Goal: Task Accomplishment & Management: Manage account settings

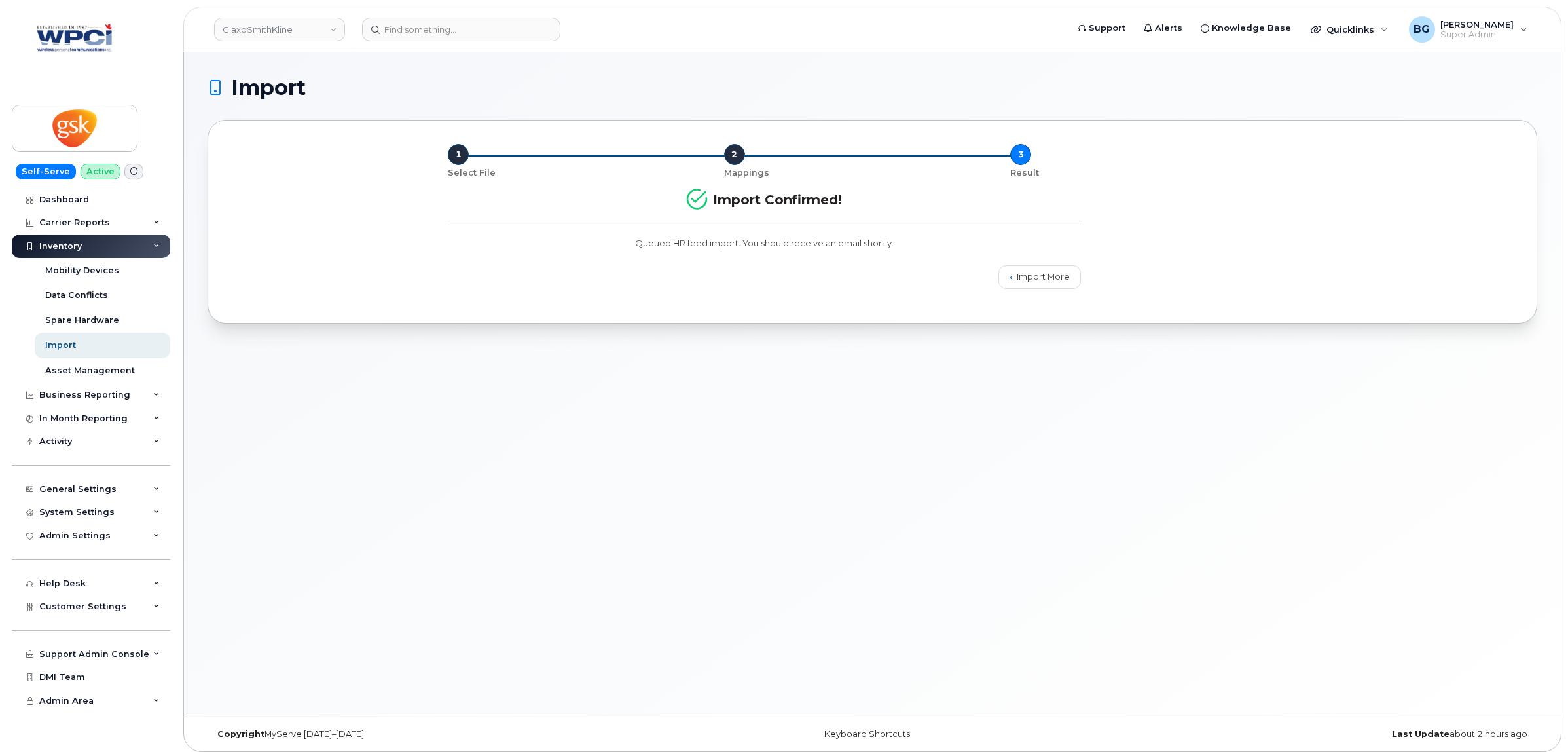
click at [765, 278] on div "Import More" at bounding box center [764, 278] width 649 height 40
click at [67, 447] on div "Activity" at bounding box center [56, 442] width 33 height 10
click at [63, 626] on div "Background Jobs" at bounding box center [86, 628] width 81 height 12
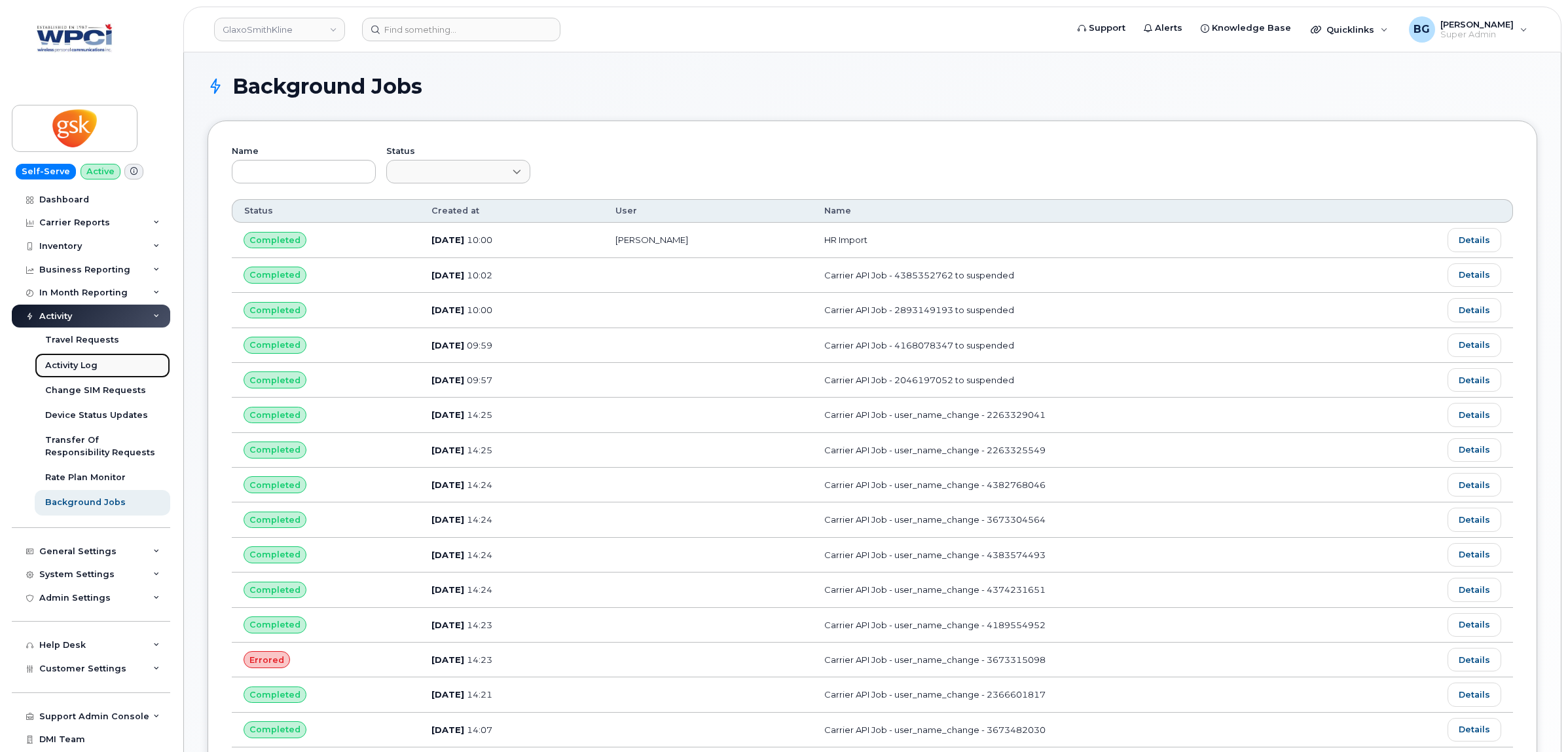
click at [70, 368] on div "Activity Log" at bounding box center [71, 365] width 52 height 12
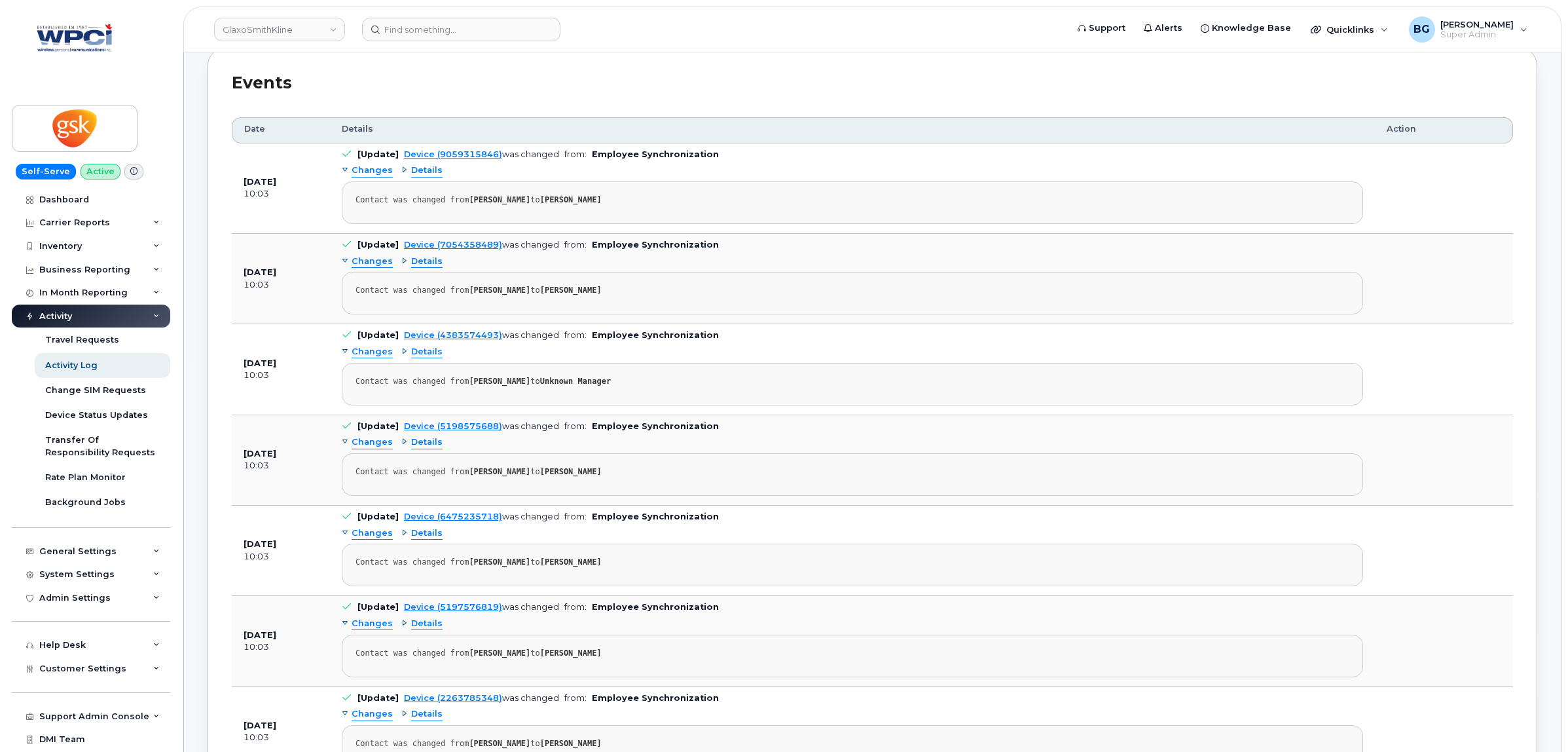
scroll to position [382, 0]
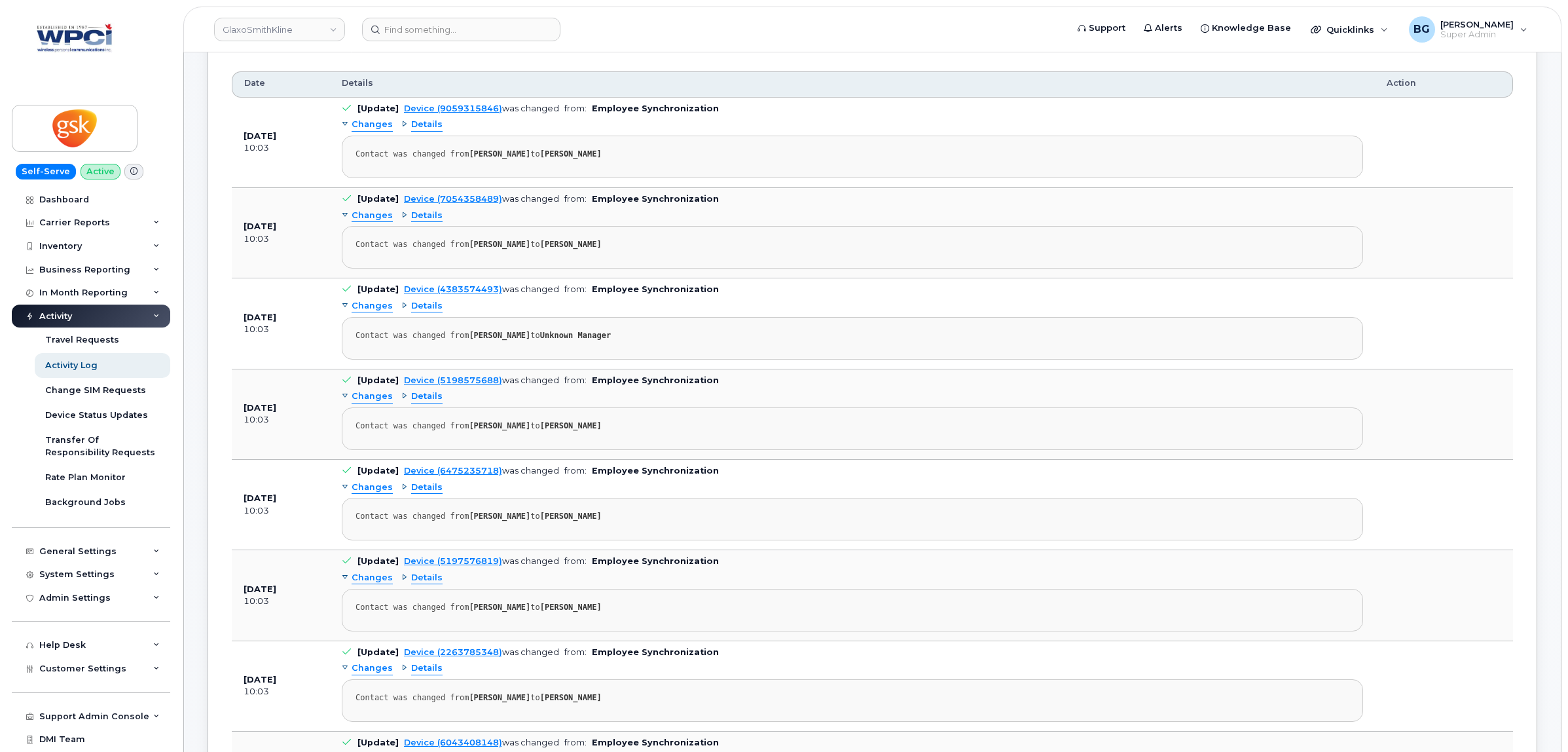
click at [418, 308] on span "Details" at bounding box center [427, 306] width 32 height 12
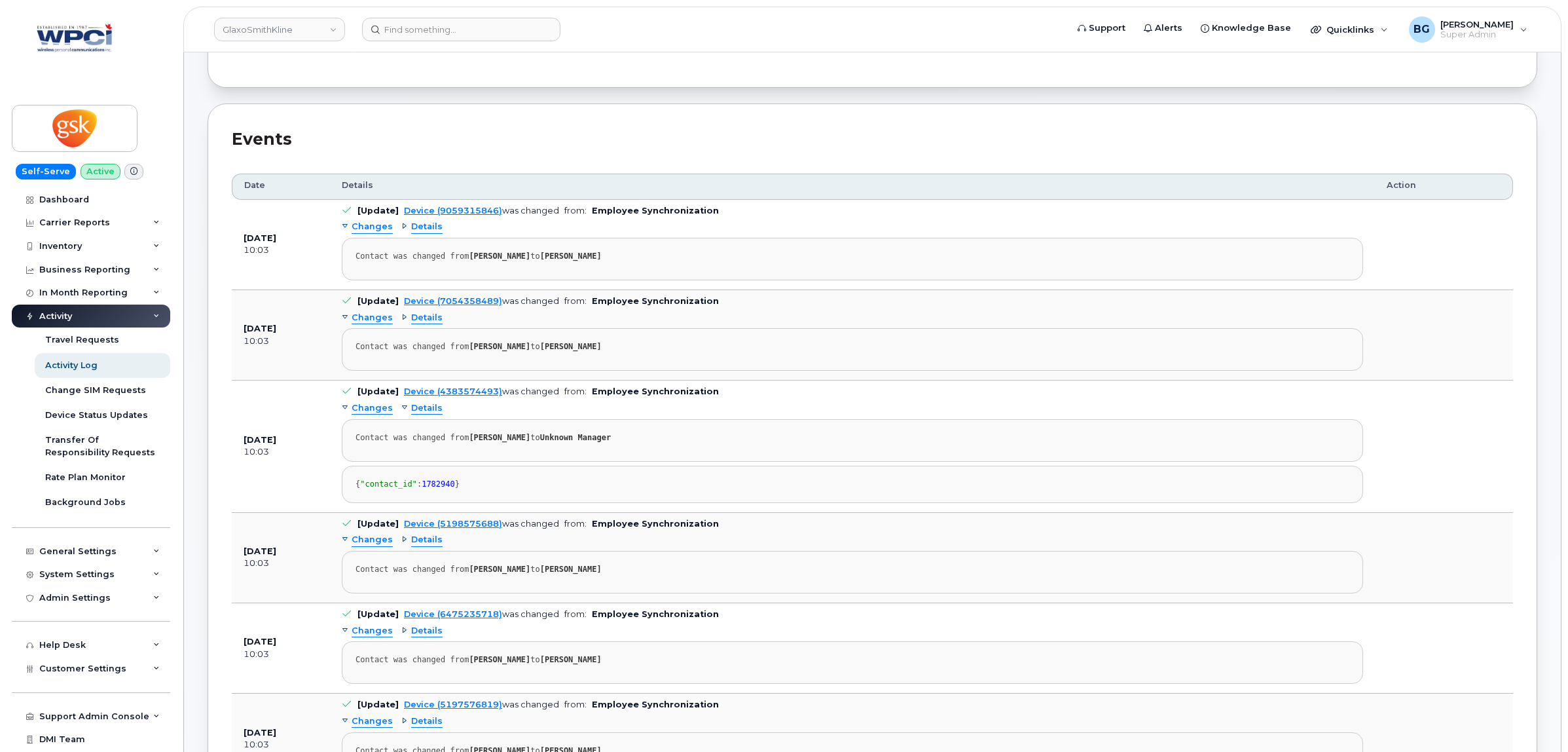
scroll to position [0, 0]
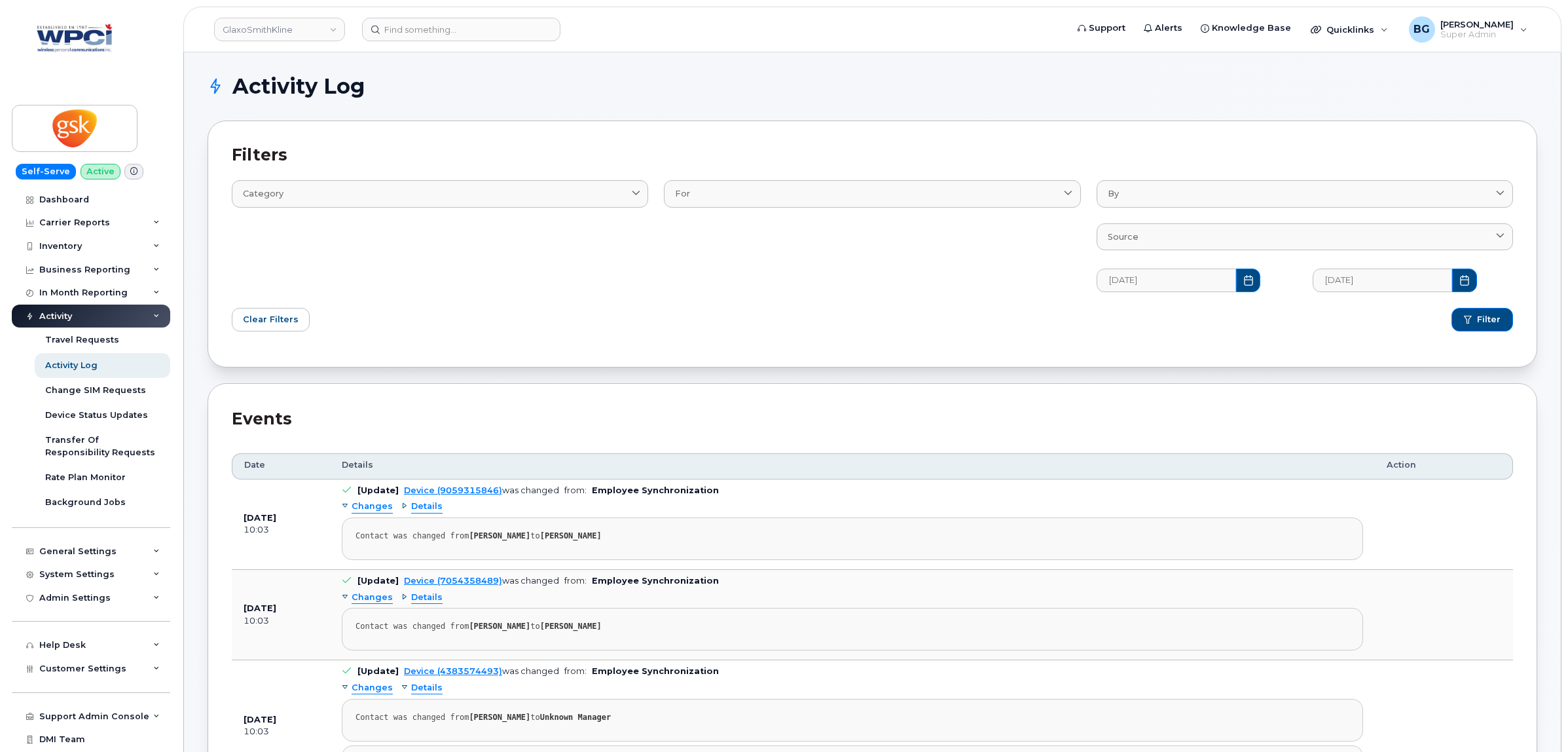
click at [805, 270] on div "For Contact Device User" at bounding box center [872, 228] width 432 height 143
click at [517, 272] on div "Category Email Log Text" at bounding box center [440, 228] width 432 height 143
click at [429, 607] on div "Changes Details Contact was changed from Robin Collins to Amelia Szozda" at bounding box center [852, 619] width 1022 height 64
click at [420, 597] on span "Details" at bounding box center [427, 597] width 32 height 12
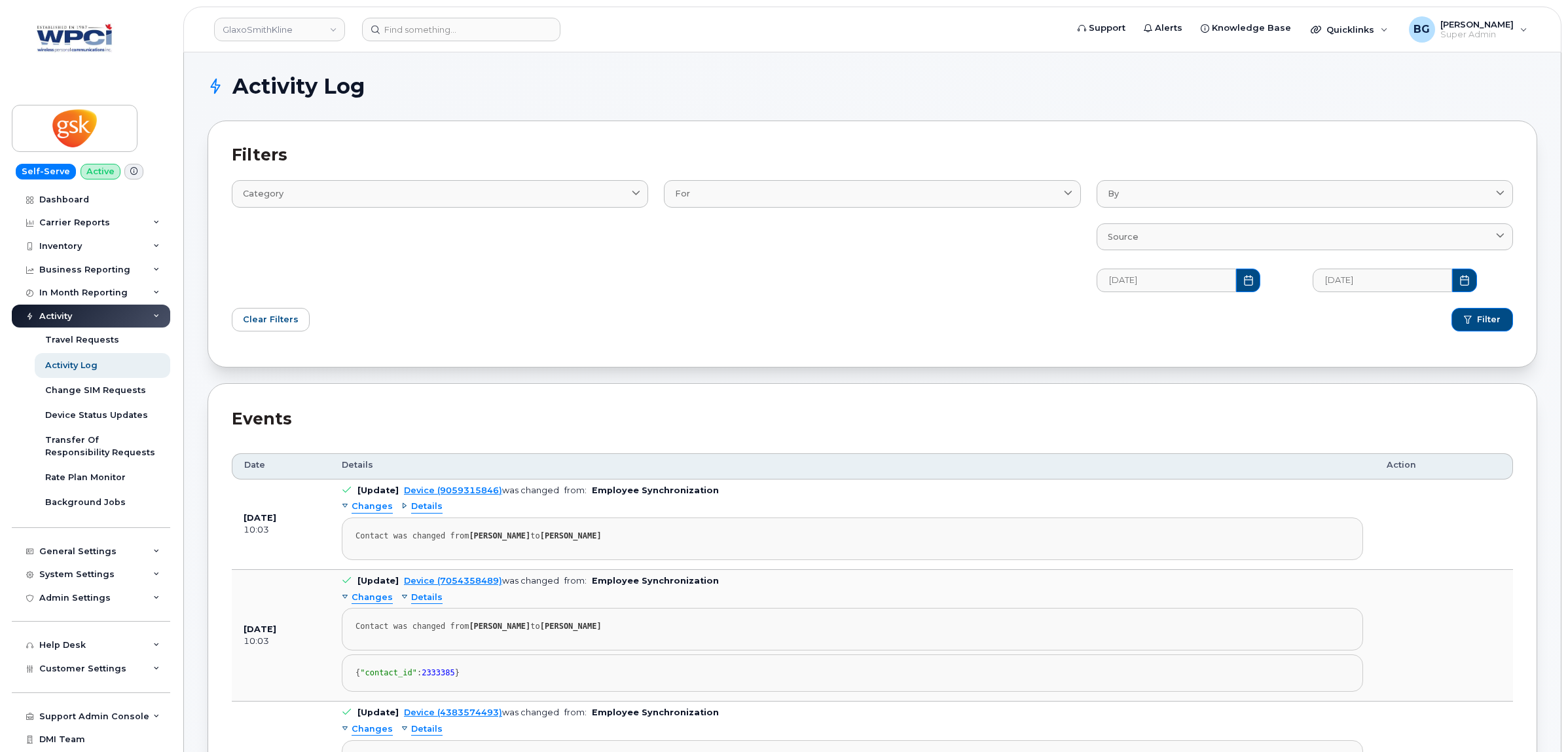
click at [356, 599] on span "Changes" at bounding box center [372, 597] width 41 height 12
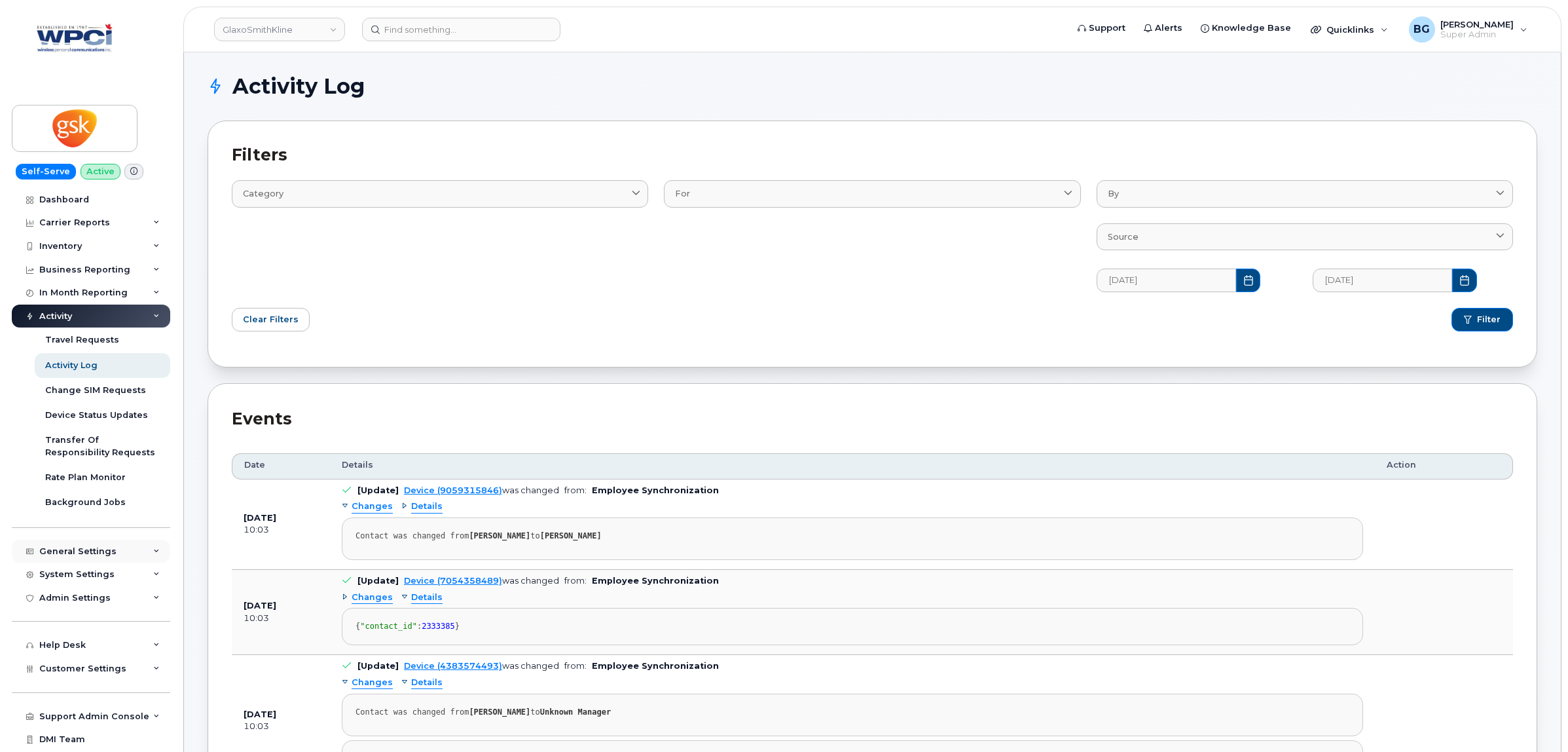
click at [72, 550] on div "General Settings" at bounding box center [78, 552] width 77 height 10
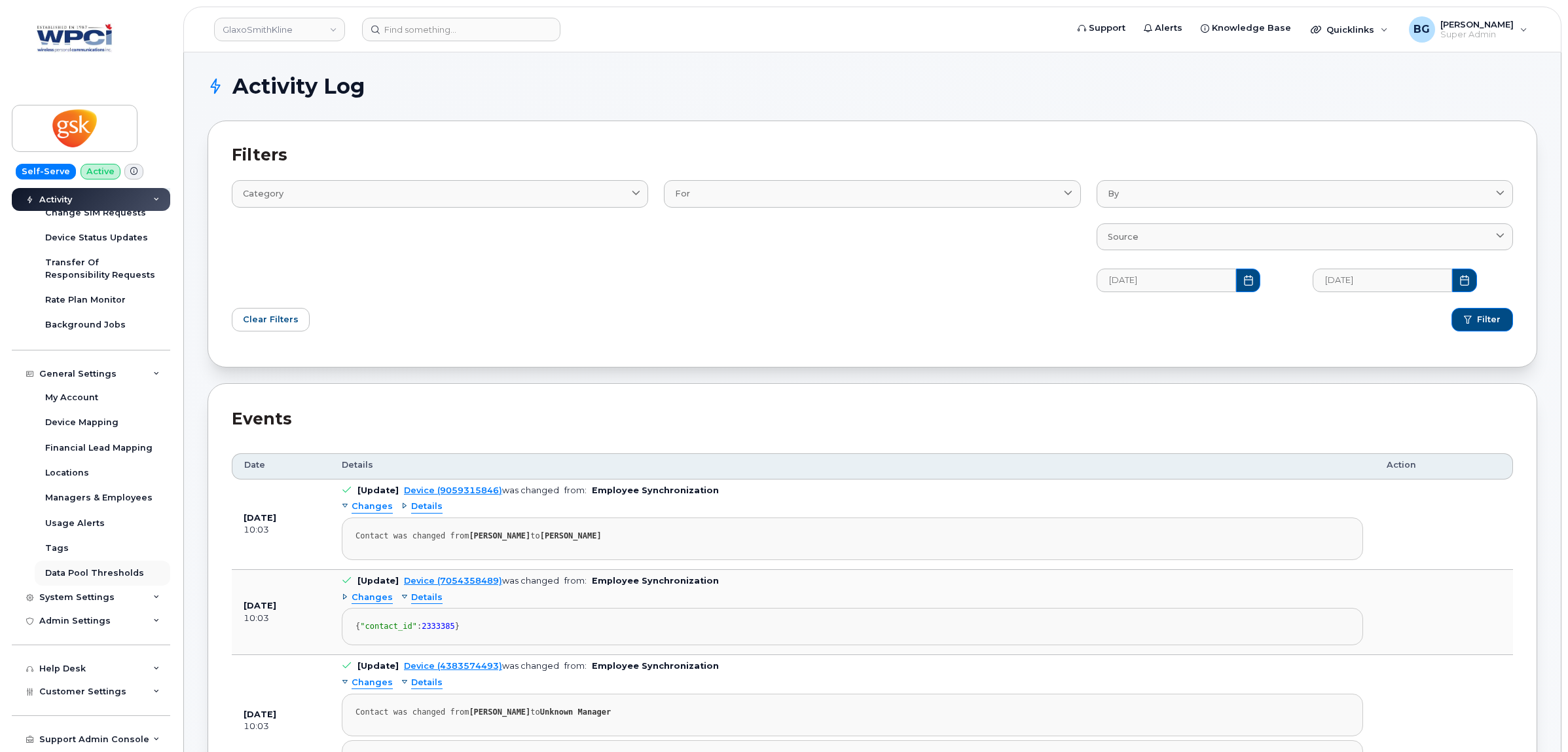
scroll to position [227, 0]
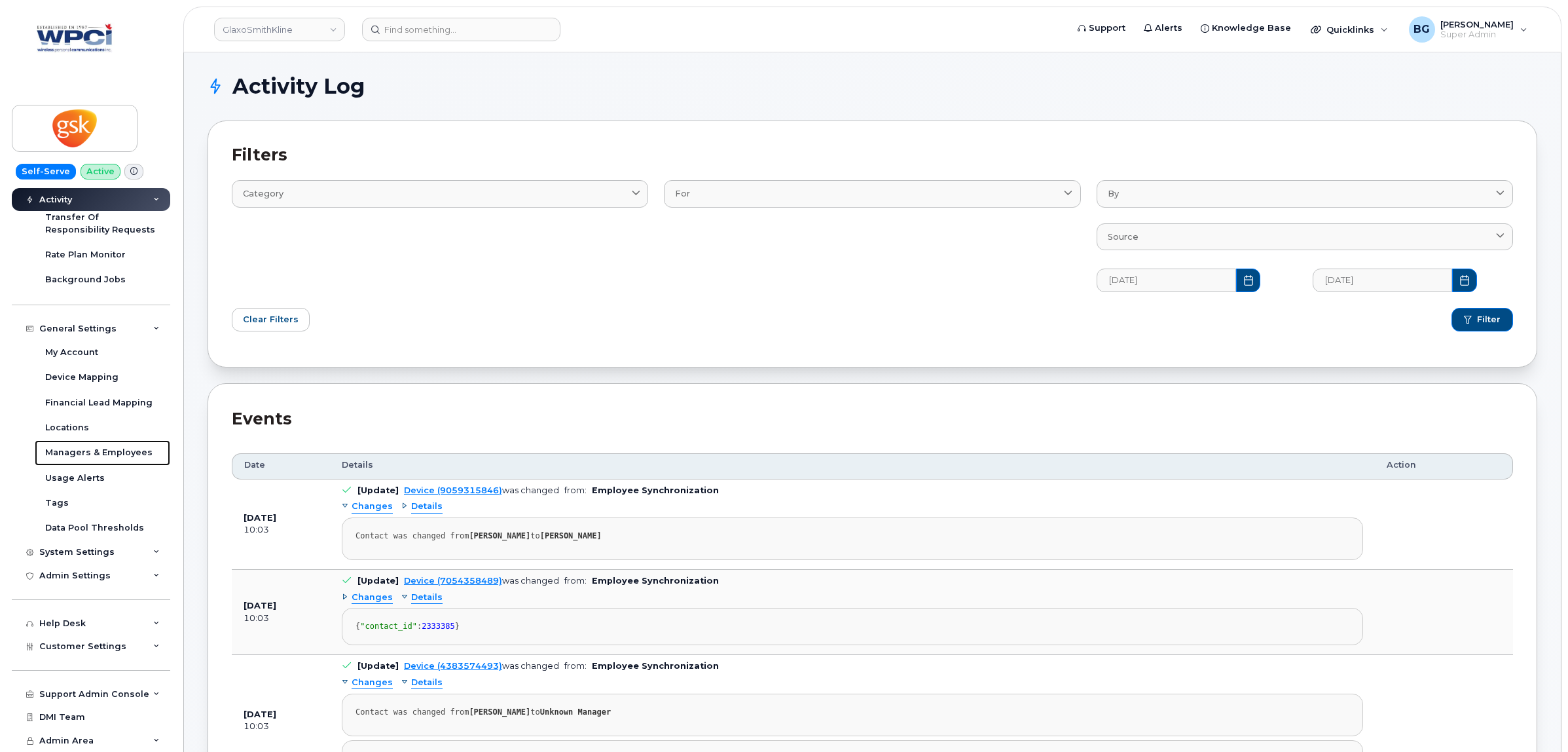
drag, startPoint x: 59, startPoint y: 447, endPoint x: 342, endPoint y: 550, distance: 301.2
click at [59, 449] on div "Managers & Employees" at bounding box center [99, 453] width 107 height 12
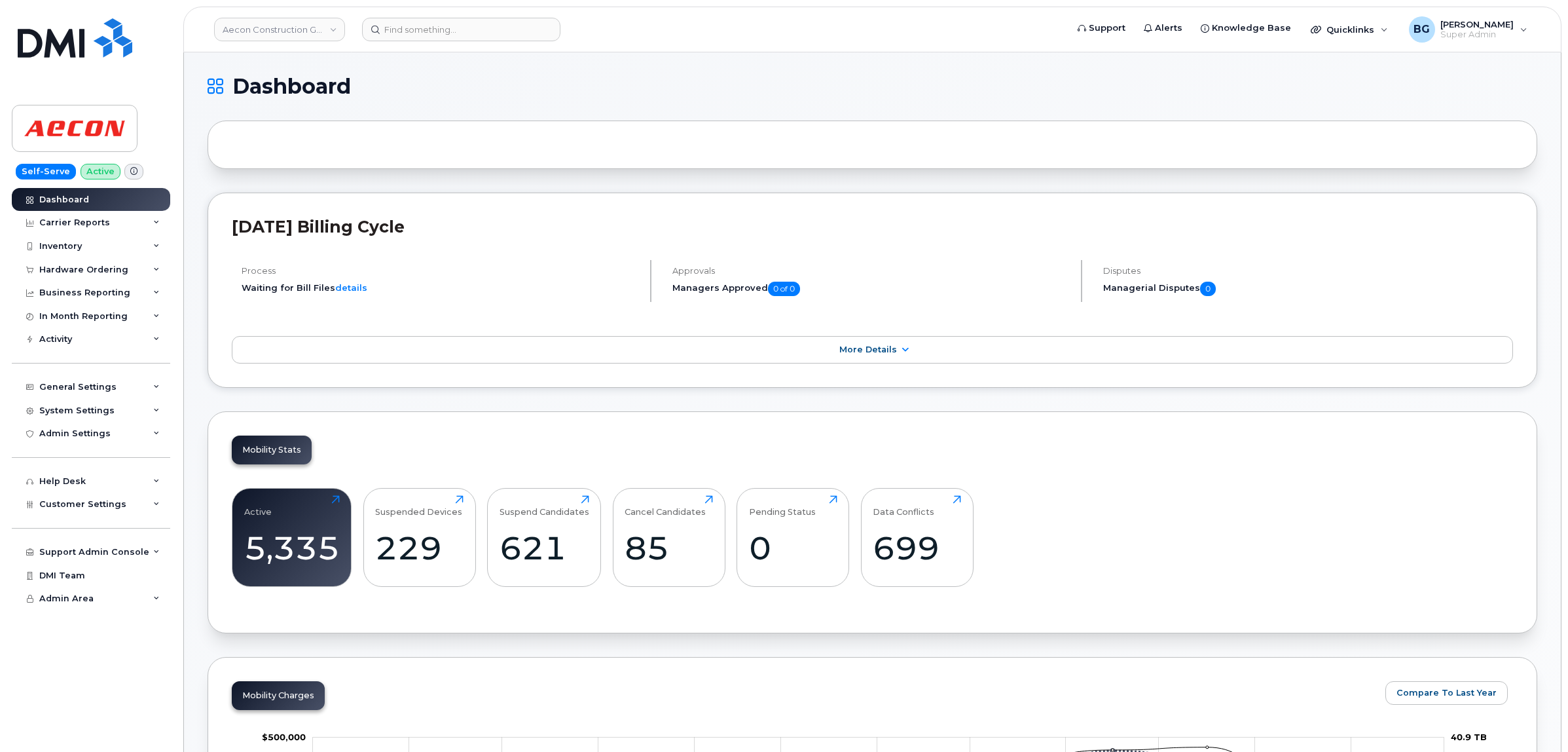
click at [634, 454] on div "Mobility Stats Active 5,335 Click to view more Suspended Devices 229 Click to v…" at bounding box center [873, 523] width 1330 height 222
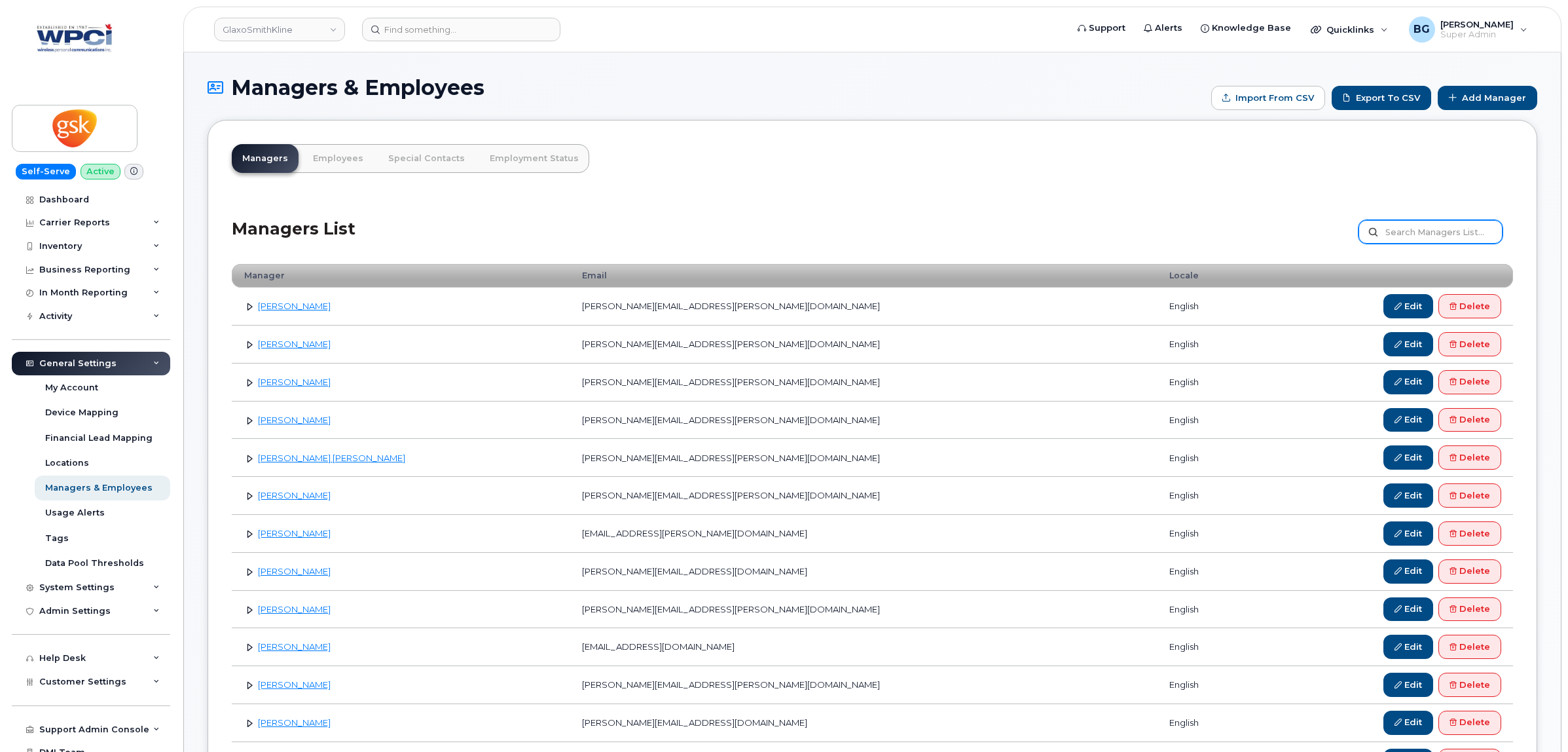
click at [1438, 235] on input "text" at bounding box center [1431, 231] width 144 height 23
type input "unknown"
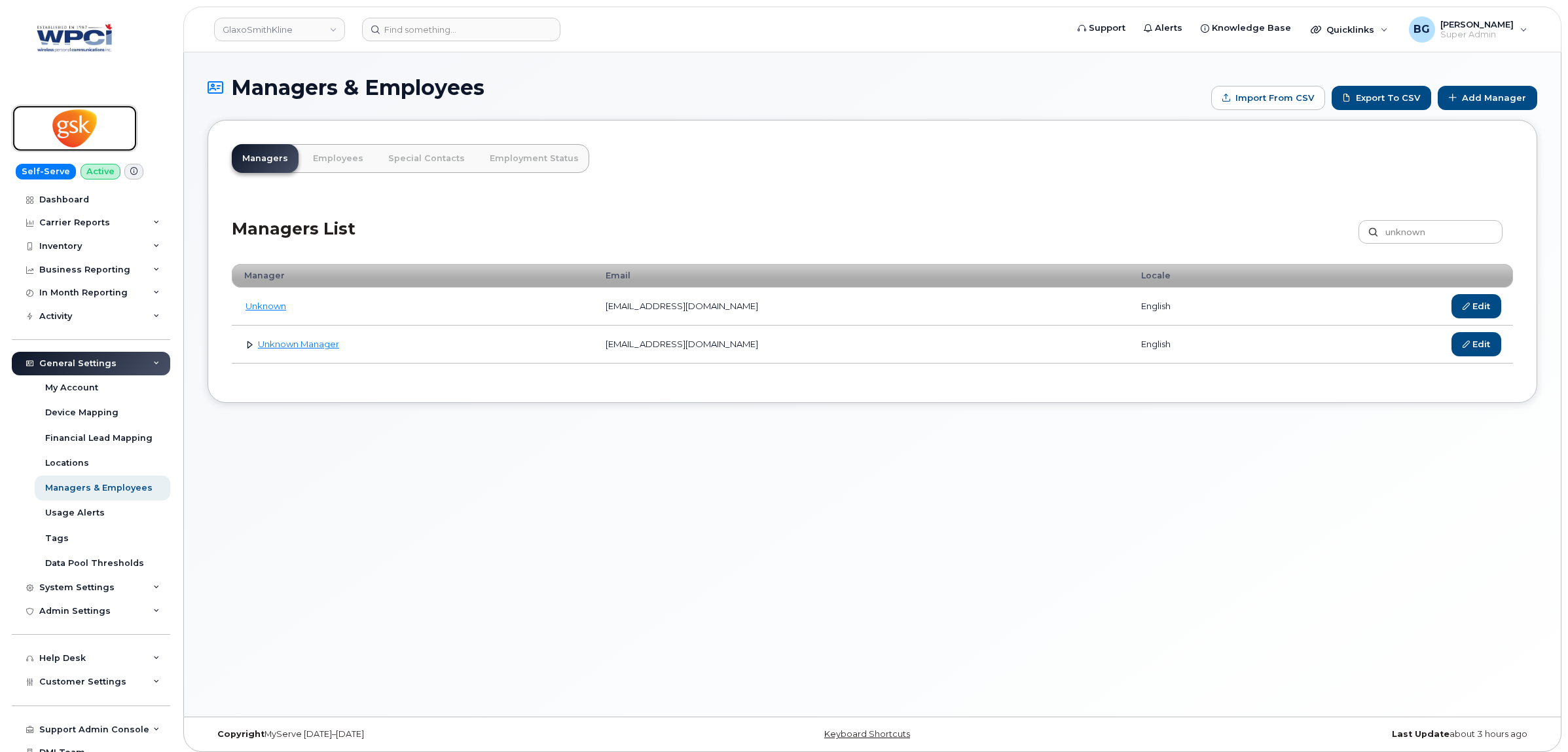
click at [79, 134] on img at bounding box center [74, 128] width 101 height 38
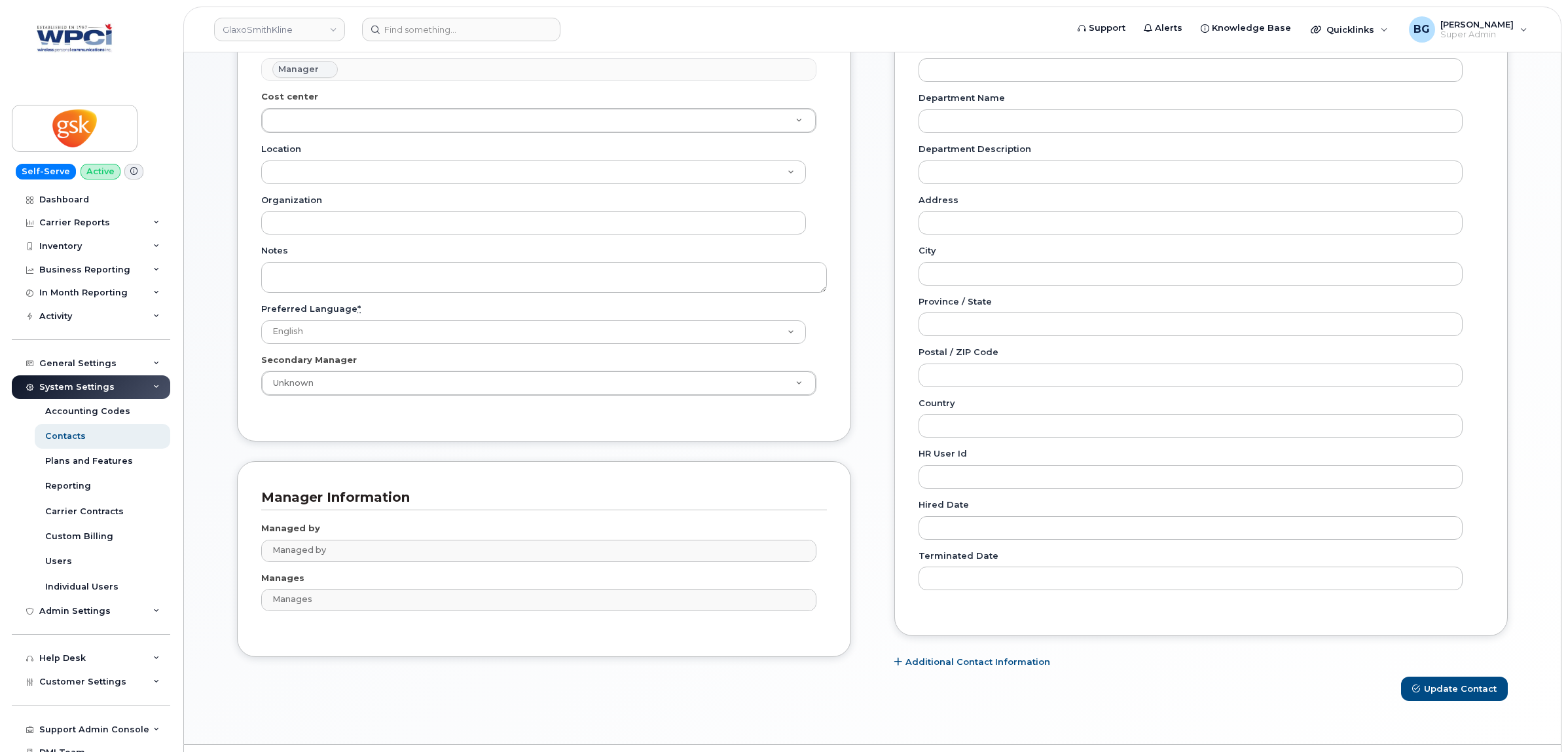
scroll to position [401, 0]
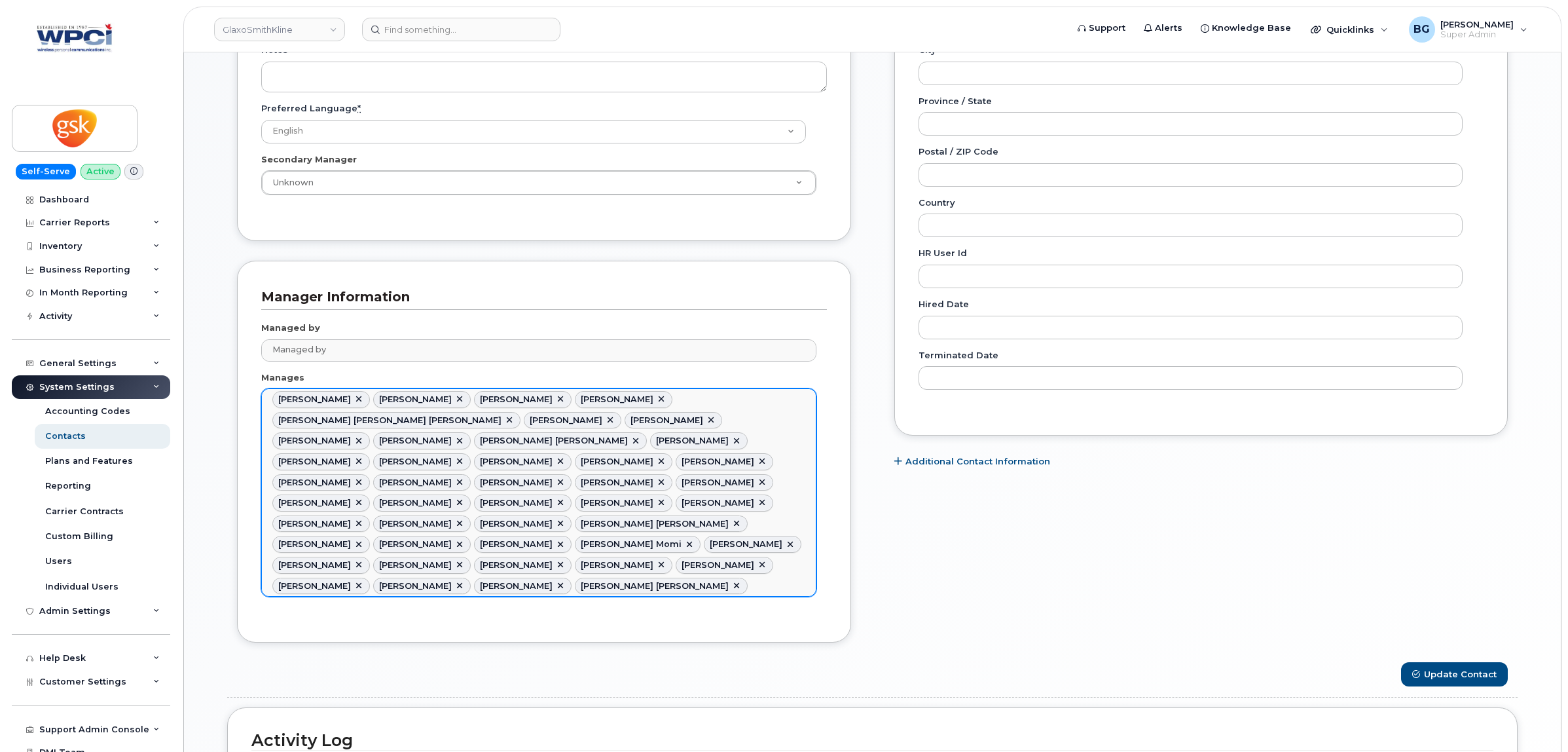
scroll to position [600, 0]
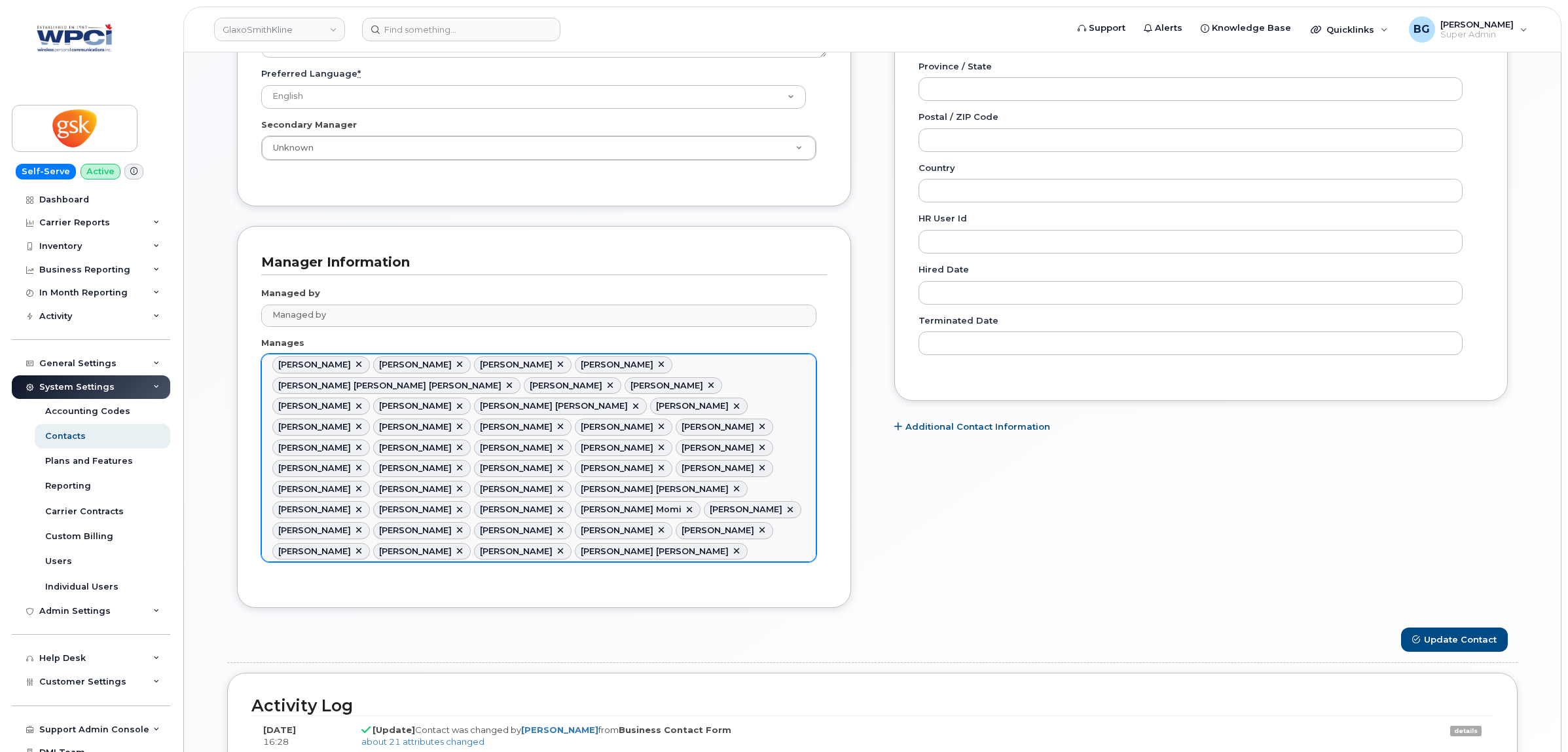
click at [362, 365] on link at bounding box center [359, 364] width 10 height 10
click at [351, 365] on span "Alexandra Leguerrier" at bounding box center [314, 364] width 73 height 9
click at [364, 365] on link at bounding box center [359, 364] width 10 height 10
click at [357, 364] on link at bounding box center [359, 364] width 10 height 10
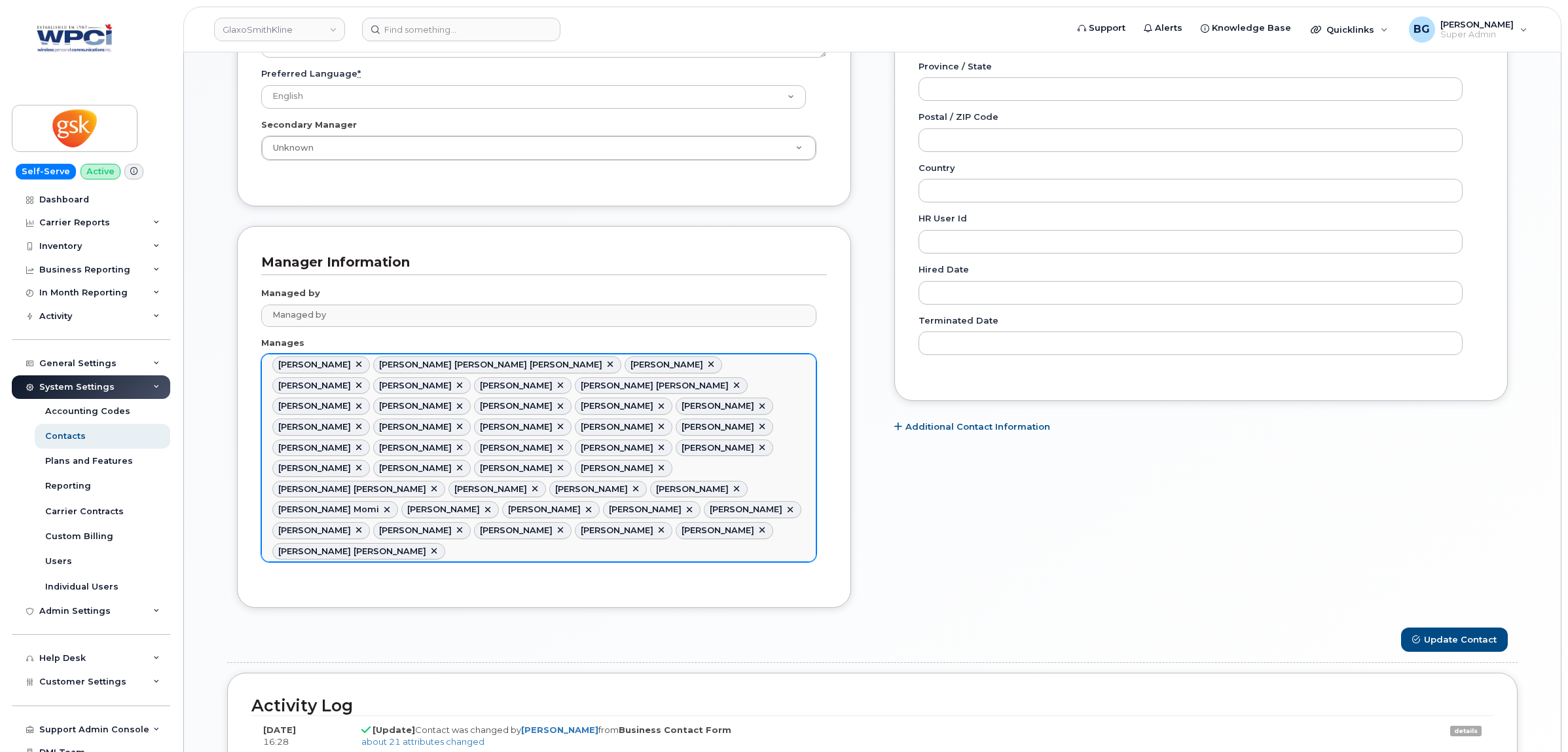
click at [359, 364] on link at bounding box center [359, 364] width 10 height 10
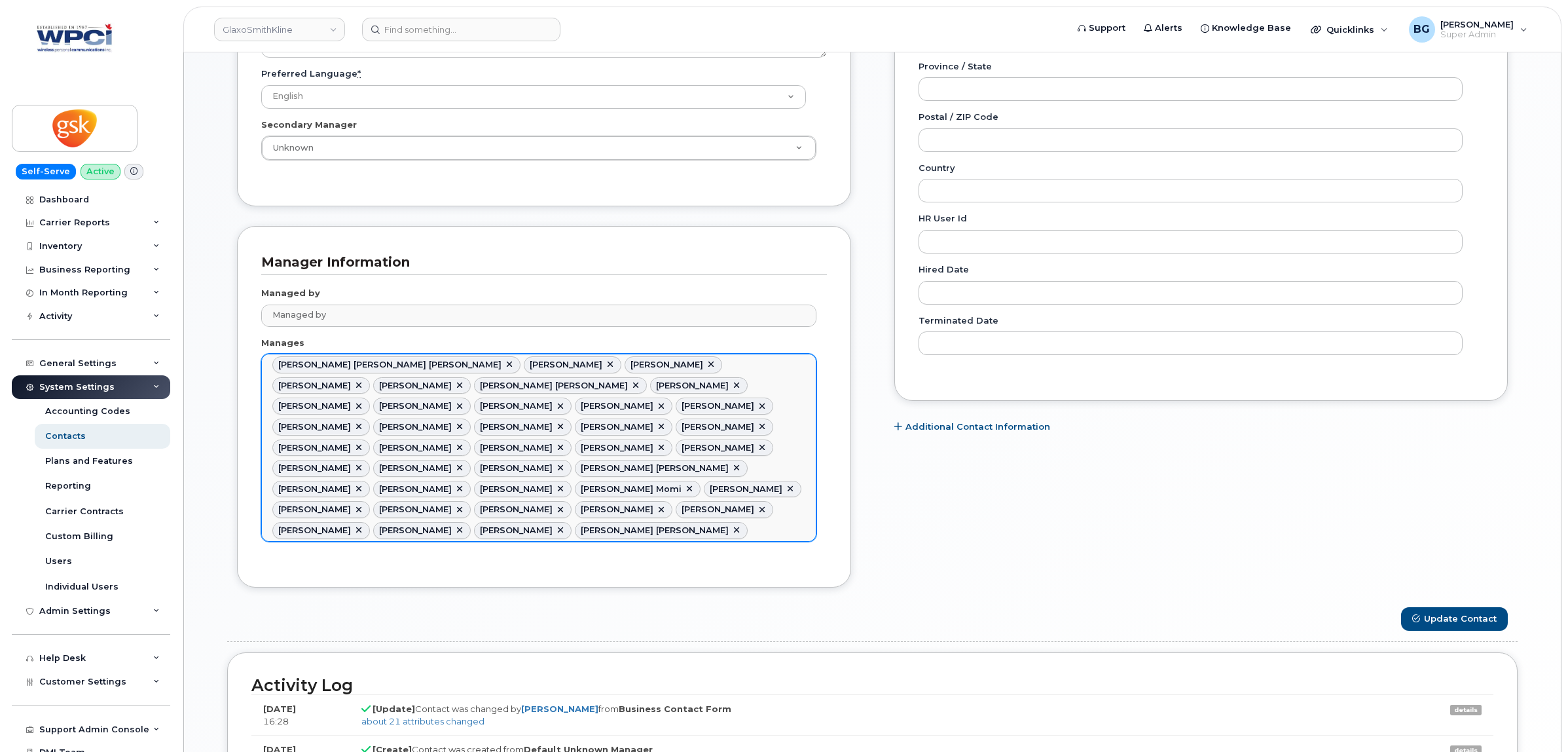
click at [504, 364] on link at bounding box center [509, 364] width 10 height 10
click at [364, 364] on link at bounding box center [359, 364] width 10 height 10
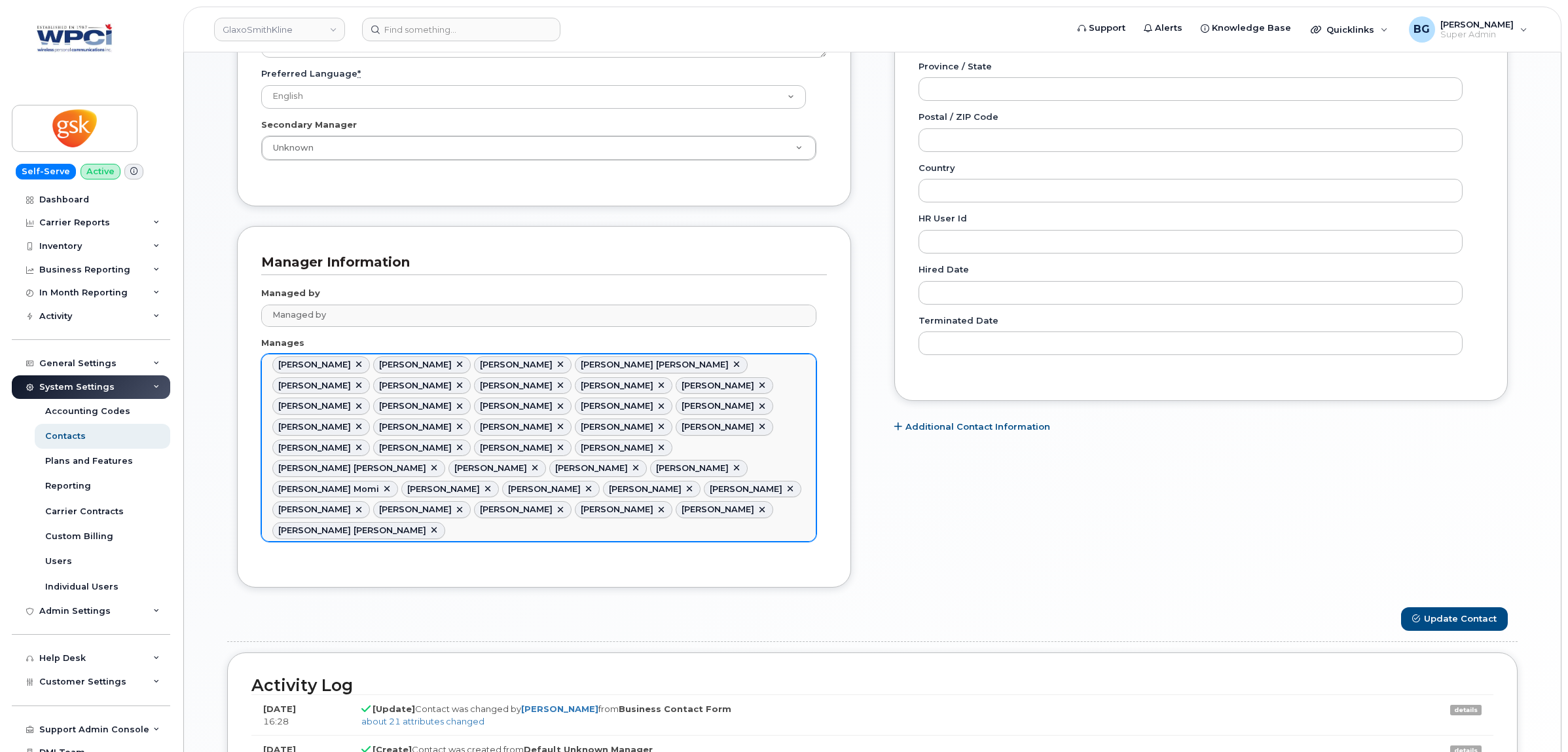
click at [364, 365] on link at bounding box center [359, 364] width 10 height 10
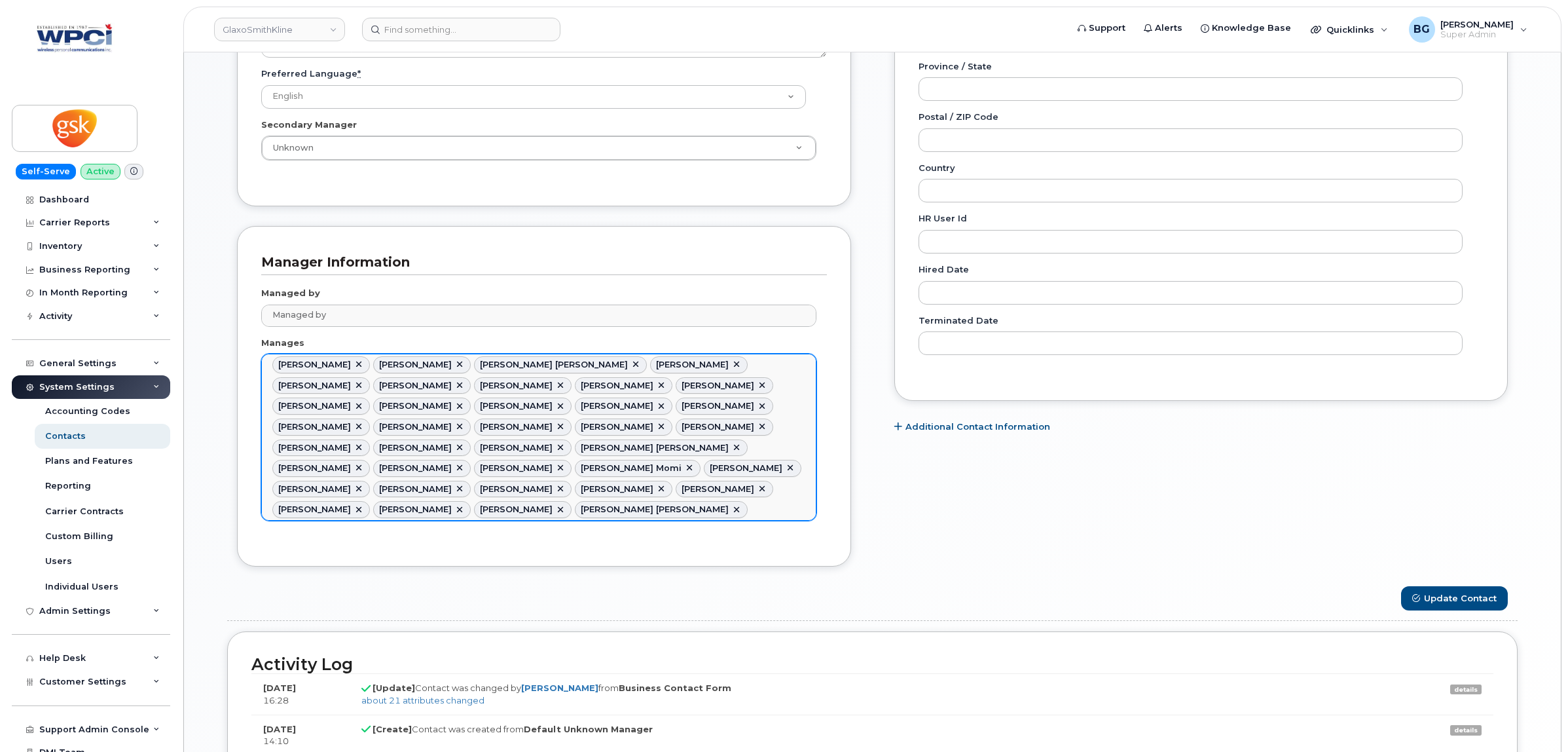
click at [364, 365] on link at bounding box center [359, 364] width 10 height 10
click at [354, 368] on link at bounding box center [359, 364] width 10 height 10
click at [429, 364] on link at bounding box center [434, 364] width 10 height 10
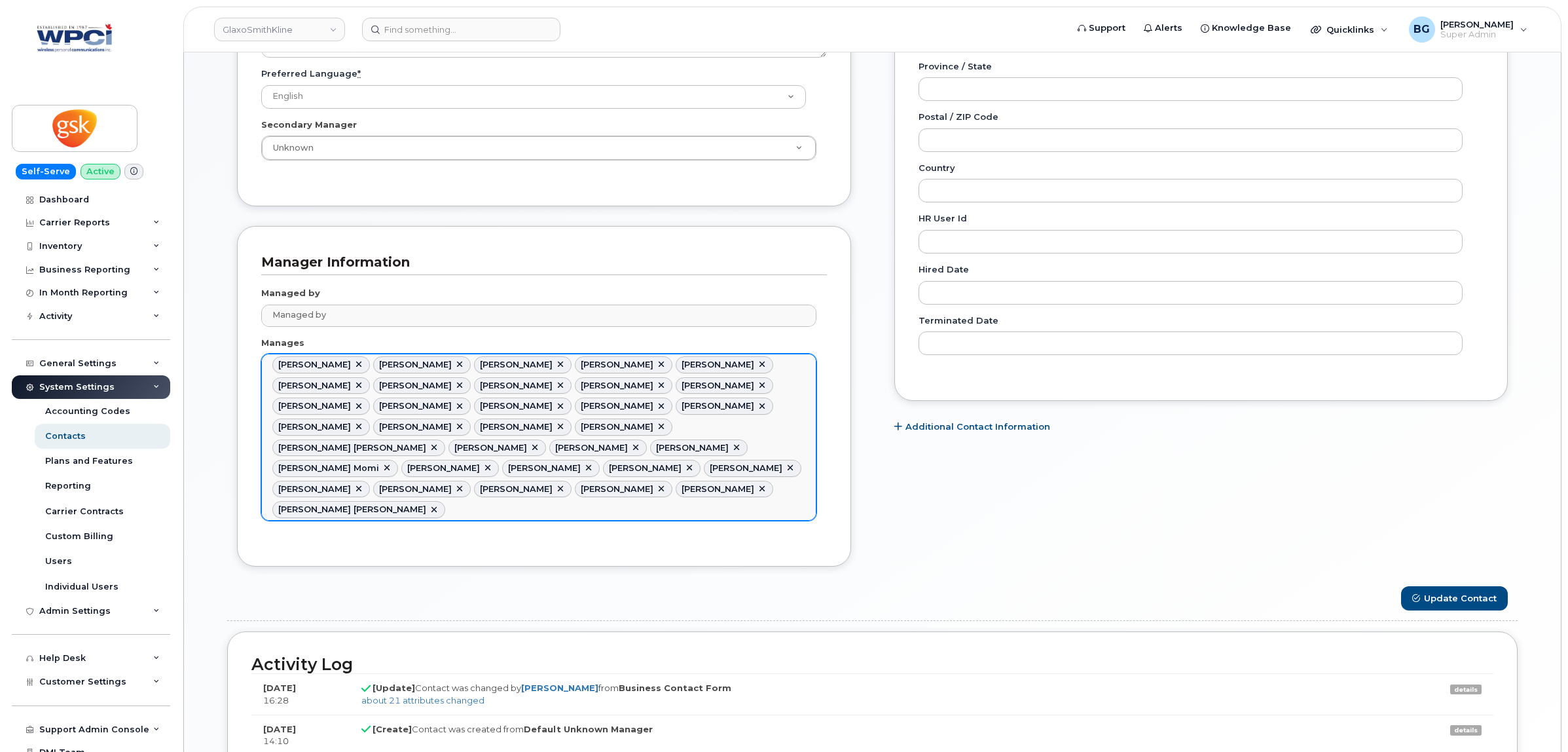
click at [364, 364] on link at bounding box center [359, 364] width 10 height 10
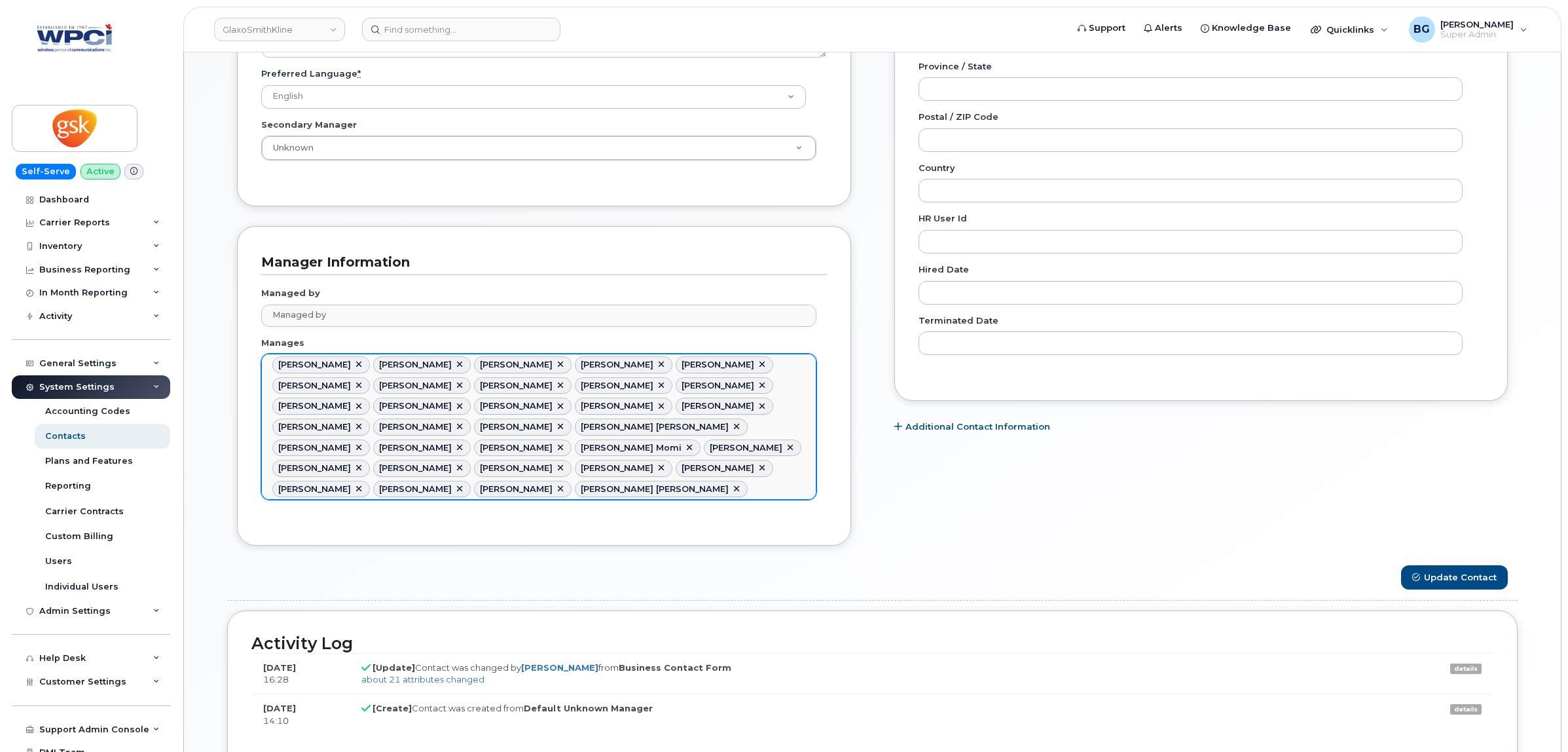
click at [354, 369] on link at bounding box center [359, 364] width 10 height 10
click at [360, 367] on link at bounding box center [359, 364] width 10 height 10
click at [364, 364] on link at bounding box center [359, 364] width 10 height 10
click at [354, 368] on link at bounding box center [359, 364] width 10 height 10
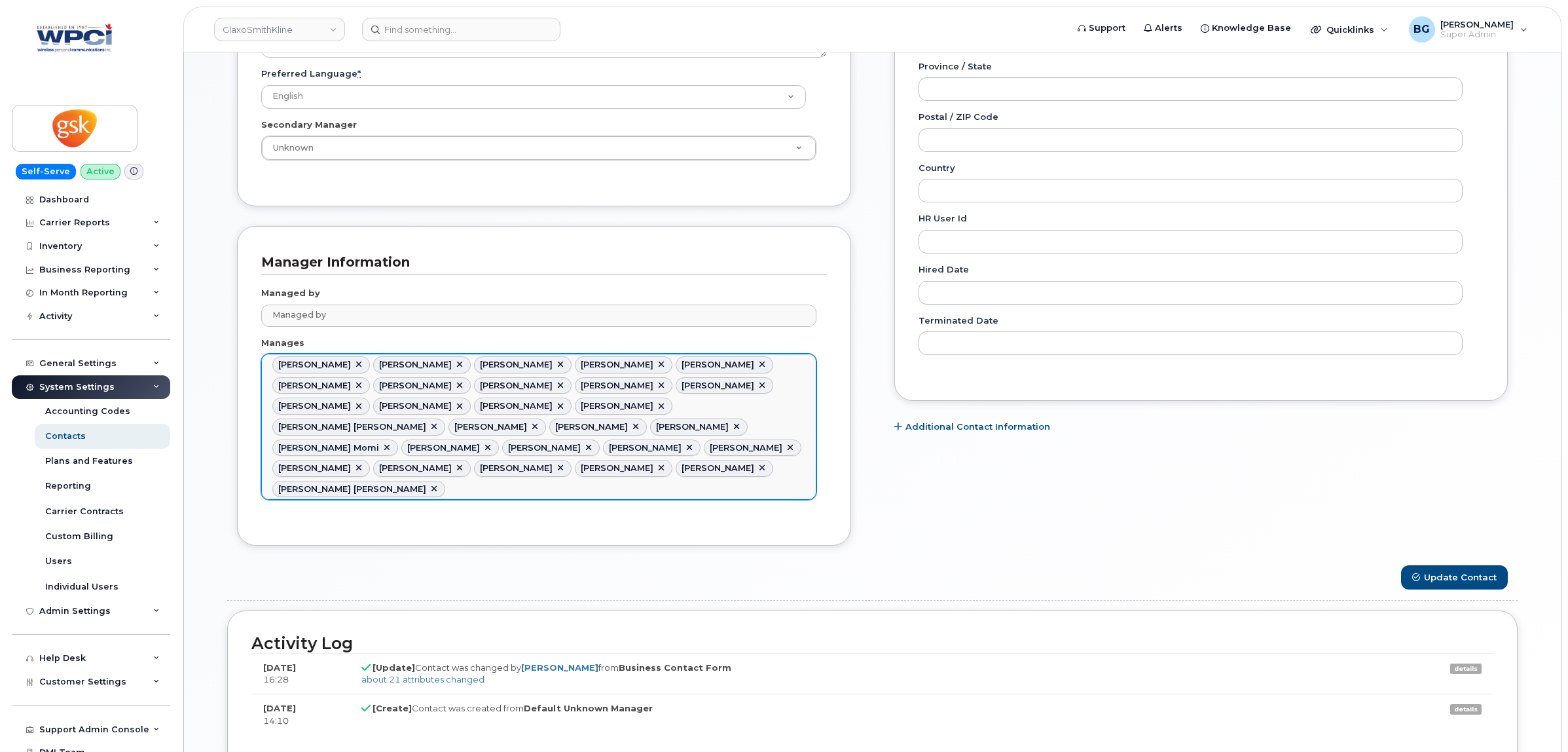
click at [361, 367] on link at bounding box center [359, 364] width 10 height 10
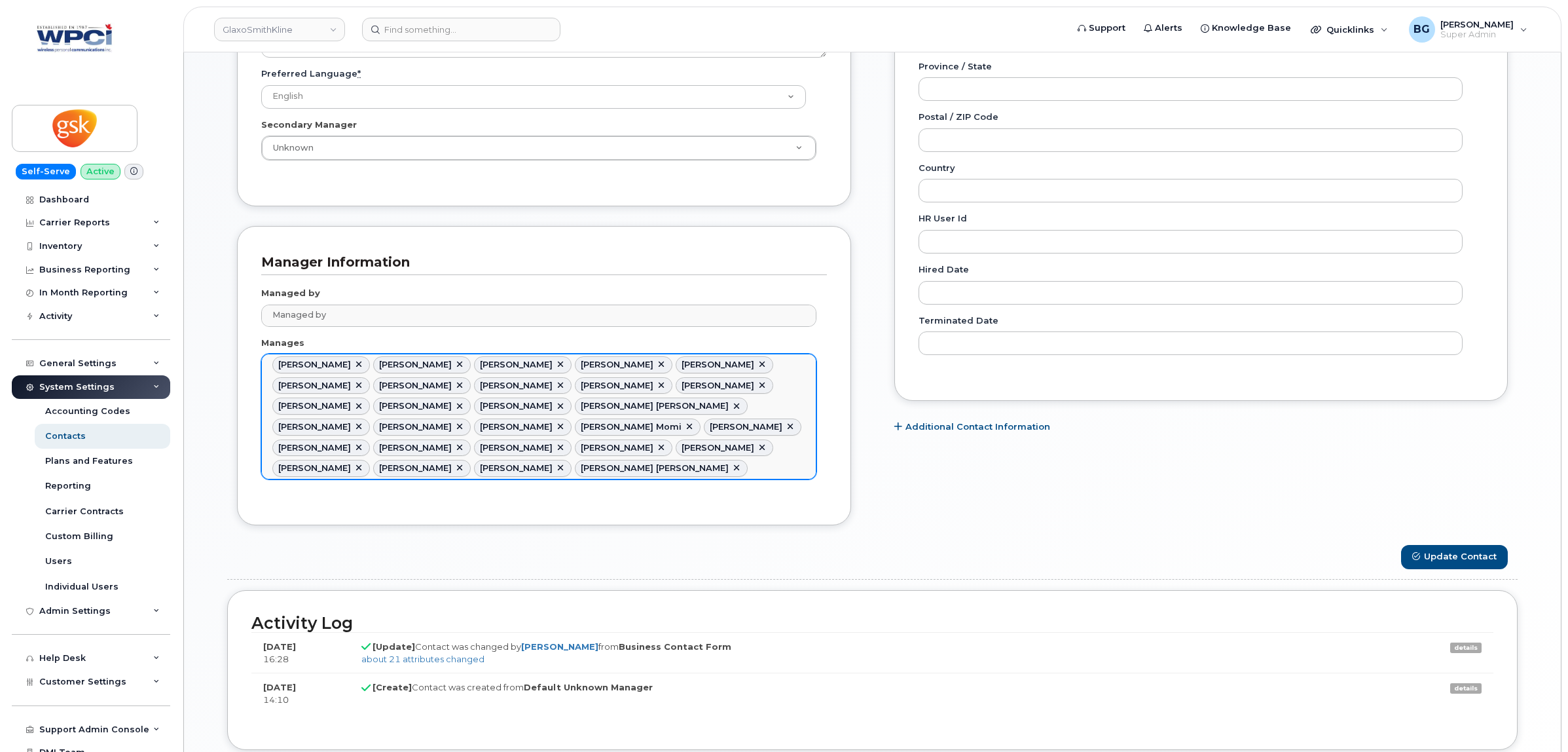
click at [354, 364] on link at bounding box center [359, 364] width 10 height 10
click at [354, 365] on link at bounding box center [359, 364] width 10 height 10
click at [364, 364] on link at bounding box center [359, 364] width 10 height 10
click at [354, 367] on link at bounding box center [359, 364] width 10 height 10
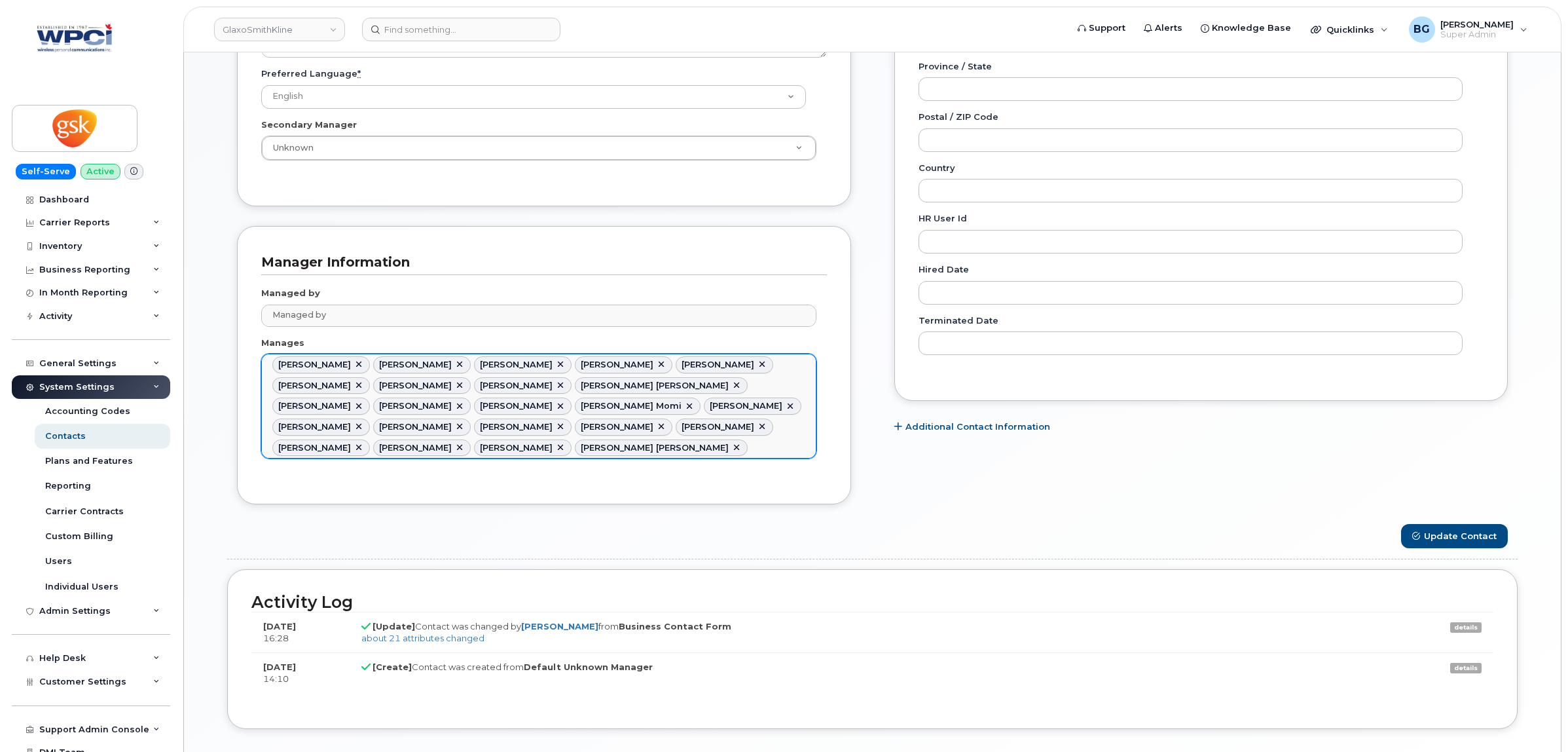
click at [362, 367] on link at bounding box center [359, 364] width 10 height 10
click at [356, 365] on link at bounding box center [359, 364] width 10 height 10
click at [364, 365] on link at bounding box center [359, 364] width 10 height 10
click at [364, 364] on link at bounding box center [359, 364] width 10 height 10
click at [364, 370] on link at bounding box center [359, 364] width 10 height 10
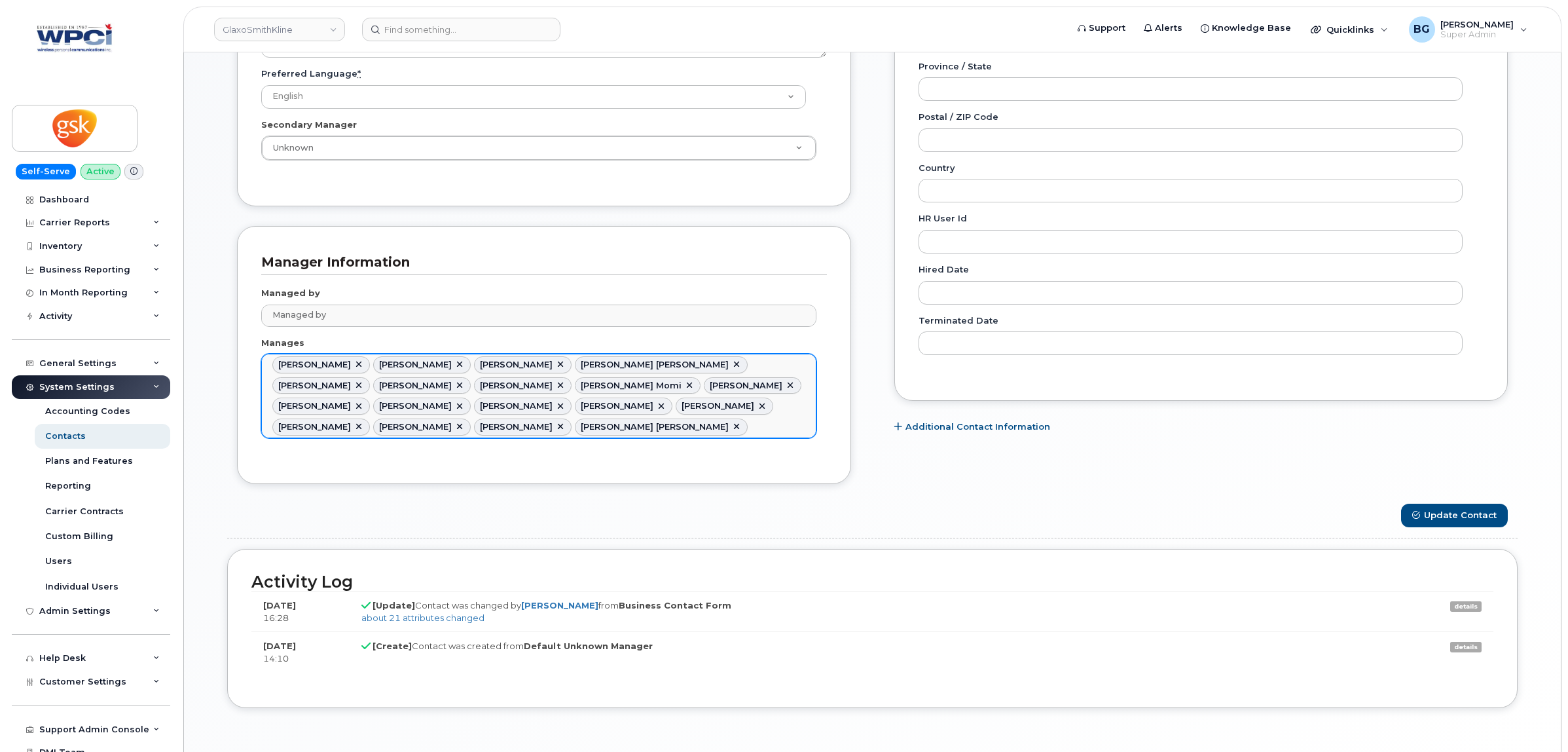
click at [364, 370] on link at bounding box center [359, 364] width 10 height 10
click at [357, 365] on link at bounding box center [359, 364] width 10 height 10
click at [364, 365] on link at bounding box center [359, 364] width 10 height 10
click at [429, 364] on link at bounding box center [434, 364] width 10 height 10
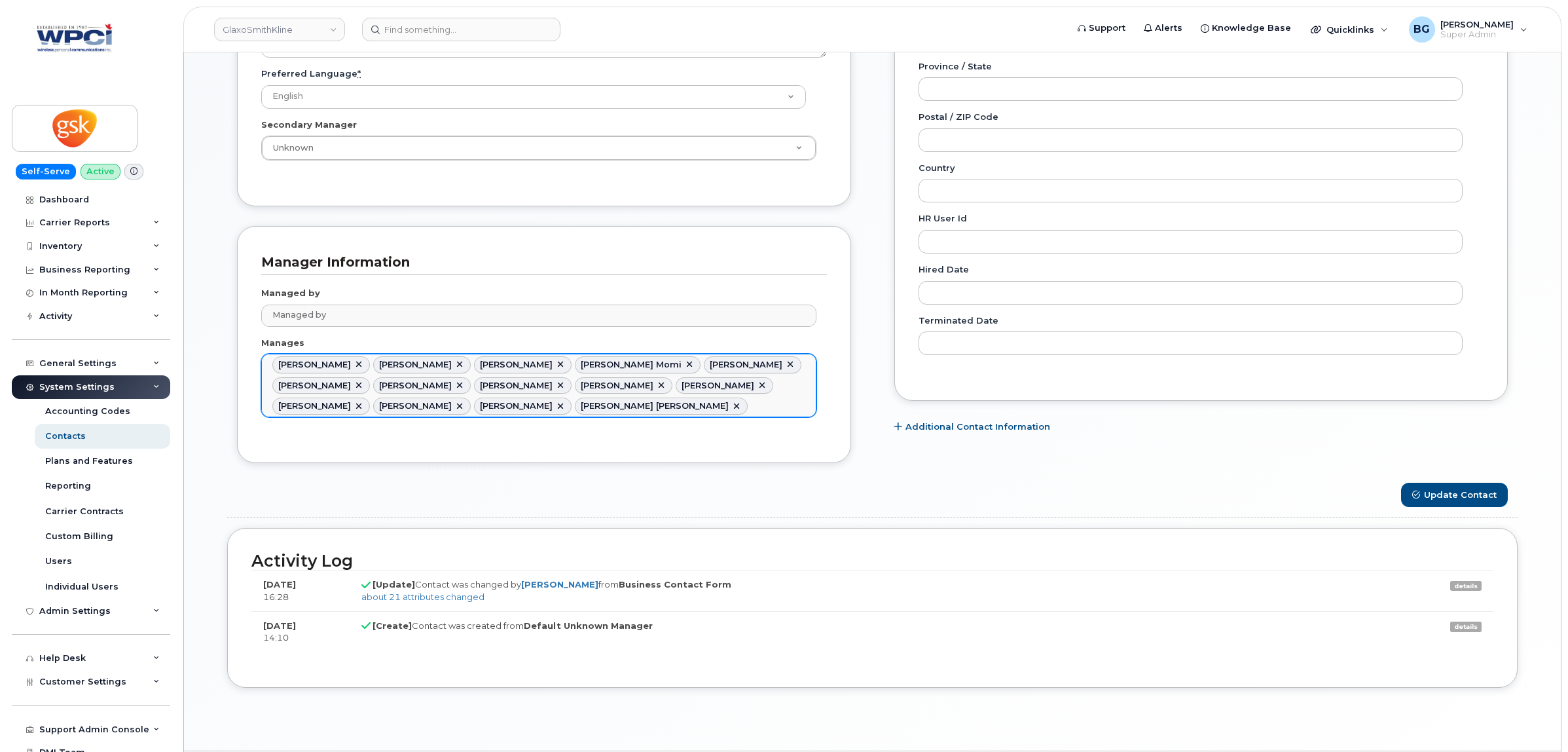
click at [358, 367] on link at bounding box center [359, 364] width 10 height 10
click at [364, 367] on link at bounding box center [359, 364] width 10 height 10
click at [354, 368] on link at bounding box center [359, 364] width 10 height 10
click at [381, 368] on link at bounding box center [387, 364] width 10 height 10
click at [354, 367] on link at bounding box center [359, 364] width 10 height 10
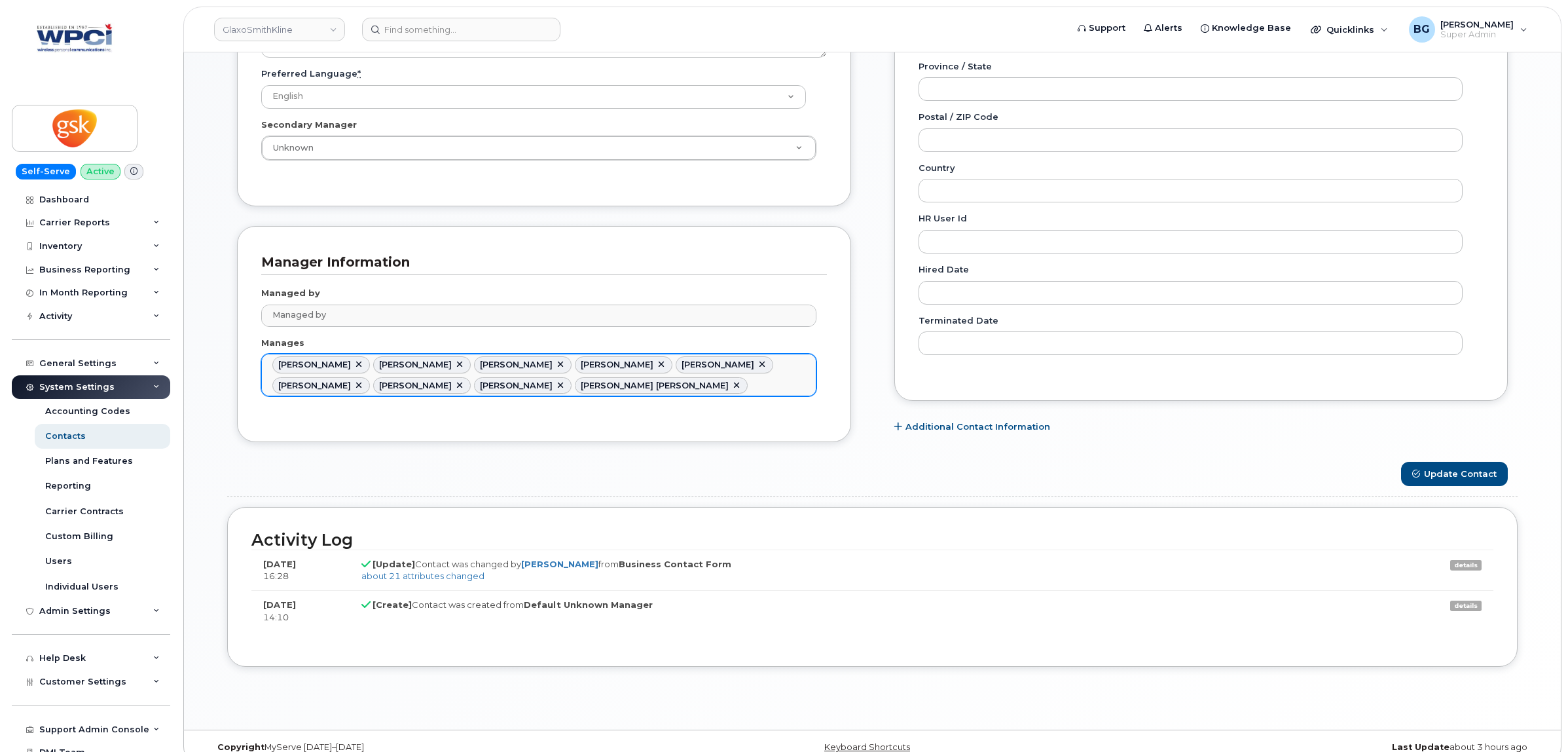
click at [344, 367] on li "Sarah Webster" at bounding box center [321, 365] width 98 height 17
click at [354, 367] on link at bounding box center [359, 364] width 10 height 10
click at [359, 367] on link at bounding box center [359, 364] width 10 height 10
click at [354, 369] on link at bounding box center [359, 364] width 10 height 10
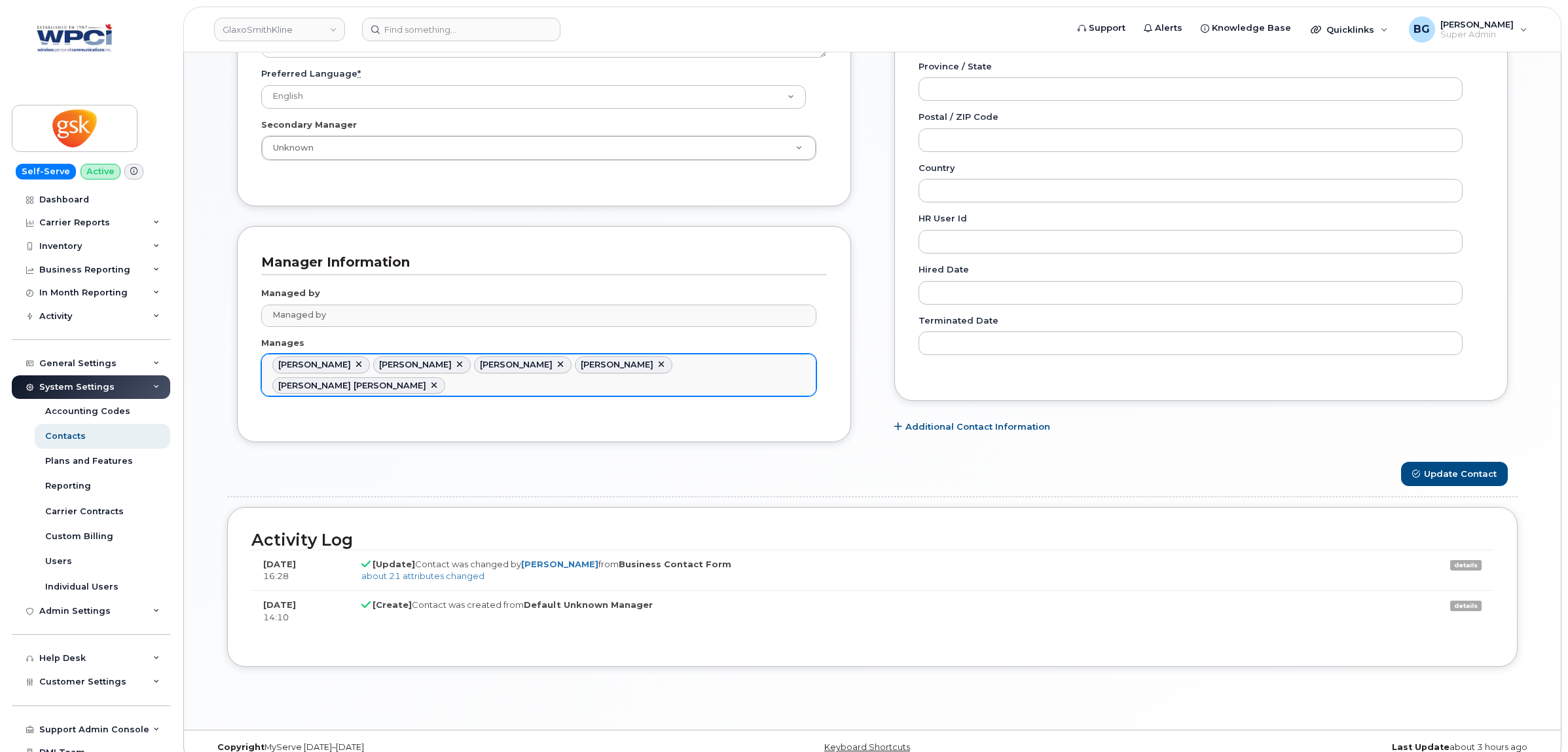
click at [358, 367] on link at bounding box center [359, 364] width 10 height 10
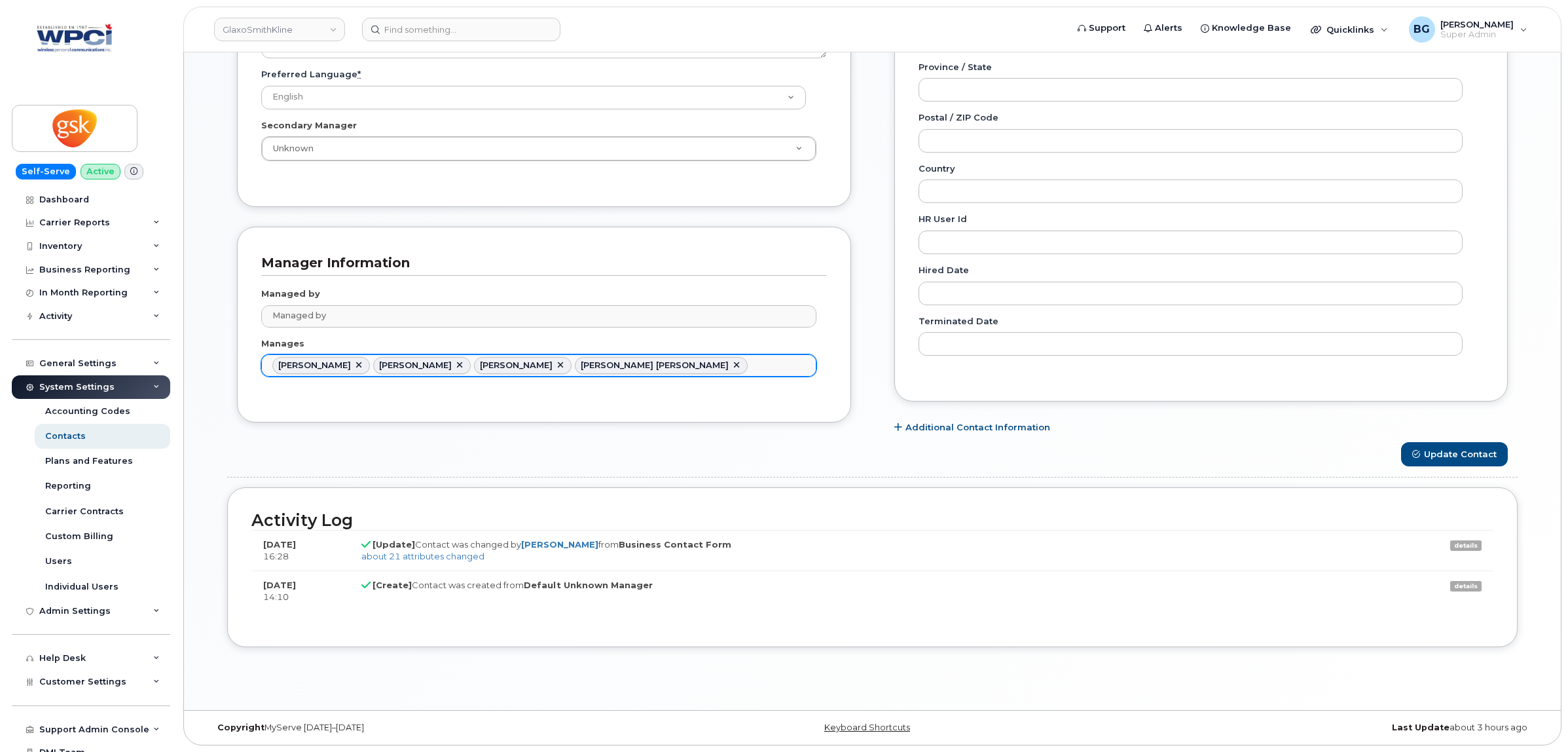
click at [354, 368] on link at bounding box center [359, 365] width 10 height 10
click at [354, 367] on link at bounding box center [359, 365] width 10 height 10
click at [364, 364] on link at bounding box center [359, 365] width 10 height 10
type input "2676748"
click at [429, 370] on link at bounding box center [434, 365] width 10 height 10
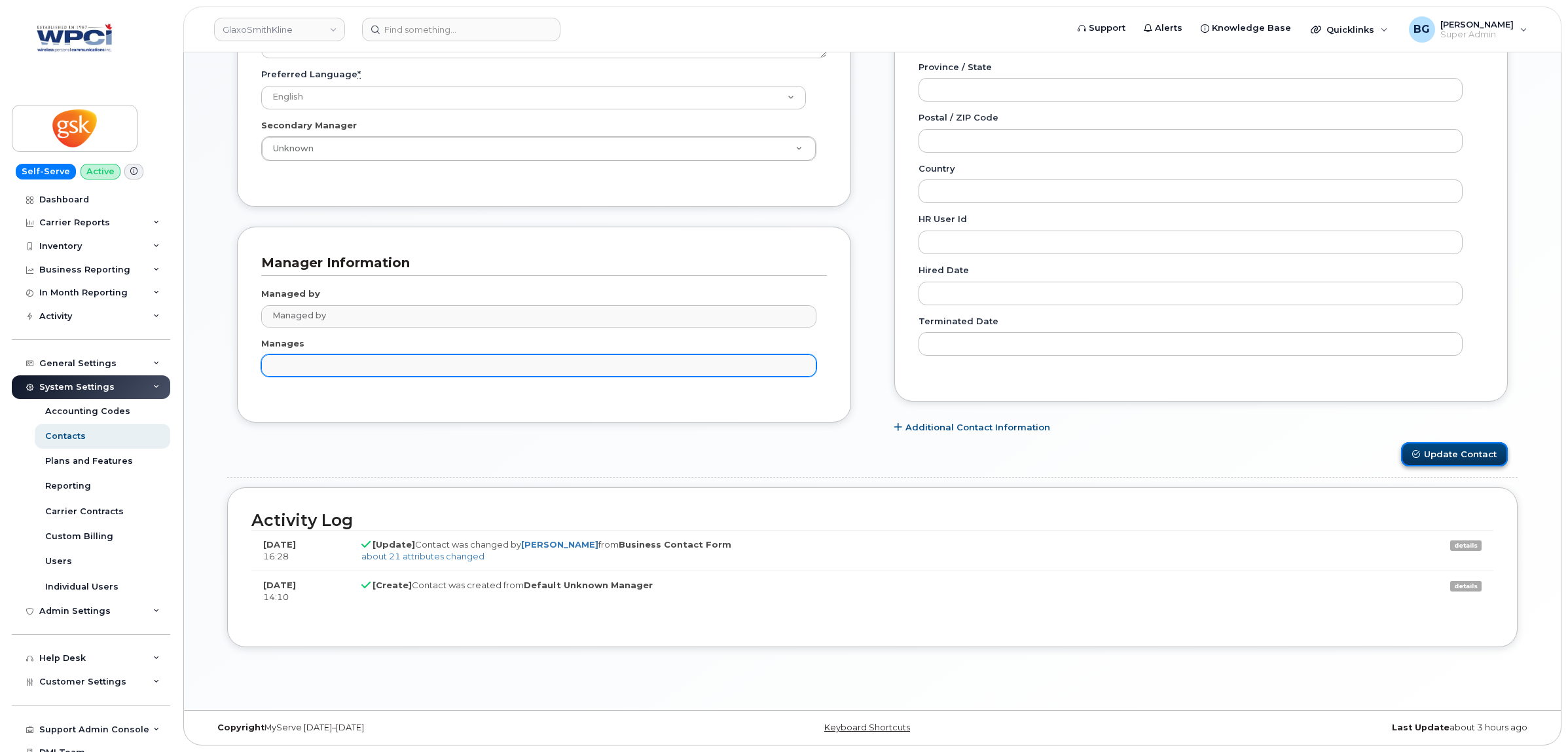
type input "Manages"
click at [1435, 457] on button "Update Contact" at bounding box center [1455, 454] width 107 height 24
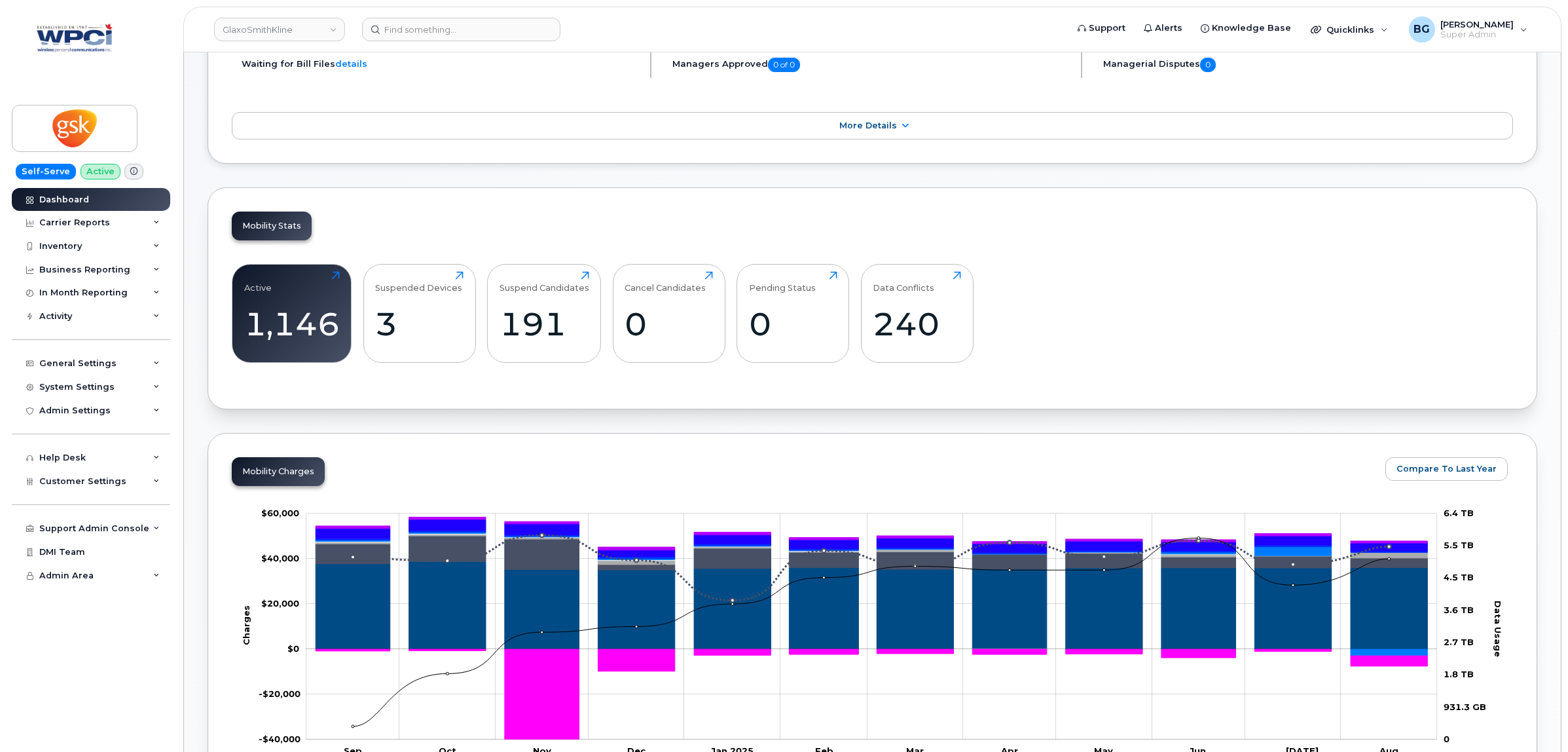
scroll to position [218, 0]
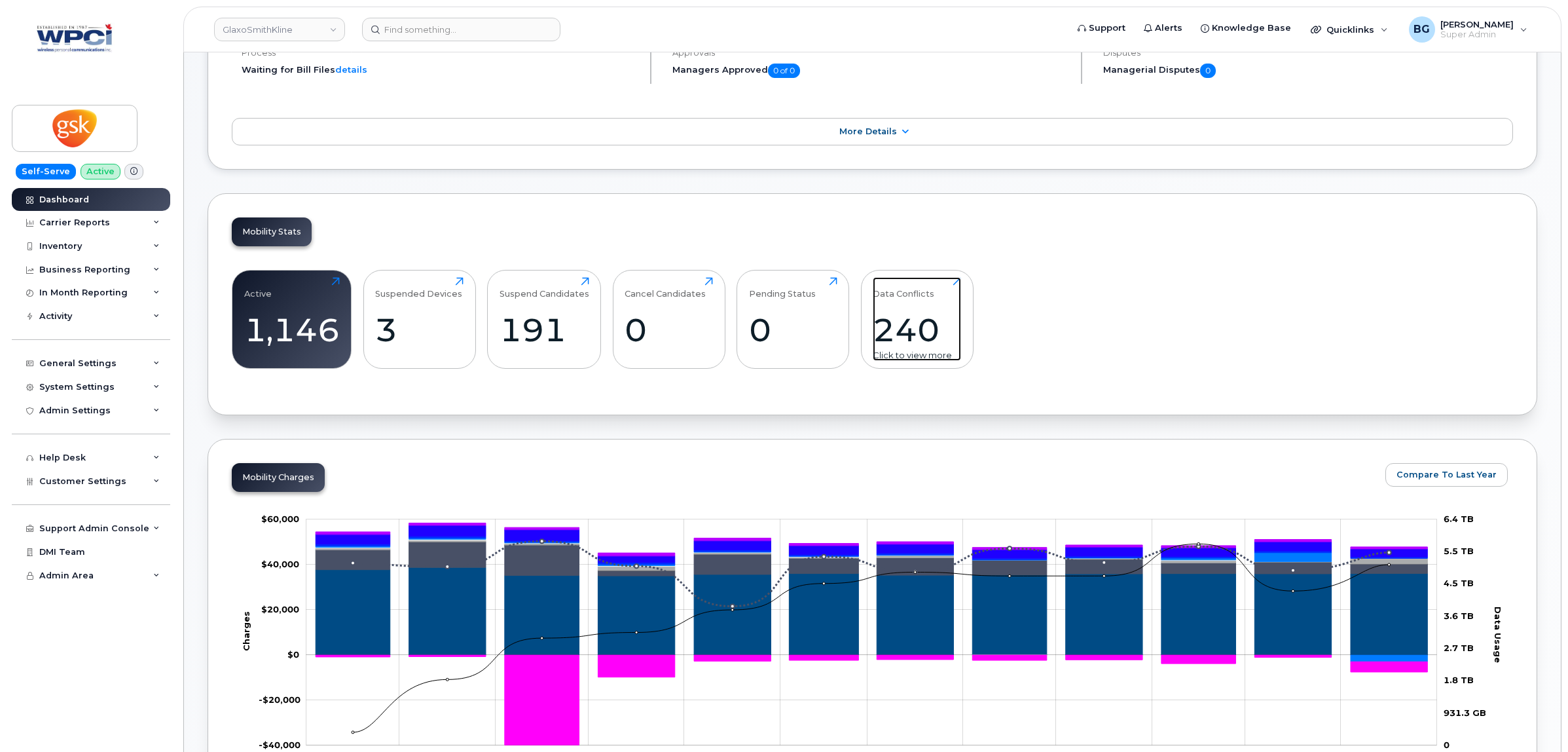
click at [899, 329] on div "240" at bounding box center [917, 329] width 88 height 39
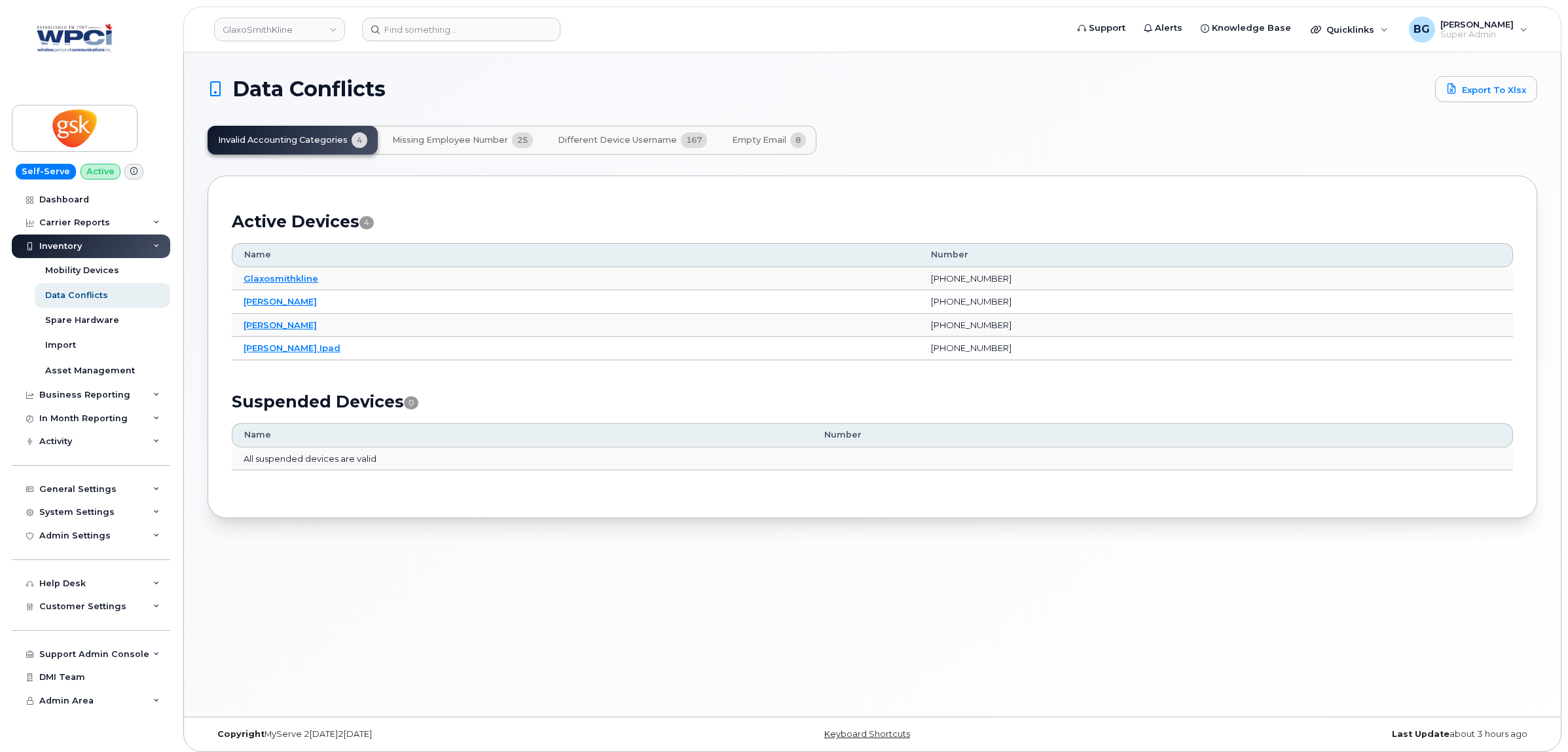
click at [412, 137] on span "Missing Employee Number" at bounding box center [450, 140] width 116 height 10
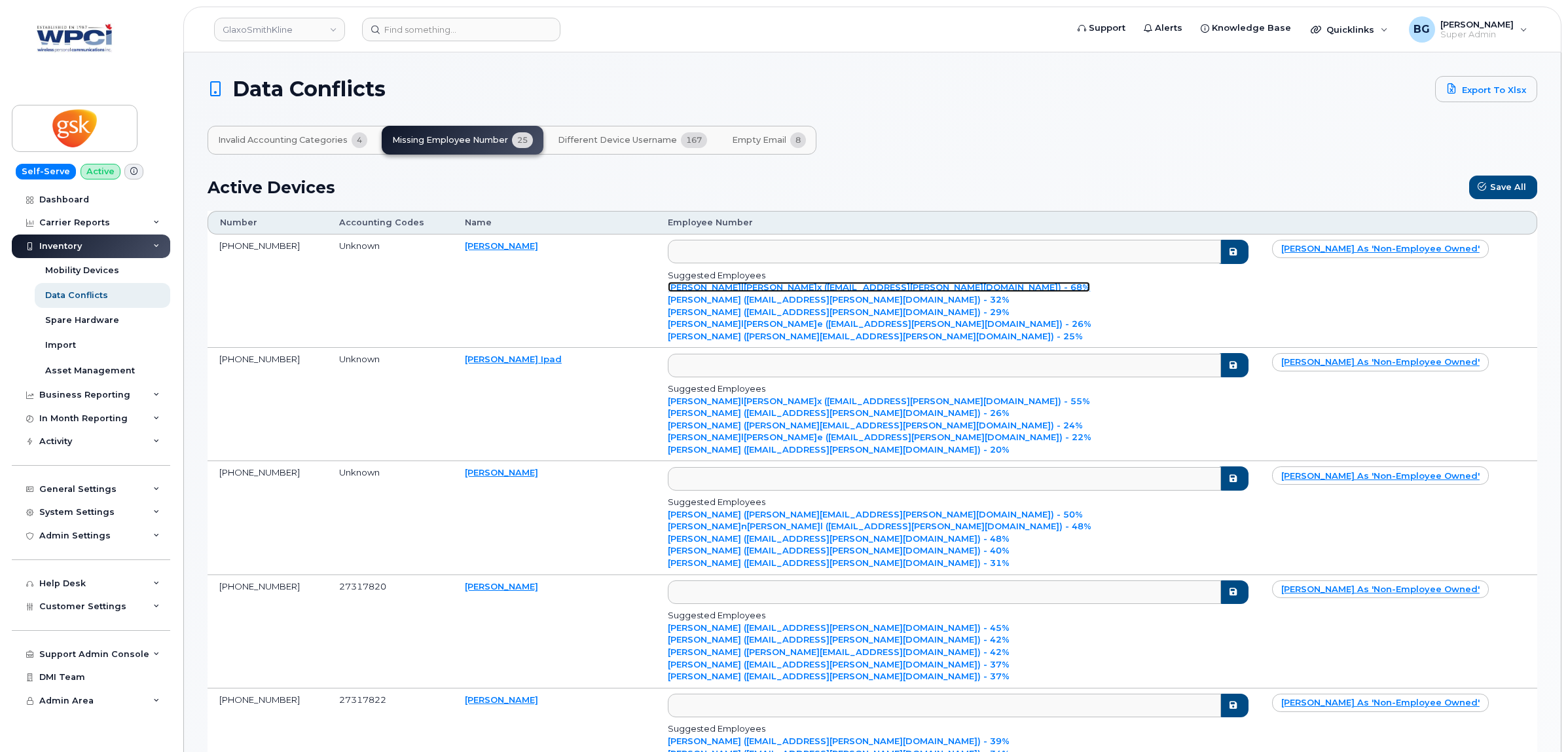
click at [880, 284] on link "[PERSON_NAME]l[PERSON_NAME]x ([EMAIL_ADDRESS][PERSON_NAME][DOMAIN_NAME]) - 68%" at bounding box center [879, 287] width 423 height 10
type input "[PERSON_NAME][EMAIL_ADDRESS][PERSON_NAME][DOMAIN_NAME]"
click at [1229, 251] on icon "submit" at bounding box center [1234, 252] width 10 height 9
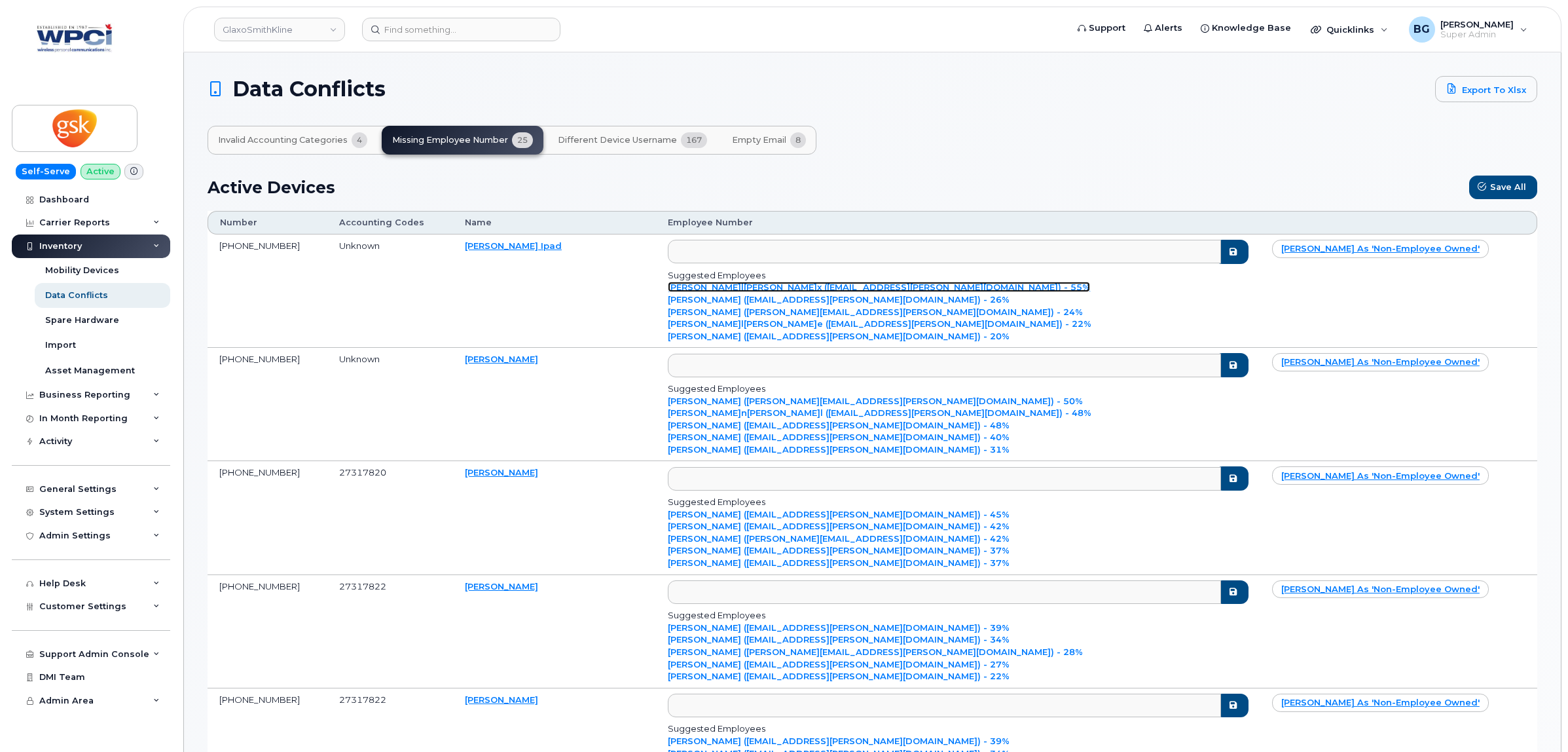
click at [776, 292] on link "[PERSON_NAME]l[PERSON_NAME]x ([EMAIL_ADDRESS][PERSON_NAME][DOMAIN_NAME]) - 55%" at bounding box center [879, 287] width 423 height 10
type input "[PERSON_NAME][EMAIL_ADDRESS][PERSON_NAME][DOMAIN_NAME]"
click at [1232, 256] on icon "submit" at bounding box center [1234, 252] width 10 height 9
click at [809, 292] on link "Christine Marie Campbell (tina.m.campbell@gsk.com) - 50%" at bounding box center [875, 287] width 415 height 10
type input "tina.m.campbell@gsk.com"
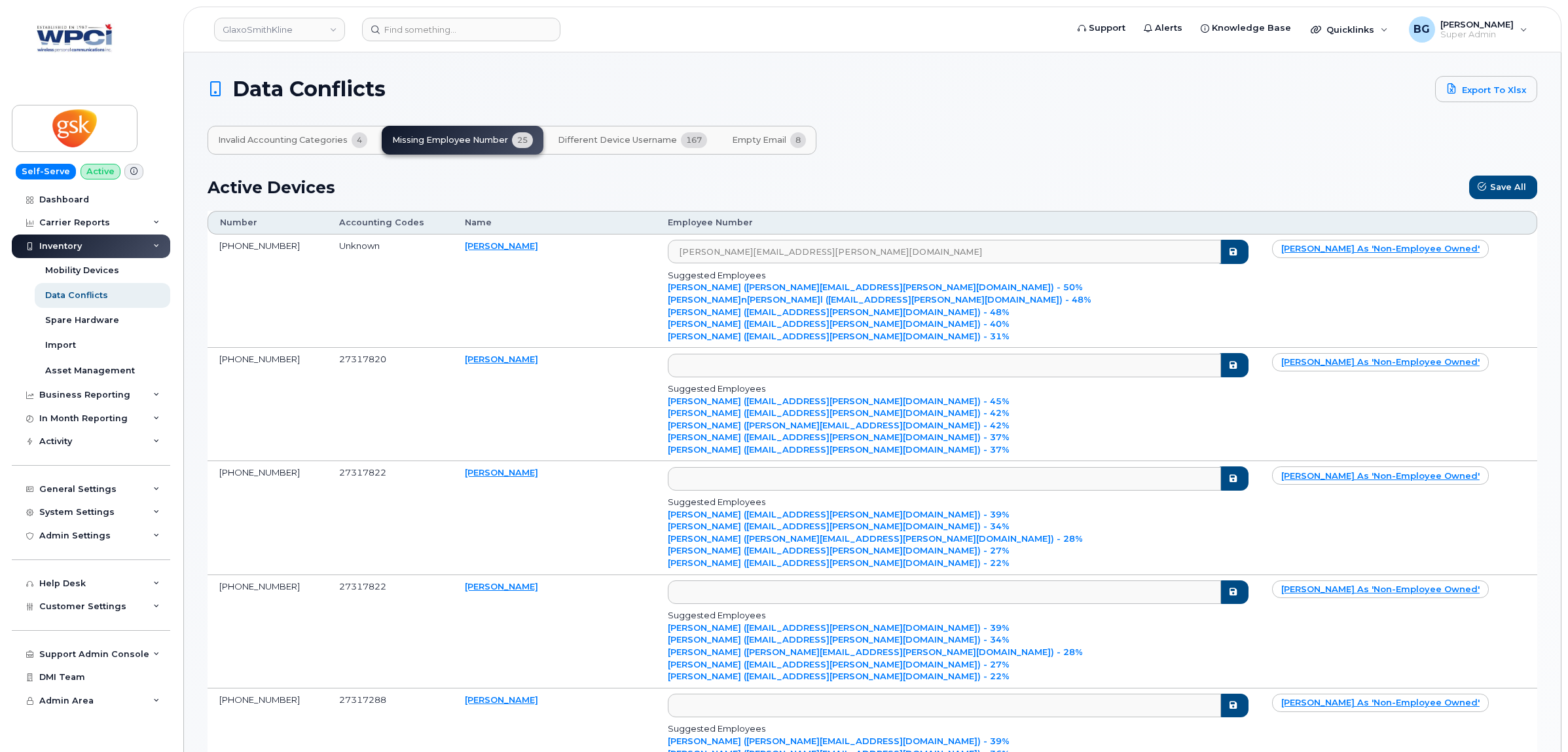
click at [638, 139] on span "Different Device Username" at bounding box center [617, 140] width 119 height 10
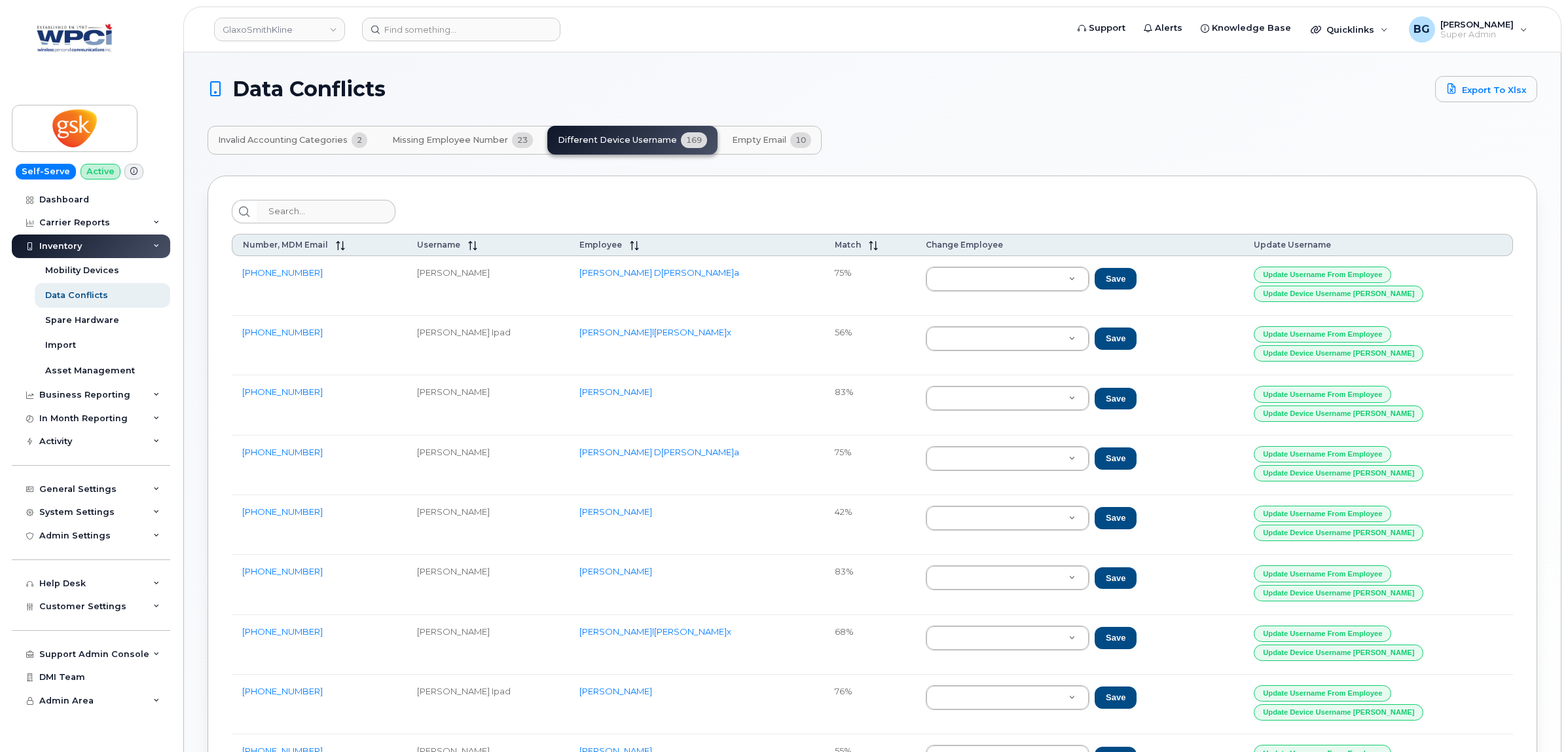
click at [280, 138] on span "Invalid Accounting Categories" at bounding box center [283, 140] width 130 height 10
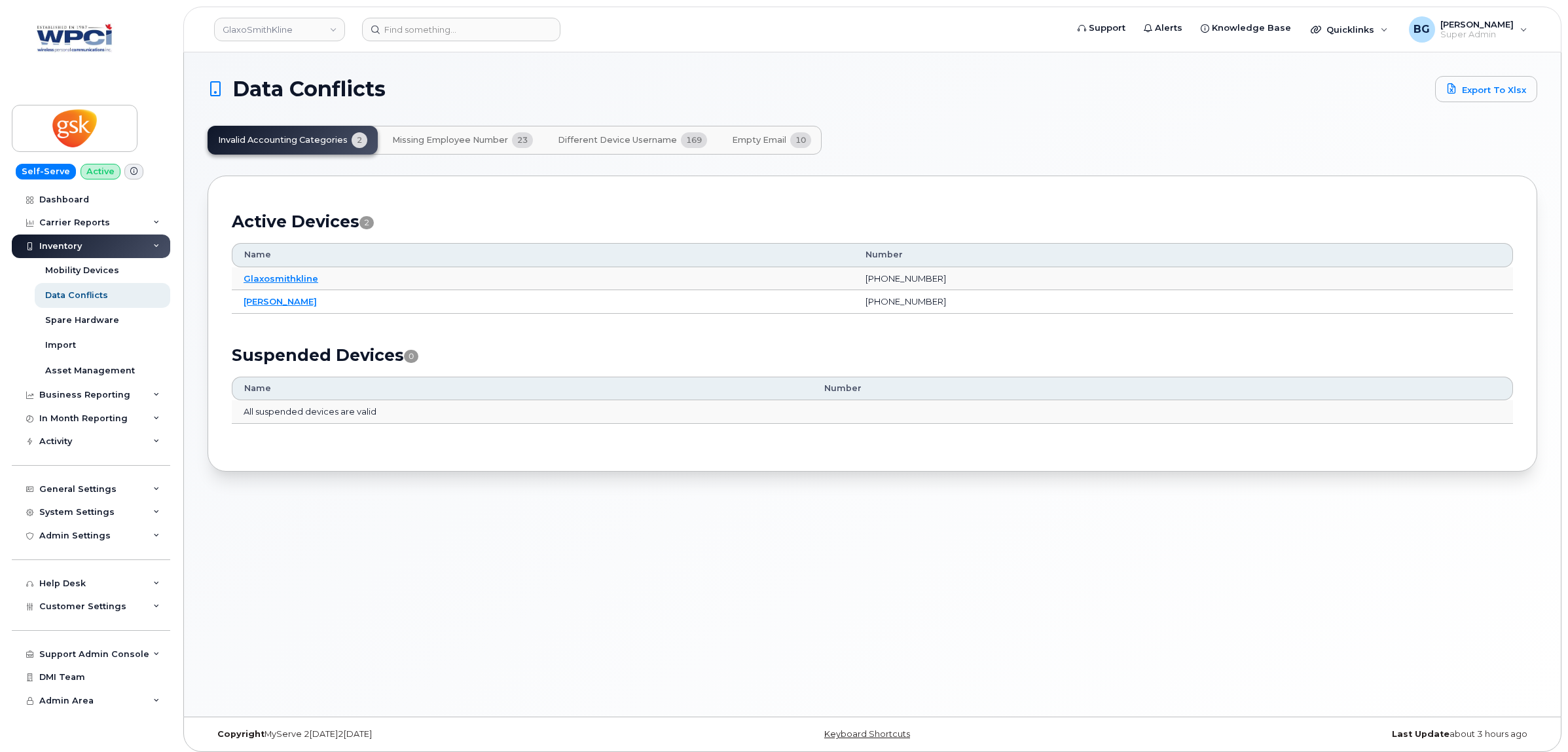
click at [439, 131] on button "Missing Employee Number 23" at bounding box center [462, 140] width 162 height 29
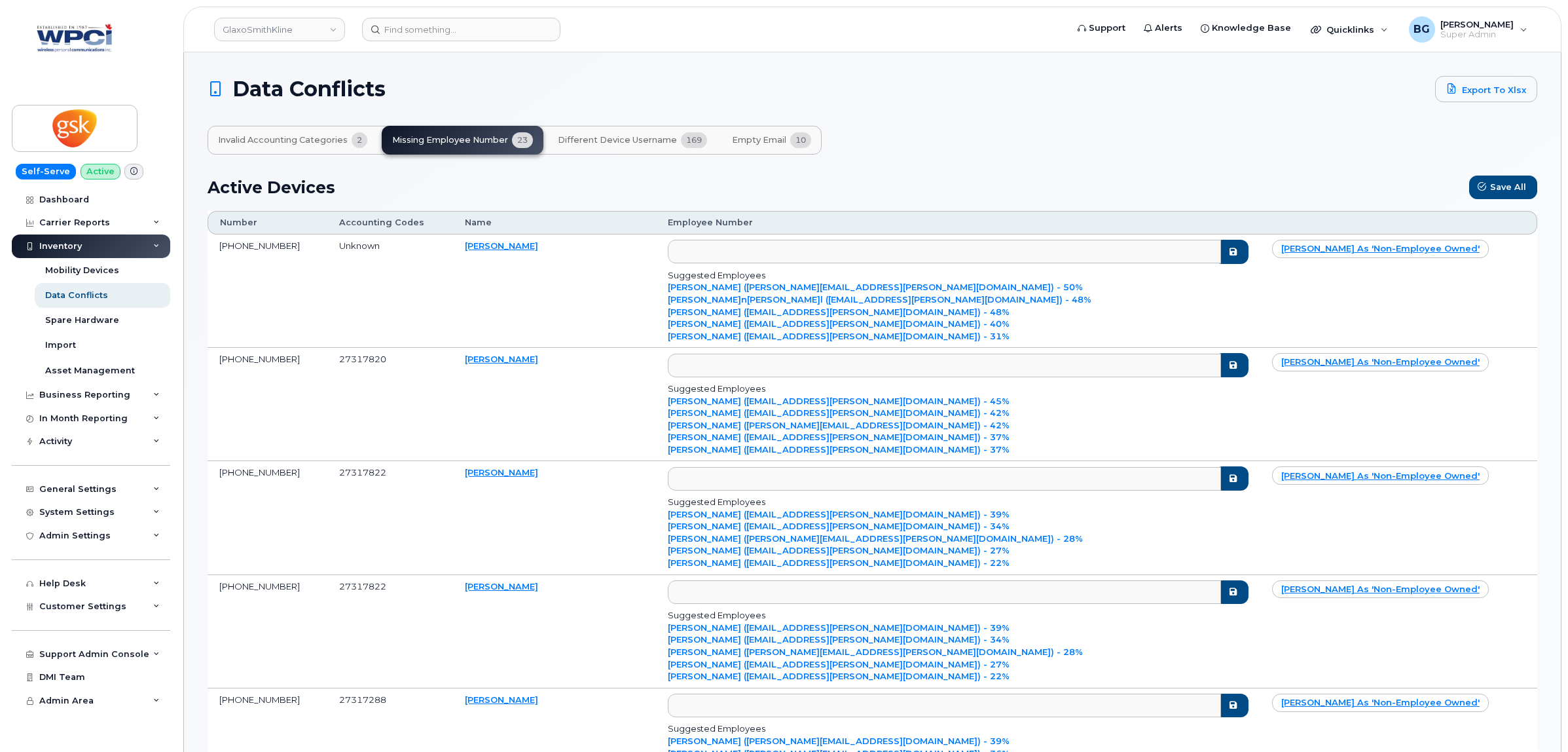
click at [766, 76] on div "Data Conflicts Export to Xlsx" at bounding box center [873, 89] width 1330 height 26
click at [512, 313] on td "Maria Campbell" at bounding box center [554, 291] width 203 height 113
click at [573, 188] on div "Active Devices Save All" at bounding box center [873, 186] width 1330 height 23
click at [60, 344] on div "Import" at bounding box center [61, 345] width 31 height 12
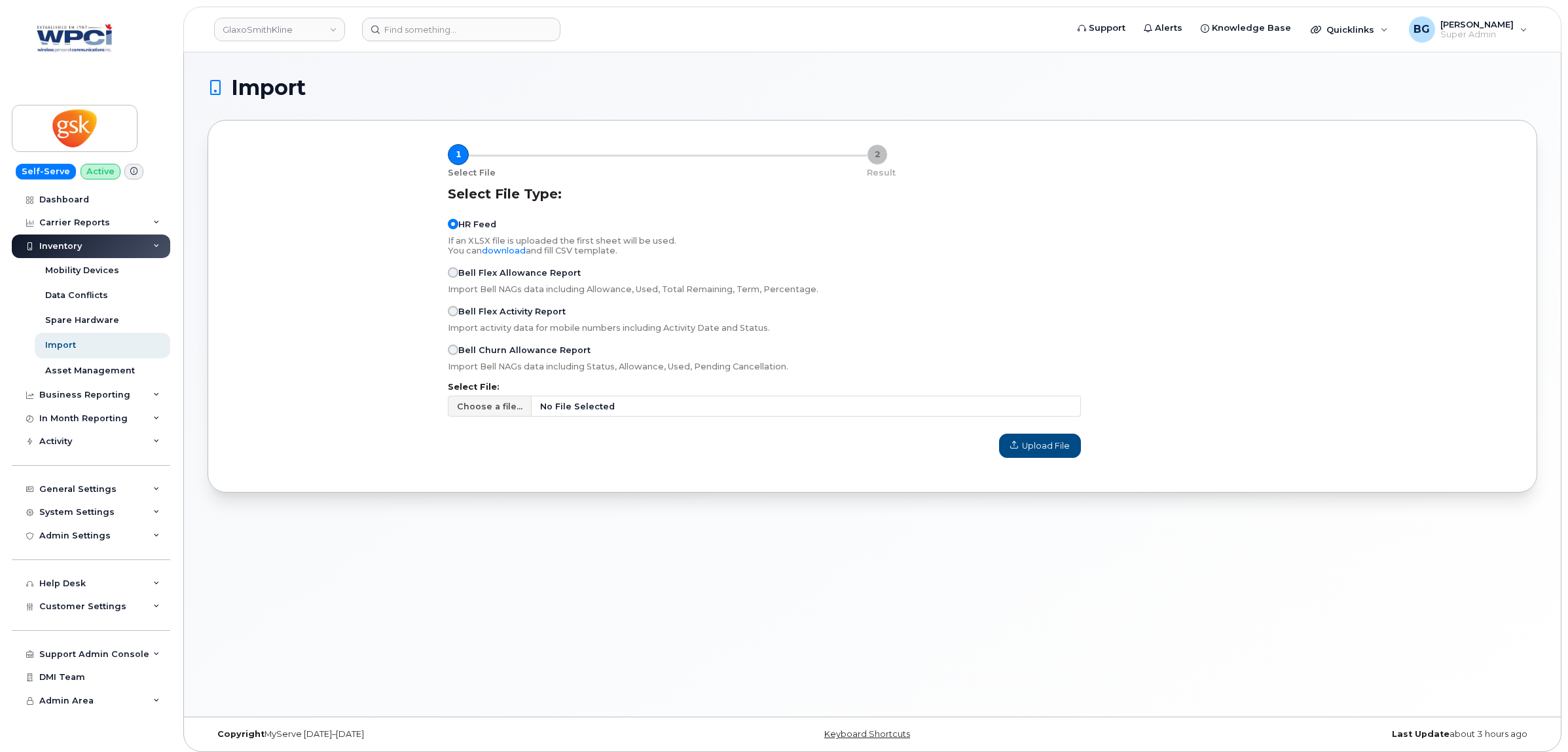
click at [378, 480] on div "1 Select File 2 Result Select File Type: HR Feed If an XLSX file is uploaded th…" at bounding box center [873, 306] width 1330 height 373
click at [73, 272] on div "Mobility Devices" at bounding box center [82, 271] width 74 height 12
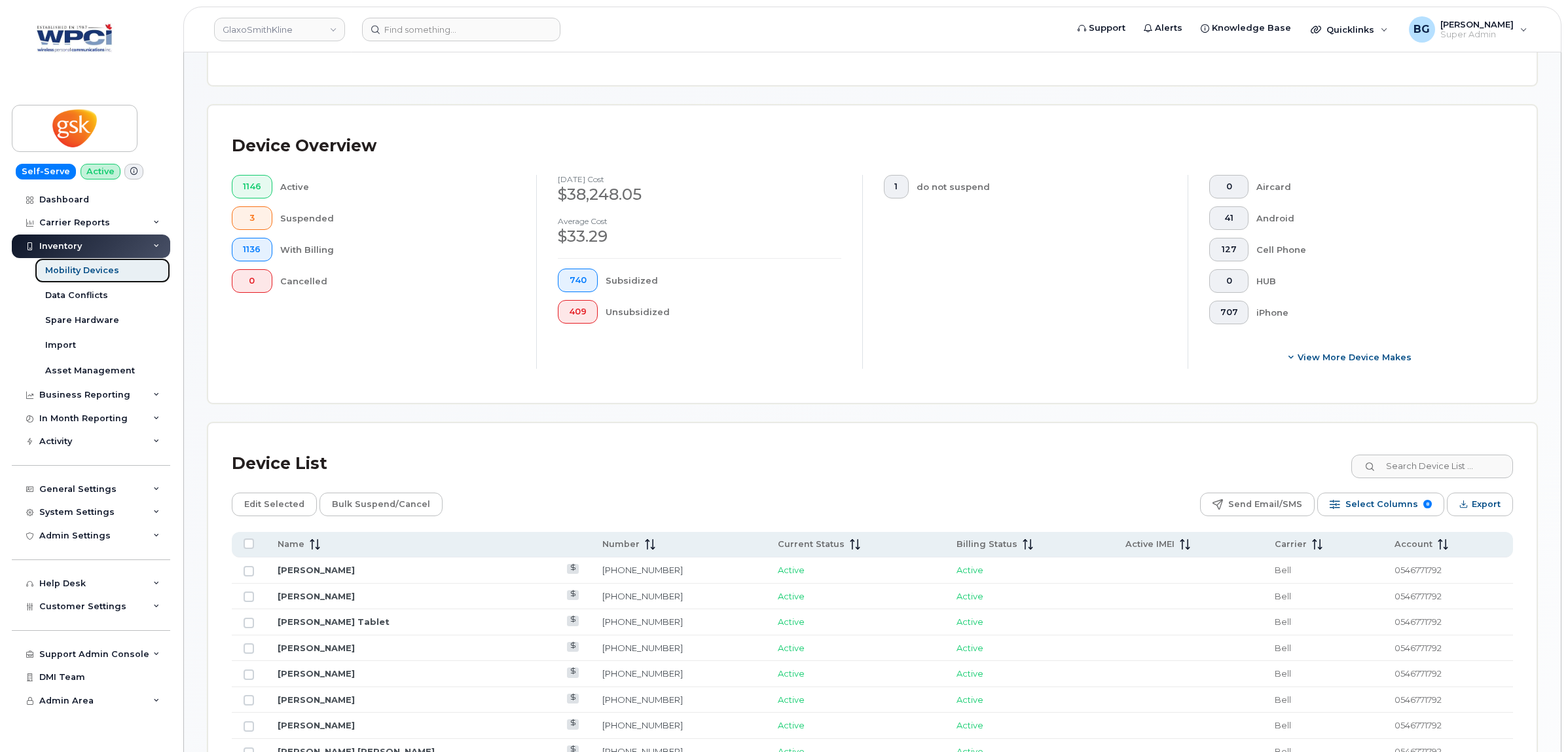
scroll to position [272, 0]
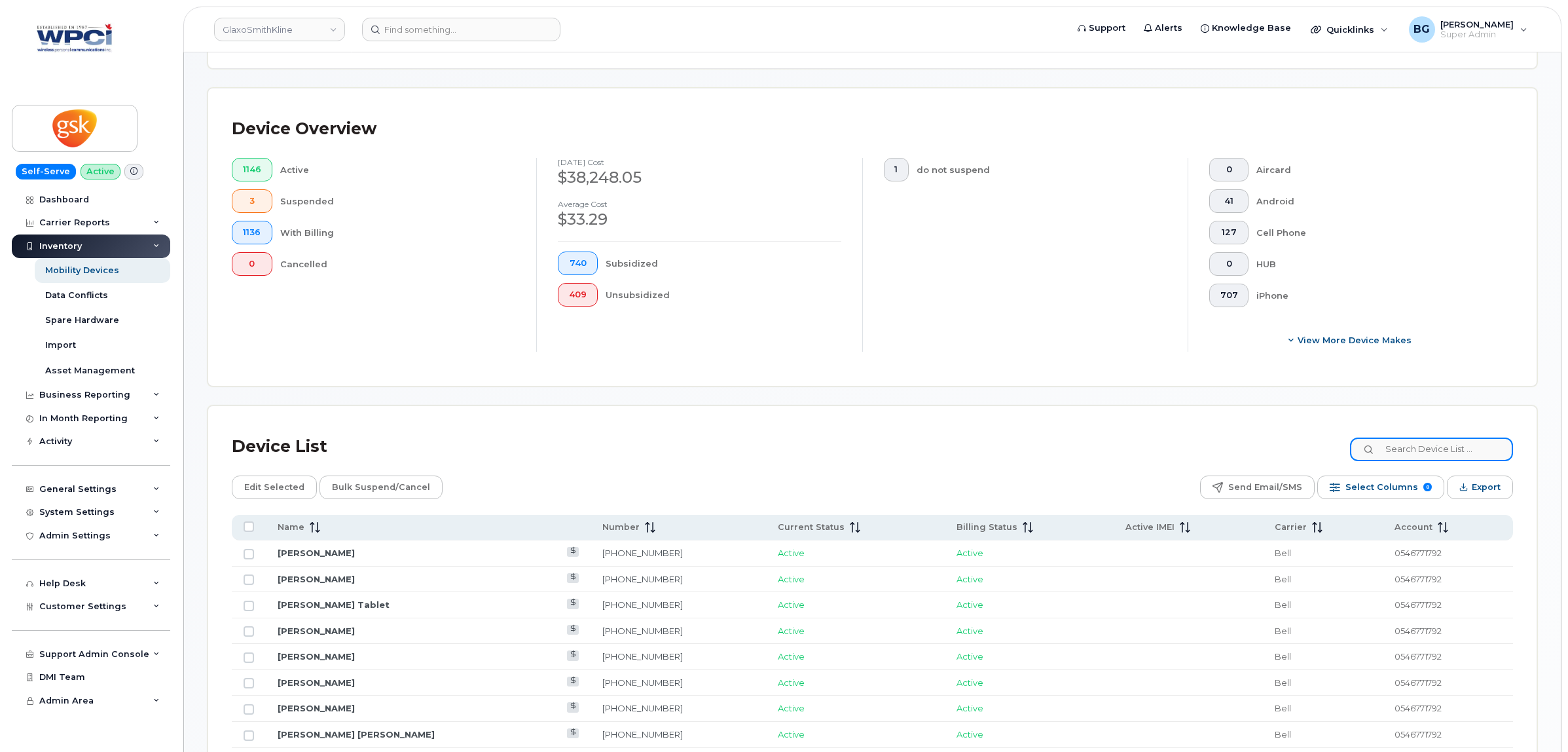
click at [1441, 446] on input at bounding box center [1431, 449] width 163 height 23
type input "lac"
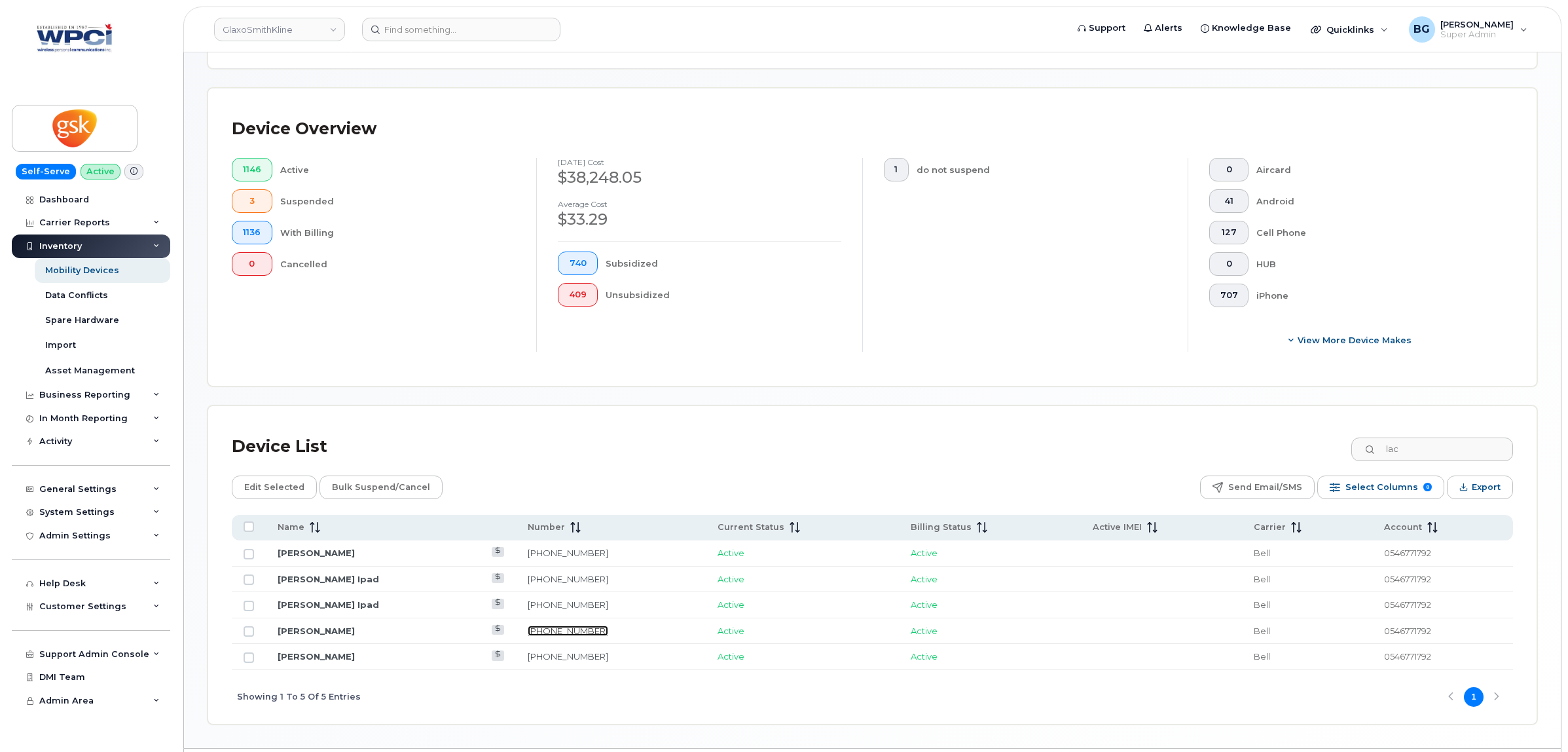
click at [549, 627] on link "905-379-8558" at bounding box center [568, 631] width 81 height 10
drag, startPoint x: 70, startPoint y: 121, endPoint x: 485, endPoint y: 161, distance: 416.9
click at [70, 121] on img at bounding box center [74, 128] width 101 height 38
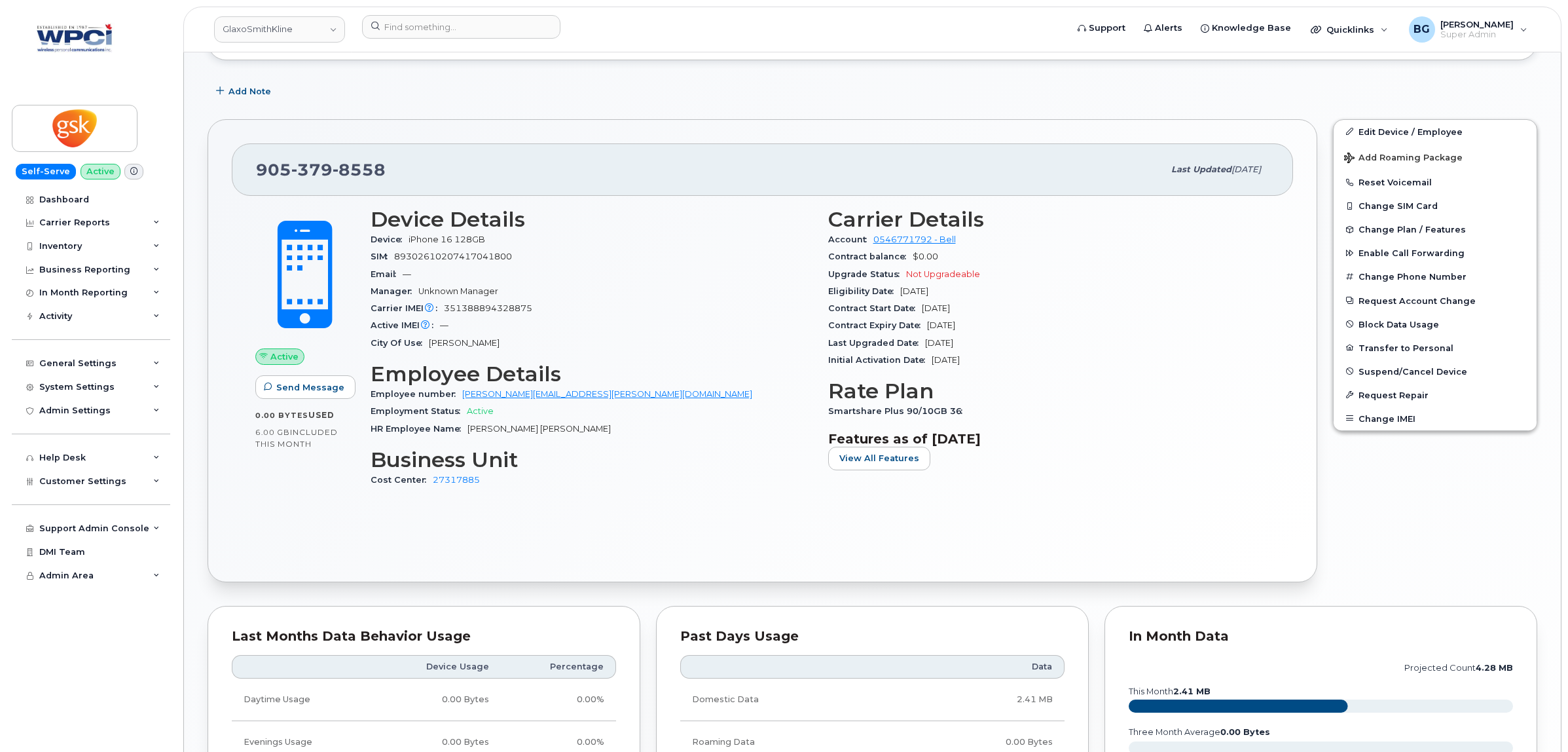
scroll to position [382, 0]
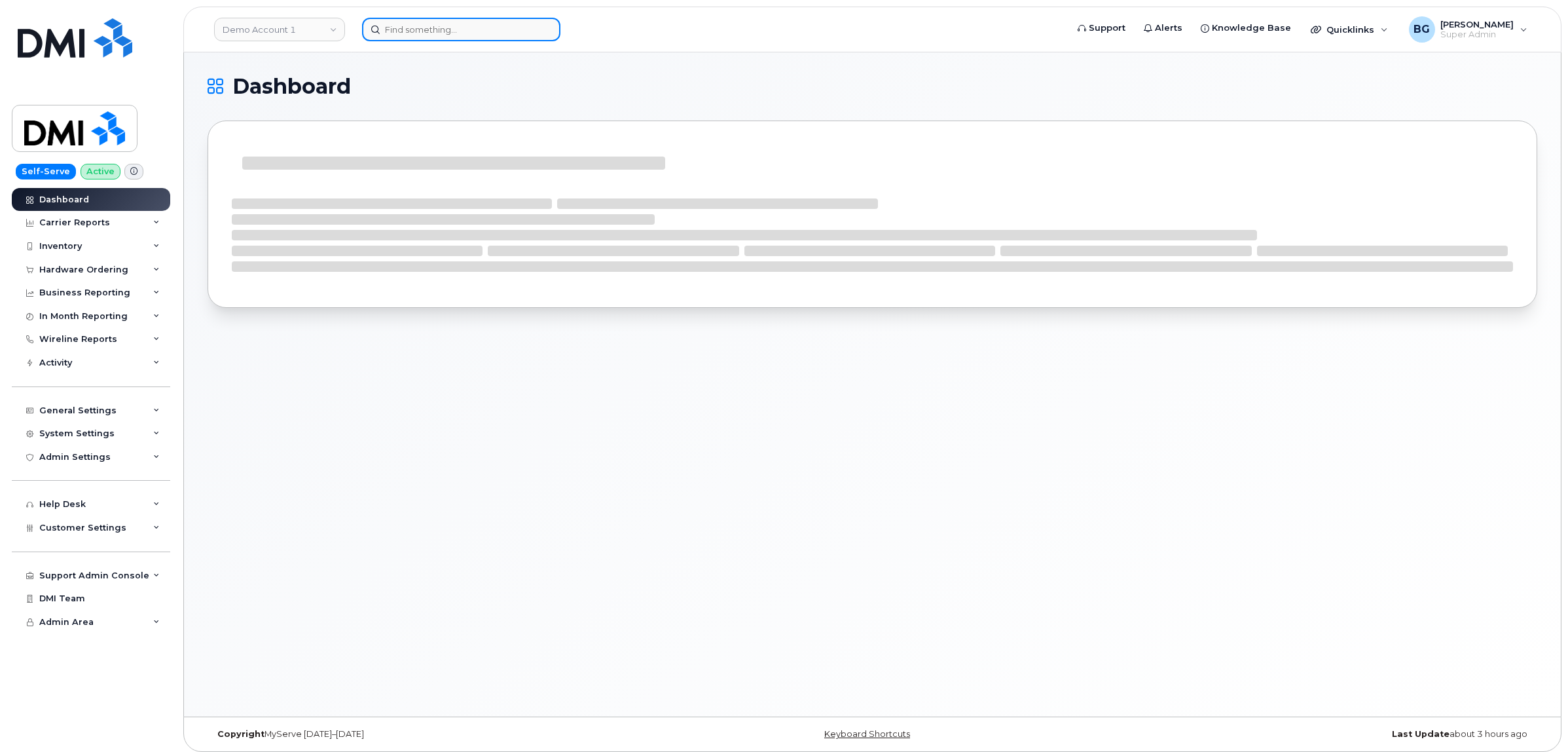
click at [461, 38] on input at bounding box center [461, 29] width 198 height 23
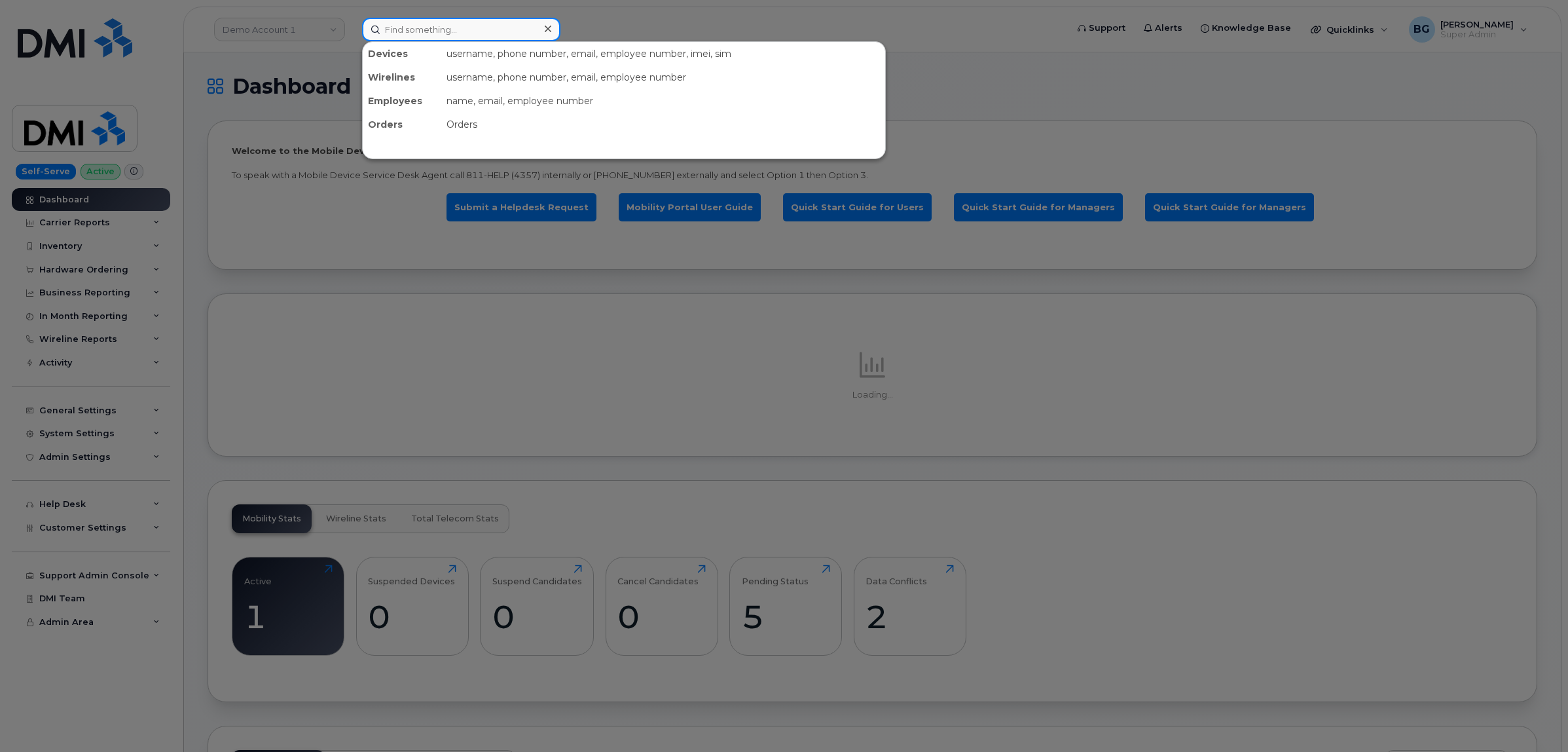
click at [467, 29] on input at bounding box center [461, 29] width 198 height 23
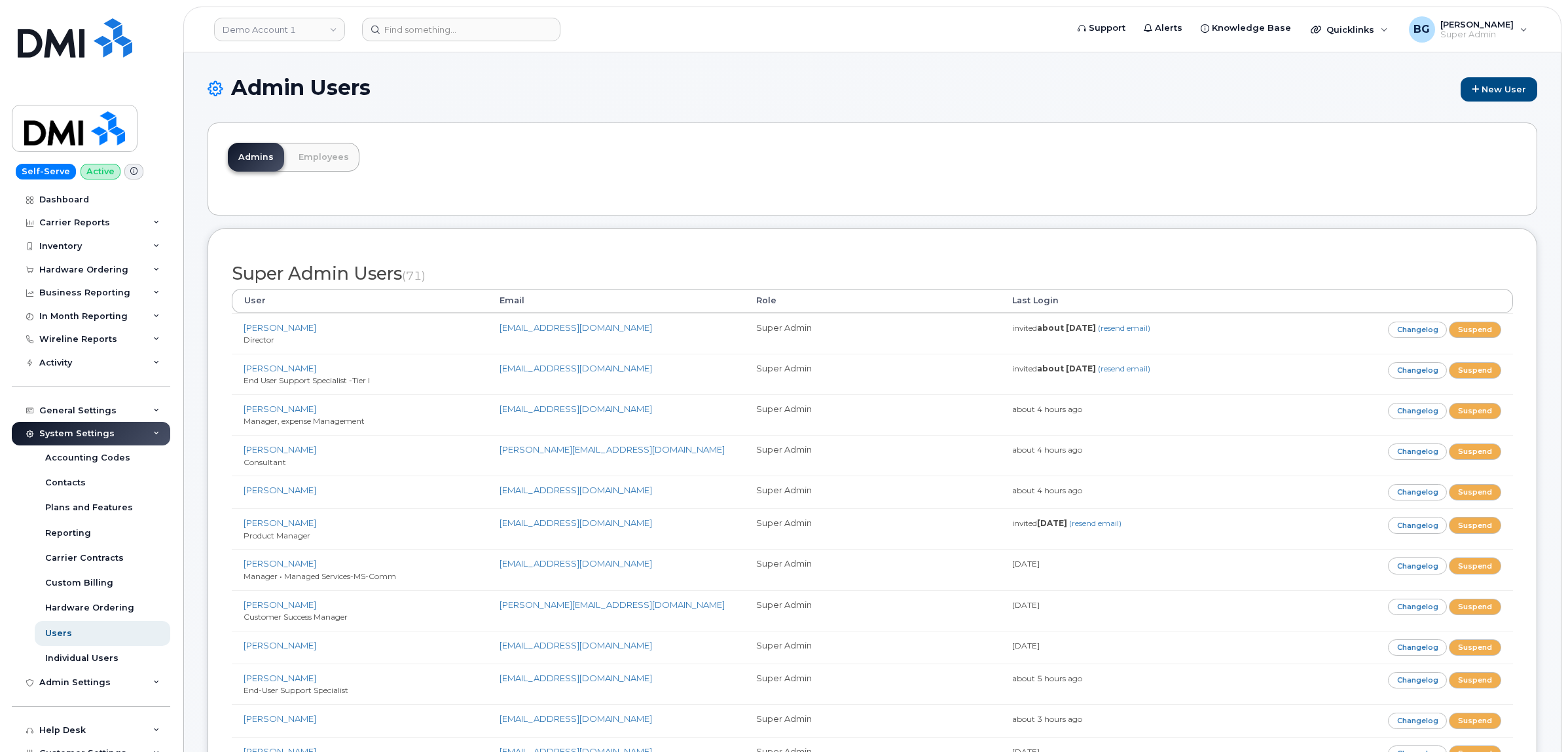
click at [679, 151] on div "Admins Employees" at bounding box center [873, 169] width 1330 height 93
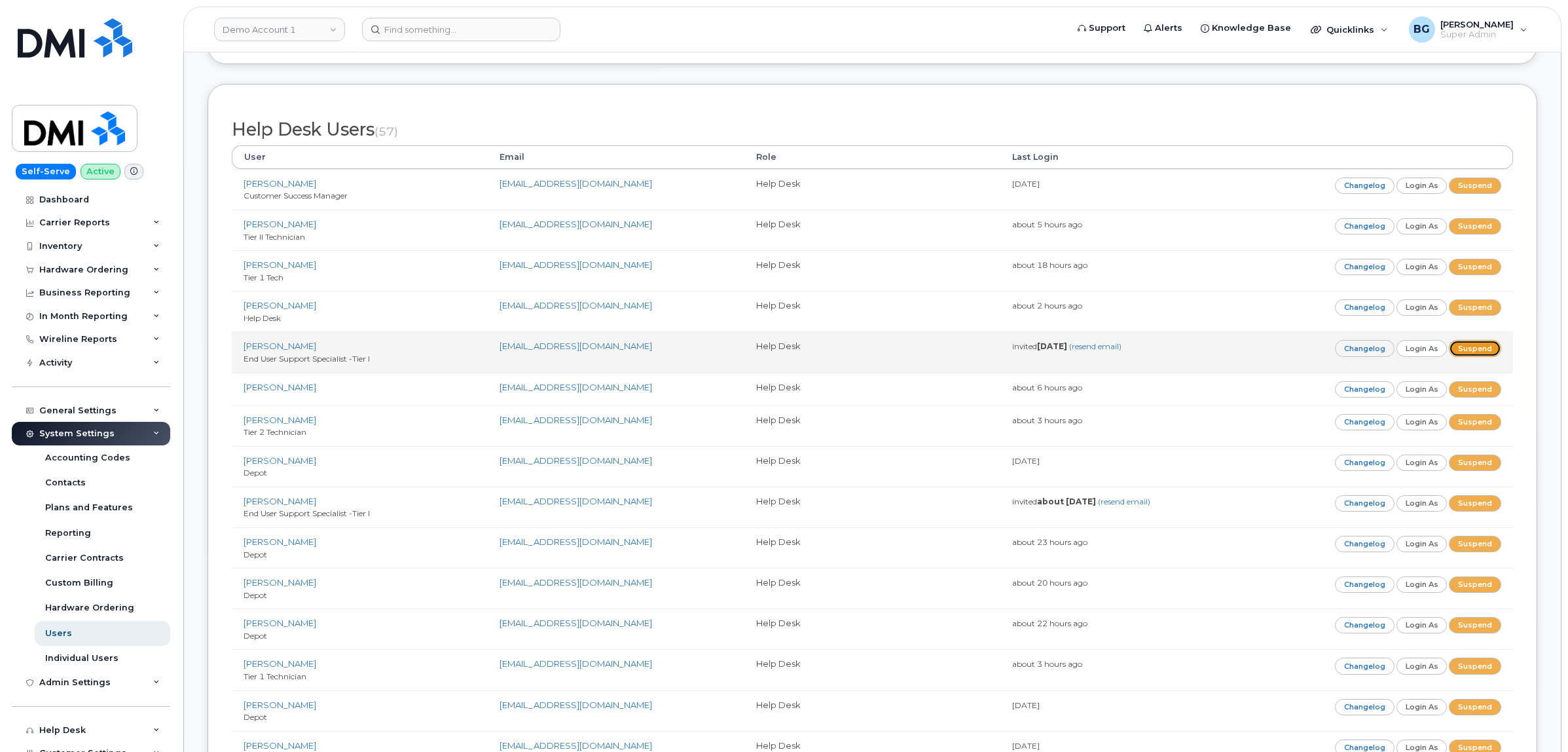
click at [1477, 357] on link "Suspend" at bounding box center [1475, 348] width 52 height 16
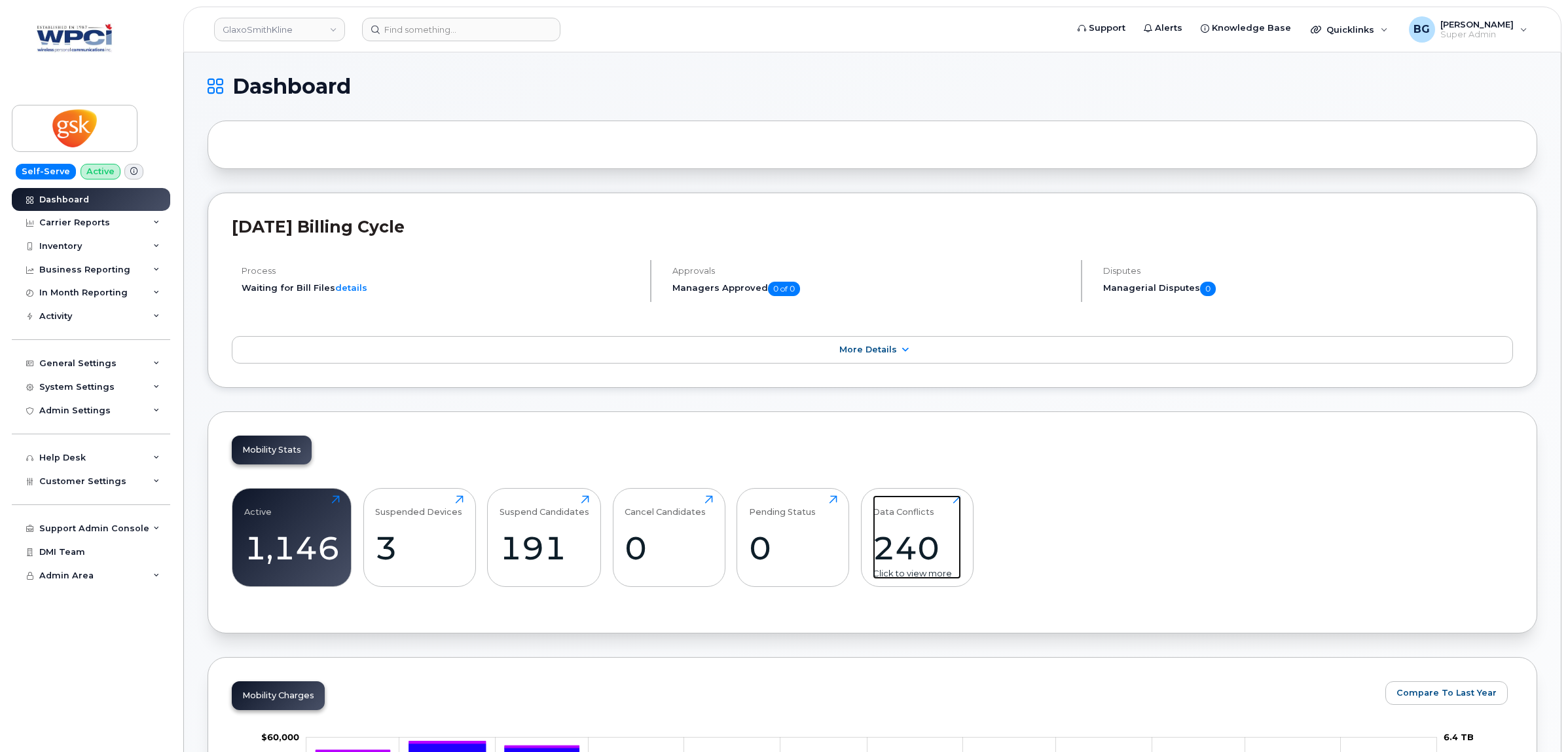
click at [898, 539] on div "240" at bounding box center [917, 547] width 88 height 39
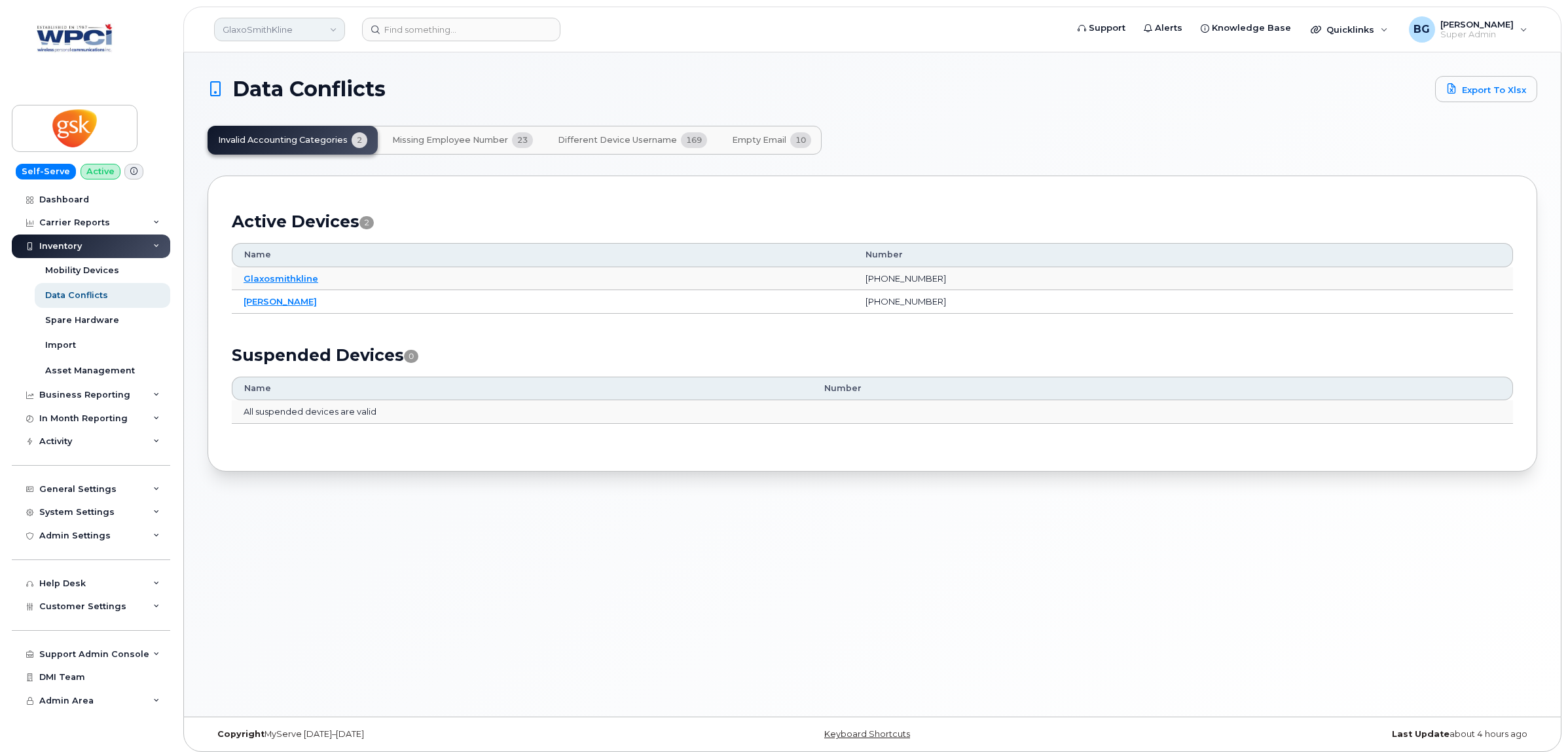
click at [265, 30] on link "GlaxoSmithKline" at bounding box center [279, 29] width 131 height 23
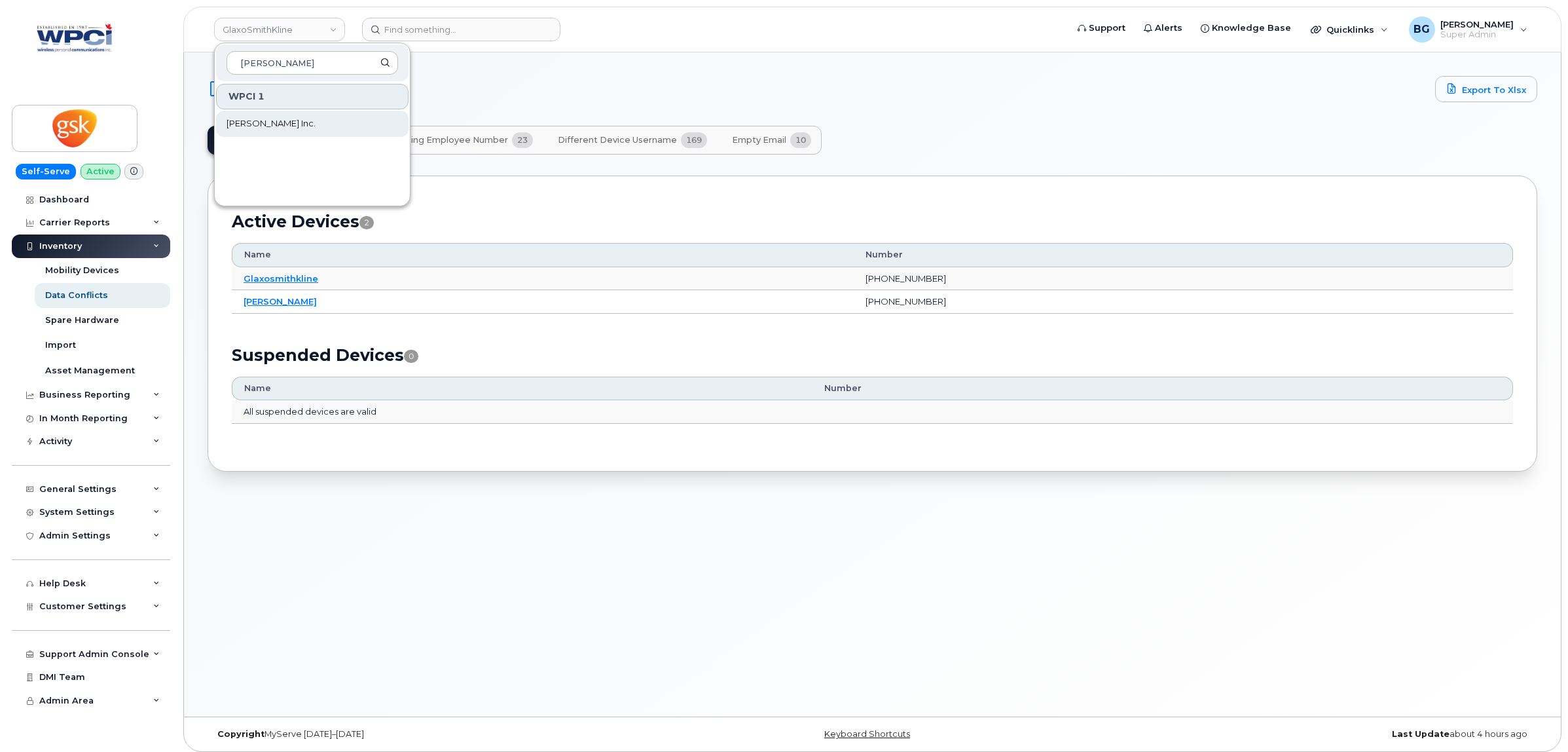
type input "vipond"
click at [241, 125] on span "[PERSON_NAME] Inc." at bounding box center [272, 123] width 89 height 13
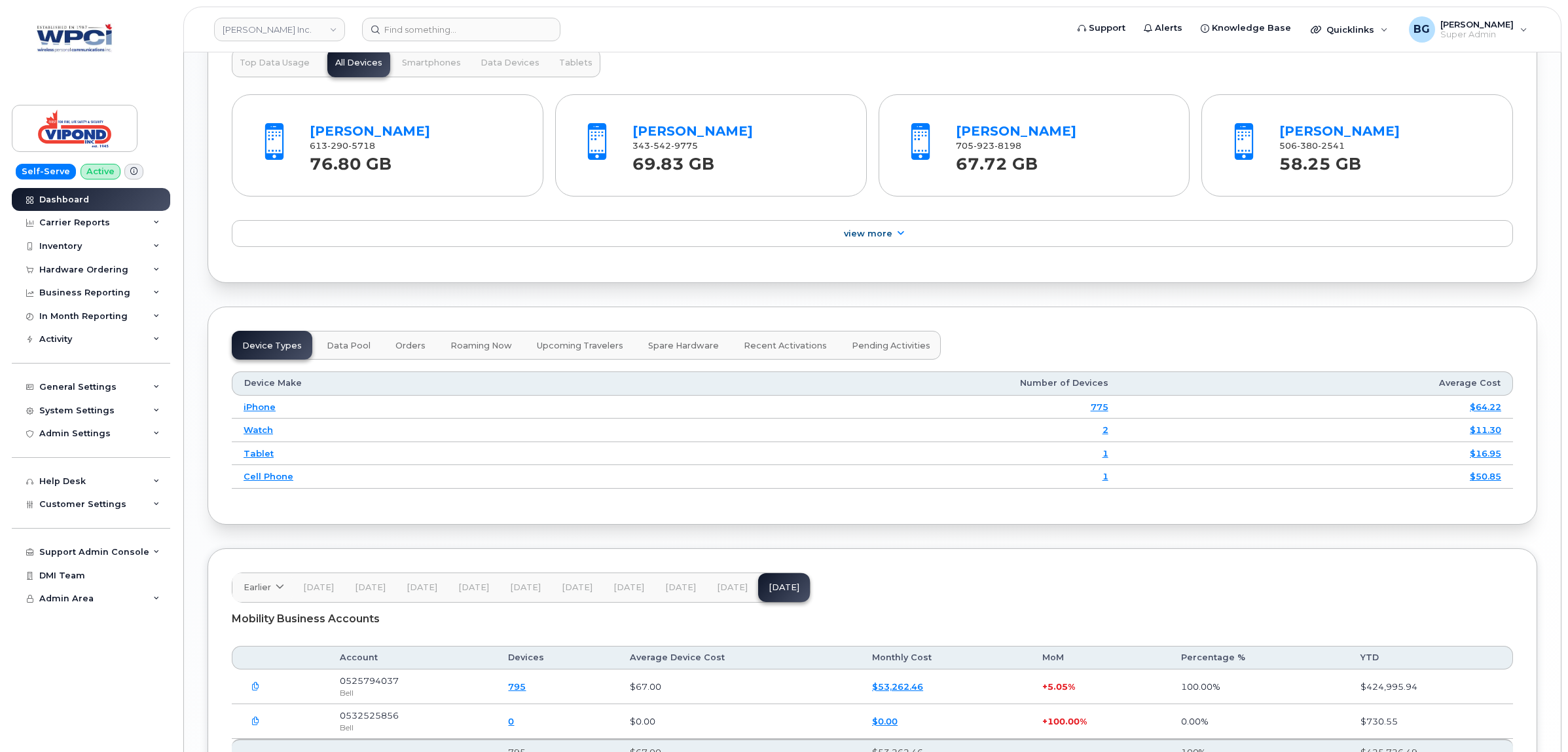
scroll to position [1507, 0]
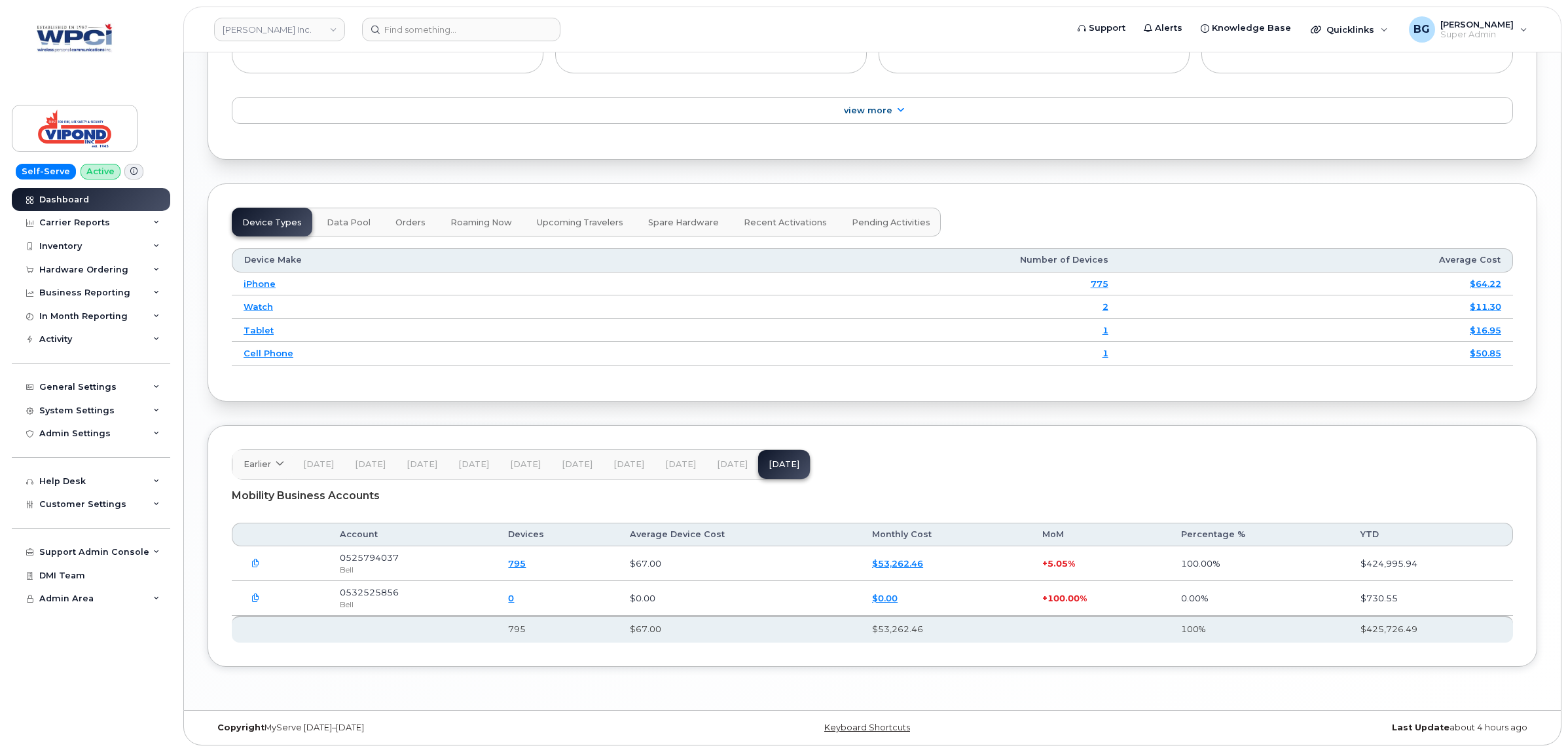
click at [1055, 482] on div "Mobility Business Accounts" at bounding box center [872, 496] width 1281 height 33
click at [80, 266] on div "Hardware Ordering" at bounding box center [84, 270] width 89 height 10
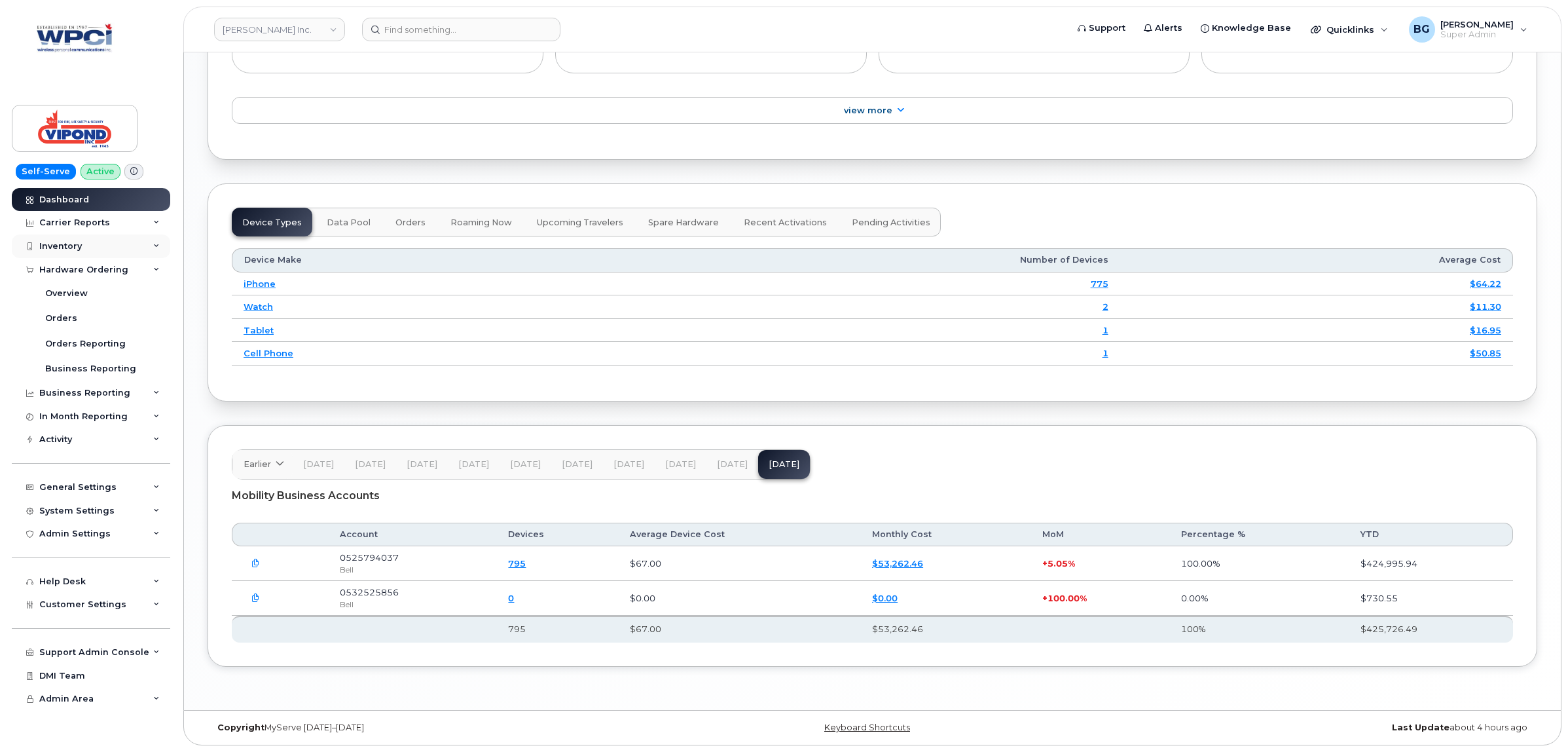
click at [66, 242] on div "Inventory" at bounding box center [61, 246] width 43 height 10
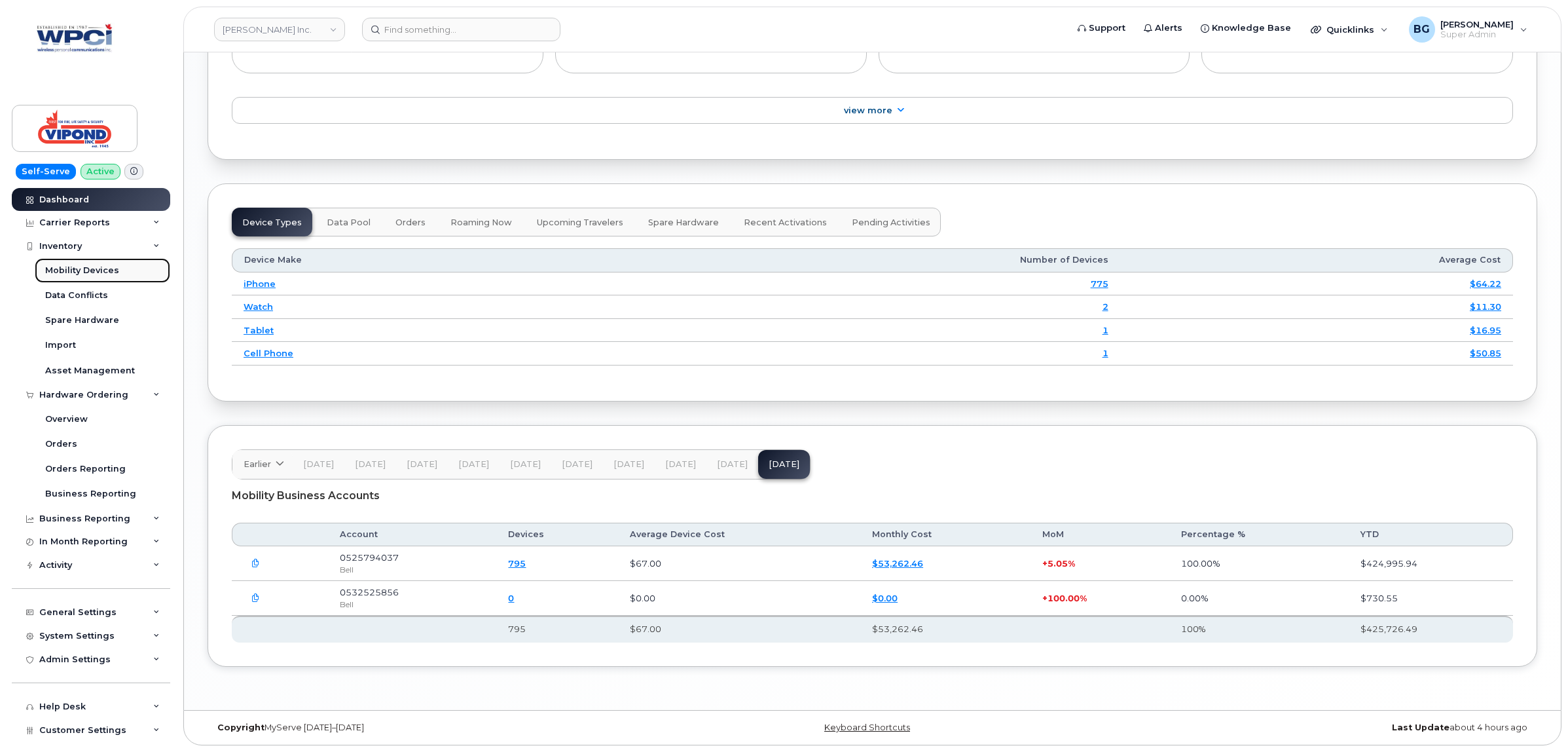
click at [84, 272] on div "Mobility Devices" at bounding box center [82, 271] width 74 height 12
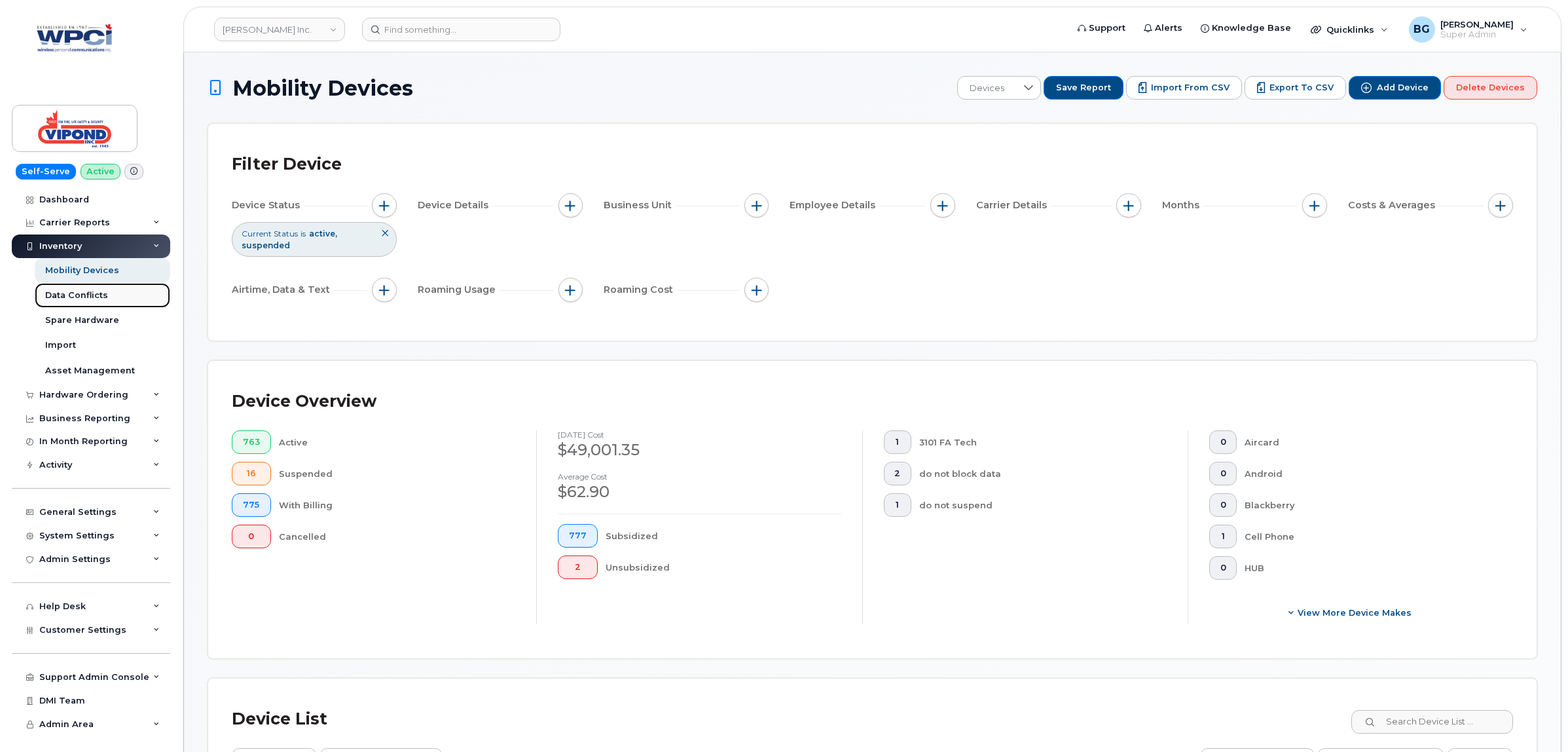
click at [74, 303] on link "Data Conflicts" at bounding box center [102, 295] width 136 height 25
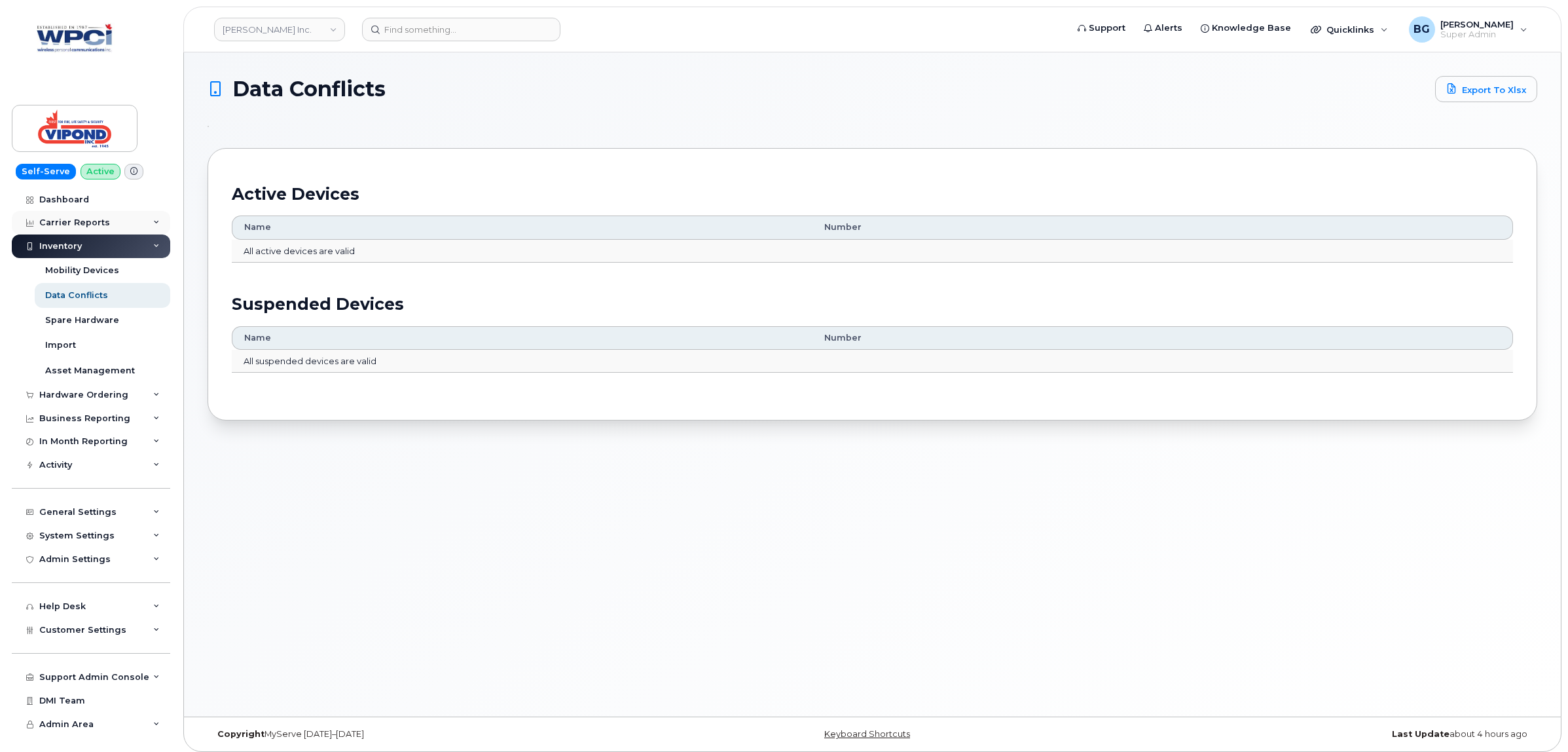
click at [90, 216] on div "Carrier Reports" at bounding box center [91, 222] width 158 height 23
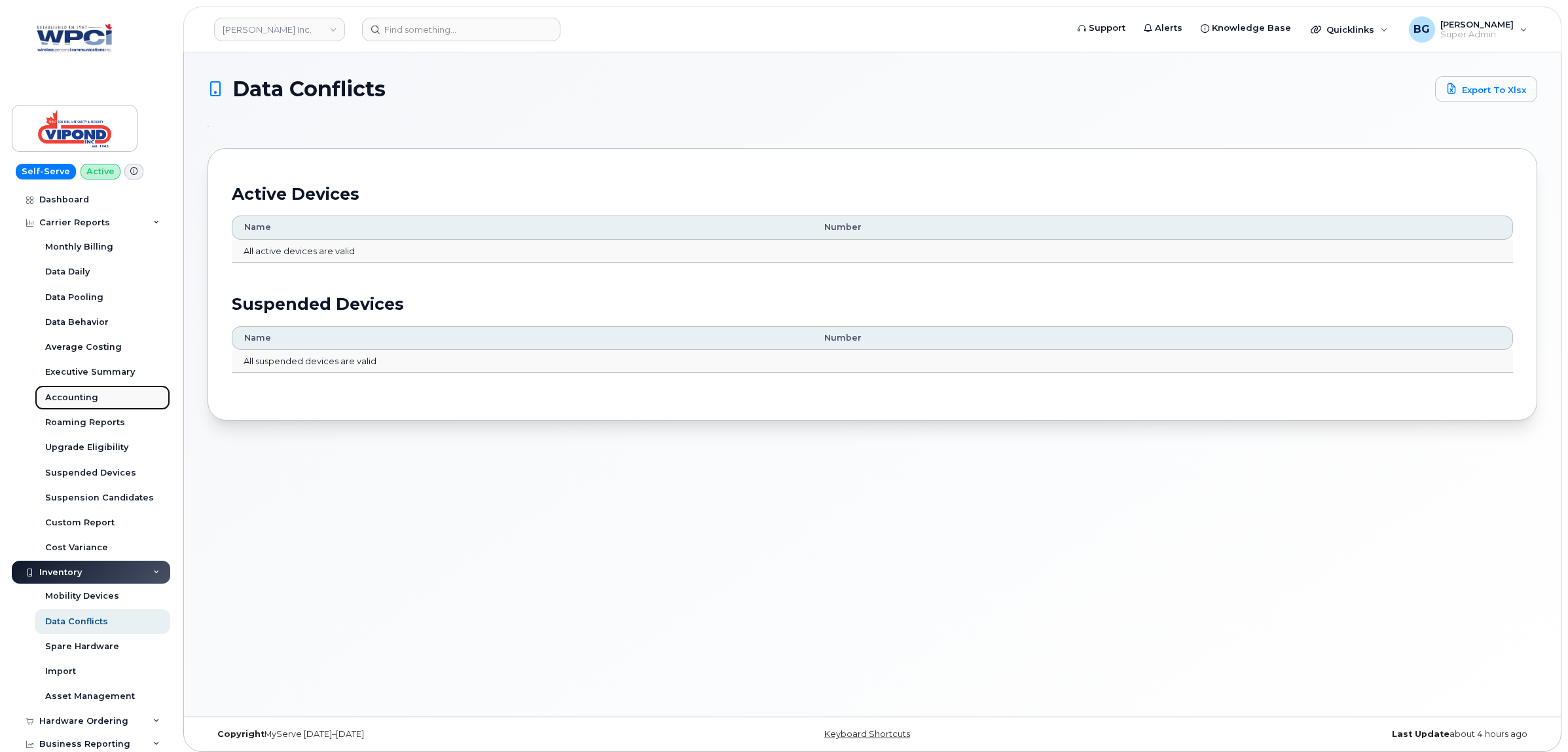
click at [64, 398] on div "Accounting" at bounding box center [72, 398] width 53 height 12
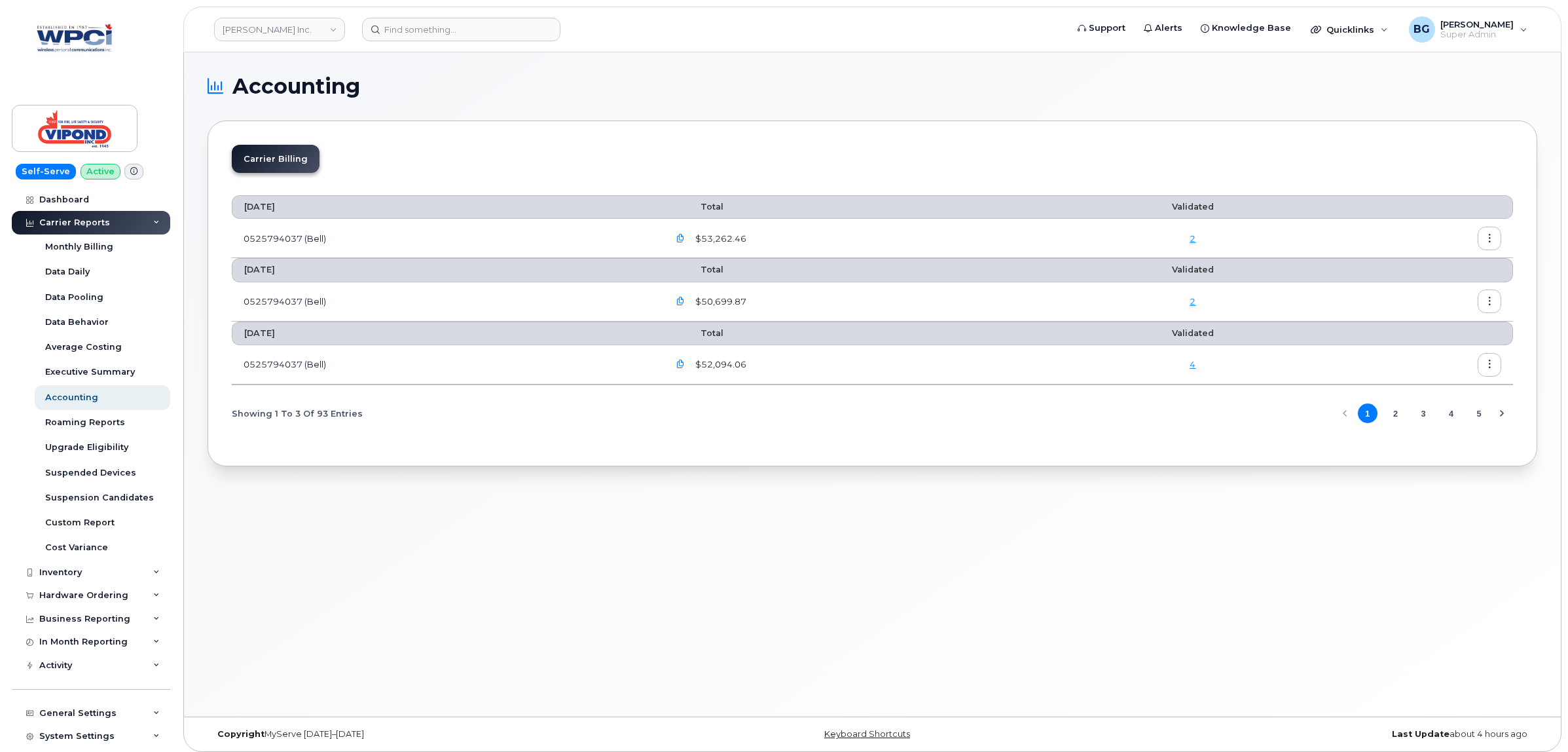
click at [1197, 241] on div "2" at bounding box center [1193, 239] width 239 height 12
click at [1193, 240] on link "2" at bounding box center [1193, 238] width 6 height 10
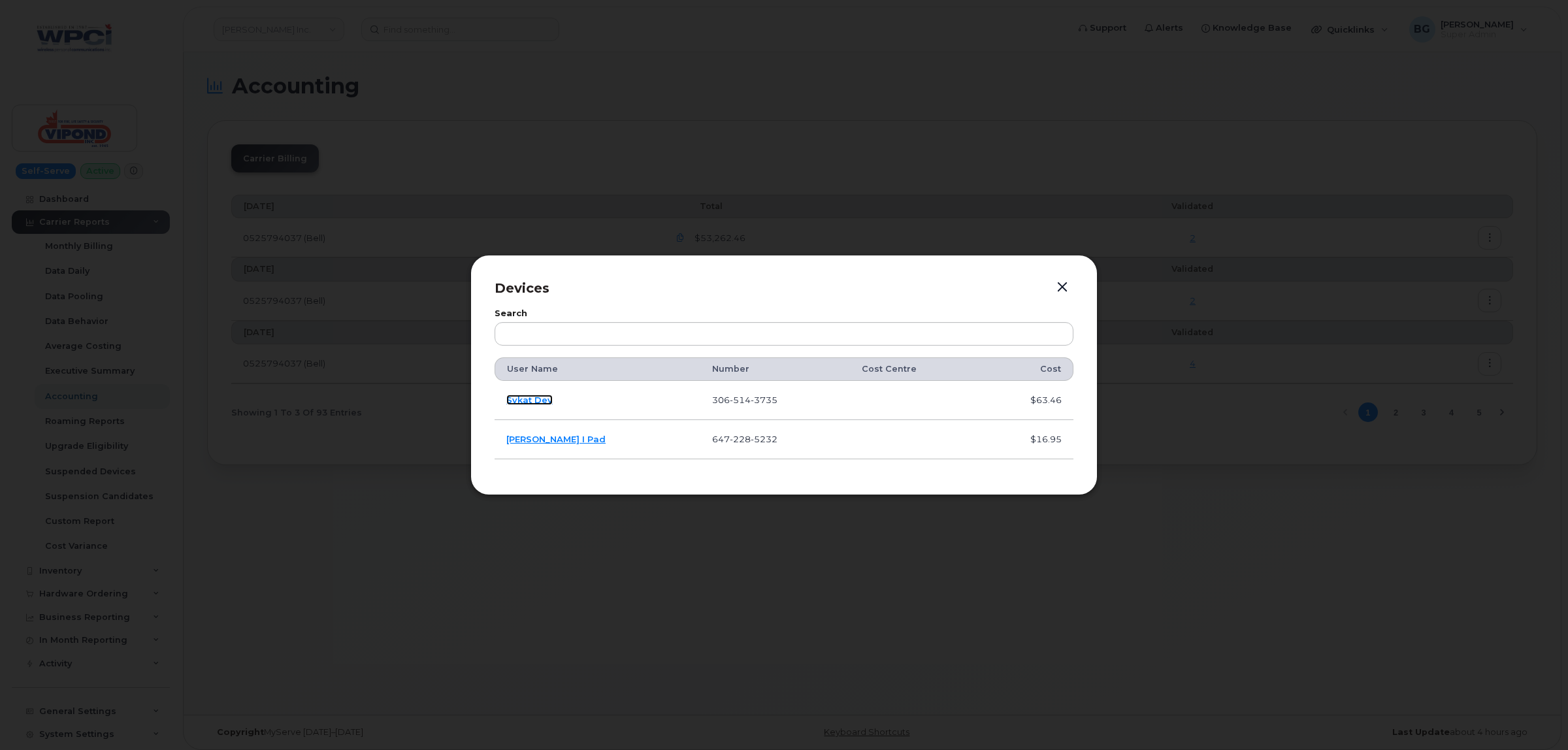
click at [525, 397] on link "Sykat Dey" at bounding box center [530, 399] width 46 height 10
drag, startPoint x: 1062, startPoint y: 285, endPoint x: 1056, endPoint y: 281, distance: 7.2
click at [1062, 285] on button "button" at bounding box center [1062, 287] width 20 height 18
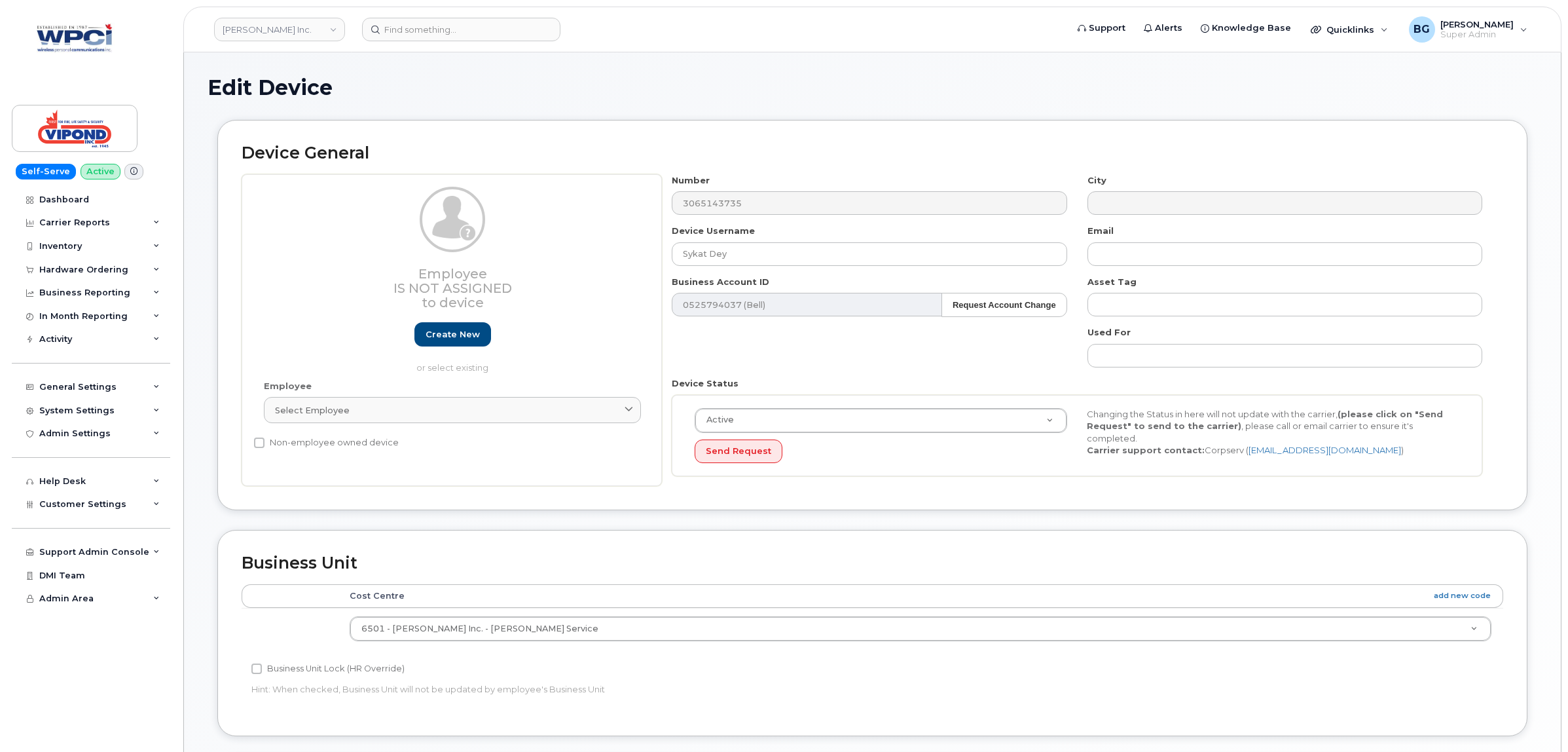
select select "378460"
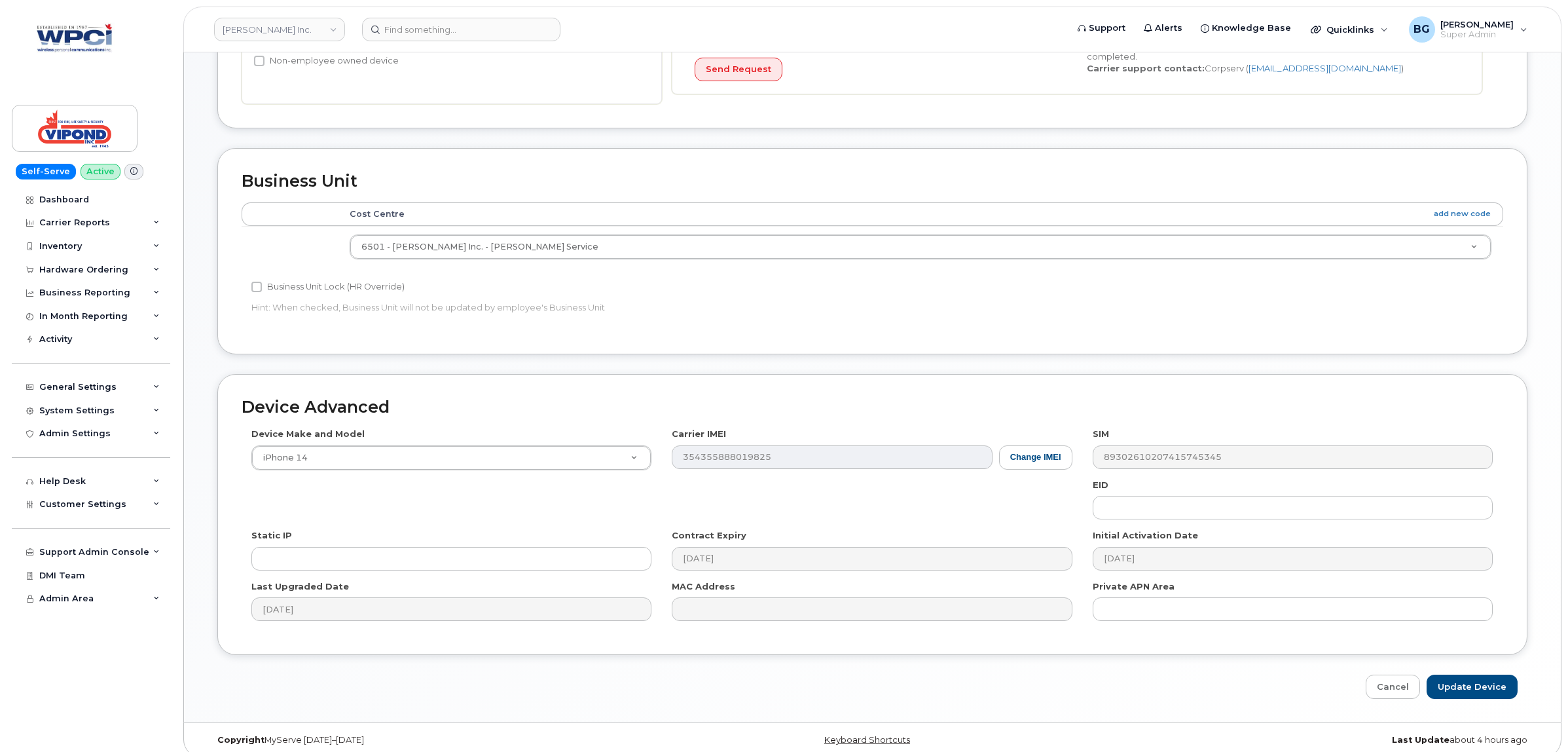
scroll to position [397, 0]
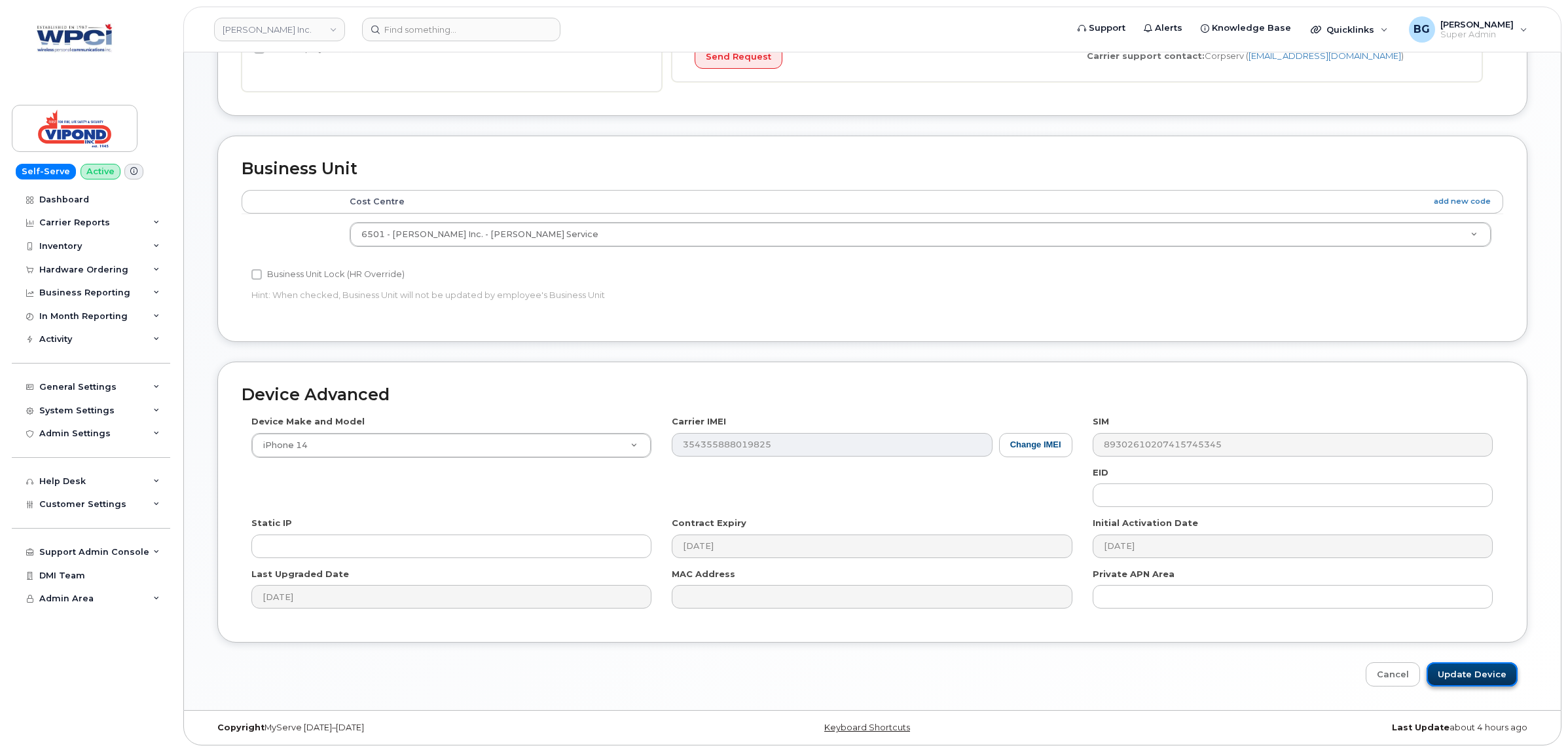
click at [1485, 672] on input "Update Device" at bounding box center [1473, 674] width 91 height 24
type input "Saving..."
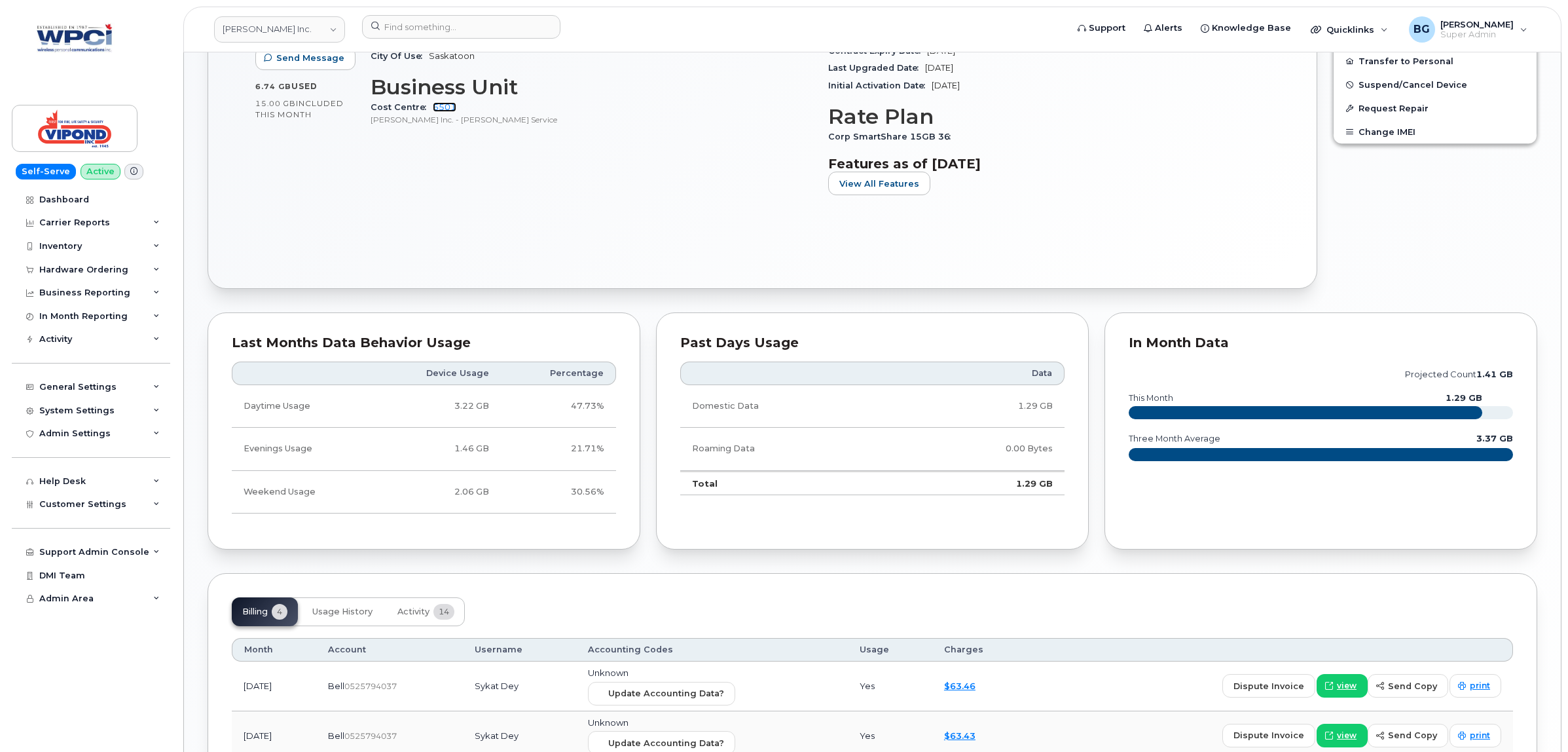
scroll to position [580, 0]
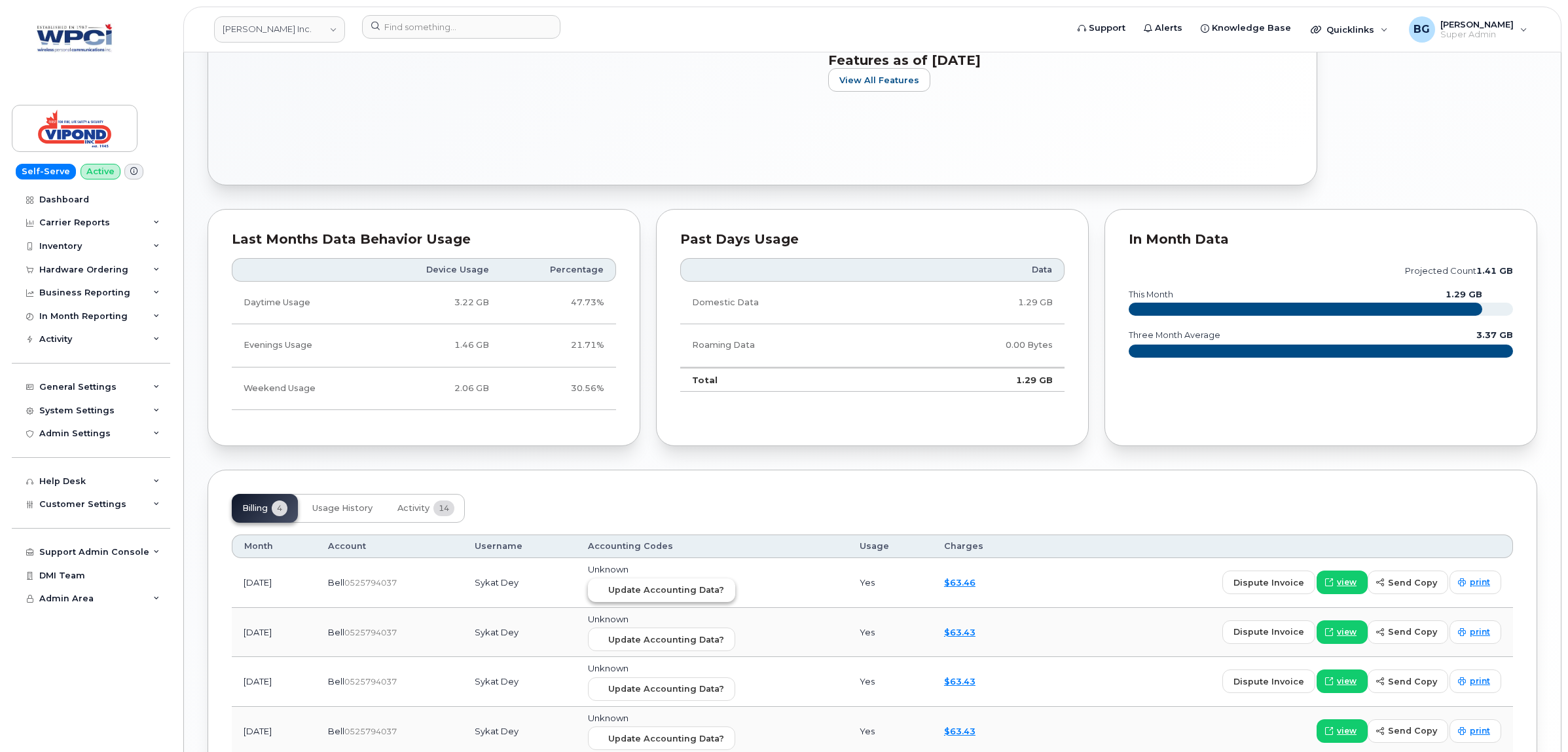
click at [706, 593] on span "Update Accounting Data?" at bounding box center [666, 590] width 116 height 12
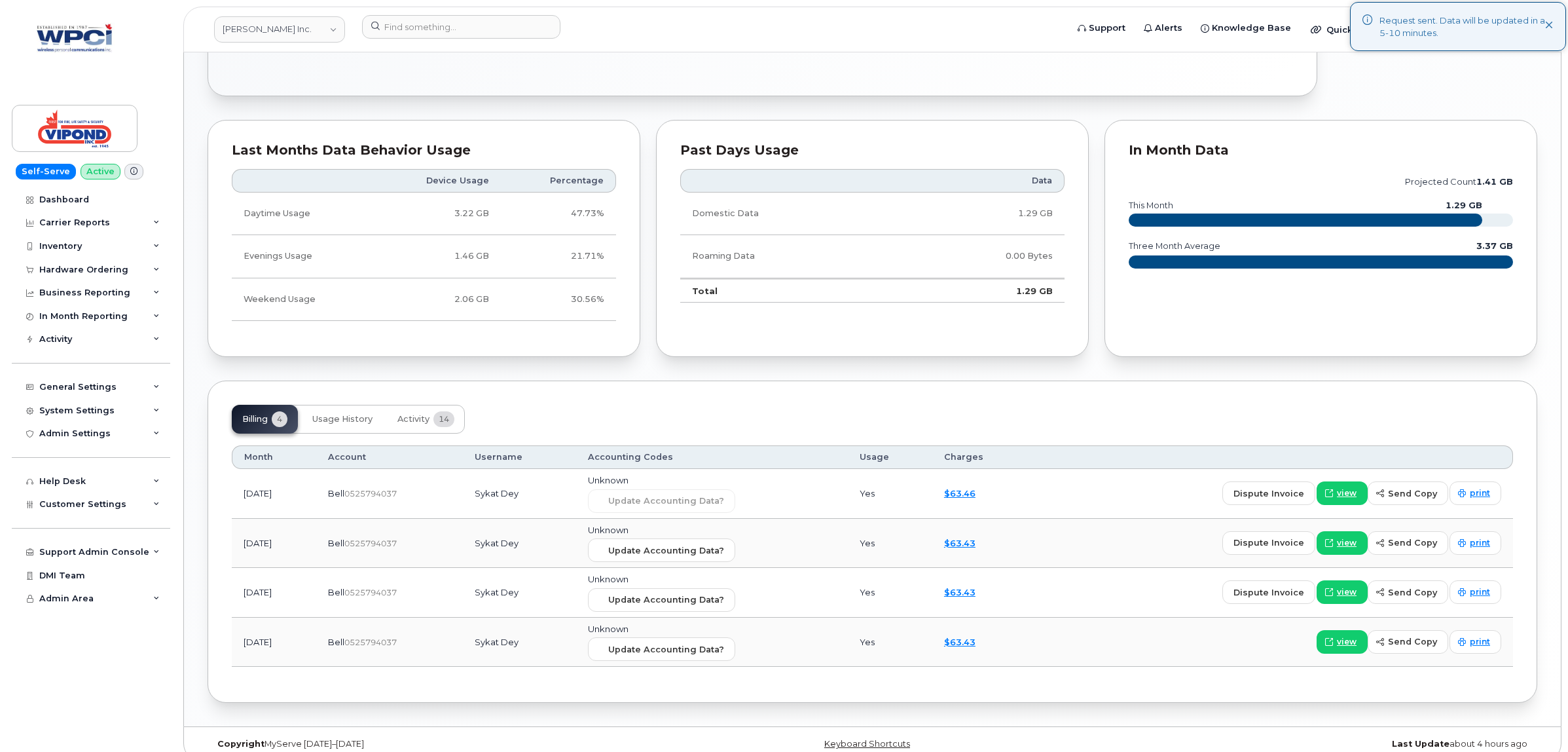
scroll to position [689, 0]
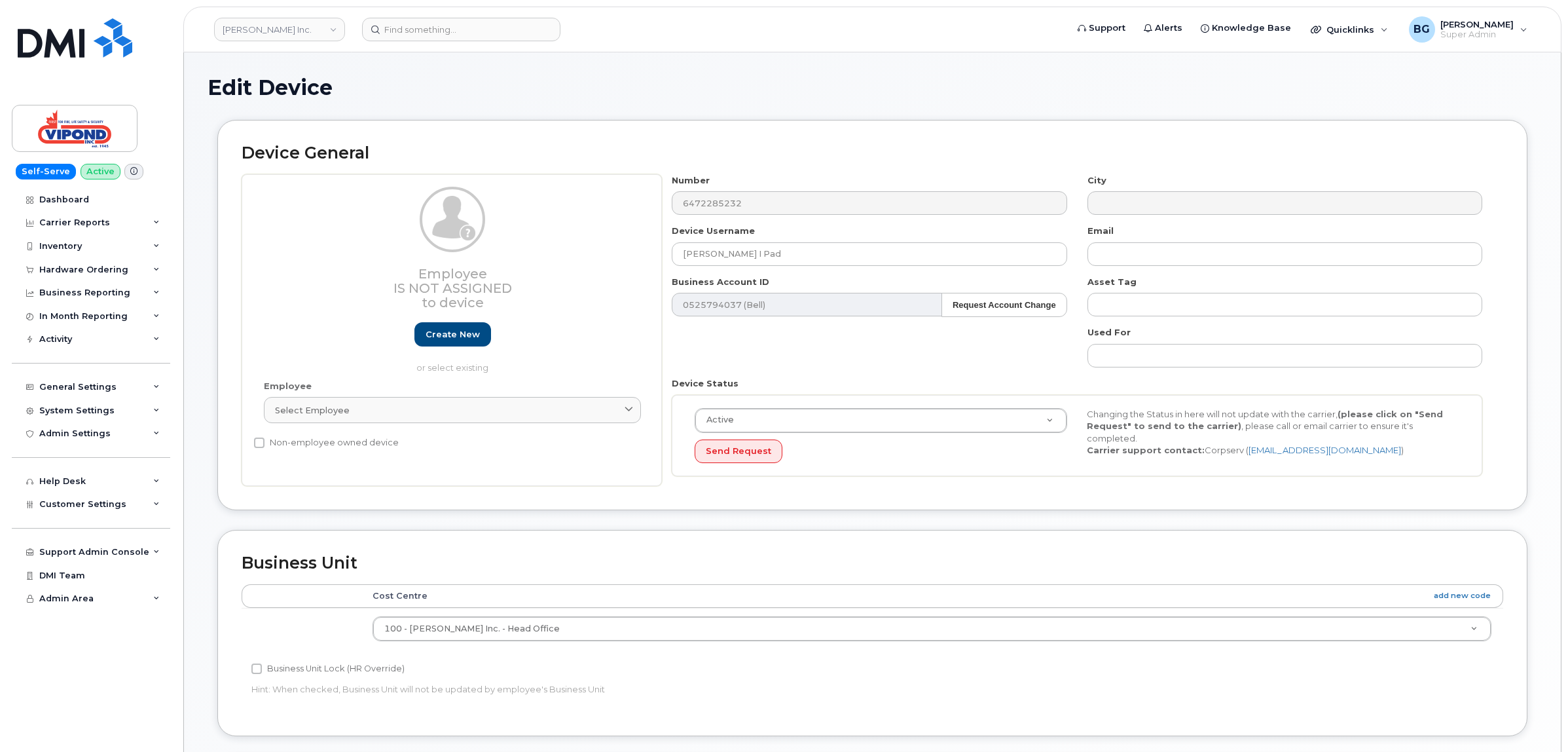
select select "378457"
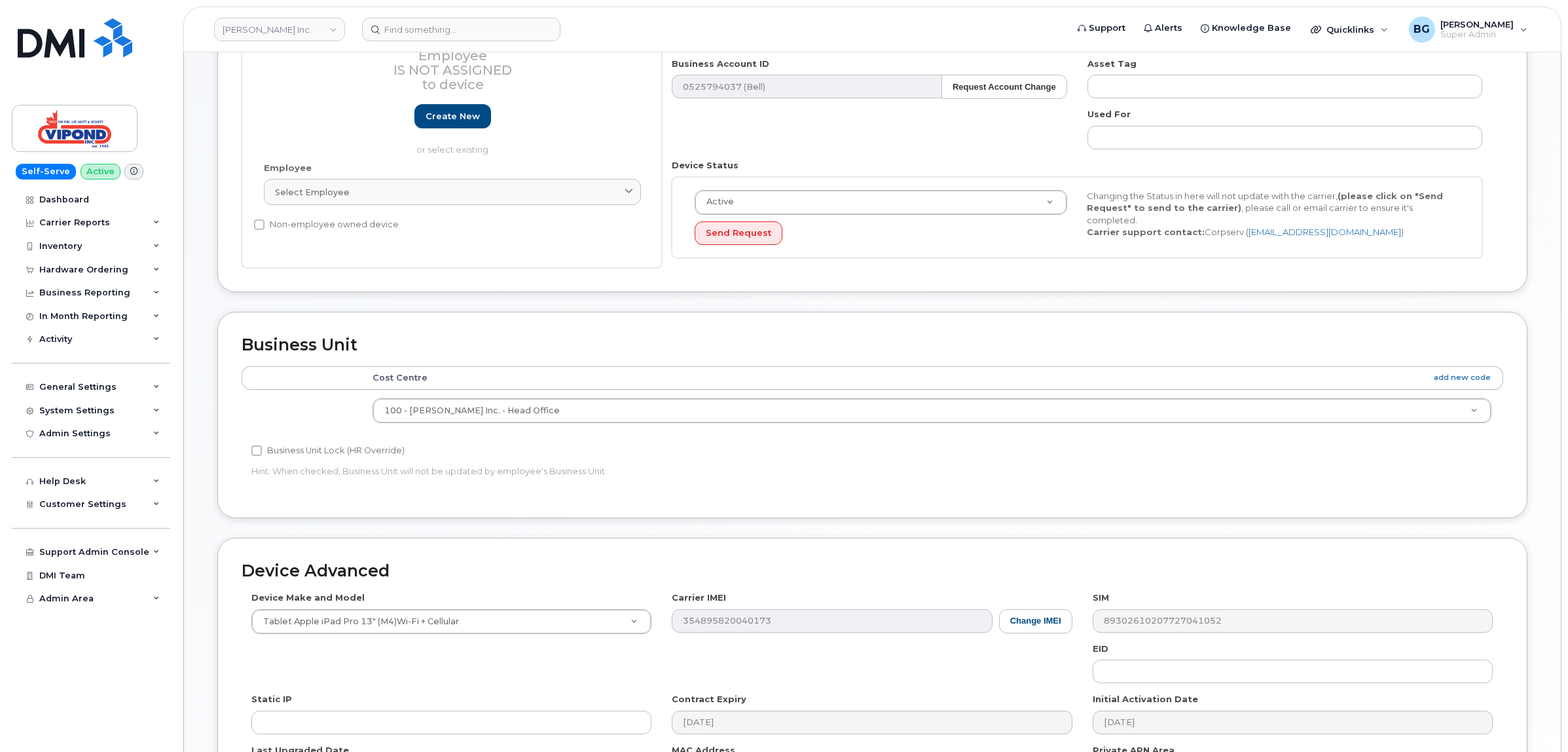
scroll to position [397, 0]
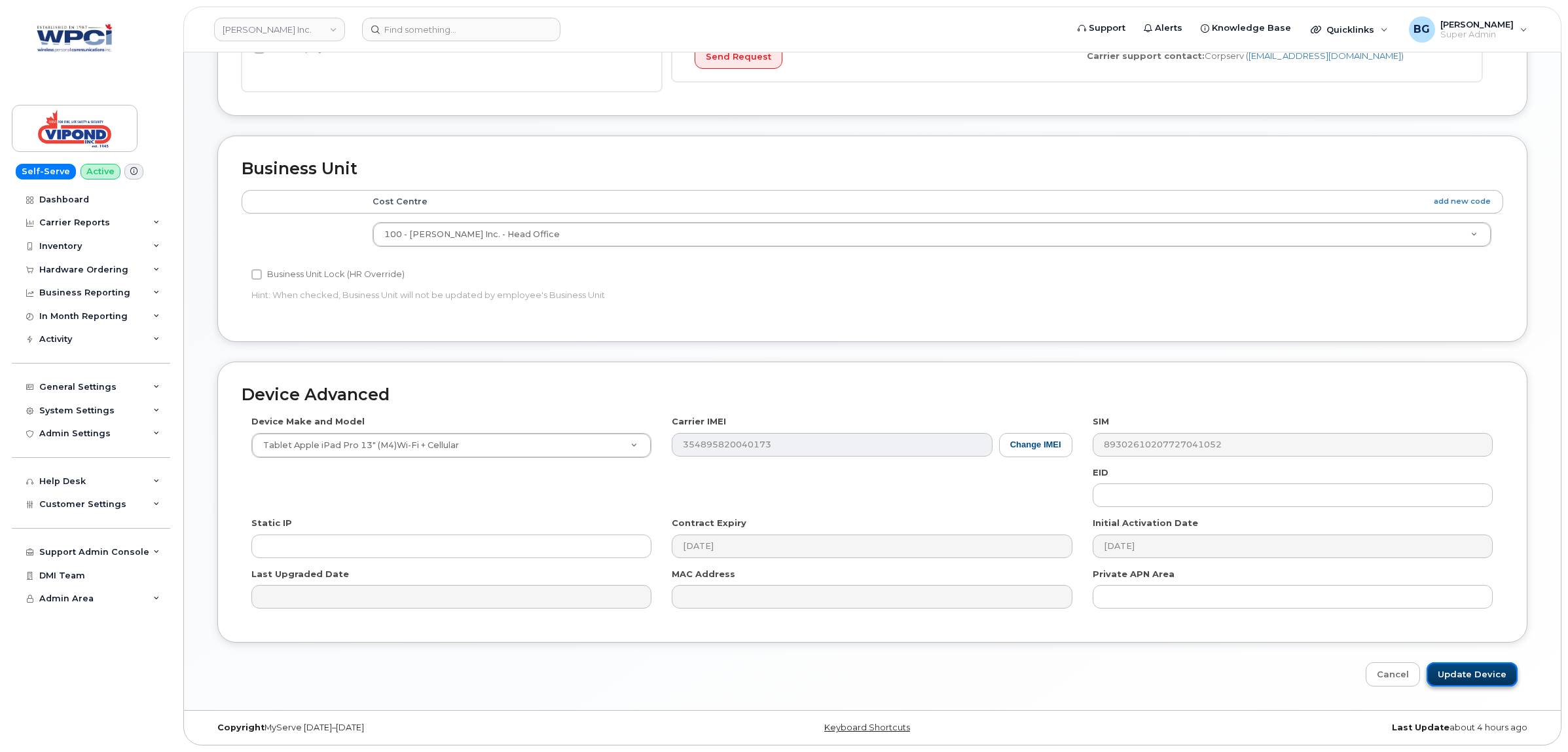
click at [1485, 669] on input "Update Device" at bounding box center [1473, 674] width 91 height 24
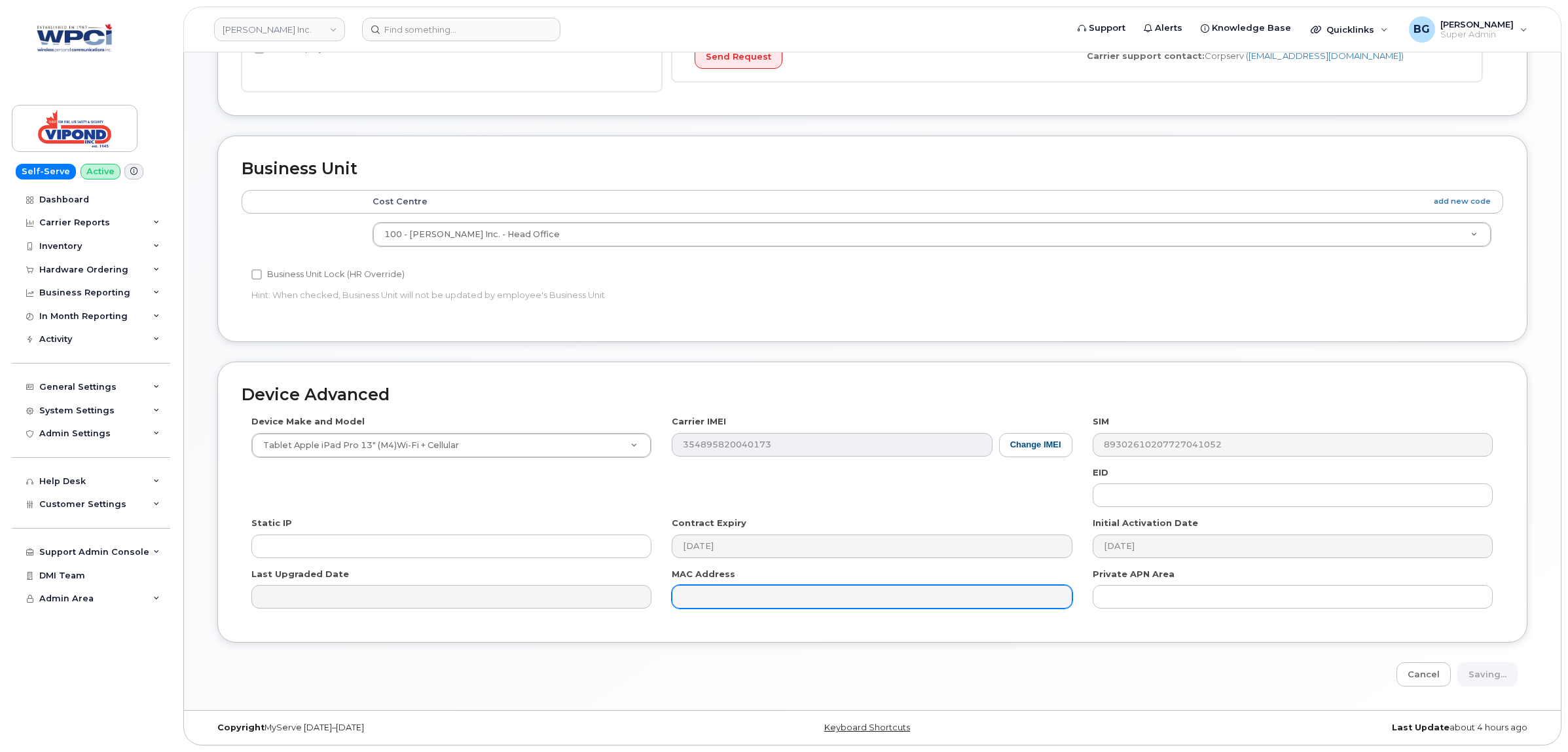
type input "Saving..."
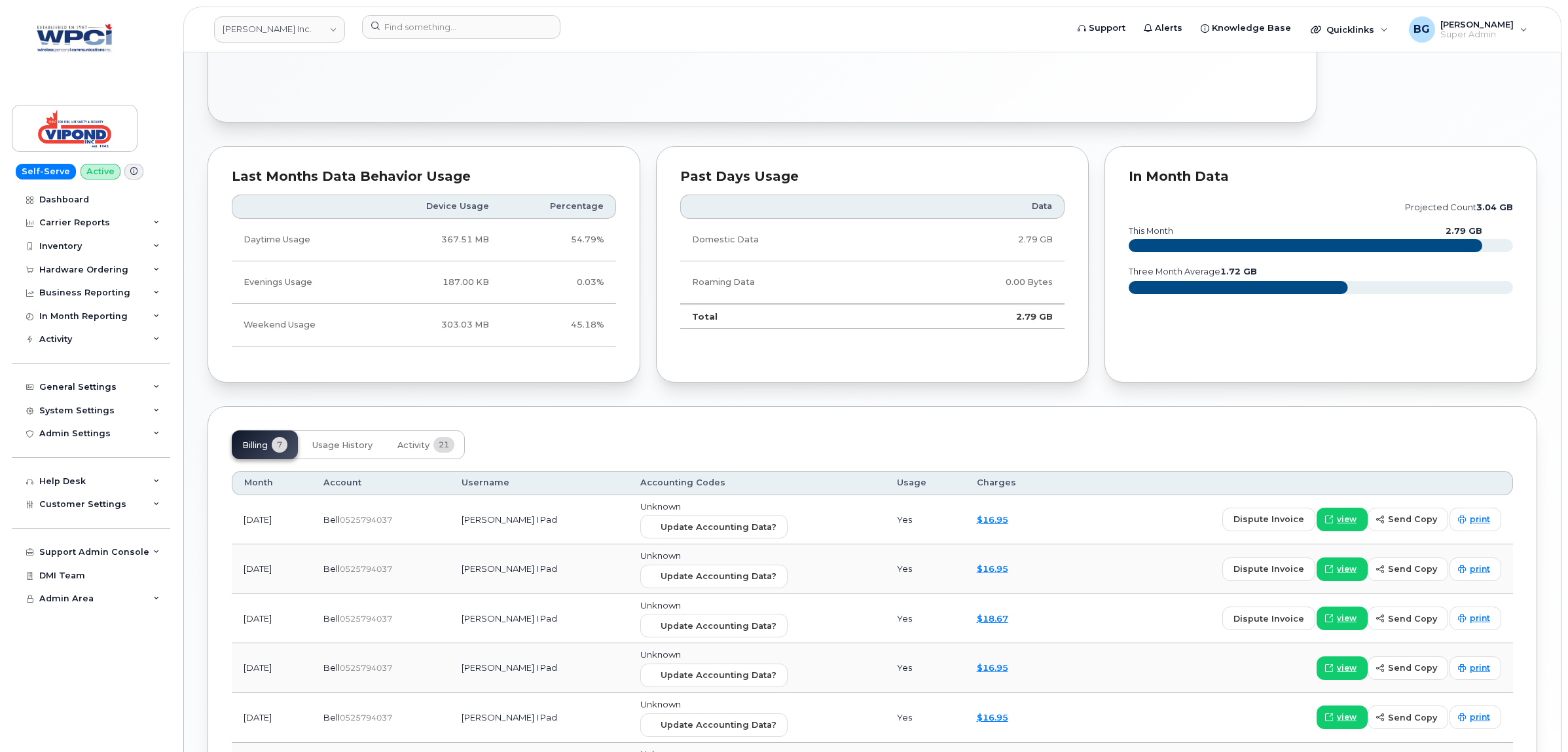
scroll to position [800, 0]
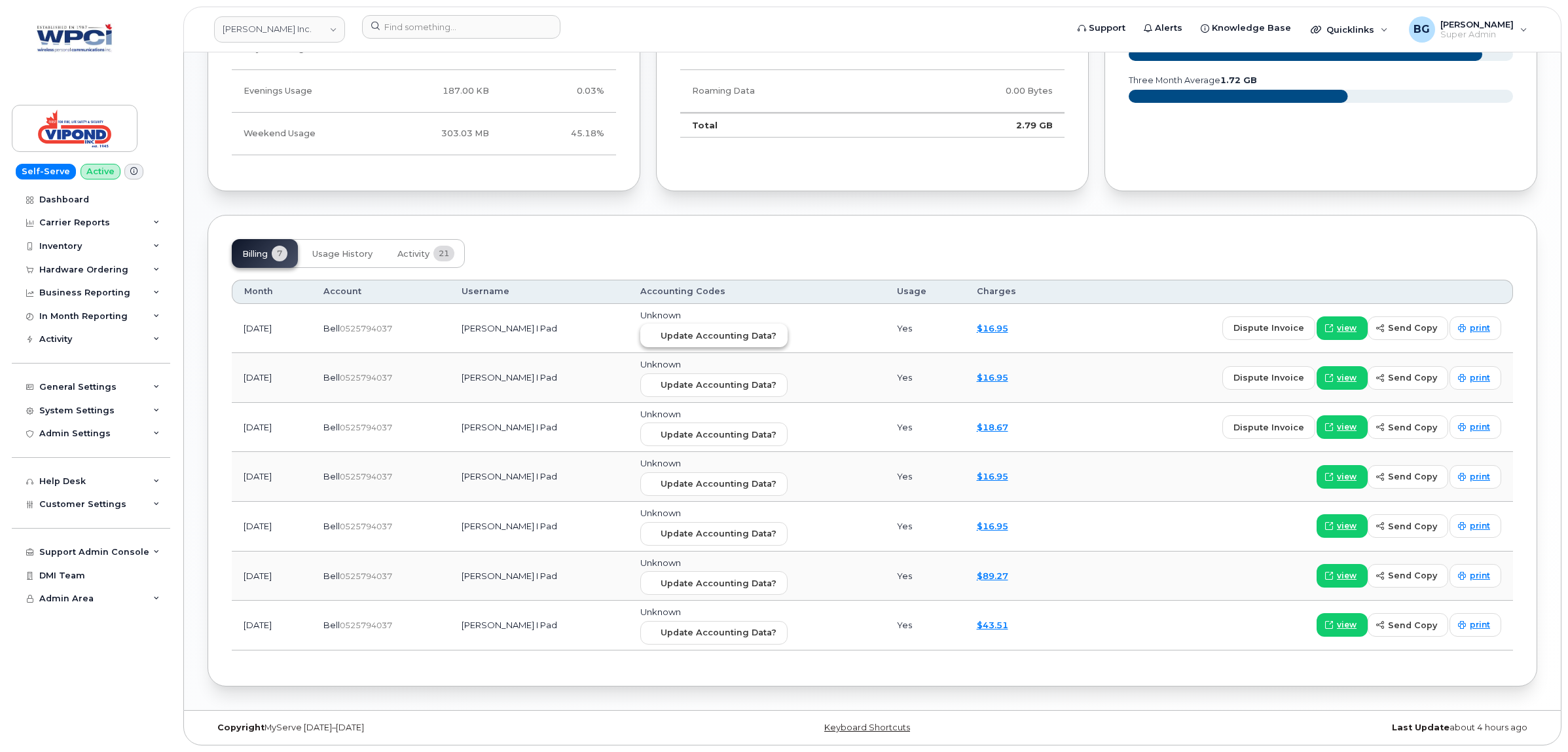
click at [709, 329] on span "Update Accounting Data?" at bounding box center [718, 335] width 116 height 12
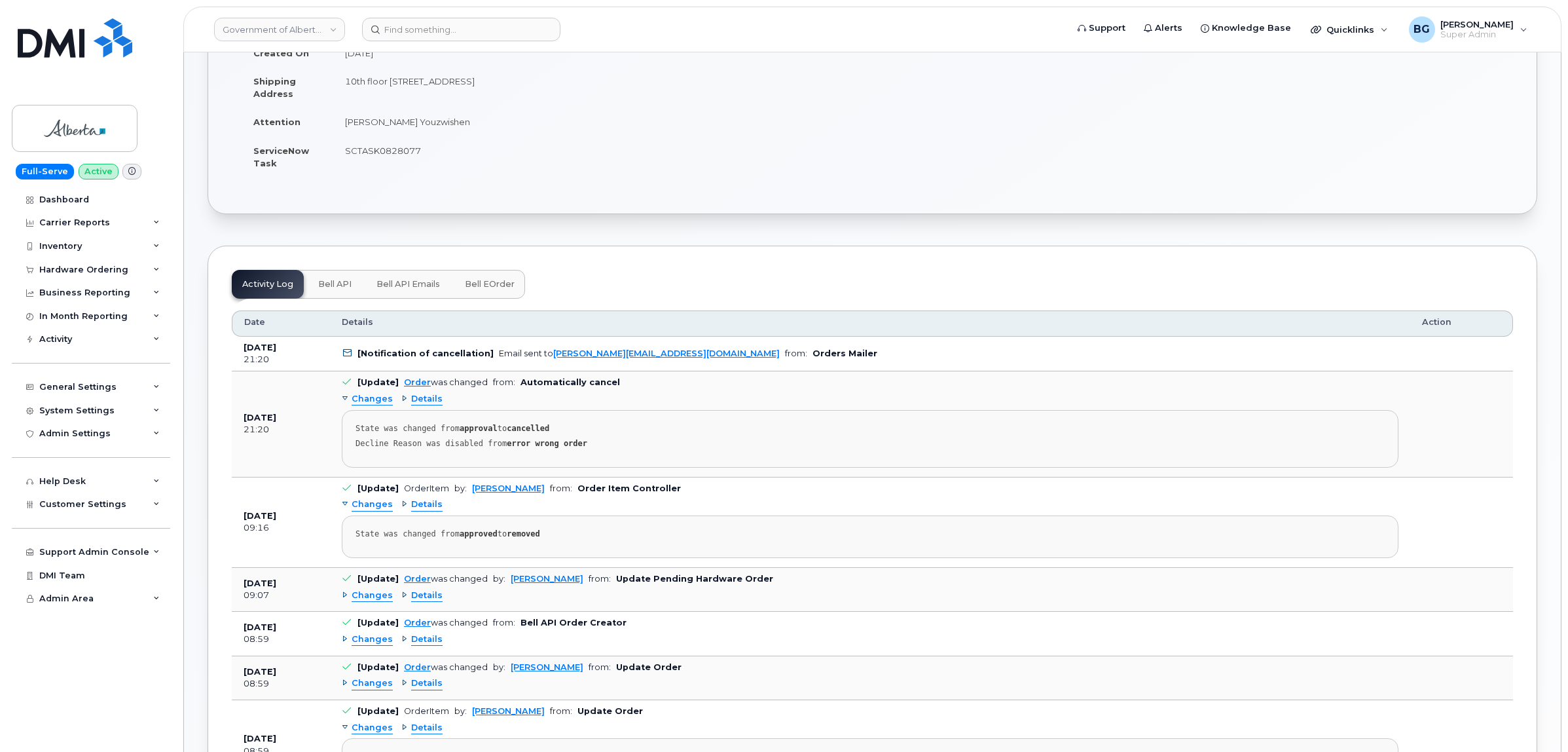
scroll to position [272, 0]
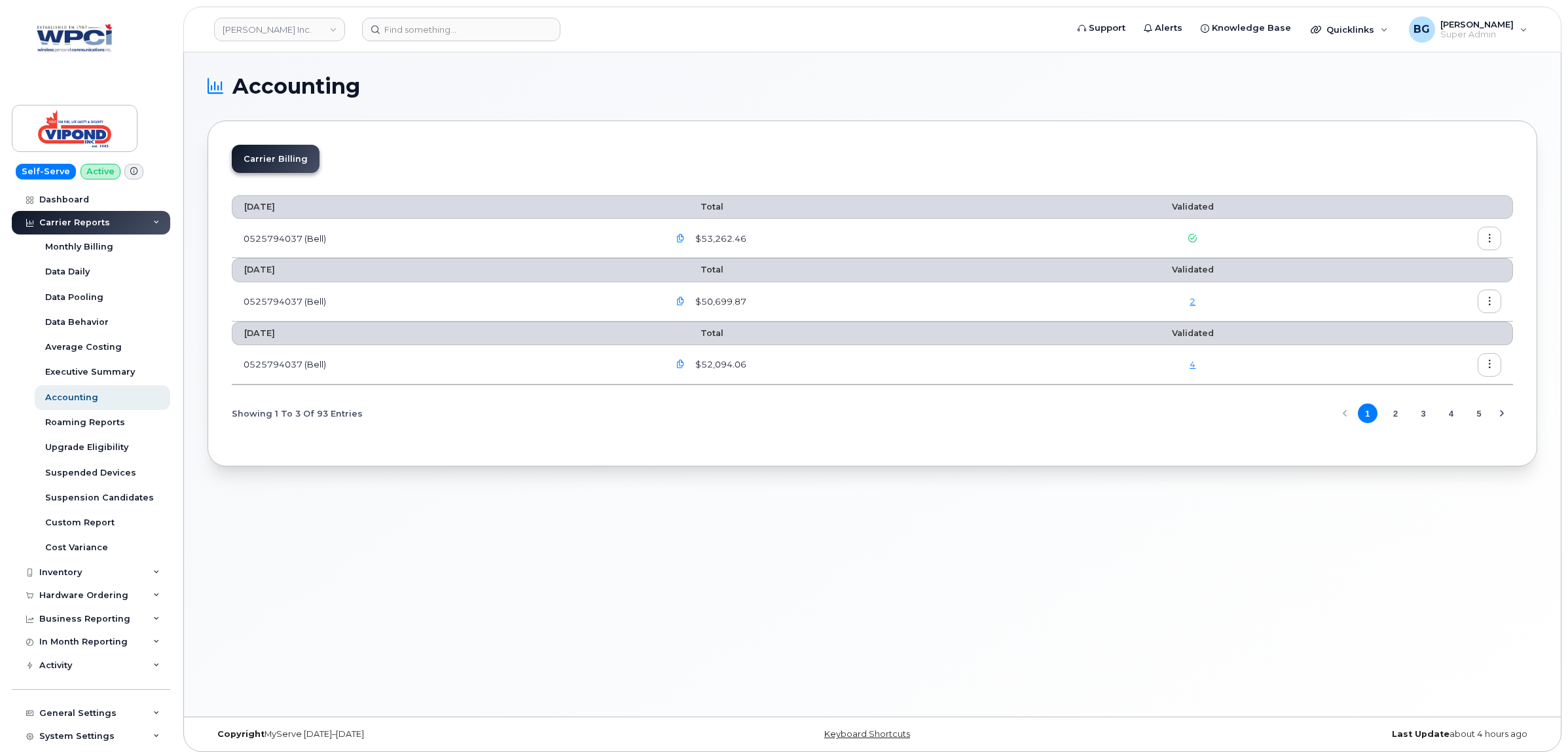
click at [1193, 303] on link "2" at bounding box center [1193, 301] width 6 height 10
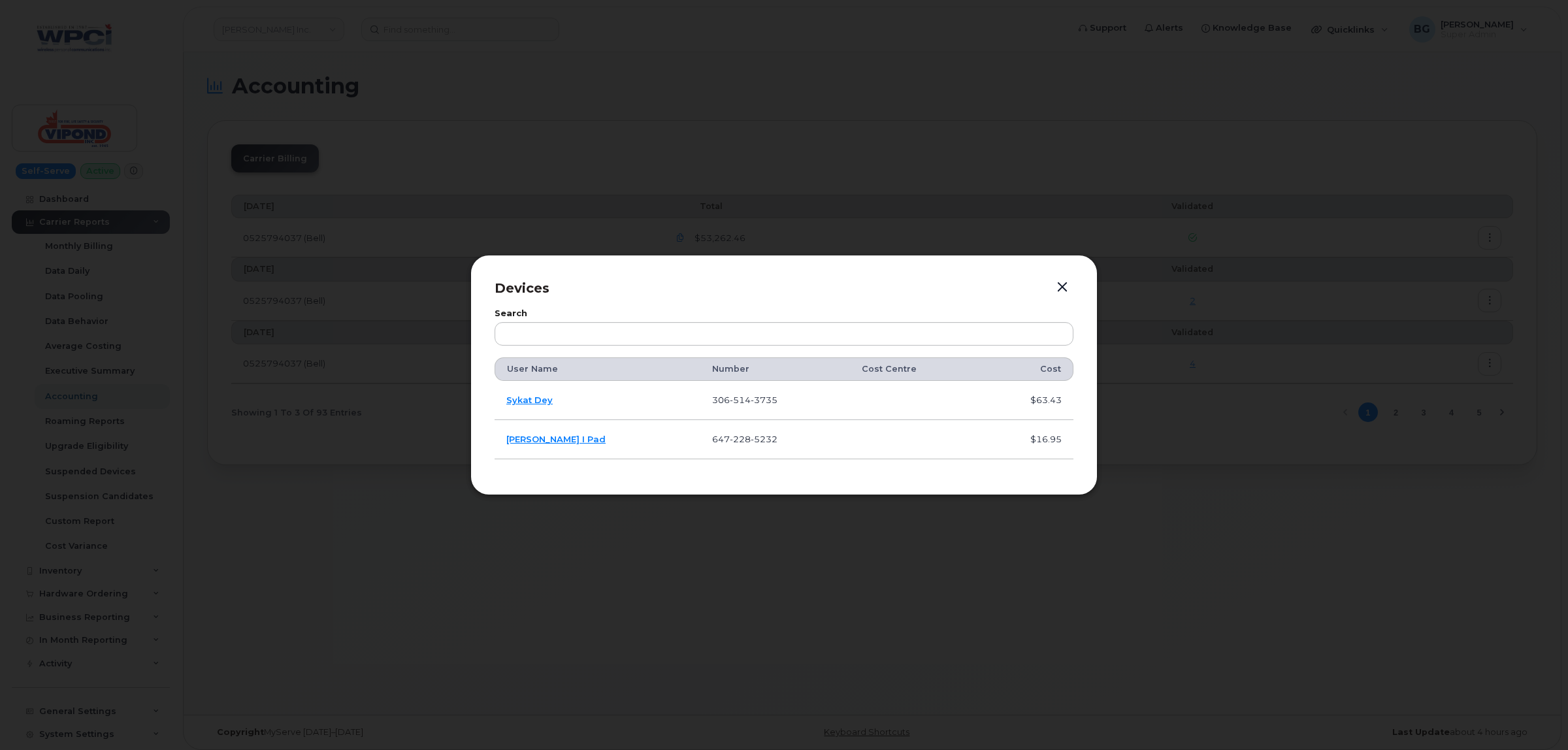
click at [1064, 281] on button "button" at bounding box center [1062, 287] width 20 height 18
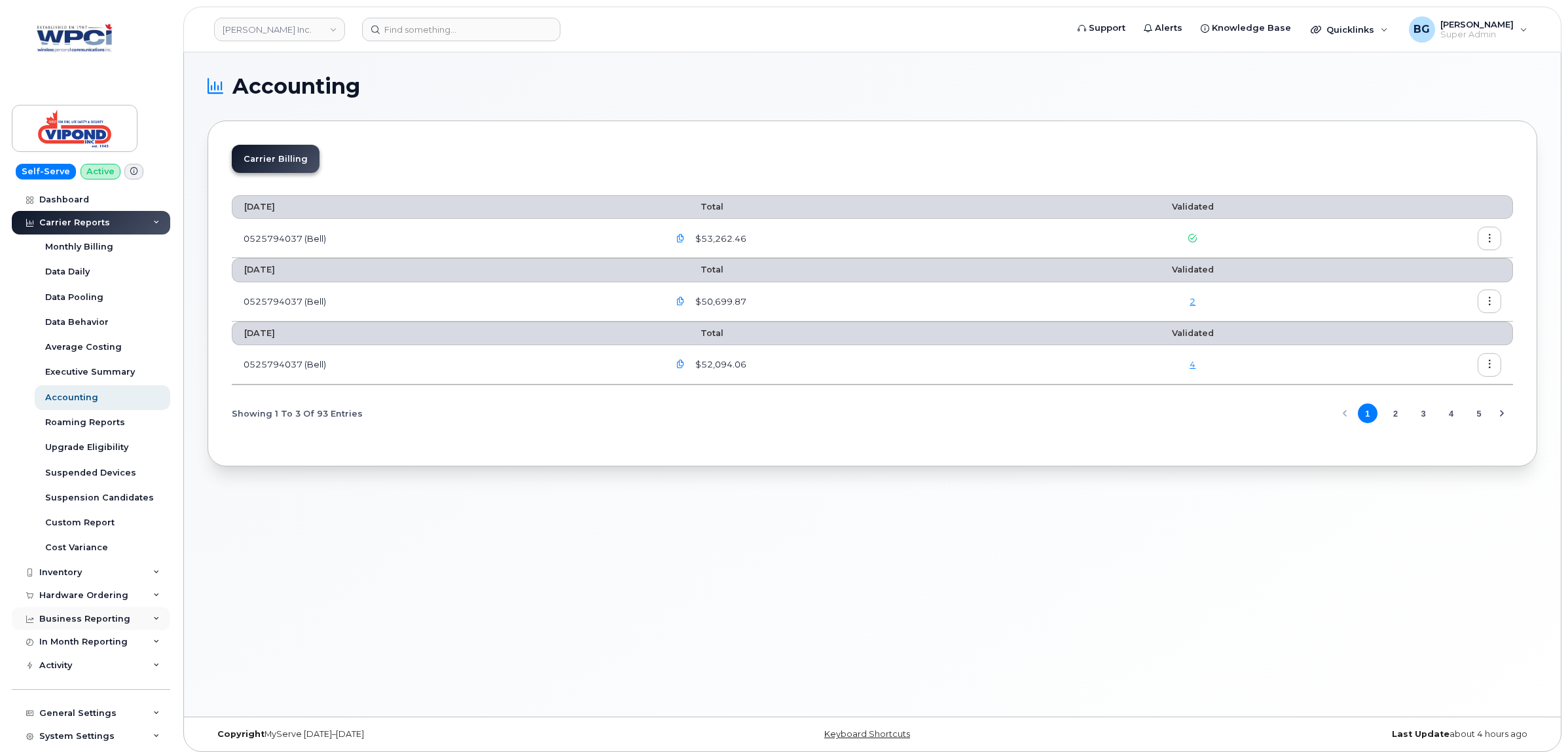
click at [61, 616] on div "Business Reporting" at bounding box center [85, 619] width 91 height 10
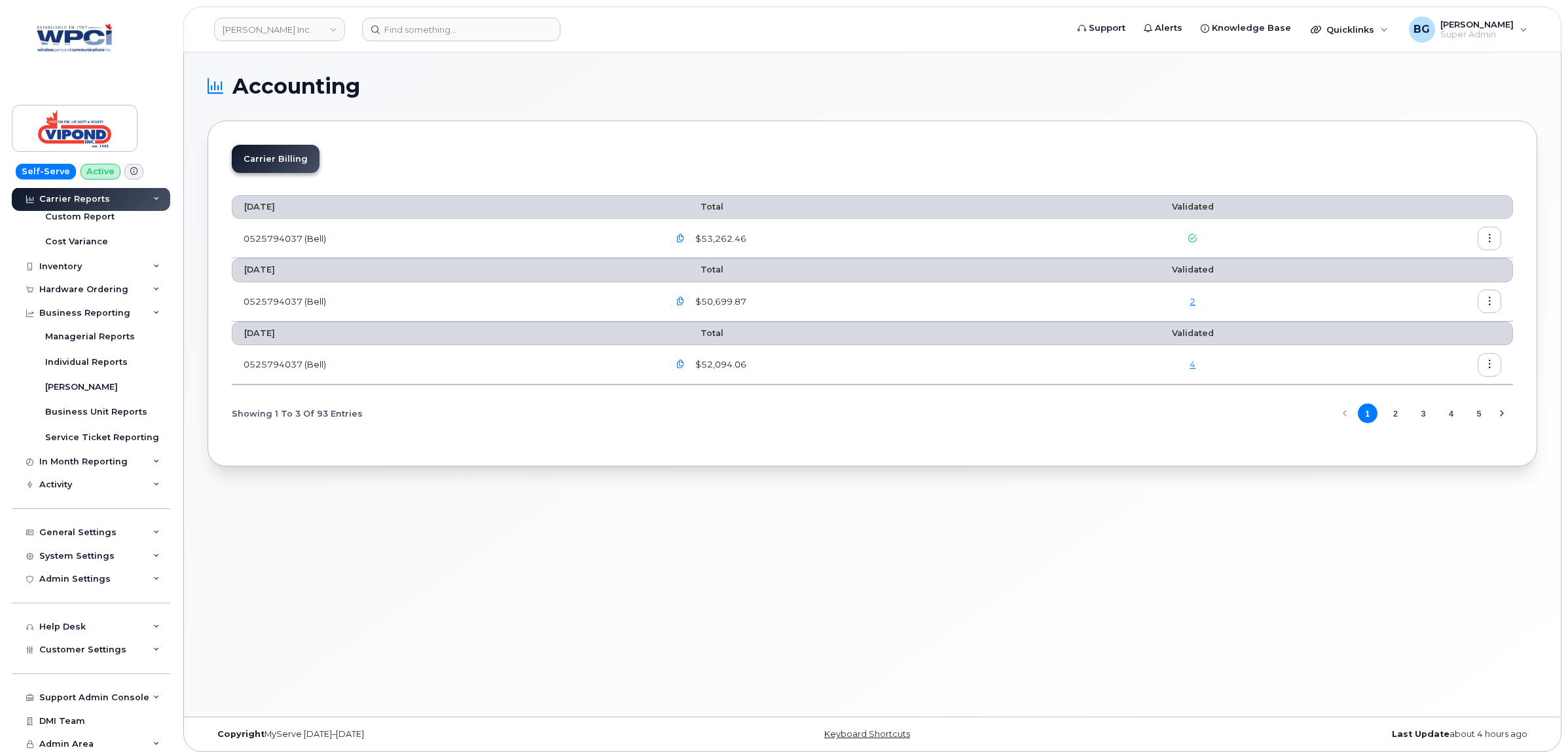
scroll to position [315, 0]
click at [52, 641] on span "Customer Settings" at bounding box center [82, 645] width 87 height 9
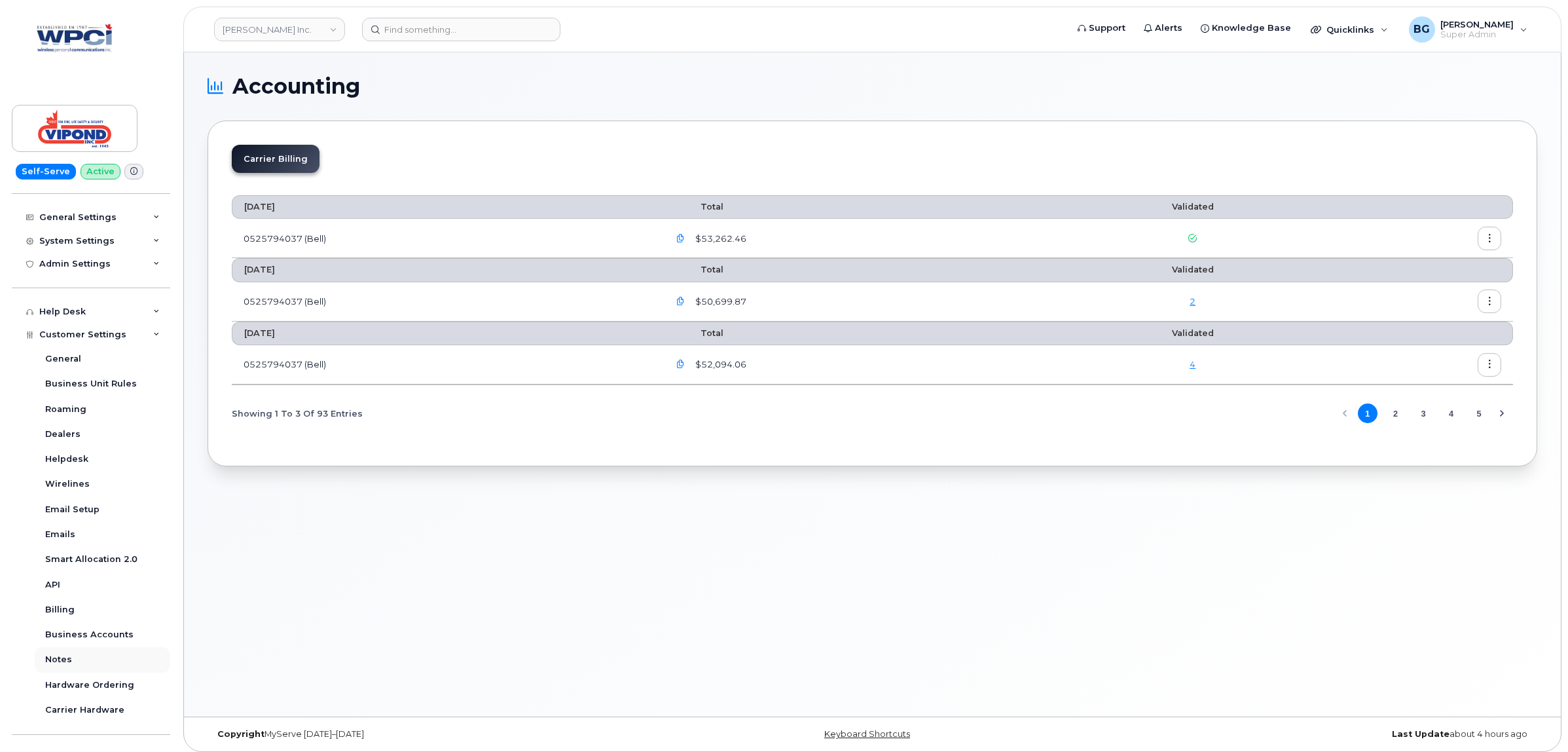
scroll to position [642, 0]
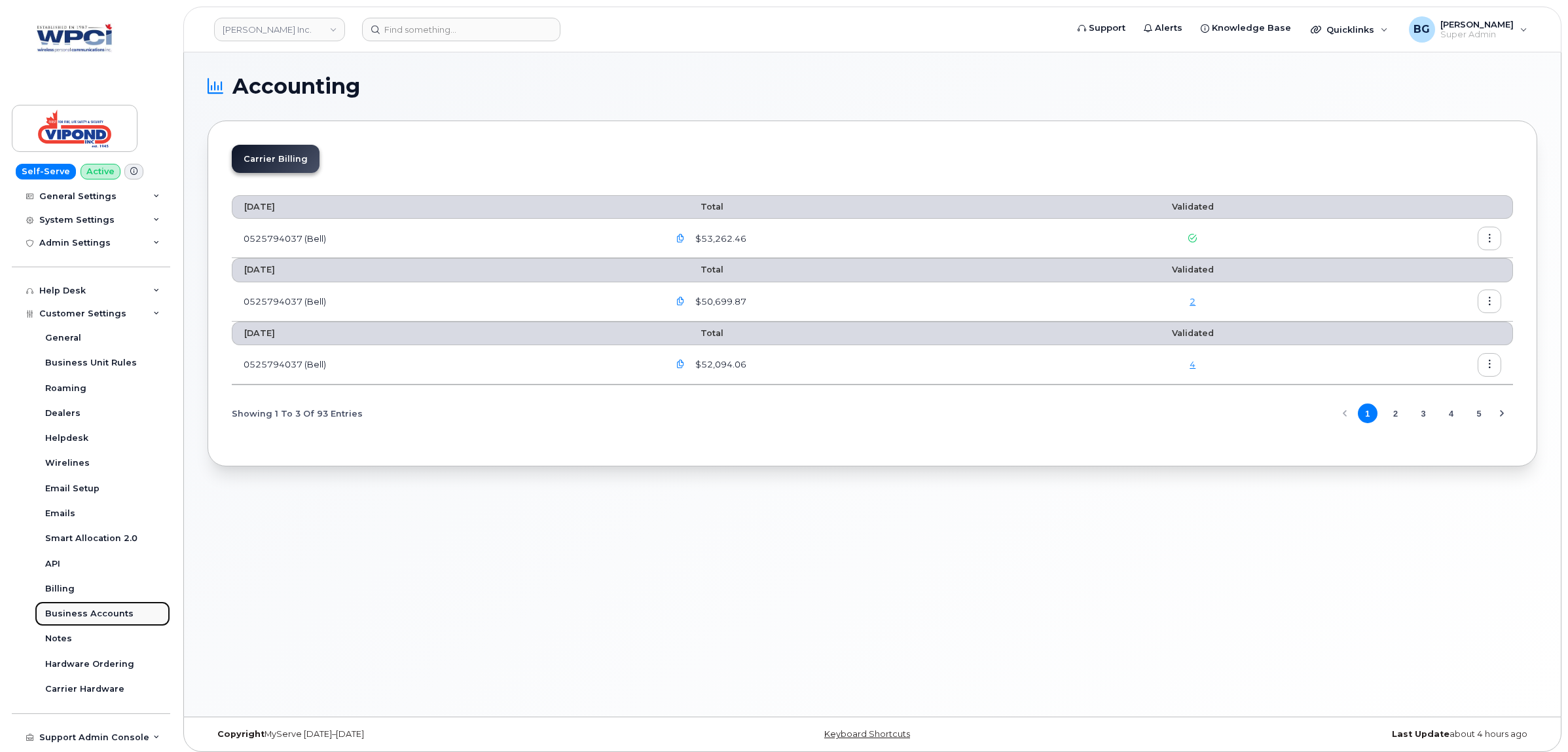
click at [66, 618] on div "Business Accounts" at bounding box center [89, 614] width 88 height 12
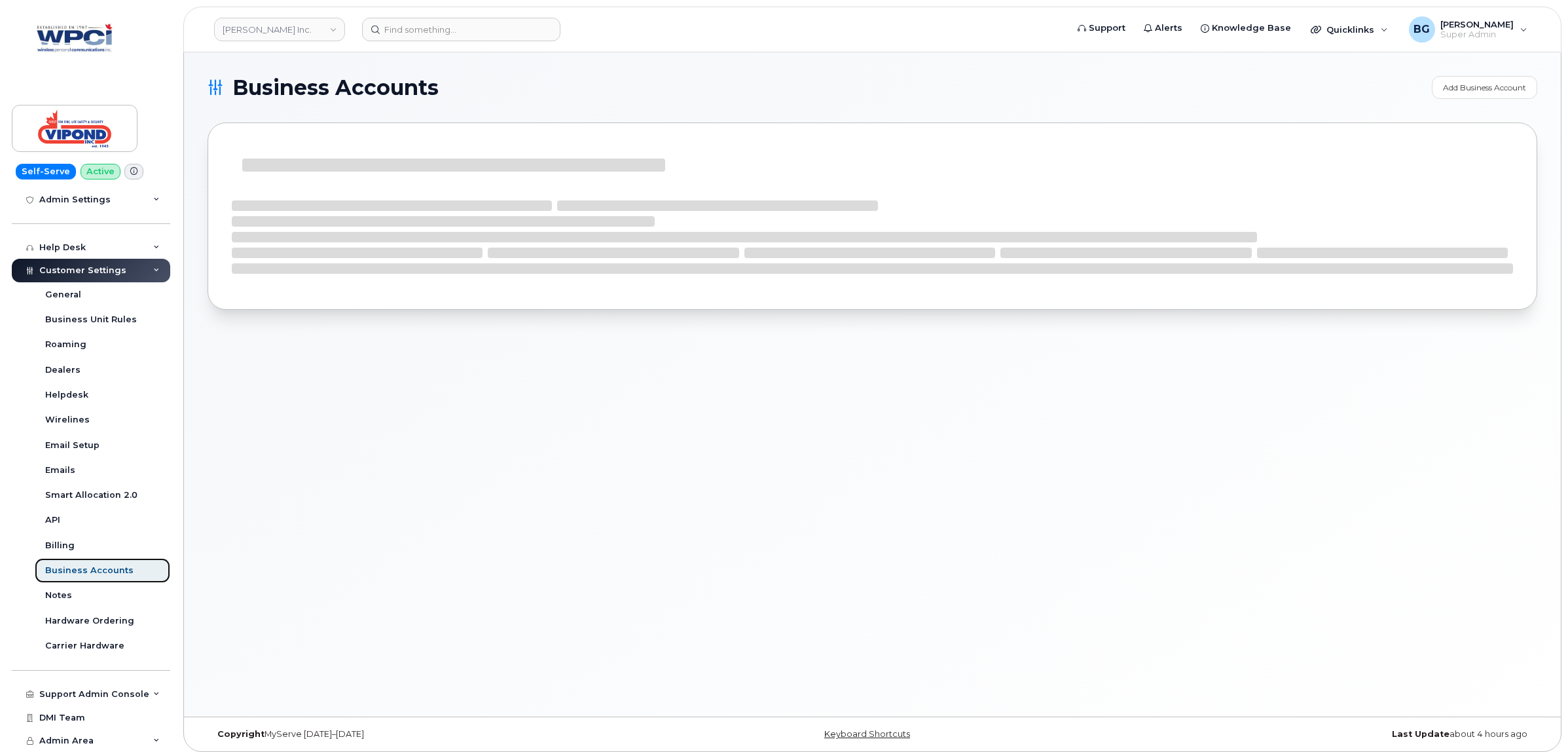
scroll to position [191, 0]
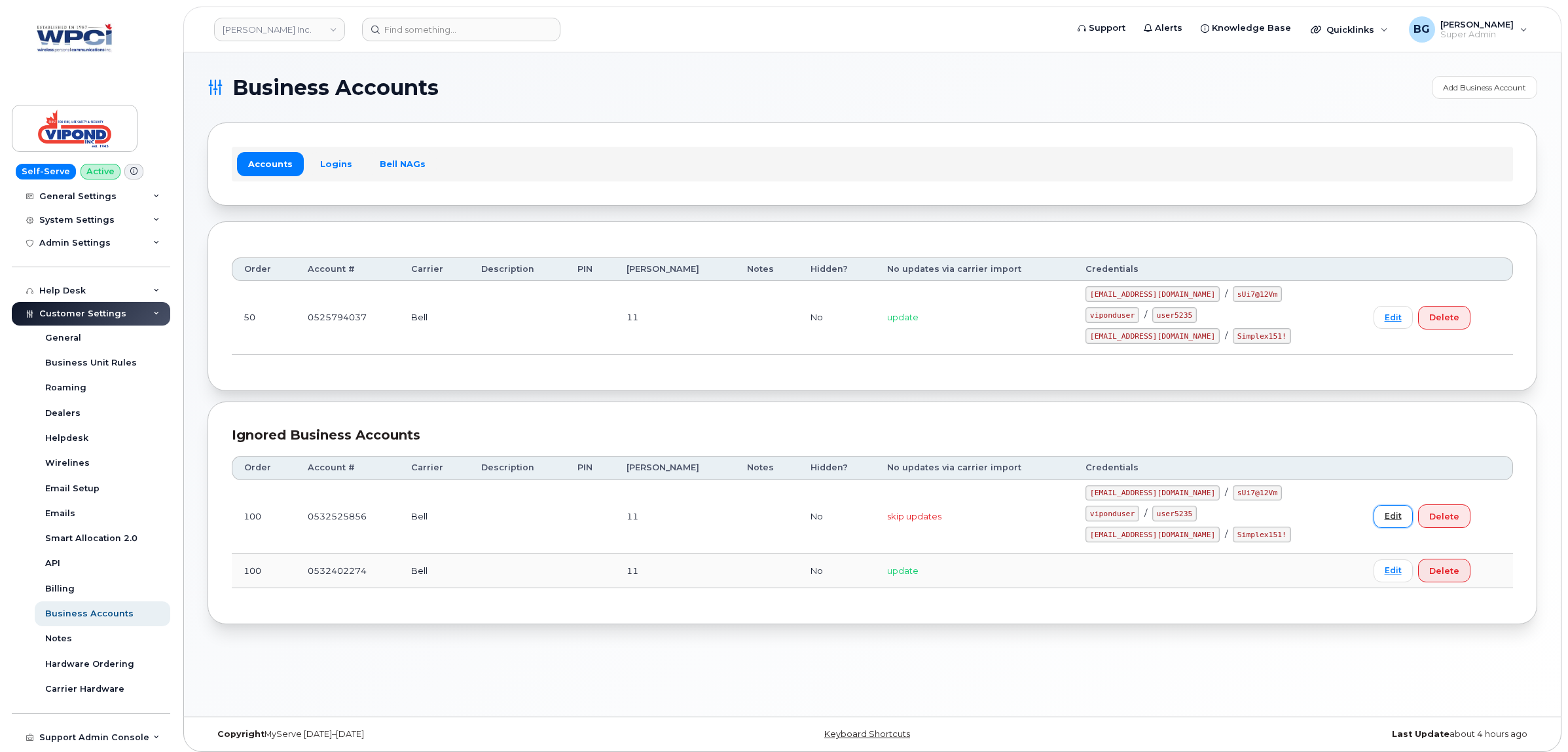
click at [1374, 517] on link "Edit" at bounding box center [1394, 517] width 40 height 23
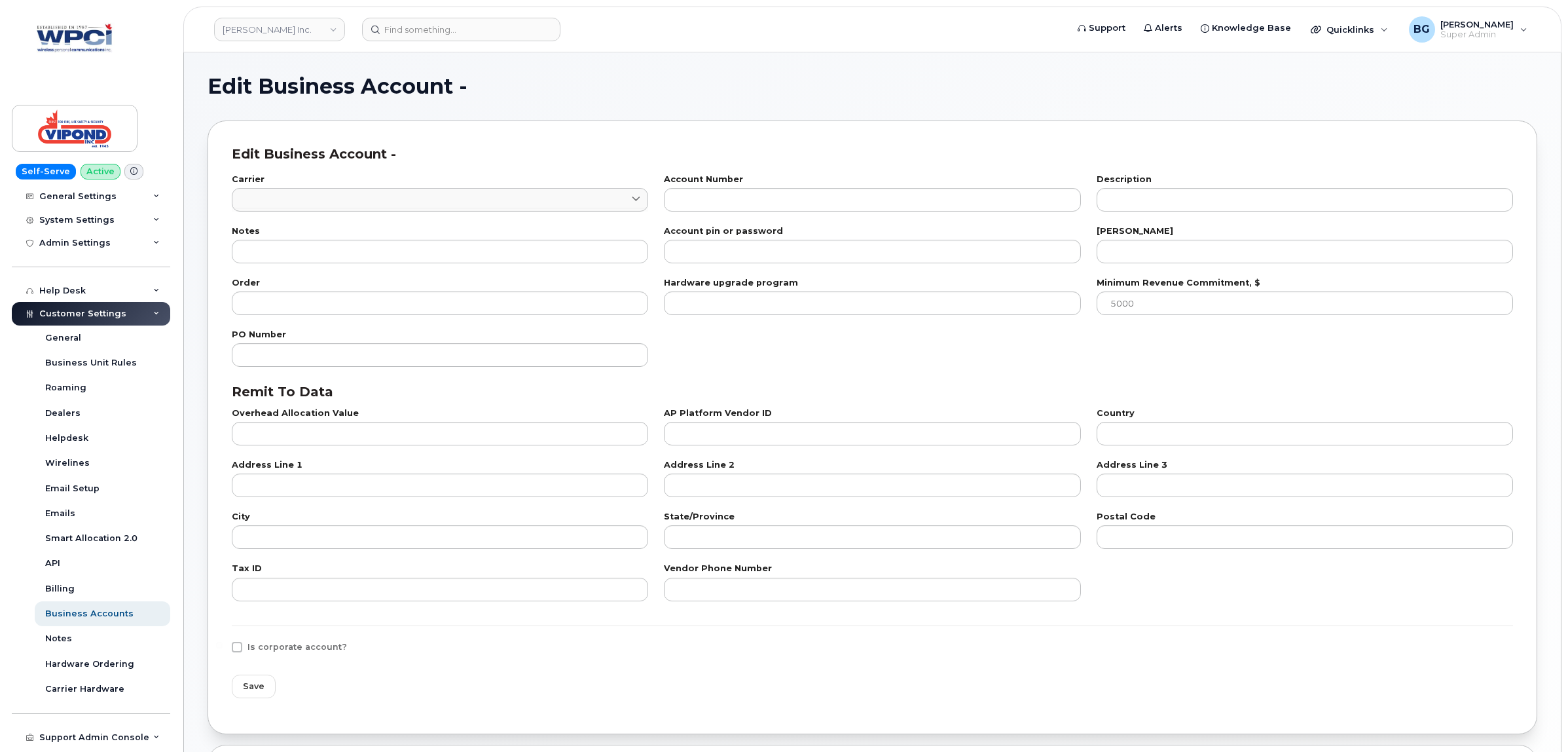
type input "1"
type input "0532525856"
type input "11"
type input "100"
type input "0"
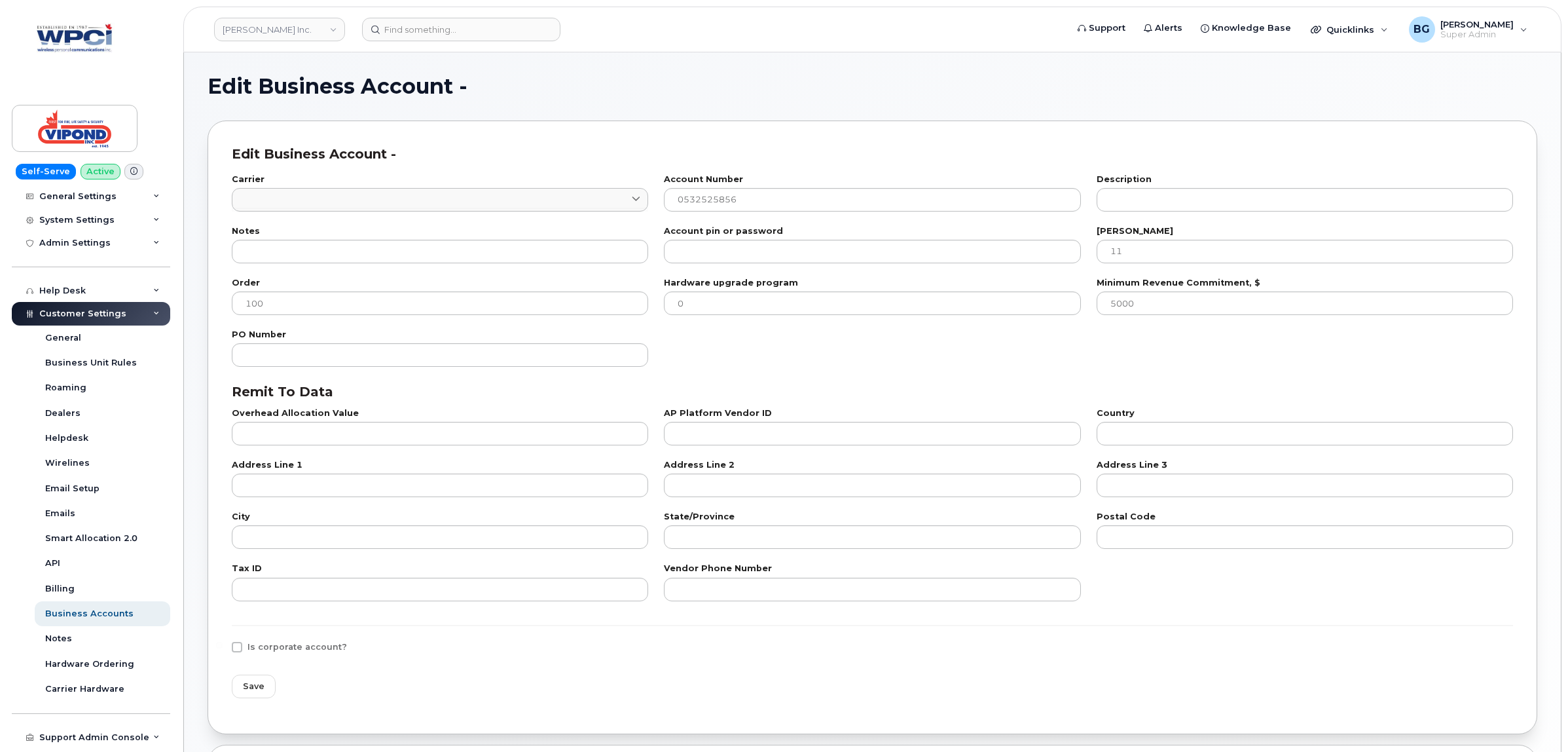
select select "497"
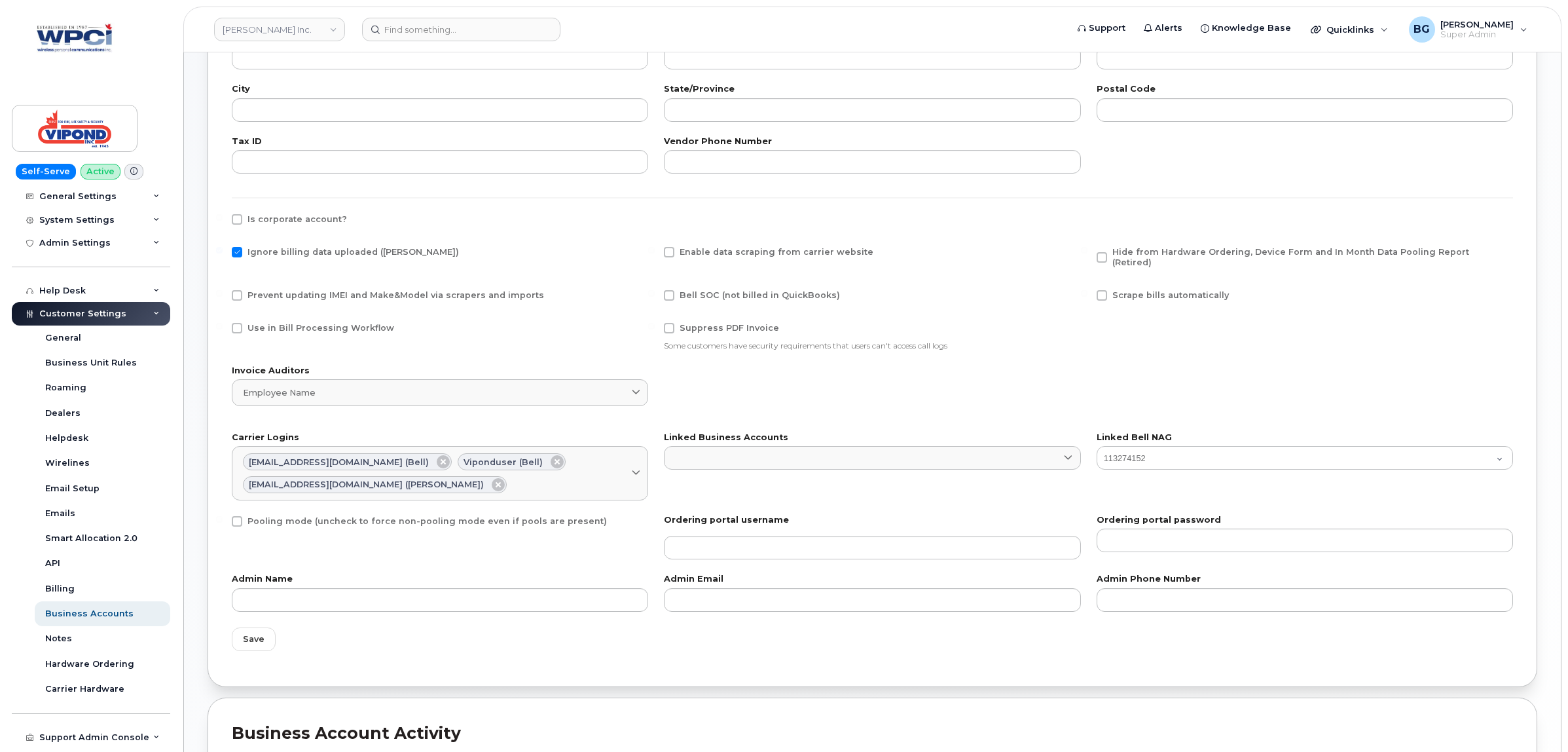
scroll to position [391, 0]
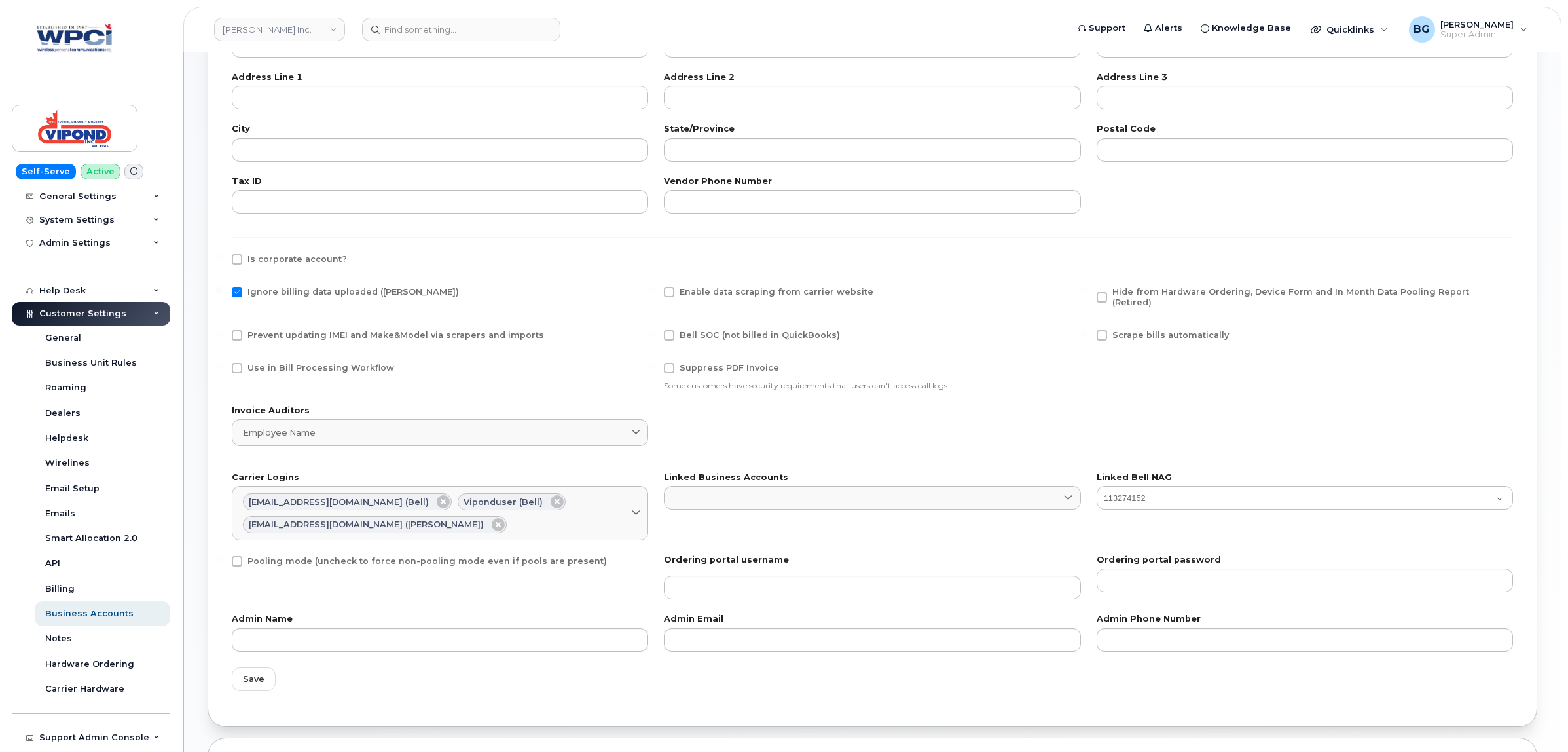
click at [1218, 399] on div "Invoice Auditors Employee name Enter 2 or more characters" at bounding box center [873, 432] width 1297 height 67
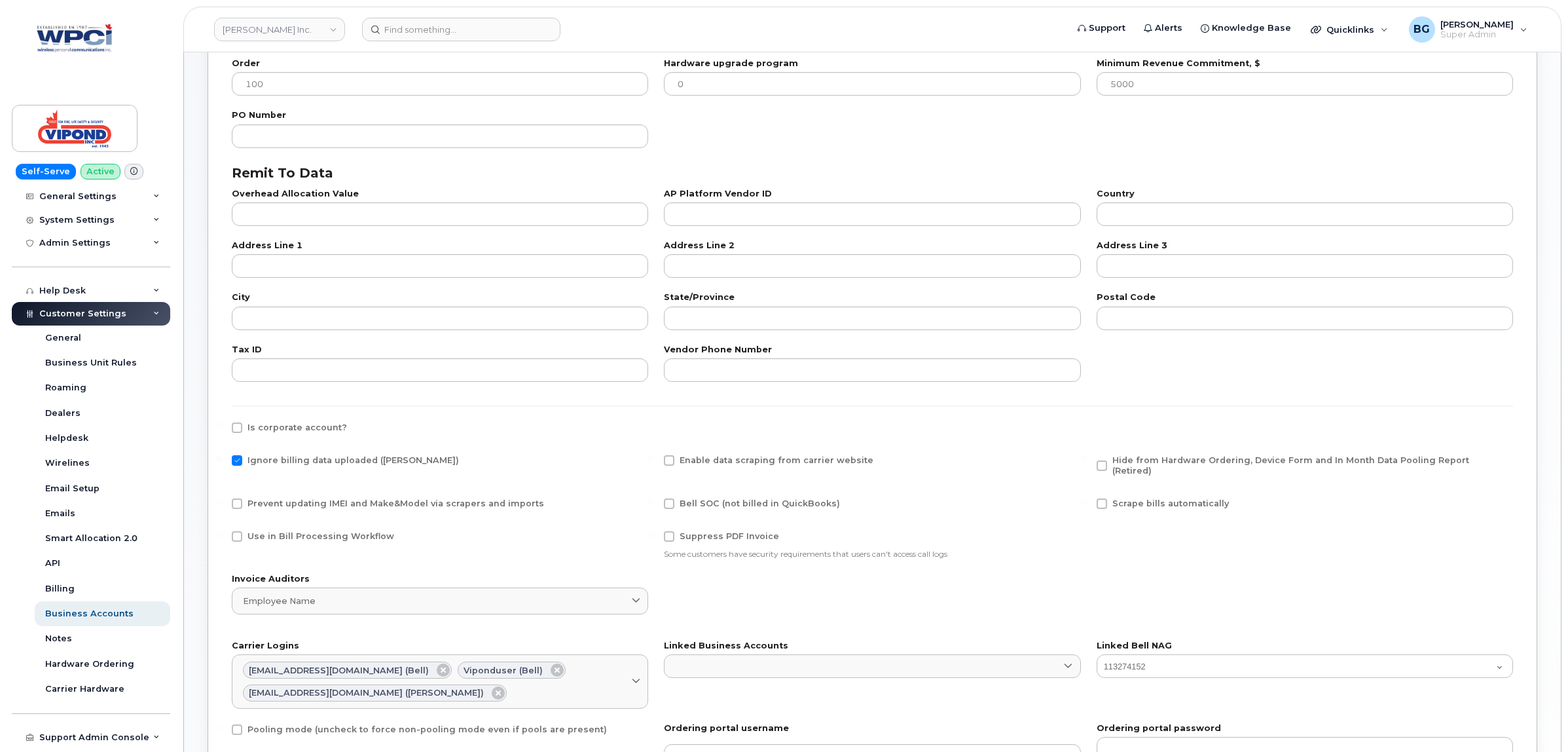
scroll to position [172, 0]
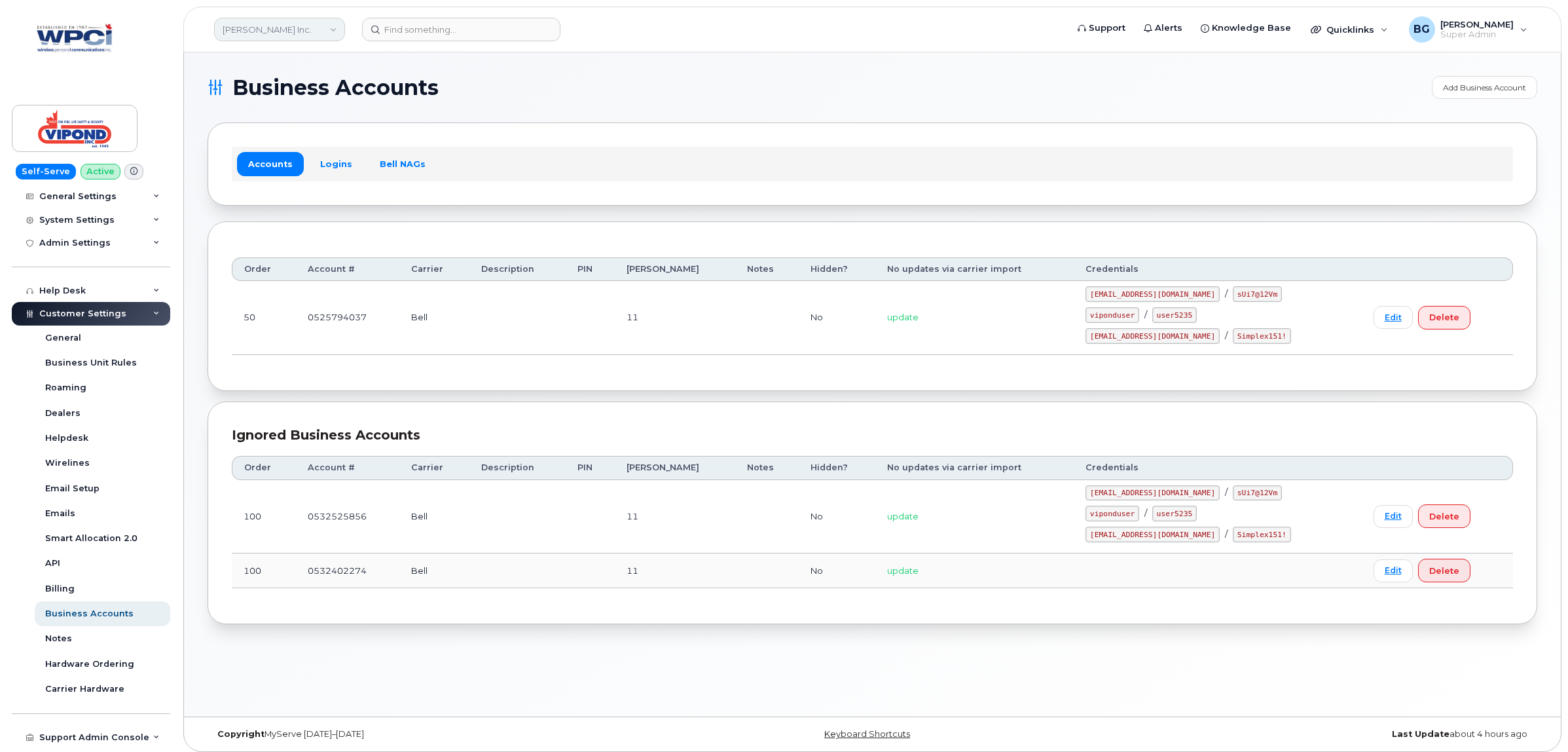
click at [259, 28] on link "[PERSON_NAME] Inc." at bounding box center [279, 29] width 131 height 23
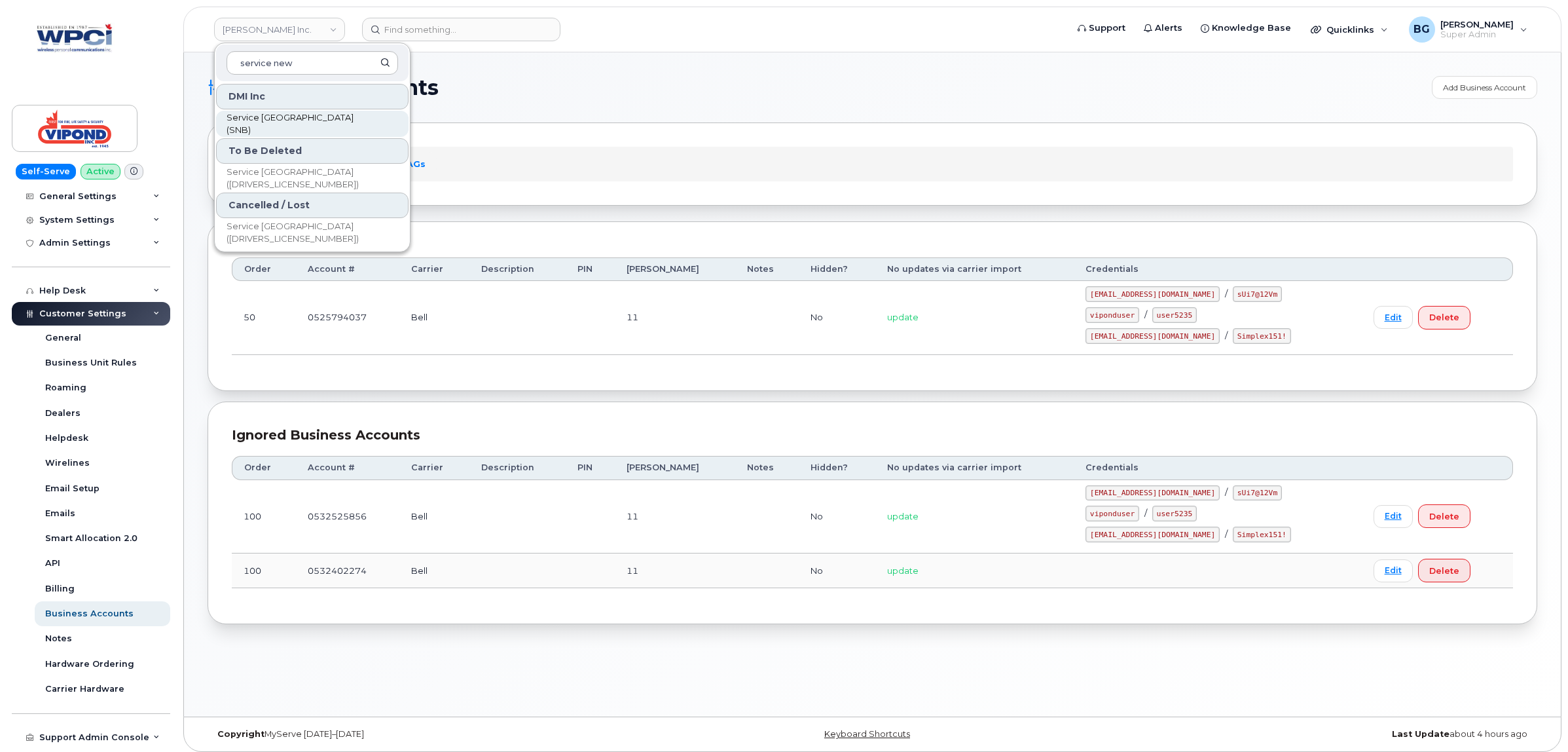
type input "service new"
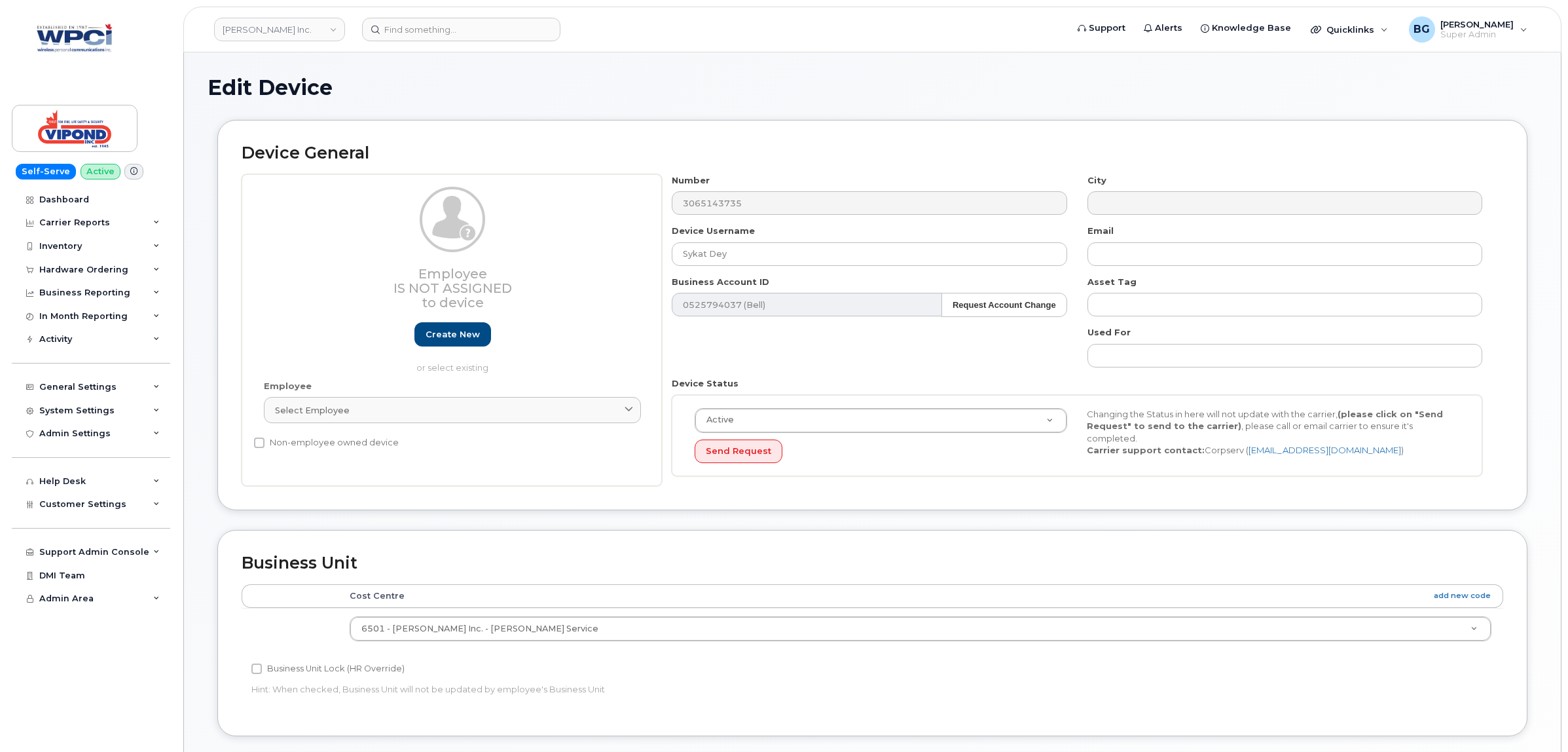
select select "378460"
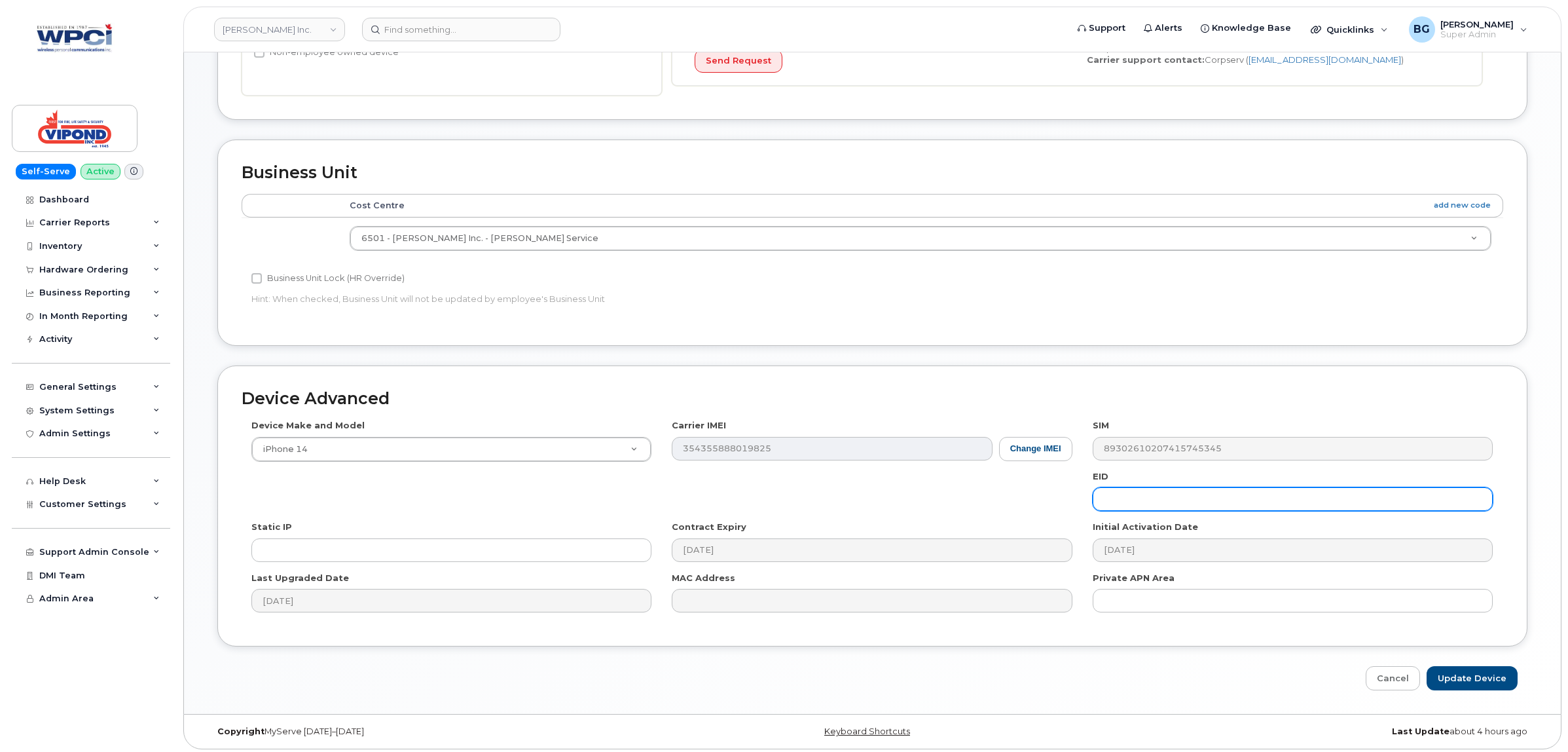
scroll to position [397, 0]
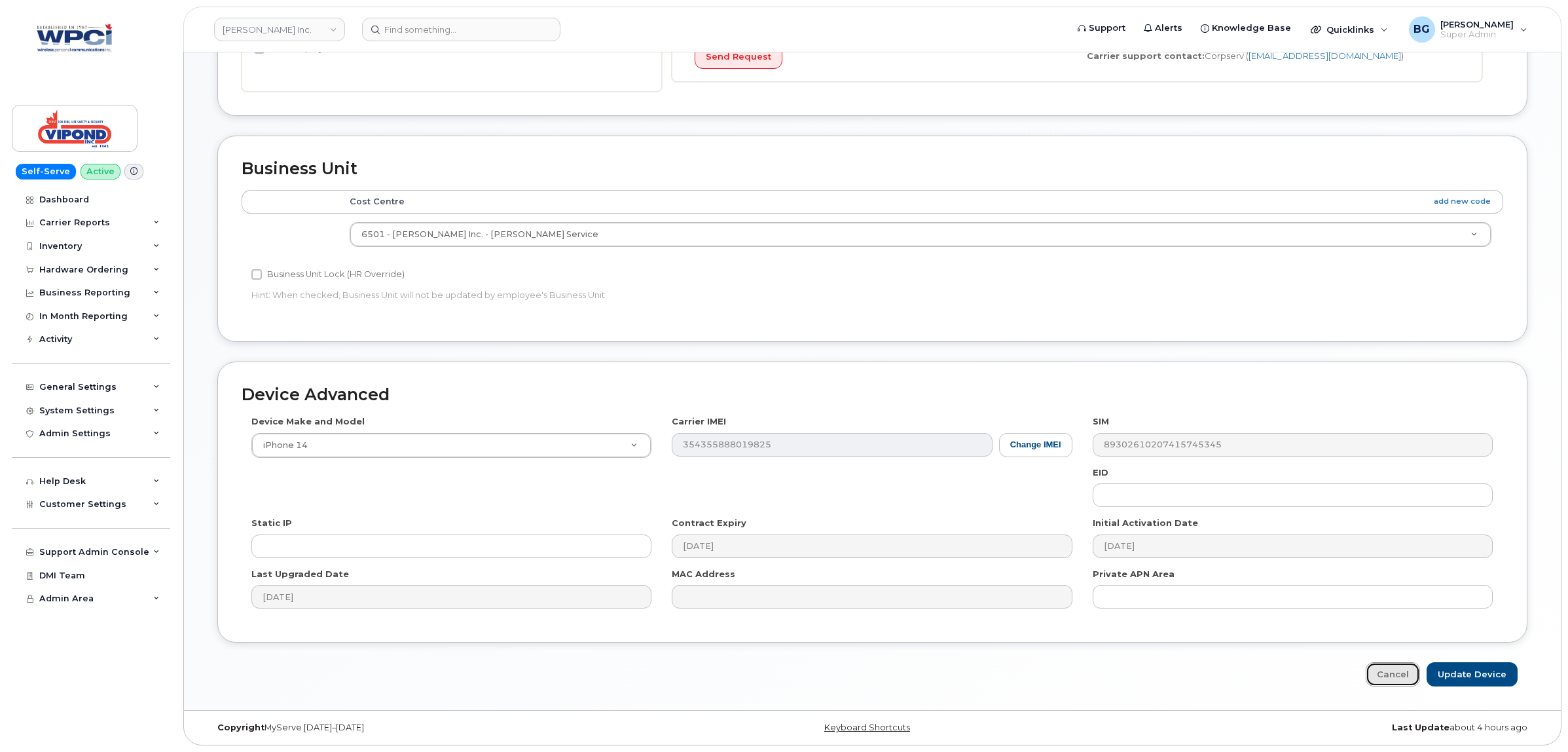
click at [1399, 673] on link "Cancel" at bounding box center [1393, 674] width 54 height 24
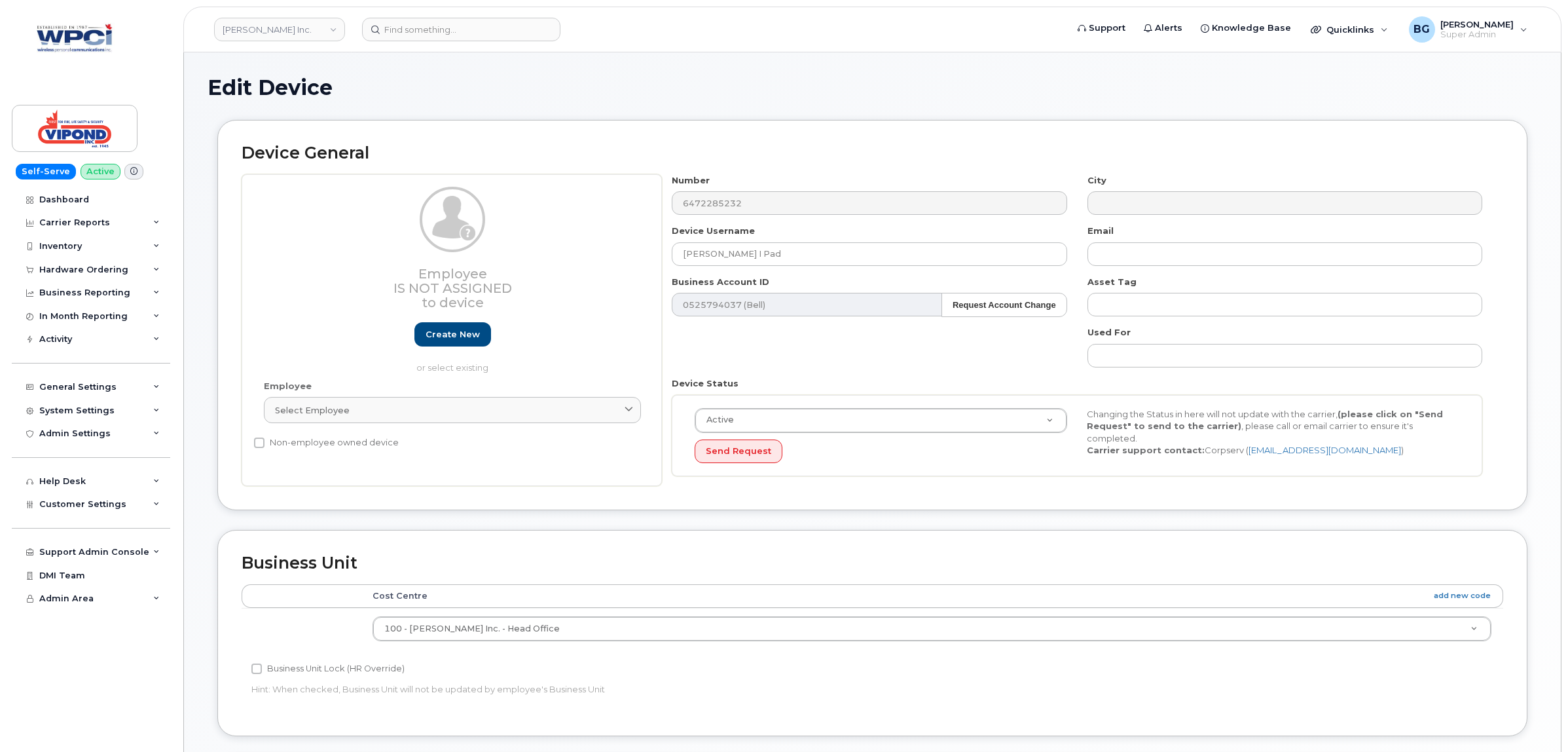
select select "378457"
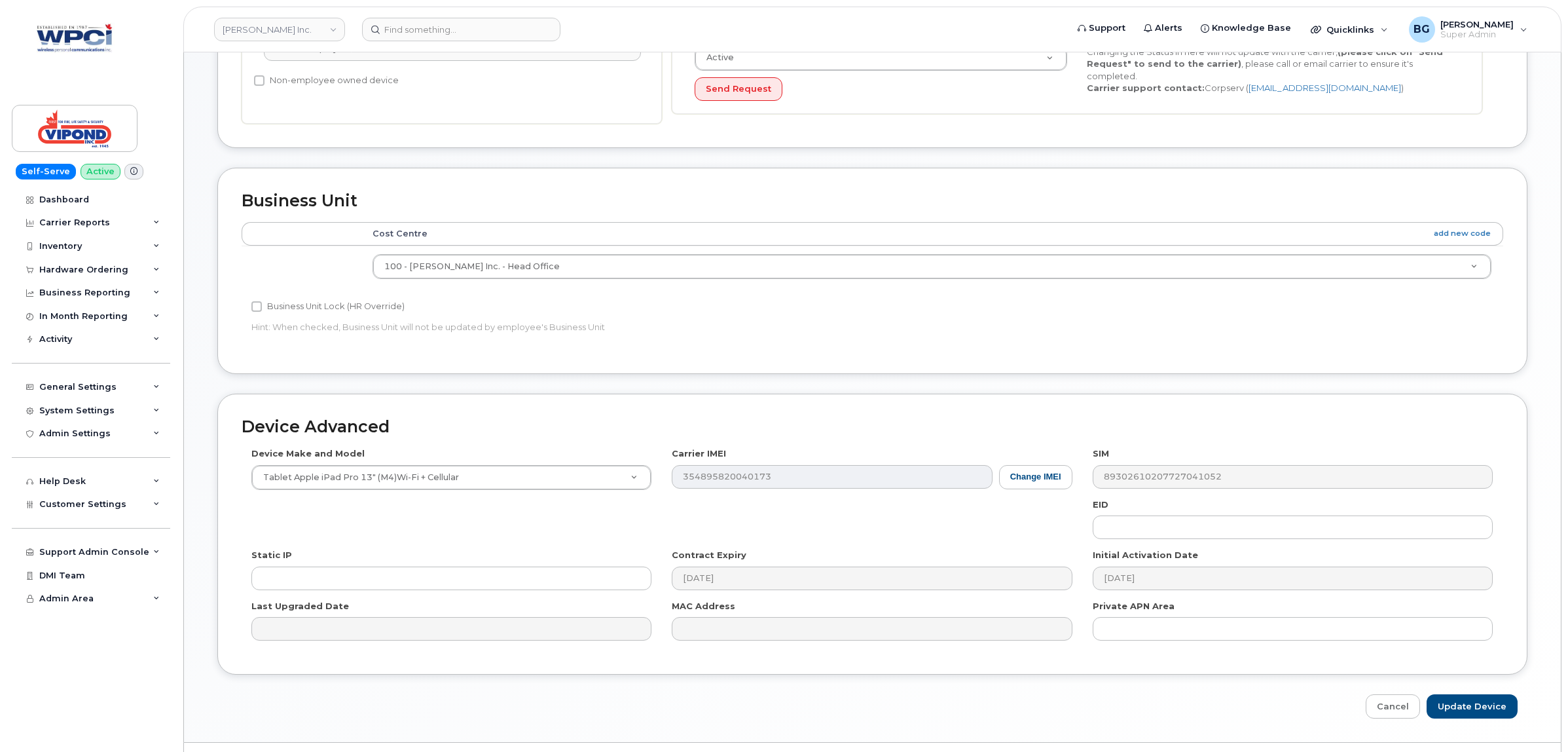
scroll to position [397, 0]
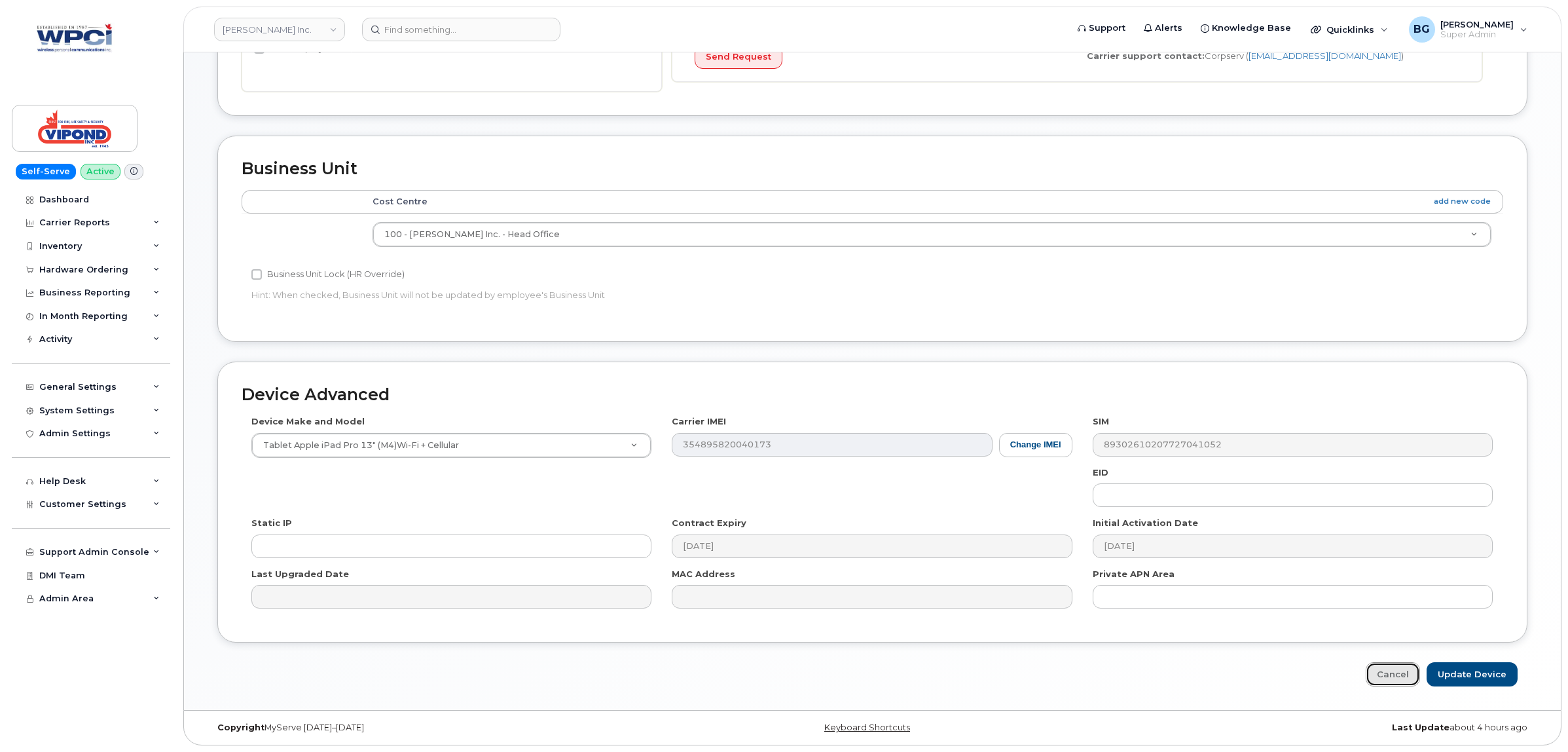
click at [1400, 671] on link "Cancel" at bounding box center [1393, 674] width 54 height 24
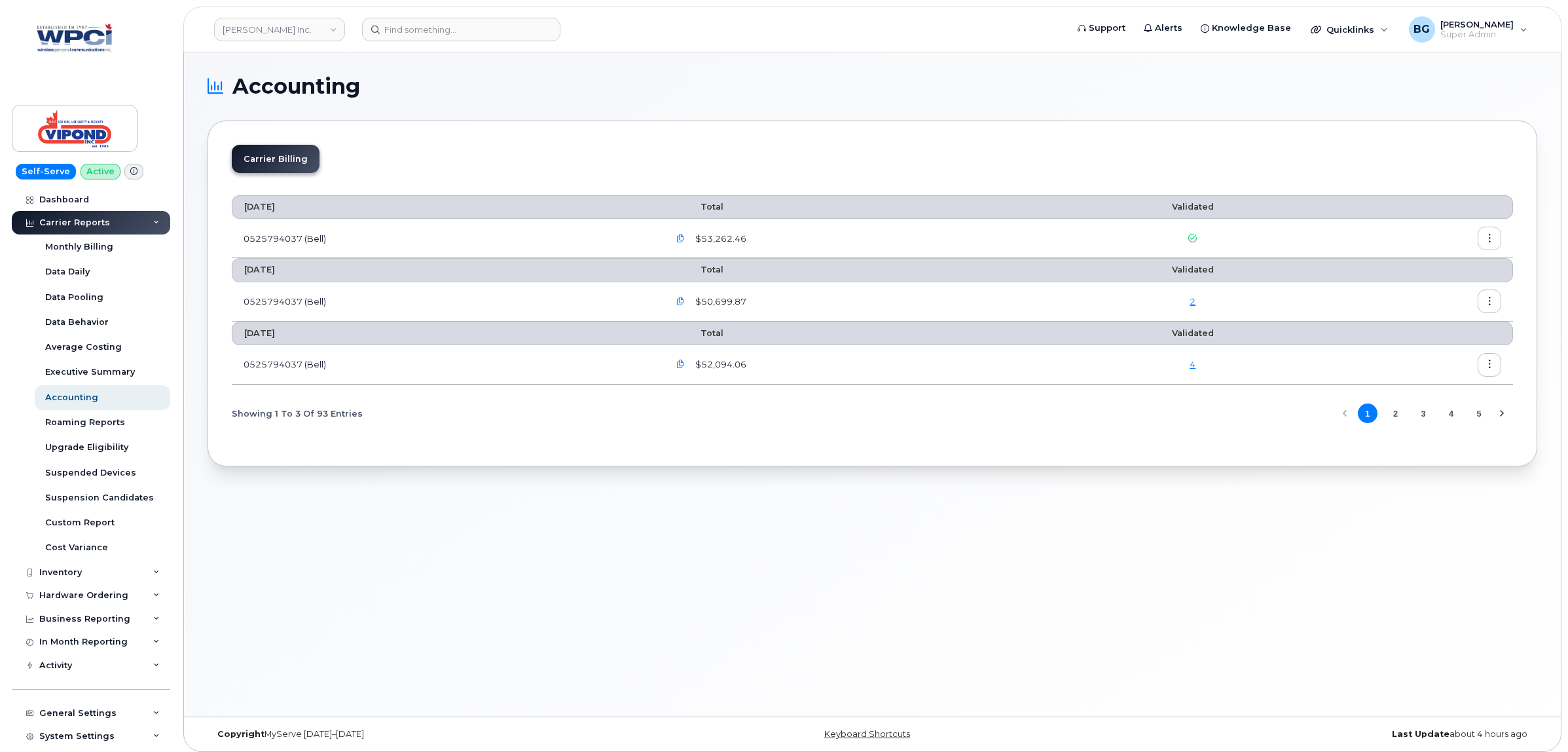
click at [1193, 302] on link "2" at bounding box center [1193, 301] width 6 height 10
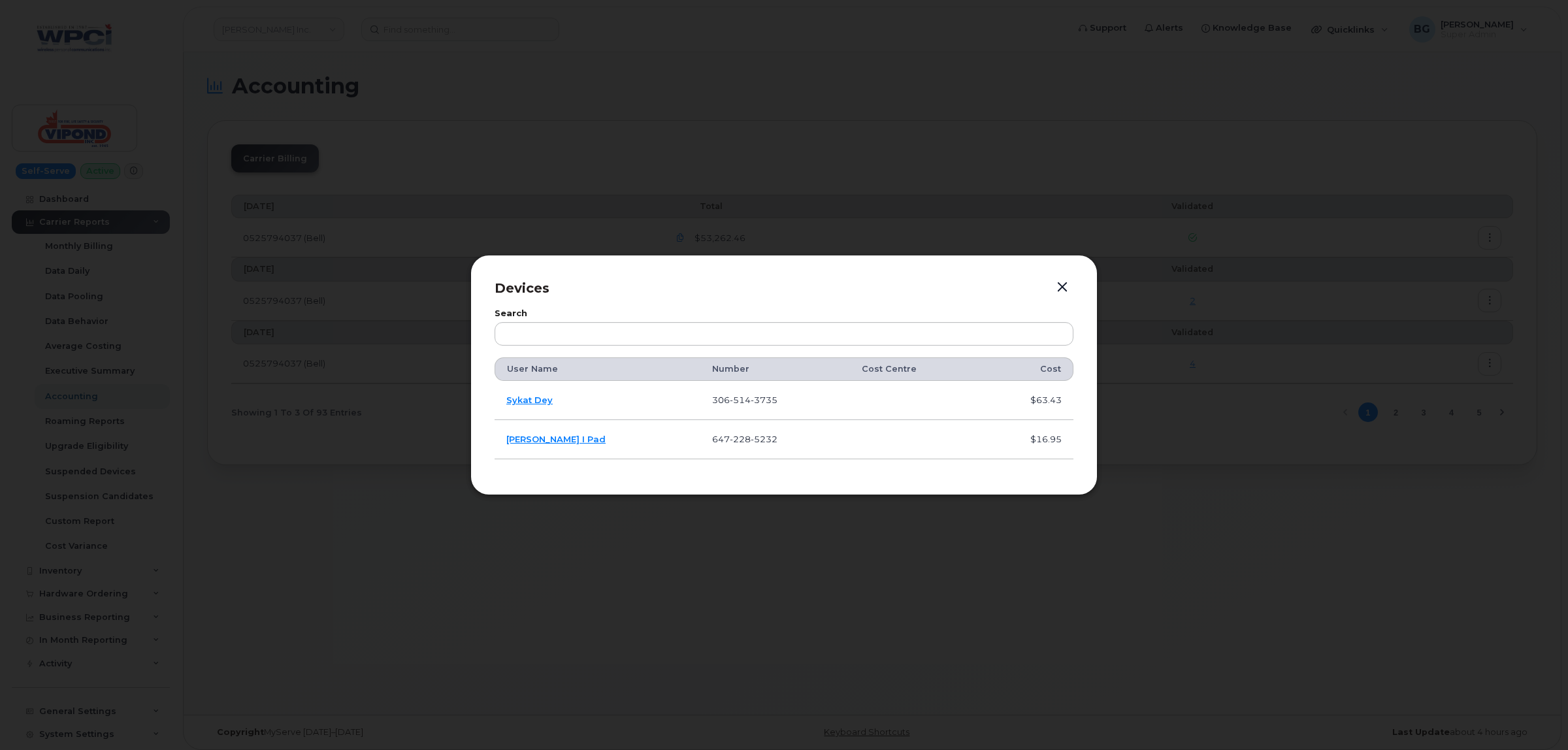
click at [1072, 285] on p "Devices" at bounding box center [784, 288] width 579 height 19
click at [1065, 285] on button "button" at bounding box center [1062, 287] width 20 height 18
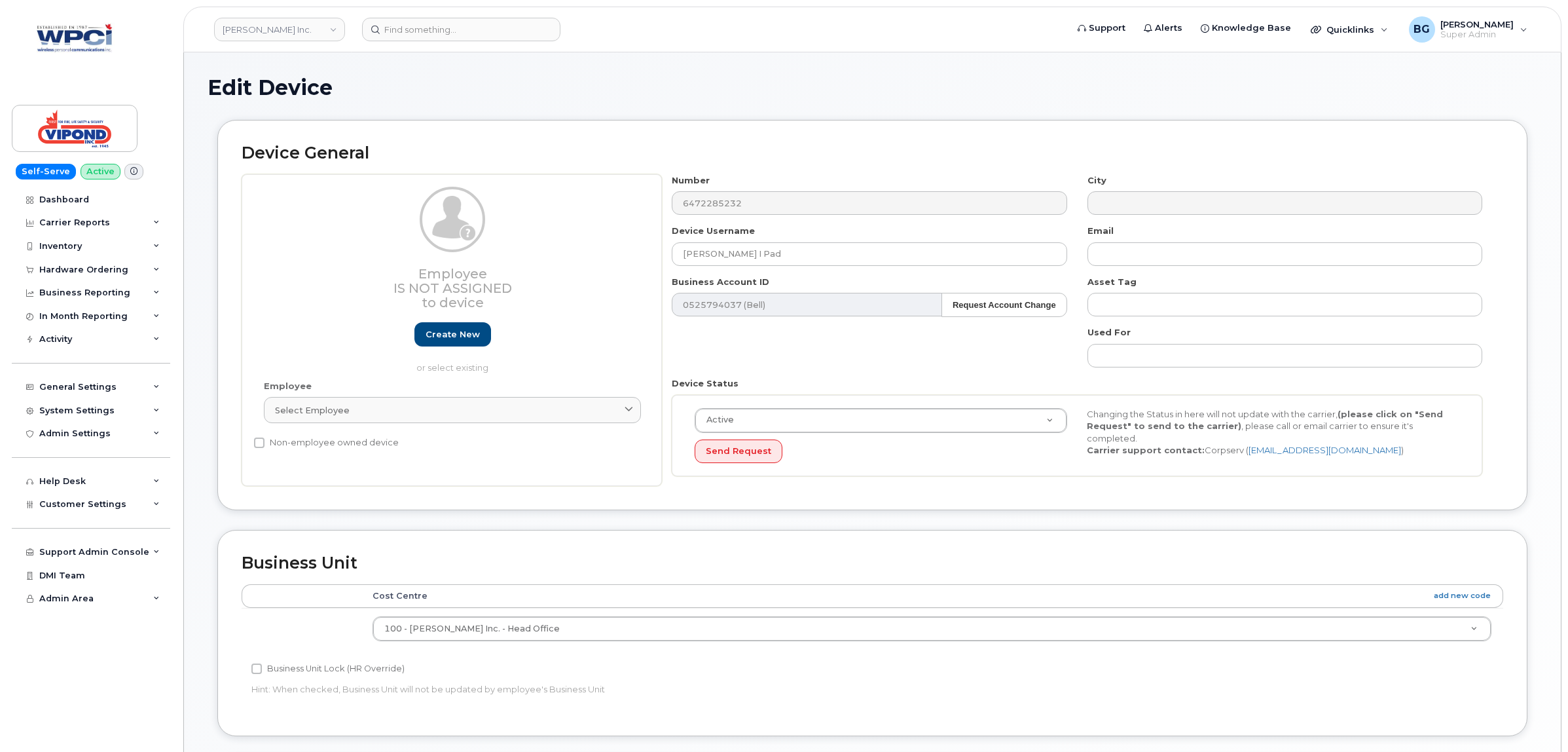
select select "378457"
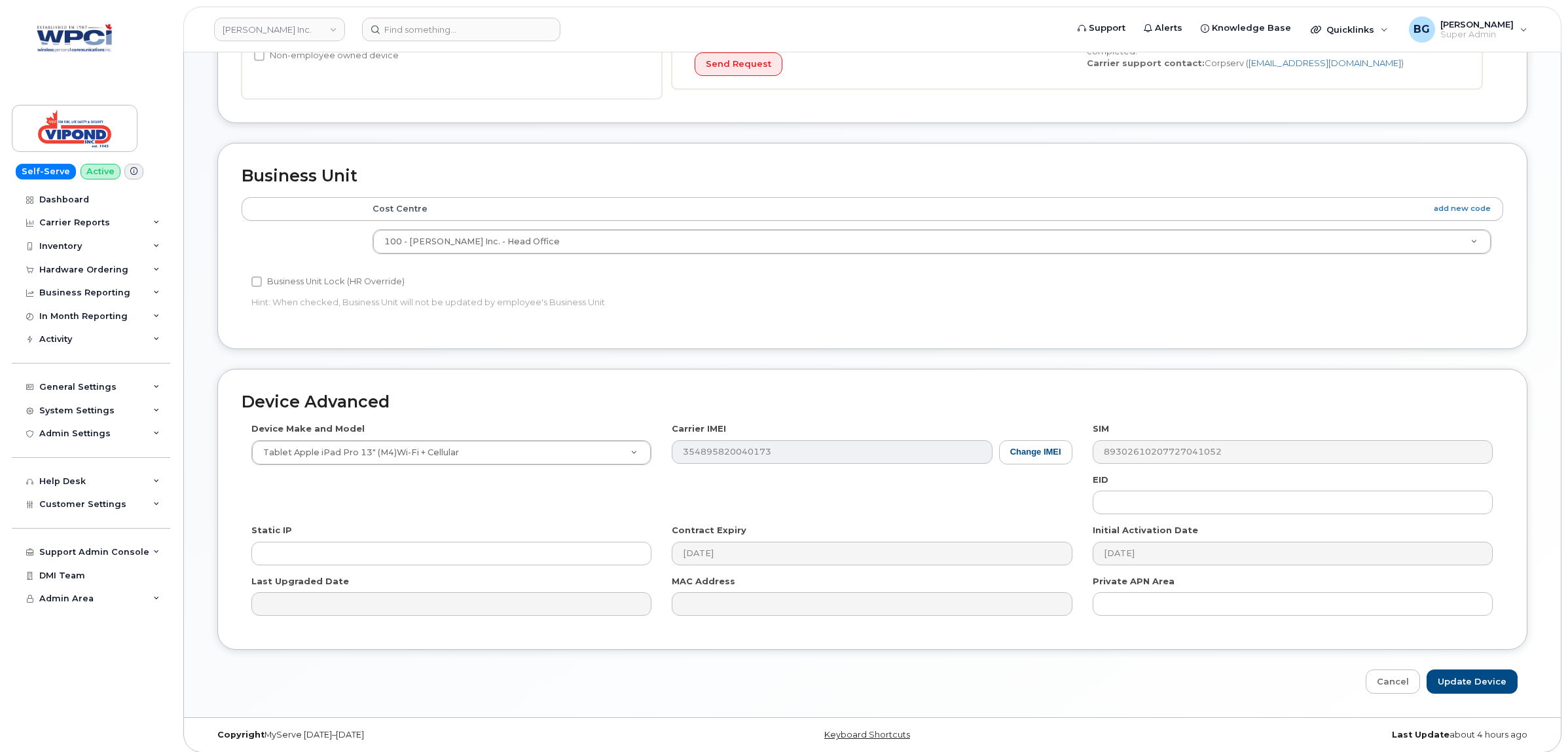
scroll to position [397, 0]
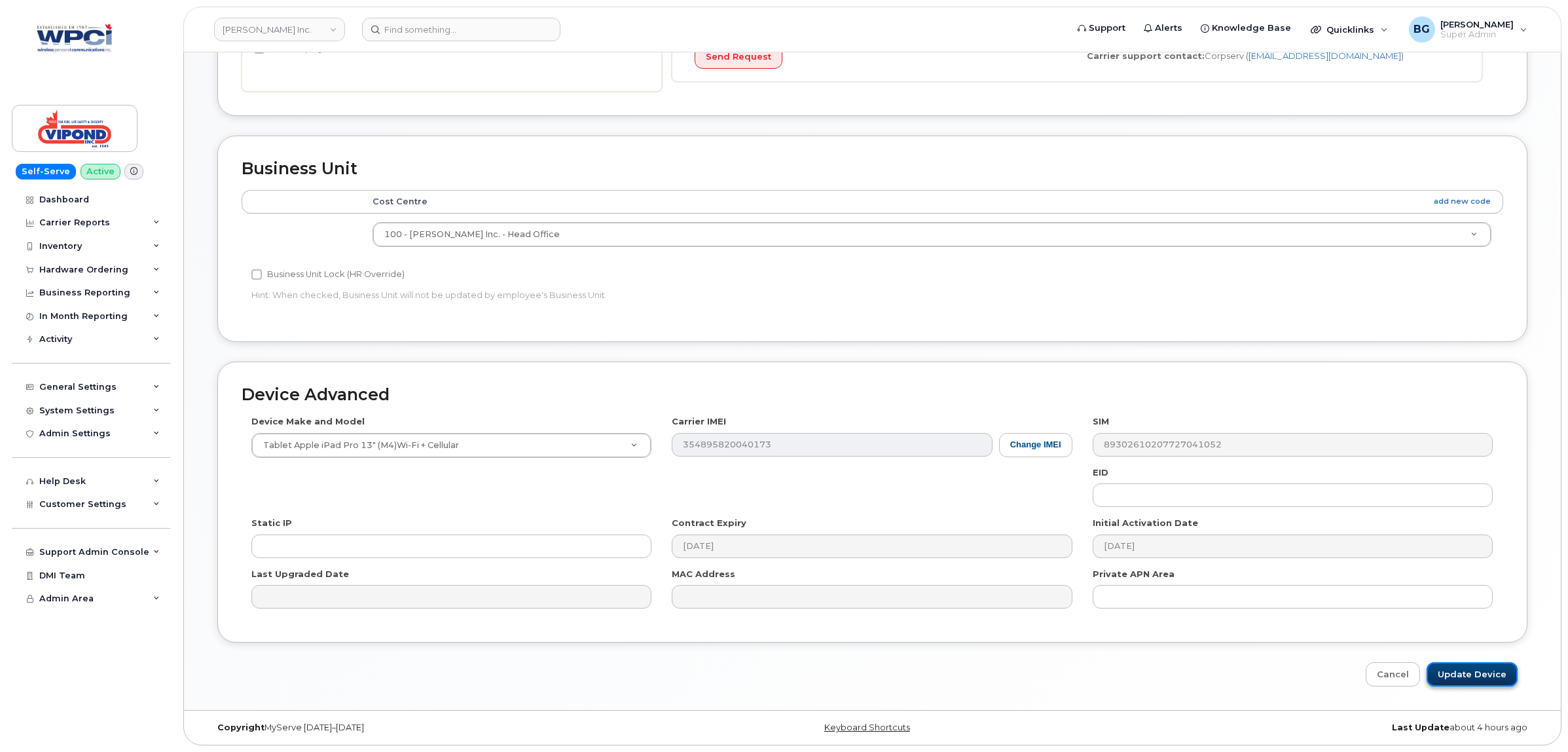
click at [1460, 676] on input "Update Device" at bounding box center [1473, 674] width 91 height 24
type input "Saving..."
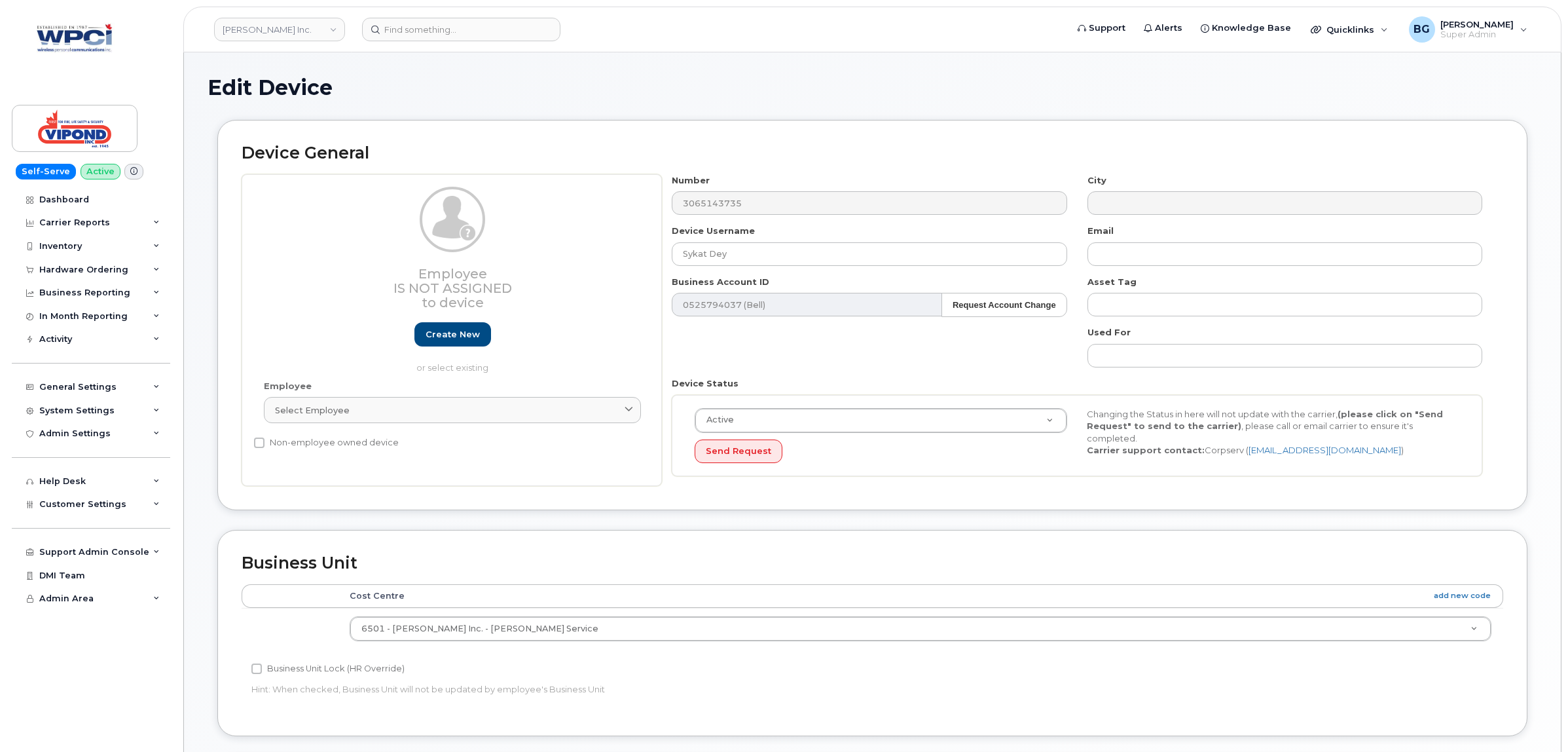
select select "378460"
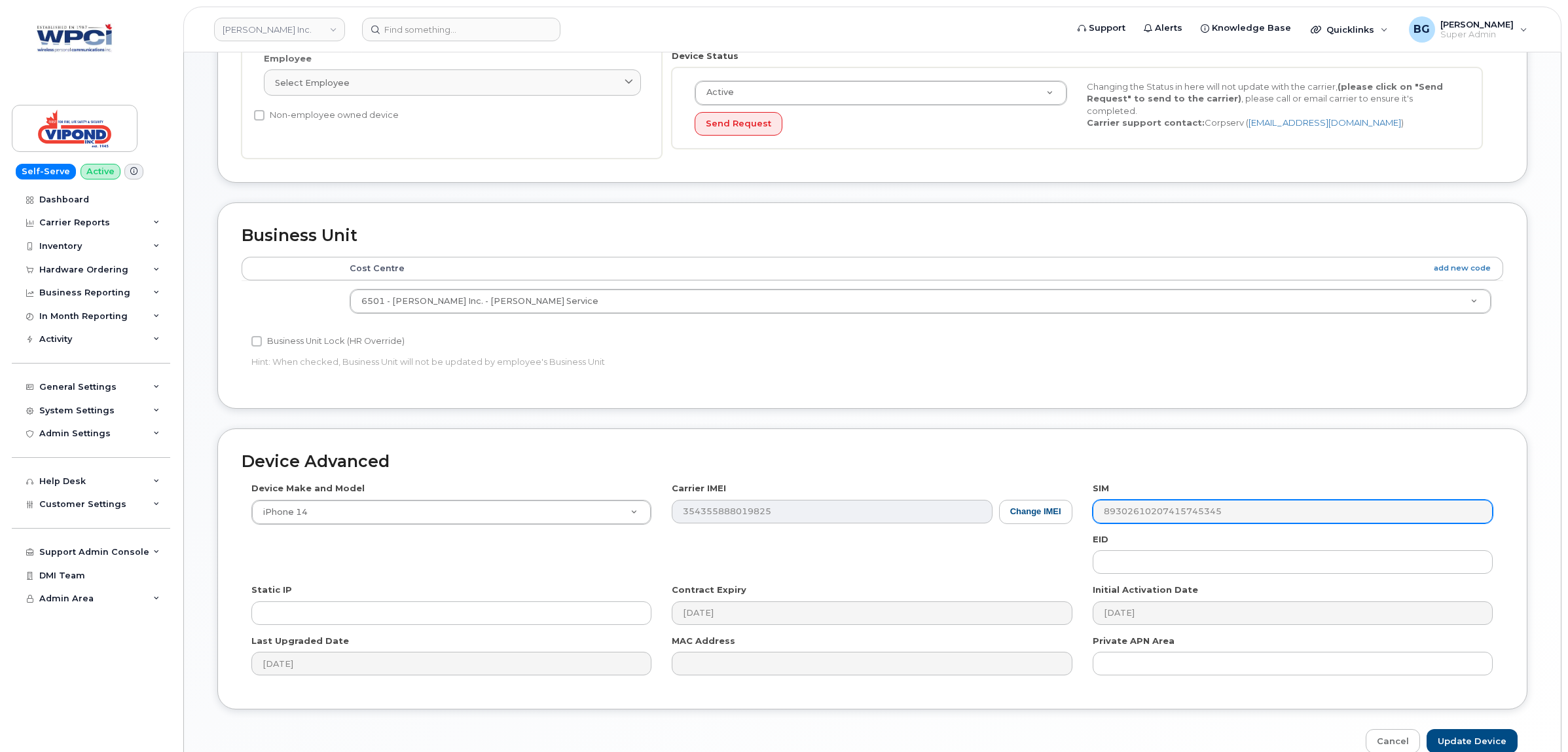
scroll to position [397, 0]
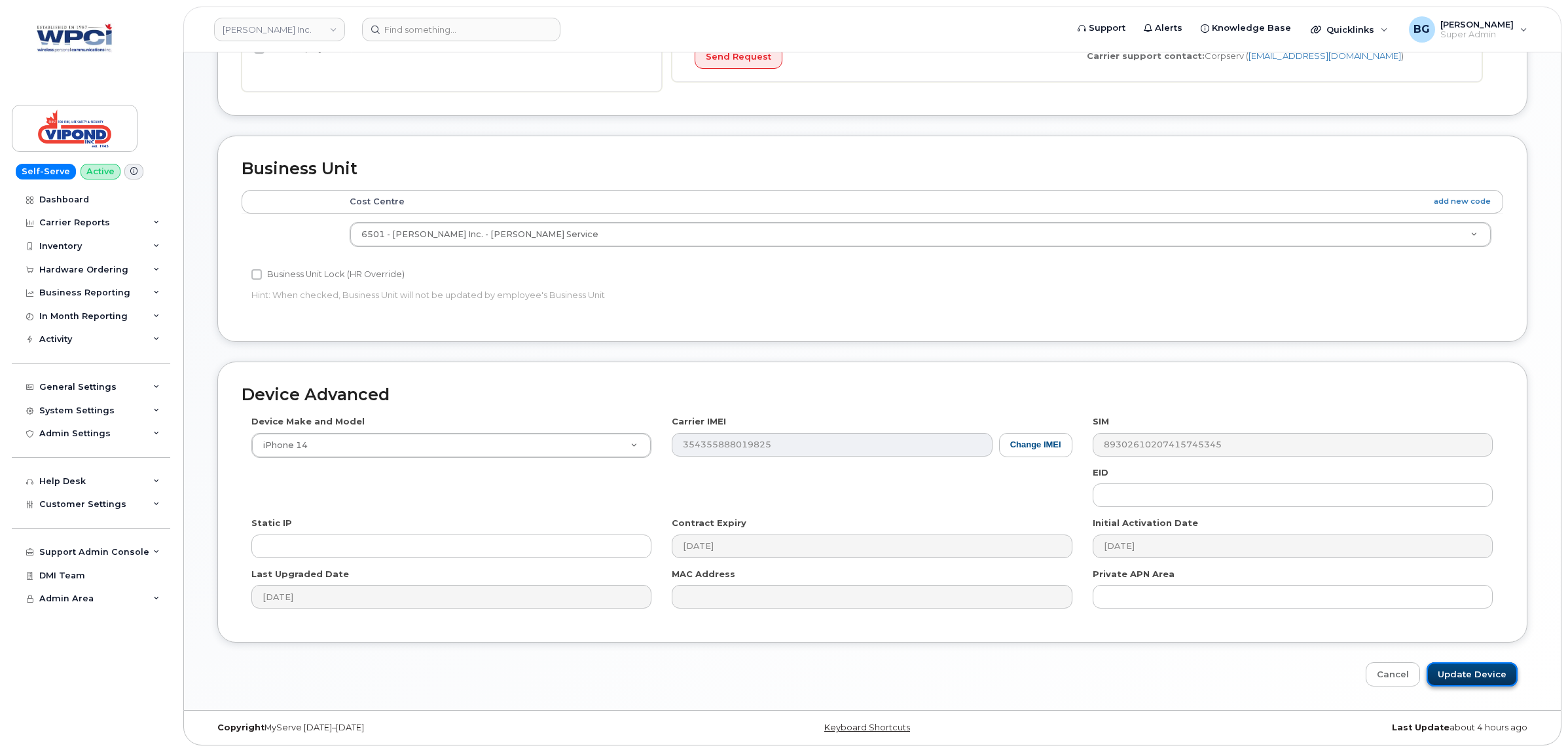
click at [1480, 669] on input "Update Device" at bounding box center [1473, 674] width 91 height 24
type input "Saving..."
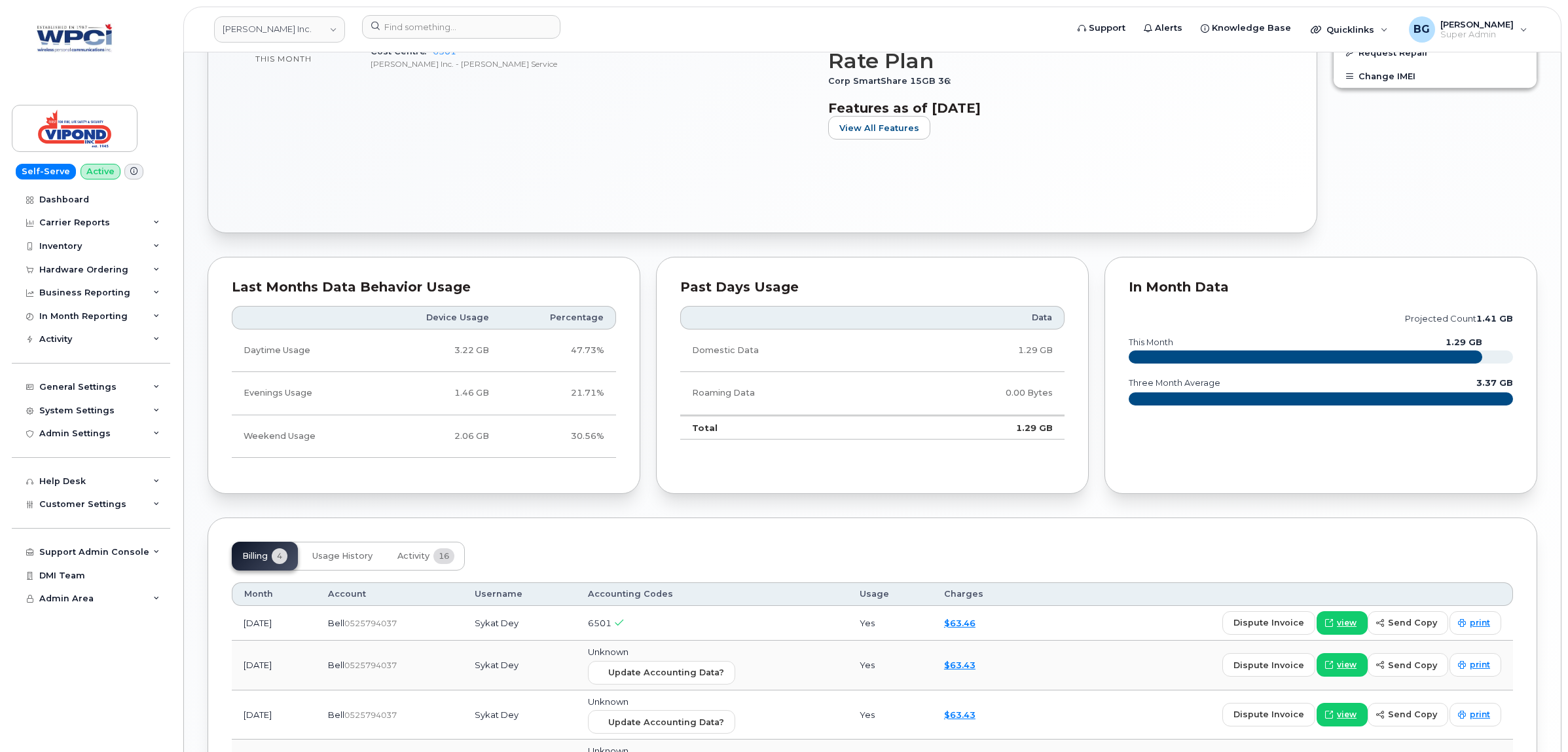
scroll to position [600, 0]
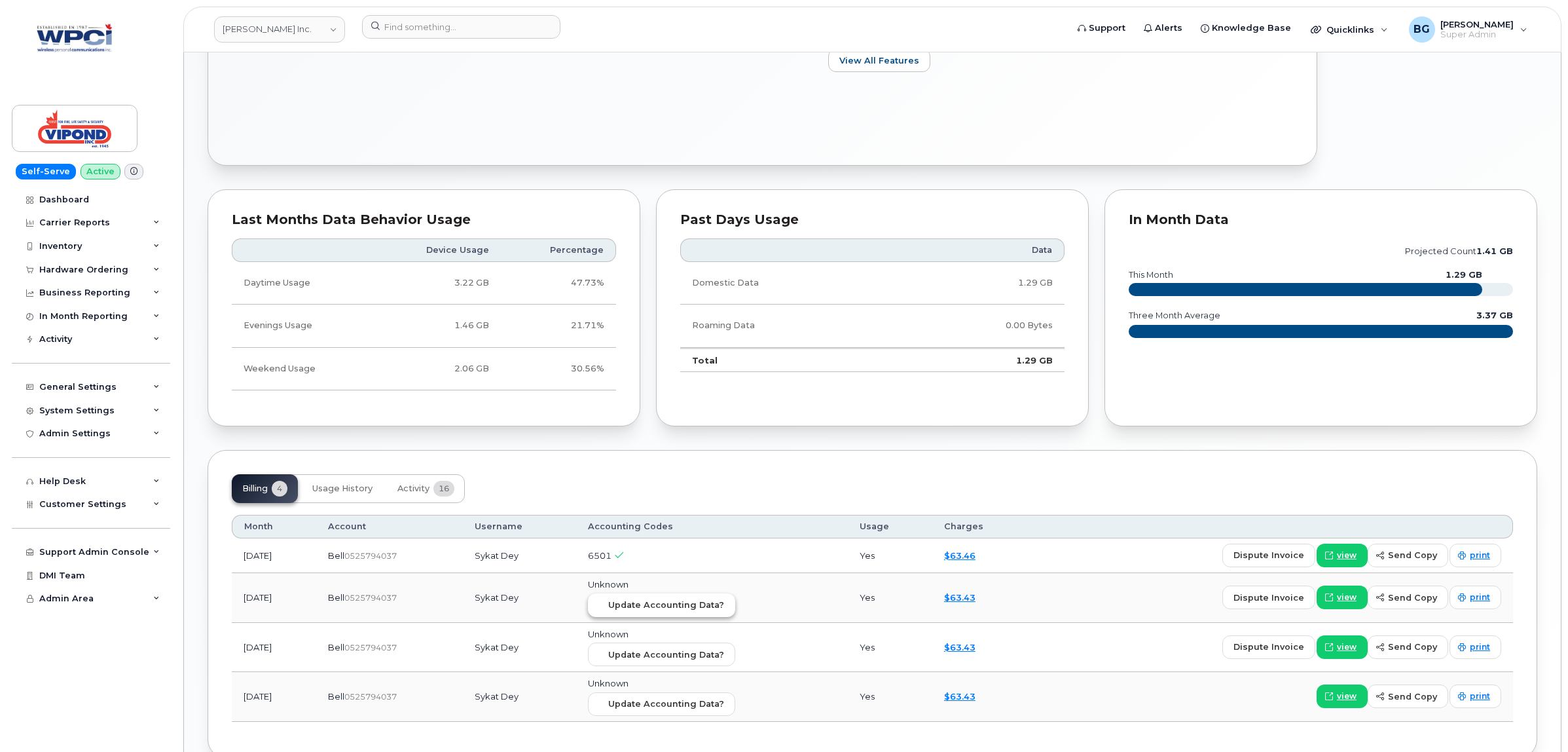
click at [700, 610] on span "Update Accounting Data?" at bounding box center [666, 605] width 116 height 12
click at [689, 660] on span "Update Accounting Data?" at bounding box center [666, 654] width 116 height 12
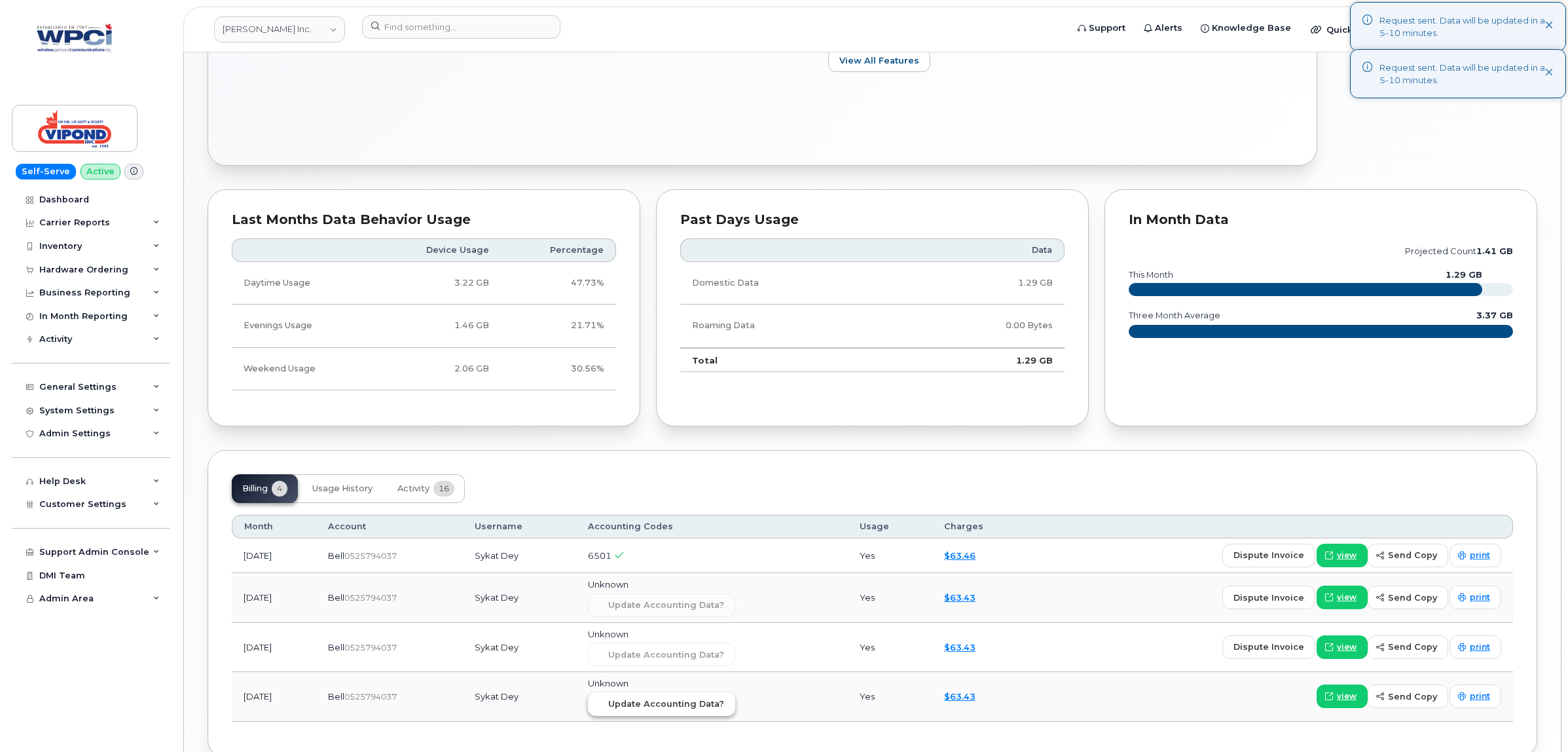
click at [687, 710] on span "Update Accounting Data?" at bounding box center [666, 704] width 116 height 12
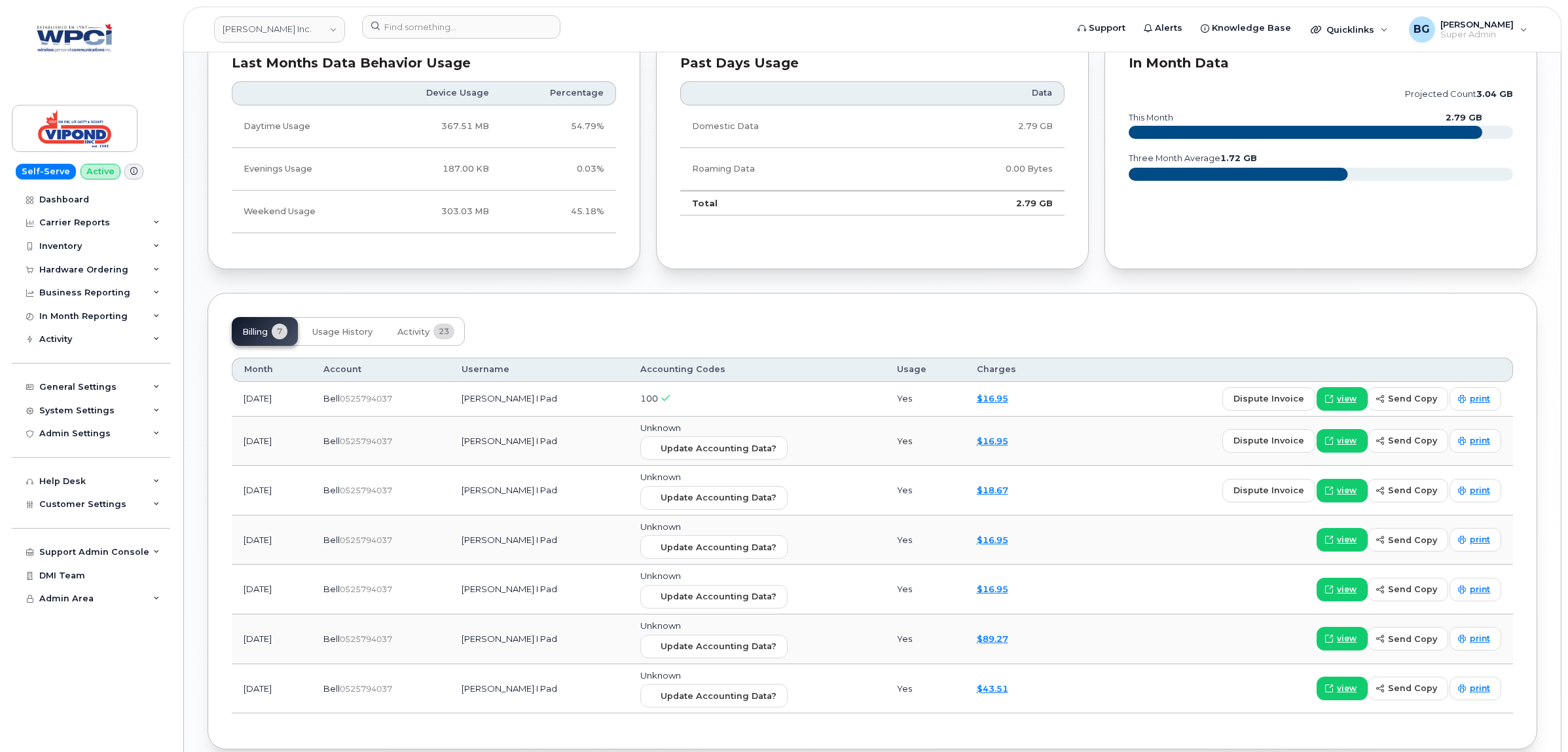
scroll to position [785, 0]
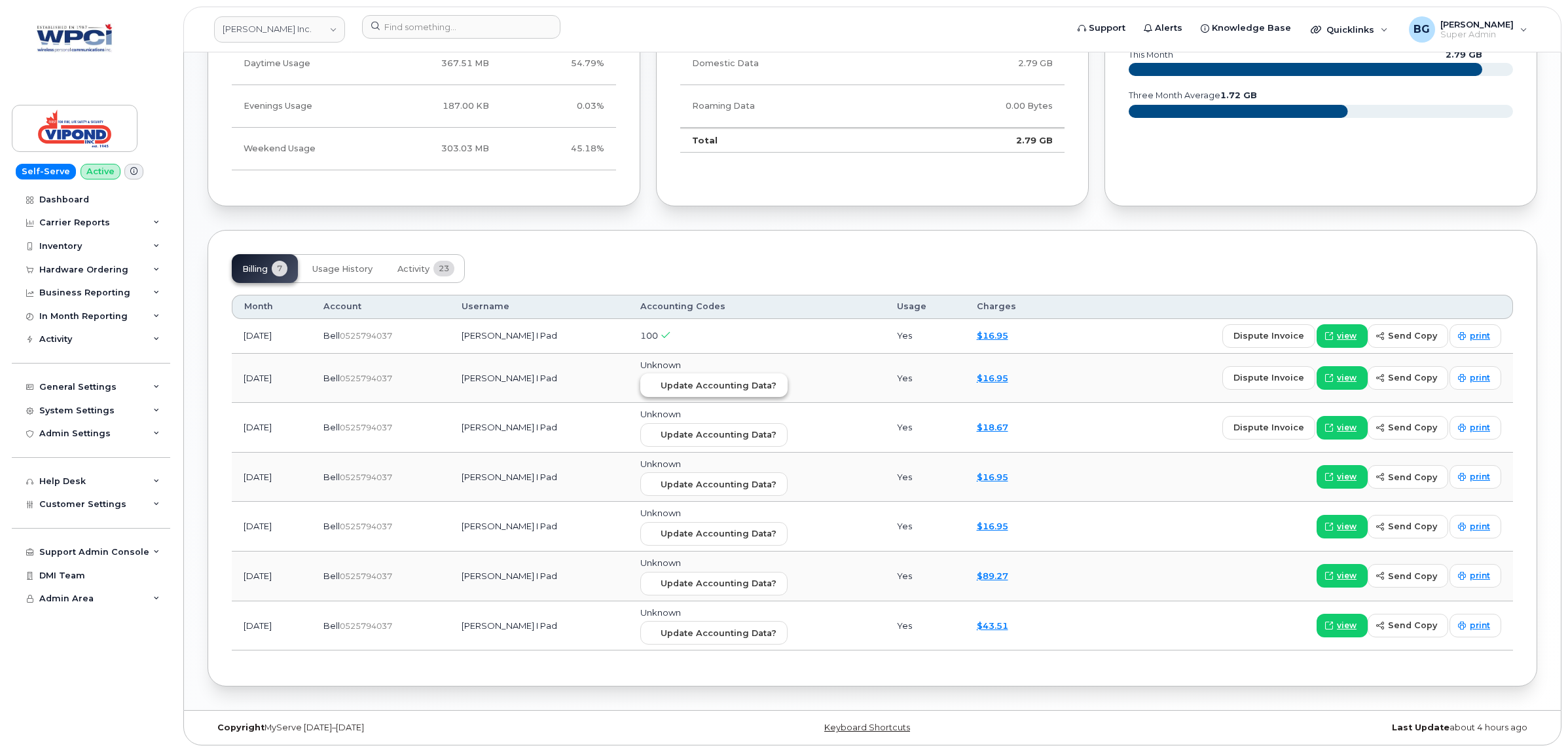
click at [679, 384] on span "Update Accounting Data?" at bounding box center [718, 385] width 116 height 12
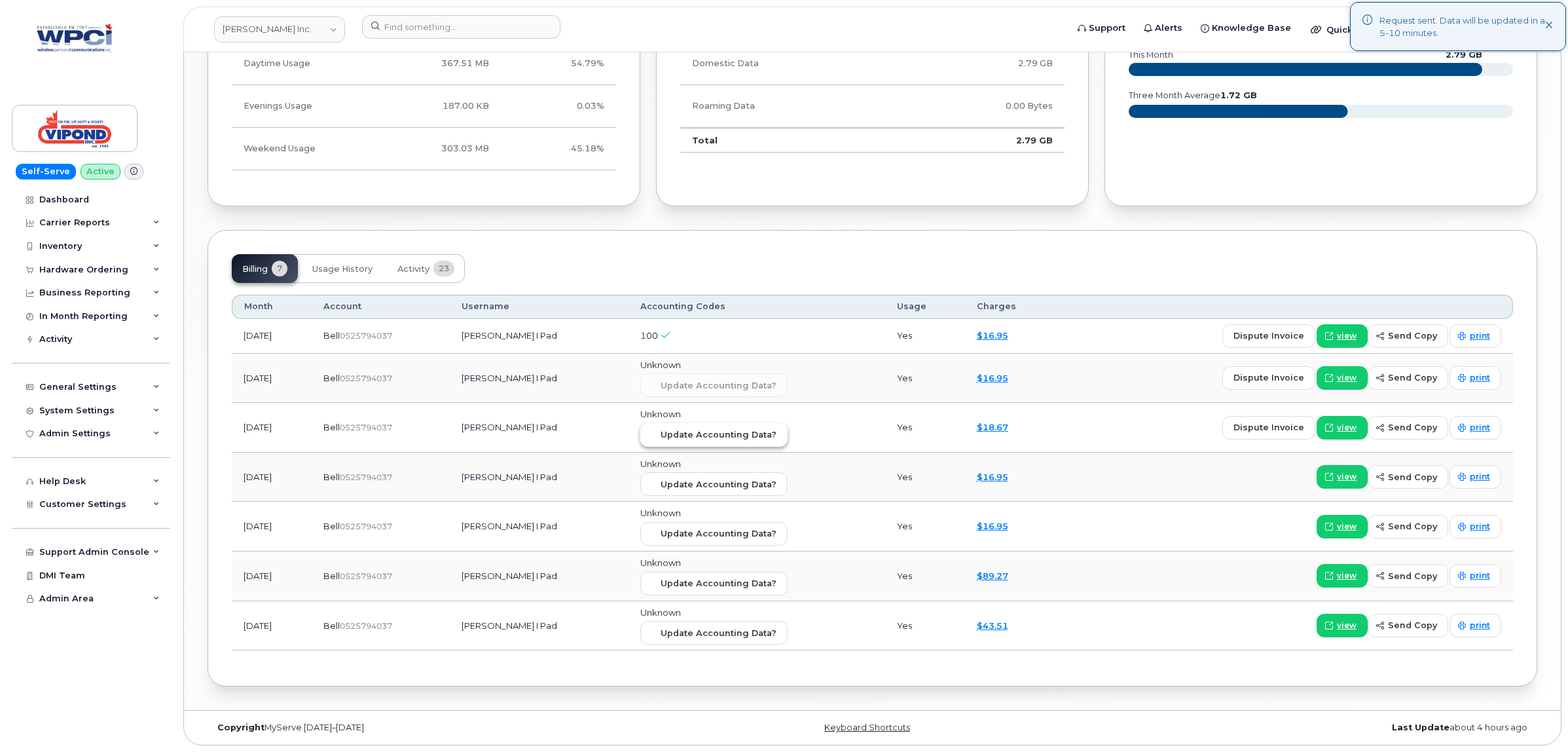
click at [691, 434] on span "Update Accounting Data?" at bounding box center [718, 434] width 116 height 12
click at [678, 482] on span "Update Accounting Data?" at bounding box center [718, 484] width 116 height 12
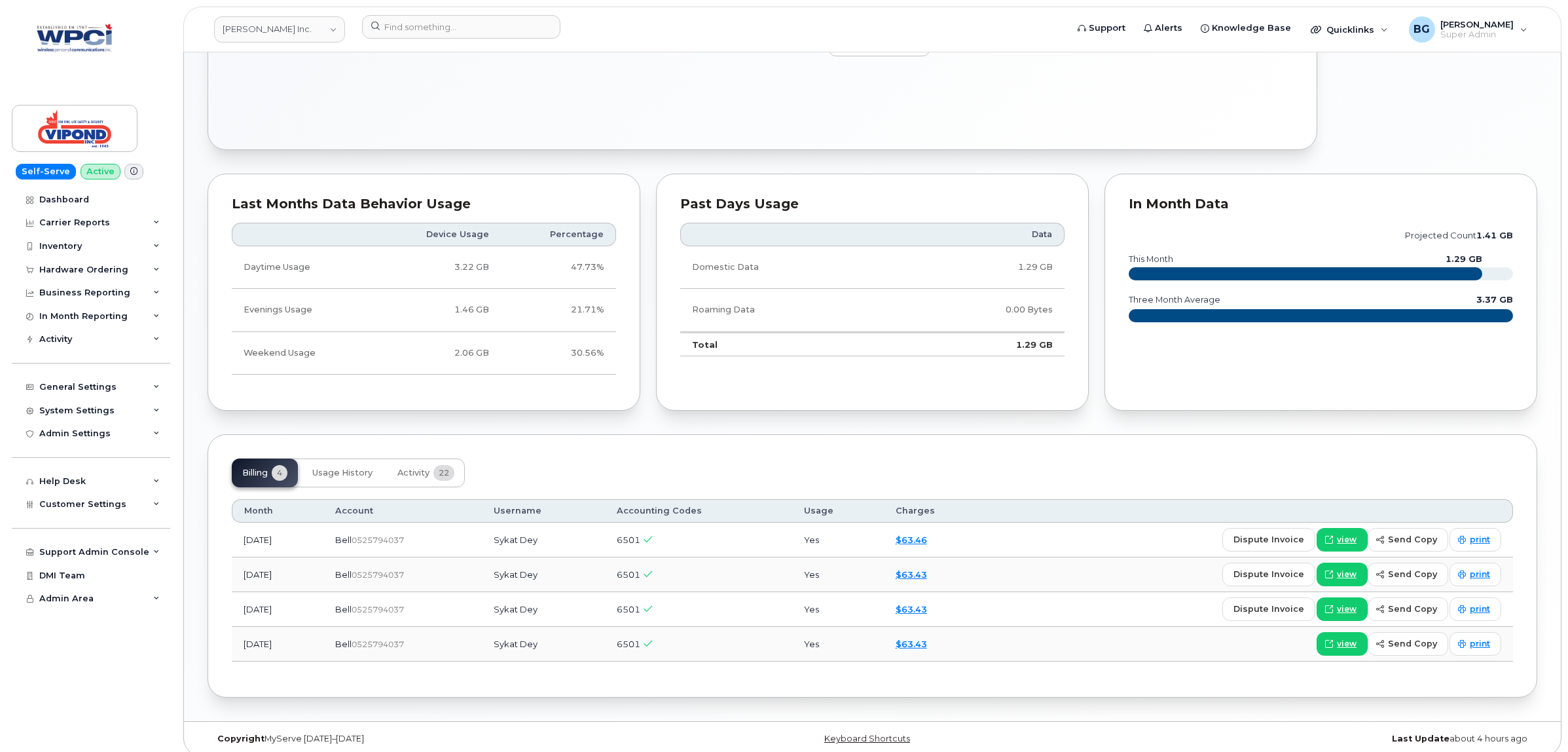
scroll to position [630, 0]
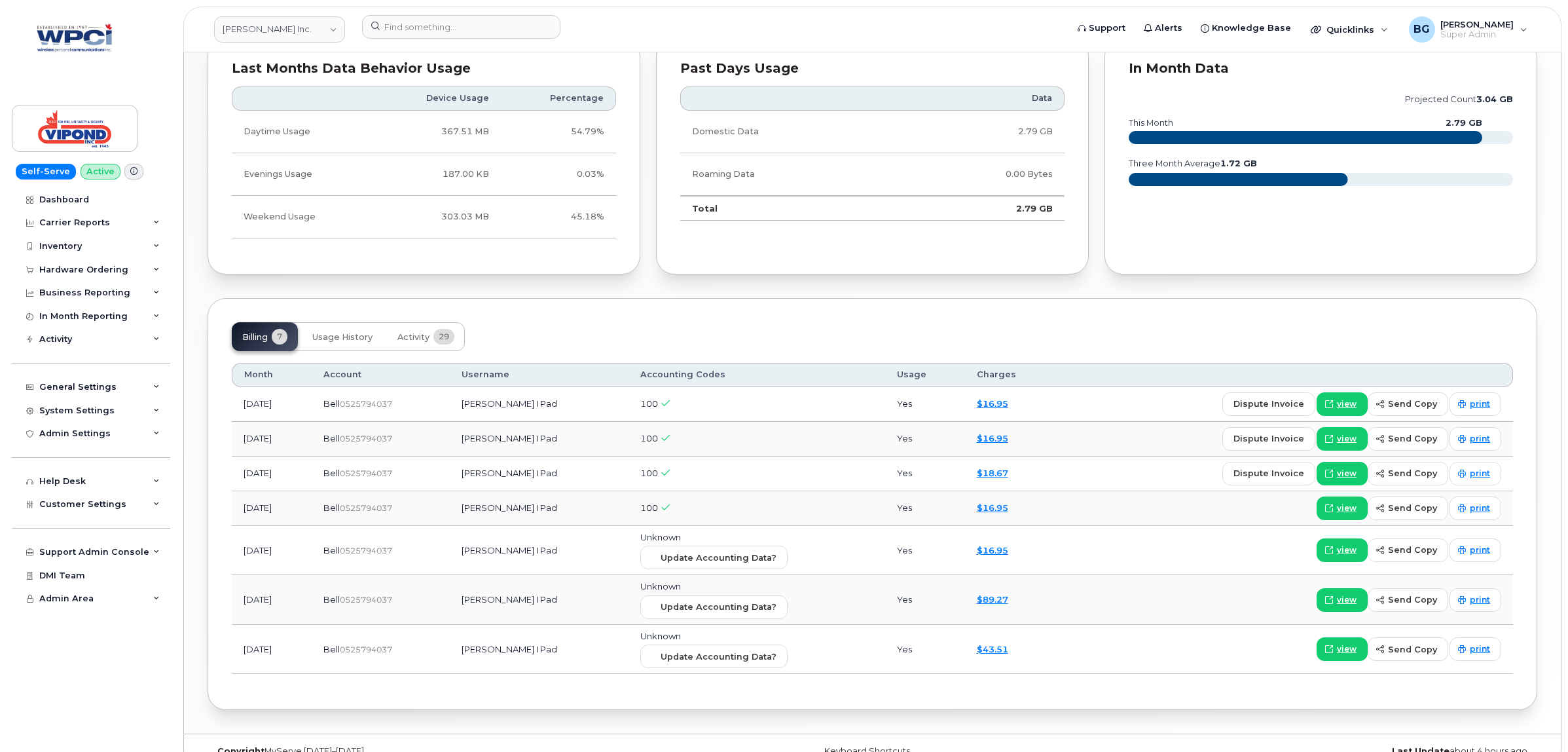
scroll to position [741, 0]
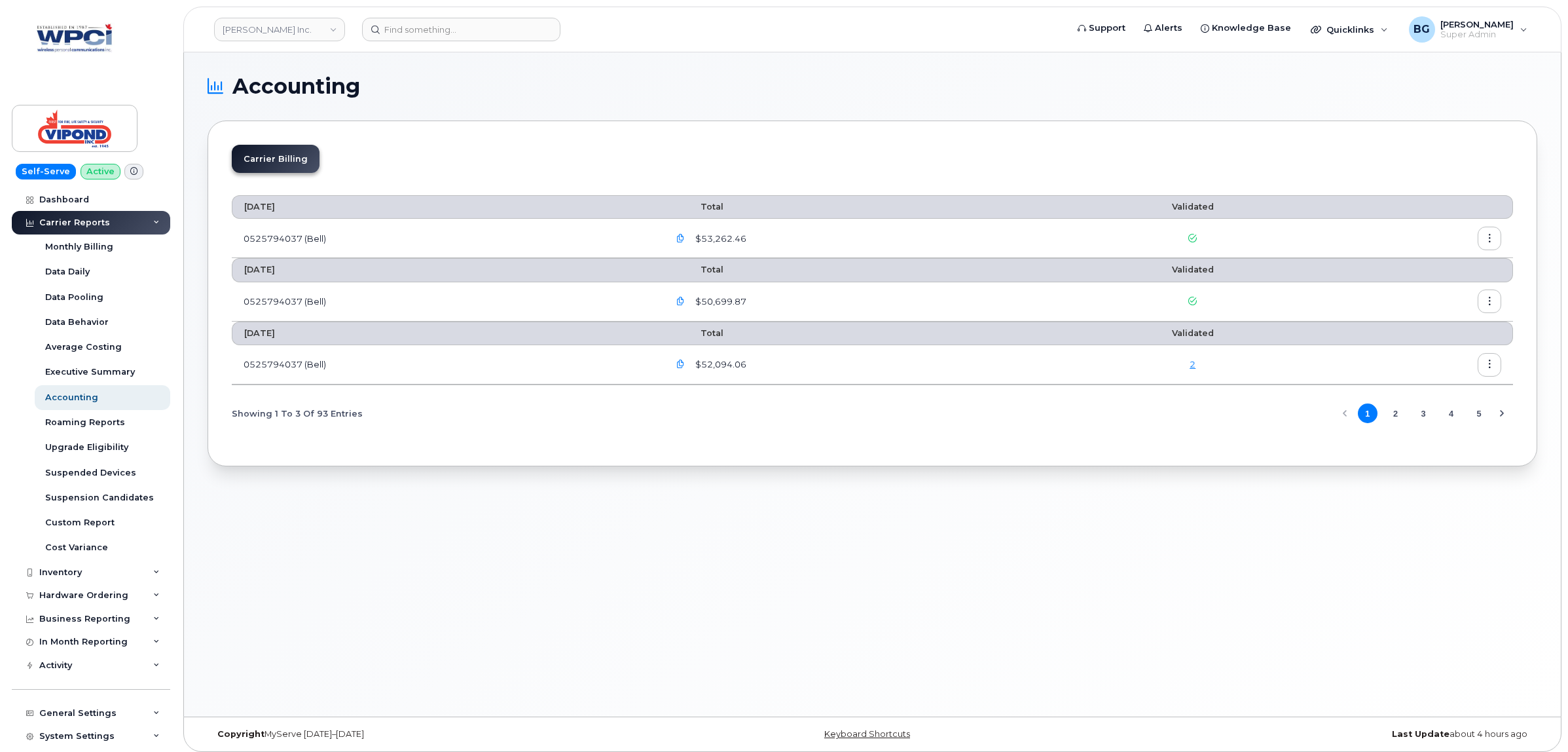
click at [1193, 369] on link "2" at bounding box center [1193, 364] width 6 height 10
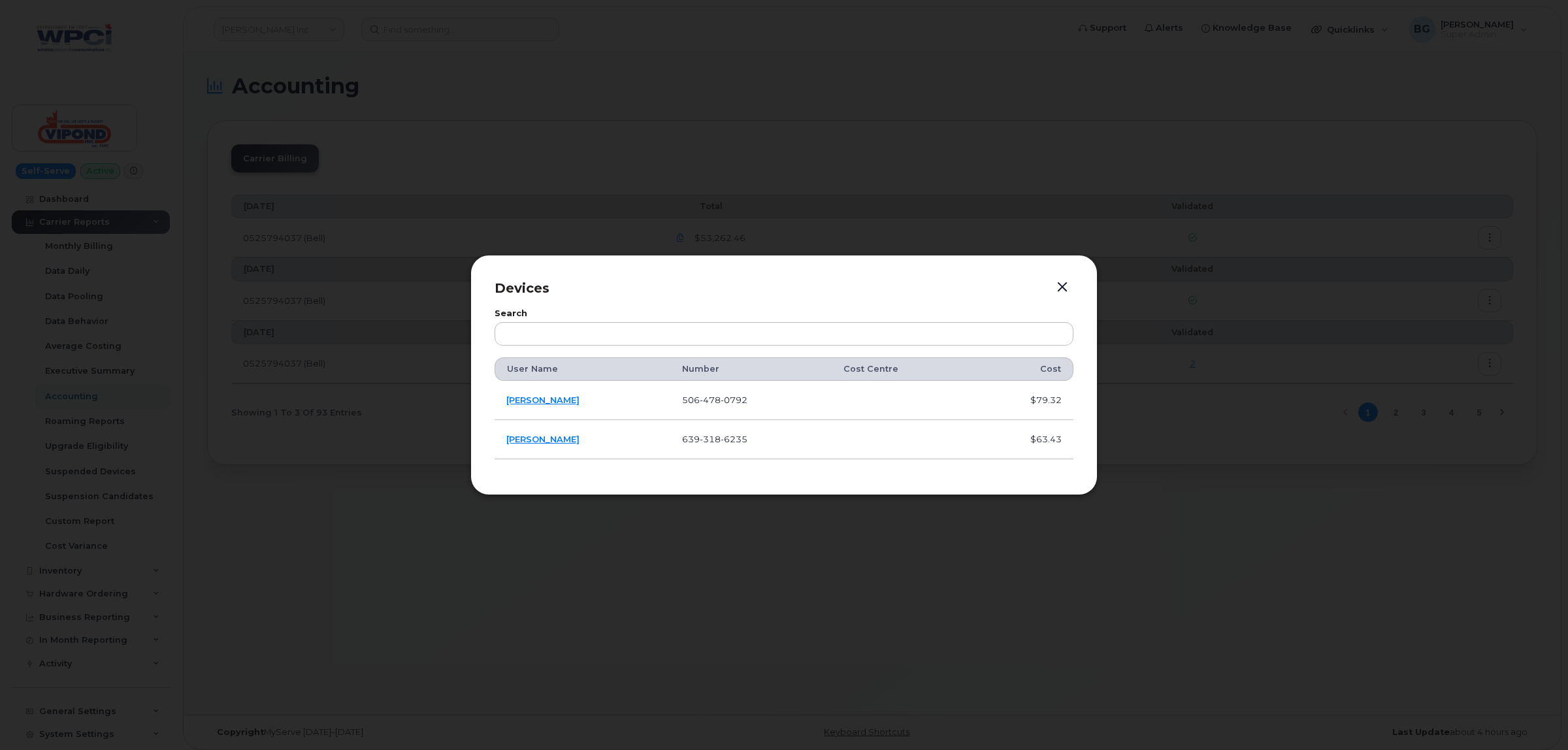
click at [1070, 287] on button "button" at bounding box center [1062, 287] width 20 height 18
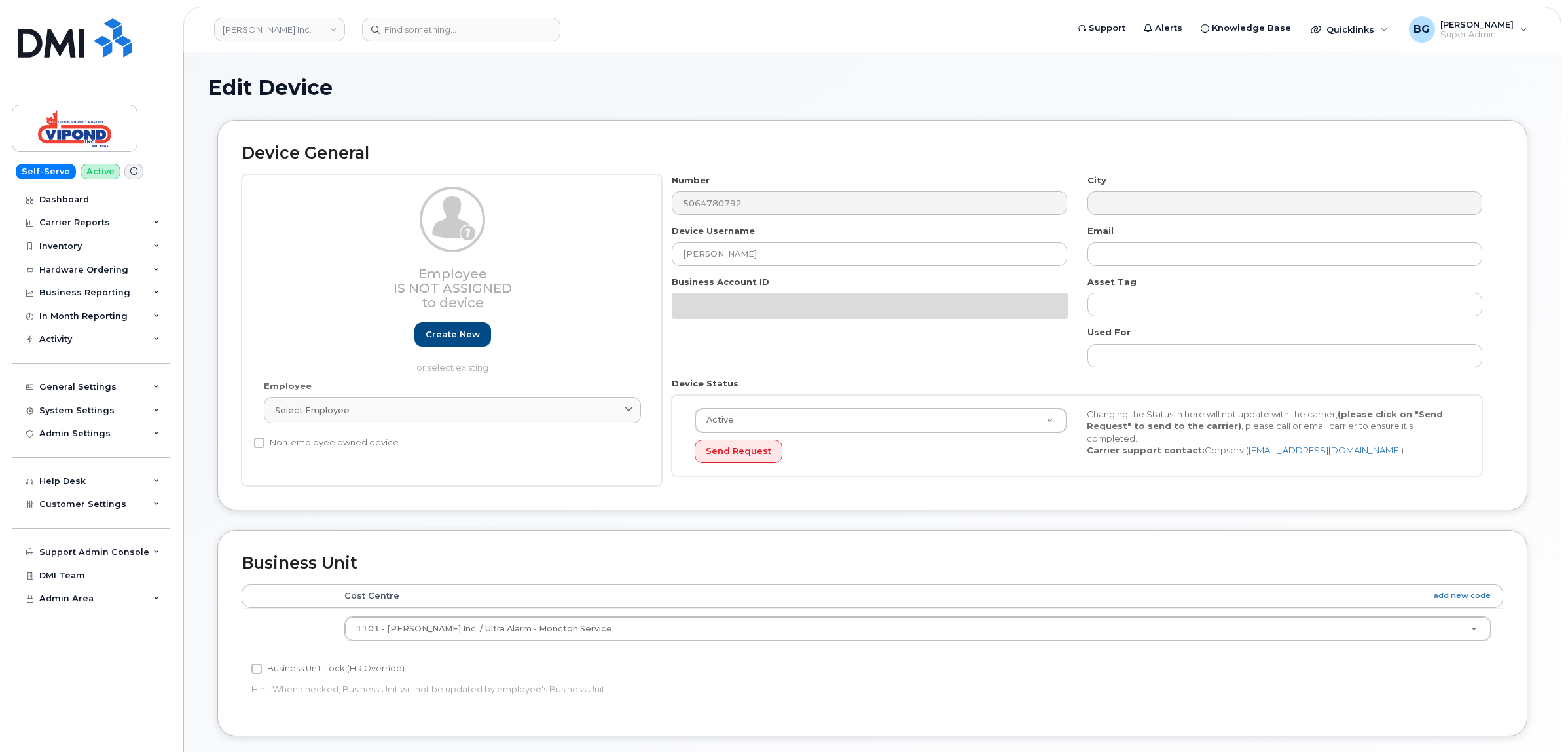
select select "378474"
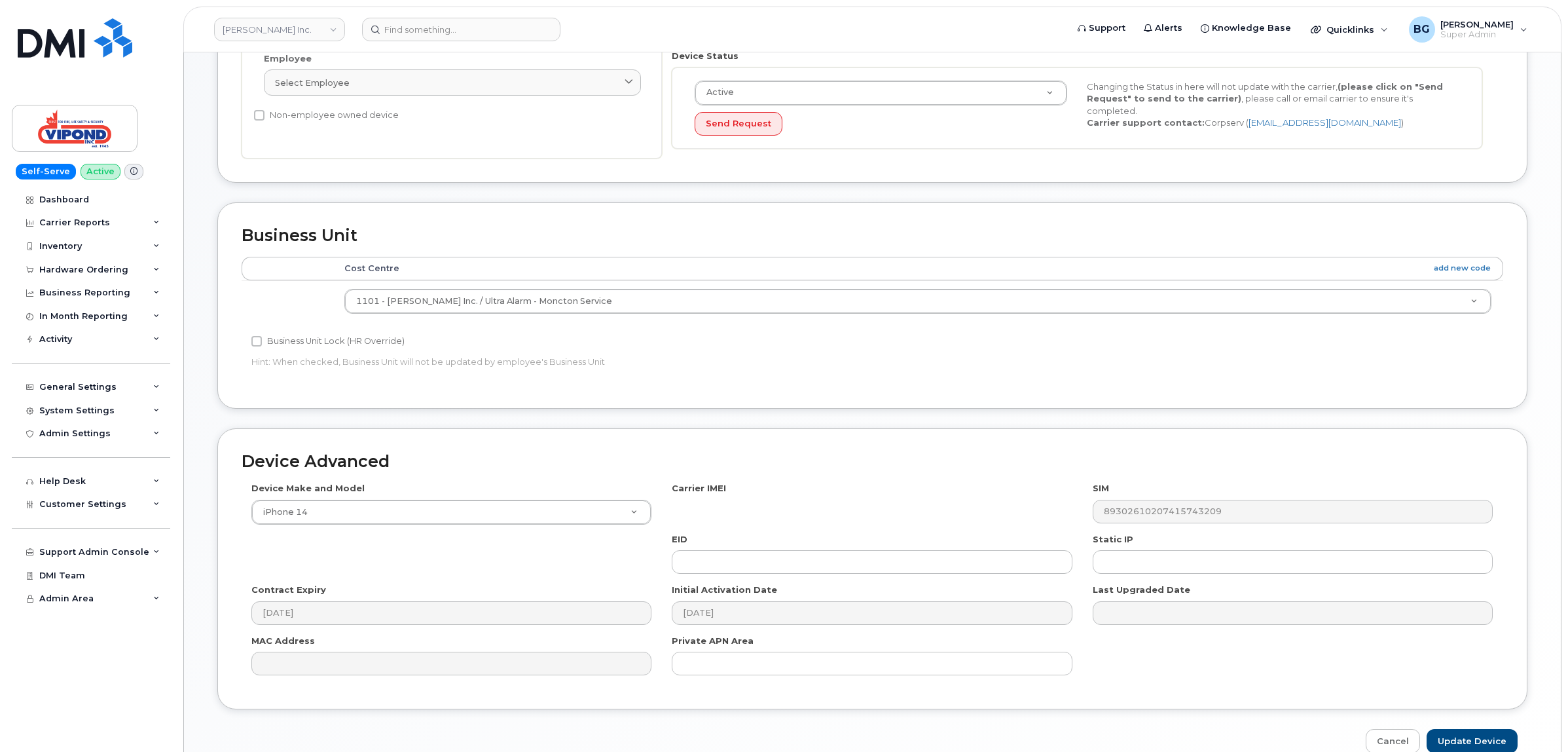
scroll to position [397, 0]
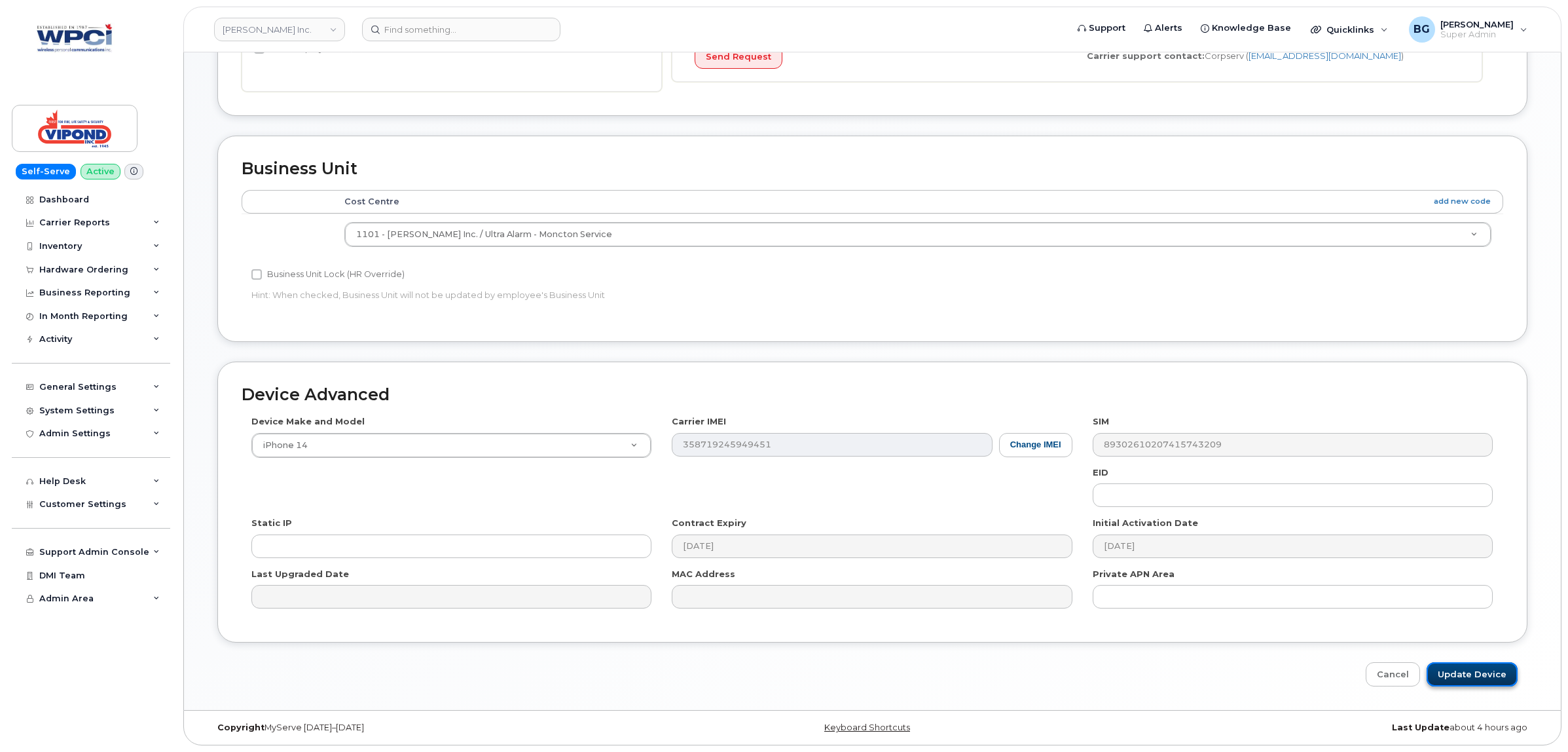
click at [1462, 673] on input "Update Device" at bounding box center [1473, 674] width 91 height 24
type input "Saving..."
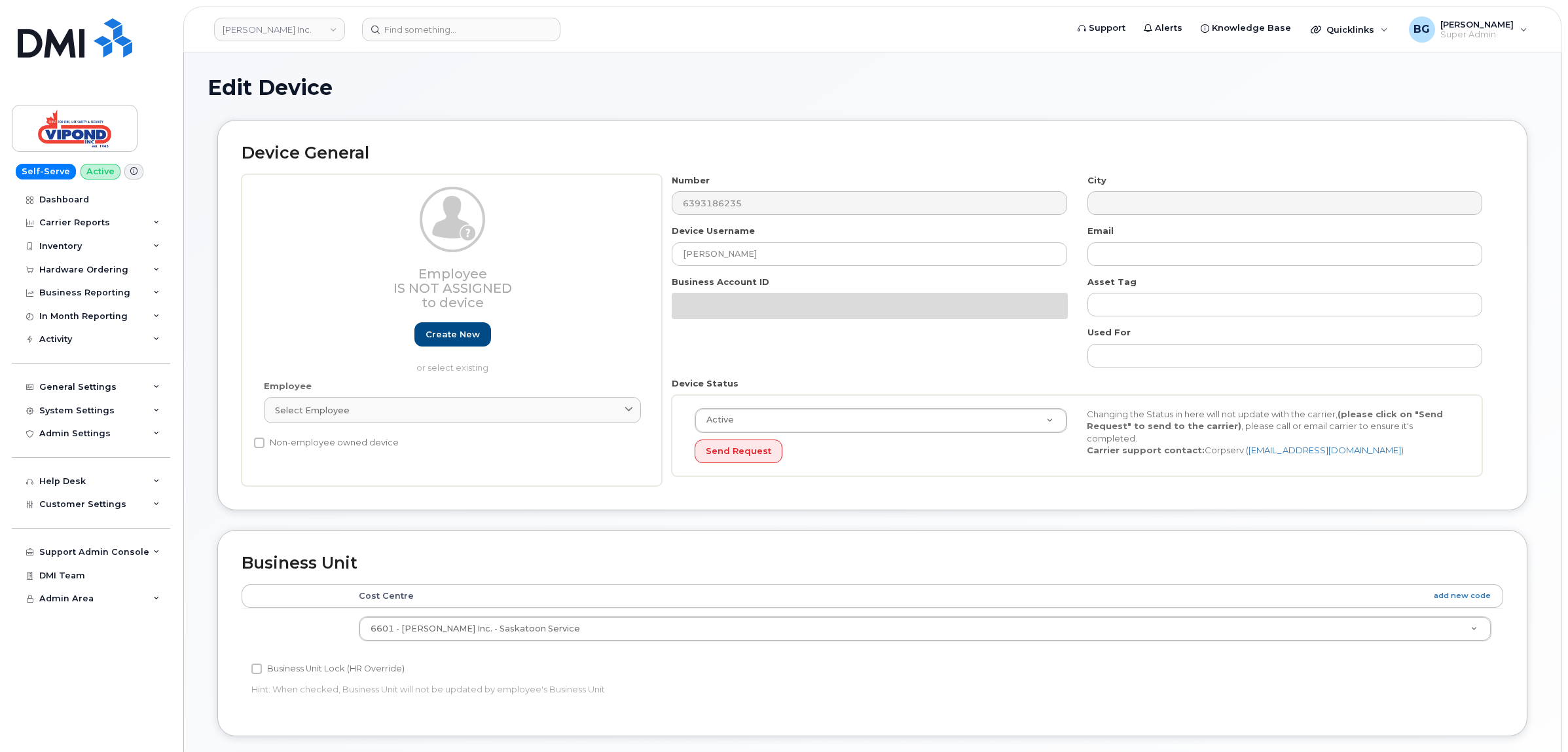
select select "378458"
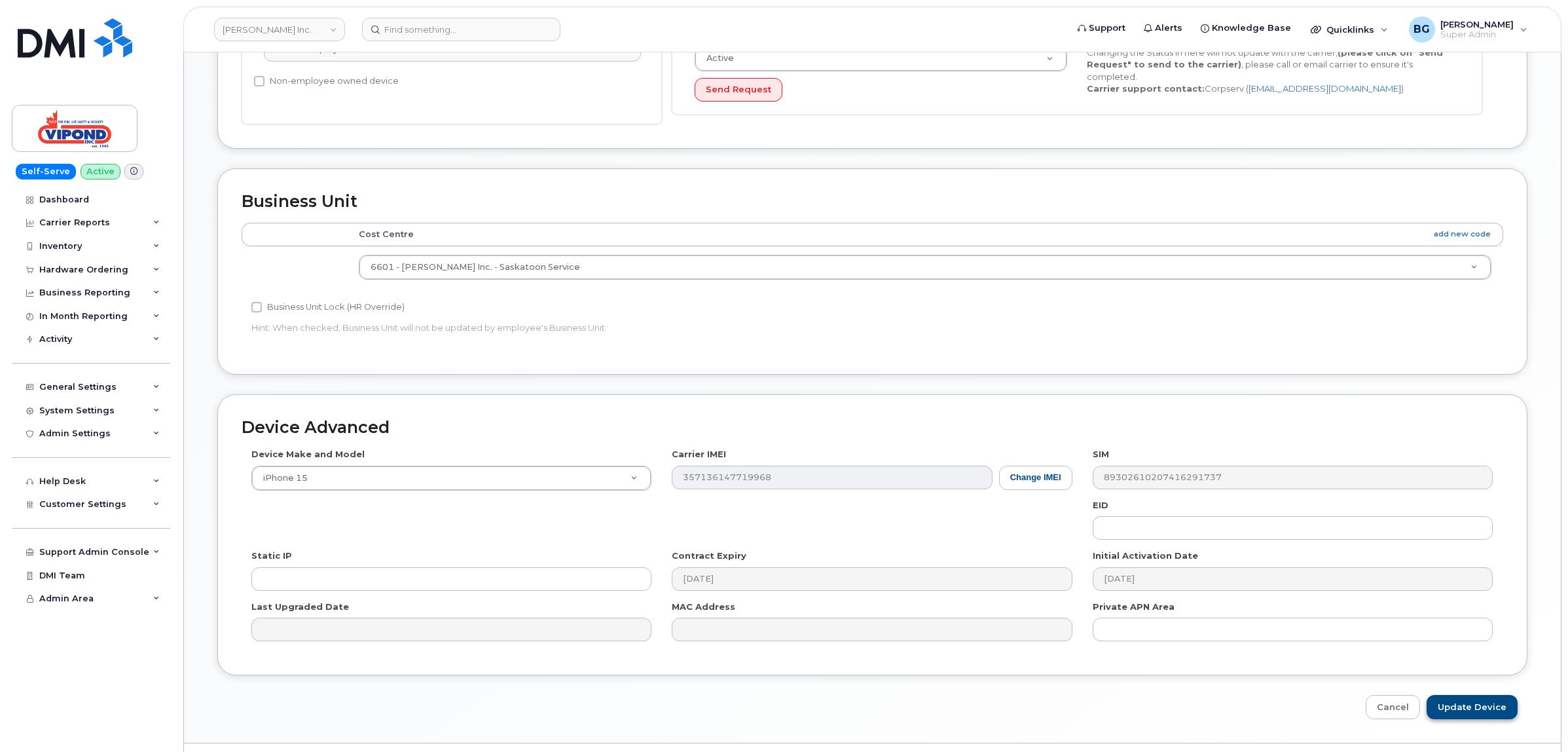
scroll to position [397, 0]
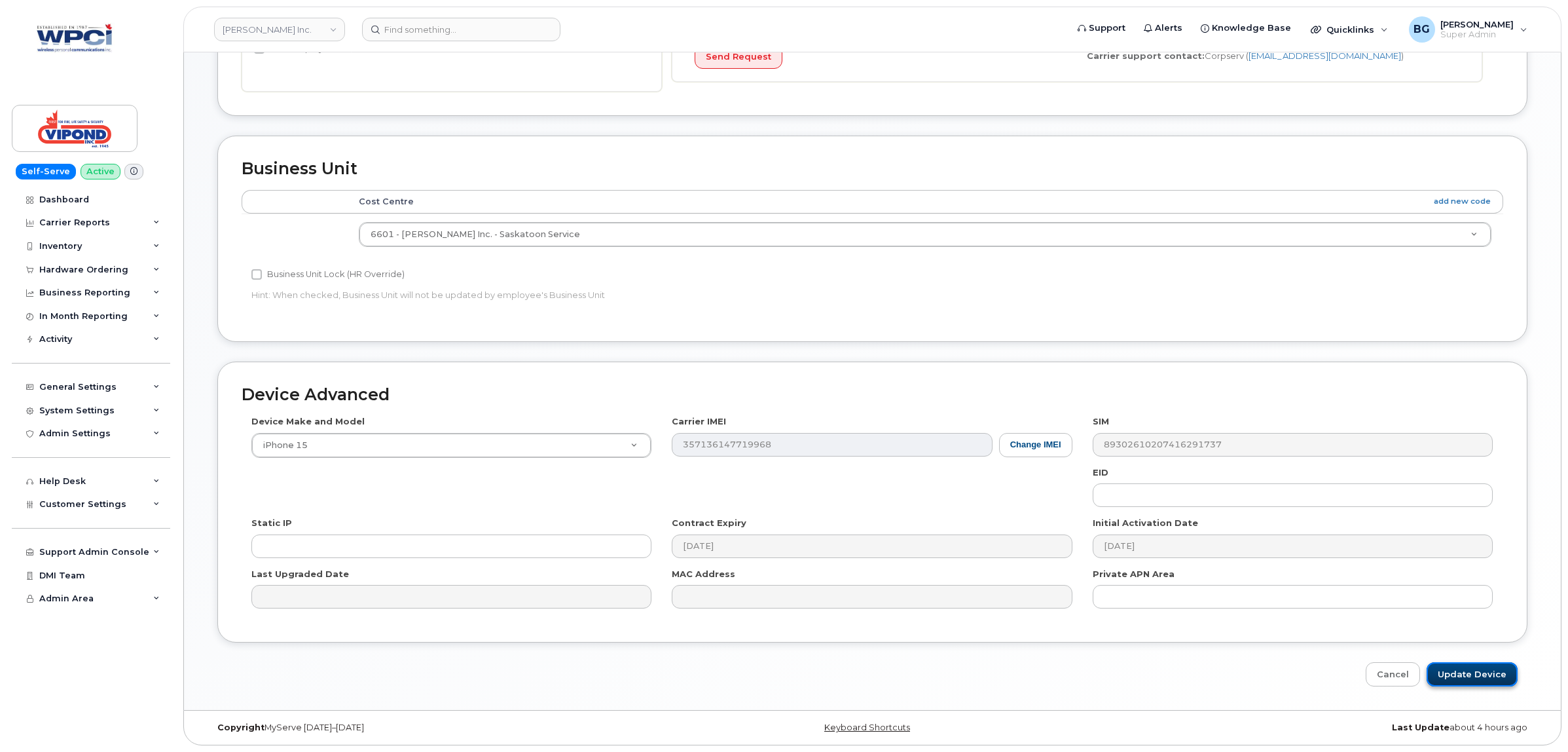
click at [1468, 678] on input "Update Device" at bounding box center [1473, 674] width 91 height 24
type input "Saving..."
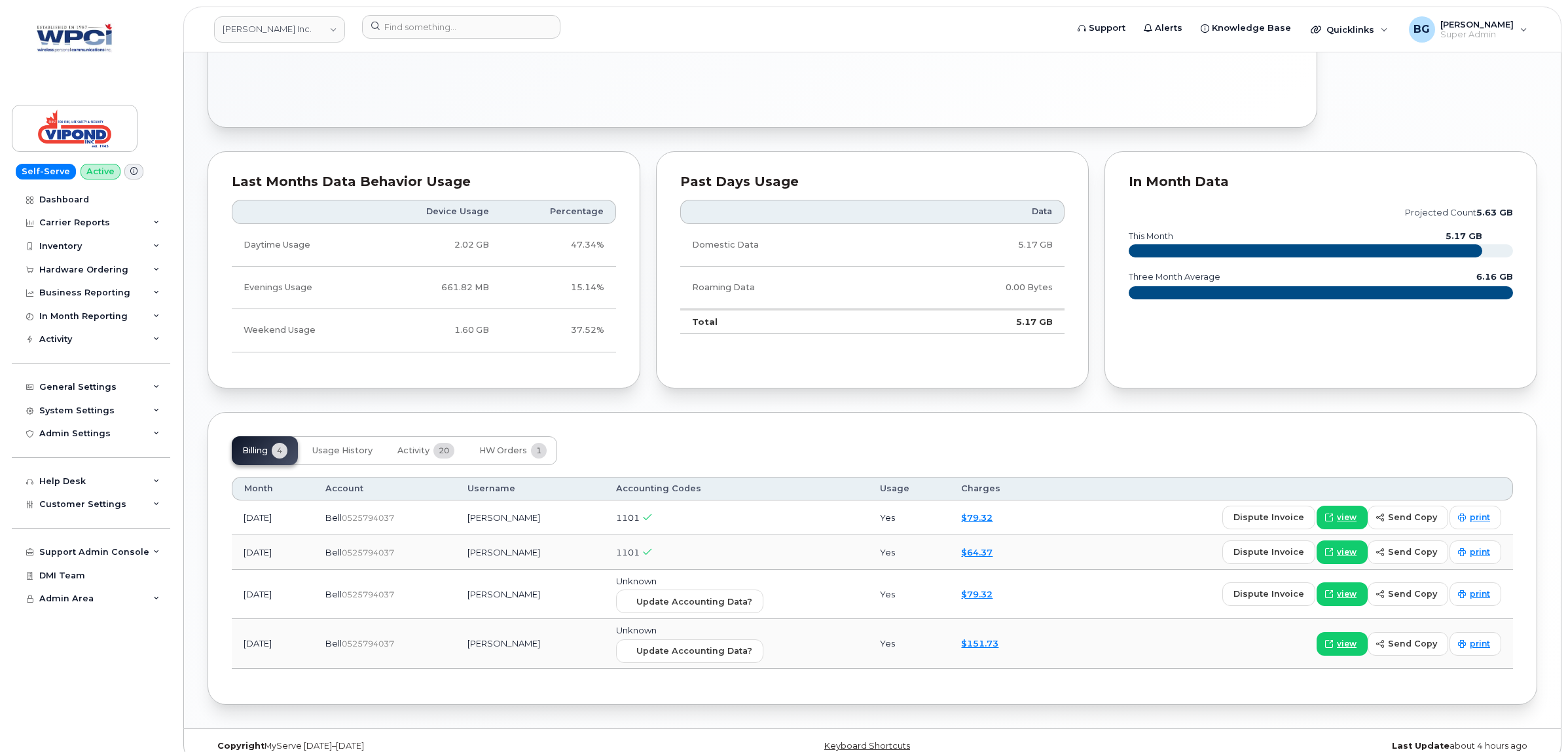
scroll to position [643, 0]
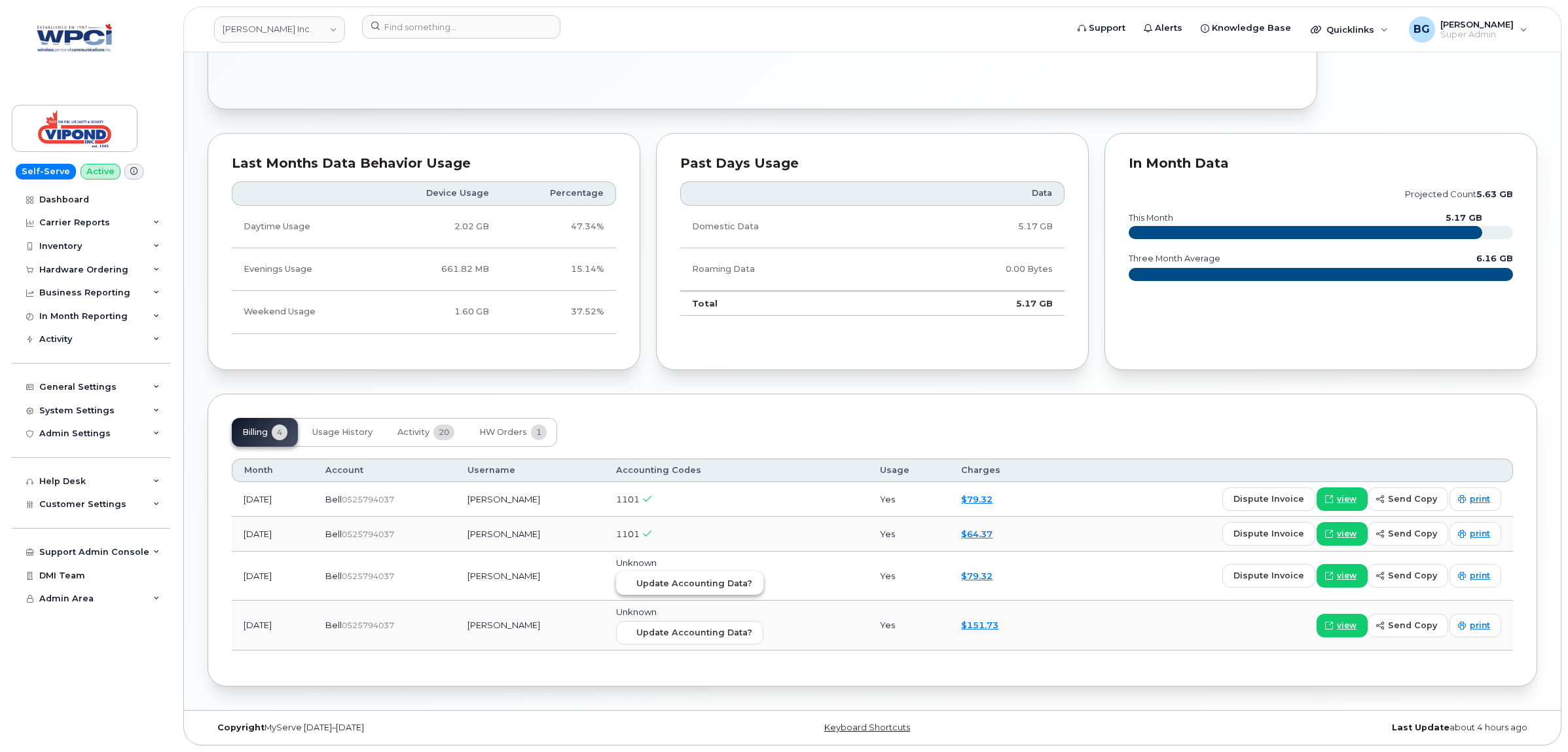
click at [725, 580] on span "Update Accounting Data?" at bounding box center [694, 583] width 116 height 12
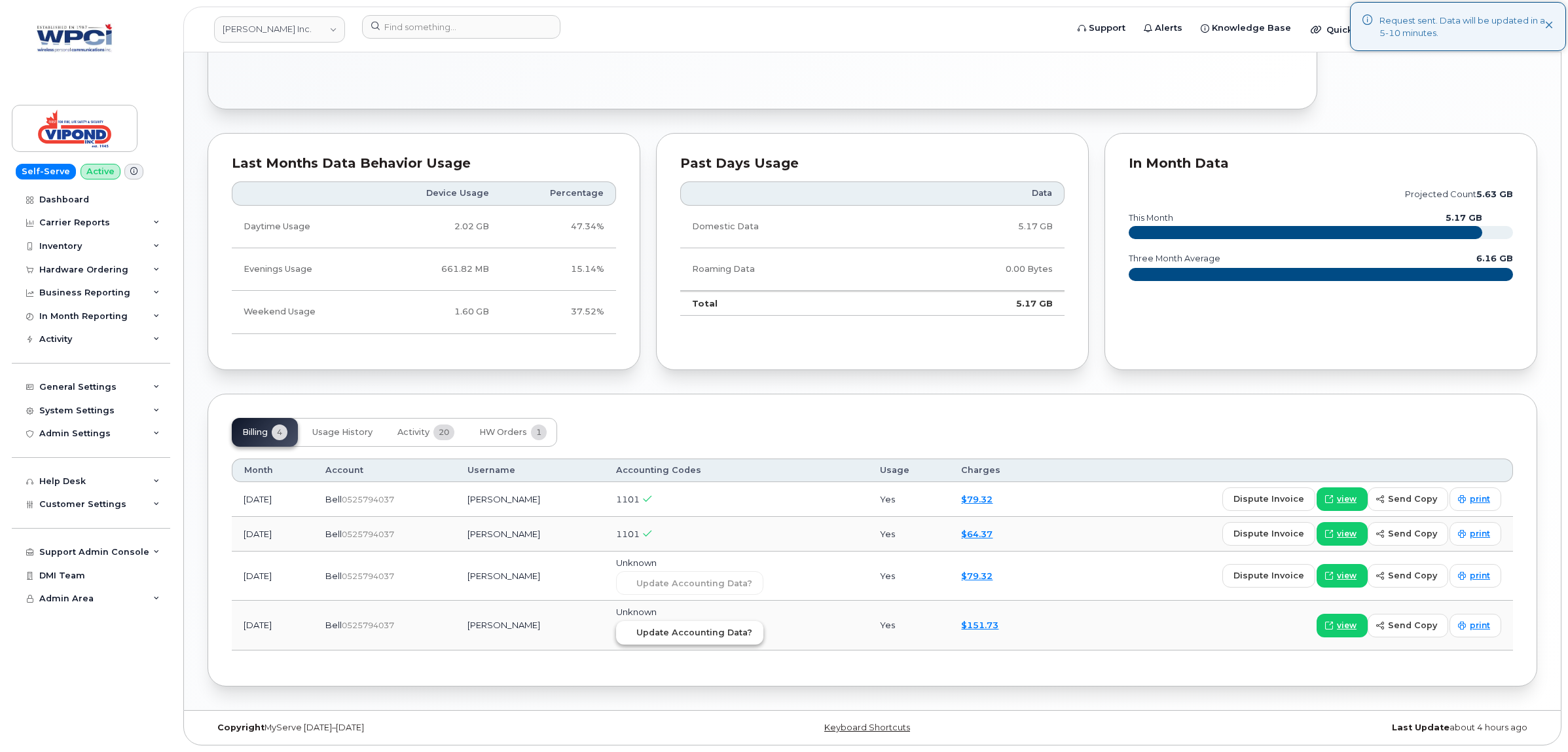
click at [700, 636] on span "Update Accounting Data?" at bounding box center [694, 633] width 116 height 12
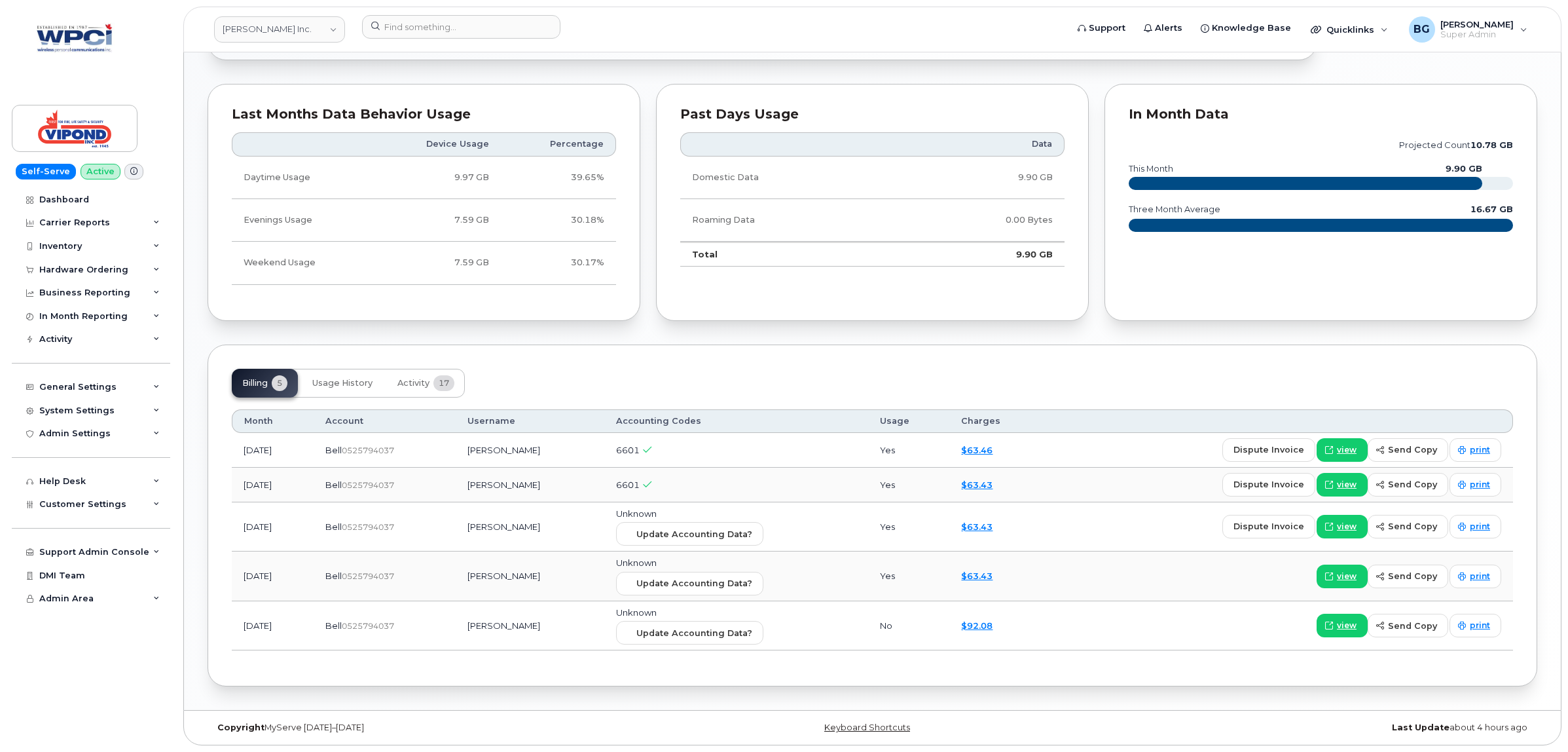
scroll to position [693, 0]
click at [702, 532] on span "Update Accounting Data?" at bounding box center [694, 534] width 116 height 12
click at [711, 581] on span "Update Accounting Data?" at bounding box center [694, 583] width 116 height 12
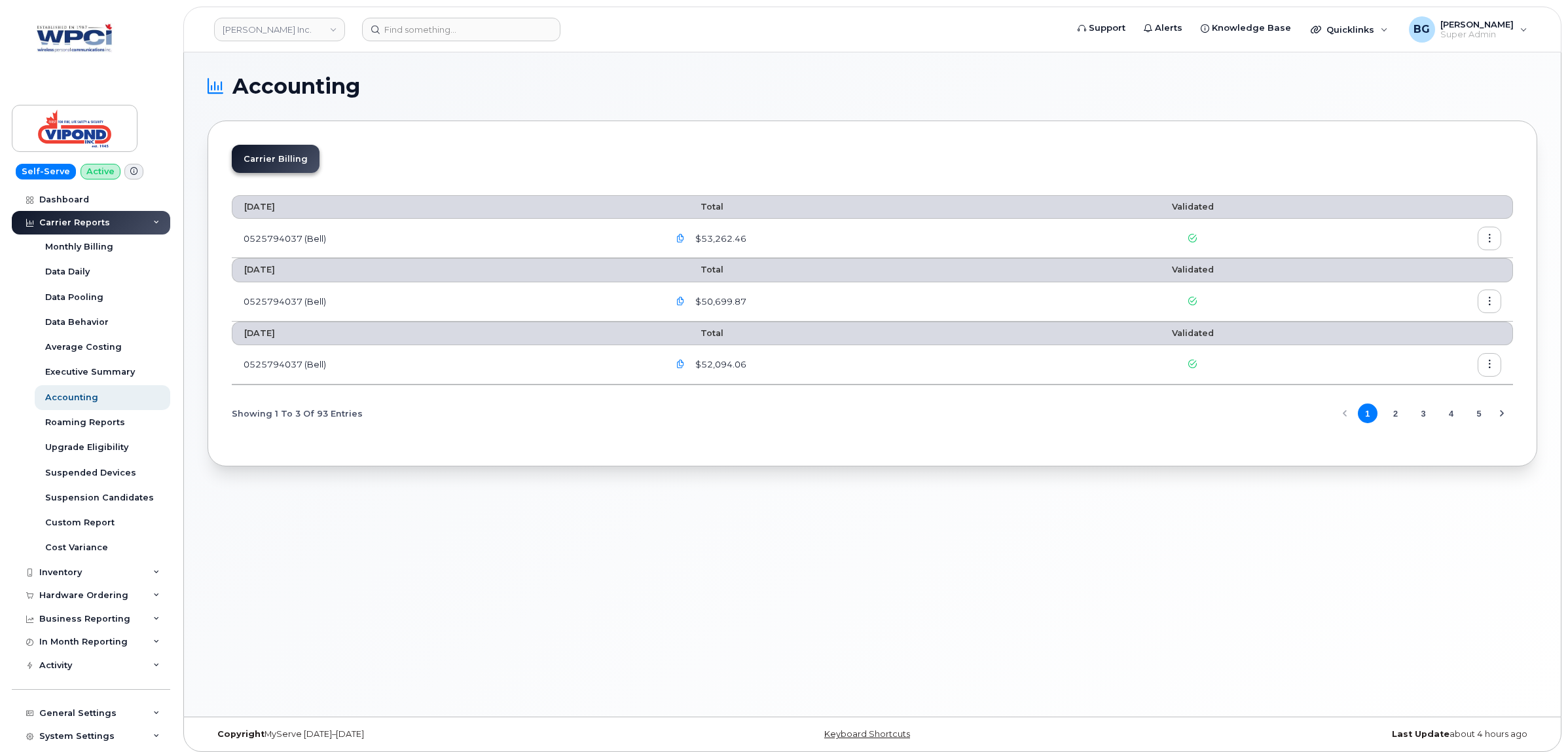
click at [1394, 417] on button "2" at bounding box center [1395, 413] width 20 height 20
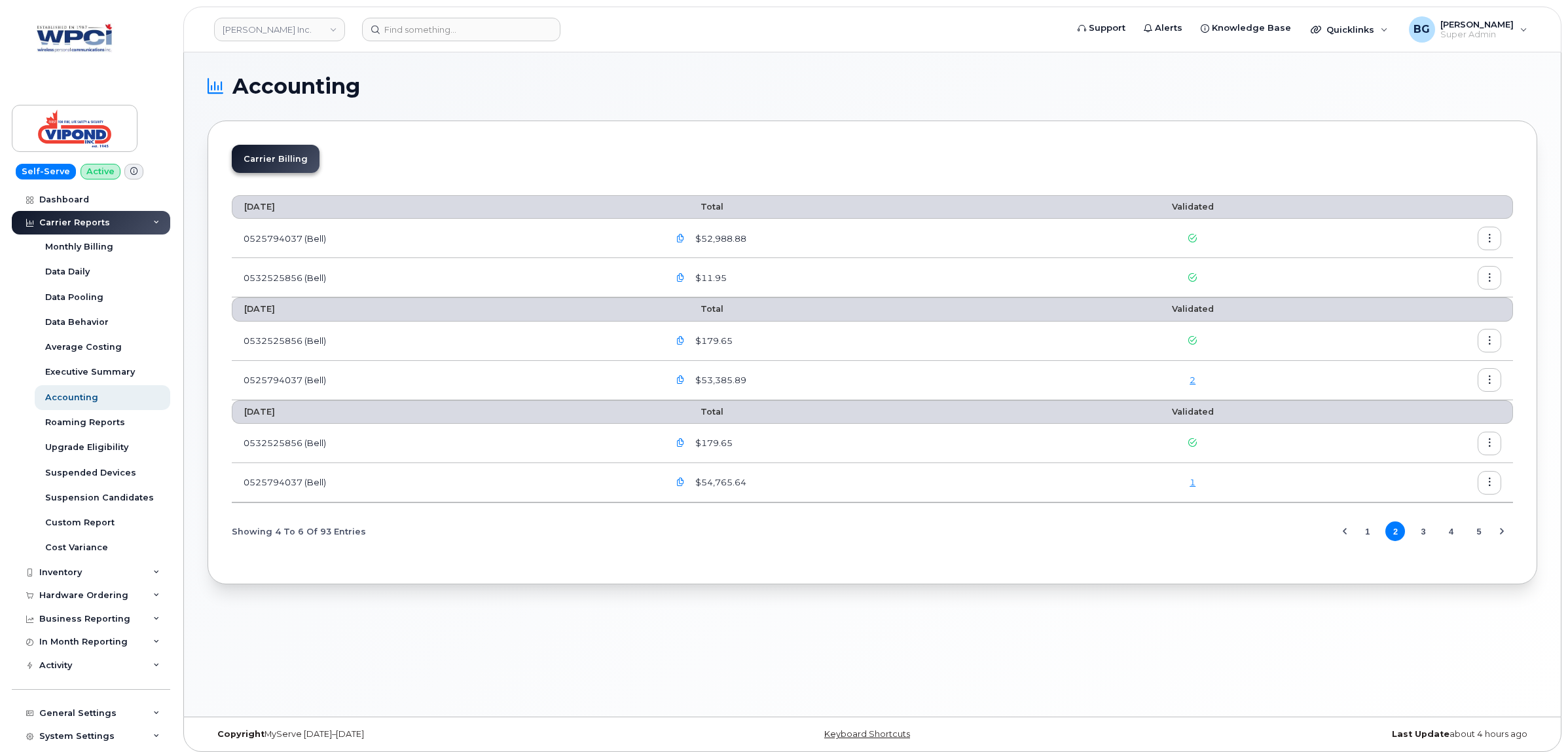
click at [1365, 535] on button "1" at bounding box center [1368, 531] width 20 height 20
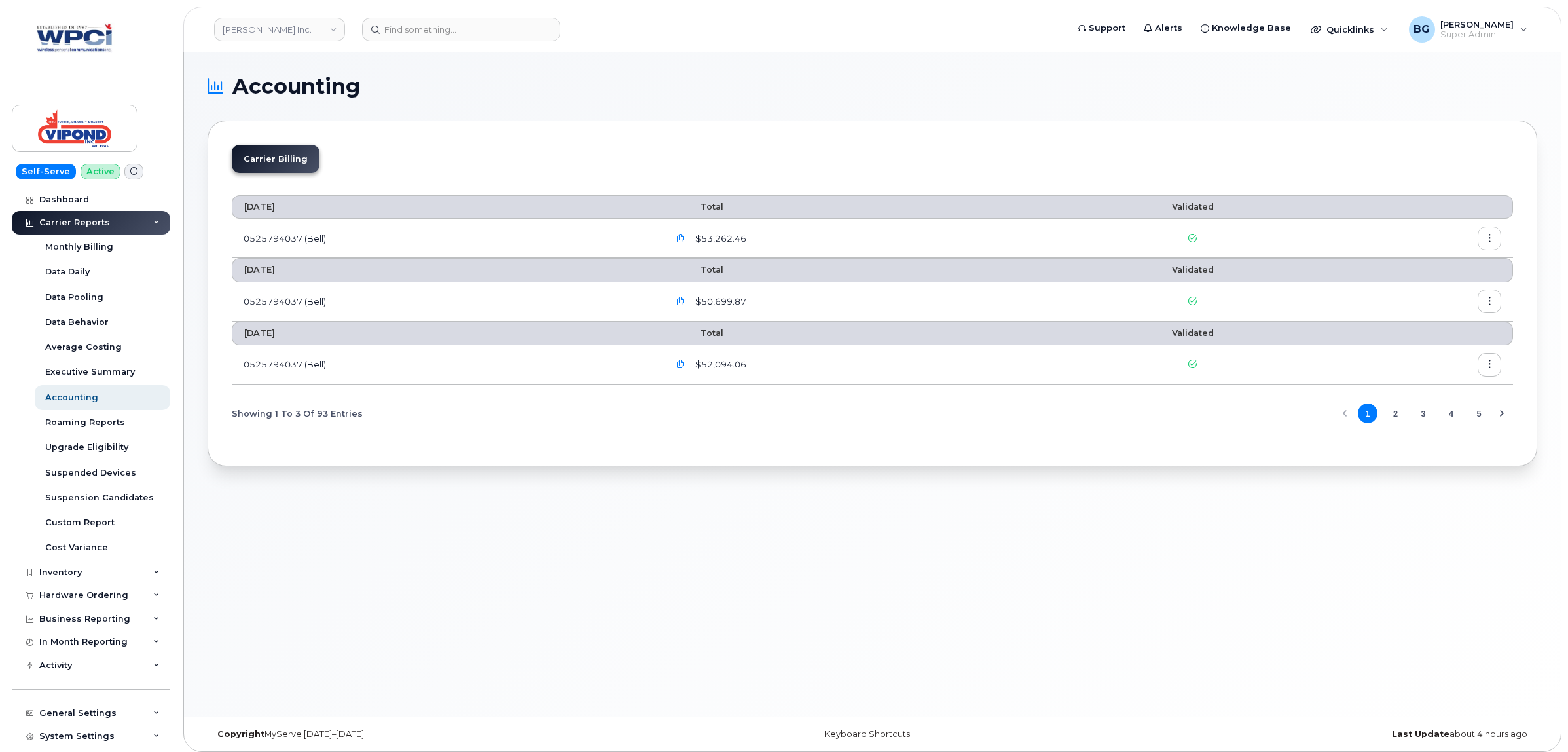
click at [1390, 413] on button "2" at bounding box center [1395, 413] width 20 height 20
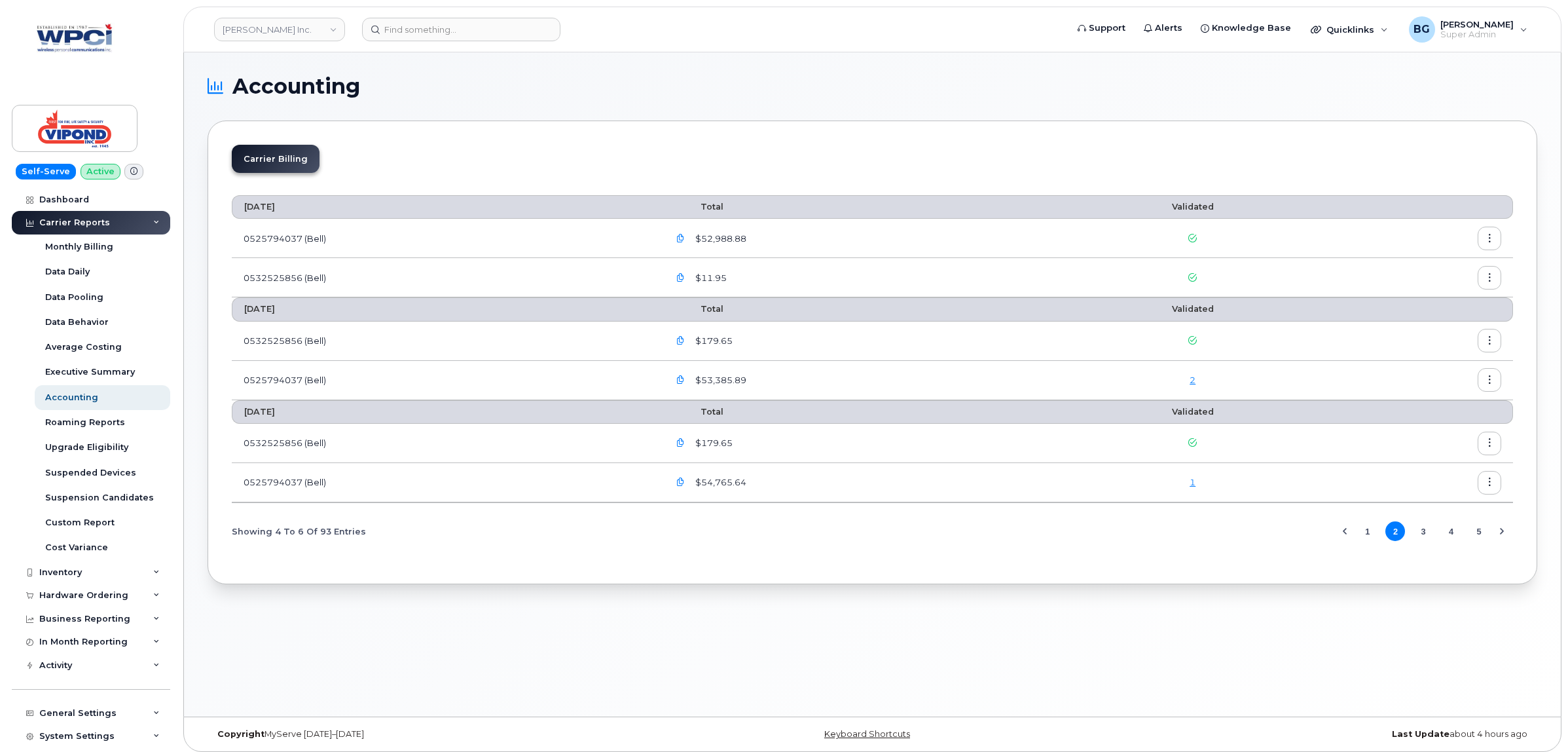
click at [1369, 530] on button "1" at bounding box center [1368, 531] width 20 height 20
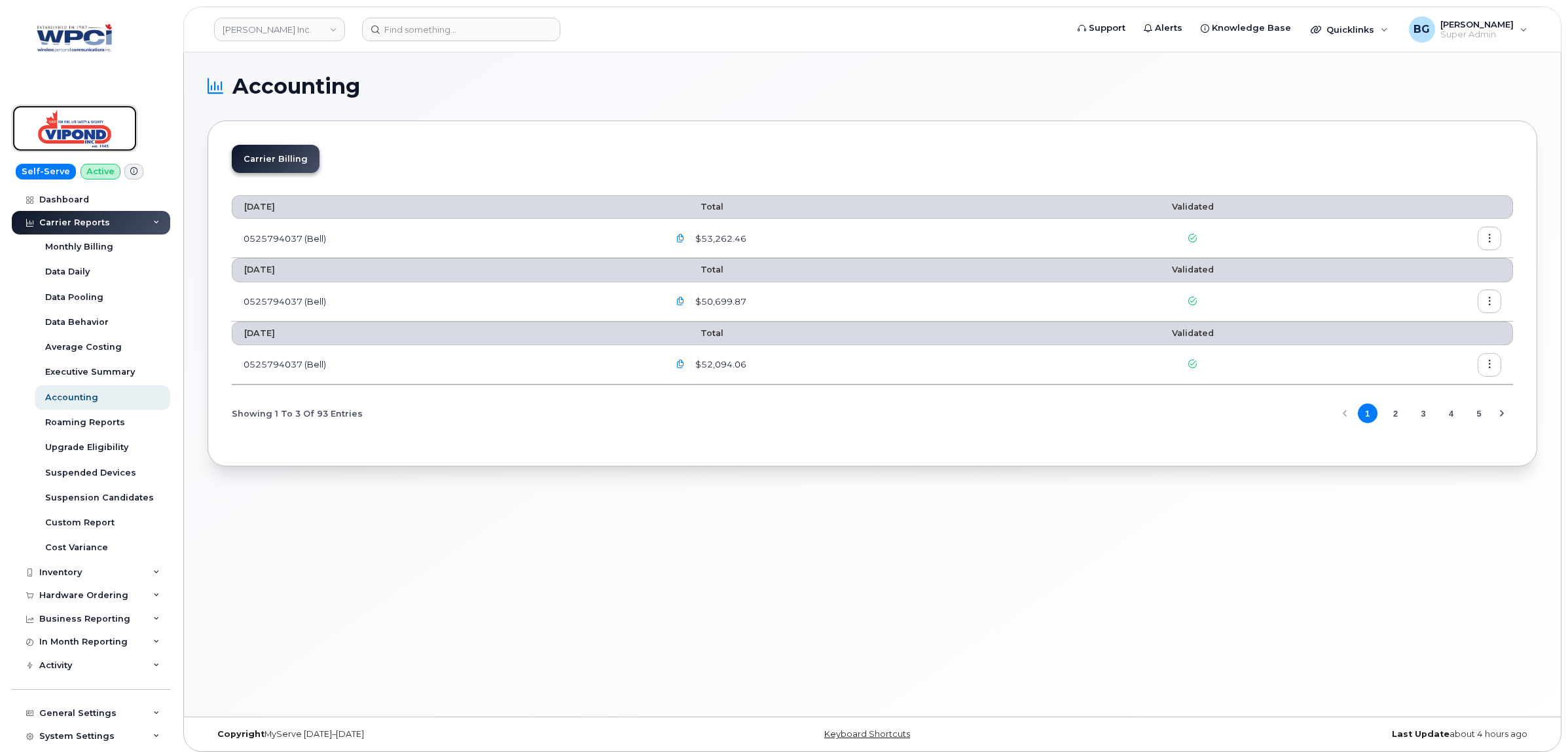
click at [89, 123] on img at bounding box center [74, 128] width 101 height 38
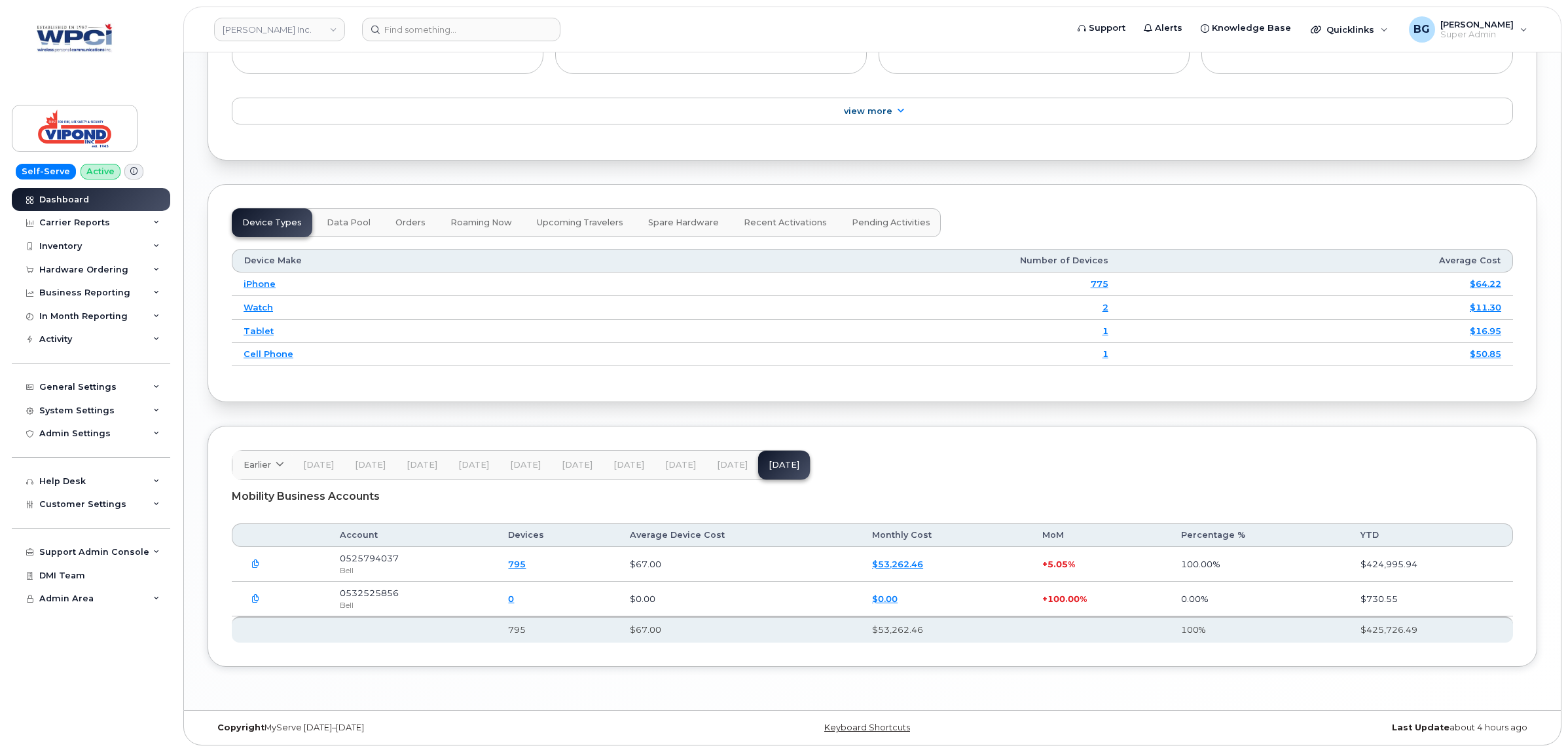
scroll to position [1507, 0]
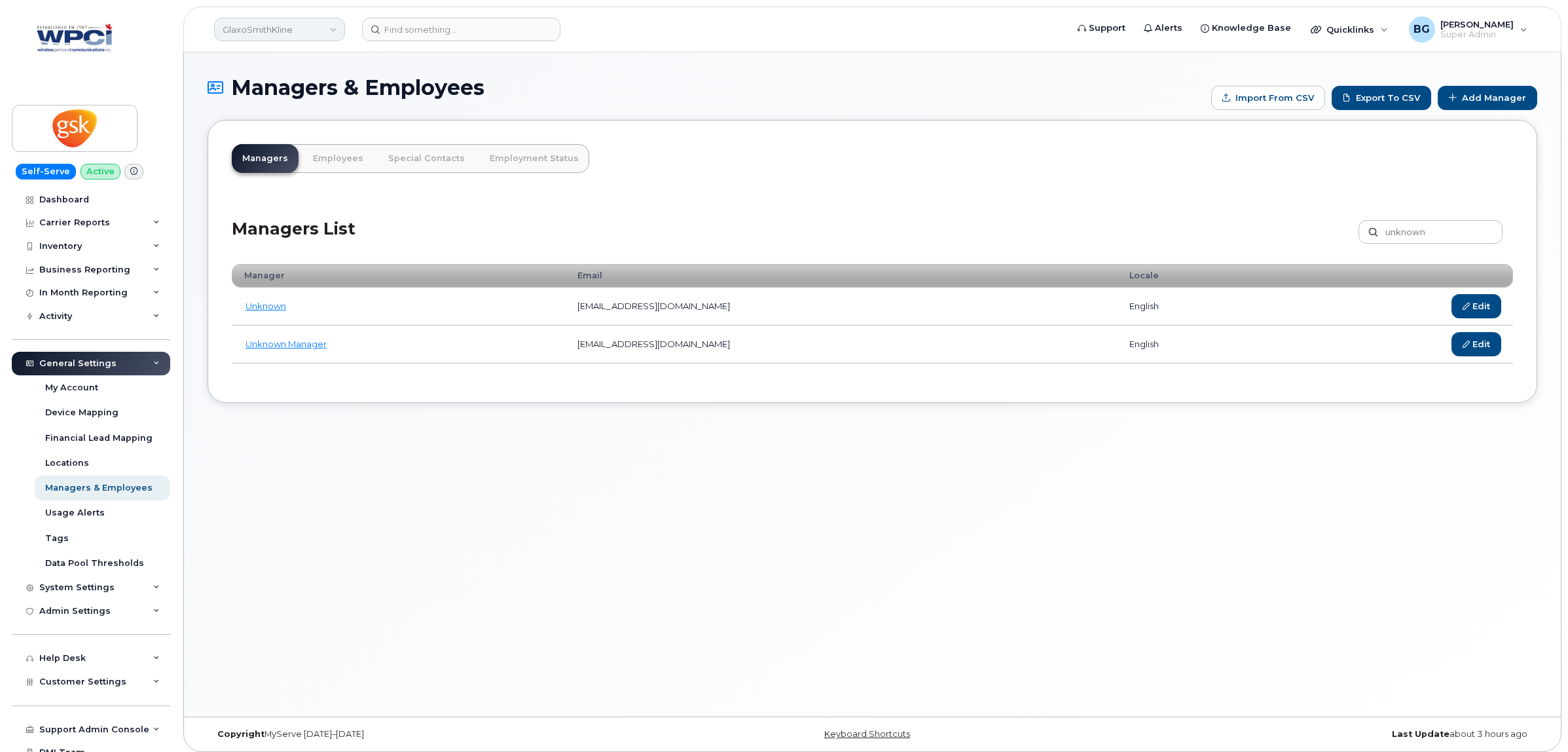
click at [293, 30] on link "GlaxoSmithKline" at bounding box center [279, 29] width 131 height 23
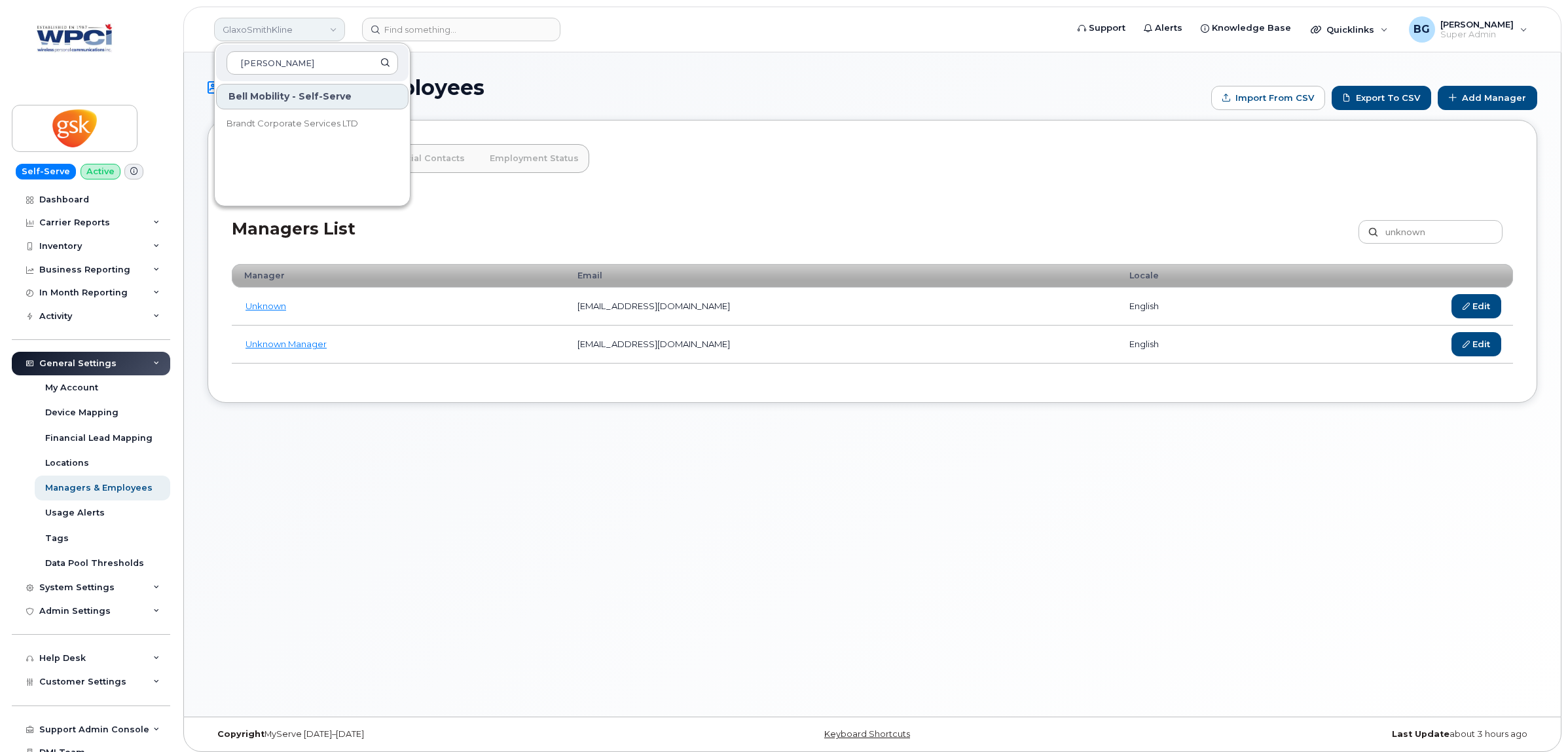
type input "[PERSON_NAME]"
click at [277, 123] on span "Brandt Corporate Services LTD" at bounding box center [292, 123] width 131 height 13
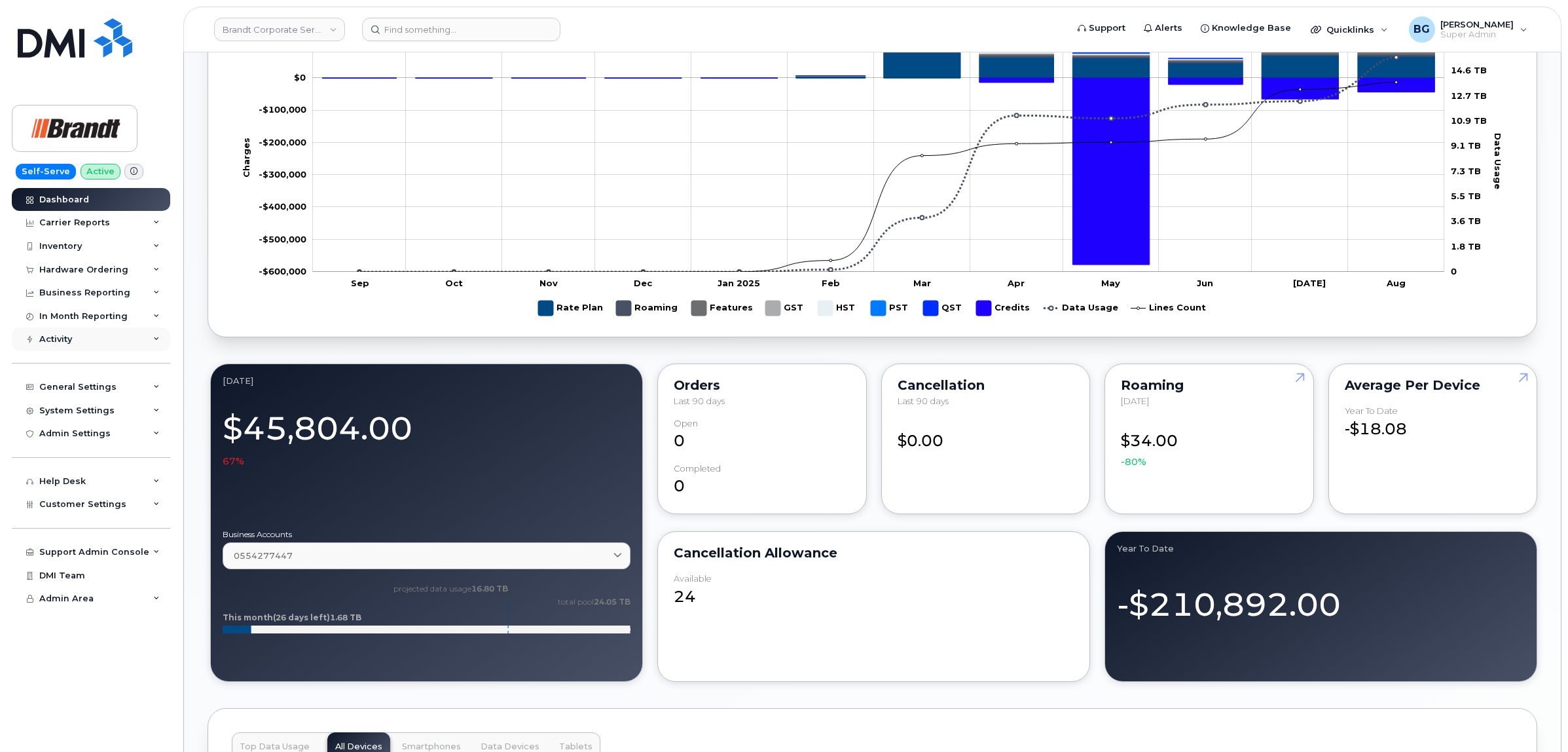
scroll to position [709, 0]
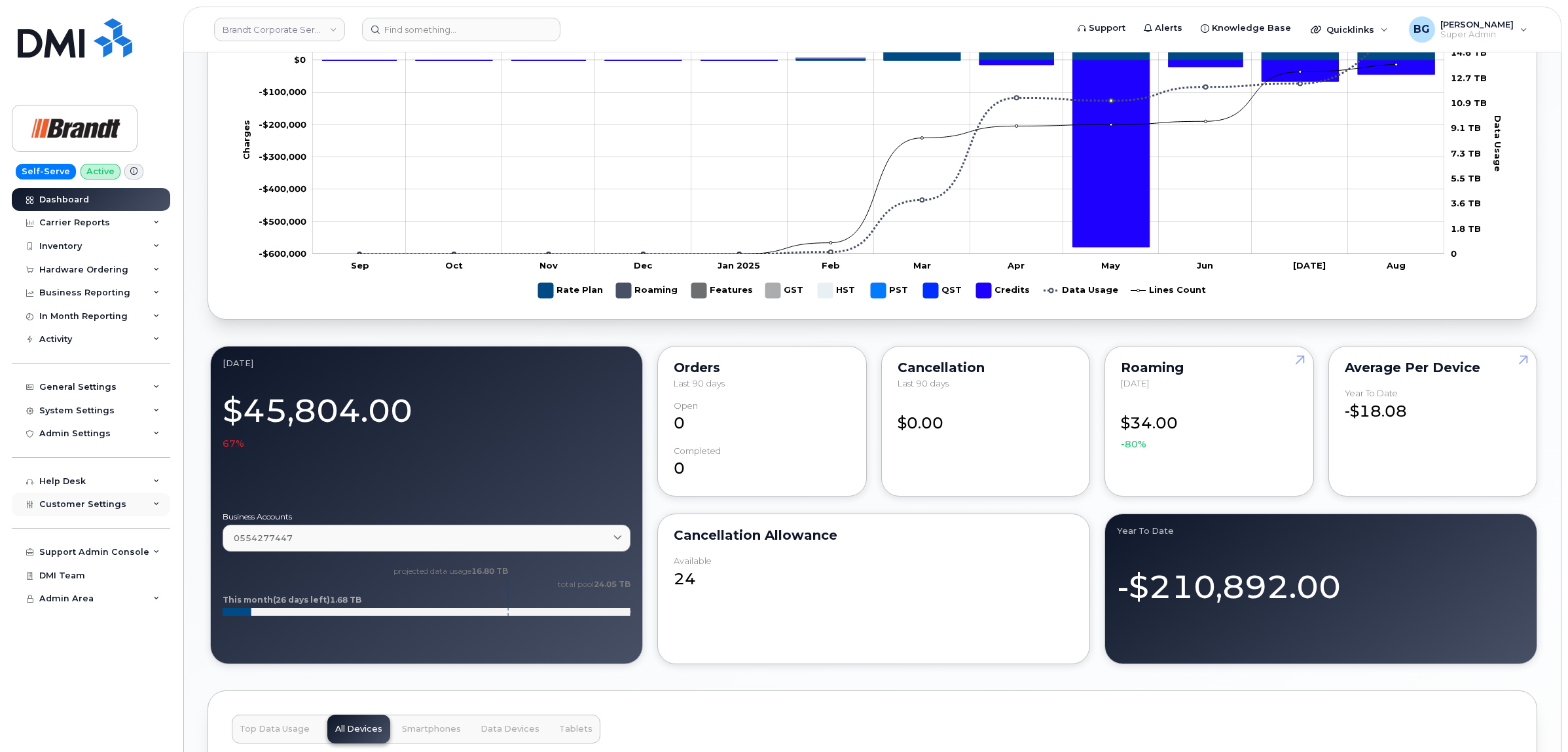
click at [70, 503] on span "Customer Settings" at bounding box center [82, 504] width 87 height 9
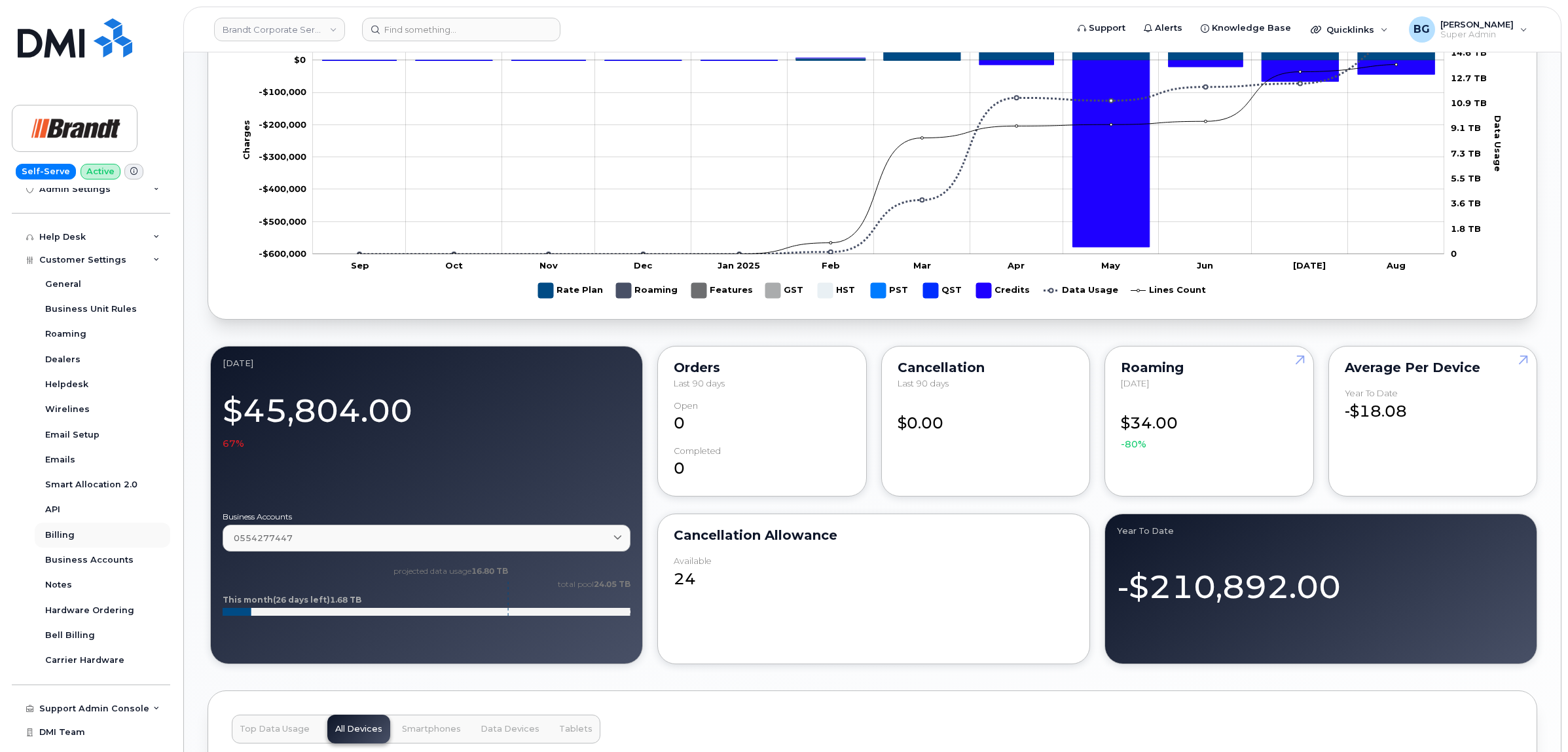
scroll to position [264, 0]
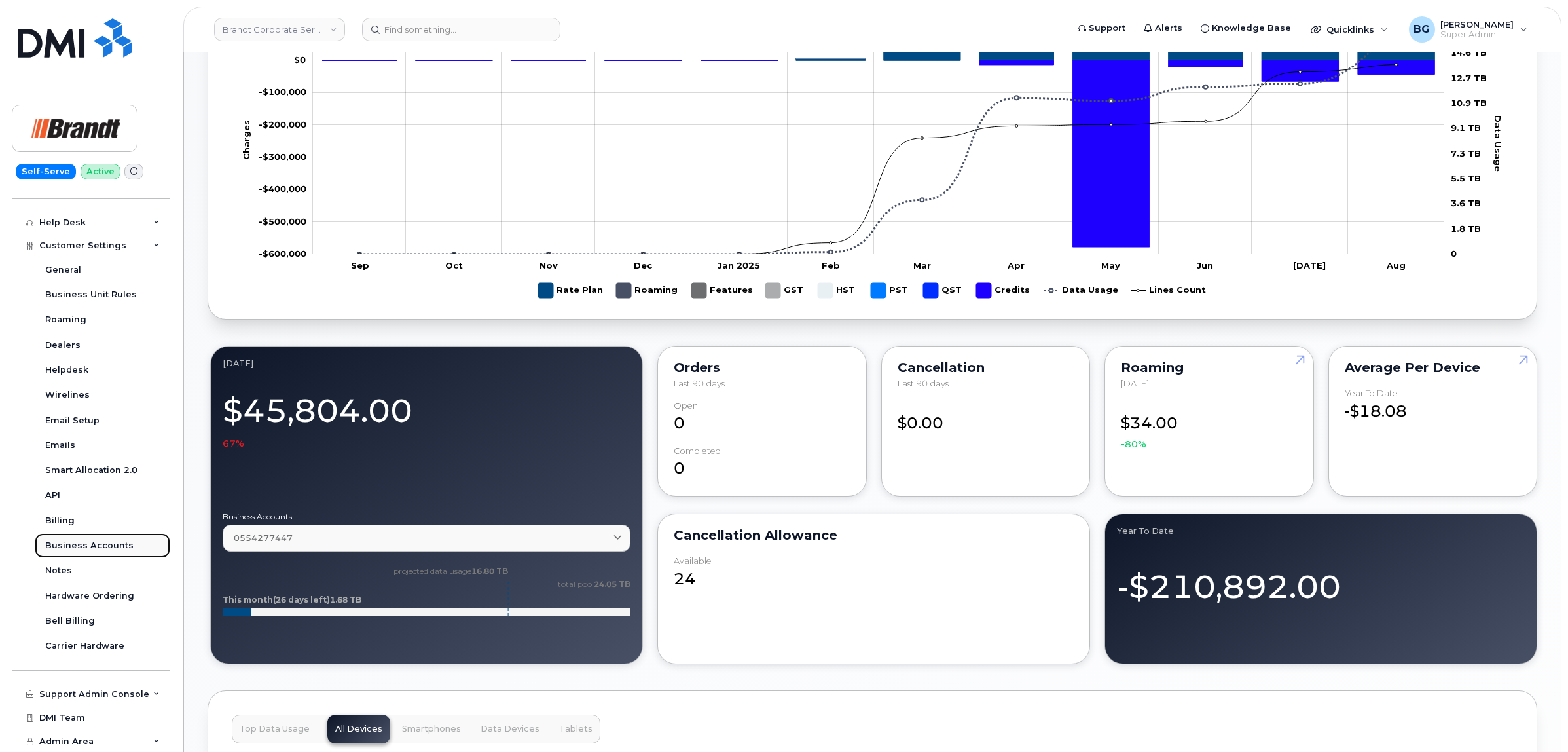
click at [78, 541] on div "Business Accounts" at bounding box center [89, 546] width 88 height 12
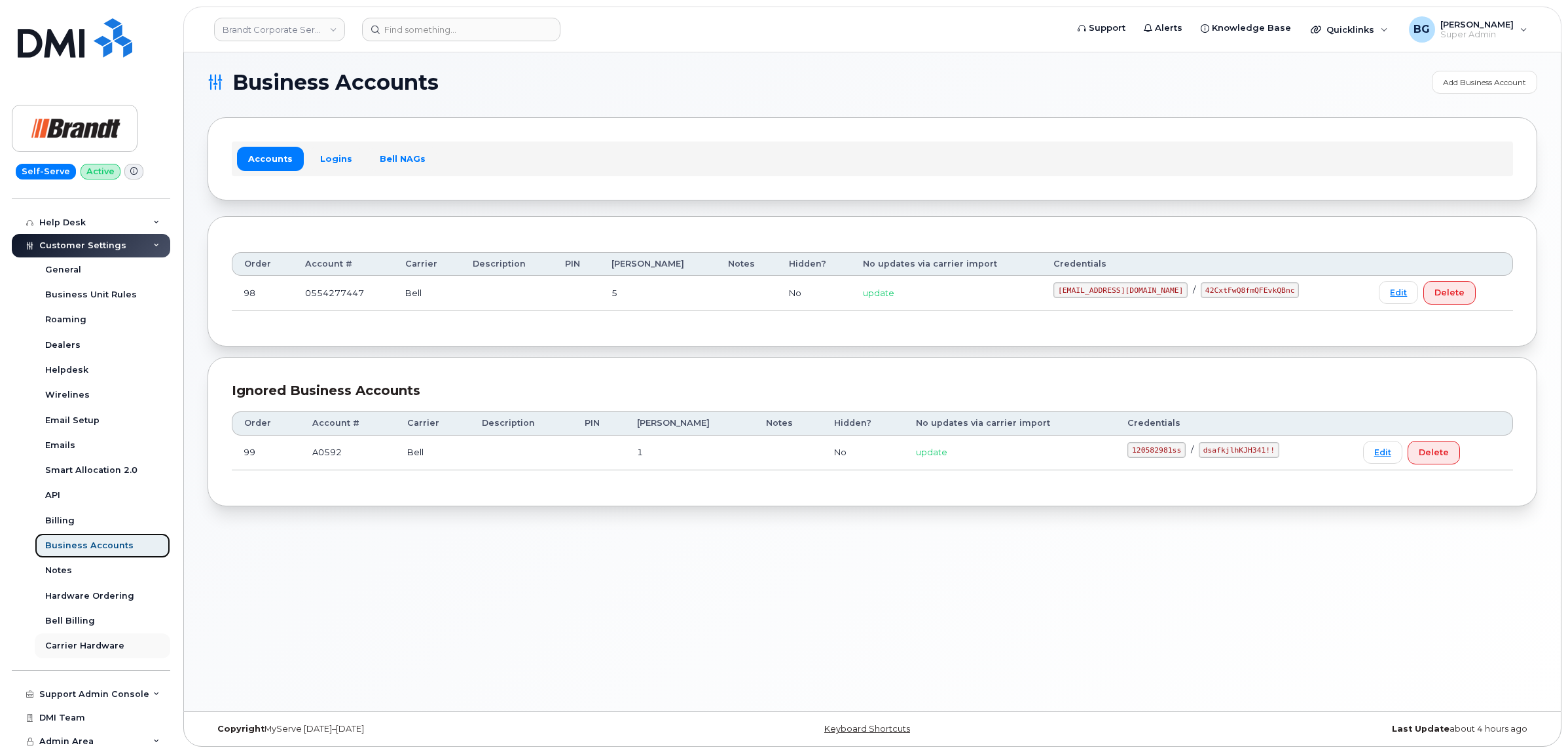
scroll to position [7, 0]
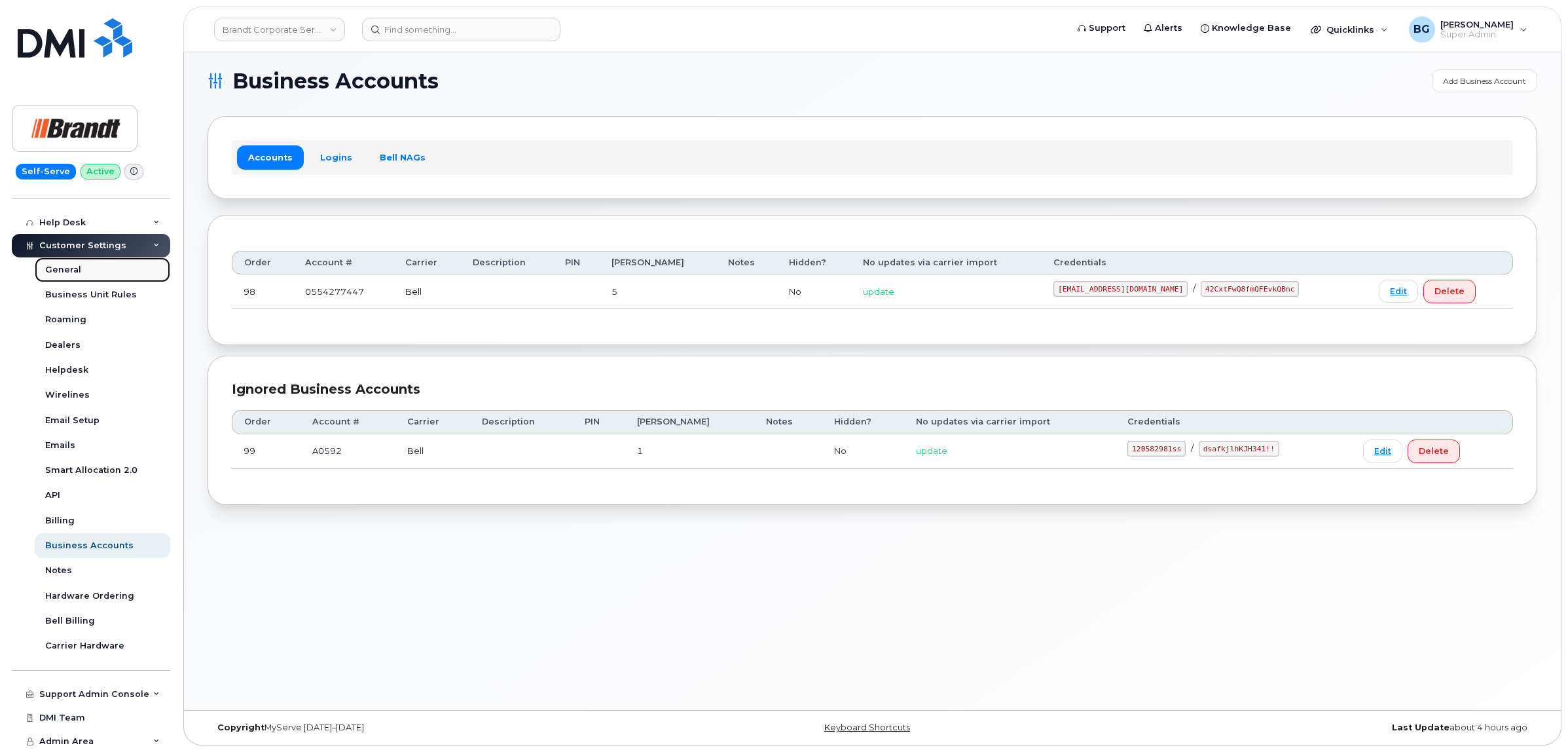
click at [67, 266] on div "General" at bounding box center [64, 270] width 36 height 12
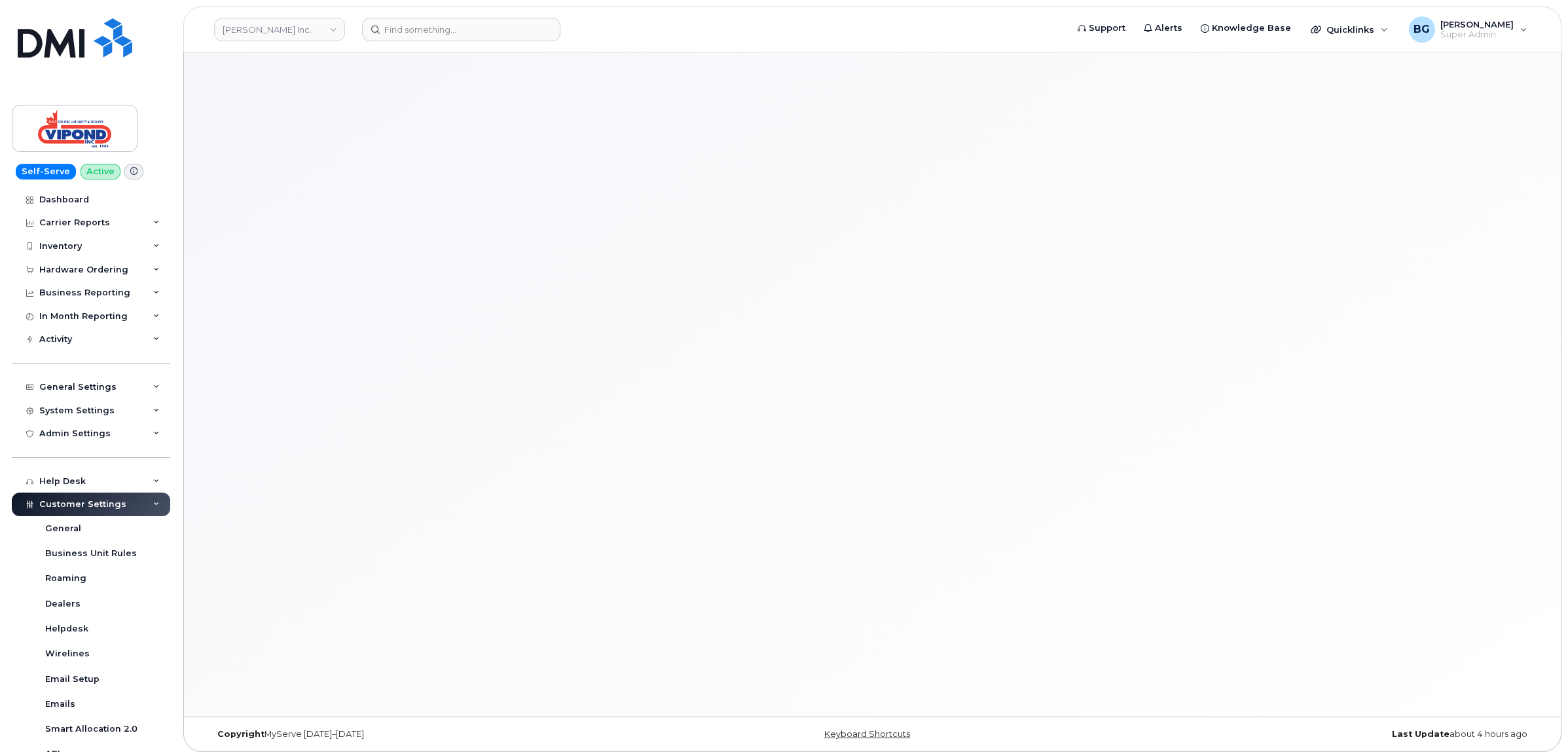
select select "497"
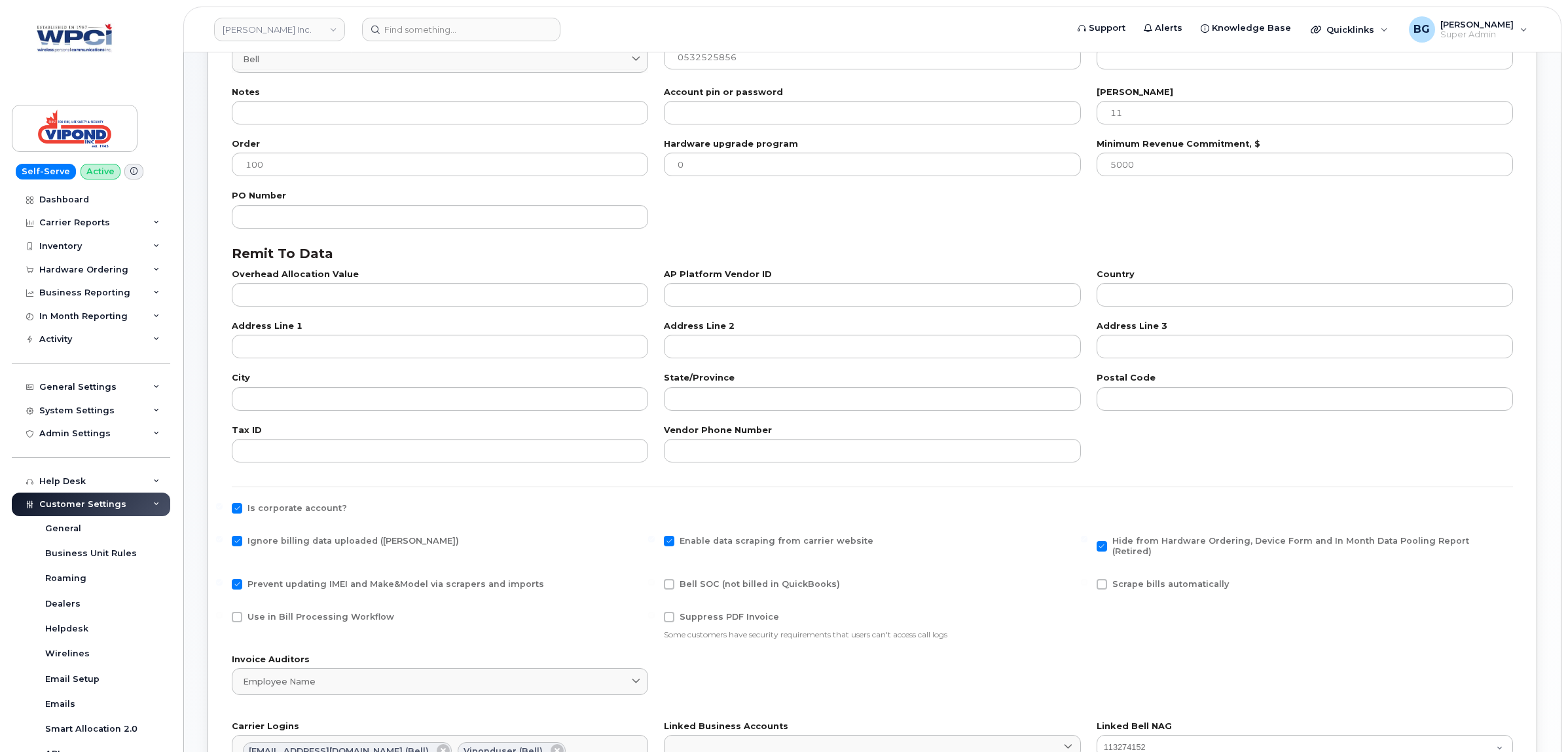
scroll to position [218, 0]
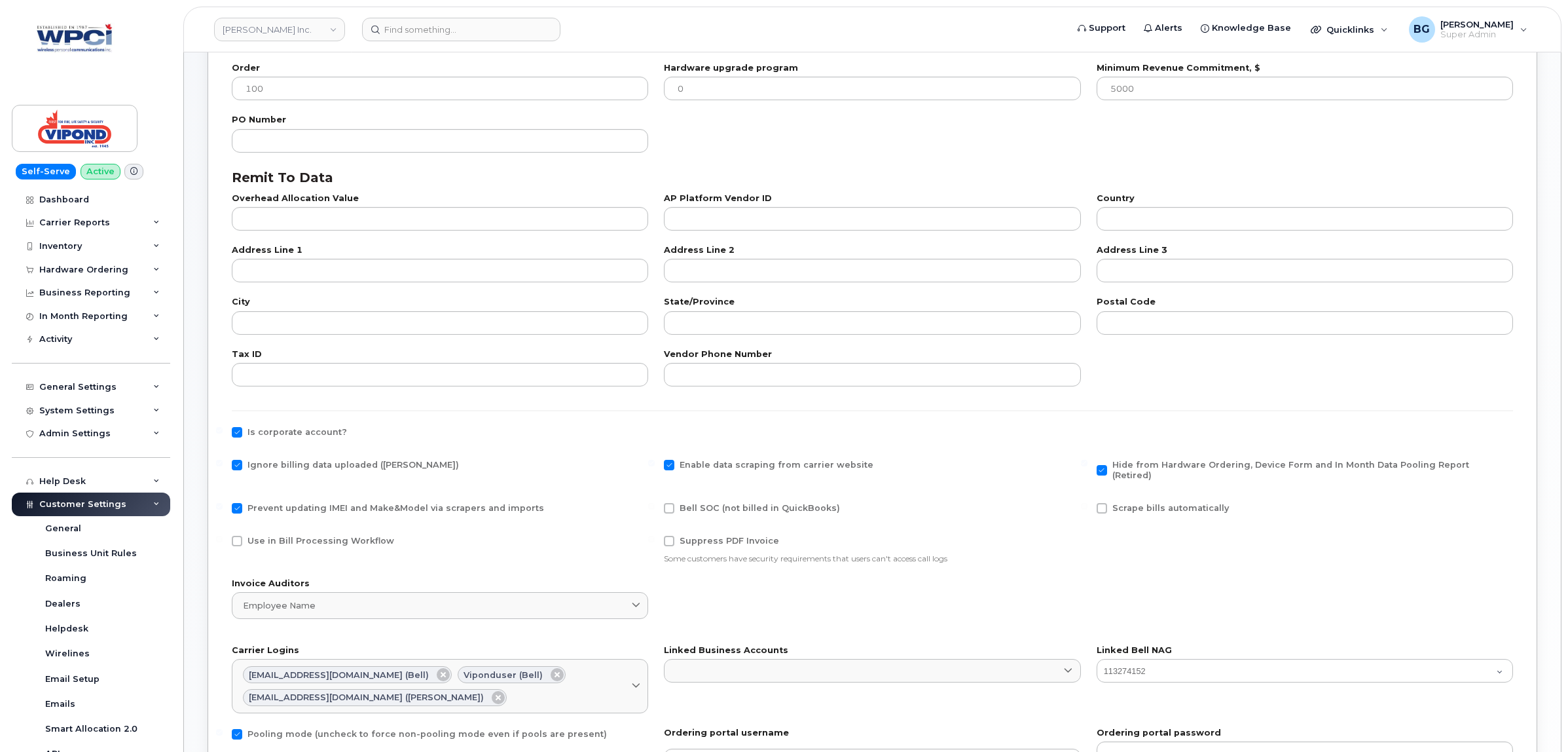
click at [668, 463] on span at bounding box center [669, 465] width 10 height 10
click at [655, 463] on input "Enable data scraping from carrier website" at bounding box center [651, 463] width 7 height 7
checkbox input "false"
click at [289, 466] on span "Ignore billing data uploaded ([PERSON_NAME])" at bounding box center [353, 464] width 211 height 9
click at [223, 466] on input "Ignore billing data uploaded ([PERSON_NAME])" at bounding box center [219, 463] width 7 height 7
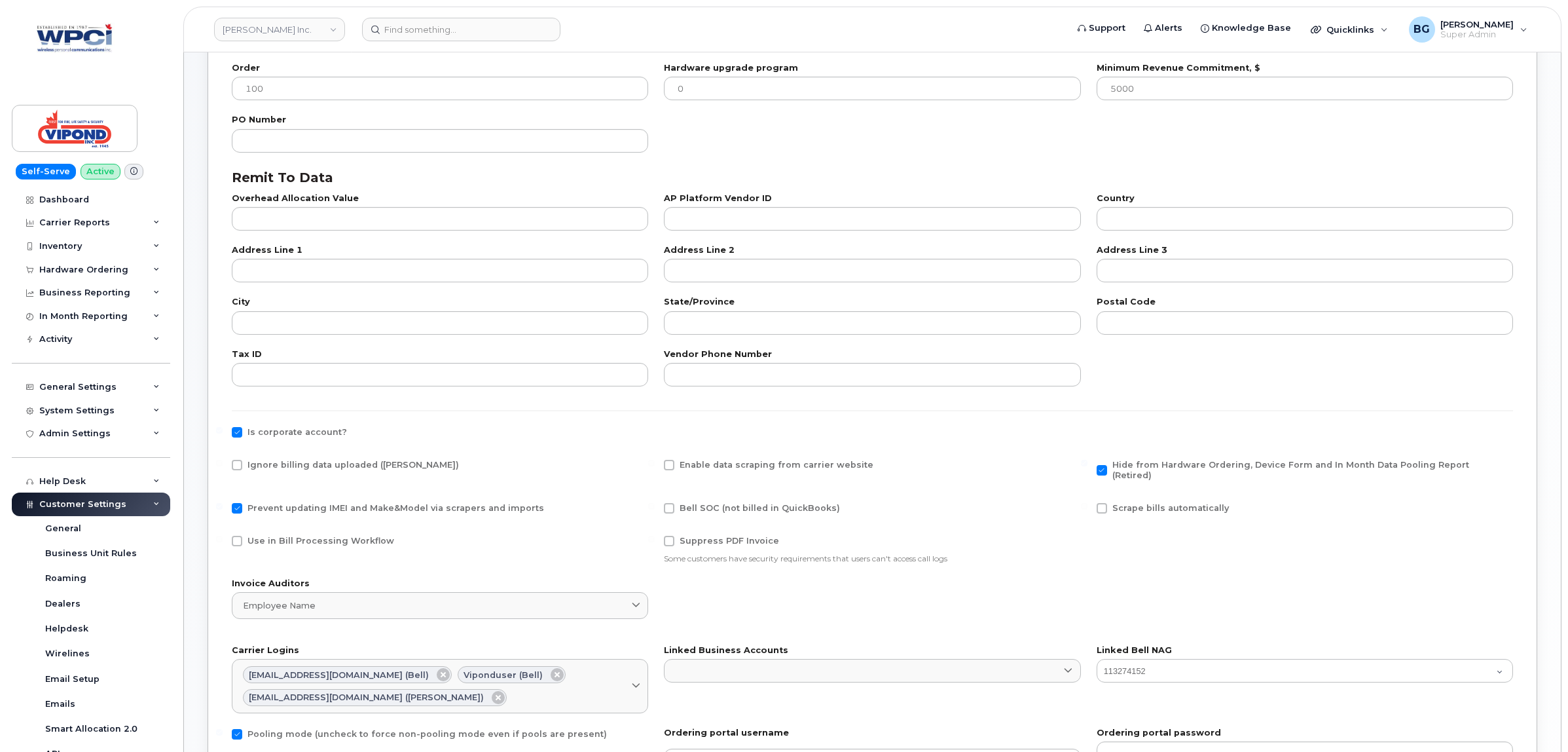
click at [269, 450] on form "Carrier Bell 1 International International [GEOGRAPHIC_DATA] Fizz Videotron Pub…" at bounding box center [872, 411] width 1281 height 930
click at [270, 461] on span "Ignore billing data uploaded ([PERSON_NAME])" at bounding box center [353, 464] width 211 height 9
click at [223, 461] on input "Ignore billing data uploaded ([PERSON_NAME])" at bounding box center [219, 463] width 7 height 7
checkbox input "true"
click at [287, 427] on span "Is corporate account?" at bounding box center [297, 431] width 100 height 9
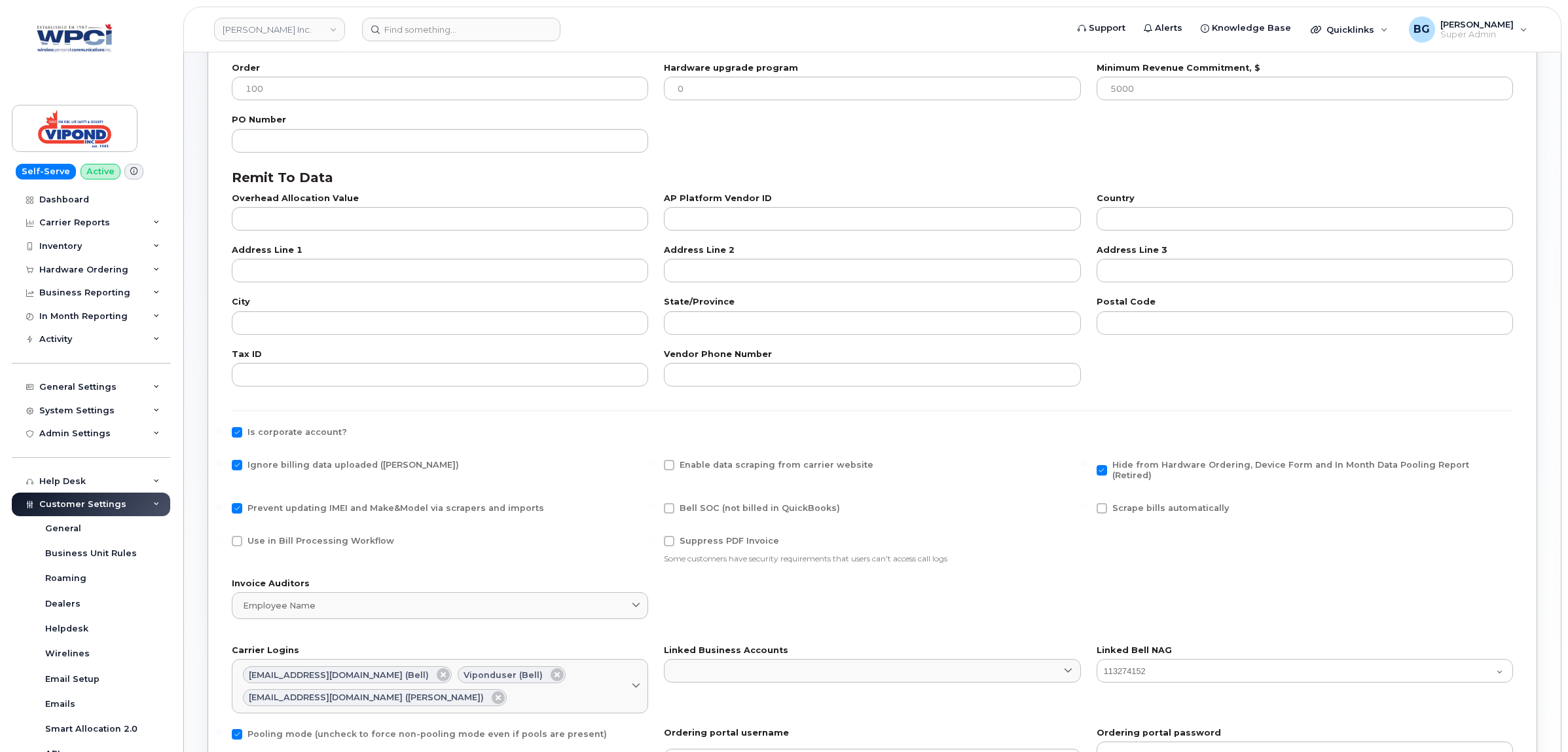
click at [223, 427] on input "Is corporate account?" at bounding box center [219, 431] width 7 height 7
checkbox input "false"
click at [314, 503] on span "Prevent updating IMEI and Make&Model via scrapers and imports" at bounding box center [395, 507] width 296 height 9
click at [223, 503] on input "Prevent updating IMEI and Make&Model via scrapers and imports" at bounding box center [219, 506] width 7 height 7
checkbox input "false"
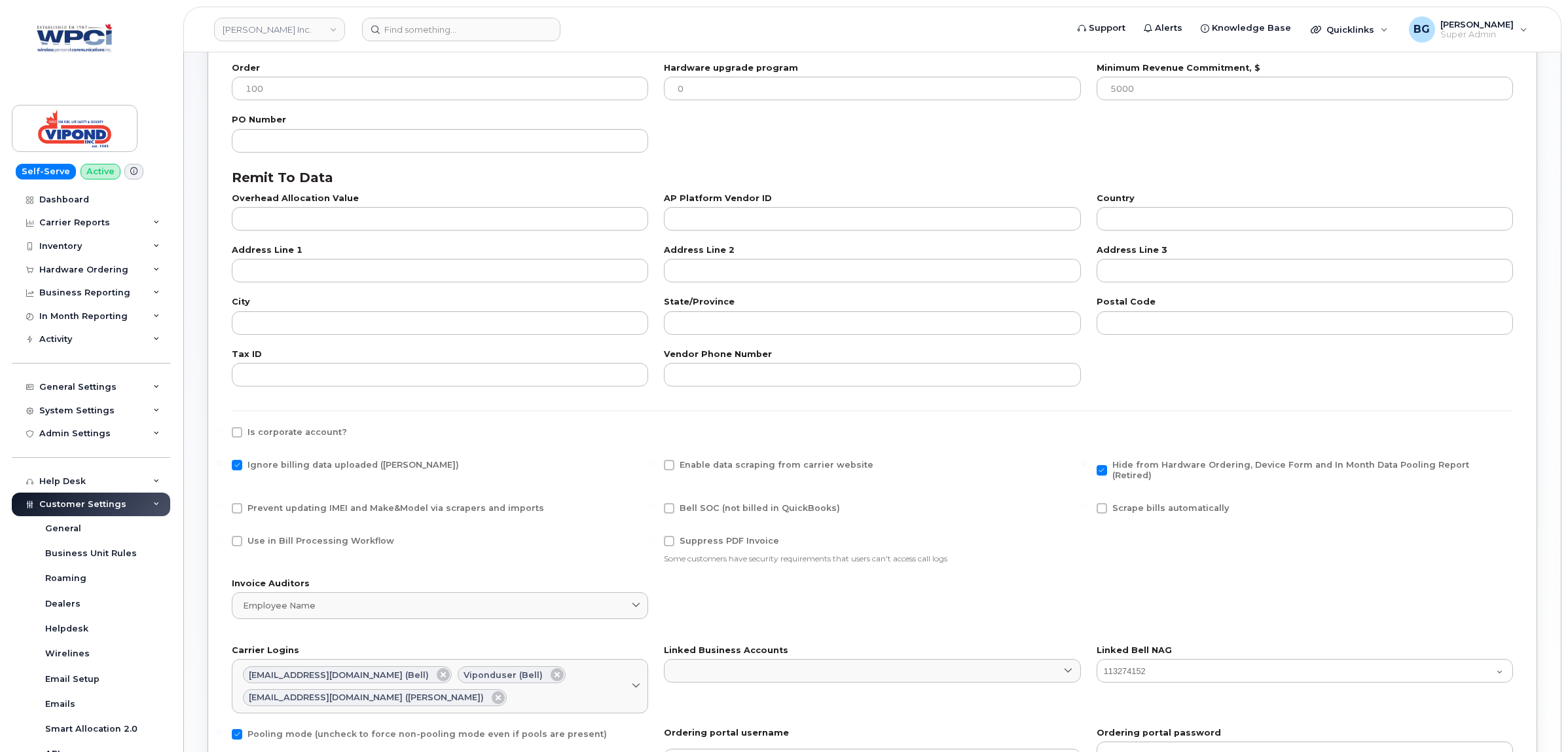
click at [1137, 464] on span "Hide from Hardware Ordering, Device Form and In Month Data Pooling Report (Reti…" at bounding box center [1290, 470] width 357 height 21
click at [1088, 464] on input "Hide from Hardware Ordering, Device Form and In Month Data Pooling Report (Reti…" at bounding box center [1084, 463] width 7 height 7
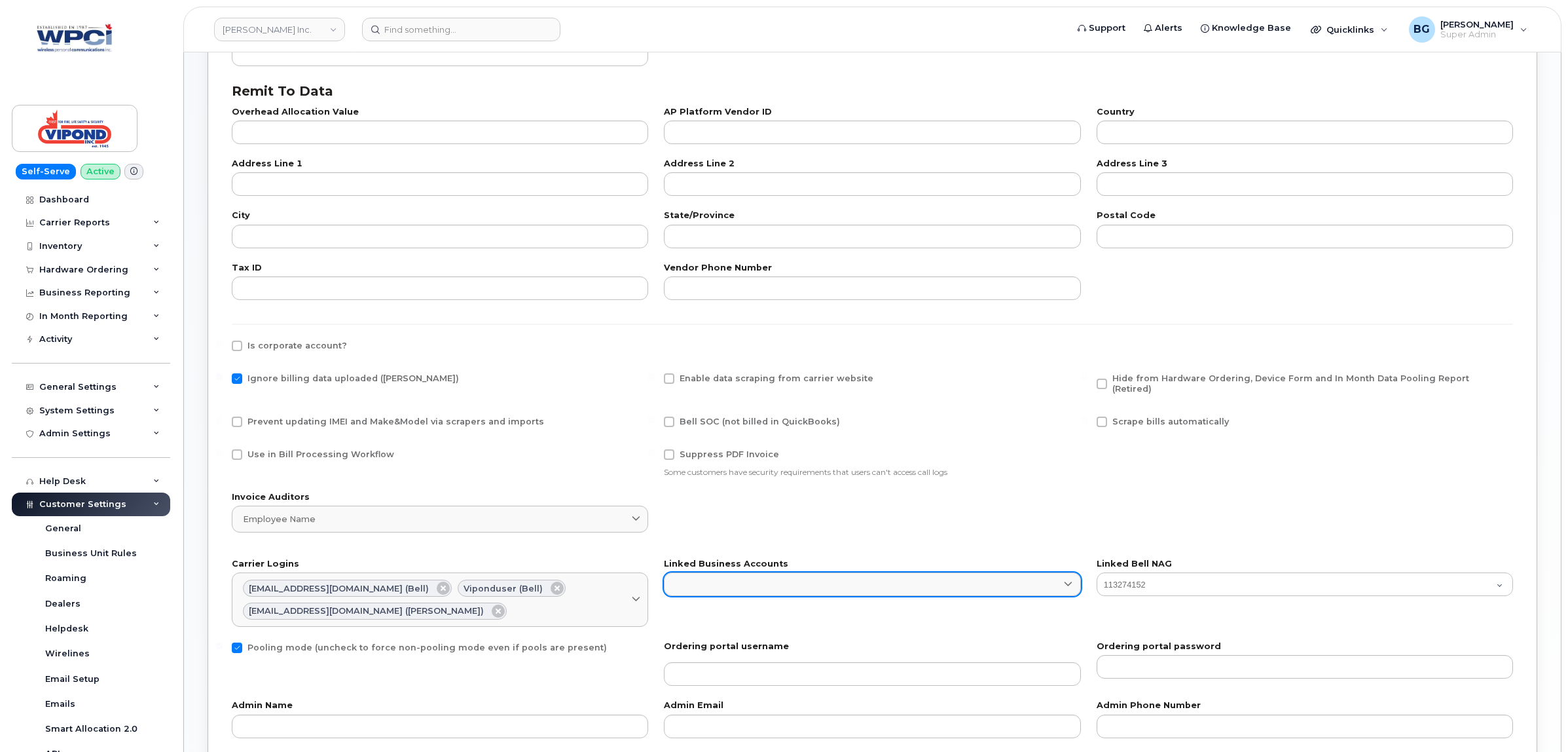
scroll to position [492, 0]
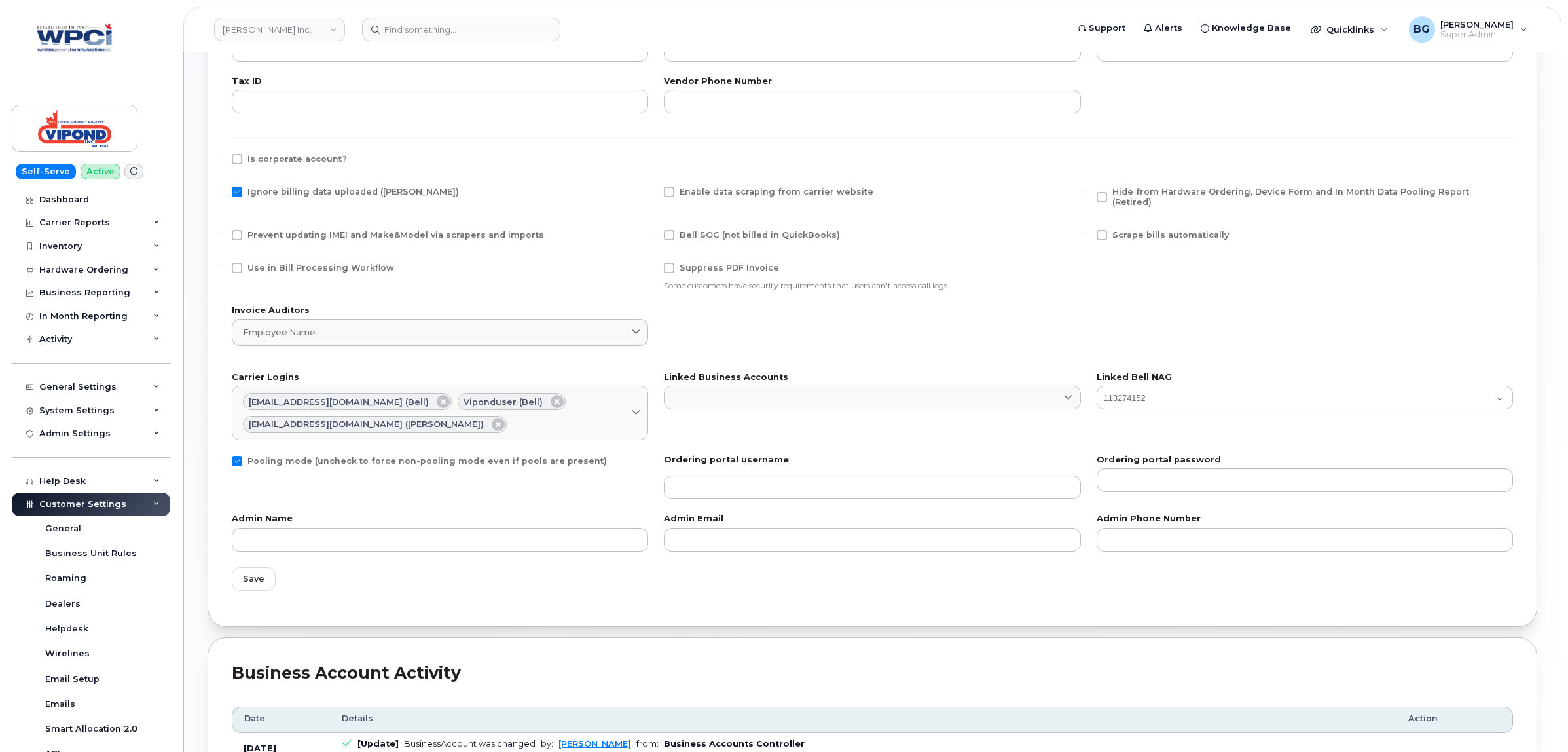
click at [1125, 192] on span "Hide from Hardware Ordering, Device Form and In Month Data Pooling Report (Reti…" at bounding box center [1290, 197] width 357 height 21
click at [1088, 192] on input "Hide from Hardware Ordering, Device Form and In Month Data Pooling Report (Reti…" at bounding box center [1084, 190] width 7 height 7
click at [1136, 192] on span "Hide from Hardware Ordering, Device Form and In Month Data Pooling Report (Reti…" at bounding box center [1290, 197] width 357 height 21
click at [1088, 192] on input "Hide from Hardware Ordering, Device Form and In Month Data Pooling Report (Reti…" at bounding box center [1084, 190] width 7 height 7
checkbox input "false"
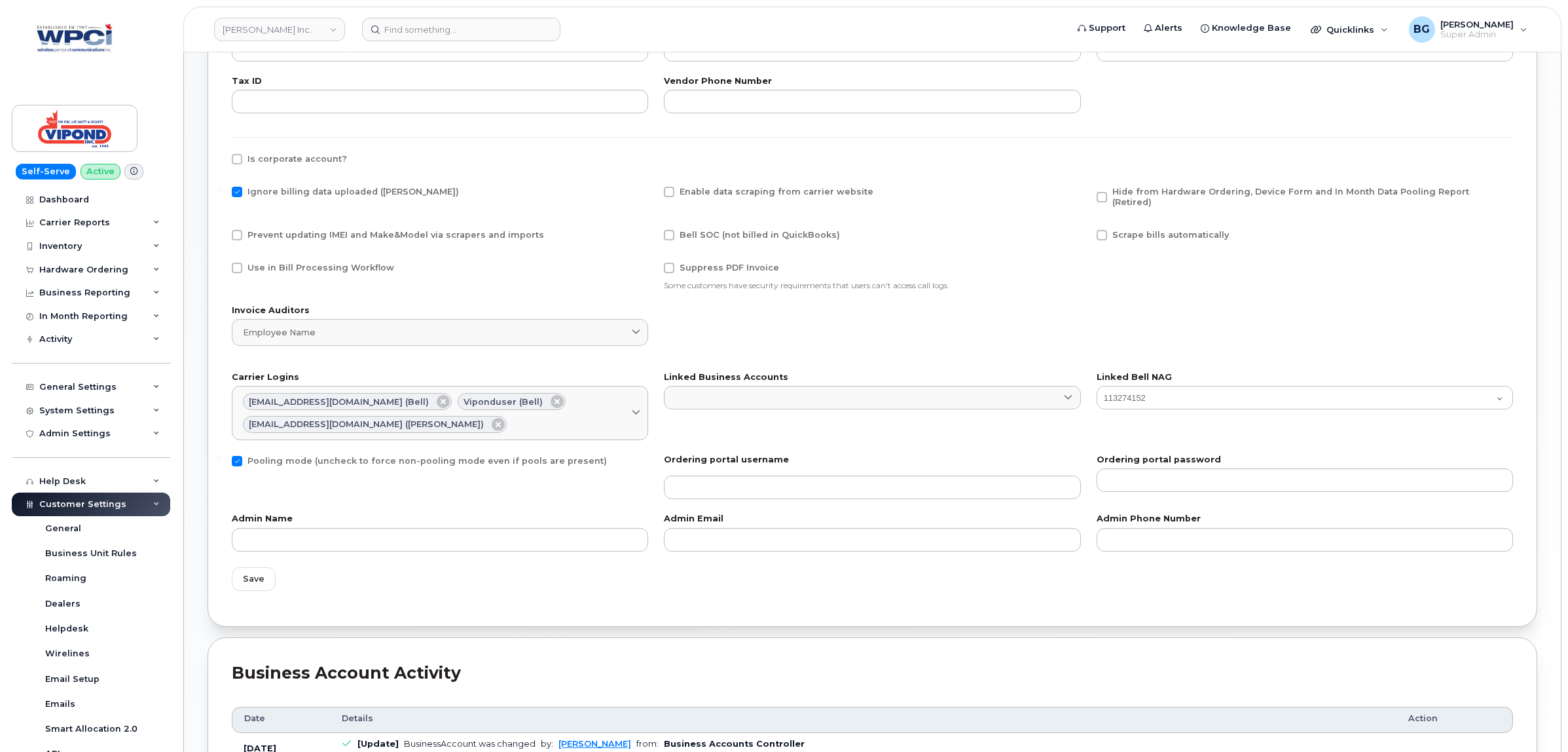
click at [263, 455] on span "Pooling mode (uncheck to force non-pooling mode even if pools are present)" at bounding box center [427, 460] width 359 height 9
click at [223, 455] on input "Pooling mode (uncheck to force non-pooling mode even if pools are present)" at bounding box center [219, 459] width 7 height 7
checkbox input "false"
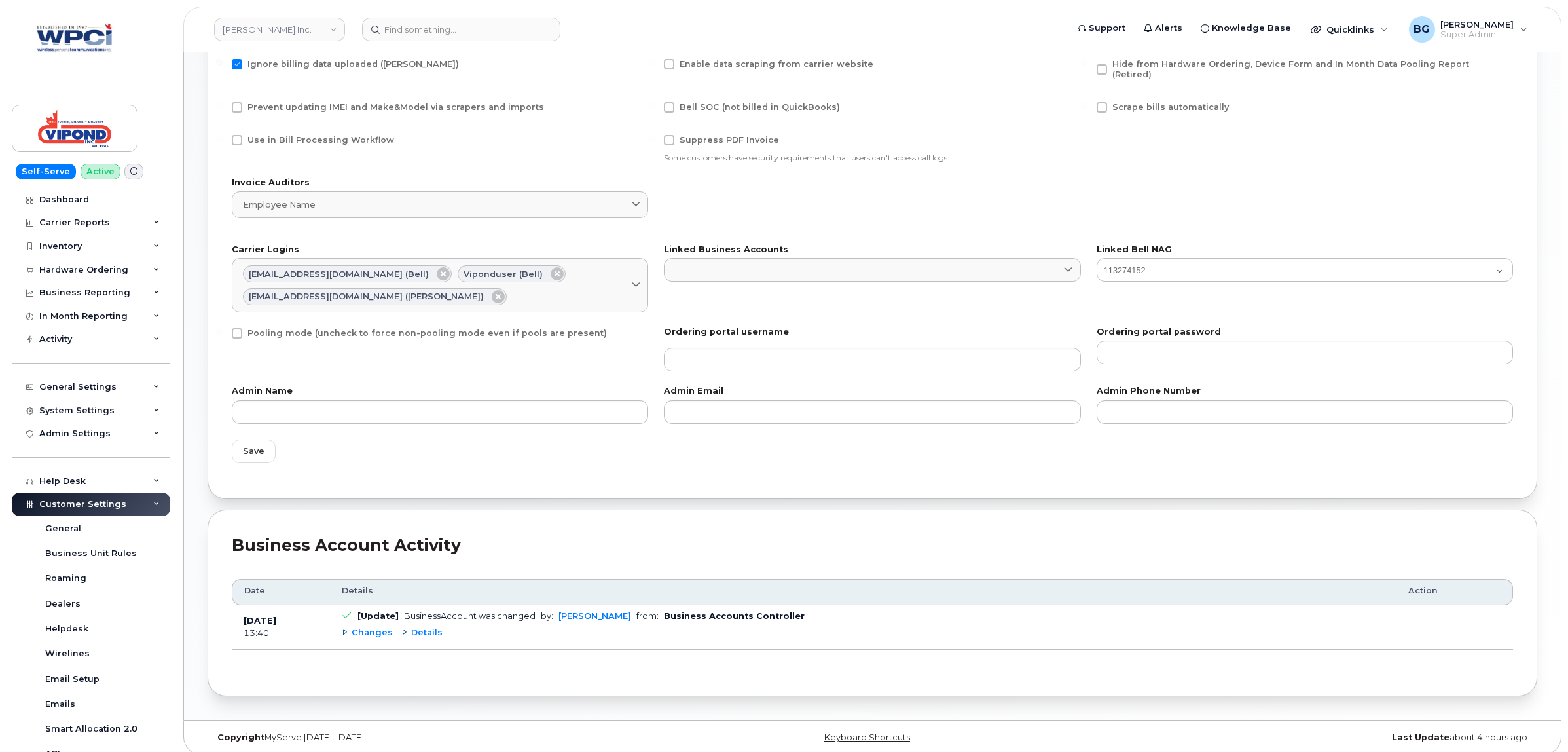
scroll to position [565, 0]
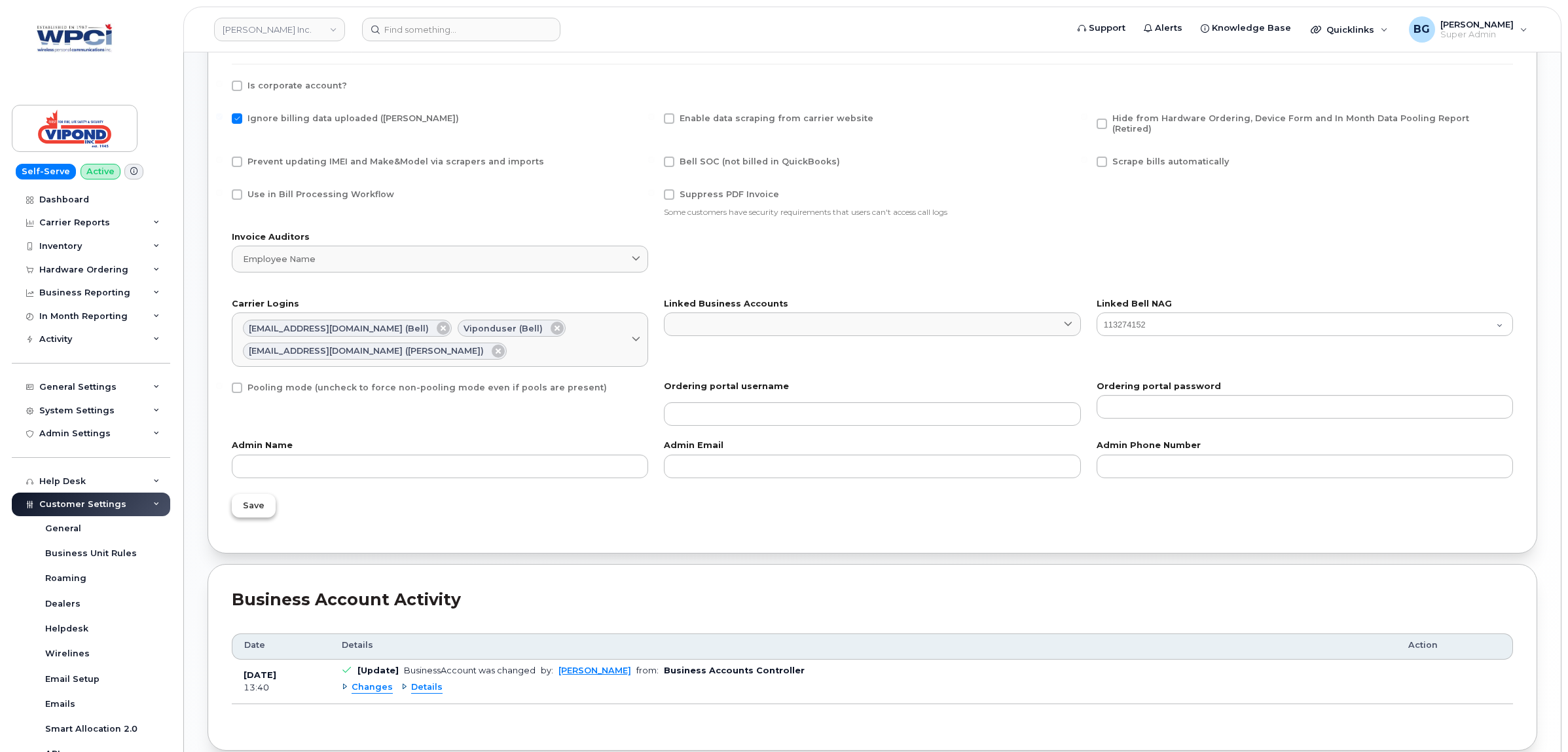
click at [244, 499] on span "Save" at bounding box center [253, 505] width 21 height 12
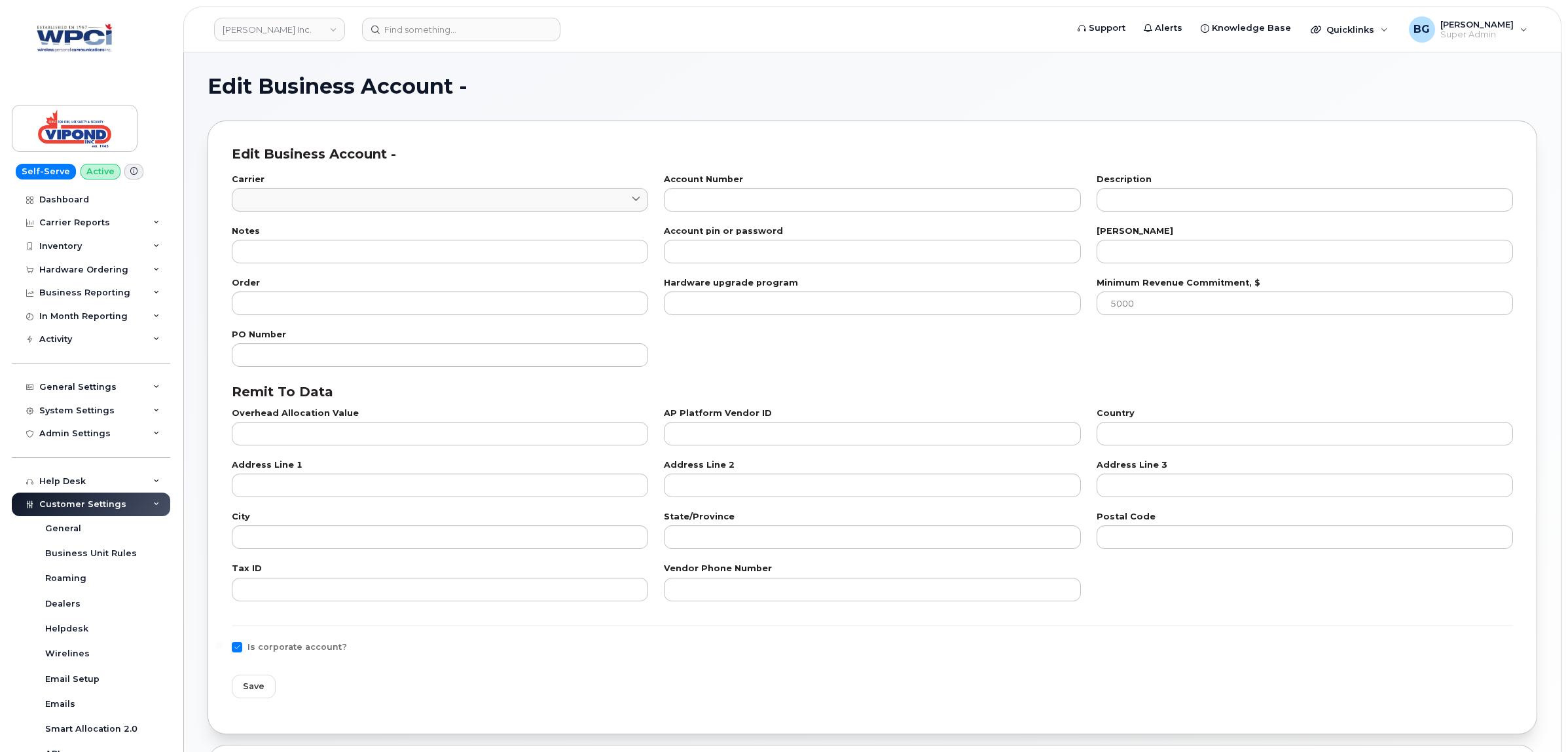
type input "1"
type input "0532402274"
type input "11"
type input "100"
checkbox input "true"
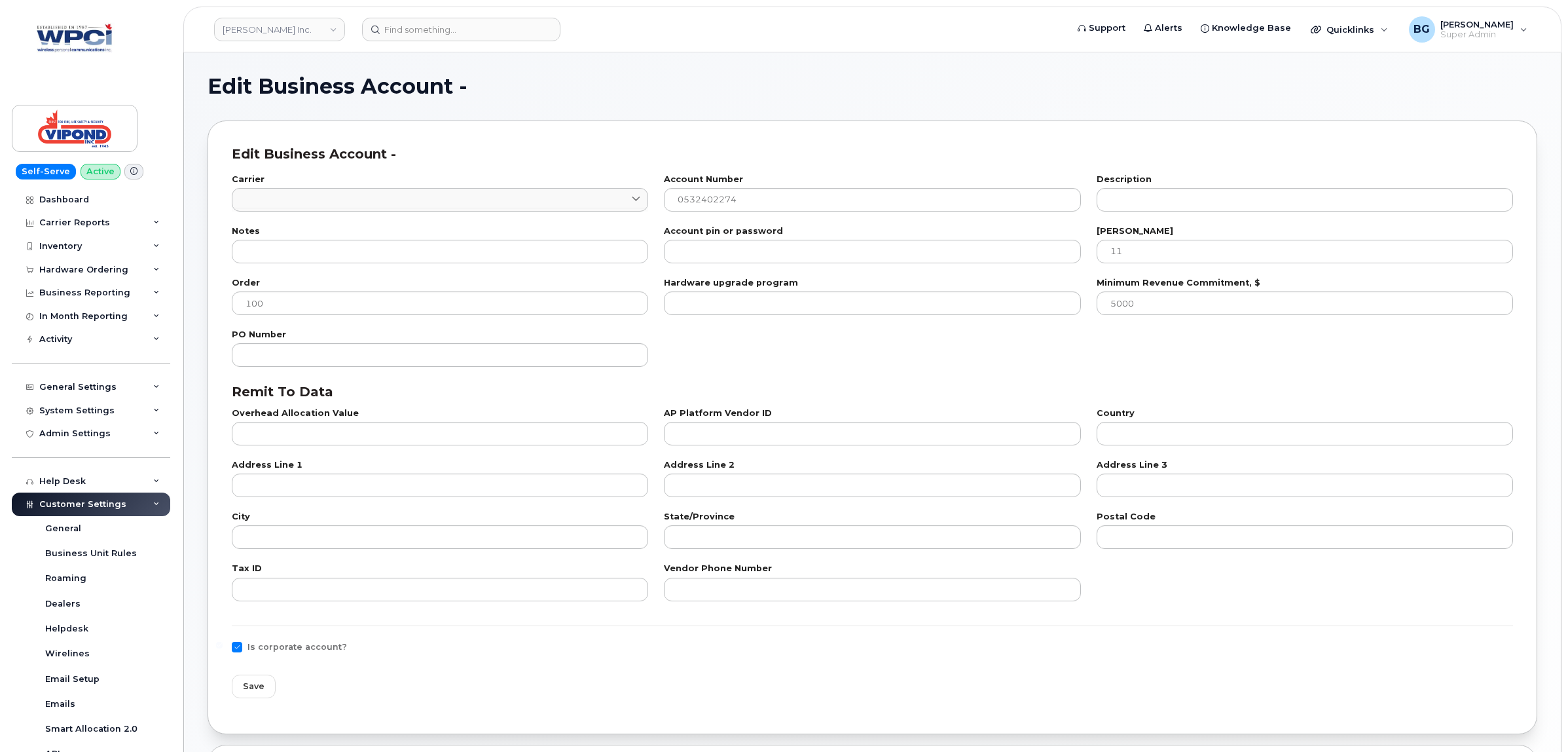
select select "497"
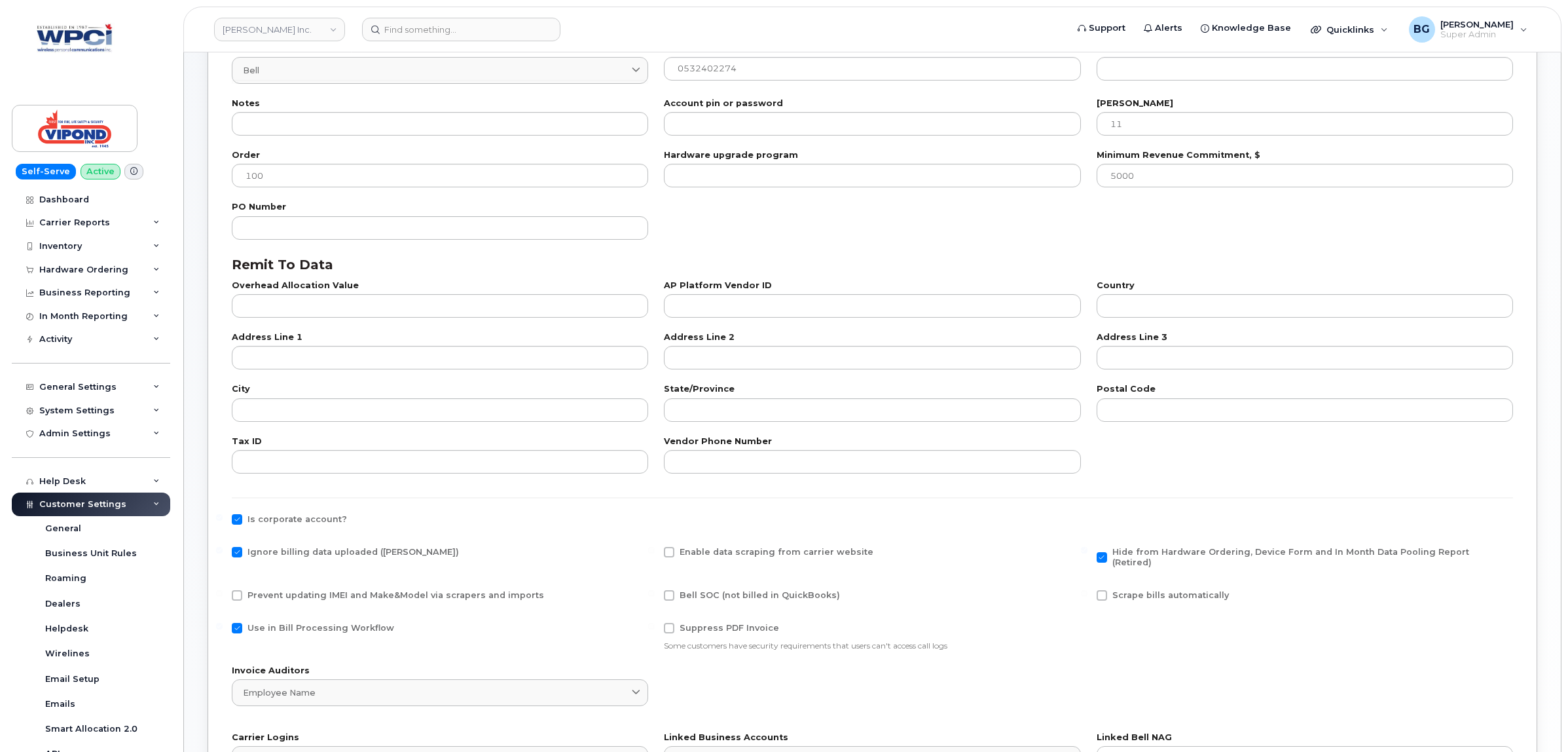
scroll to position [272, 0]
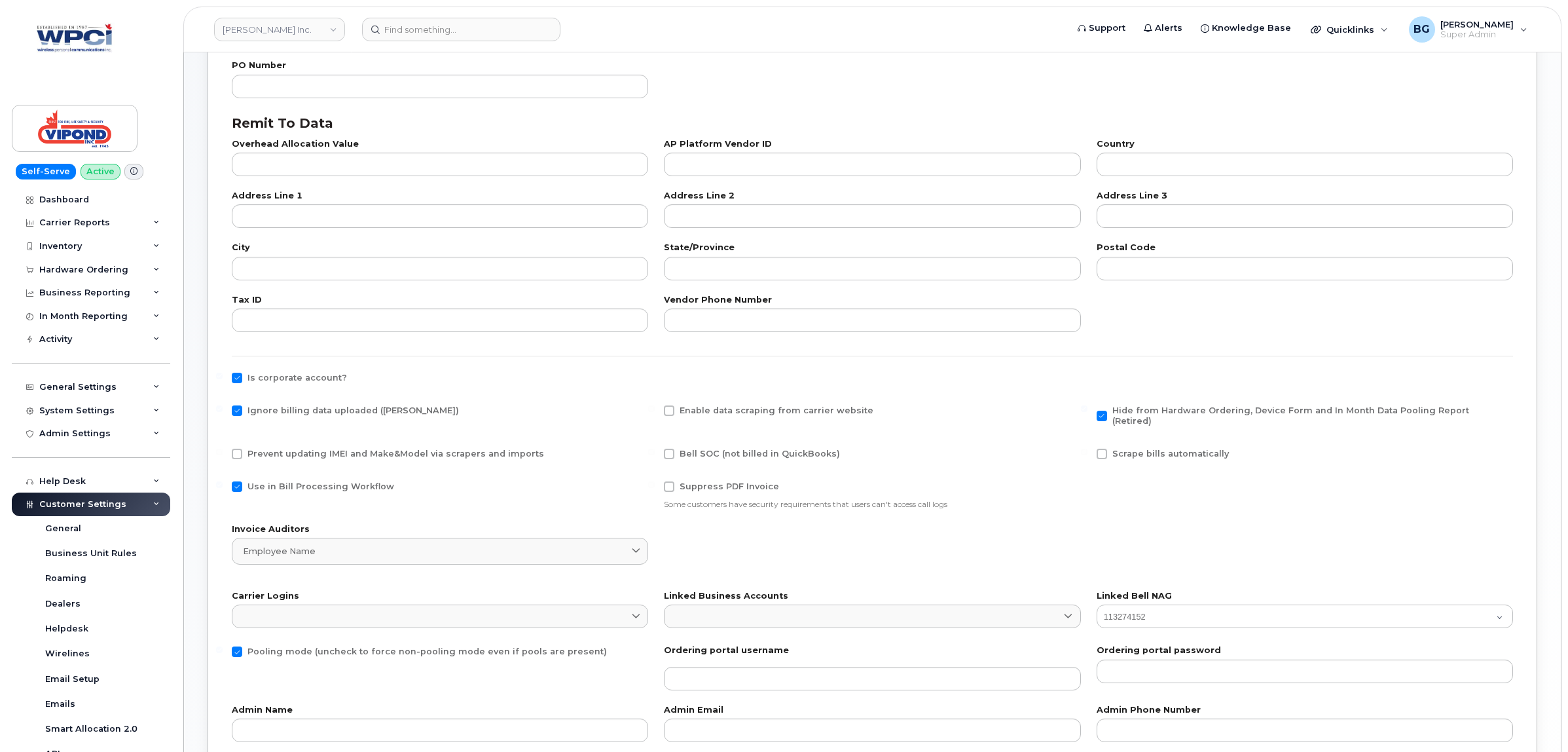
click at [275, 373] on span "Is corporate account?" at bounding box center [297, 377] width 100 height 9
click at [223, 373] on input "Is corporate account?" at bounding box center [219, 376] width 7 height 7
checkbox input "false"
click at [260, 481] on span "Use in Bill Processing Workflow" at bounding box center [320, 486] width 147 height 9
click at [223, 481] on input "Use in Bill Processing Workflow" at bounding box center [219, 485] width 7 height 7
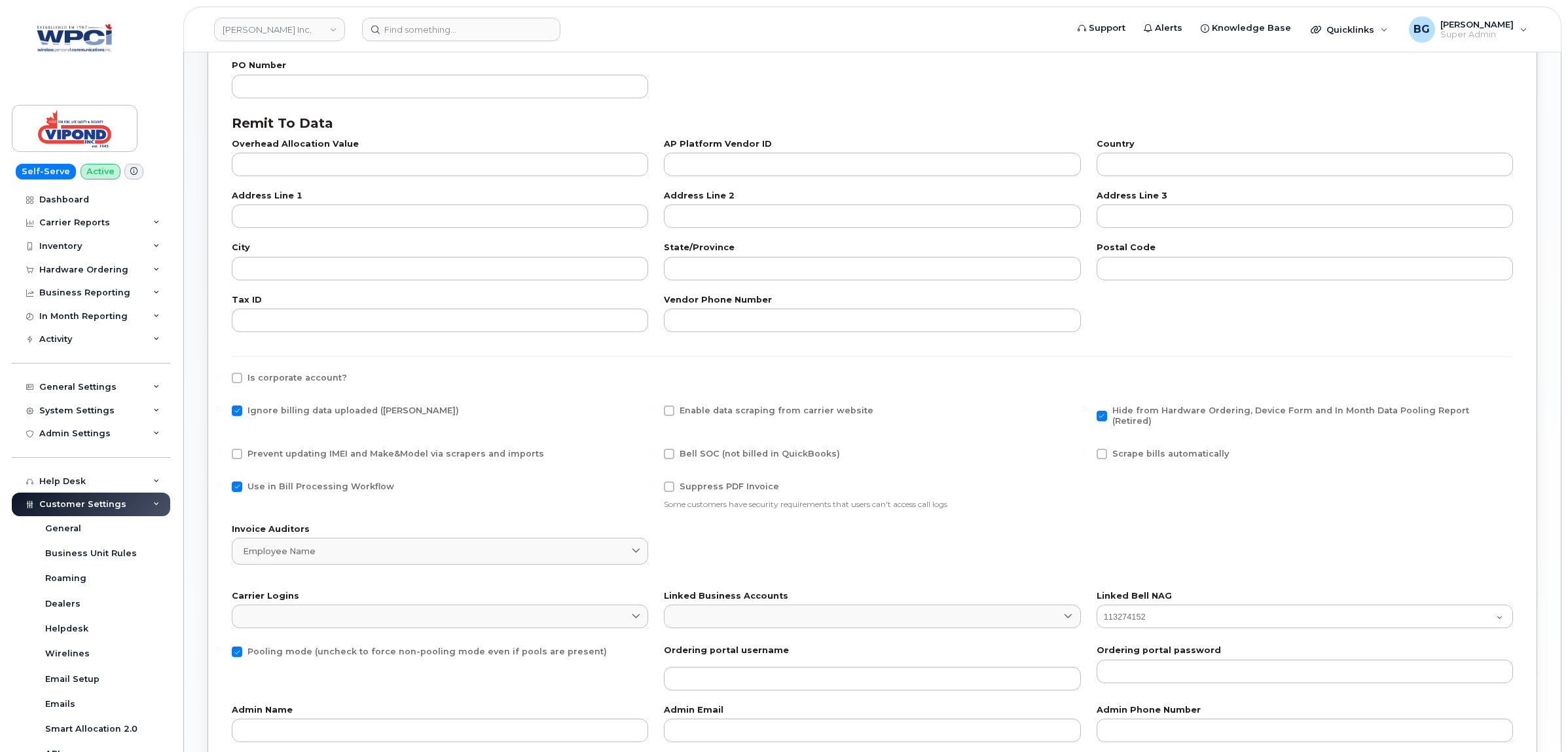
checkbox input "false"
click at [1130, 407] on span "Hide from Hardware Ordering, Device Form and In Month Data Pooling Report (Reti…" at bounding box center [1290, 416] width 357 height 21
click at [1088, 407] on input "Hide from Hardware Ordering, Device Form and In Month Data Pooling Report (Reti…" at bounding box center [1084, 409] width 7 height 7
checkbox input "false"
click at [258, 646] on span "Pooling mode (uncheck to force non-pooling mode even if pools are present)" at bounding box center [427, 651] width 359 height 9
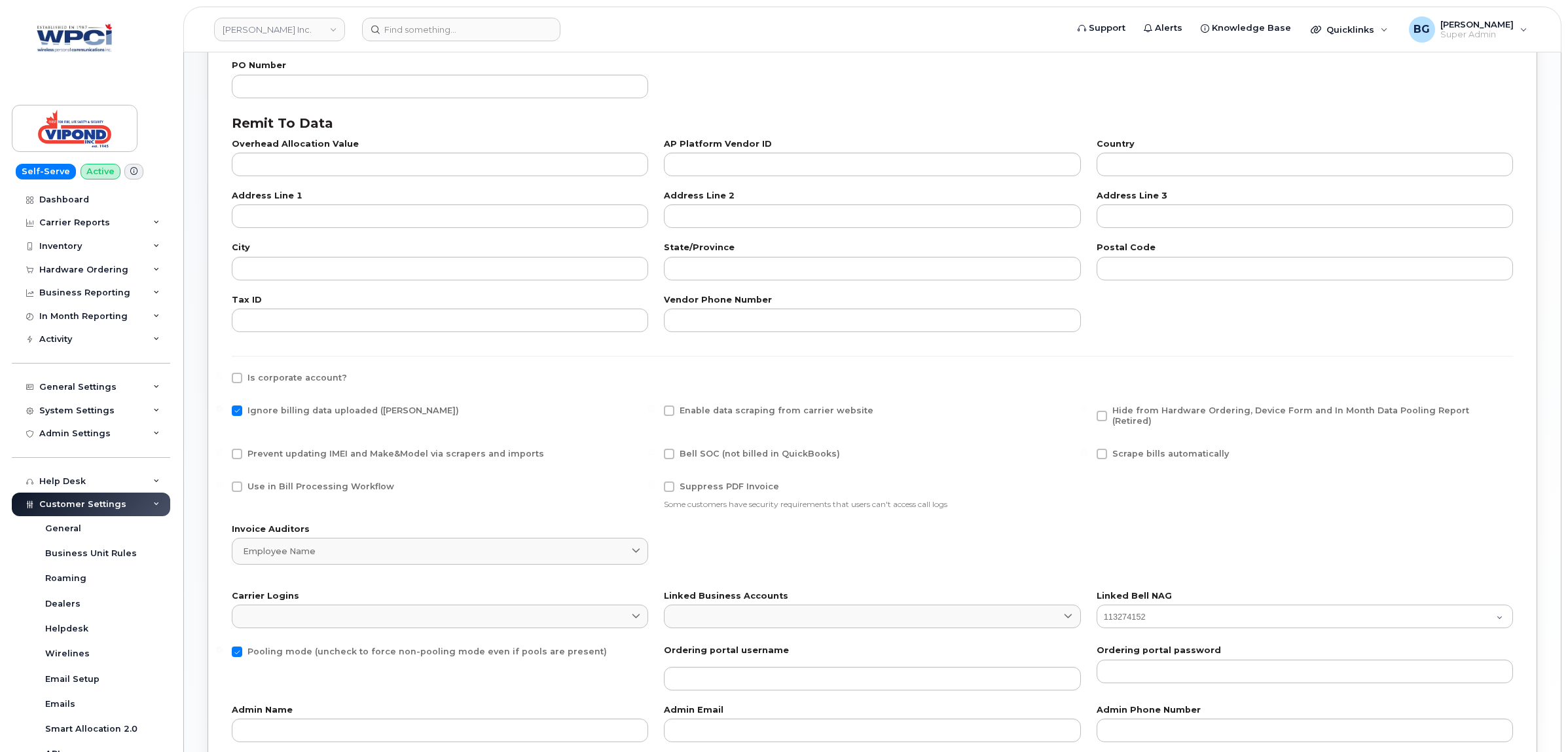
click at [223, 646] on input "Pooling mode (uncheck to force non-pooling mode even if pools are present)" at bounding box center [219, 650] width 7 height 7
checkbox input "false"
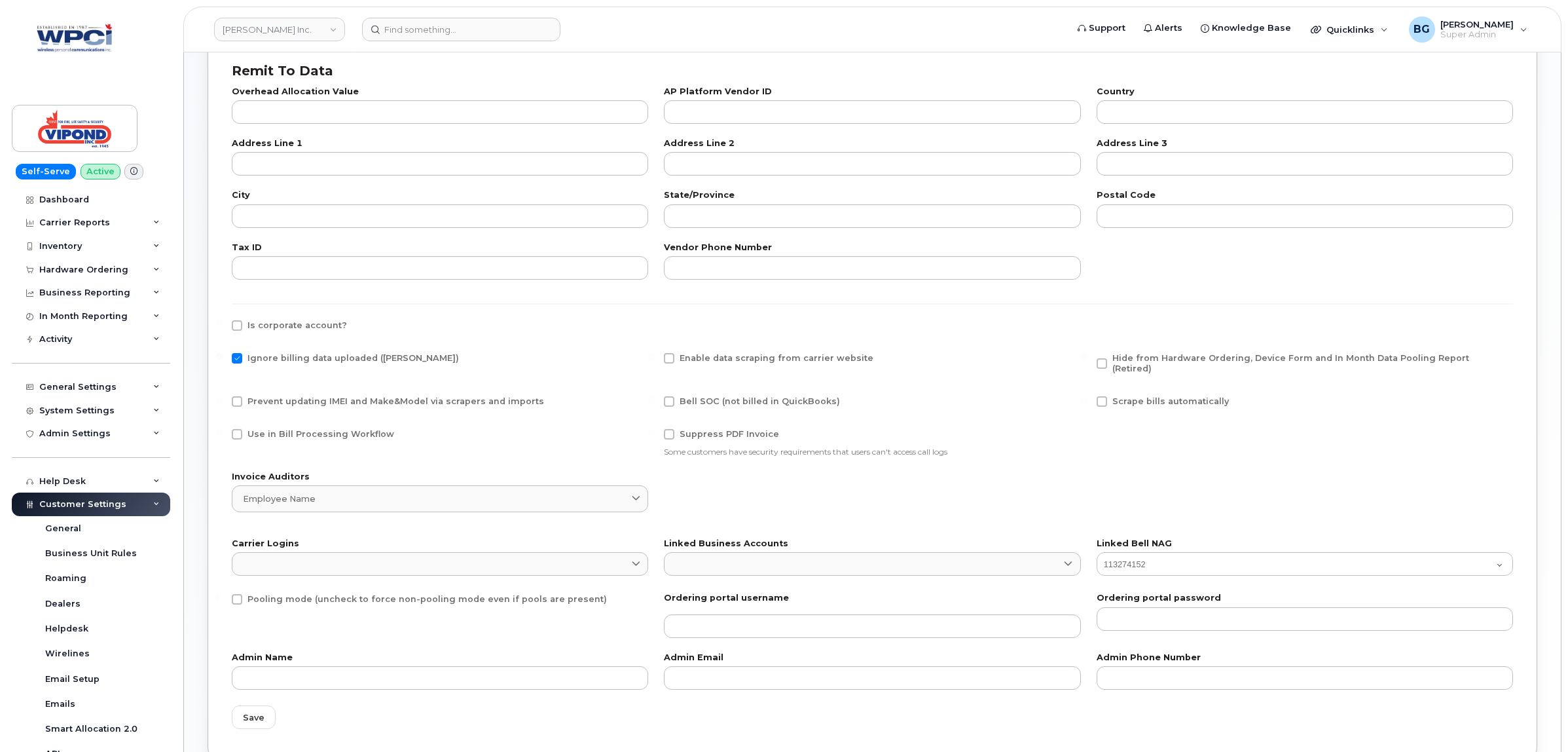
scroll to position [404, 0]
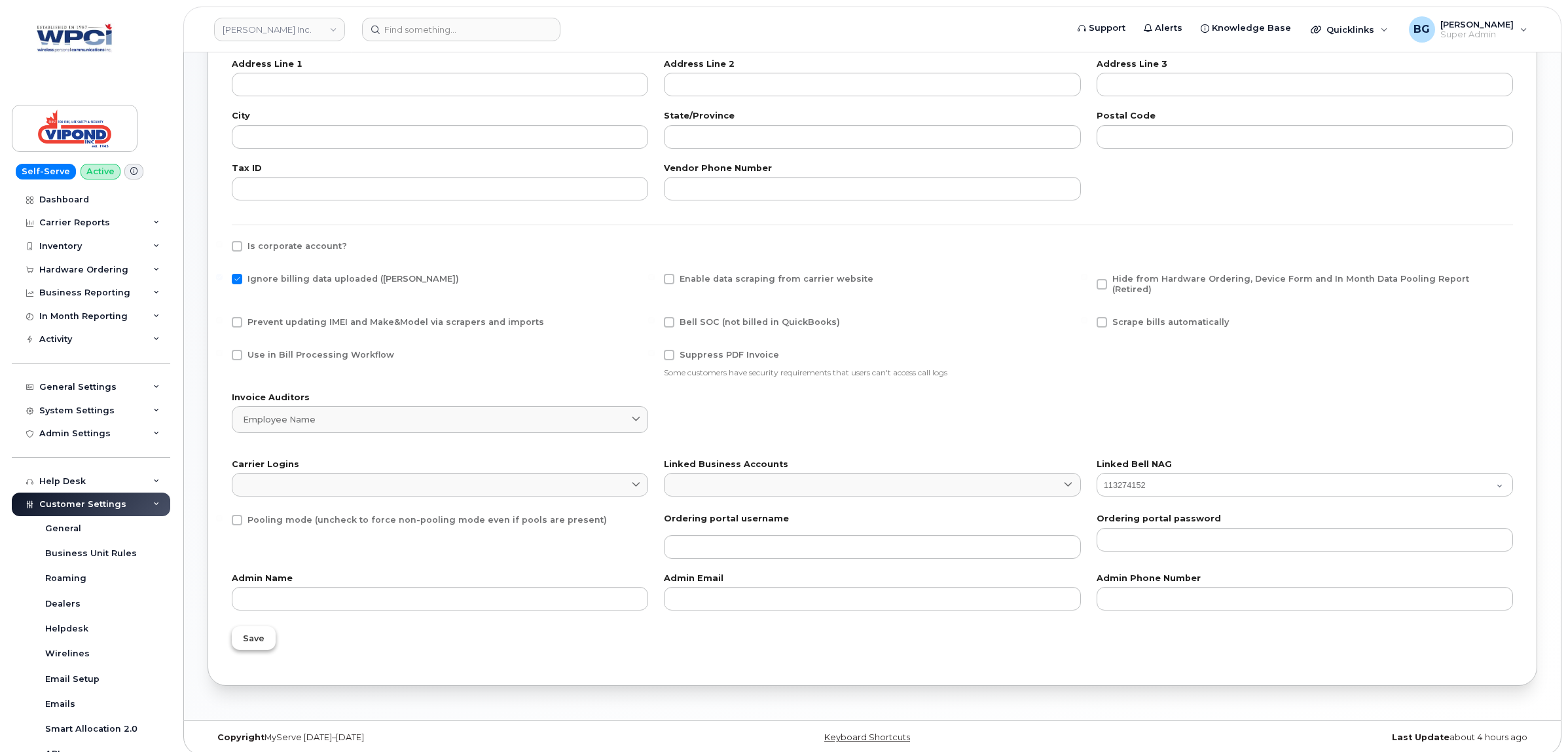
click at [252, 632] on span "Save" at bounding box center [253, 638] width 21 height 12
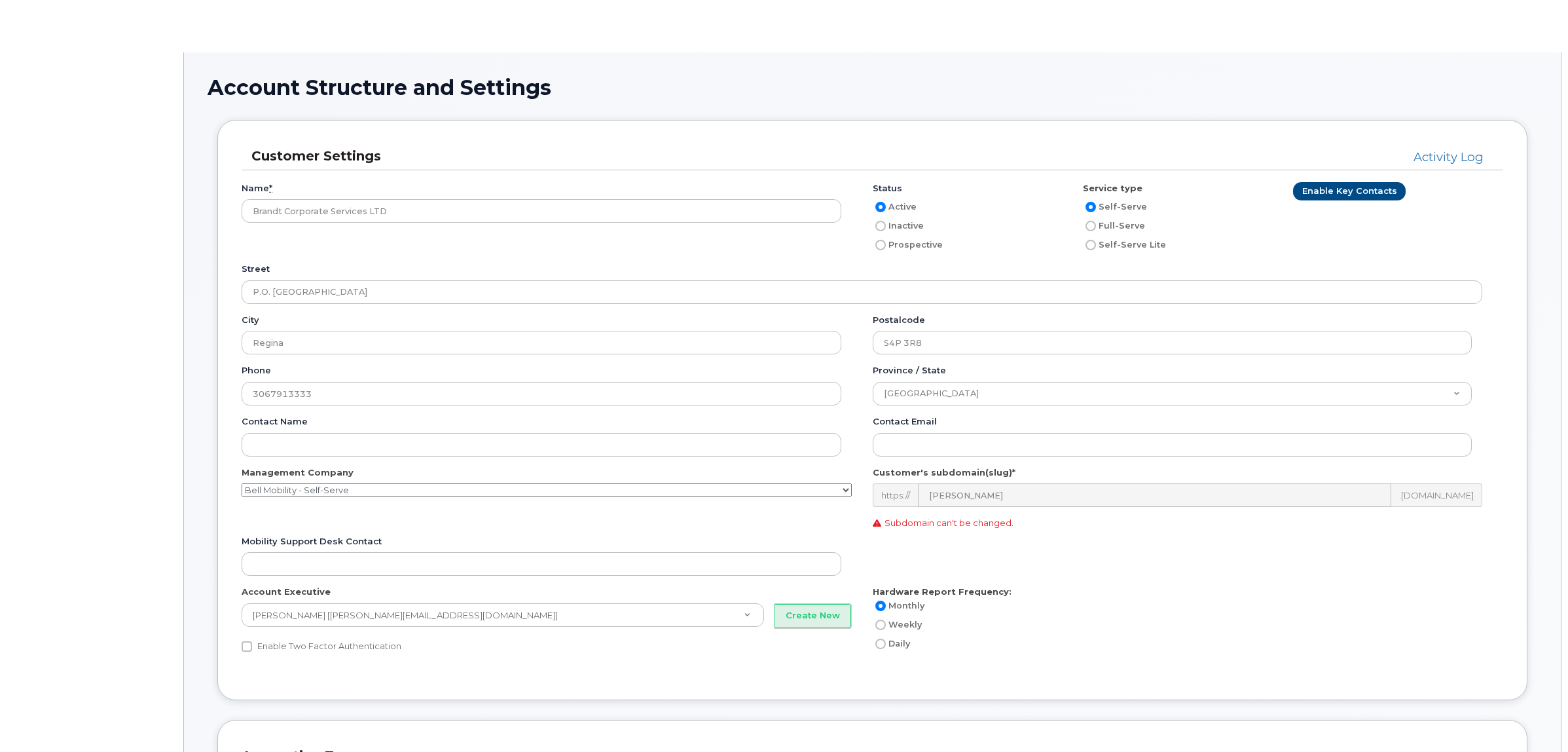
type input "81"
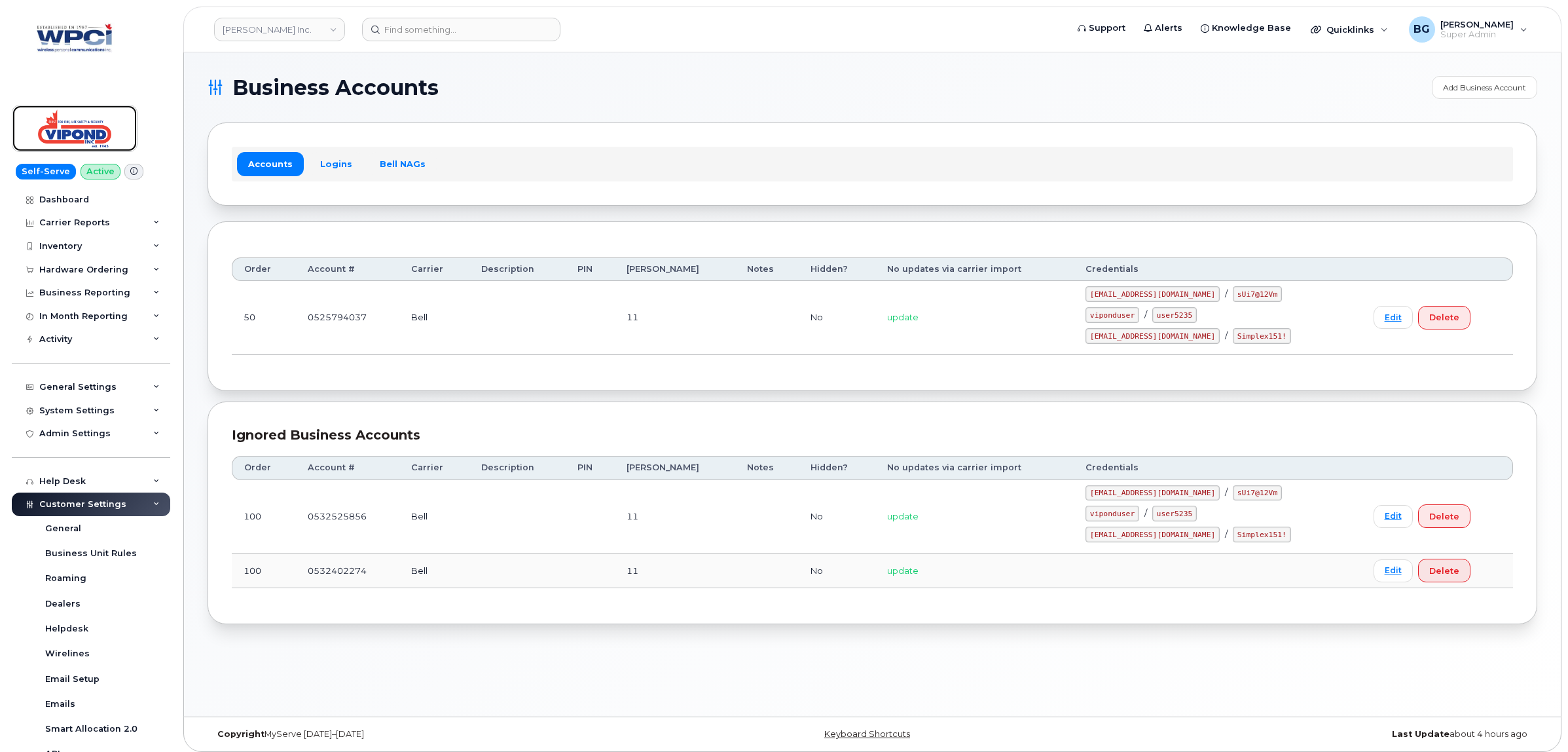
click at [80, 134] on img at bounding box center [74, 128] width 101 height 38
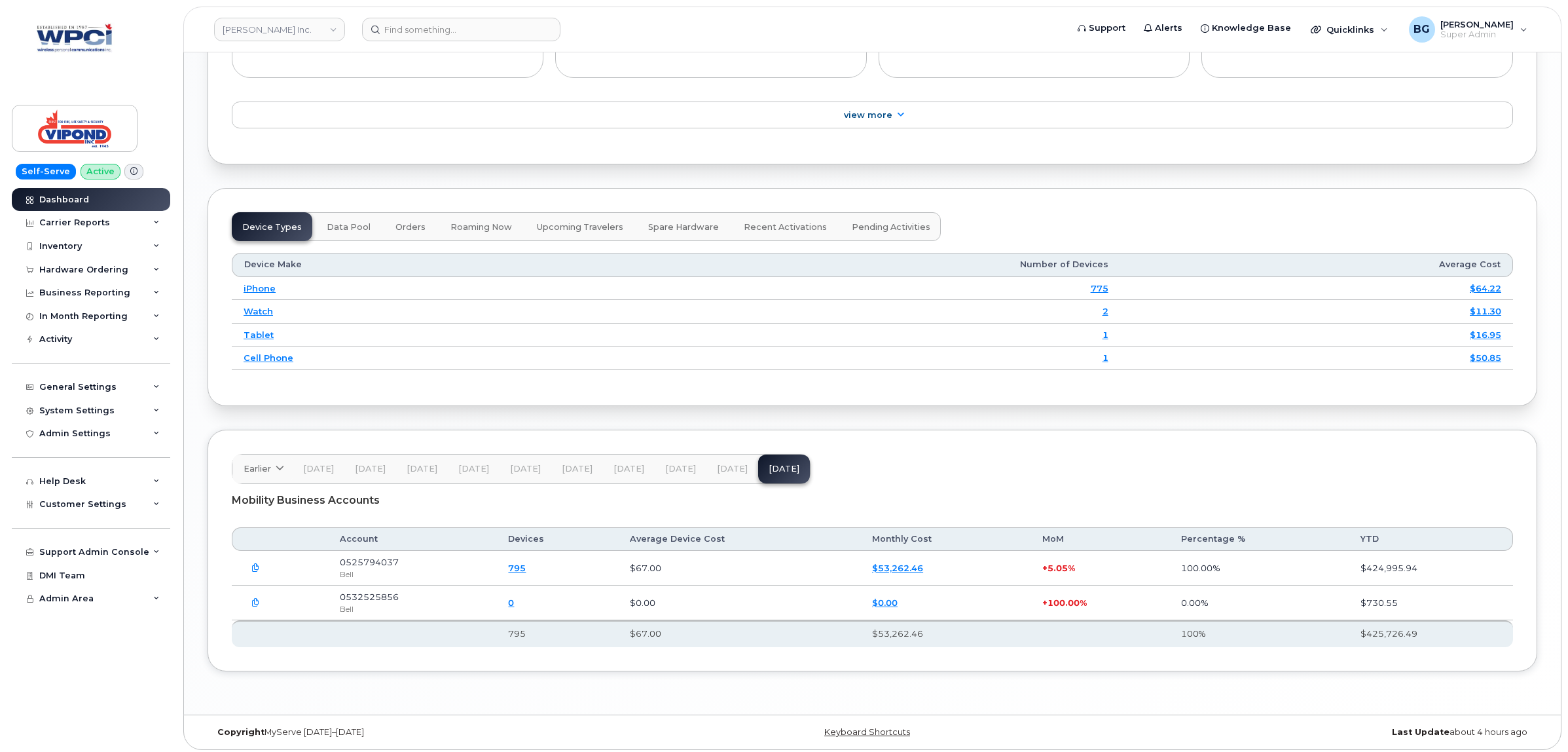
scroll to position [1507, 0]
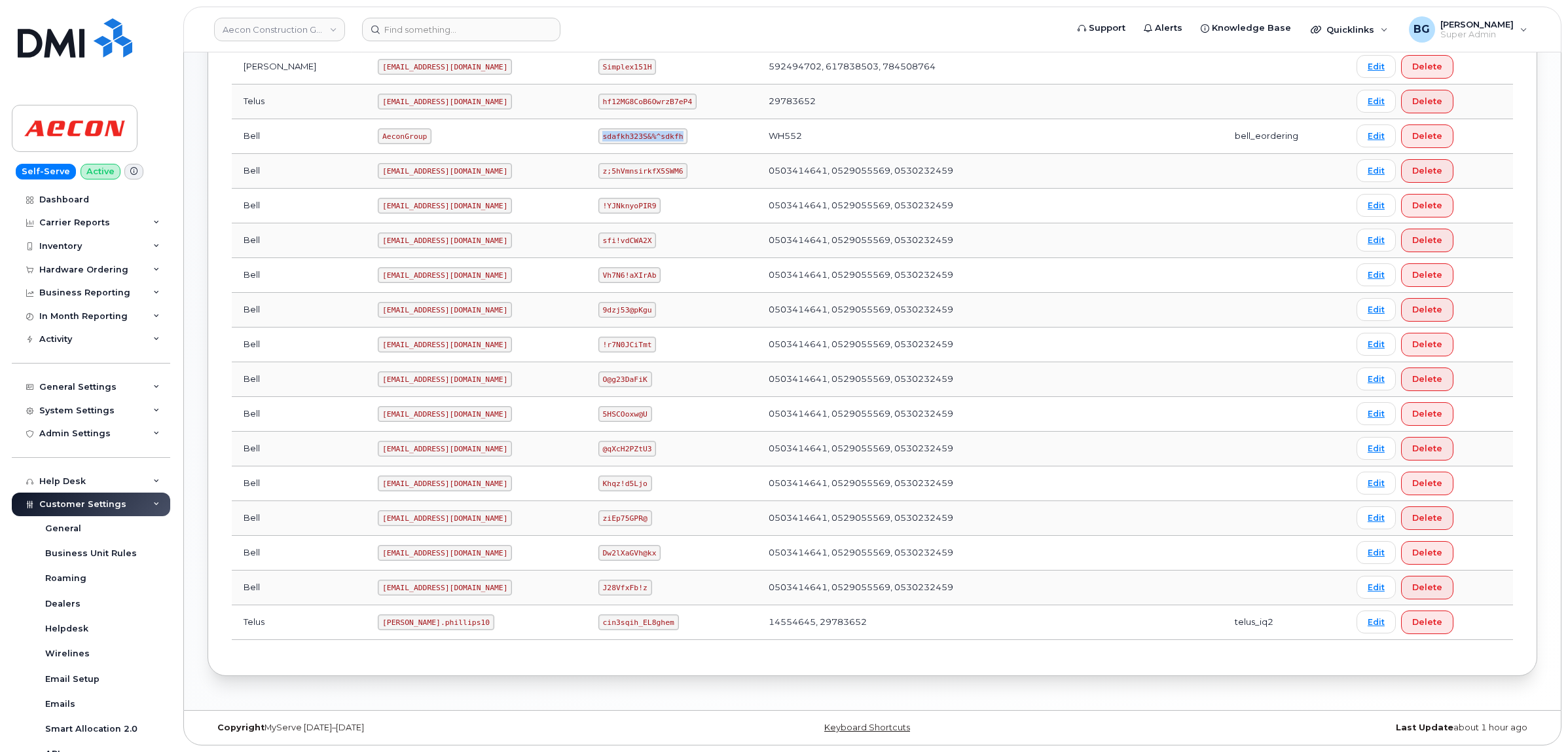
scroll to position [264, 0]
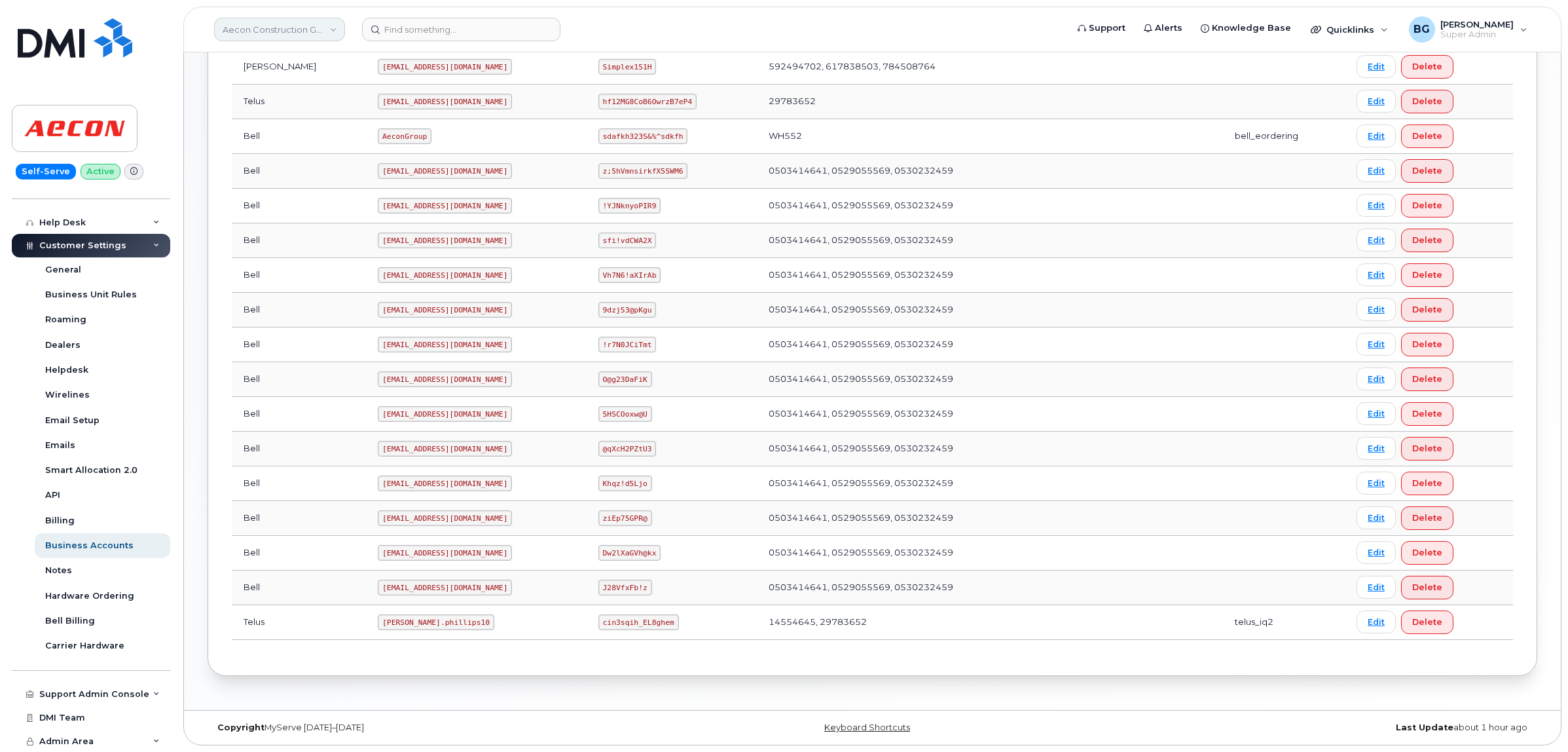
click at [270, 23] on link "Aecon Construction Group Inc" at bounding box center [279, 29] width 131 height 23
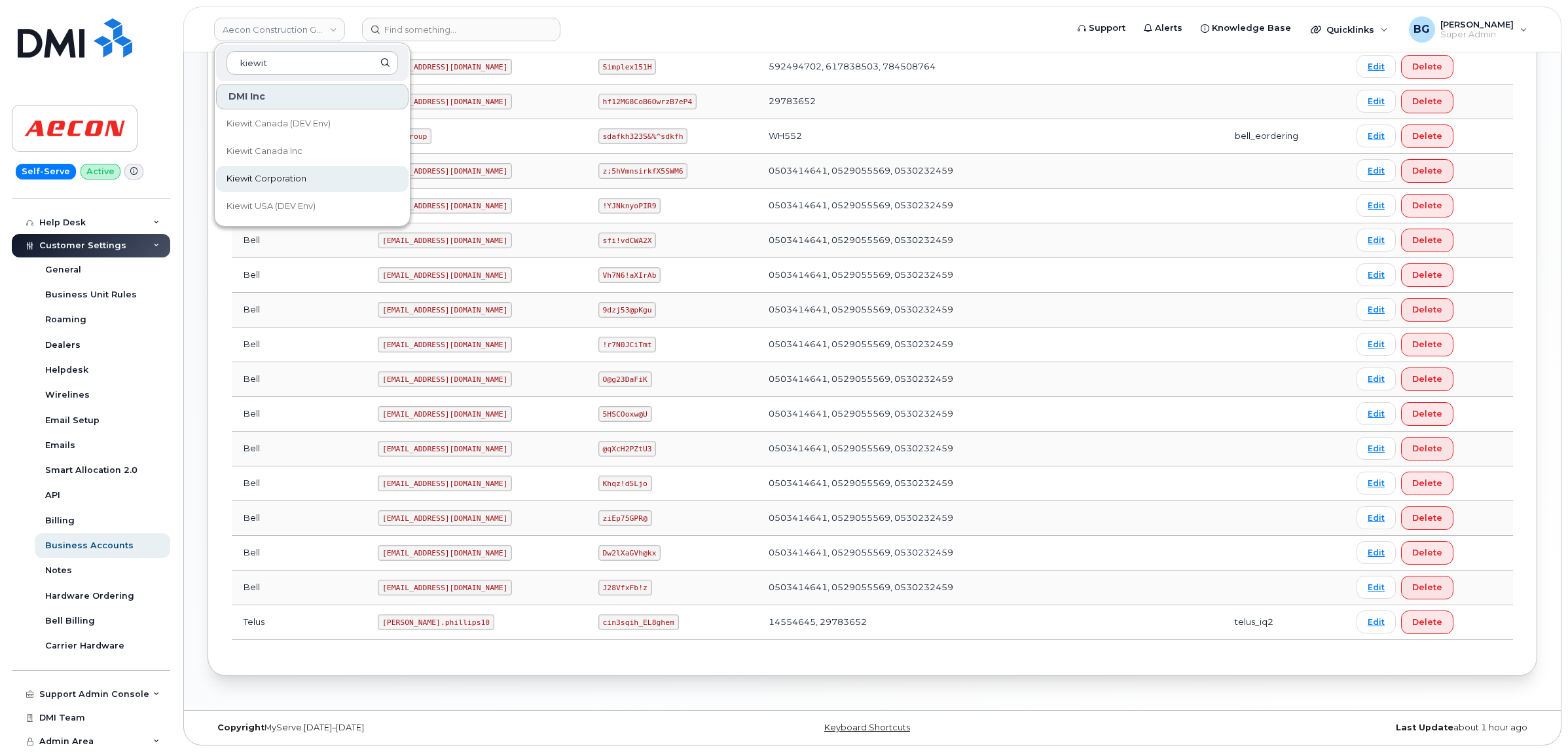
type input "kiewit"
click at [293, 179] on span "Kiewit Corporation" at bounding box center [266, 178] width 80 height 13
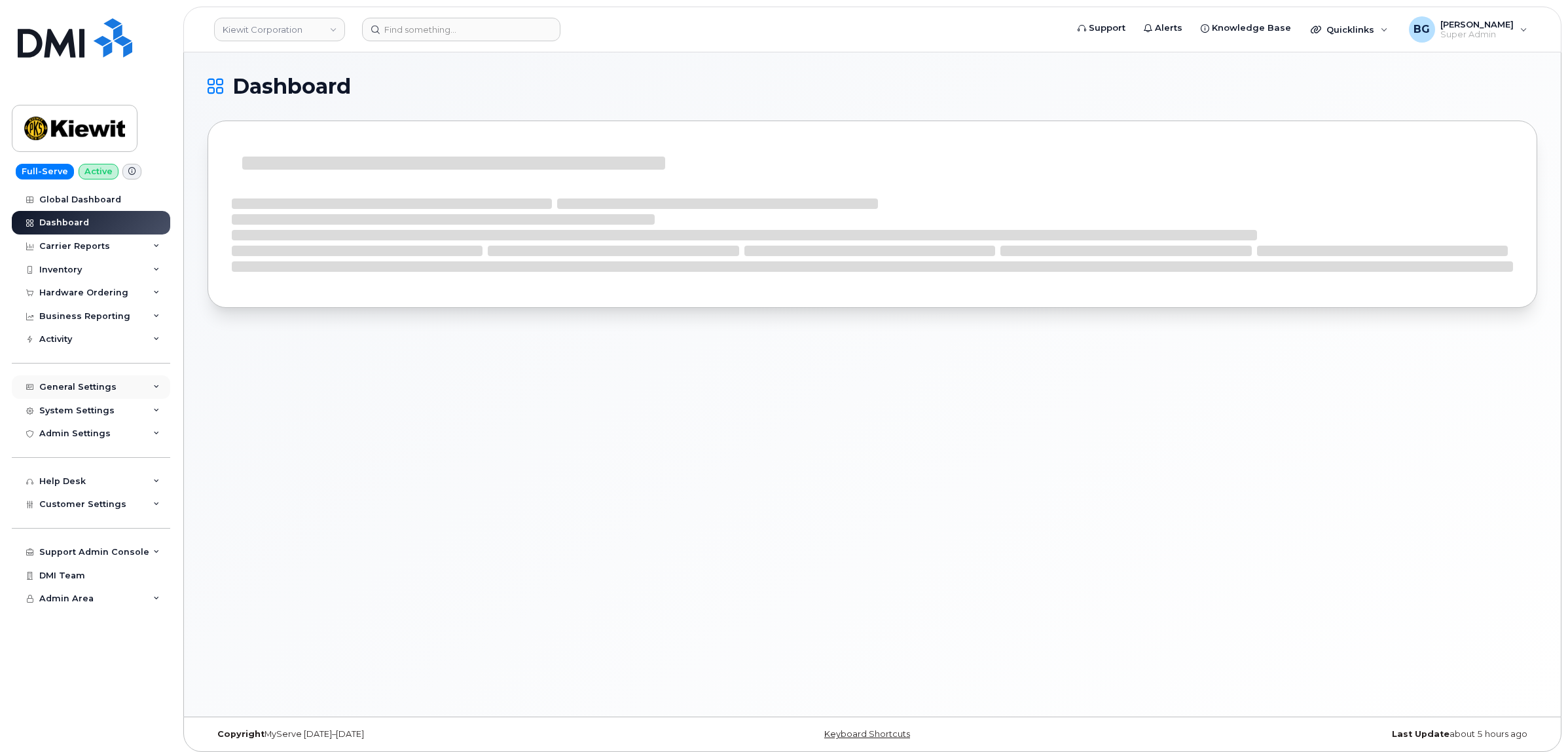
click at [82, 385] on div "General Settings" at bounding box center [78, 387] width 77 height 10
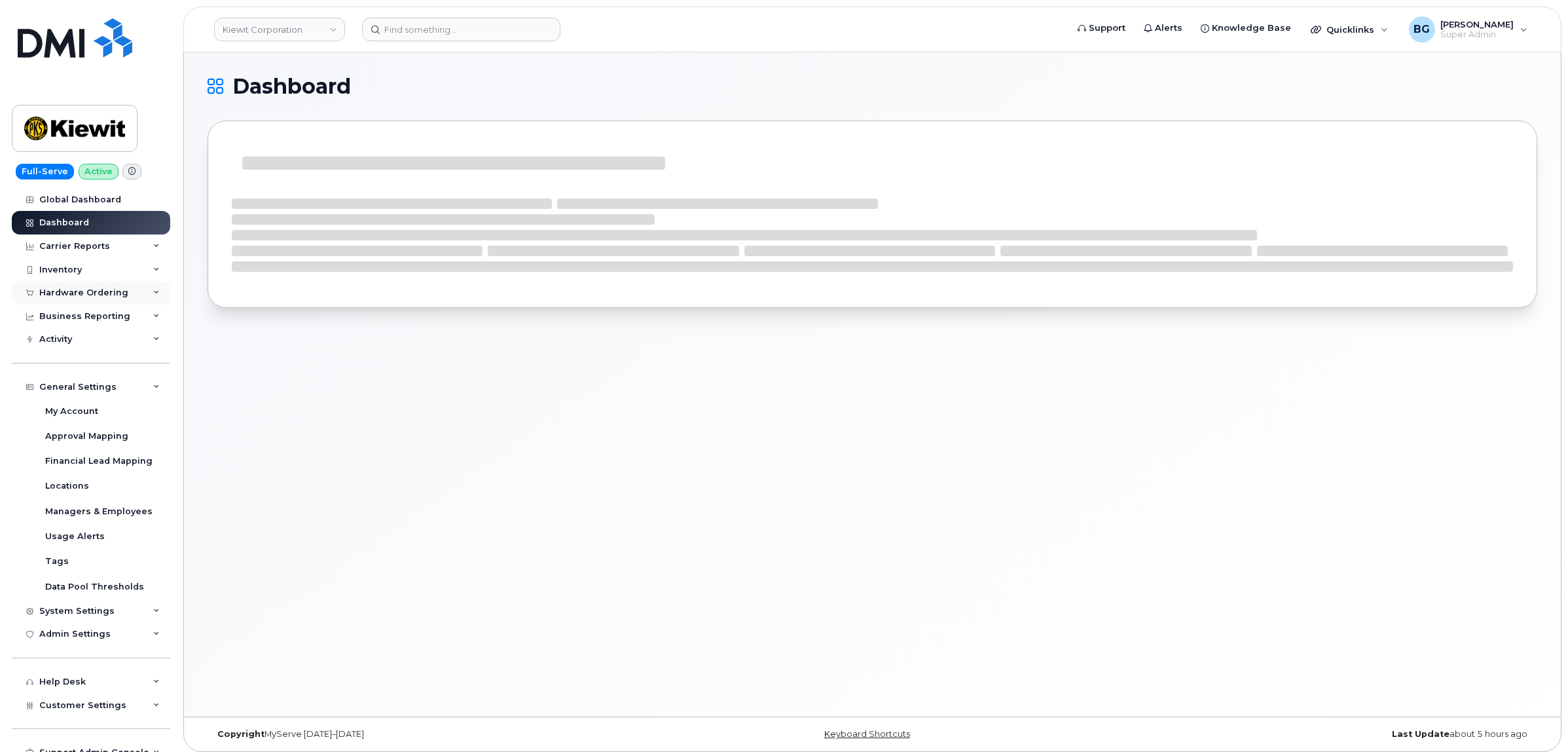
click at [72, 292] on div "Hardware Ordering" at bounding box center [84, 293] width 89 height 10
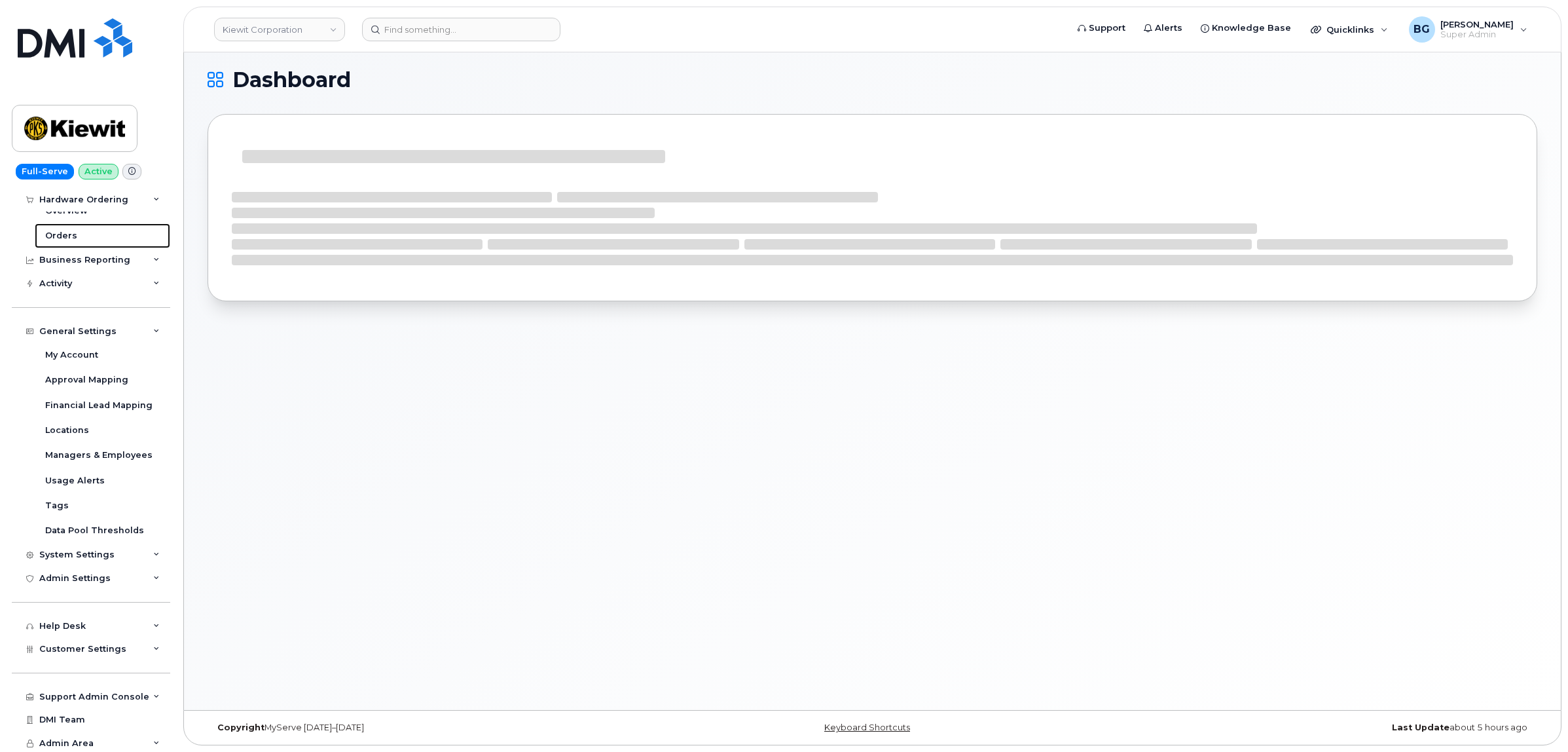
scroll to position [113, 0]
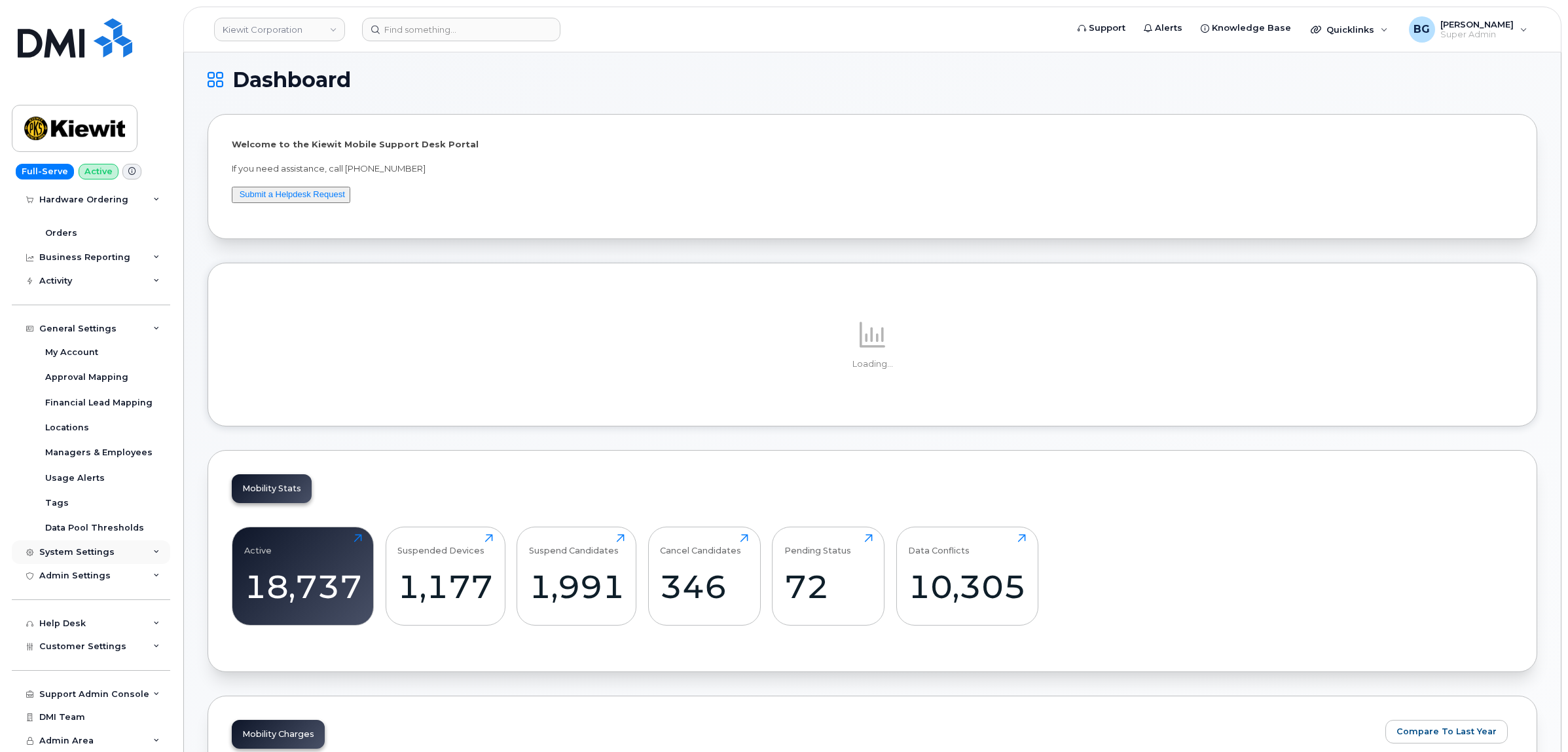
click at [147, 541] on div "System Settings" at bounding box center [91, 552] width 158 height 23
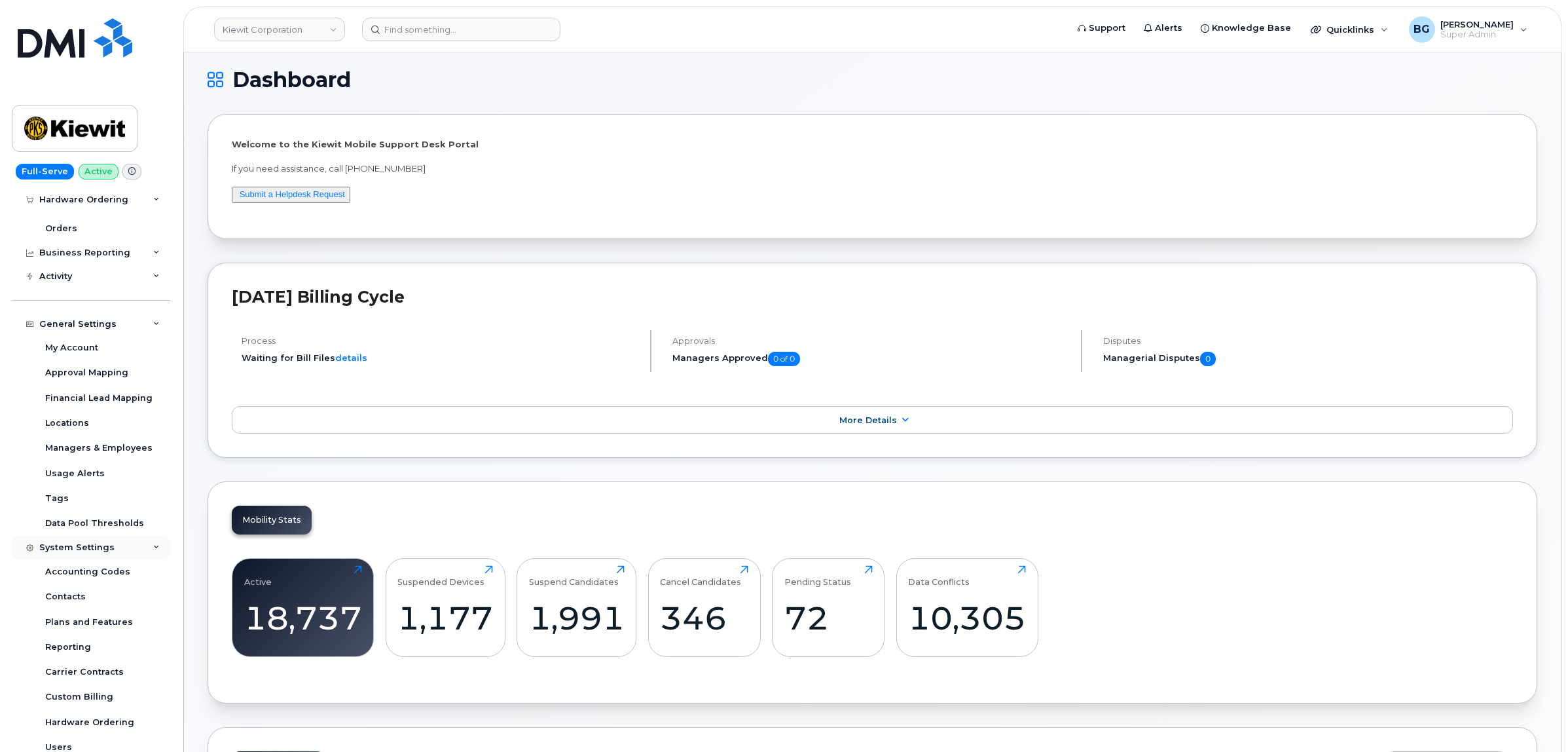
click at [147, 541] on div "System Settings" at bounding box center [91, 547] width 158 height 23
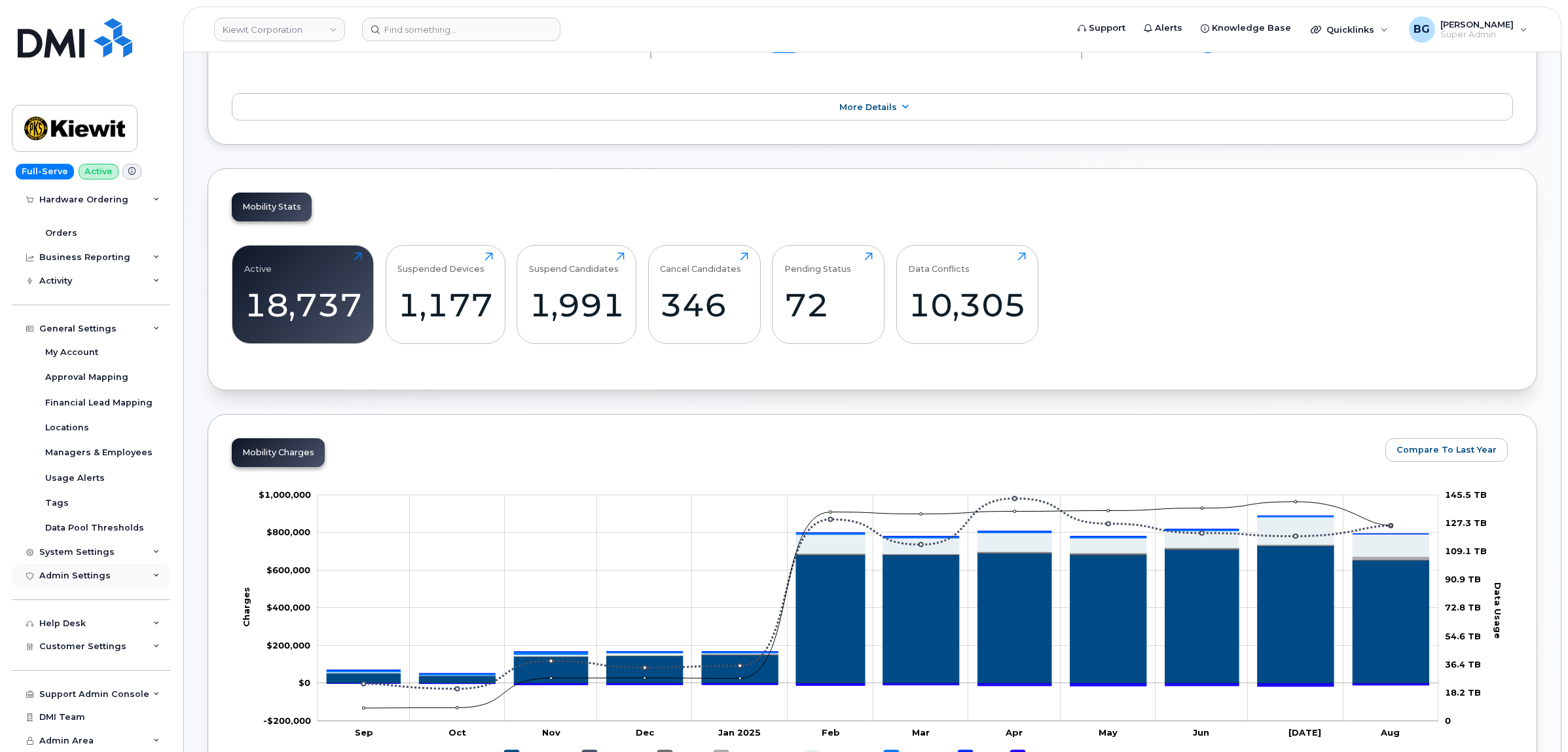
scroll to position [334, 0]
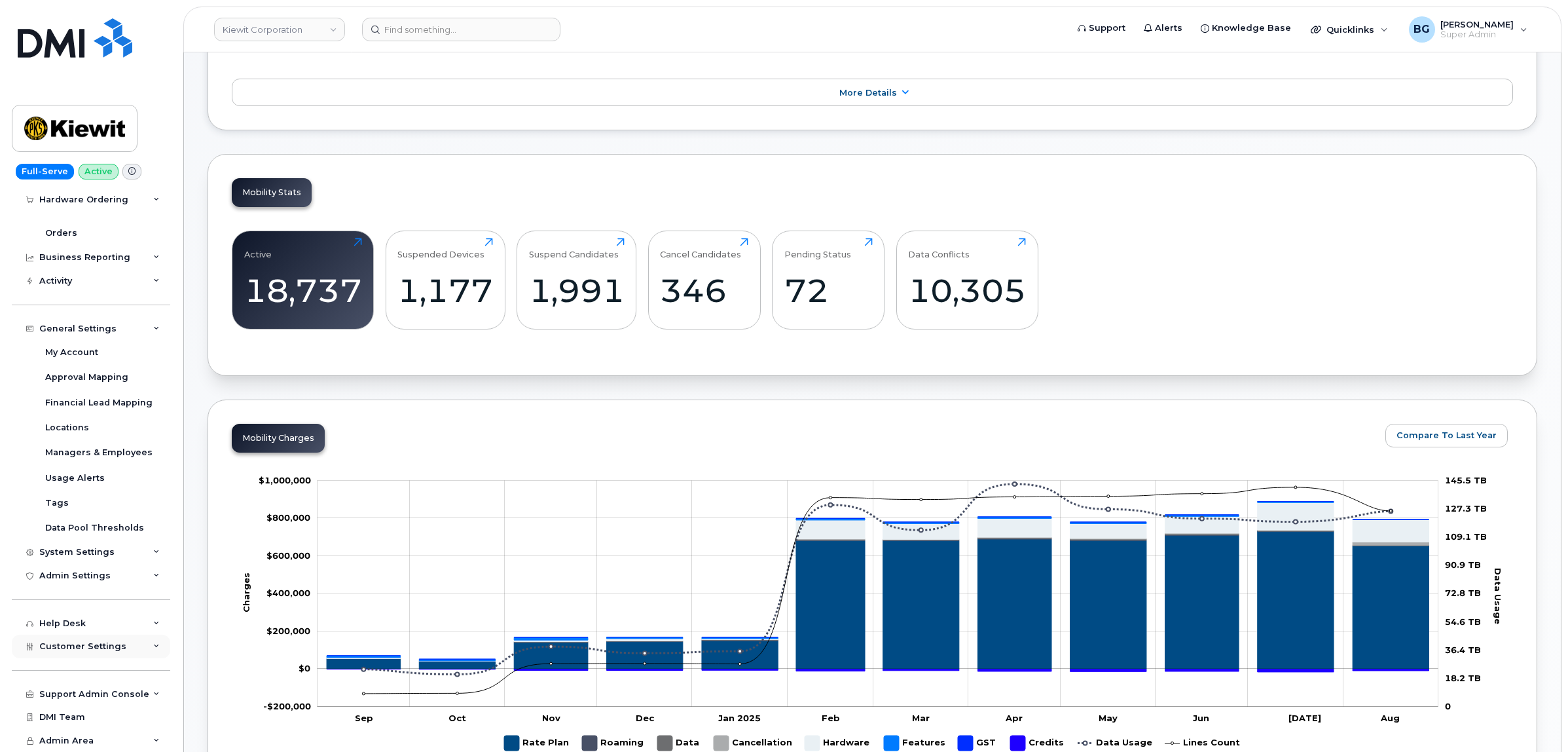
click at [129, 648] on div "Customer Settings" at bounding box center [91, 645] width 158 height 23
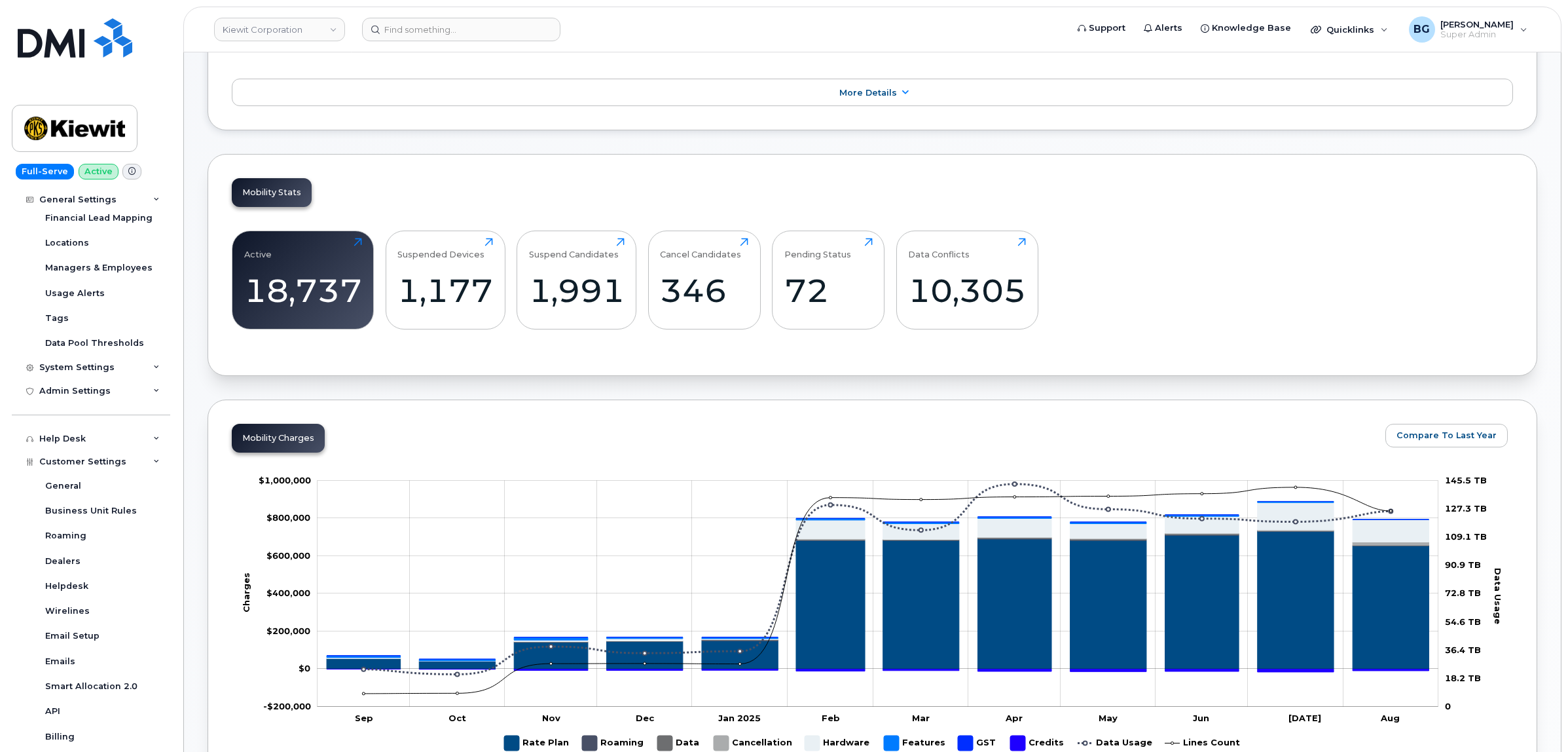
scroll to position [489, 0]
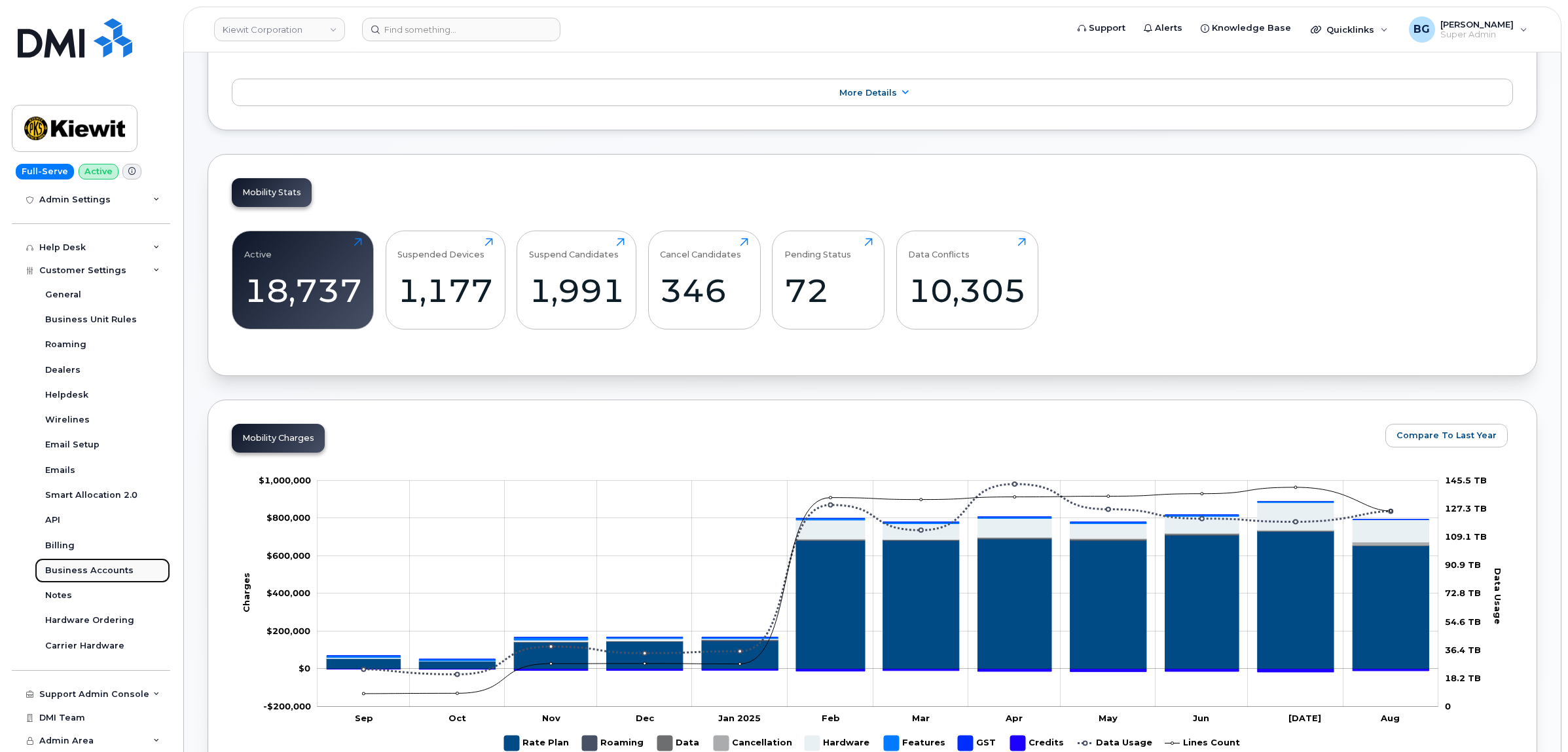
click at [102, 562] on link "Business Accounts" at bounding box center [102, 570] width 136 height 25
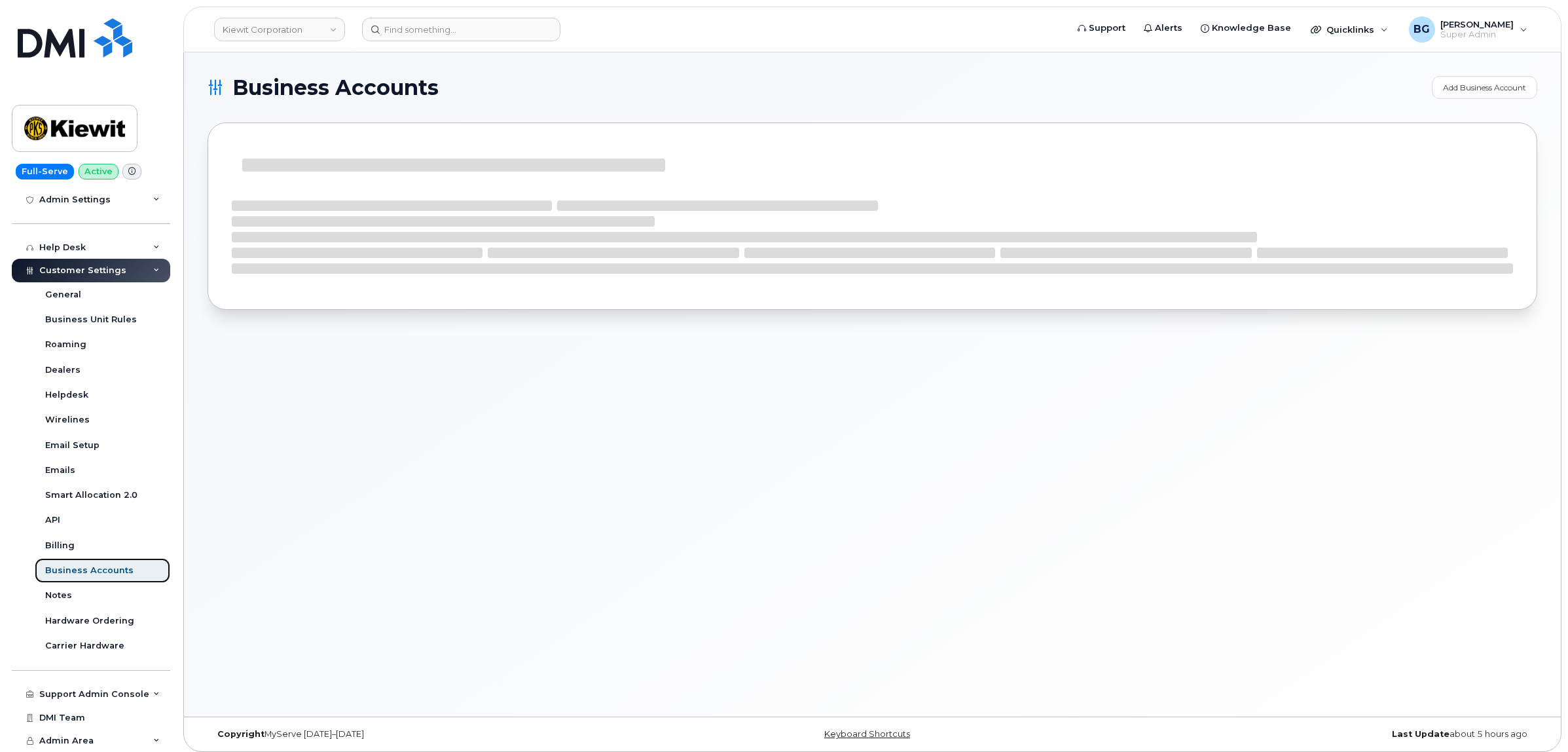
scroll to position [239, 0]
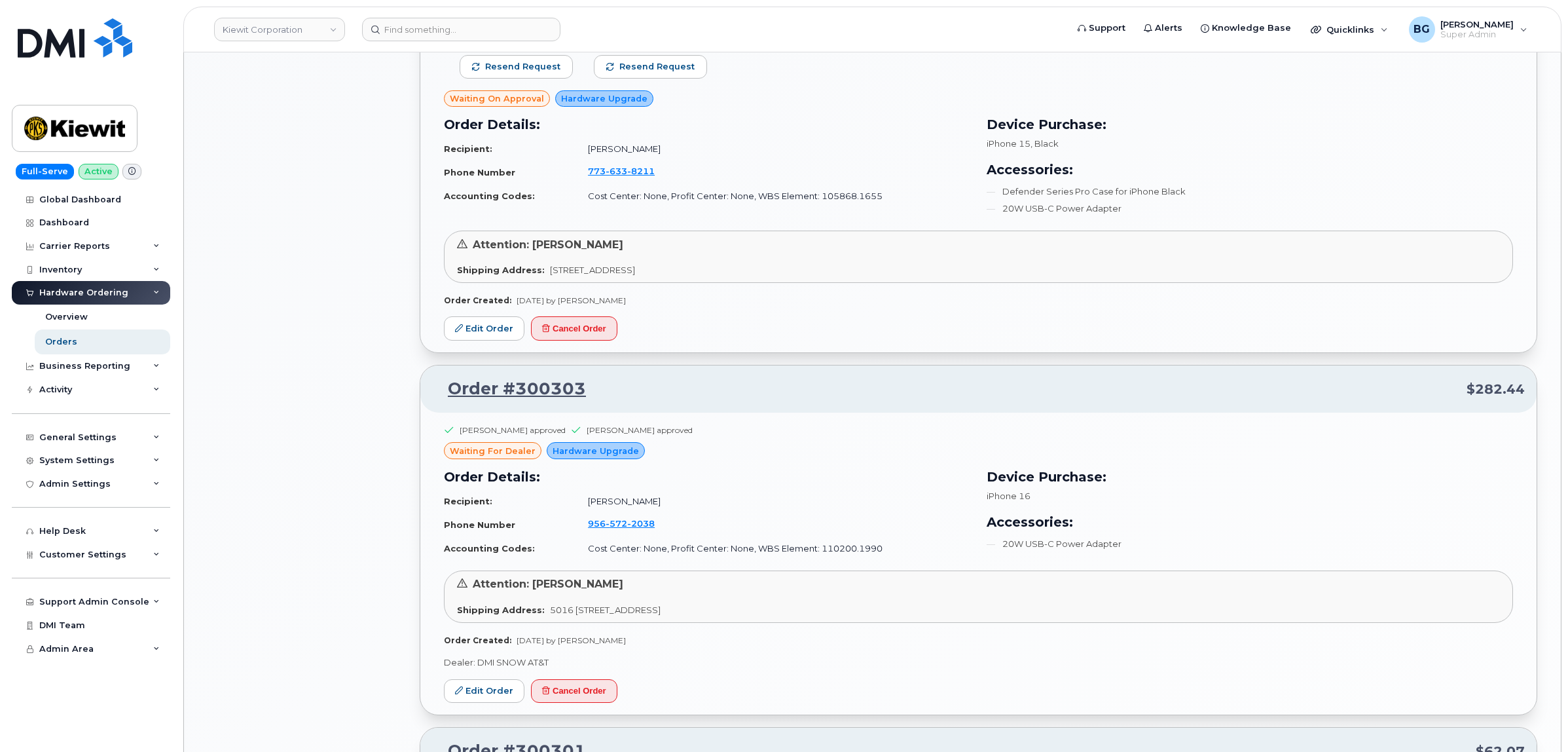
scroll to position [2504, 0]
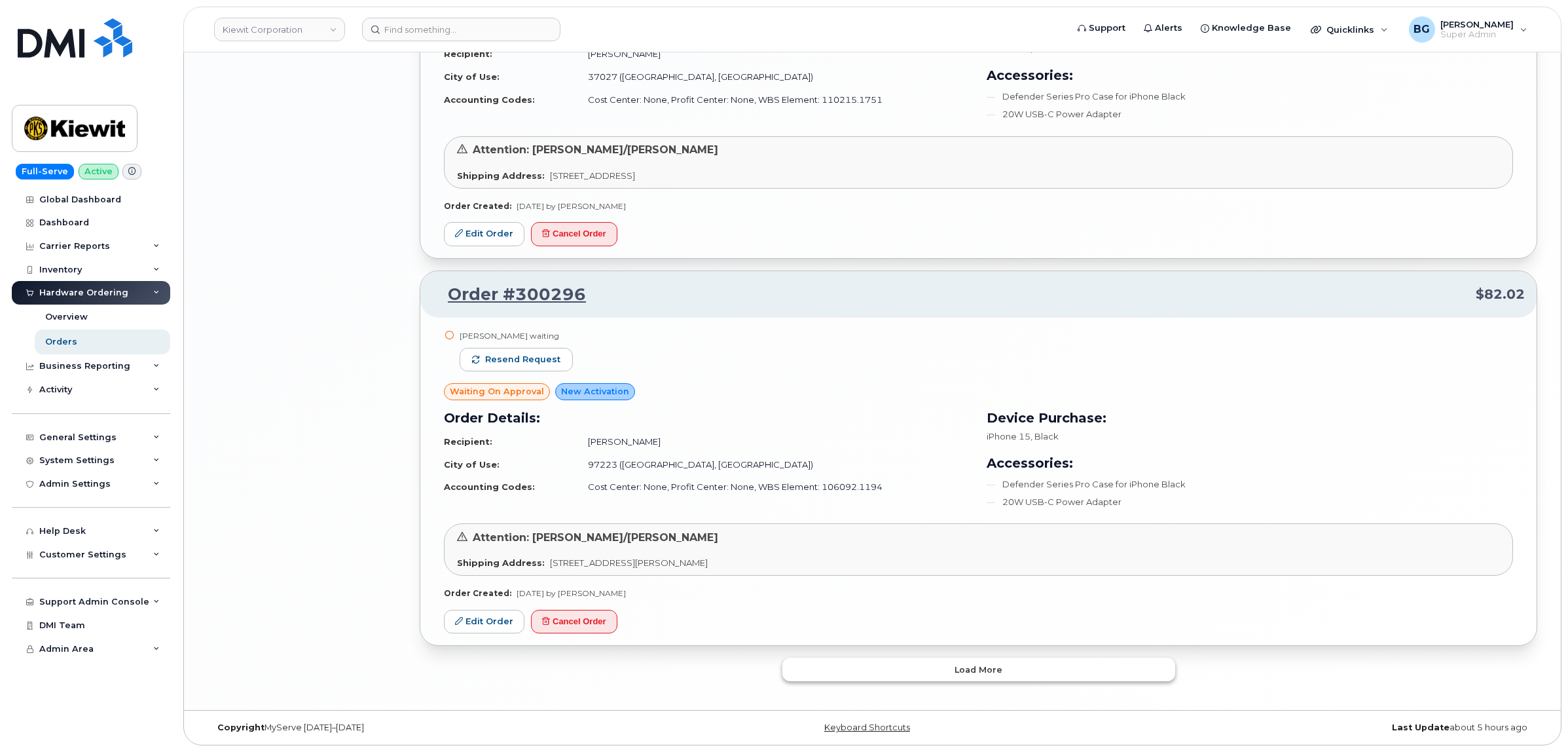
click at [842, 669] on button "Load more" at bounding box center [979, 669] width 393 height 23
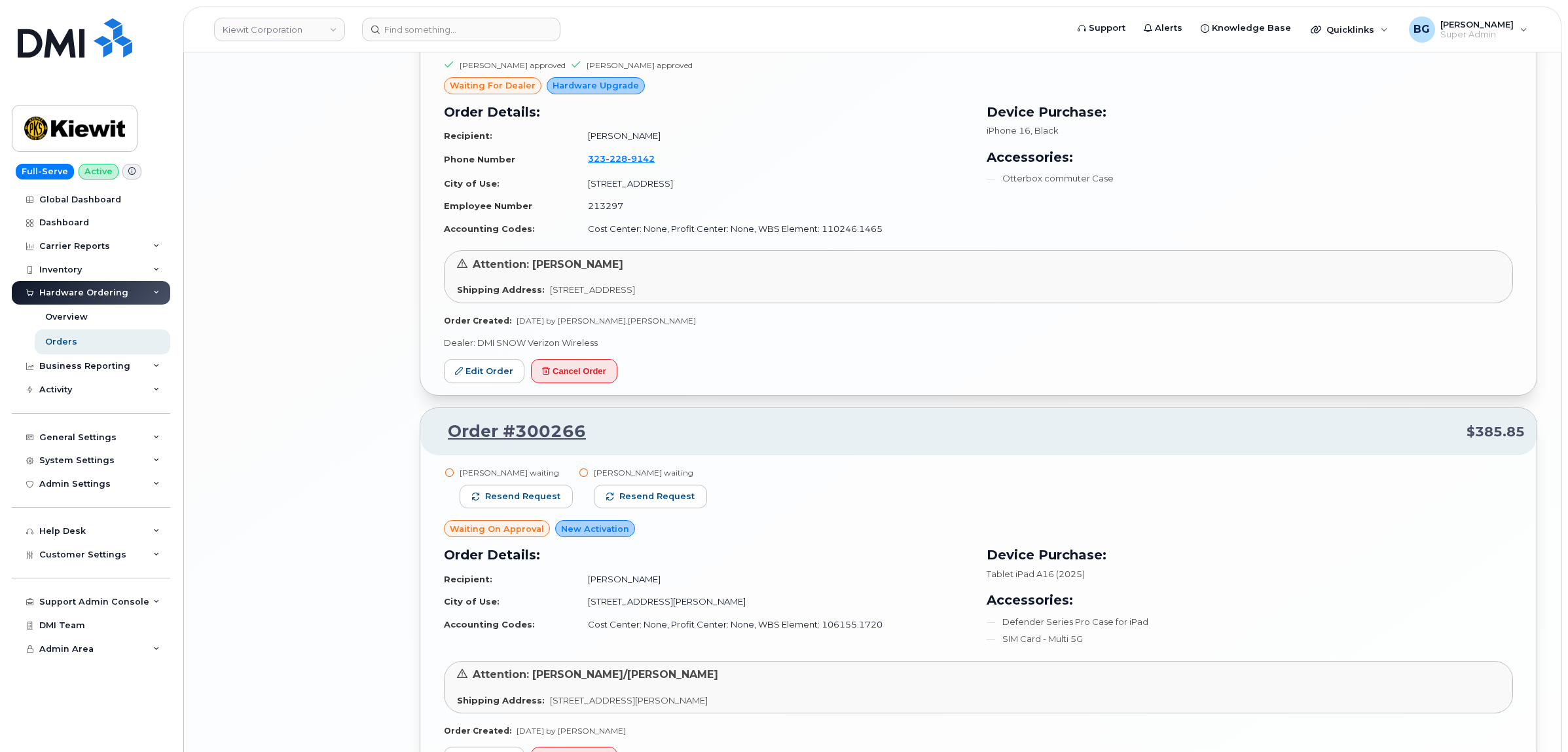
scroll to position [5552, 0]
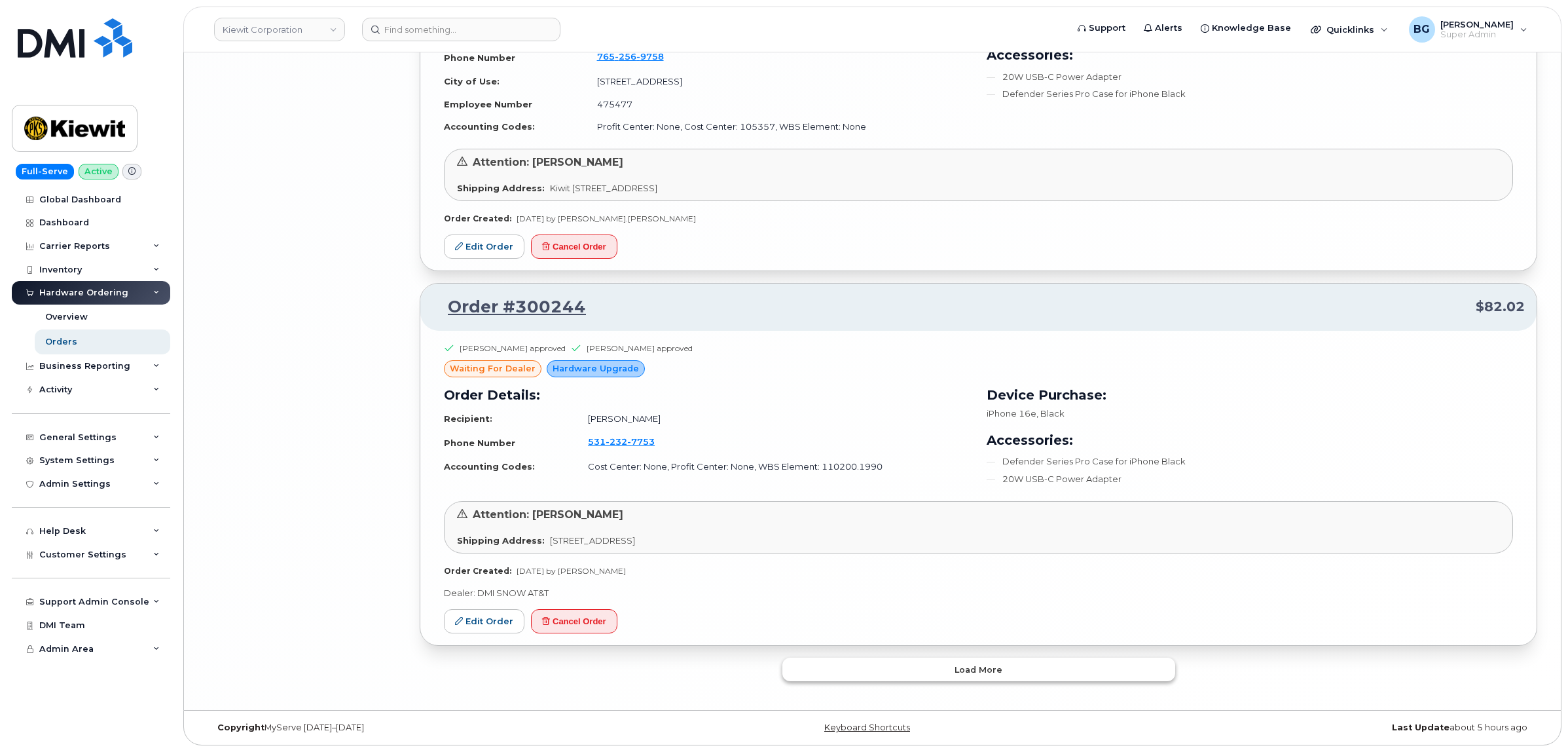
click at [953, 666] on button "Load more" at bounding box center [979, 669] width 393 height 23
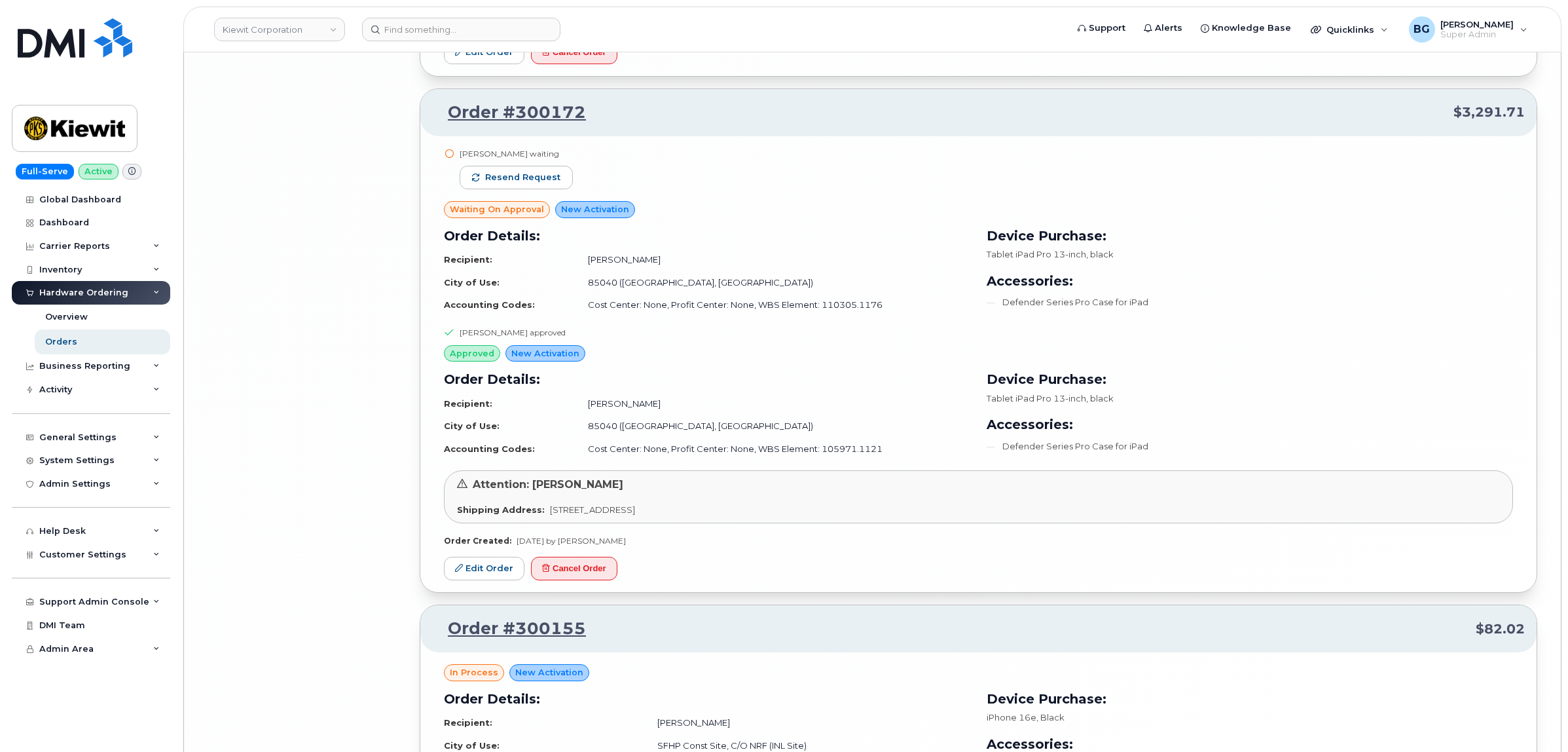
scroll to position [8812, 0]
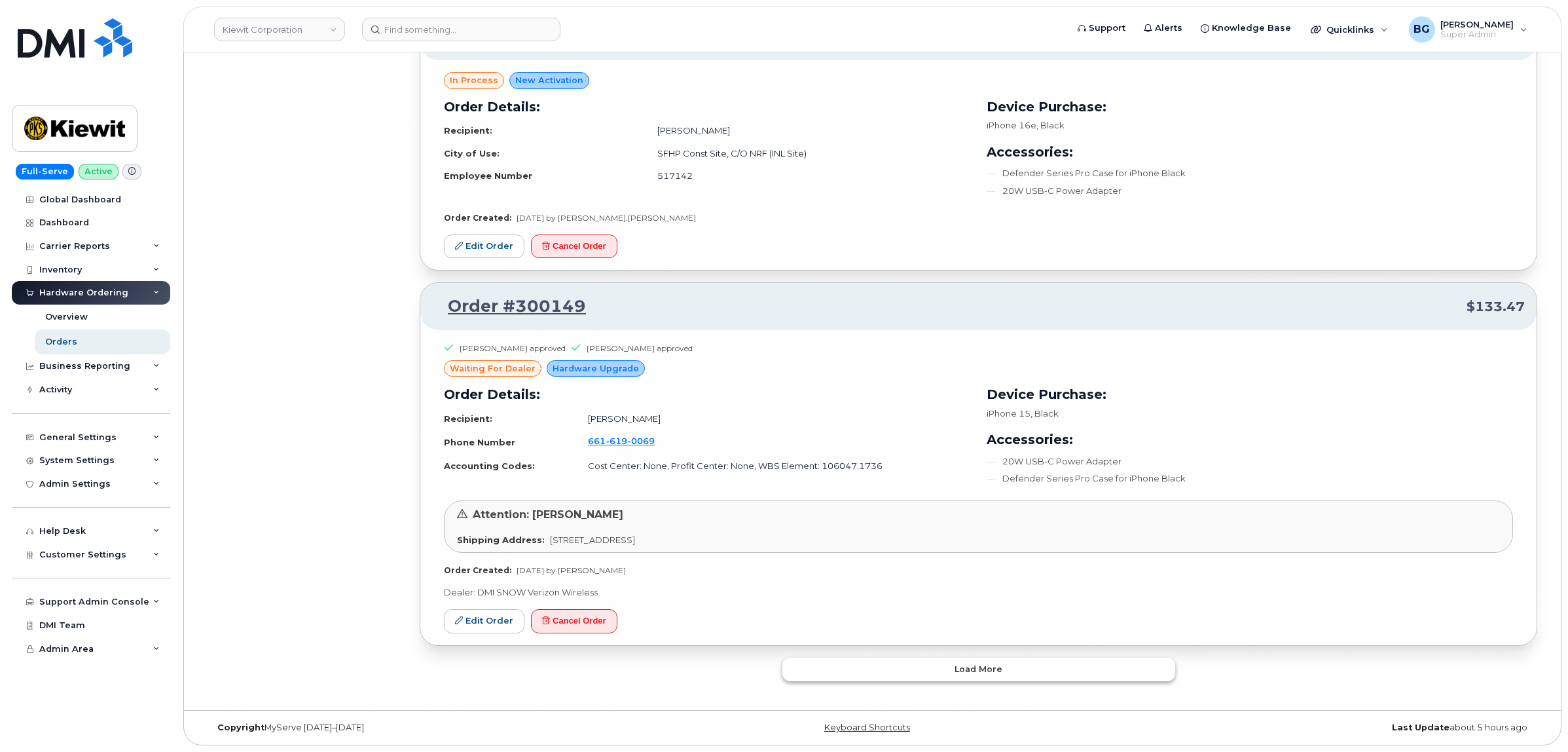
click at [1000, 669] on span "Load more" at bounding box center [979, 669] width 48 height 12
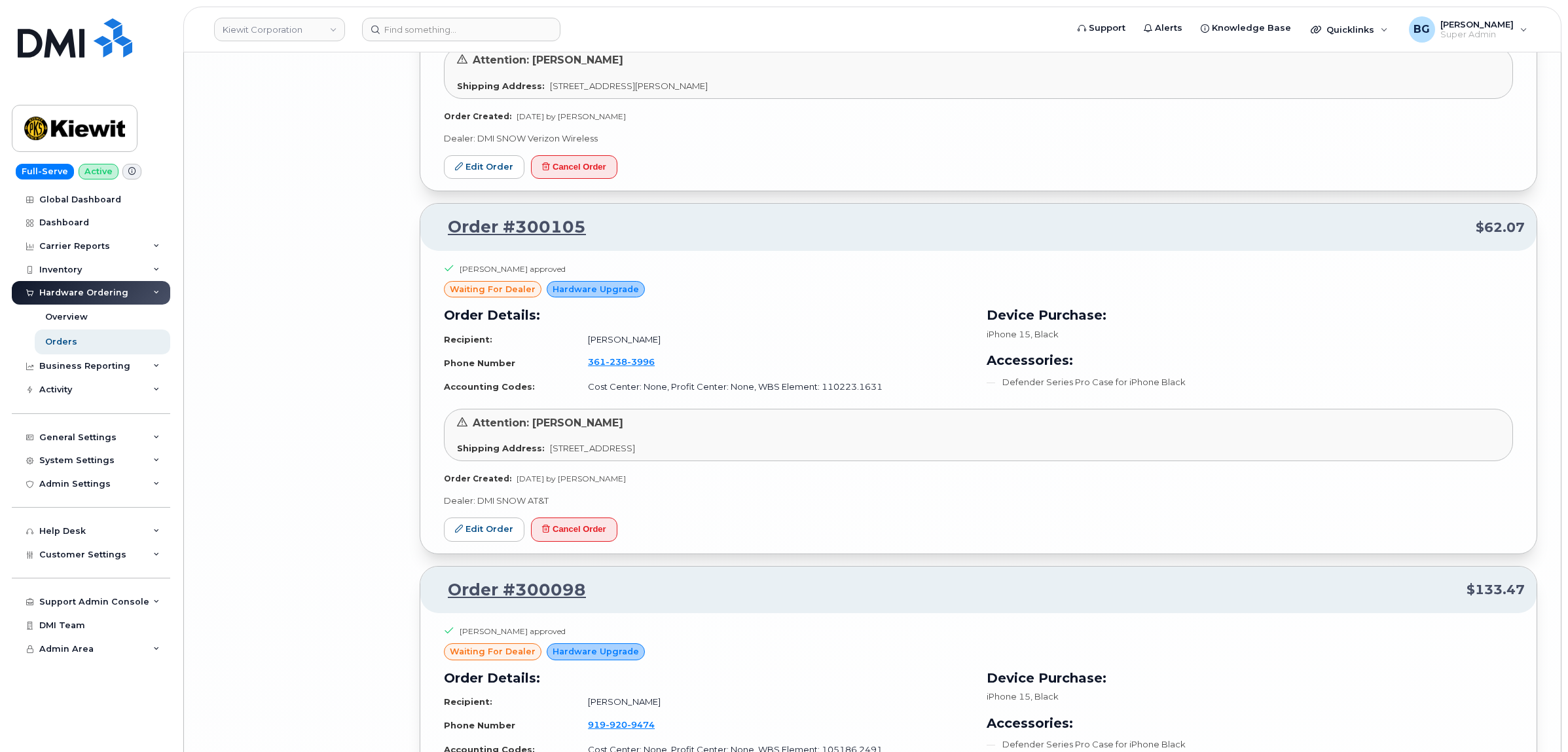
scroll to position [11859, 0]
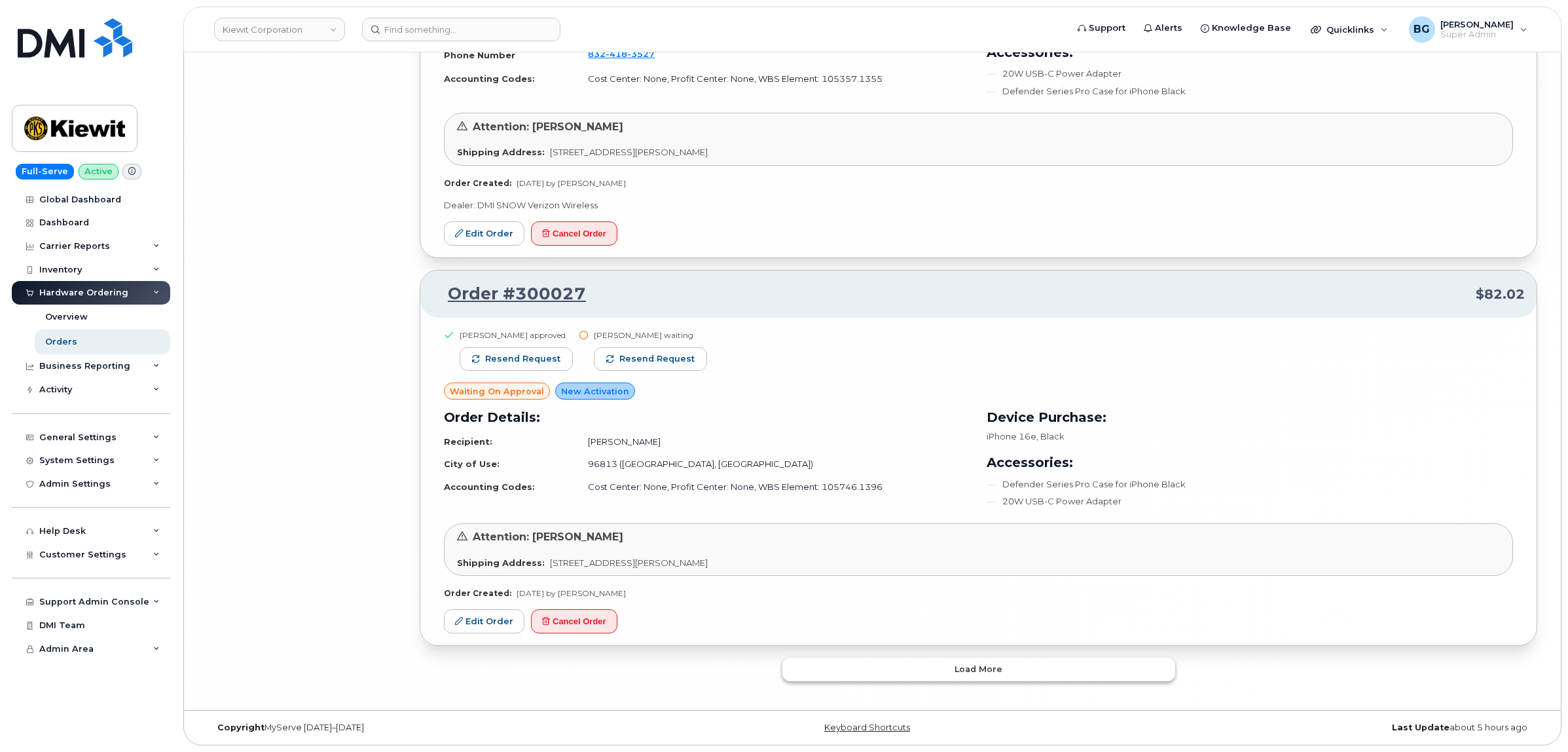
click at [963, 669] on span "Load more" at bounding box center [979, 669] width 48 height 12
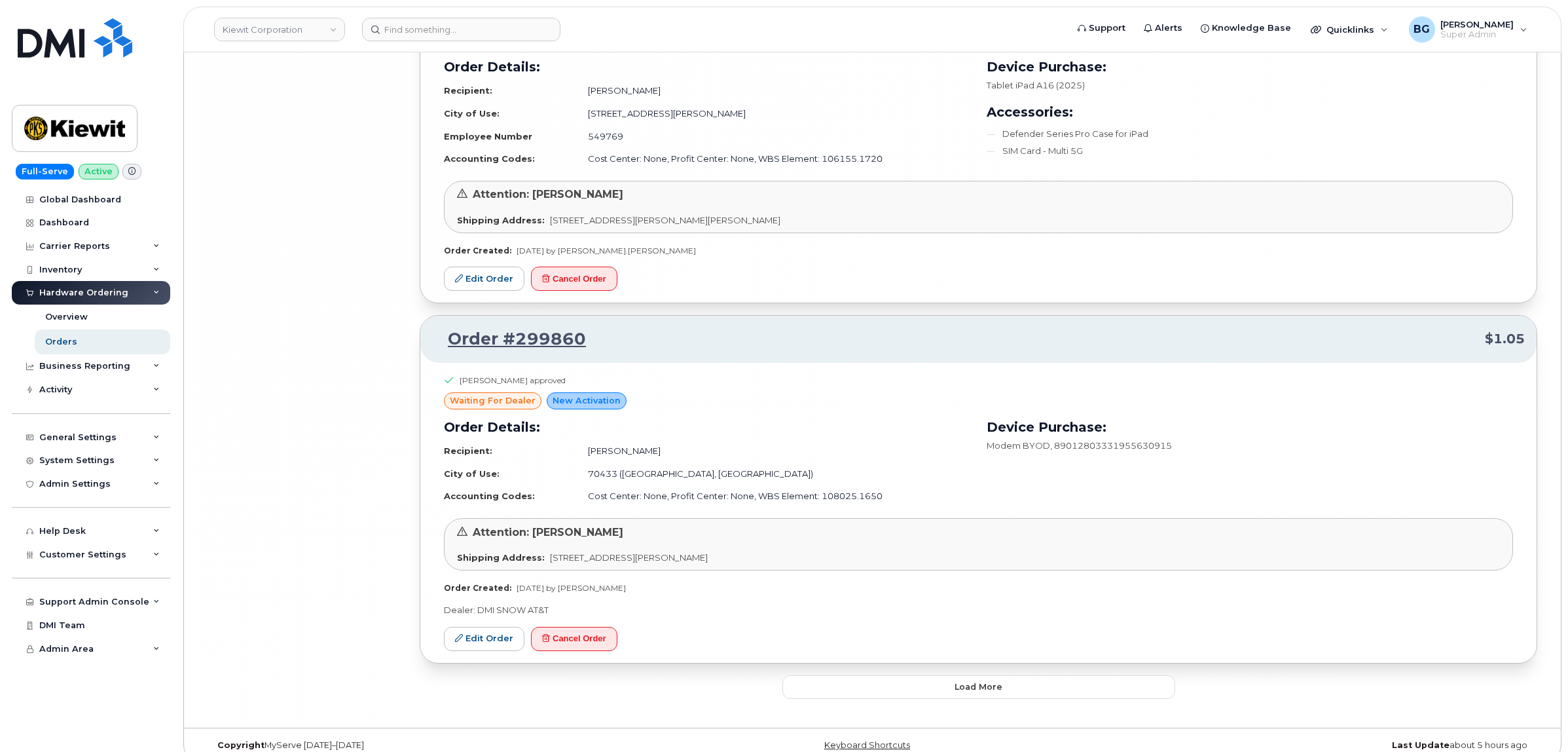
scroll to position [15379, 0]
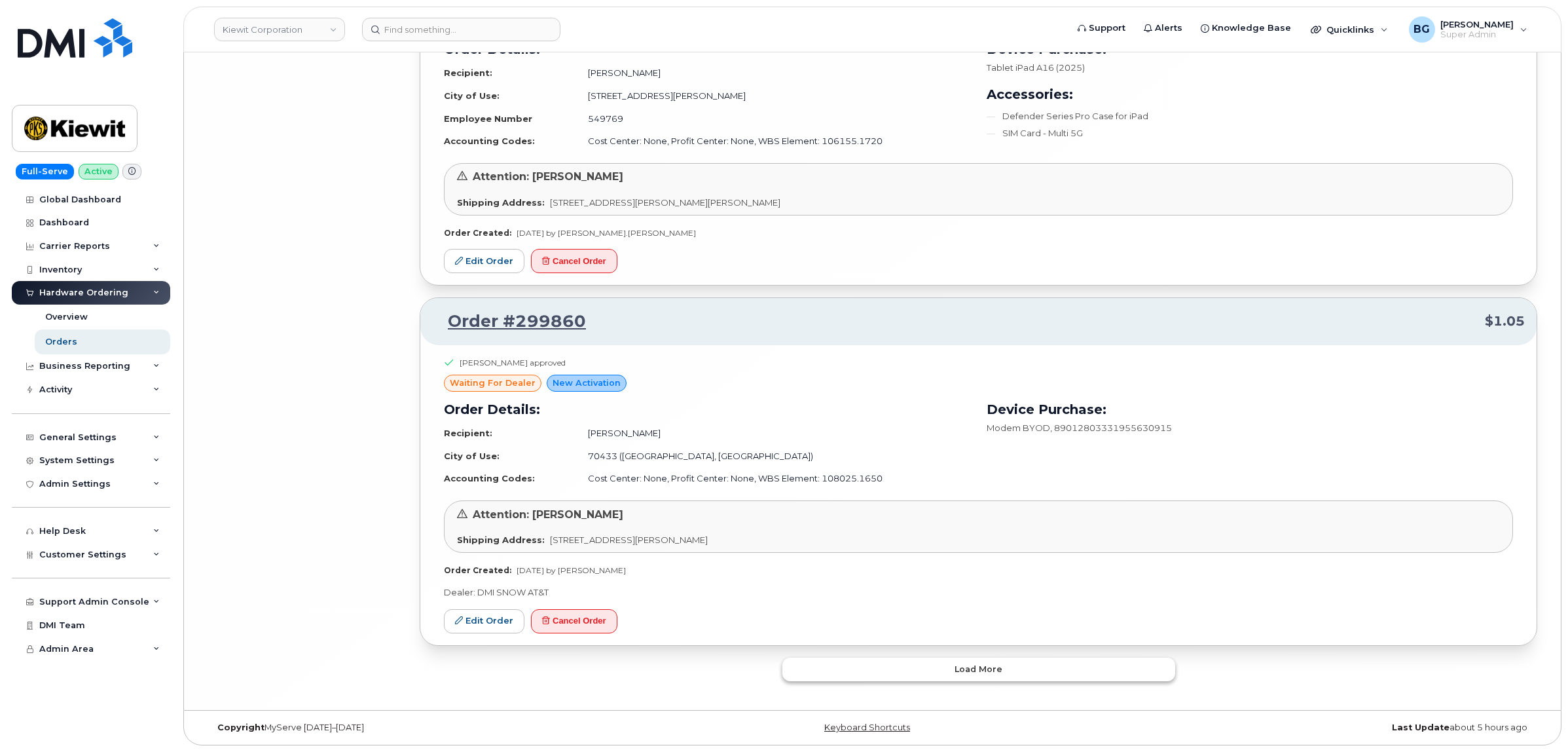
click at [969, 667] on span "Load more" at bounding box center [979, 669] width 48 height 12
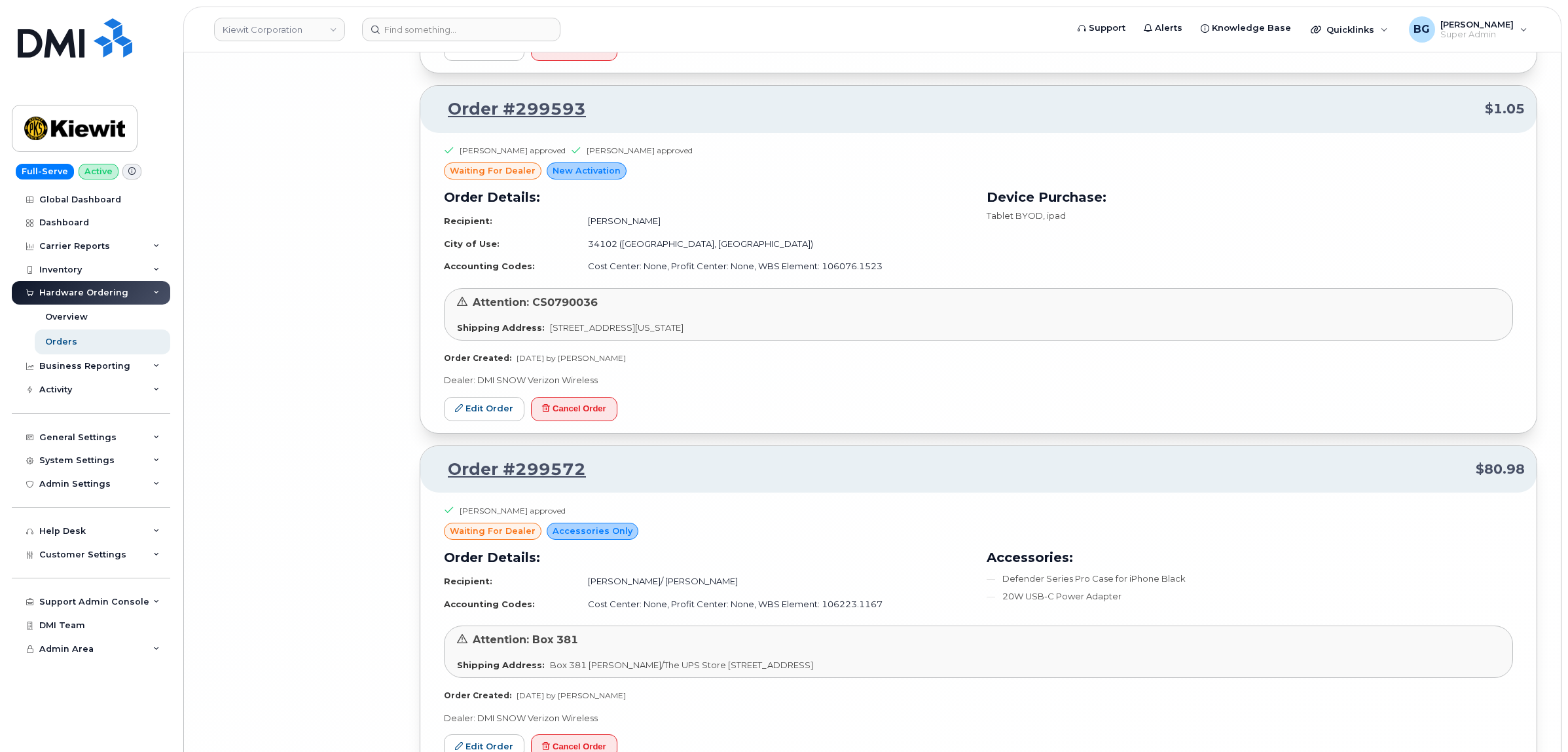
scroll to position [18530, 0]
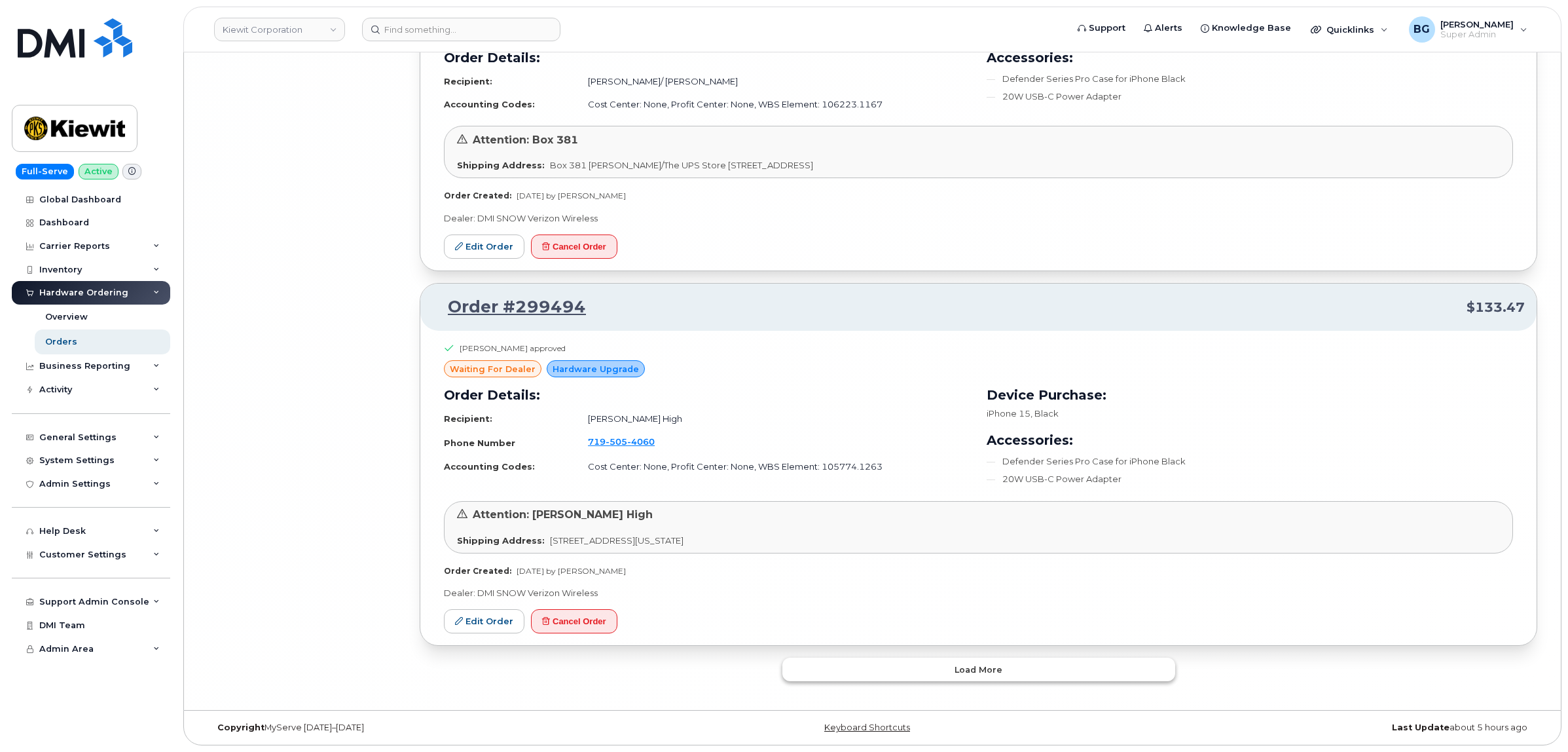
click at [986, 673] on span "Load more" at bounding box center [979, 669] width 48 height 12
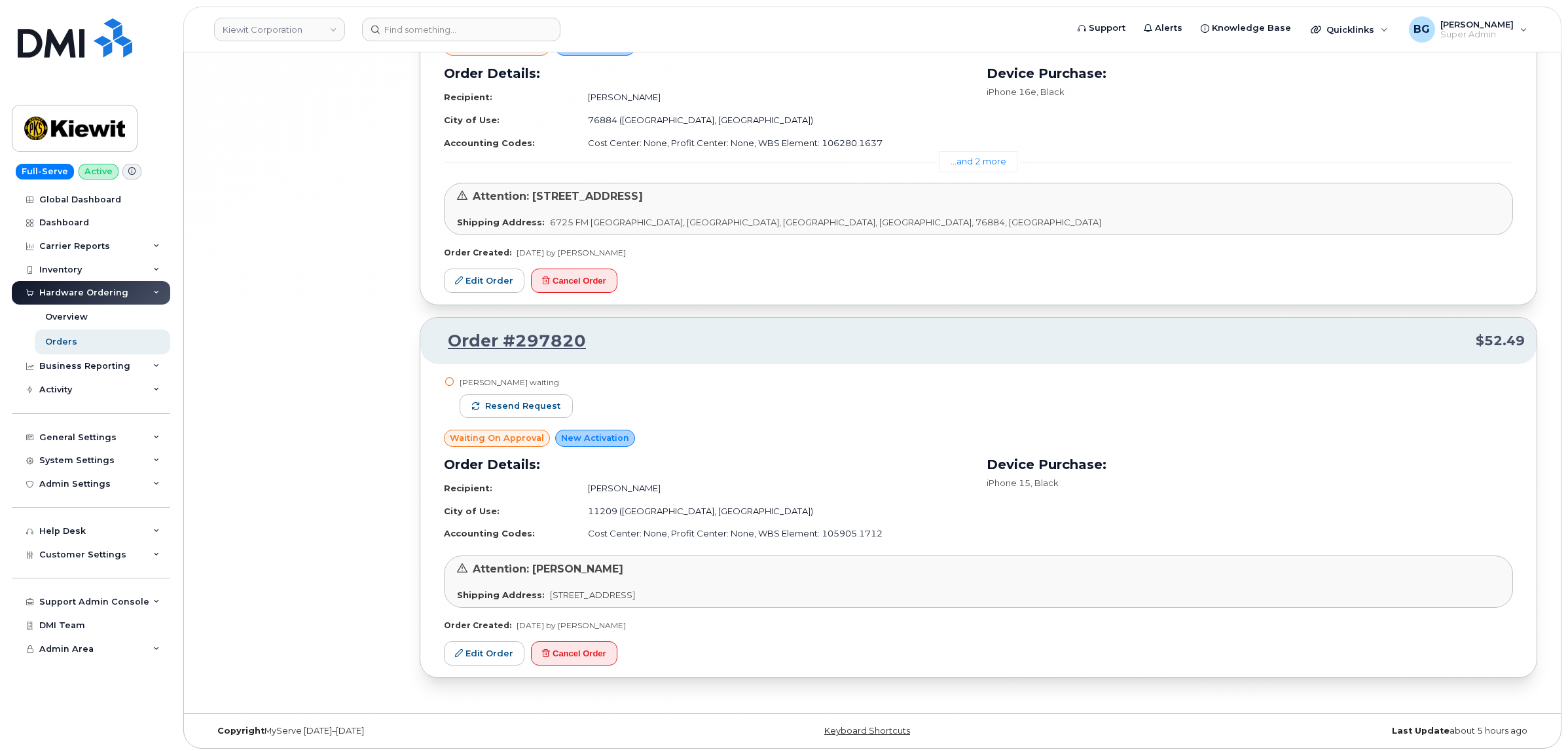
scroll to position [21105, 0]
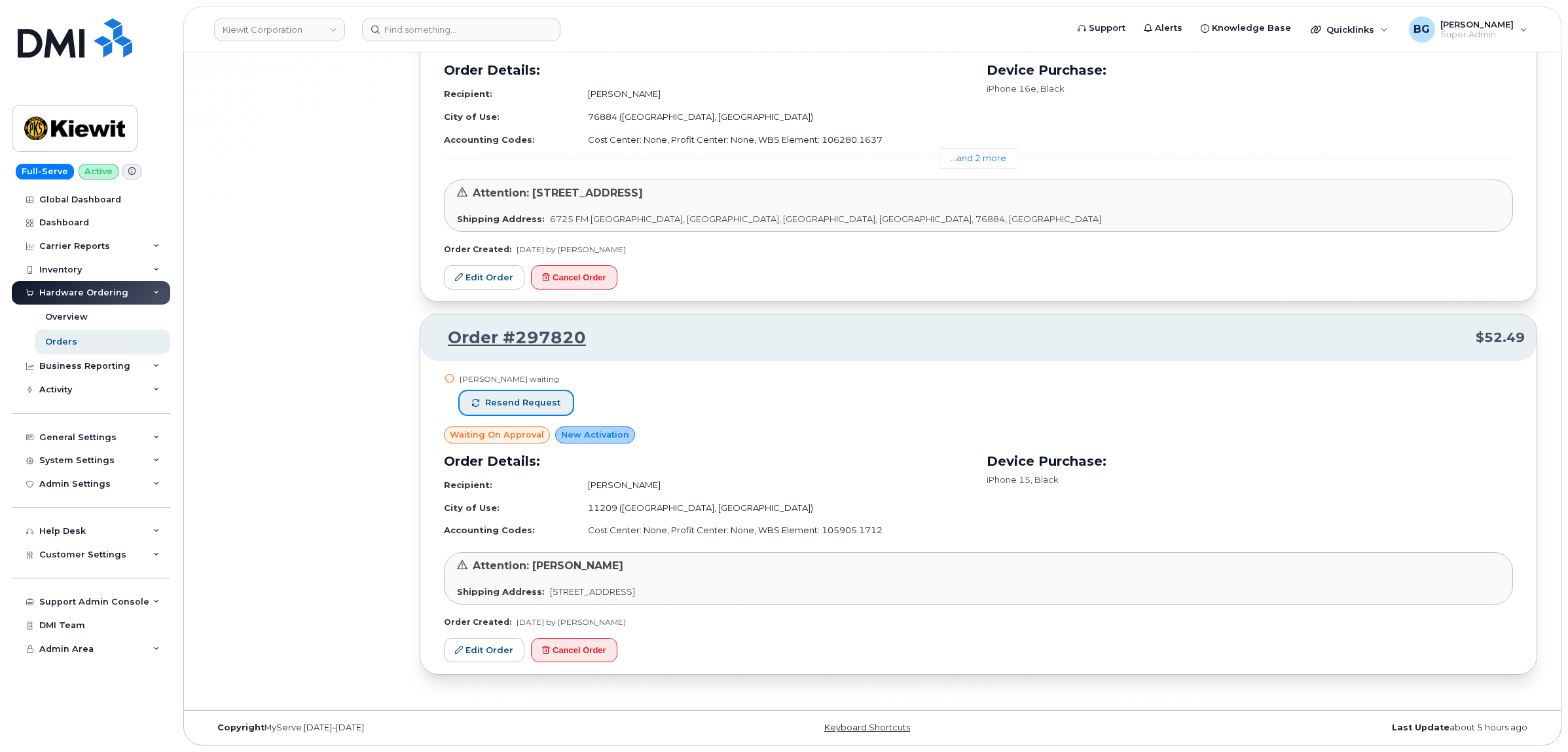
click at [517, 404] on span "Resend request" at bounding box center [523, 403] width 76 height 12
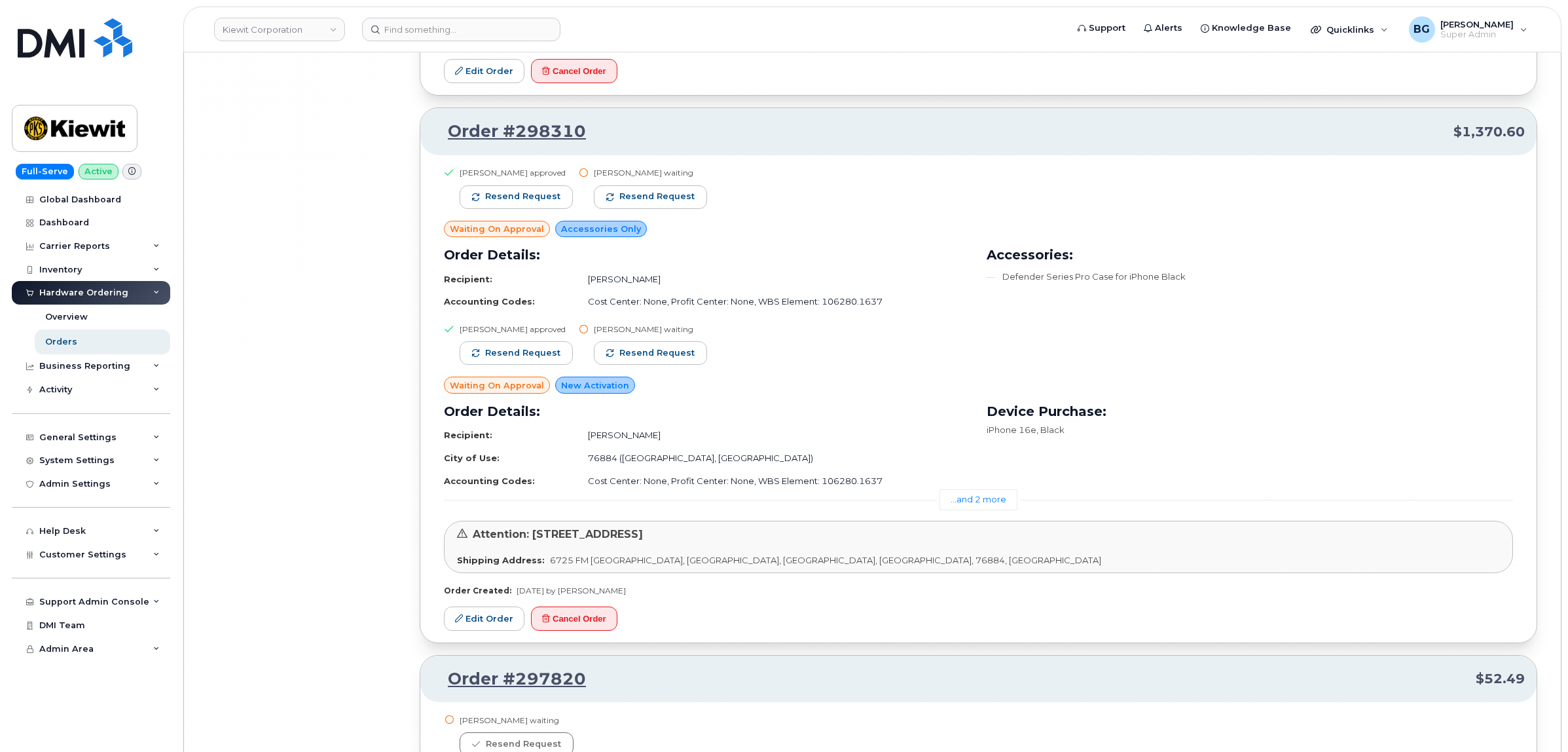
scroll to position [20723, 0]
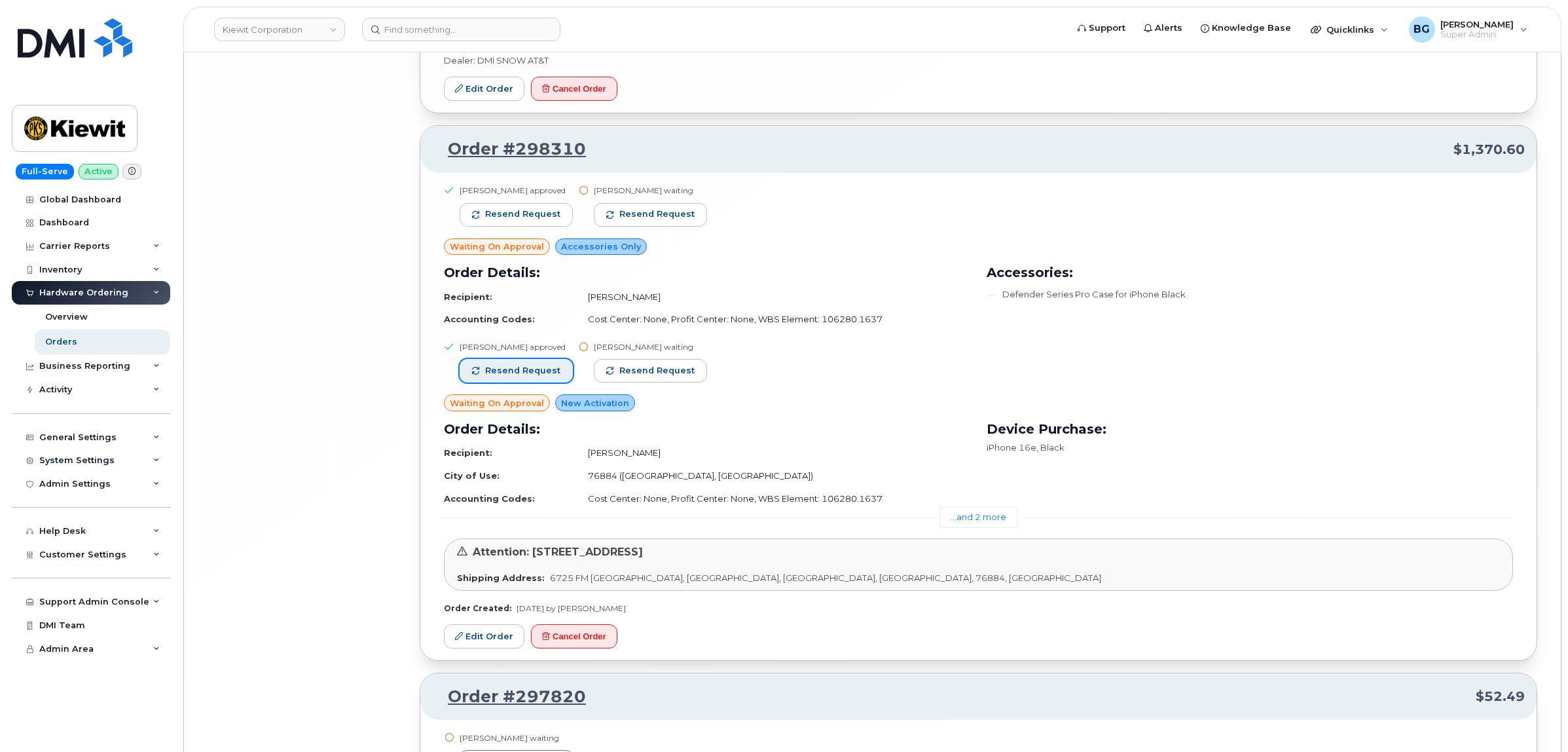
click at [514, 376] on span "Resend request" at bounding box center [523, 370] width 76 height 12
click at [502, 220] on span "Resend request" at bounding box center [523, 214] width 76 height 12
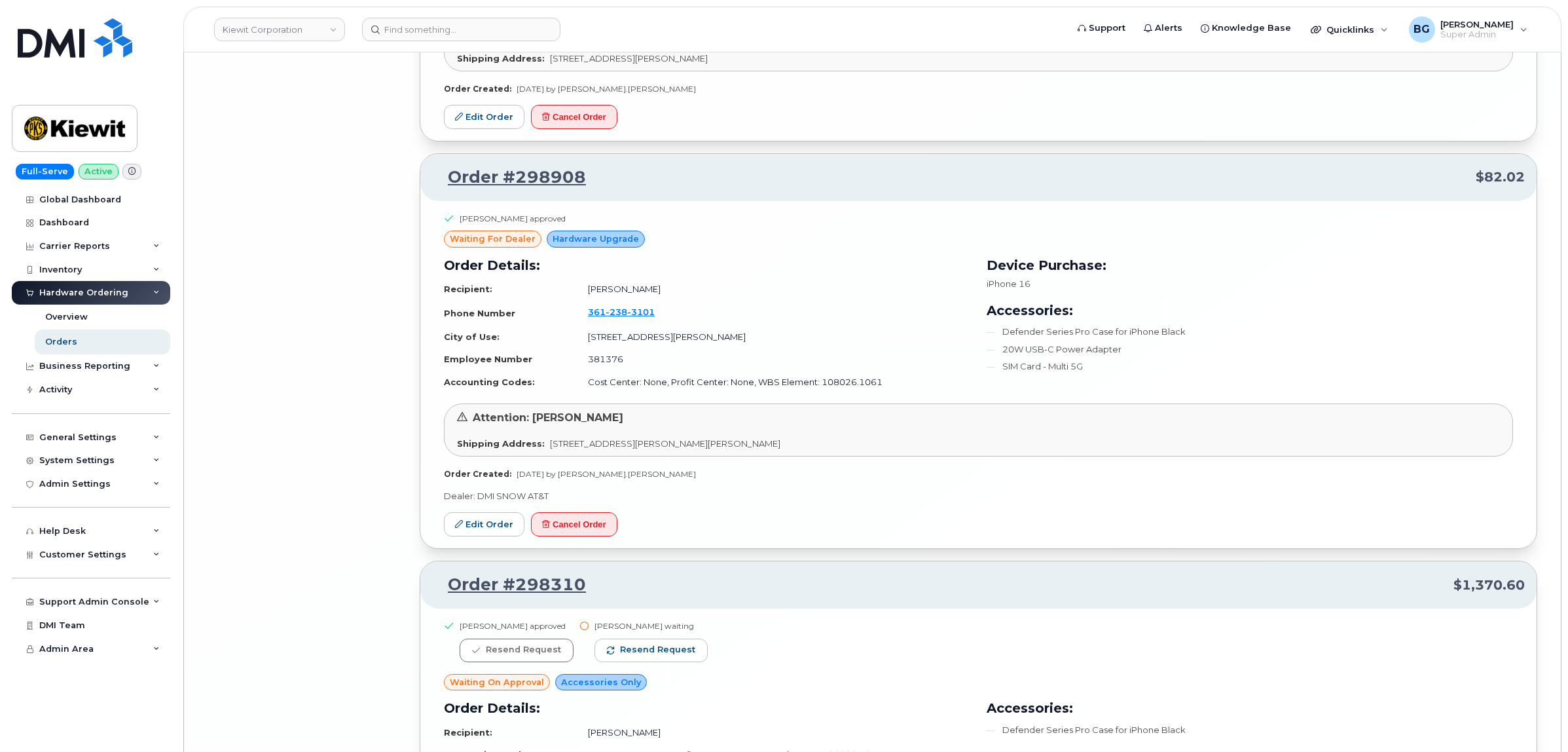
scroll to position [20287, 0]
drag, startPoint x: 590, startPoint y: 198, endPoint x: 437, endPoint y: 201, distance: 153.0
click at [437, 191] on p "Order #298908 $82.02" at bounding box center [979, 178] width 1093 height 23
copy link "Order #298908"
drag, startPoint x: -87, startPoint y: 564, endPoint x: -345, endPoint y: 718, distance: 300.5
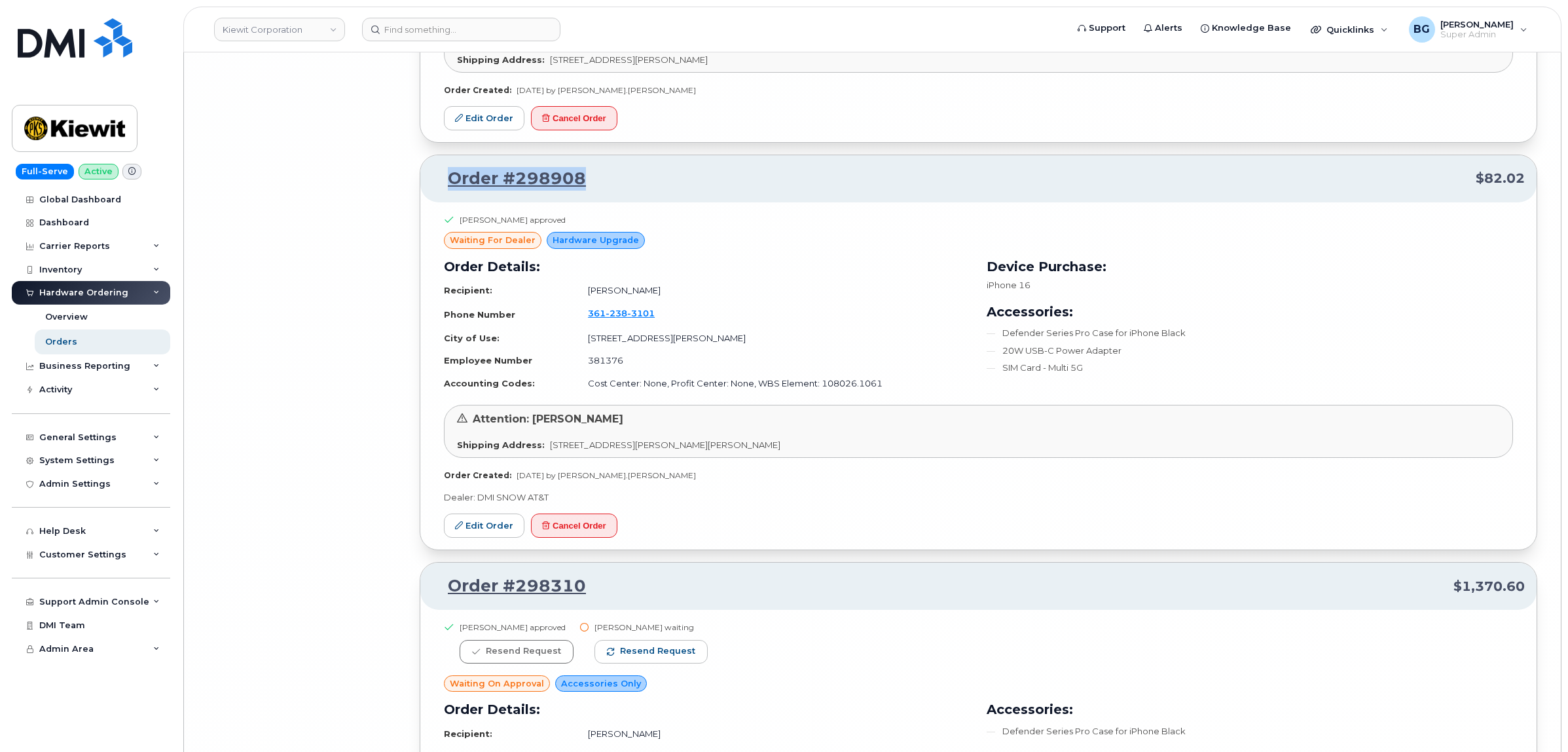
click at [433, 29] on input at bounding box center [461, 29] width 198 height 23
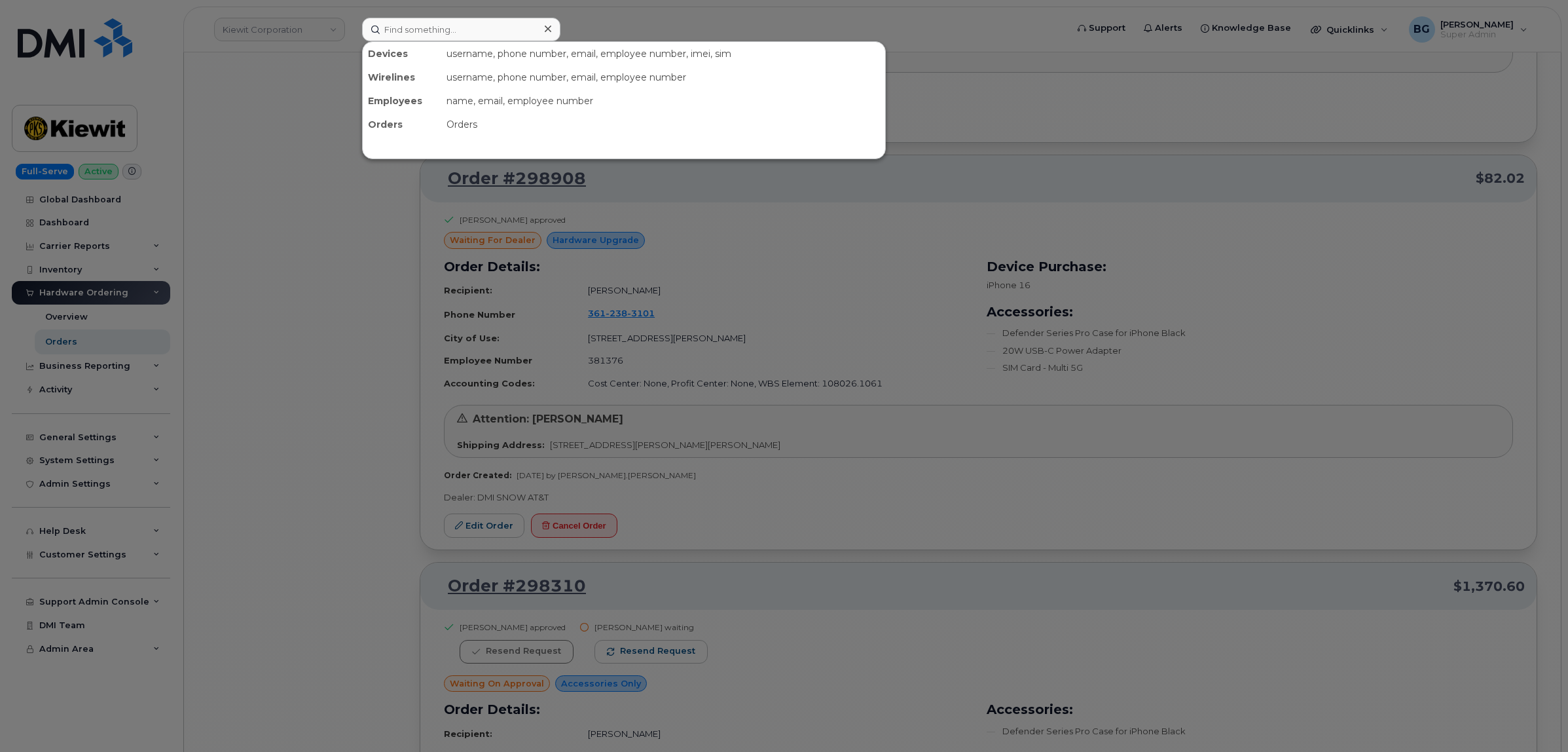
click at [249, 28] on div at bounding box center [784, 376] width 1568 height 752
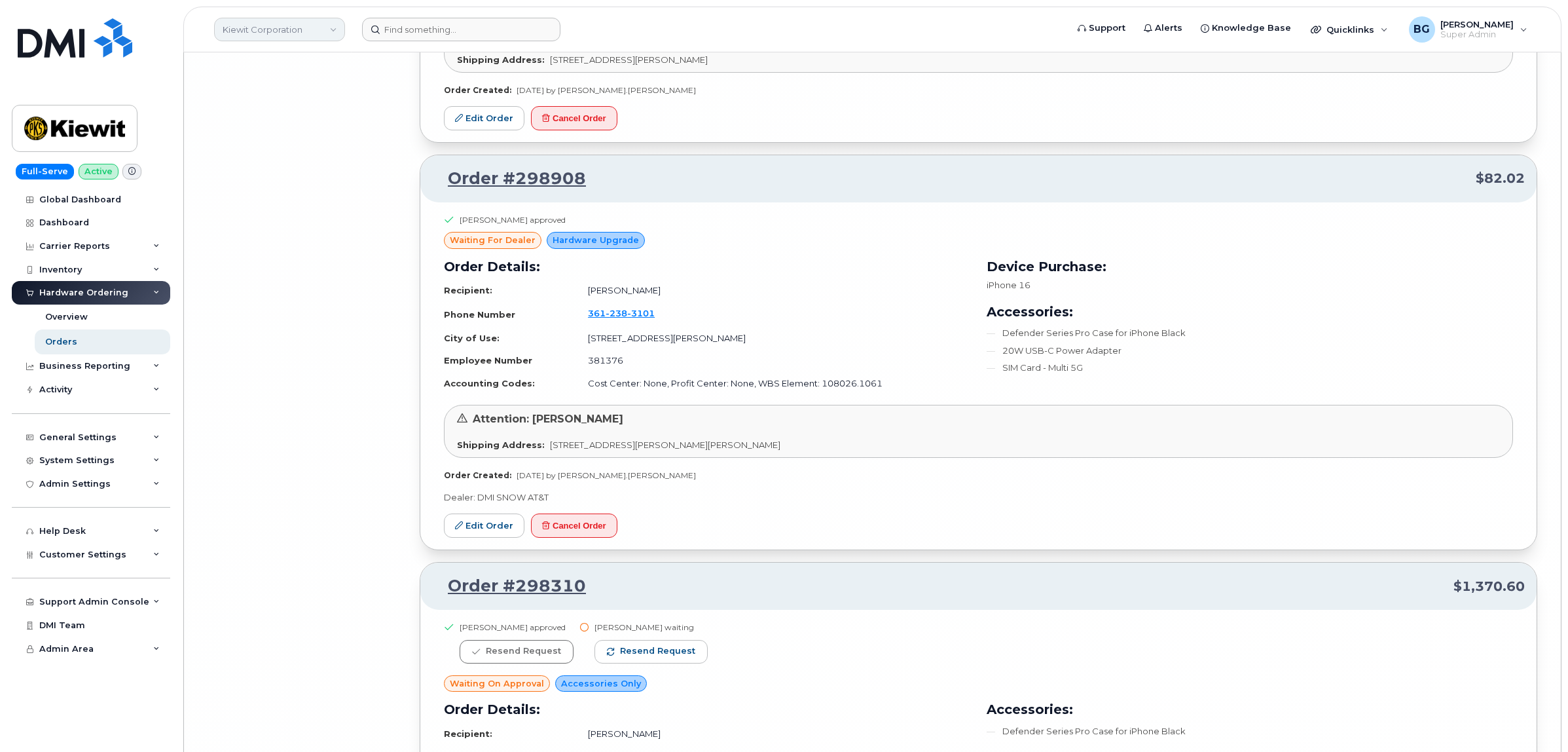
click at [257, 26] on link "Kiewit Corporation" at bounding box center [279, 29] width 131 height 23
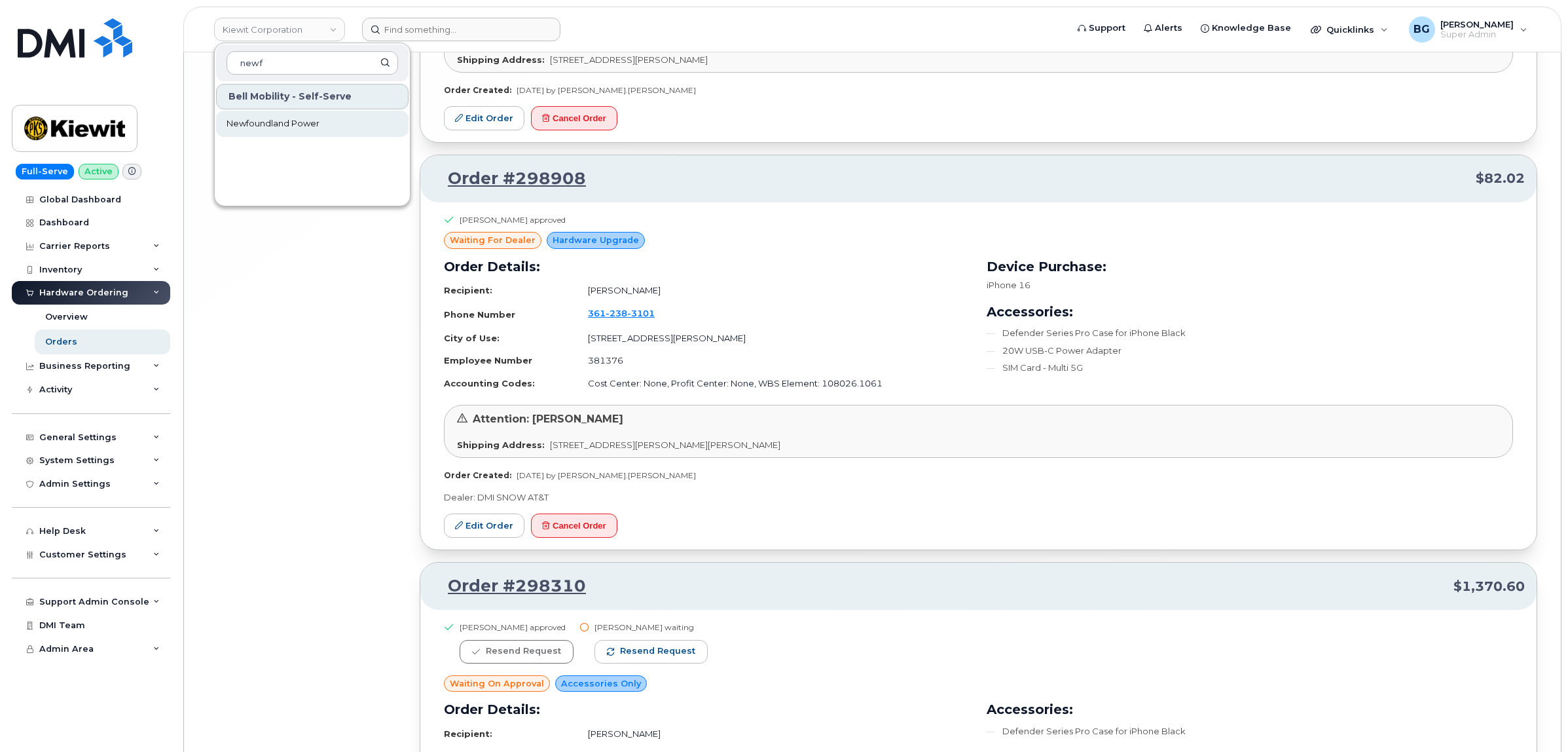
type input "newf"
click at [255, 119] on span "Newfoundland Power" at bounding box center [273, 123] width 93 height 13
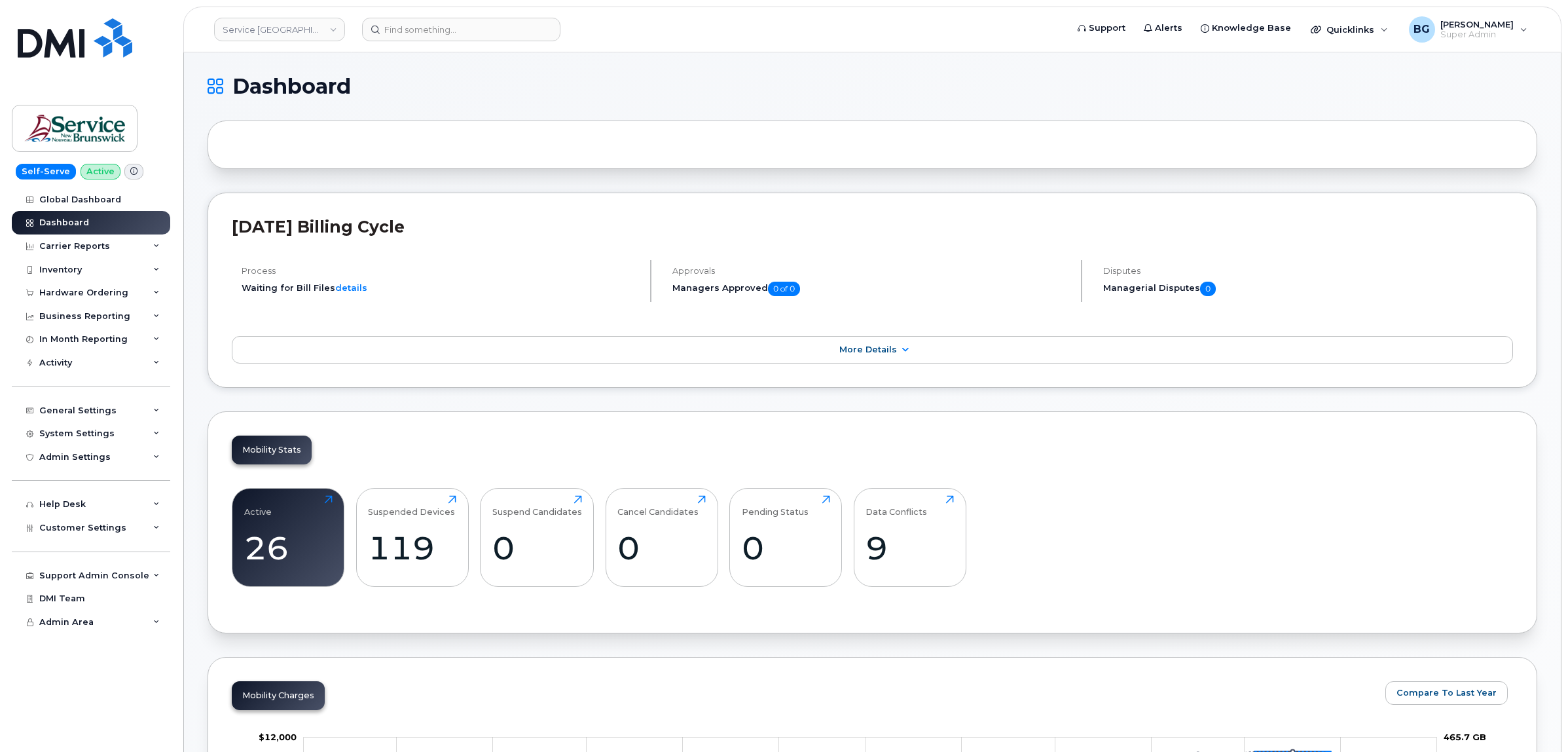
click at [86, 400] on div "General Settings My Account Device Mapping Financial Lead Mapping Locations Man…" at bounding box center [93, 399] width 162 height 48
click at [83, 407] on div "General Settings" at bounding box center [78, 411] width 77 height 10
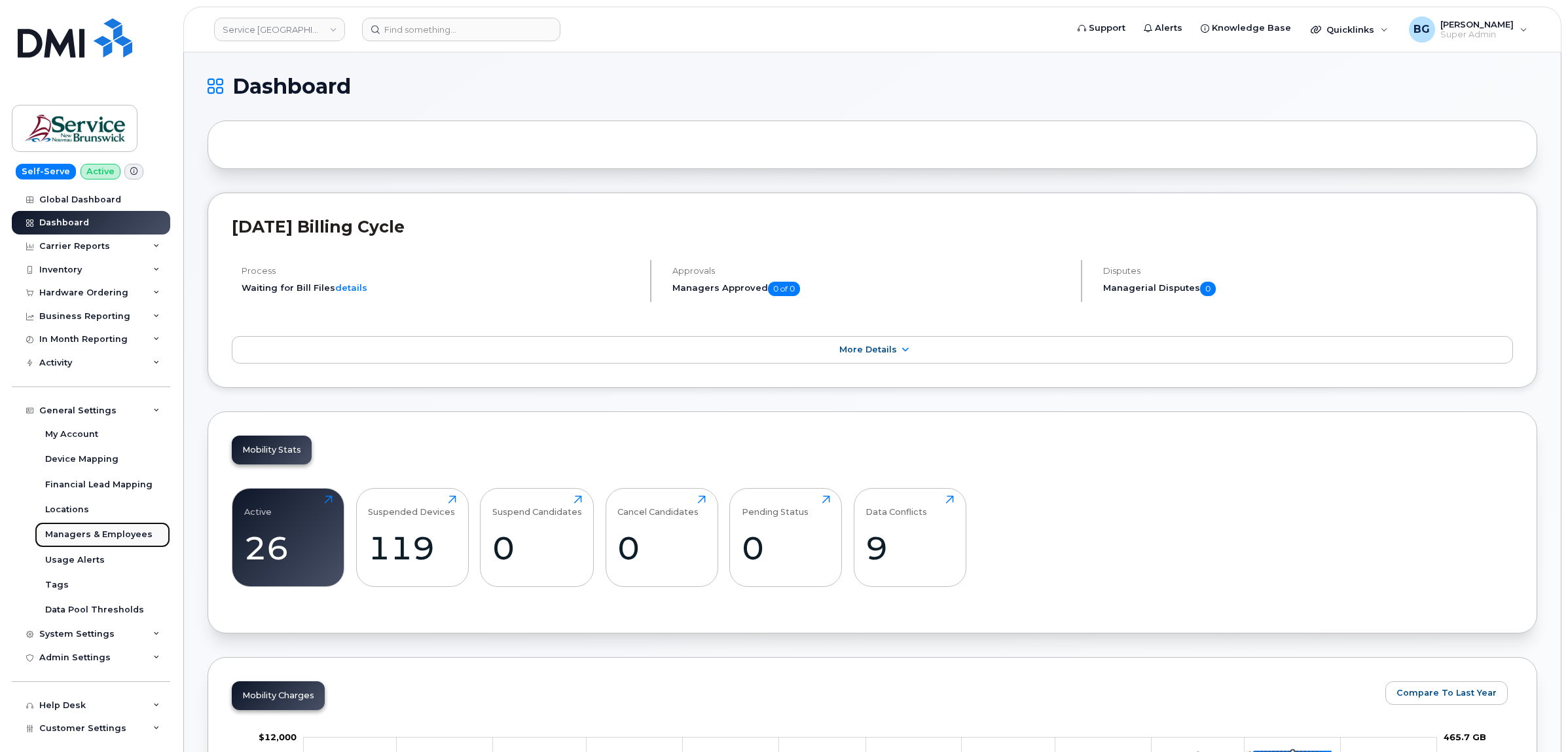
click at [90, 535] on div "Managers & Employees" at bounding box center [99, 535] width 107 height 12
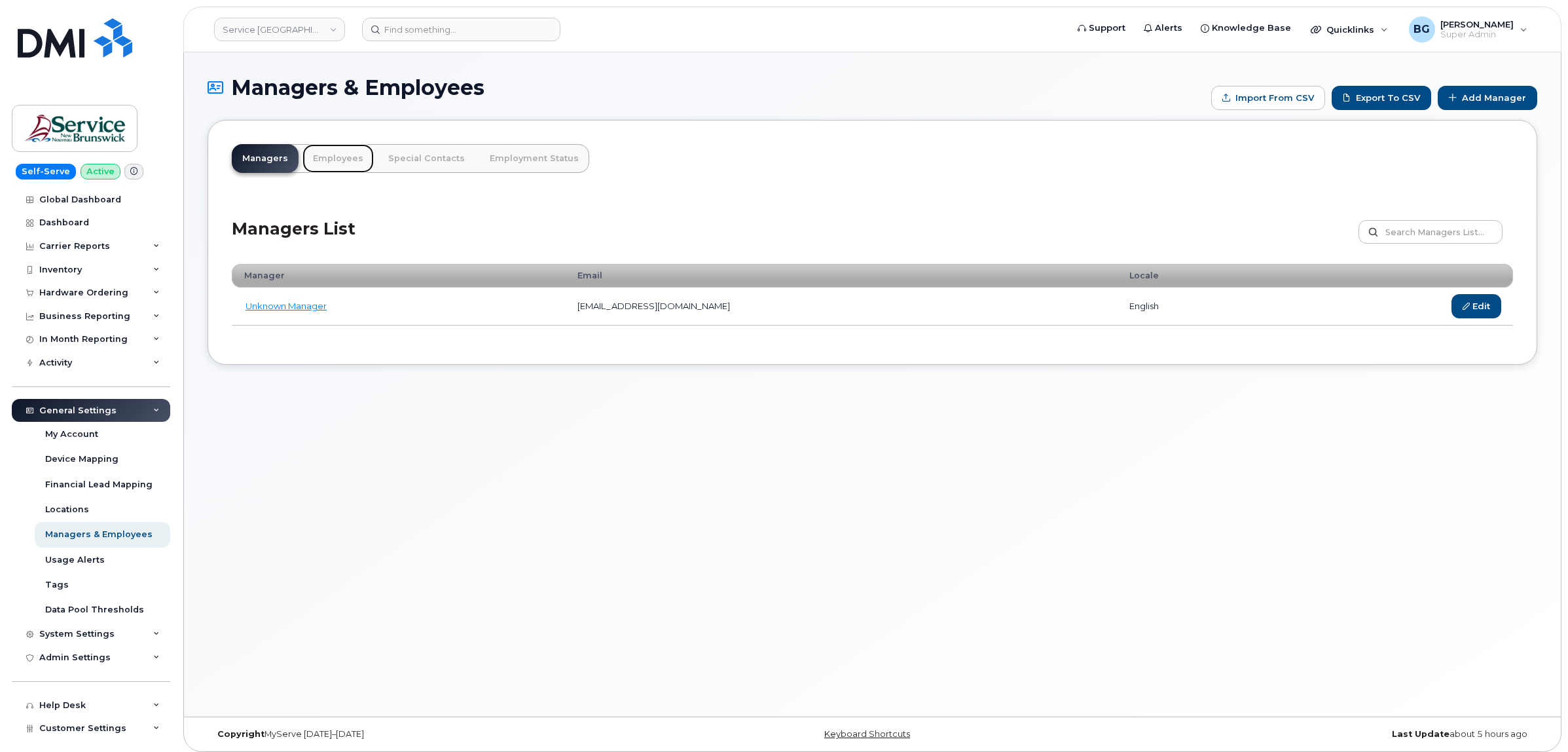
click at [328, 161] on link "Employees" at bounding box center [338, 159] width 71 height 29
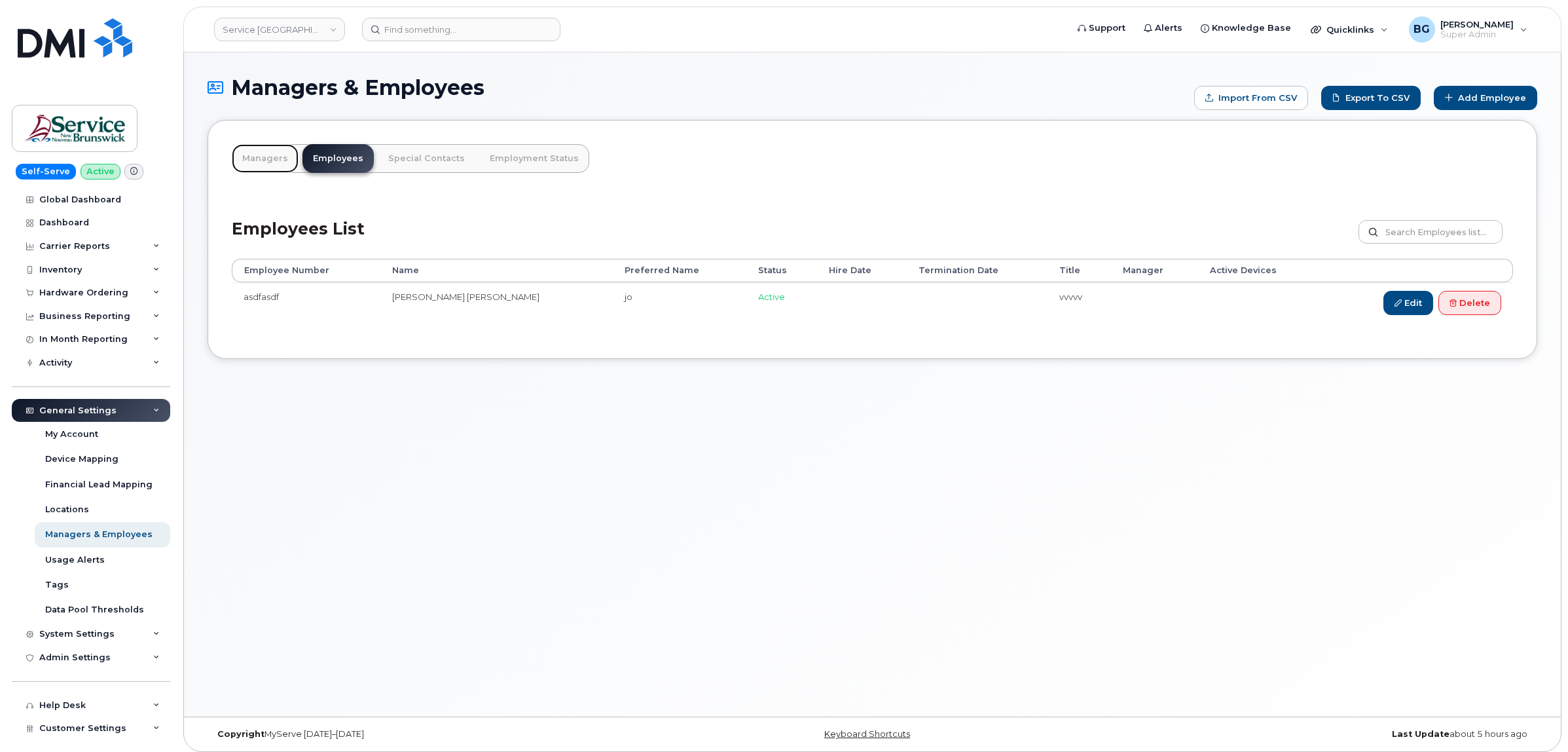
click at [259, 161] on link "Managers" at bounding box center [265, 159] width 67 height 29
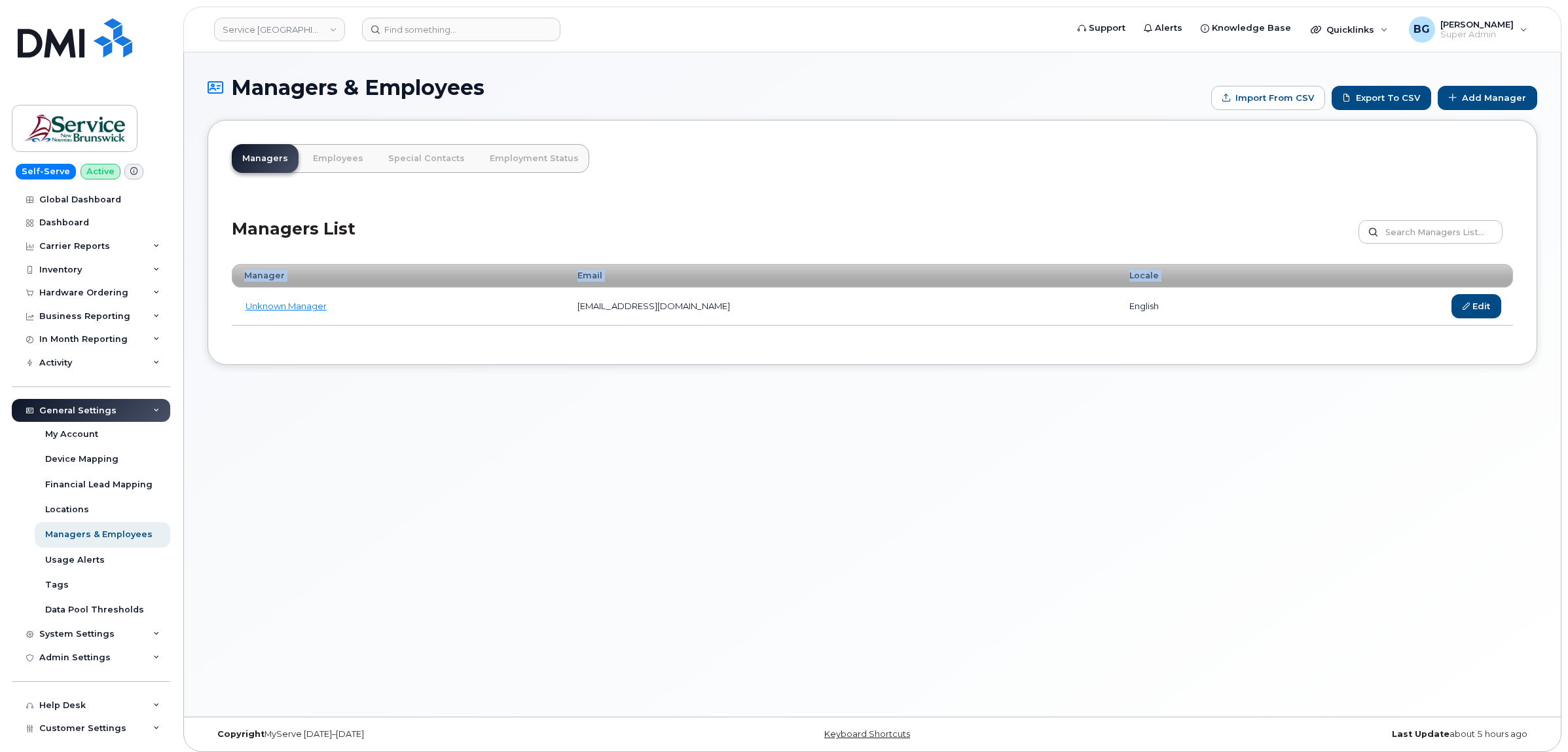
drag, startPoint x: 239, startPoint y: 304, endPoint x: 1393, endPoint y: 309, distance: 1154.0
click at [1393, 309] on tr "Unknown Manager [EMAIL_ADDRESS][DOMAIN_NAME] english Edit" at bounding box center [872, 307] width 1281 height 38
copy table "Manager Email Locale"
click at [286, 30] on link "Service New Brunswick (SNB)" at bounding box center [279, 29] width 131 height 23
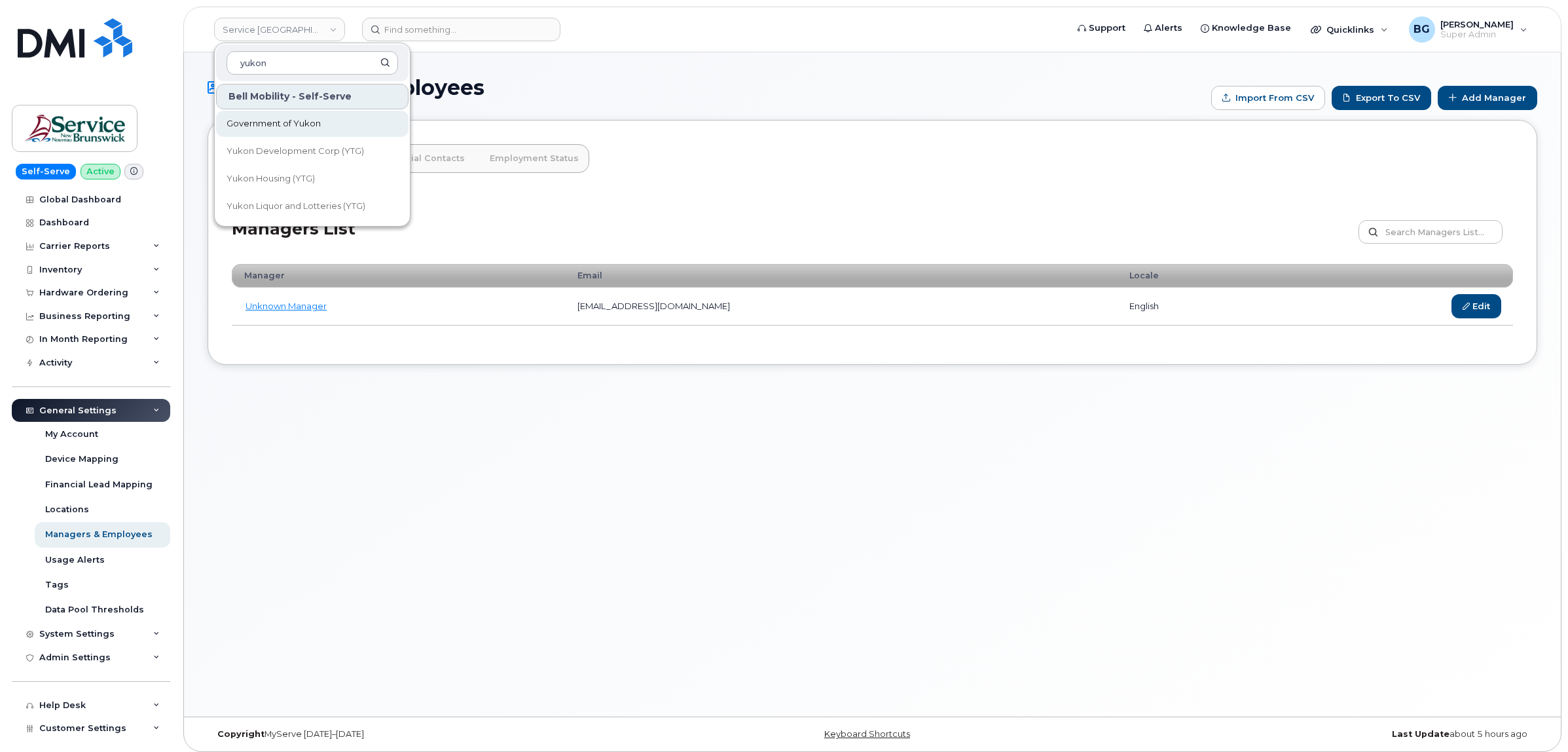
type input "yukon"
click at [249, 125] on span "Government of Yukon" at bounding box center [274, 123] width 95 height 13
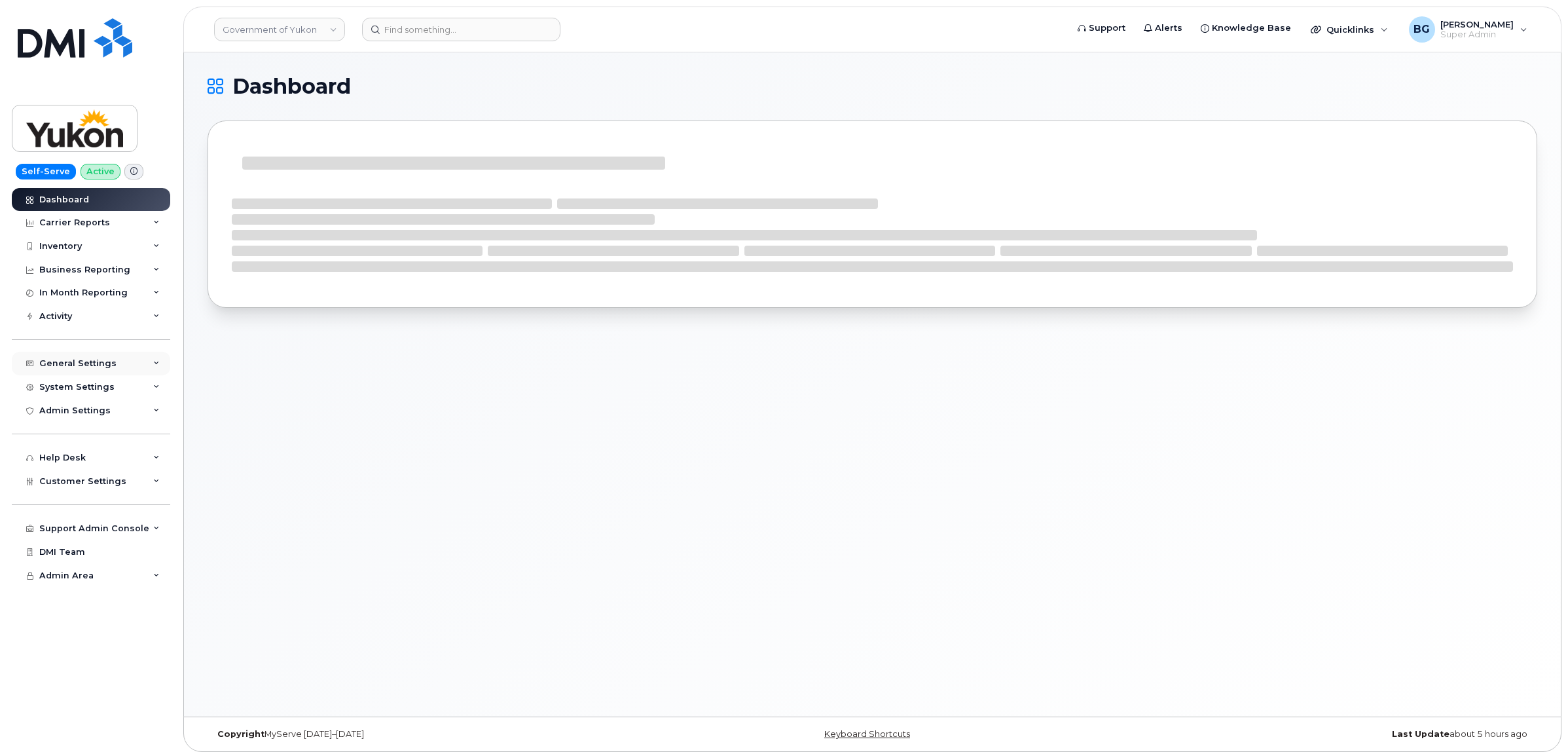
click at [81, 364] on div "General Settings" at bounding box center [78, 364] width 77 height 10
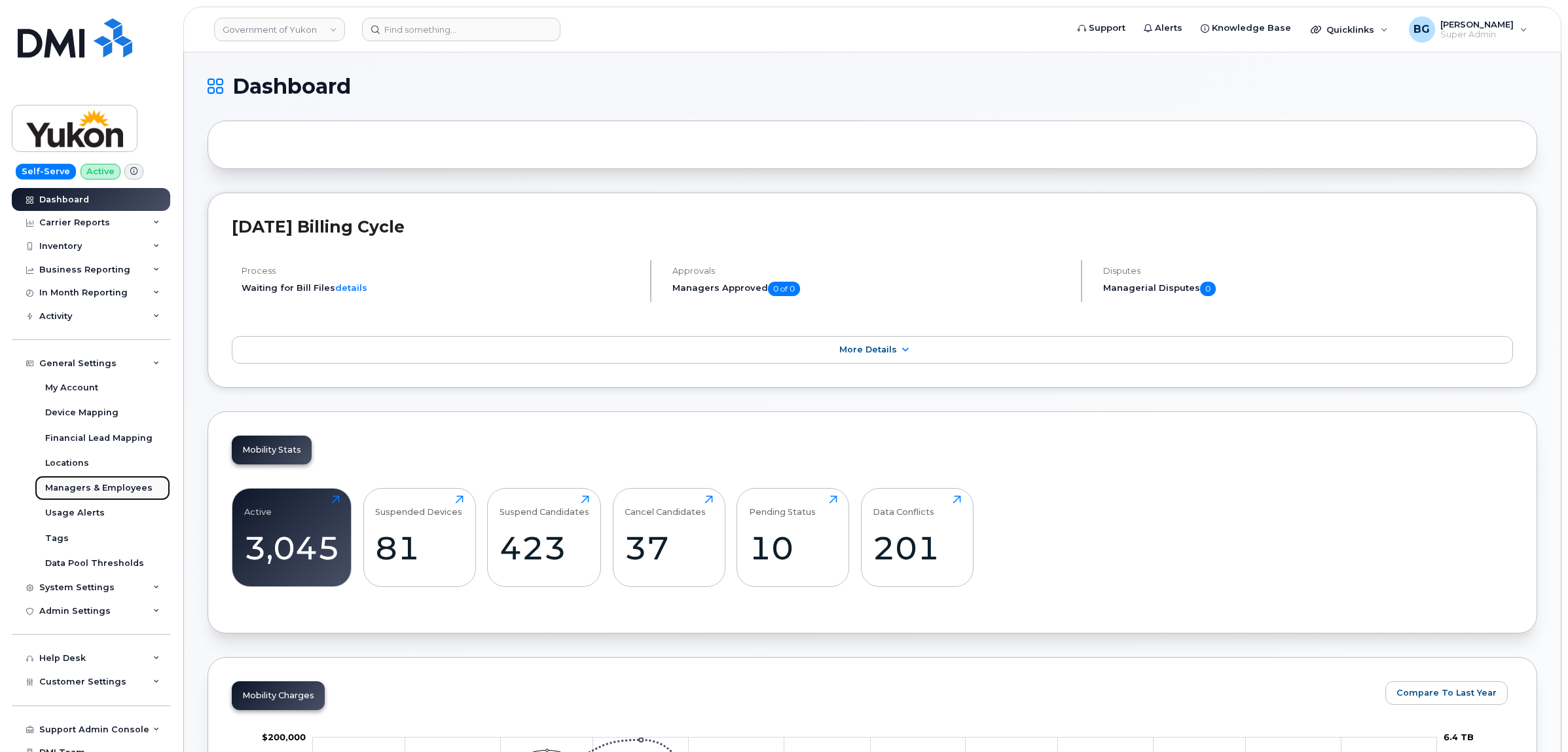
click at [83, 486] on div "Managers & Employees" at bounding box center [99, 488] width 107 height 12
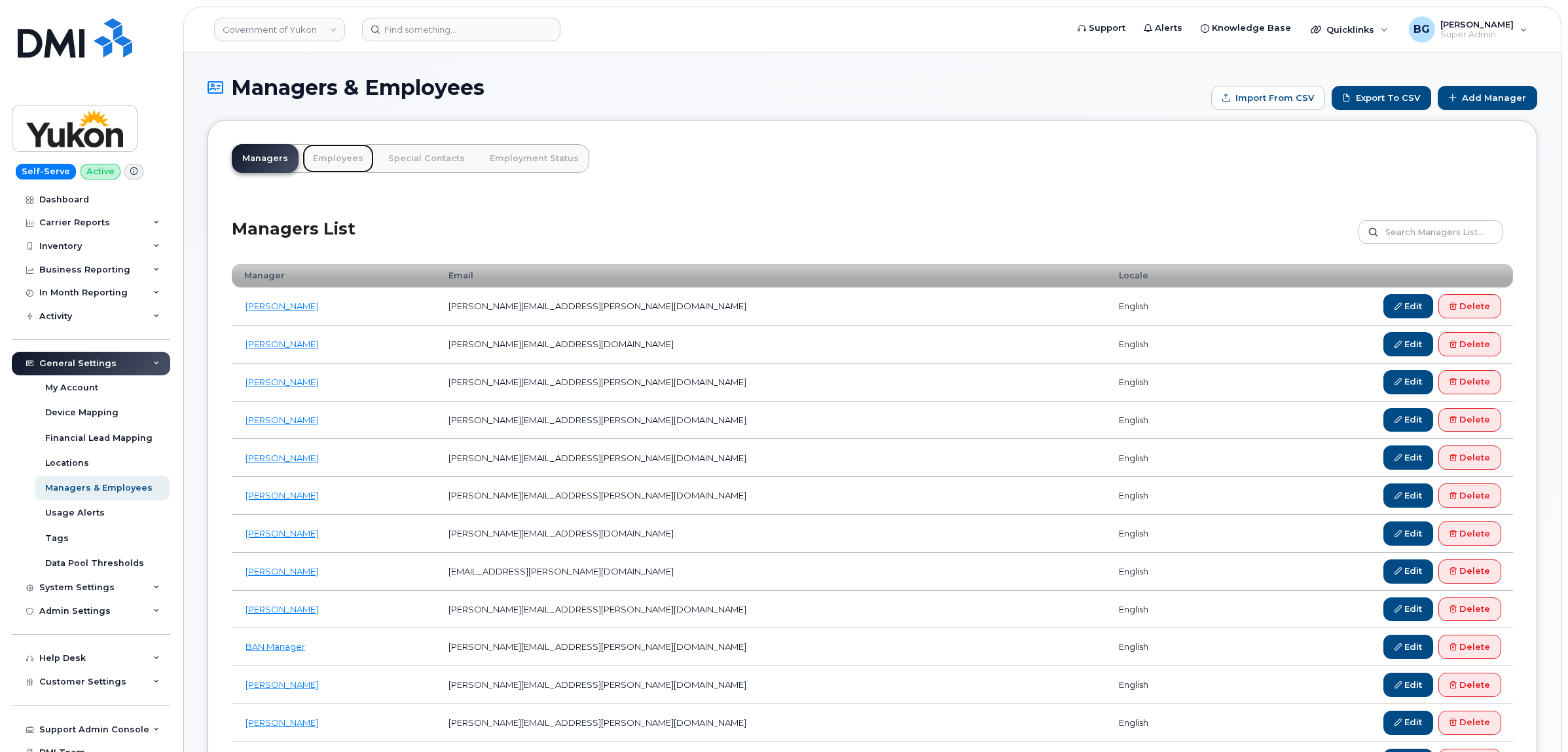
click at [327, 154] on link "Employees" at bounding box center [338, 159] width 71 height 29
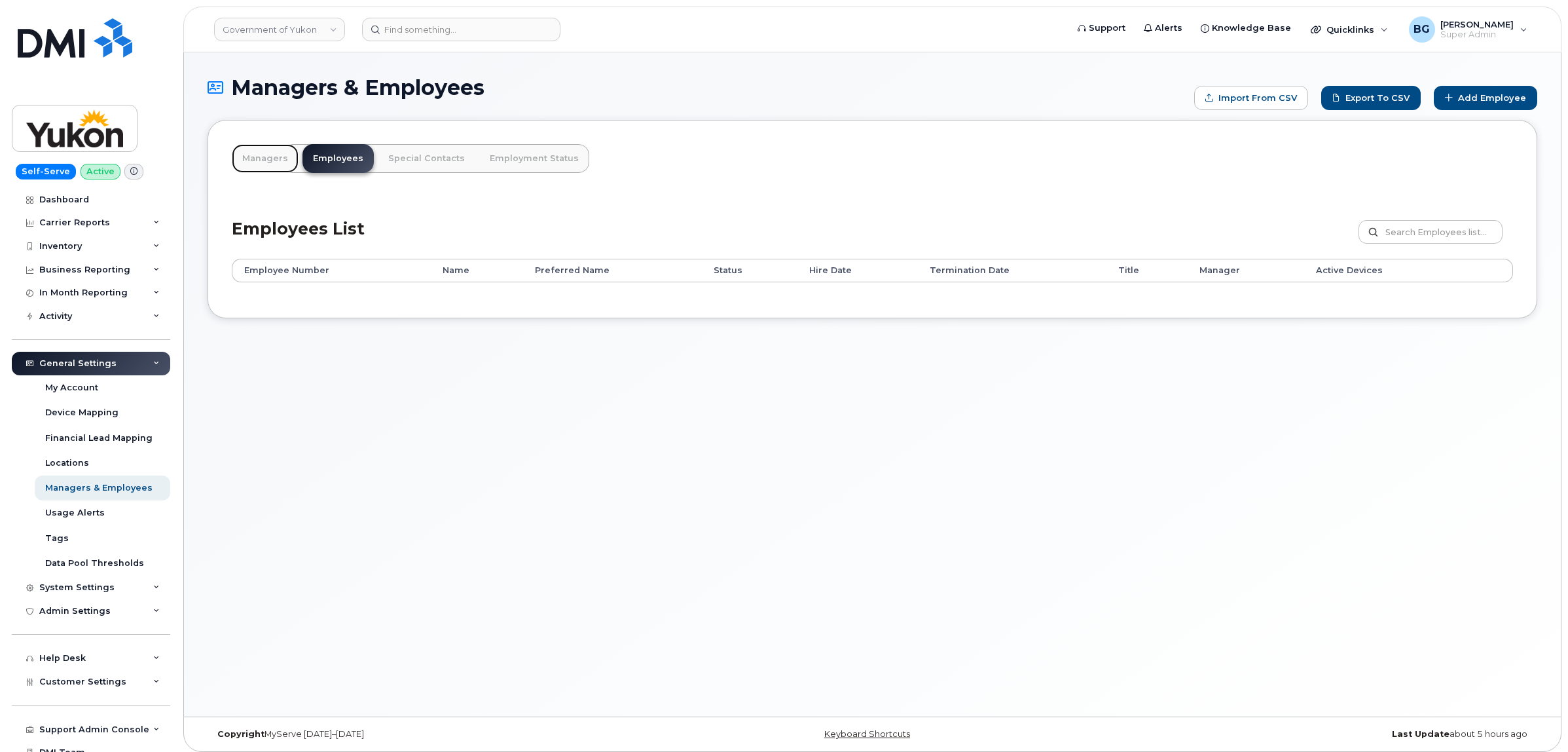
click at [262, 158] on link "Managers" at bounding box center [265, 159] width 67 height 29
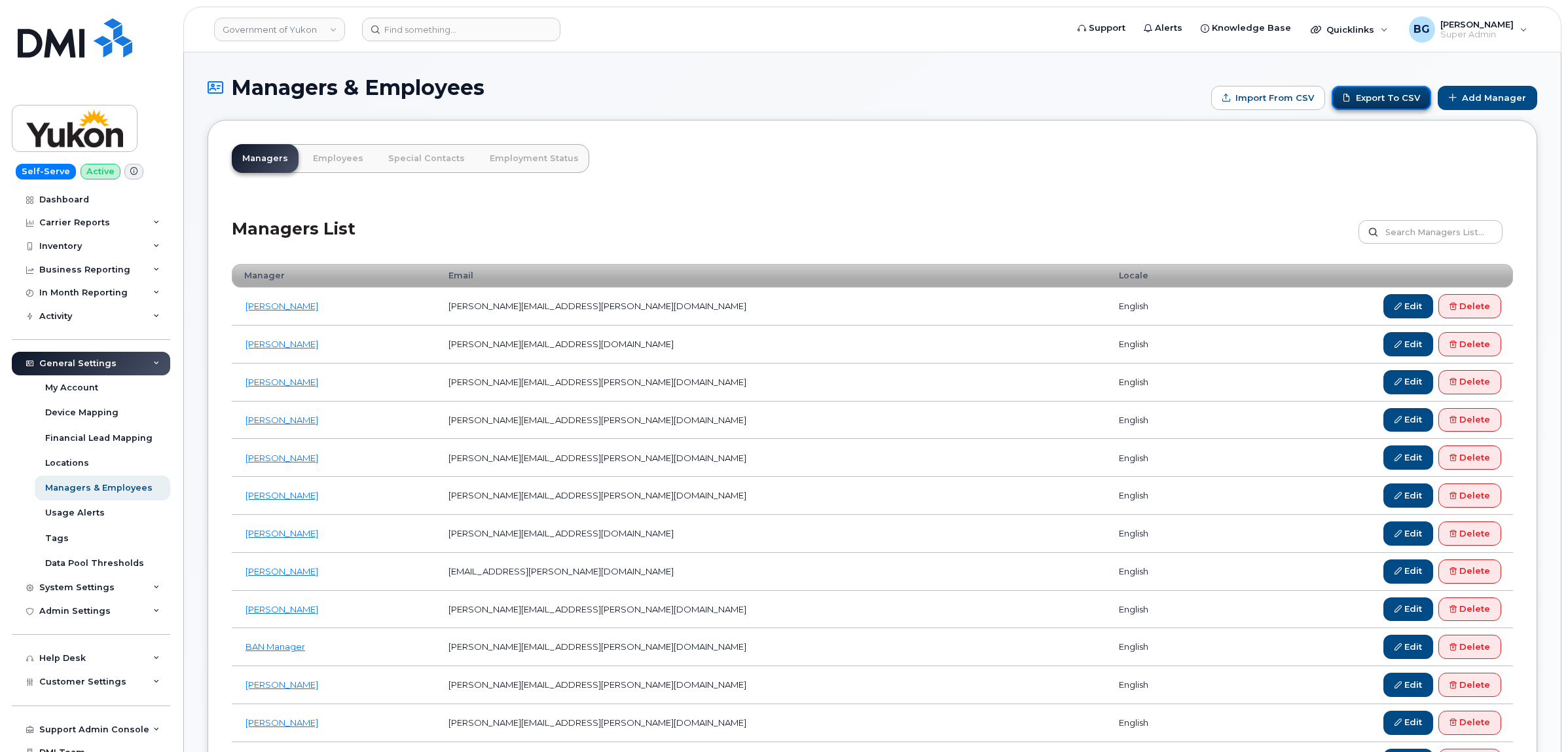
click at [1374, 99] on link "Export to CSV" at bounding box center [1382, 98] width 100 height 24
click at [87, 576] on link "Data Pool Thresholds" at bounding box center [102, 563] width 136 height 25
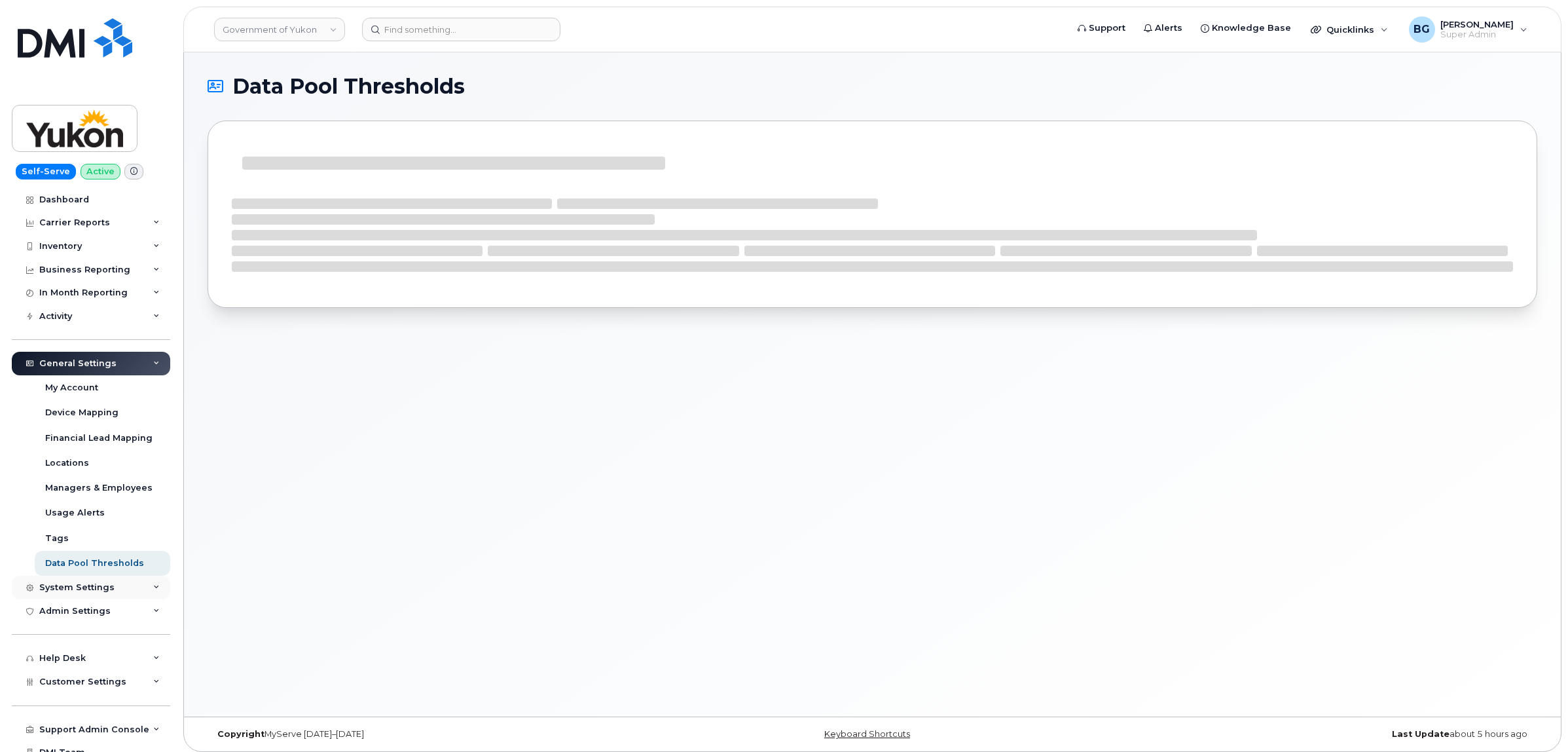
click at [87, 590] on div "System Settings" at bounding box center [77, 588] width 76 height 10
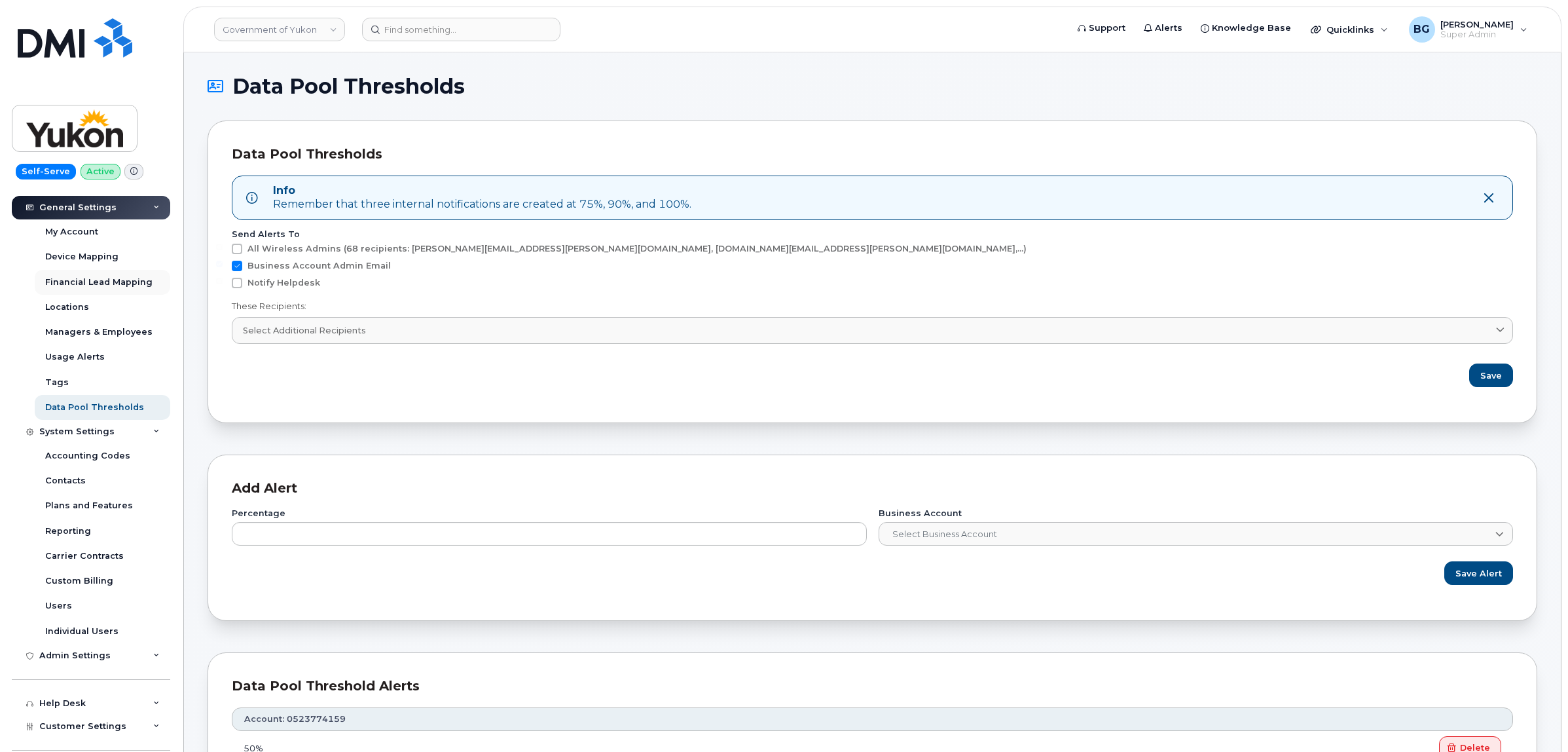
scroll to position [218, 0]
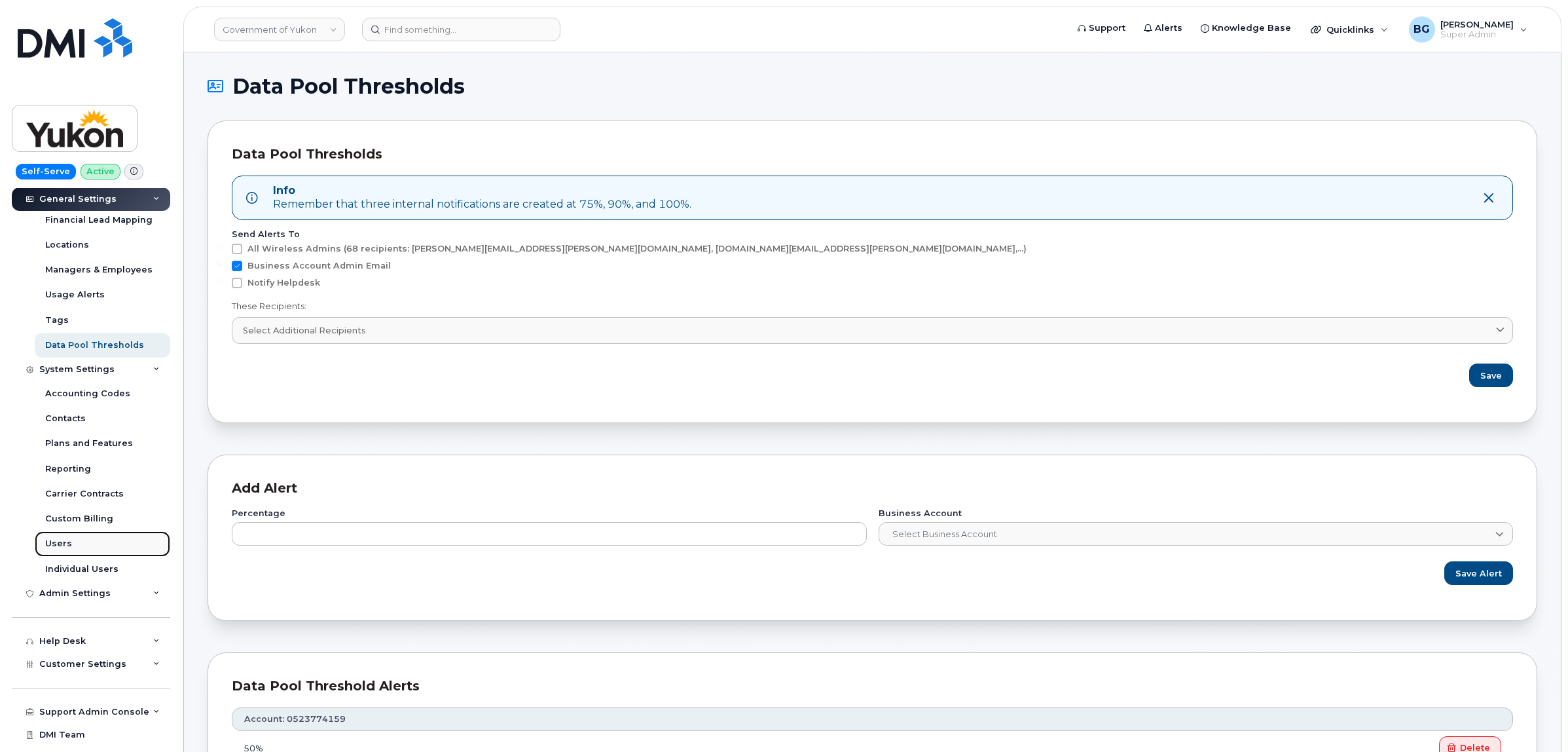
click at [53, 541] on div "Users" at bounding box center [58, 544] width 27 height 12
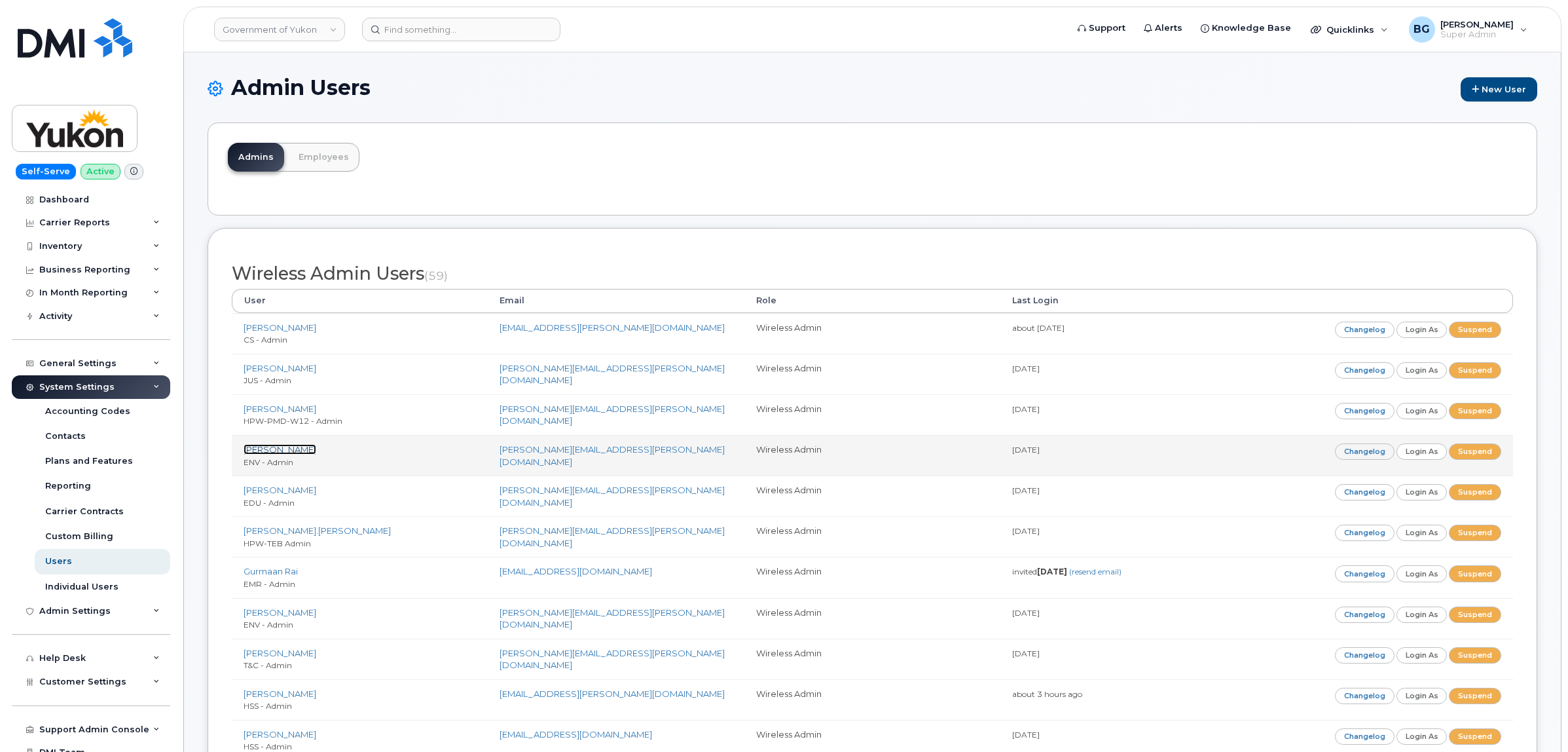
click at [262, 449] on link "[PERSON_NAME]" at bounding box center [280, 449] width 73 height 10
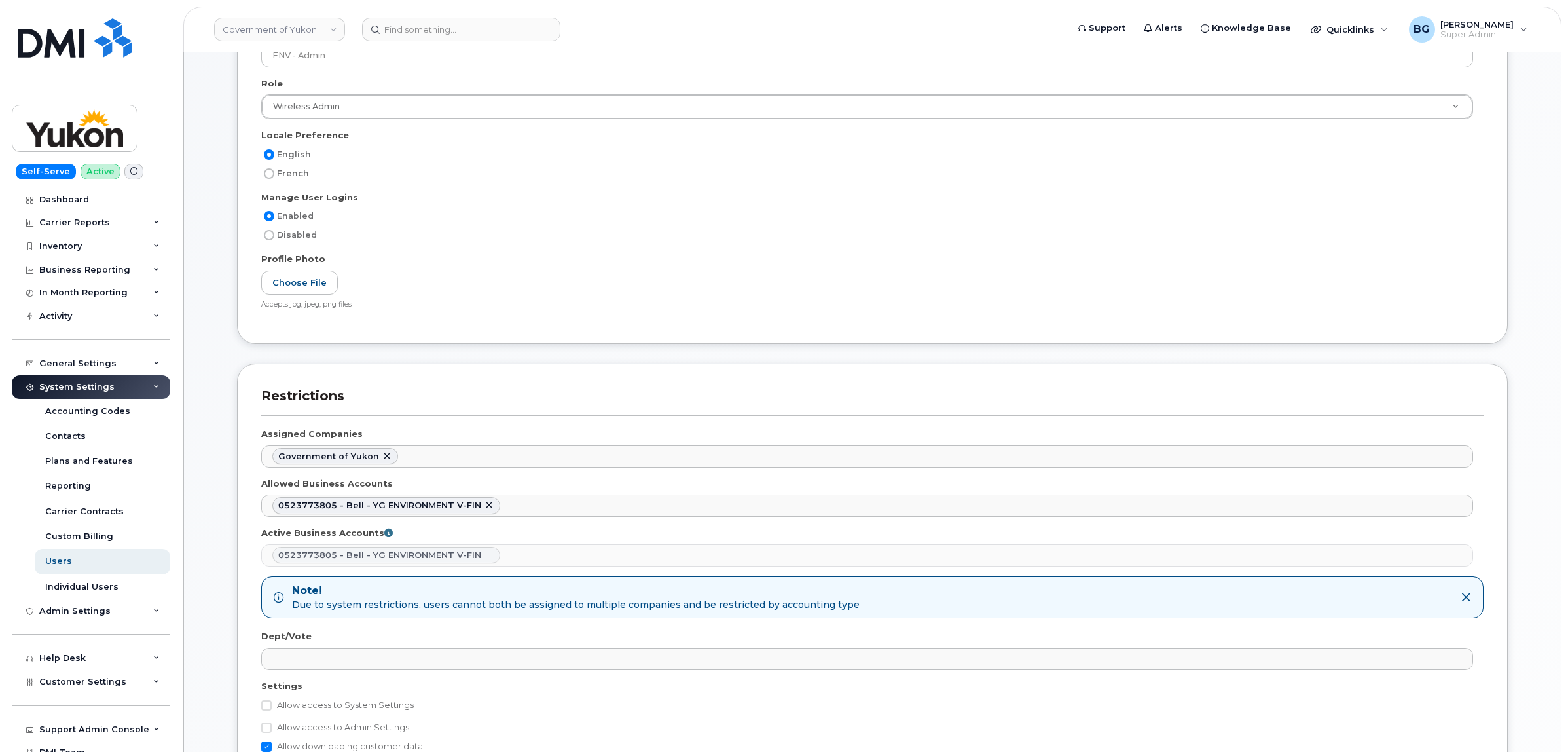
scroll to position [272, 0]
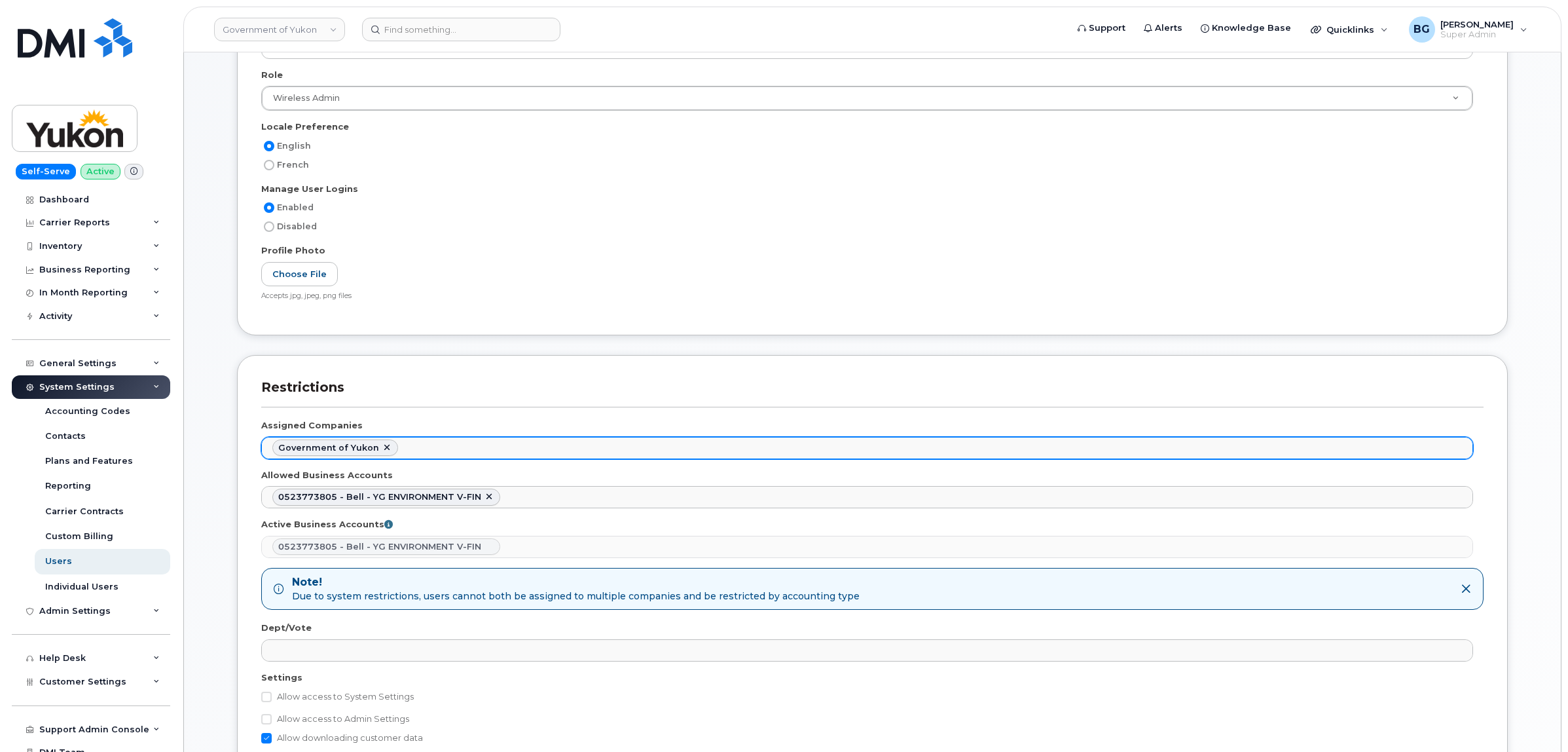
click at [444, 452] on ul "Government of Yukon" at bounding box center [867, 448] width 1211 height 21
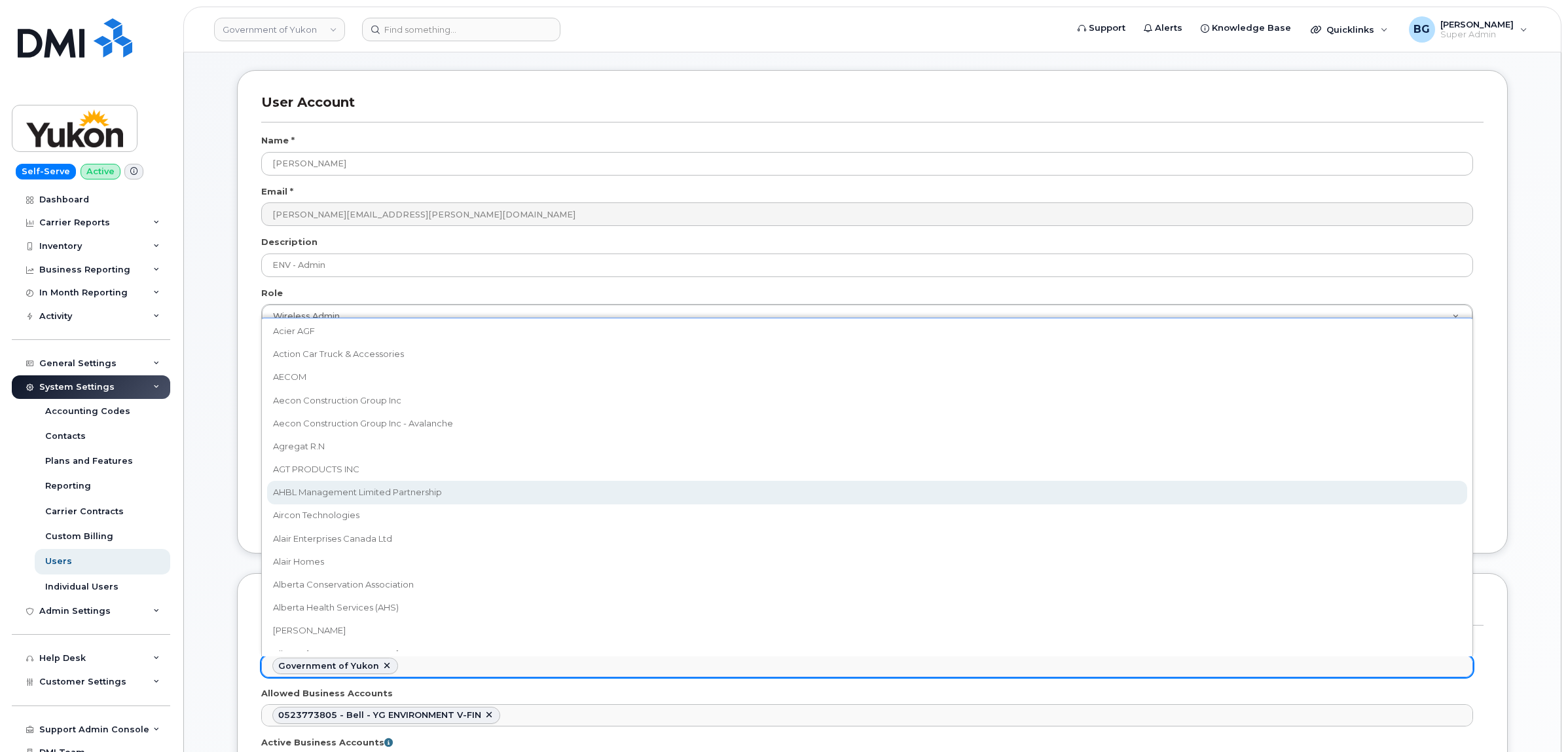
scroll to position [164, 0]
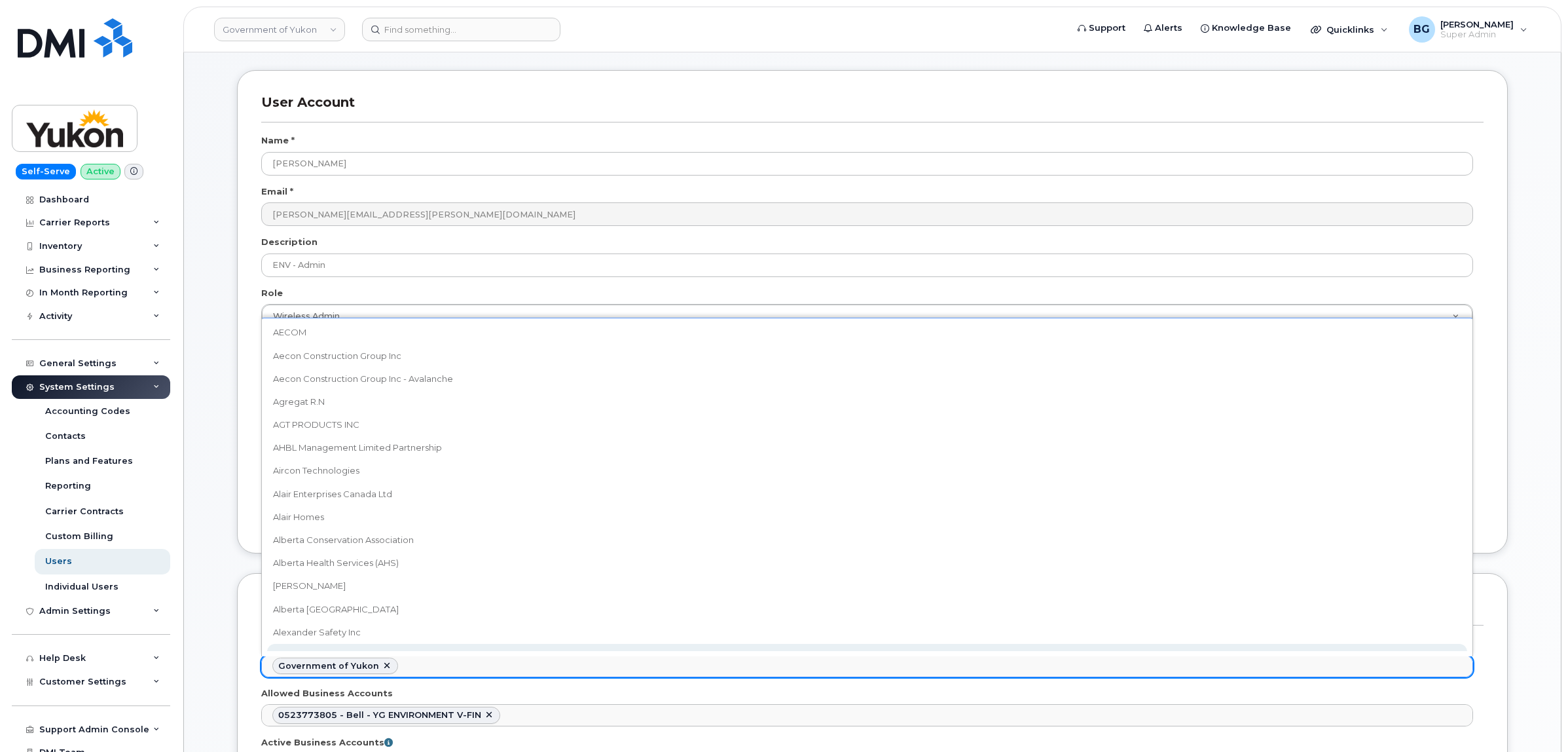
drag, startPoint x: 490, startPoint y: 654, endPoint x: 485, endPoint y: 669, distance: 15.8
click at [490, 654] on div "Abacus Enterprises Abegweit First Nation ABM Connect ABM Industries, Inc. Acadi…" at bounding box center [867, 487] width 1211 height 339
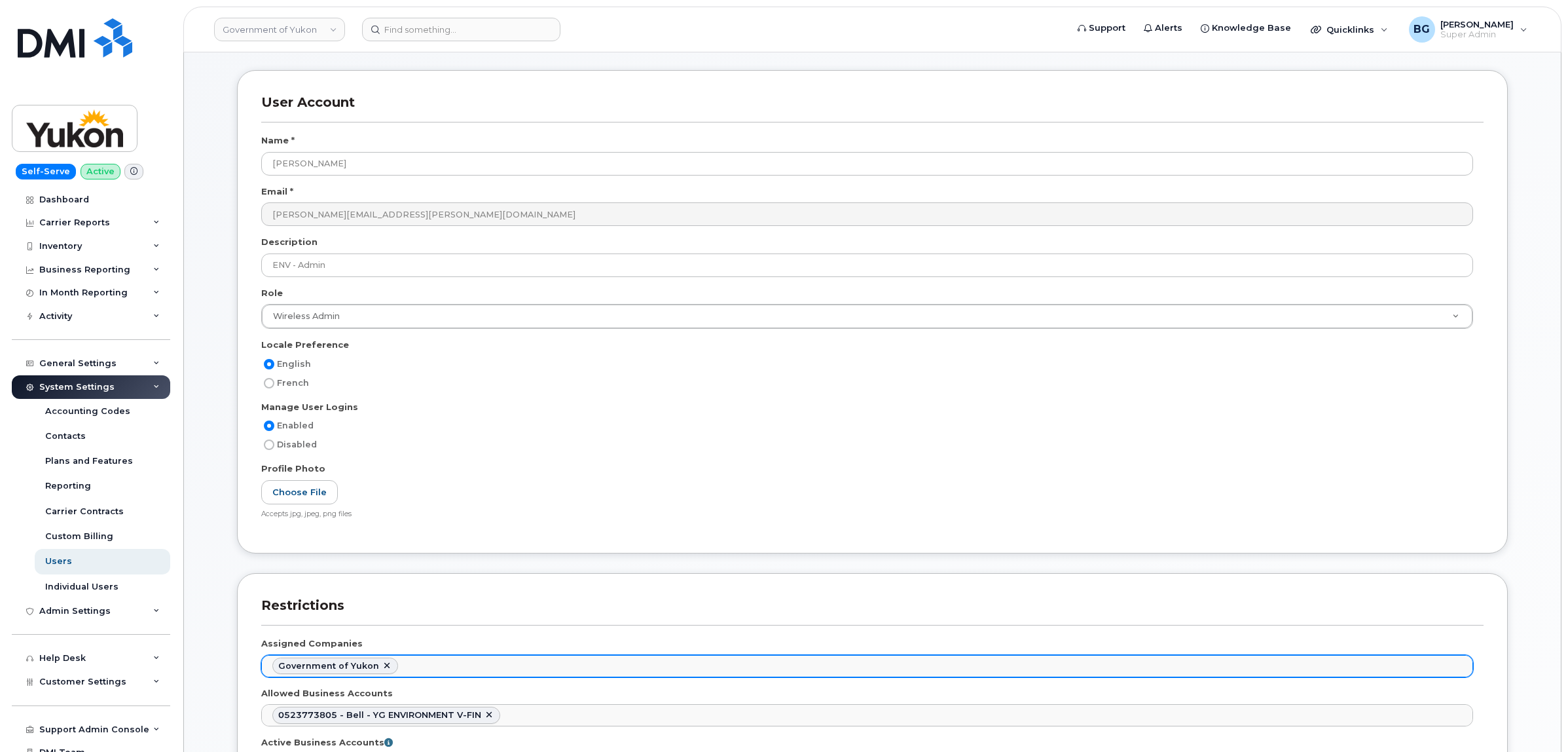
click at [490, 668] on ul "Government of Yukon" at bounding box center [867, 666] width 1211 height 21
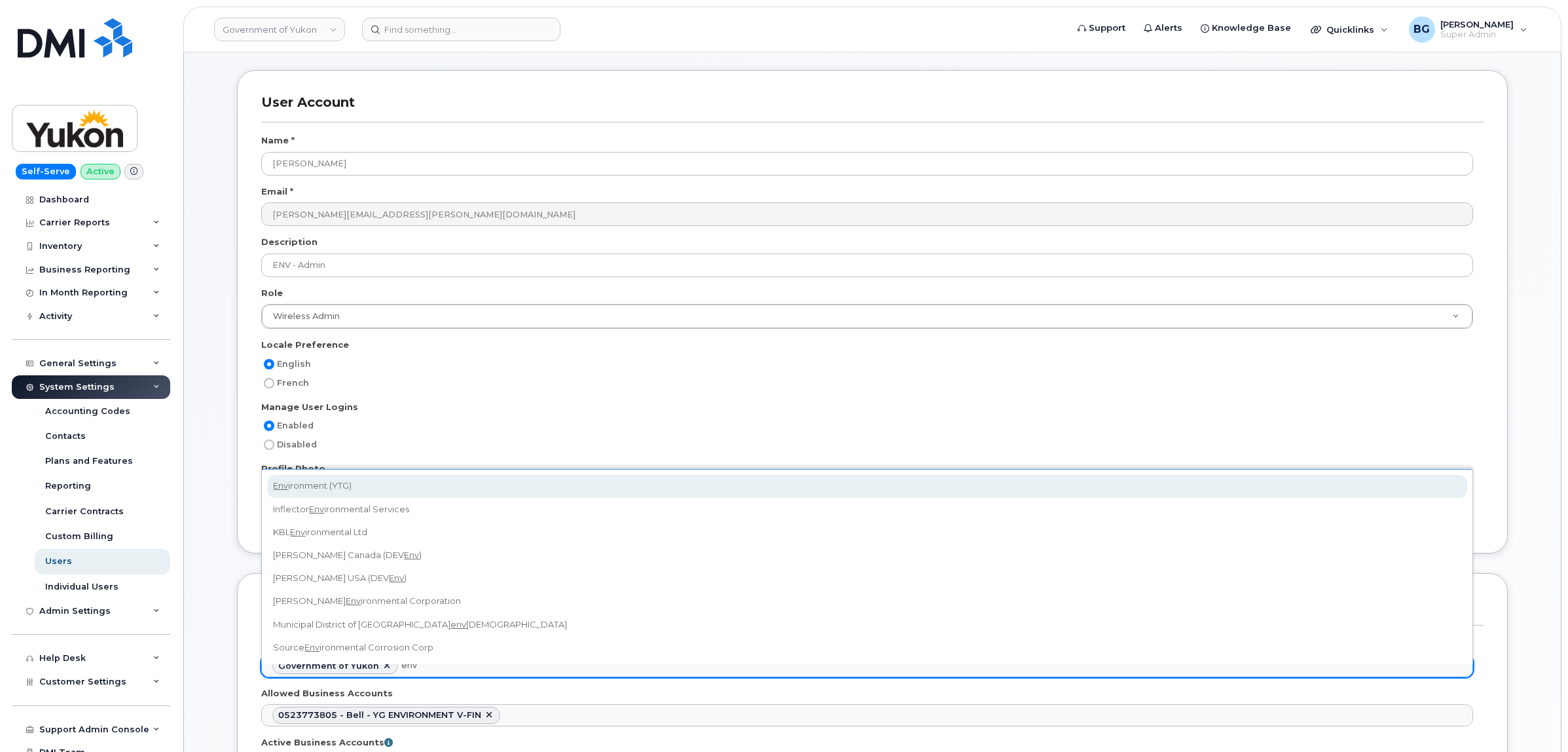
type input "env"
select select "24763181-aa6d-4dbb-bf10-90cf57aff9ac"
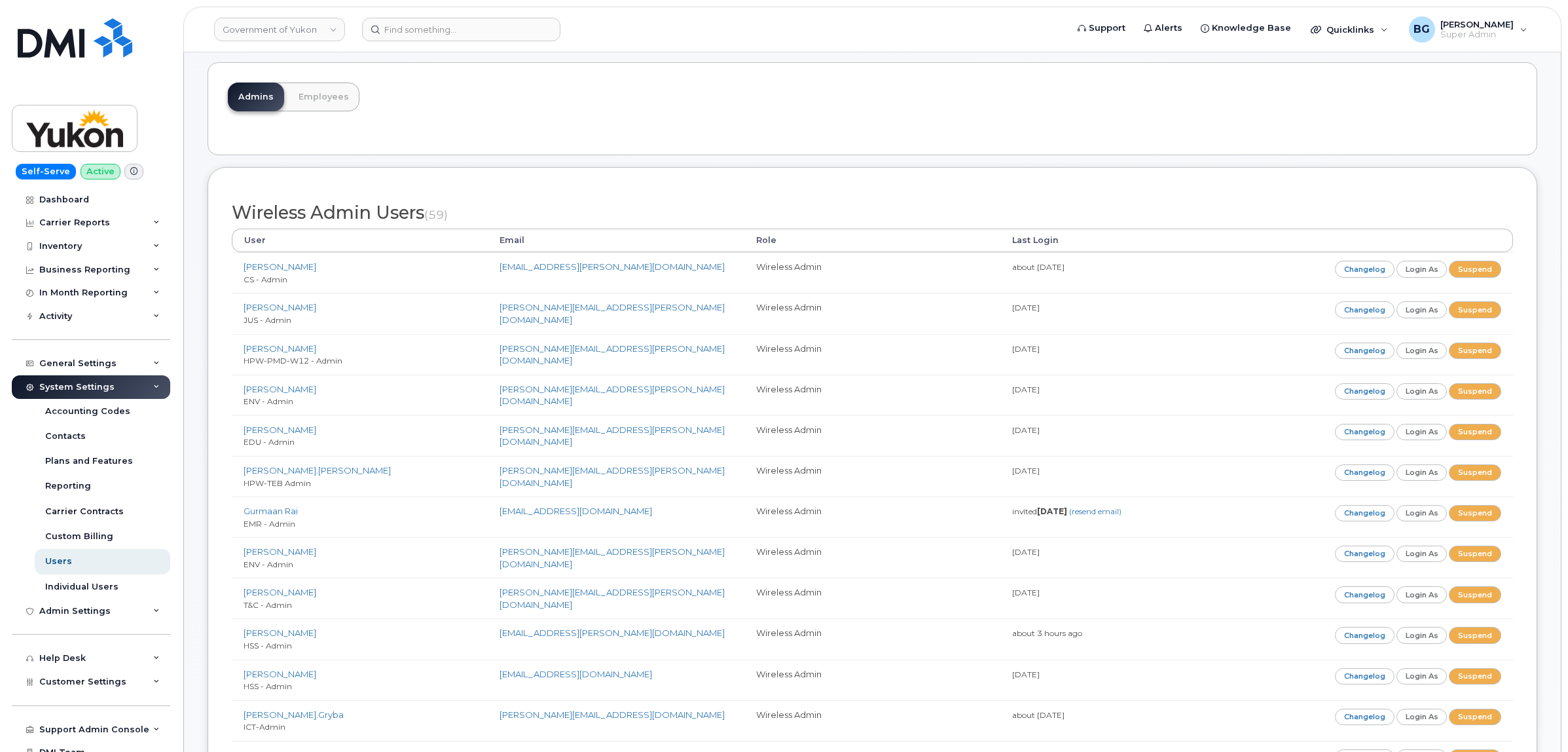
scroll to position [164, 0]
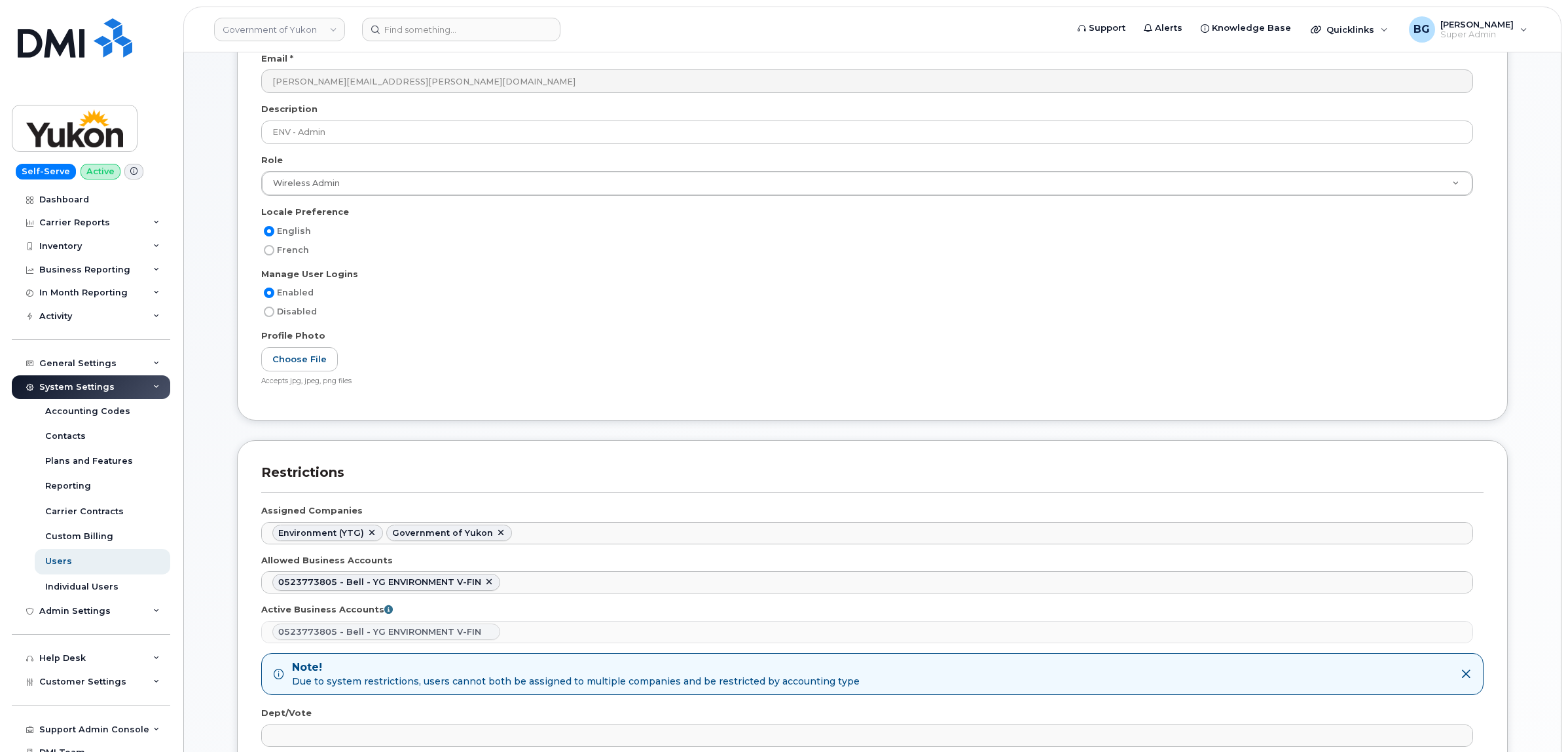
scroll to position [327, 0]
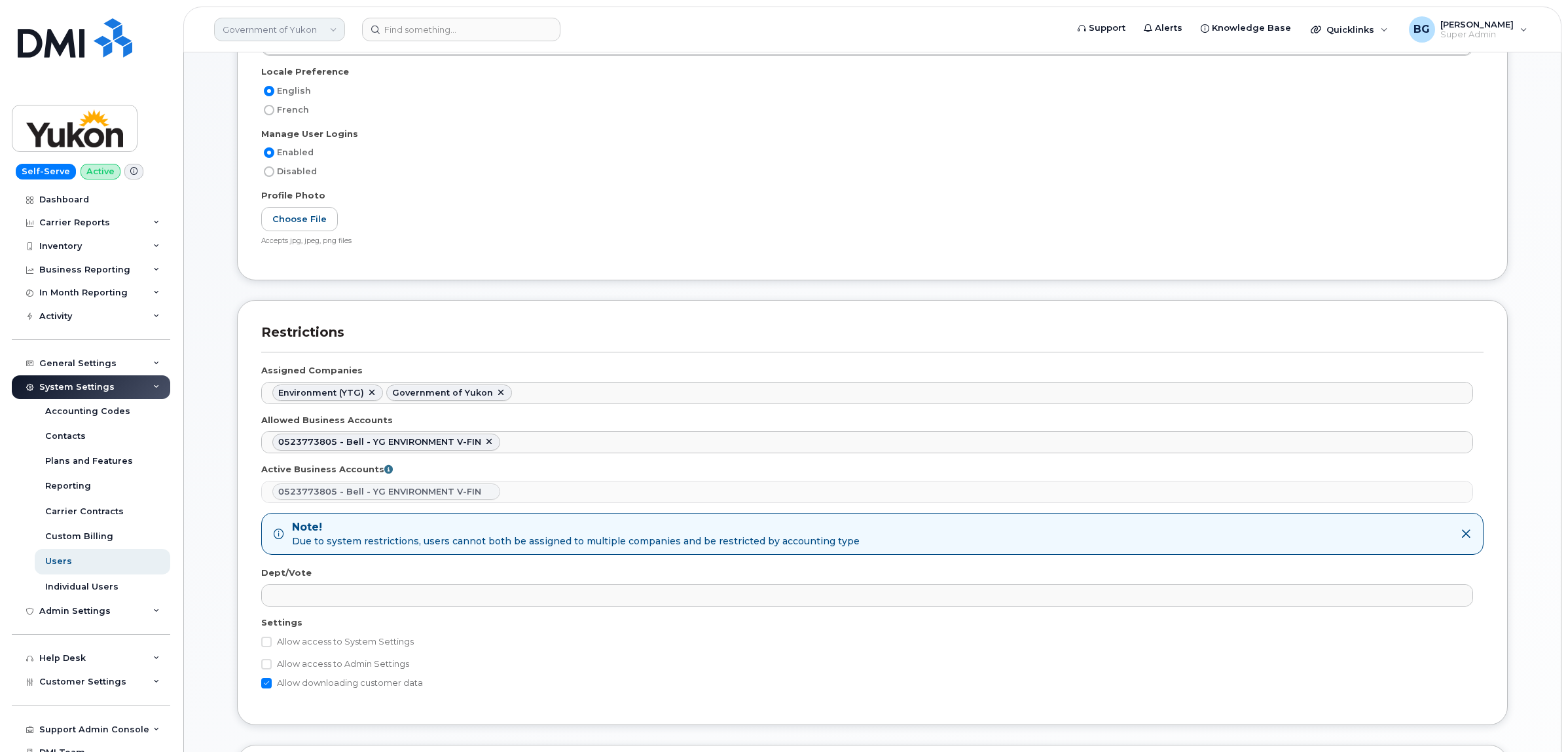
click at [293, 30] on link "Government of Yukon" at bounding box center [279, 29] width 131 height 23
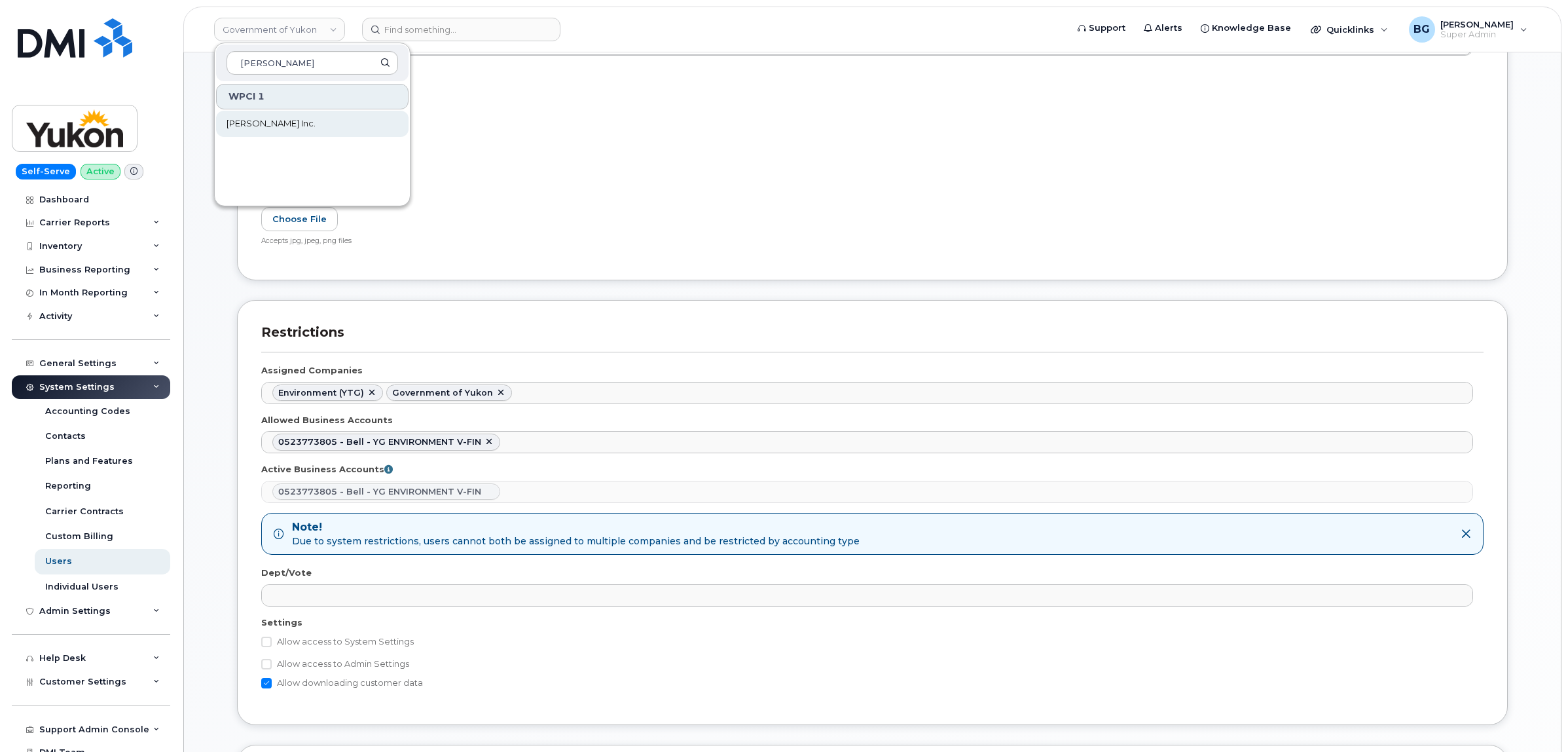
type input "[PERSON_NAME]"
click at [247, 119] on span "[PERSON_NAME] Inc." at bounding box center [272, 123] width 89 height 13
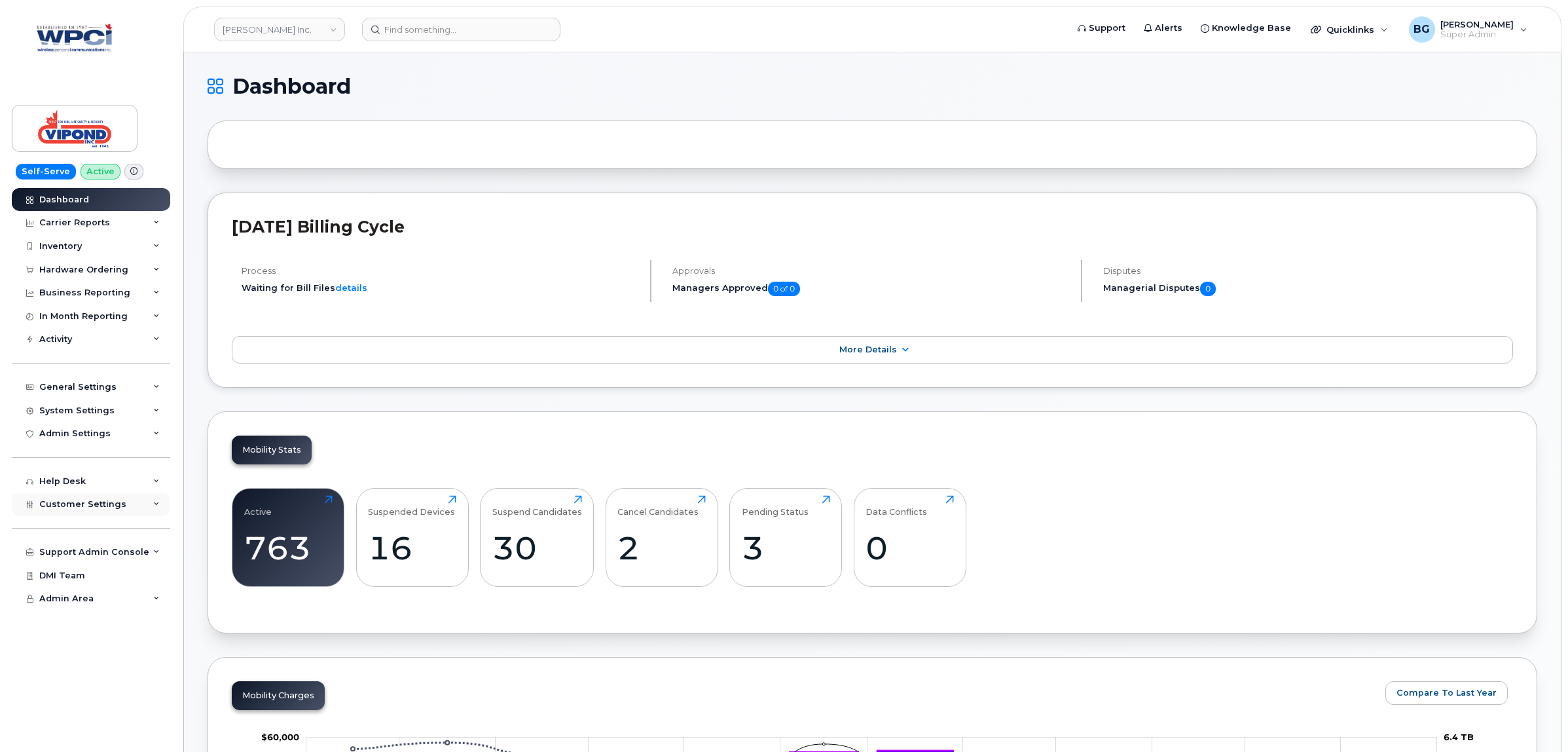
click at [102, 508] on span "Customer Settings" at bounding box center [82, 504] width 87 height 9
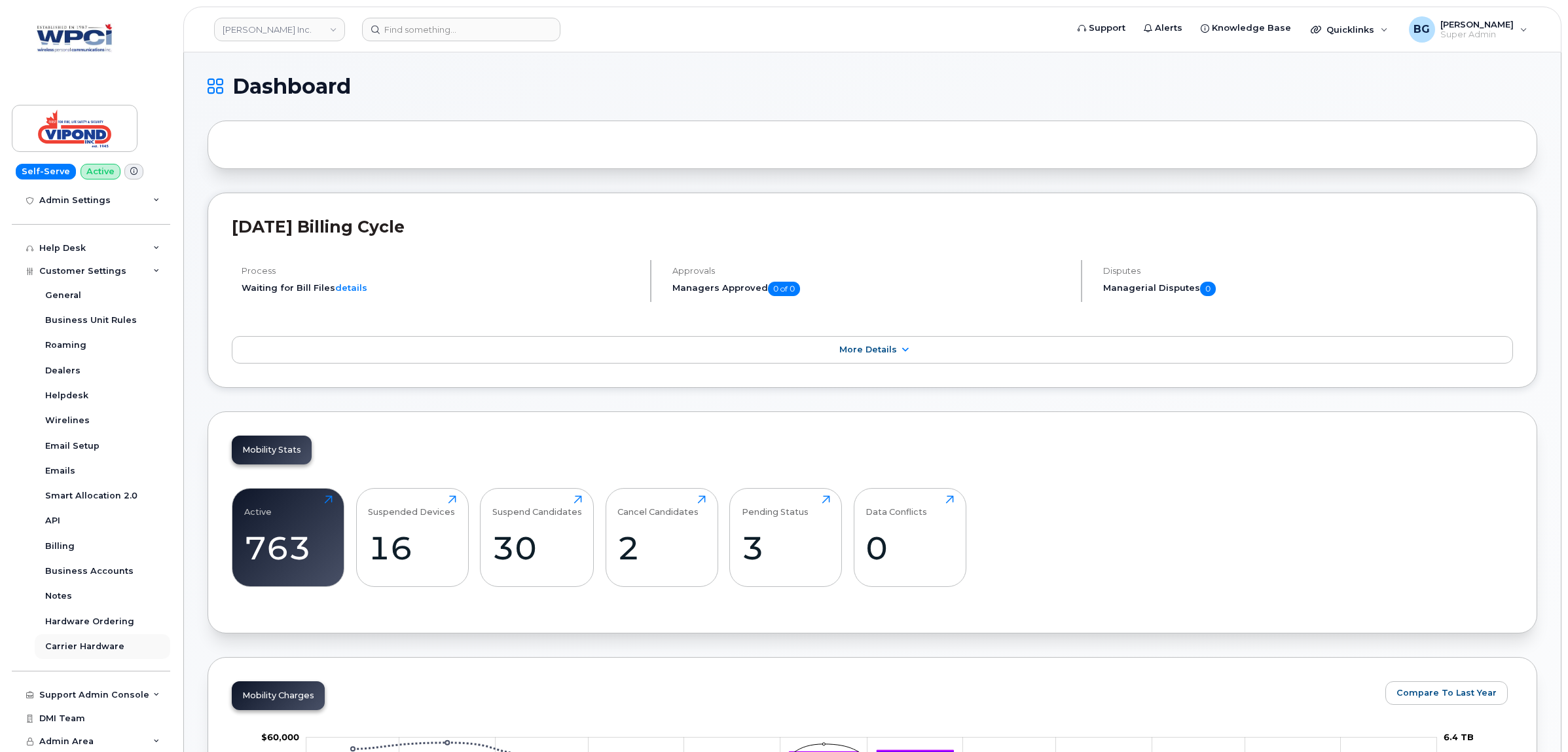
scroll to position [239, 0]
click at [66, 572] on div "Business Accounts" at bounding box center [89, 571] width 88 height 12
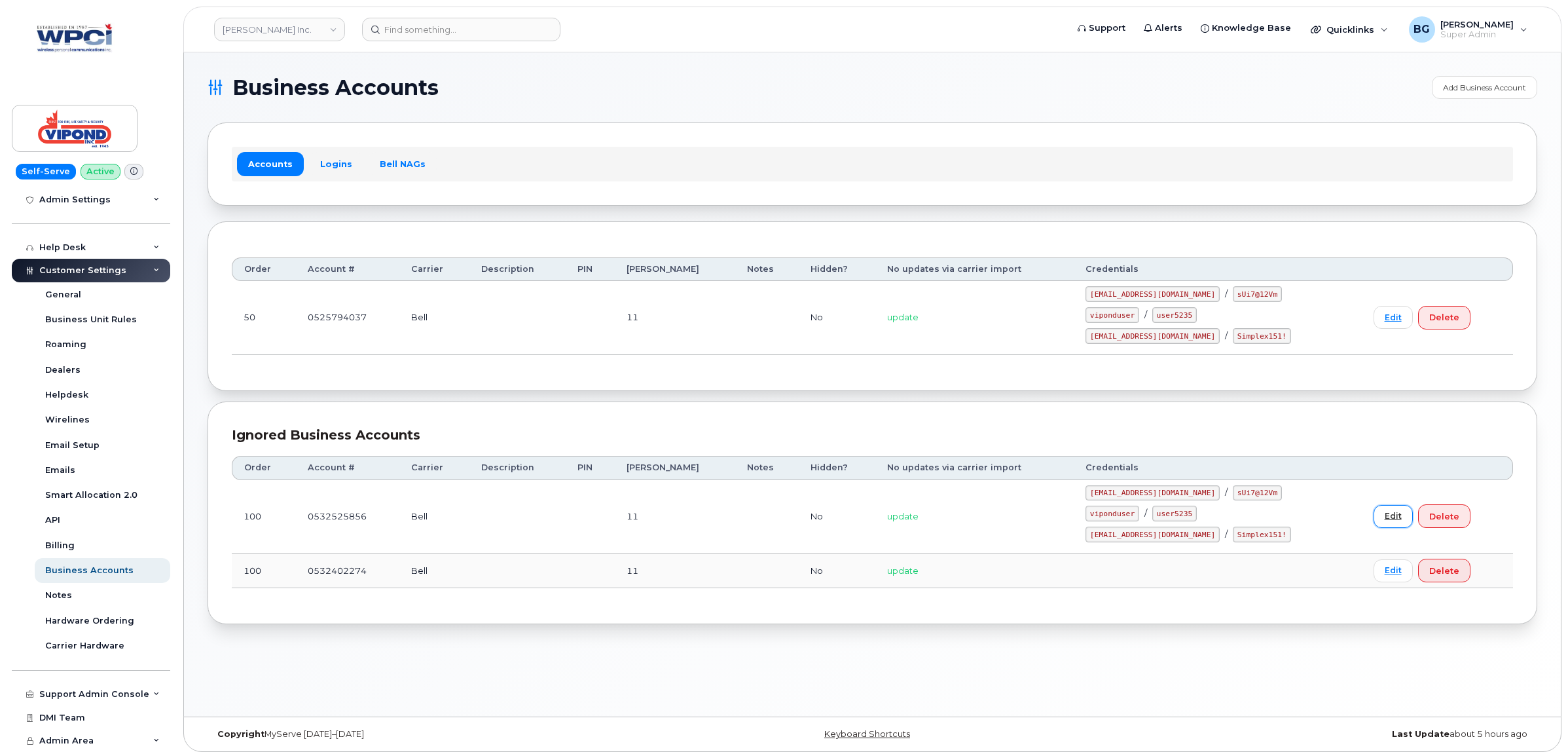
click at [1374, 518] on link "Edit" at bounding box center [1394, 517] width 40 height 23
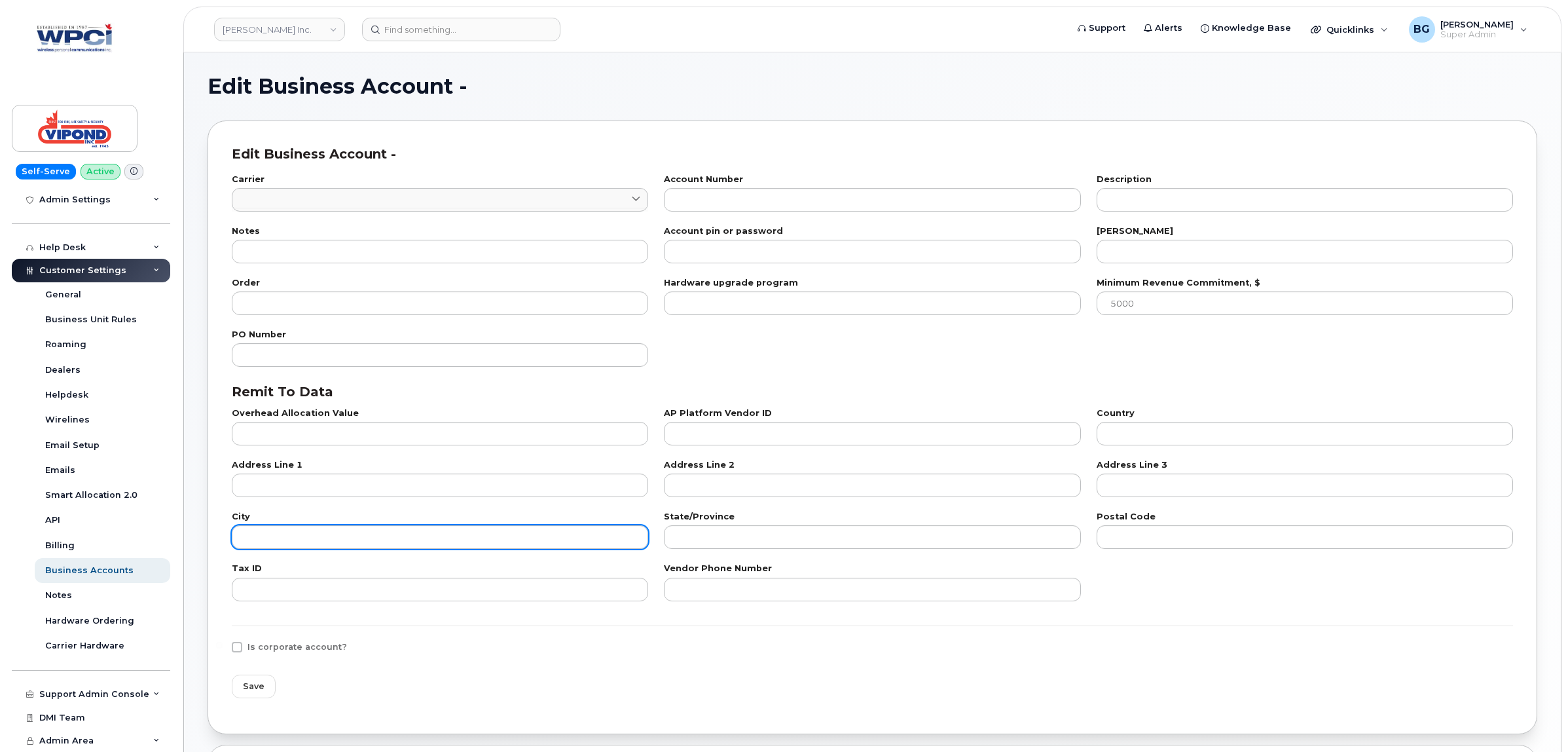
type input "1"
type input "0532525856"
type input "11"
type input "100"
type input "0"
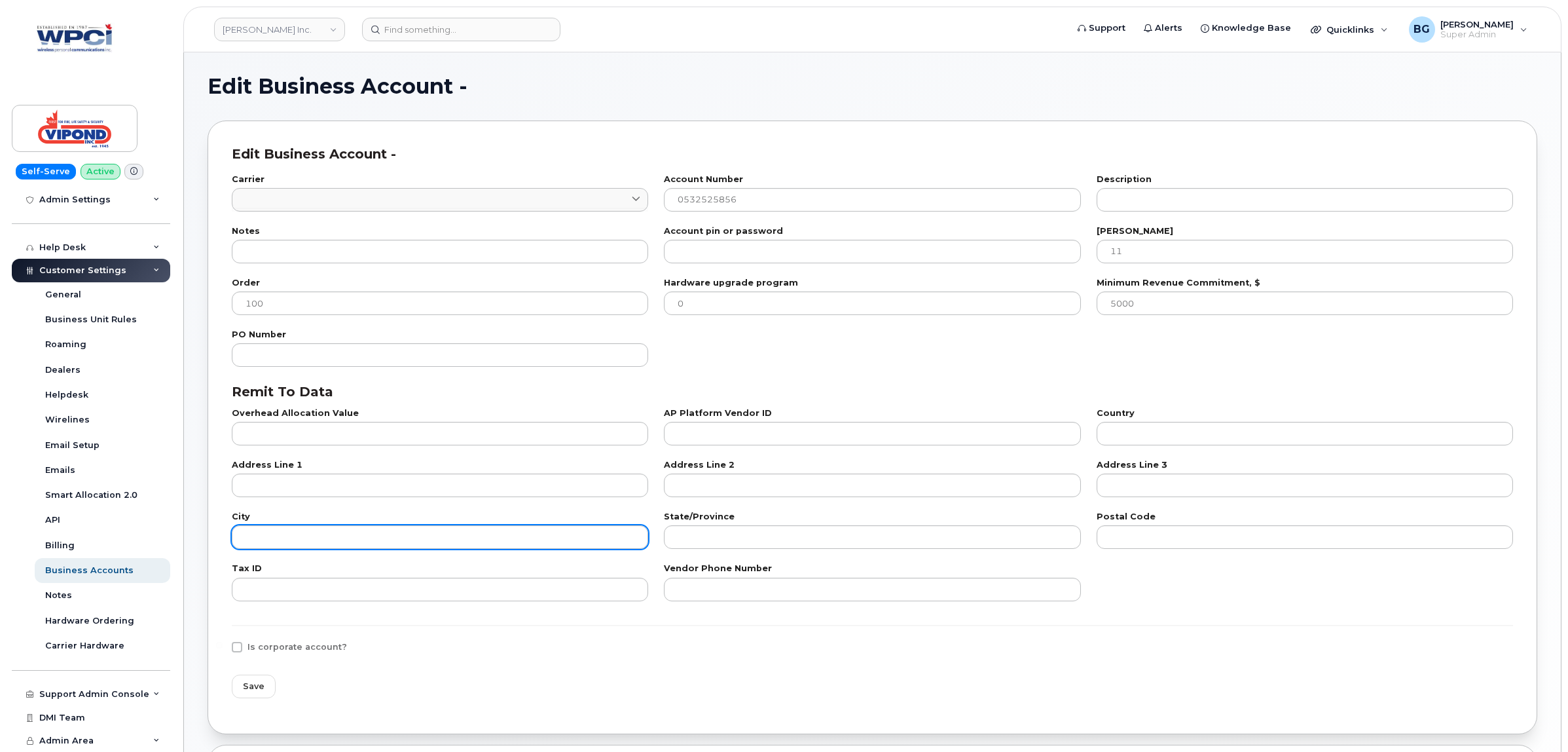
select select "497"
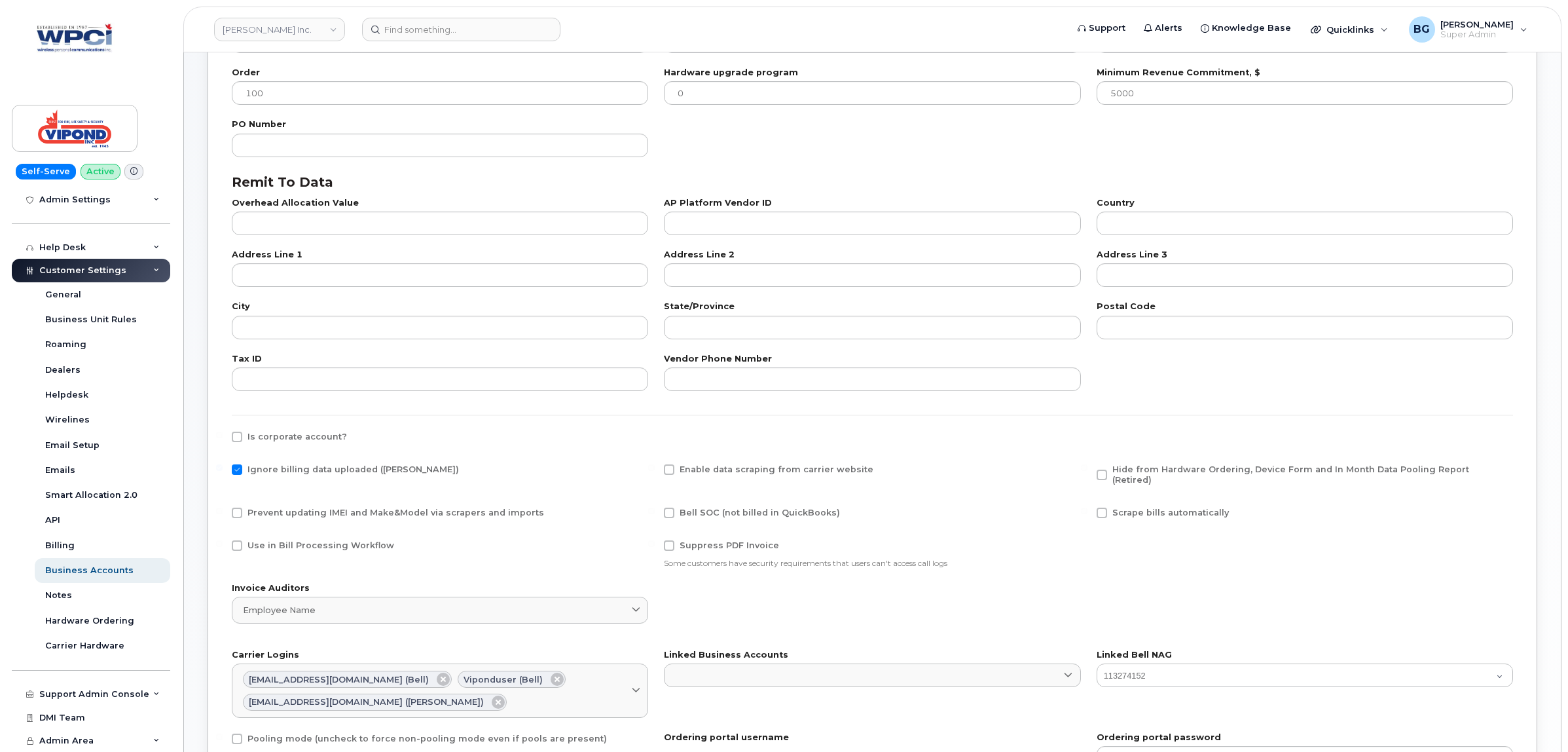
scroll to position [218, 0]
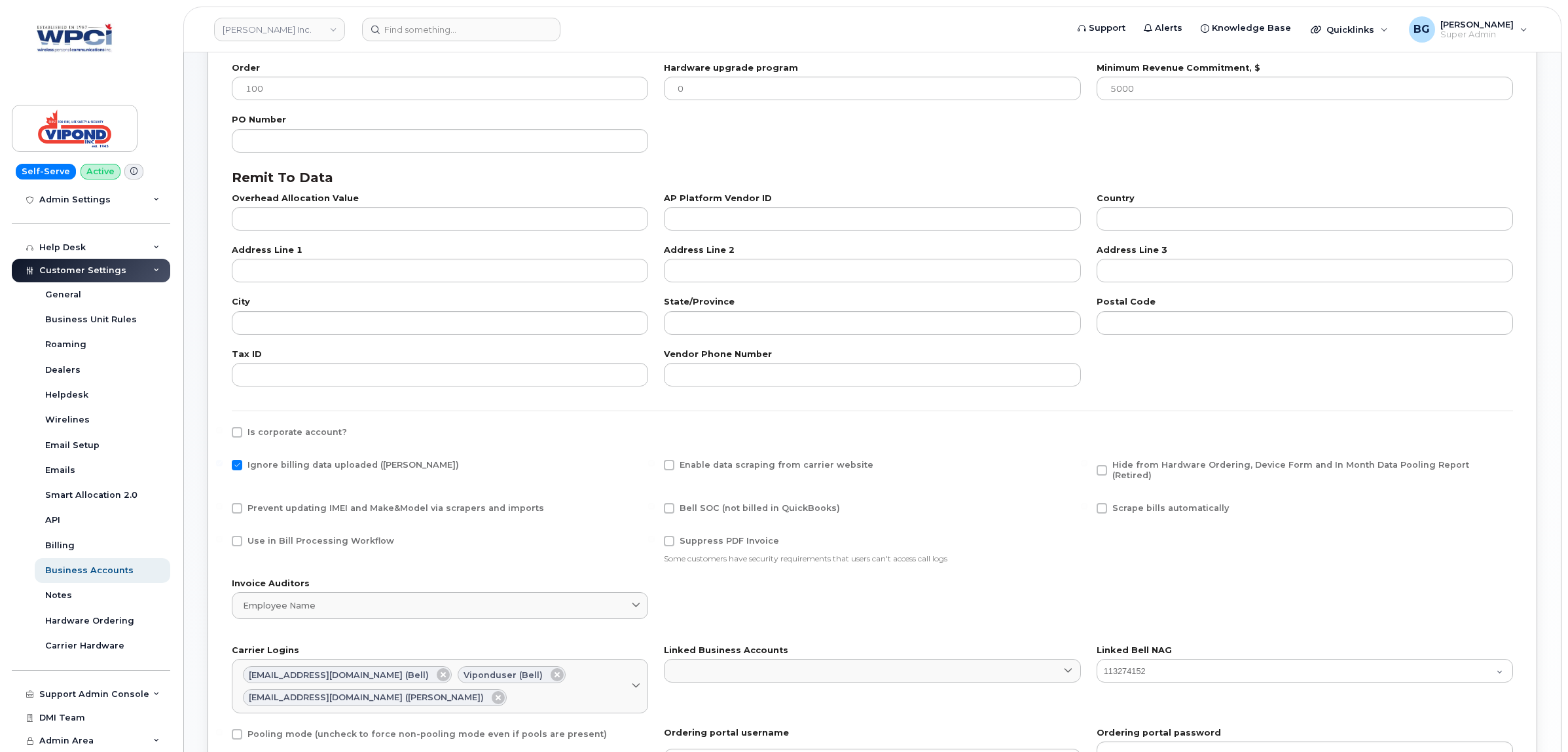
click at [237, 535] on span at bounding box center [237, 541] width 10 height 10
click at [223, 535] on input "Use in Bill Processing Workflow" at bounding box center [219, 539] width 7 height 7
click at [246, 535] on label "Use in Bill Processing Workflow" at bounding box center [313, 541] width 162 height 10
click at [223, 535] on input "Use in Bill Processing Workflow" at bounding box center [219, 539] width 7 height 7
checkbox input "false"
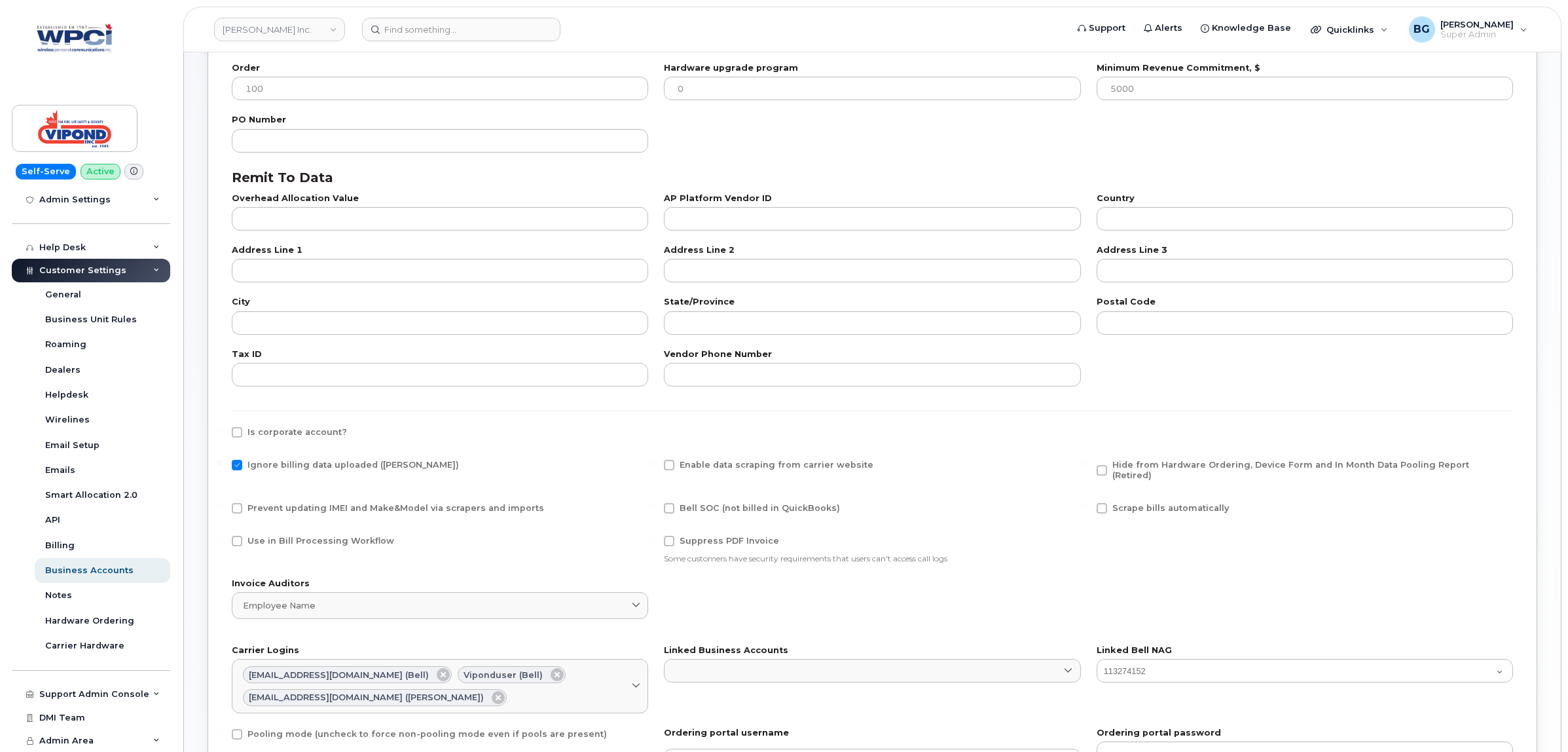
click at [571, 419] on div "Is corporate account?" at bounding box center [873, 436] width 1297 height 33
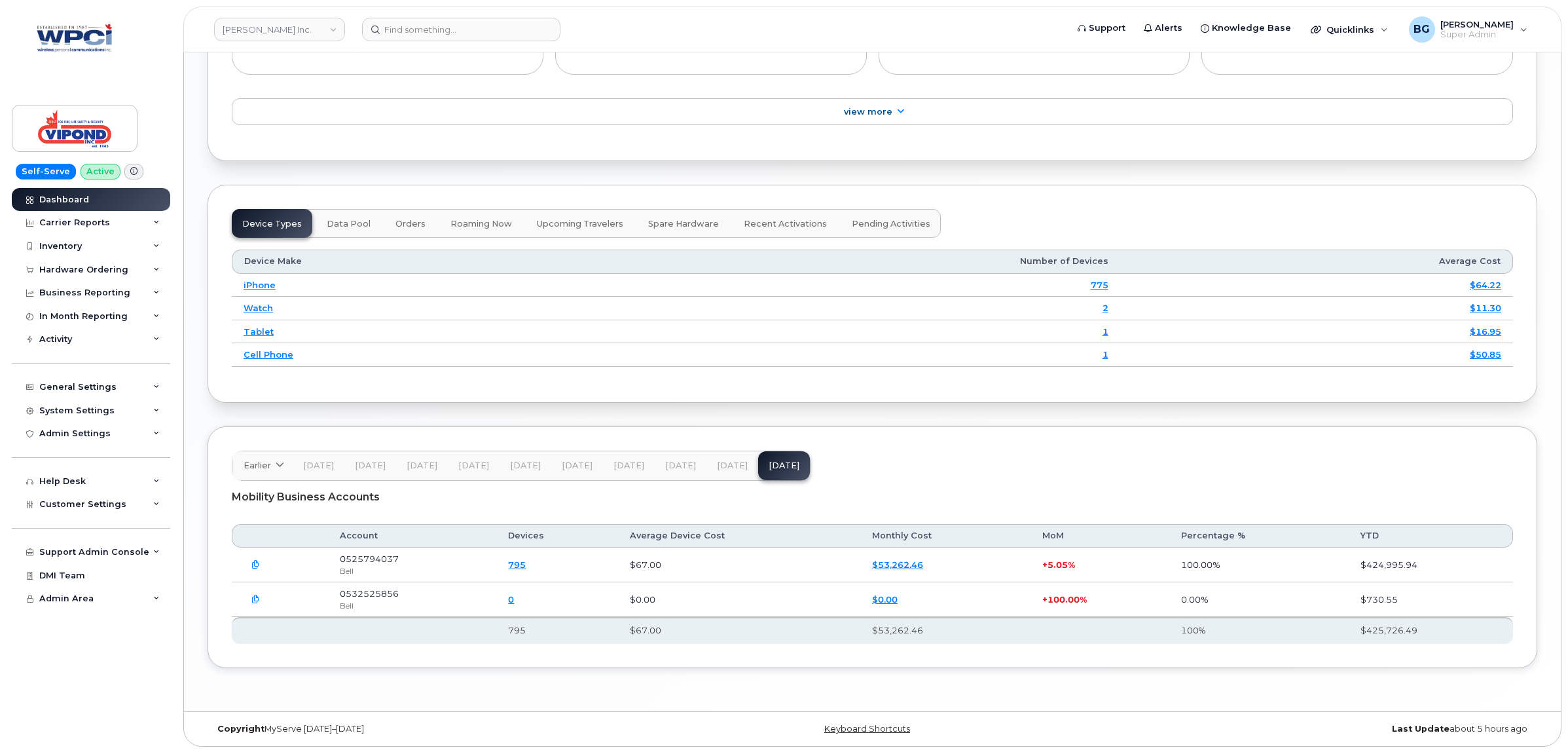
scroll to position [1507, 0]
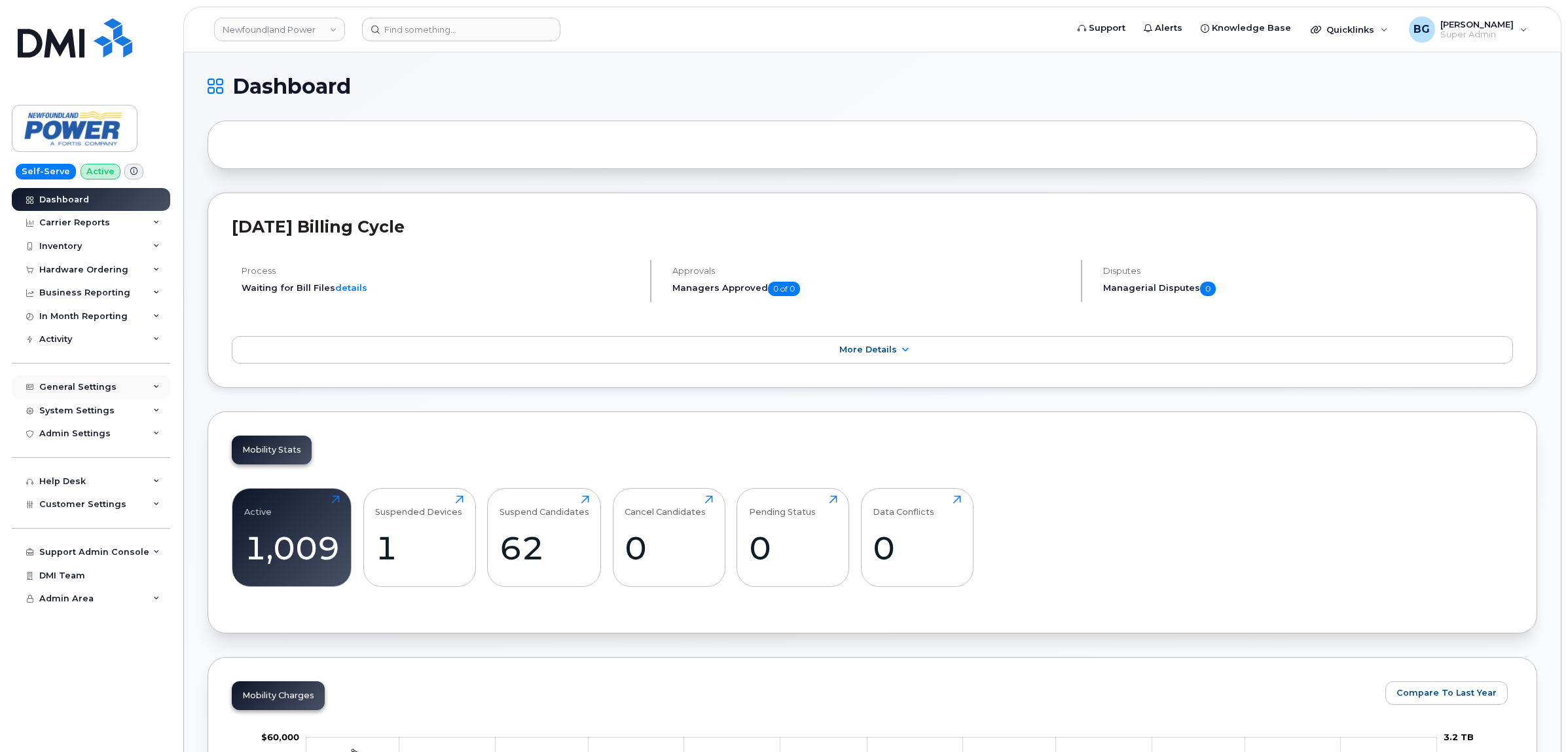
click at [86, 382] on div "General Settings" at bounding box center [91, 387] width 158 height 23
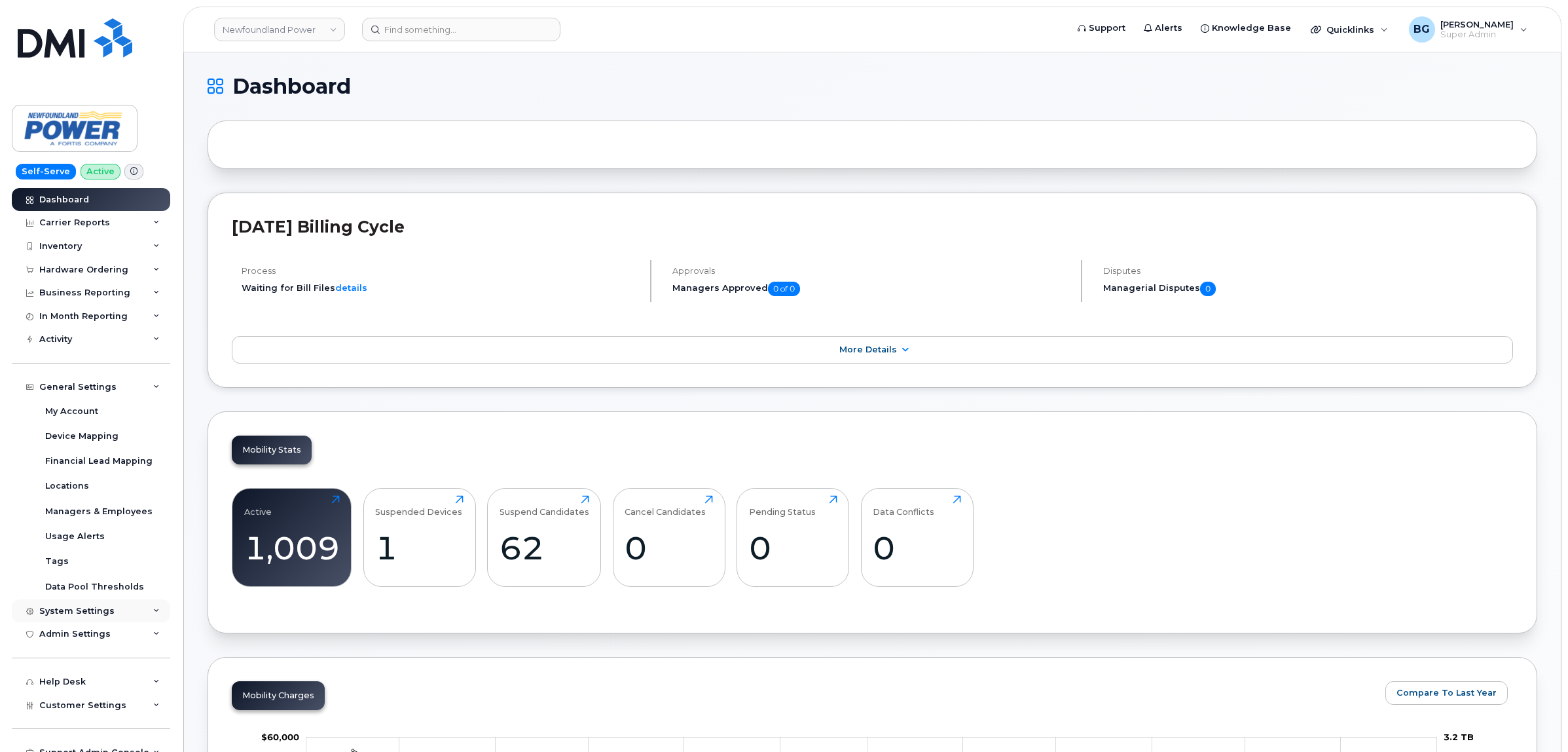
click at [84, 609] on div "System Settings" at bounding box center [77, 611] width 76 height 10
click at [69, 711] on div "Reporting" at bounding box center [68, 710] width 46 height 12
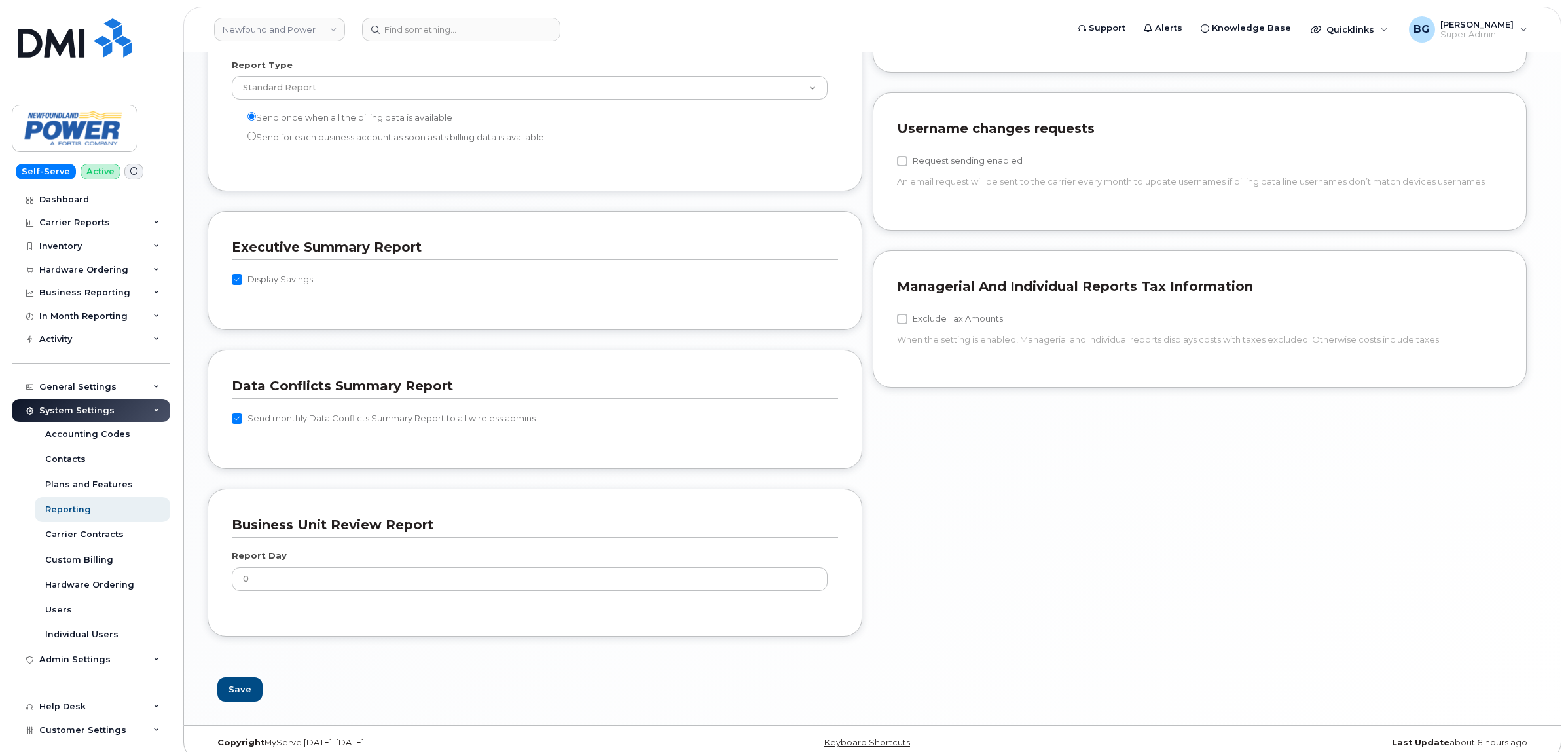
scroll to position [1183, 0]
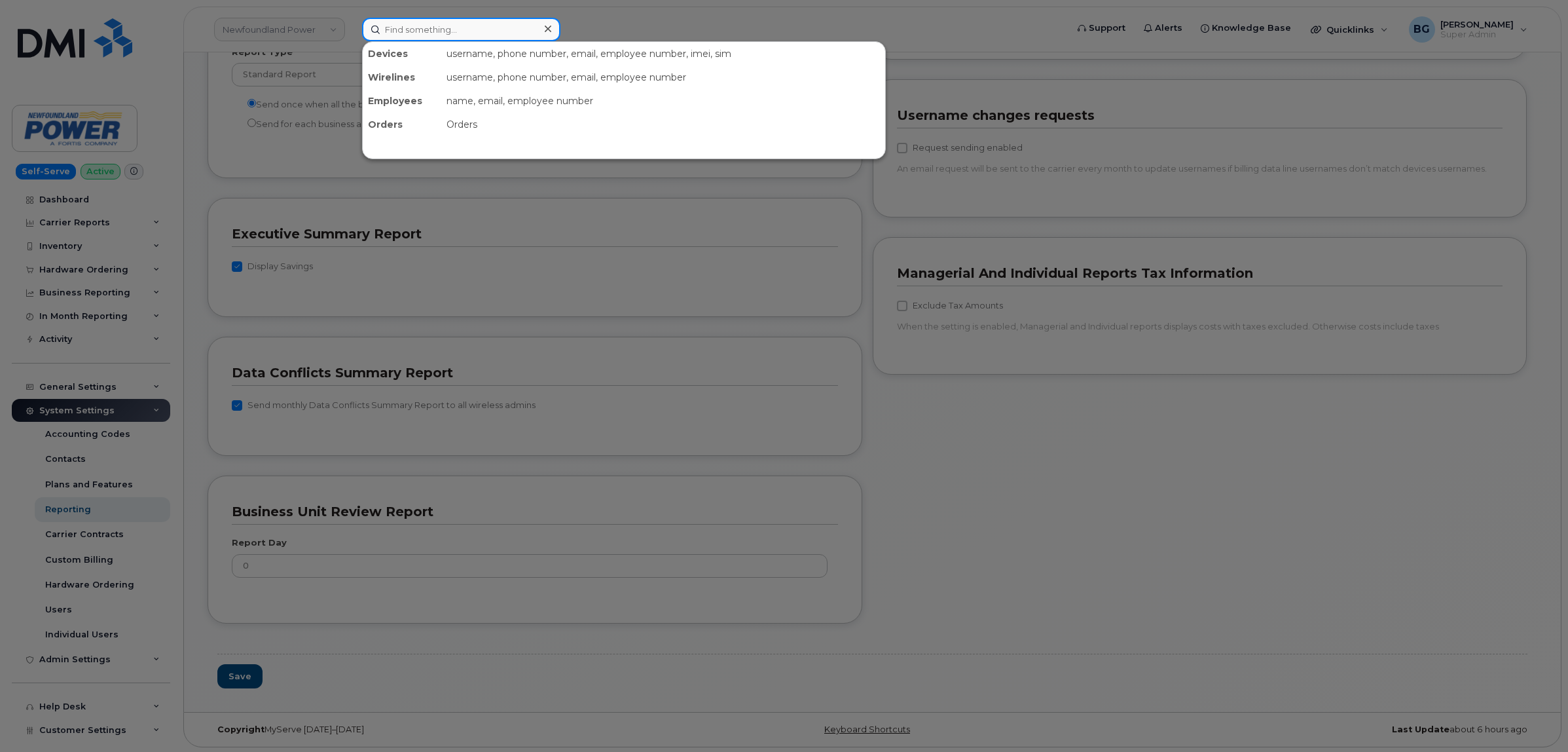
click at [457, 28] on input at bounding box center [461, 29] width 198 height 23
type input "5"
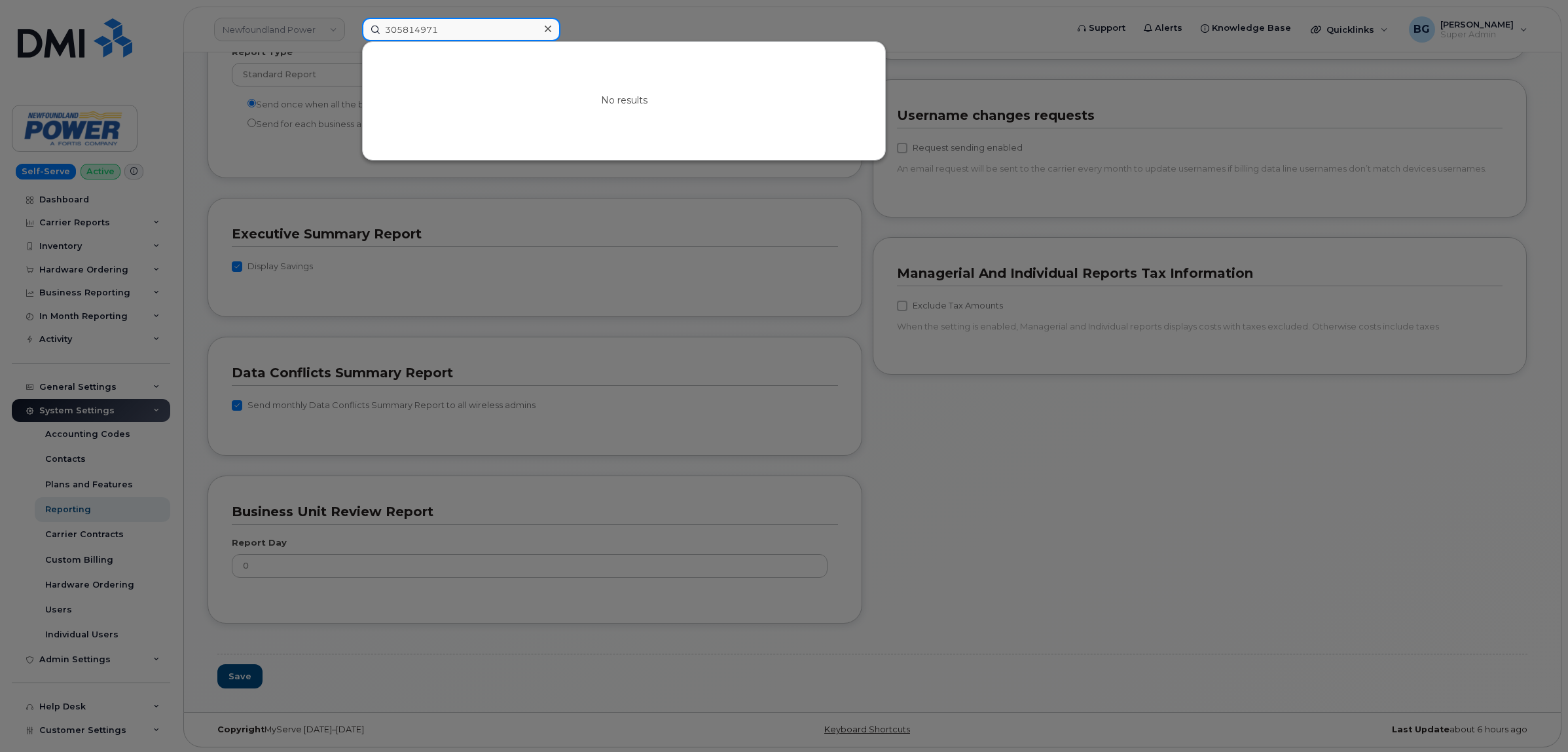
drag, startPoint x: 452, startPoint y: 30, endPoint x: 365, endPoint y: 21, distance: 87.5
click at [365, 21] on input "305814971" at bounding box center [461, 29] width 198 height 23
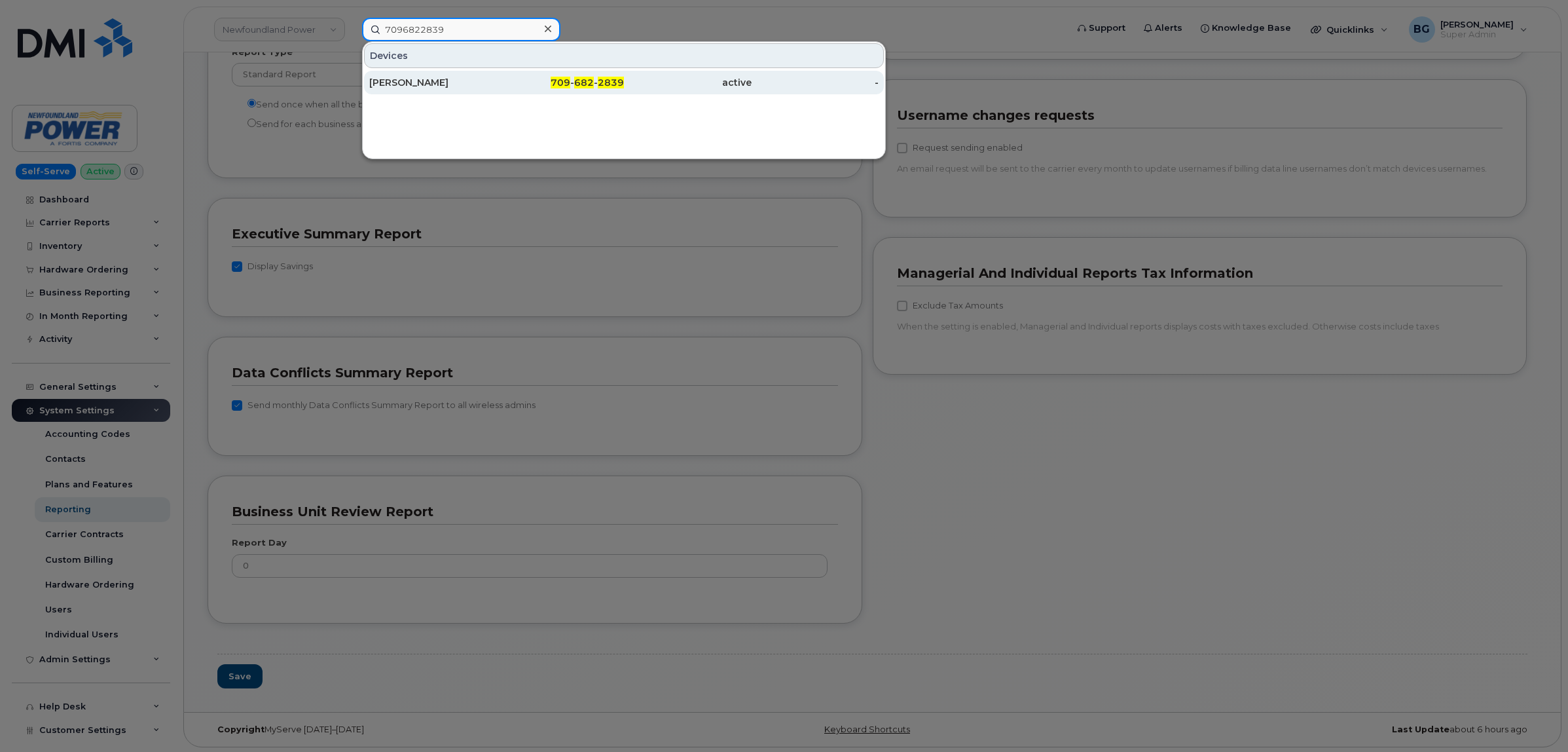
type input "7096822839"
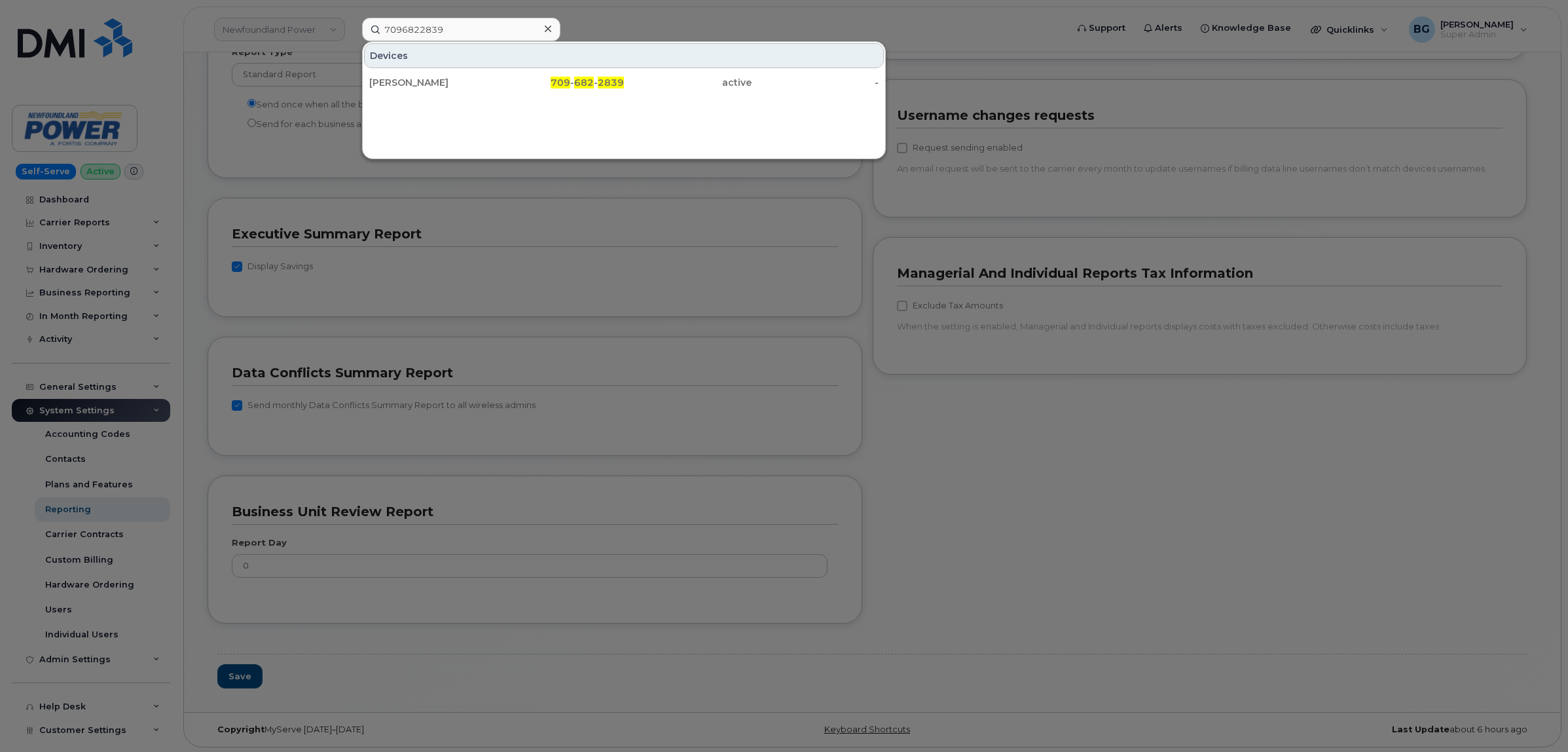
drag, startPoint x: 590, startPoint y: 76, endPoint x: 642, endPoint y: 95, distance: 55.4
click at [590, 76] on div "709 - 682 - 2839" at bounding box center [560, 82] width 128 height 23
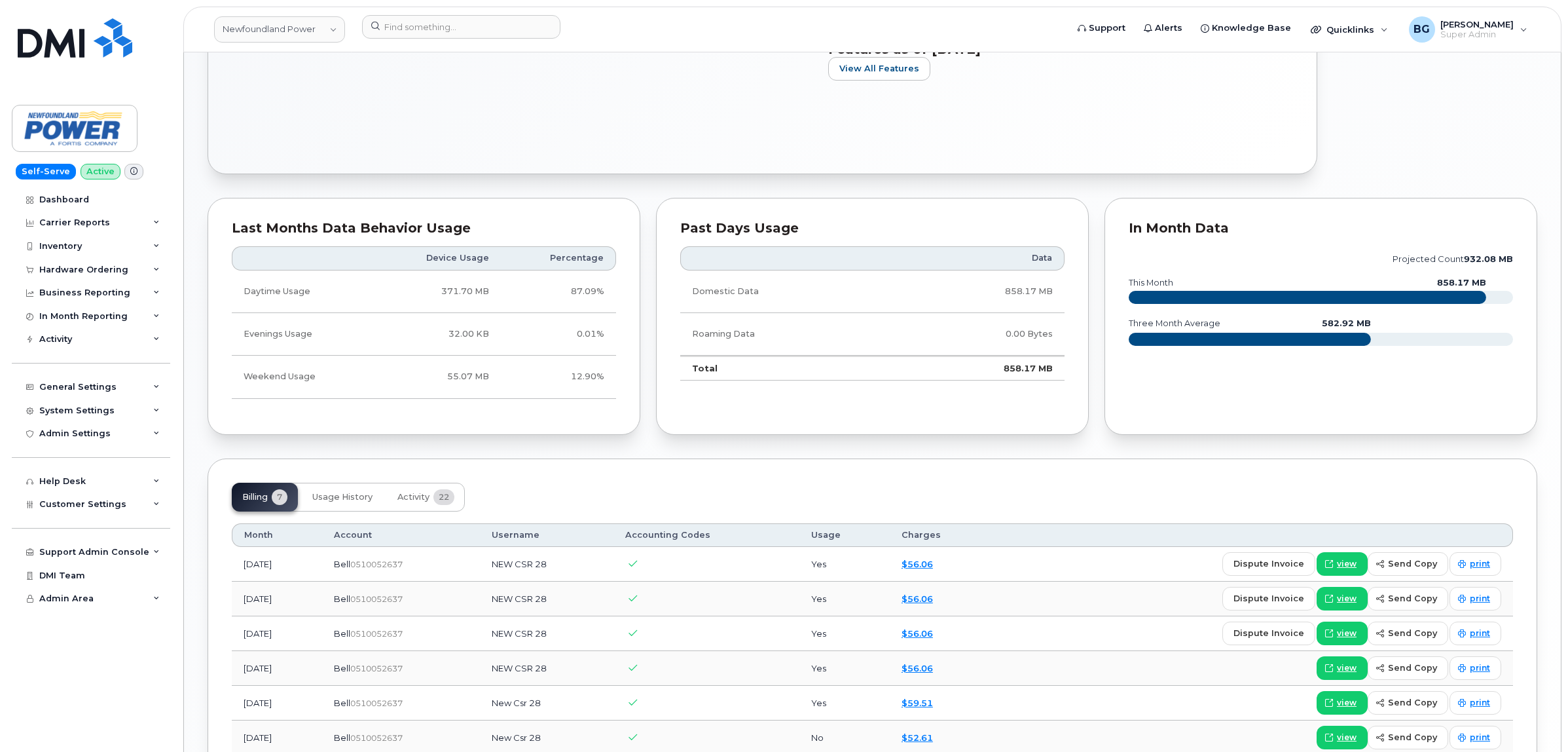
scroll to position [718, 0]
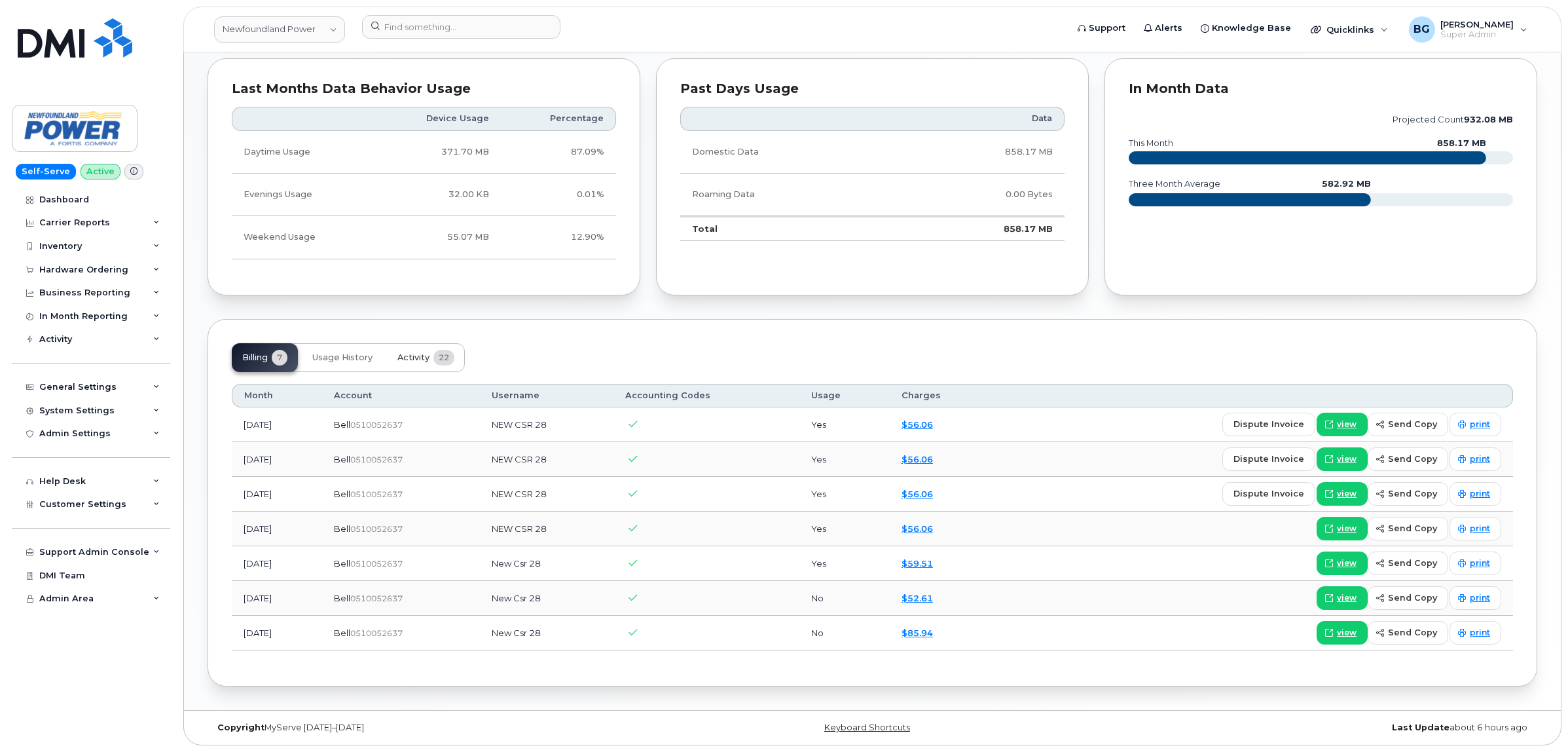
click at [417, 352] on span "Activity" at bounding box center [413, 358] width 32 height 10
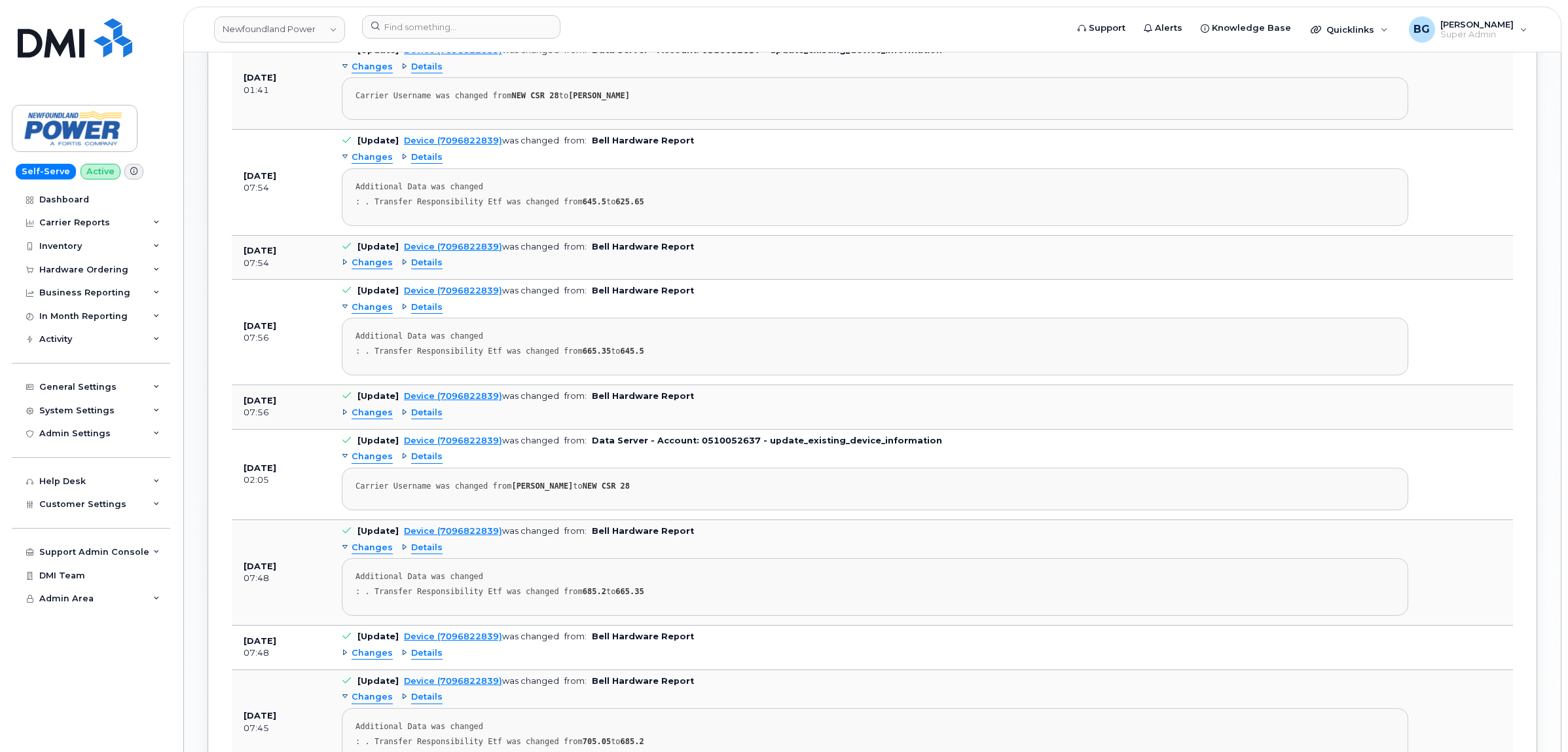
scroll to position [1201, 0]
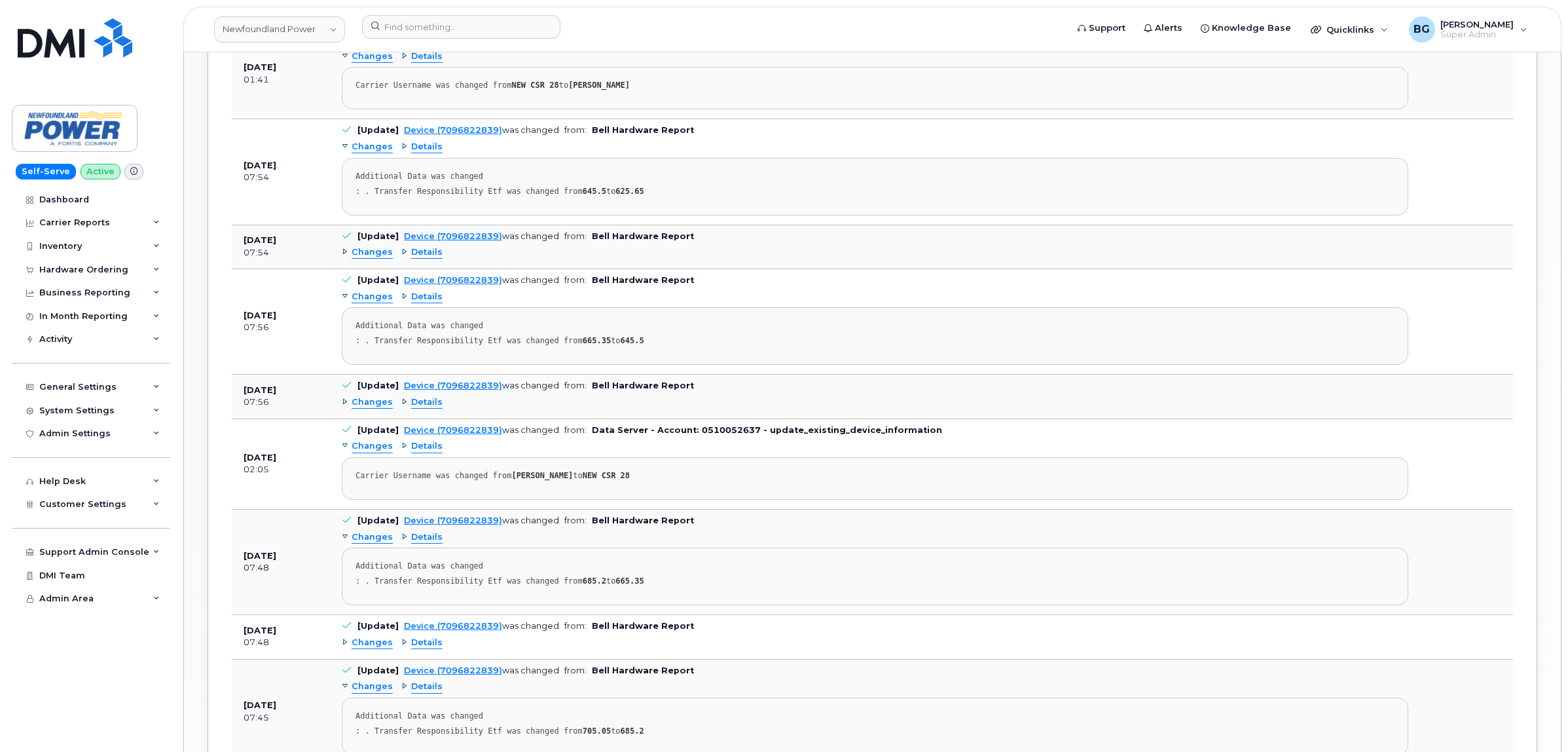
click at [384, 449] on span "Changes" at bounding box center [372, 446] width 41 height 12
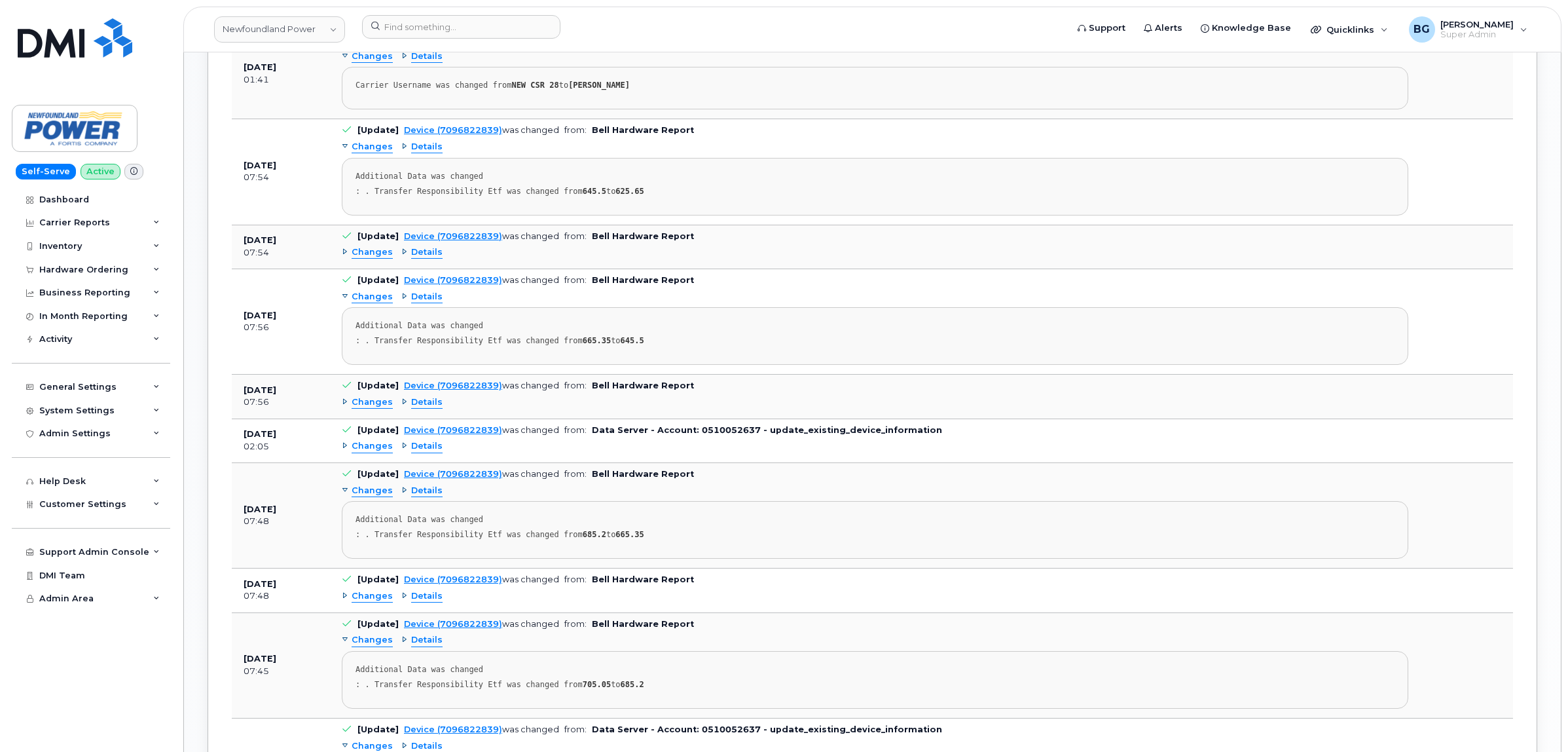
click at [430, 453] on span "Details" at bounding box center [427, 446] width 32 height 12
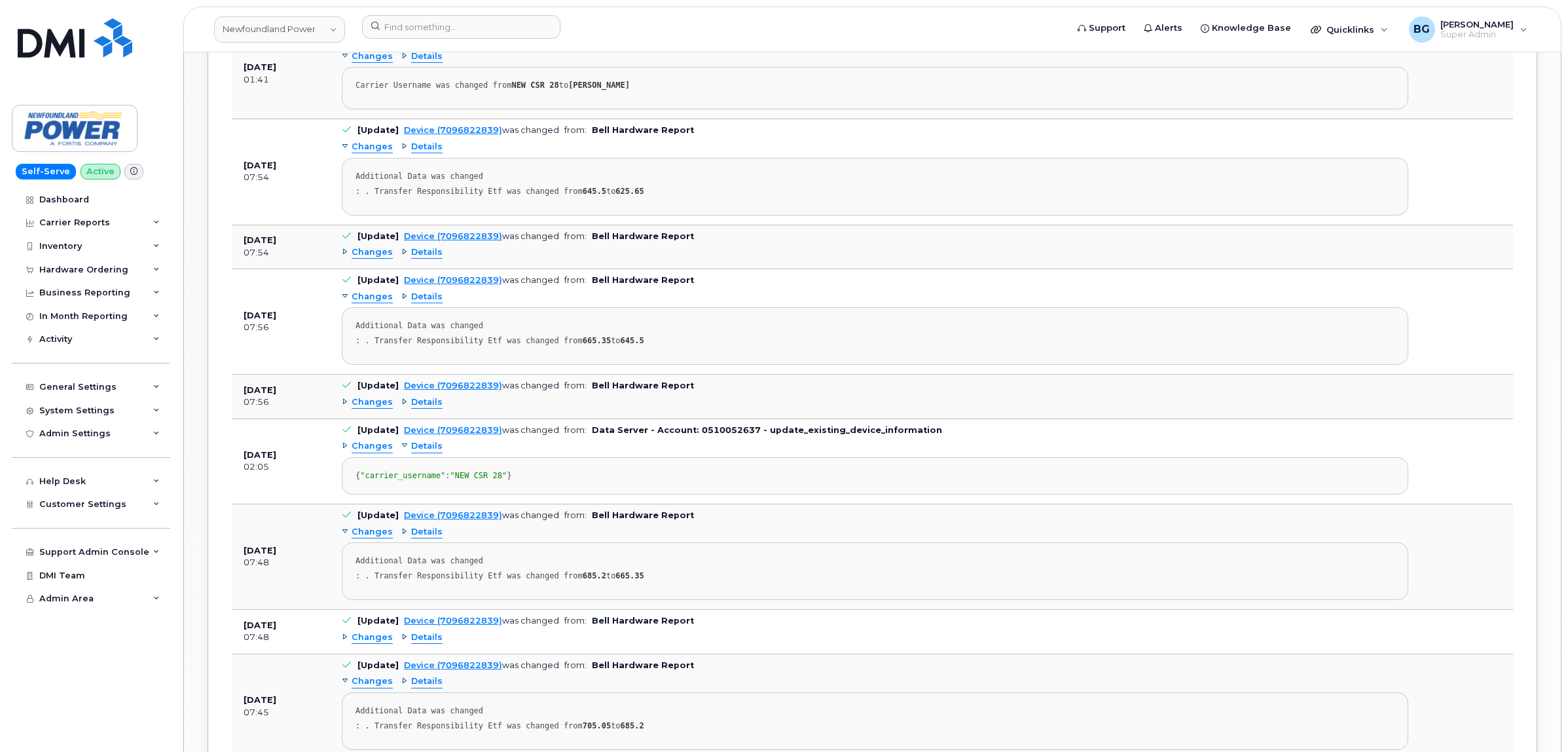
click at [430, 453] on span "Details" at bounding box center [427, 446] width 32 height 12
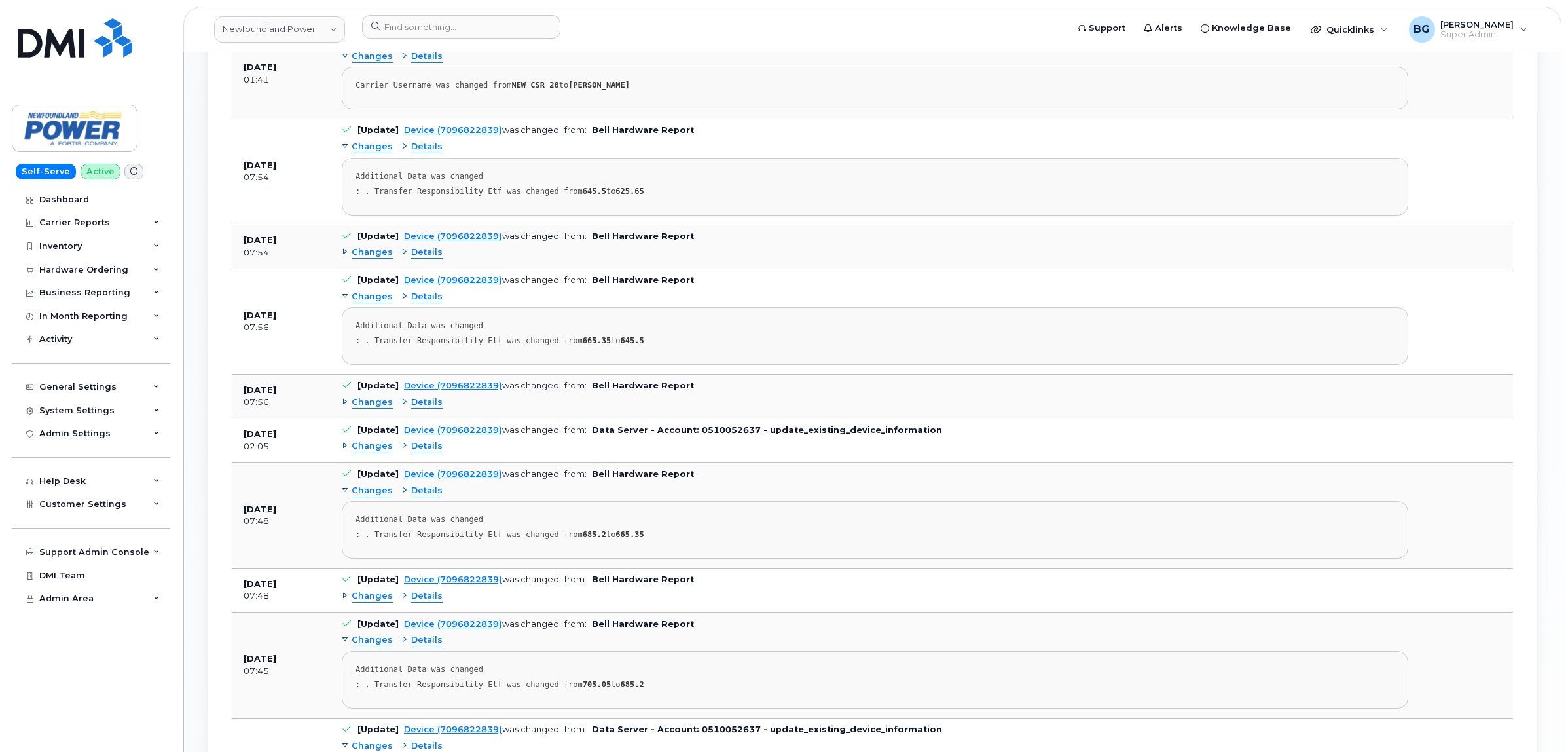
click at [370, 453] on span "Changes" at bounding box center [372, 446] width 41 height 12
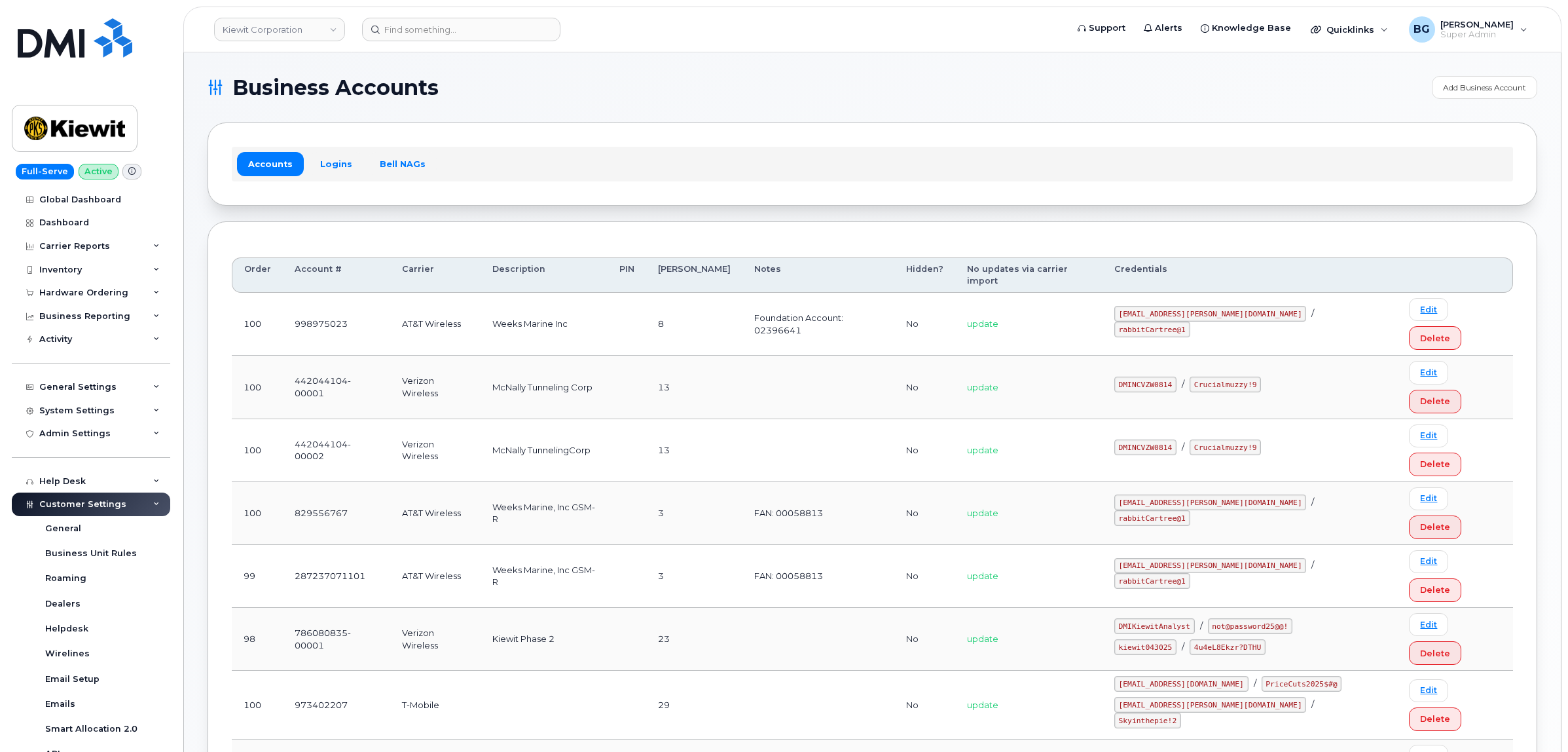
scroll to position [239, 0]
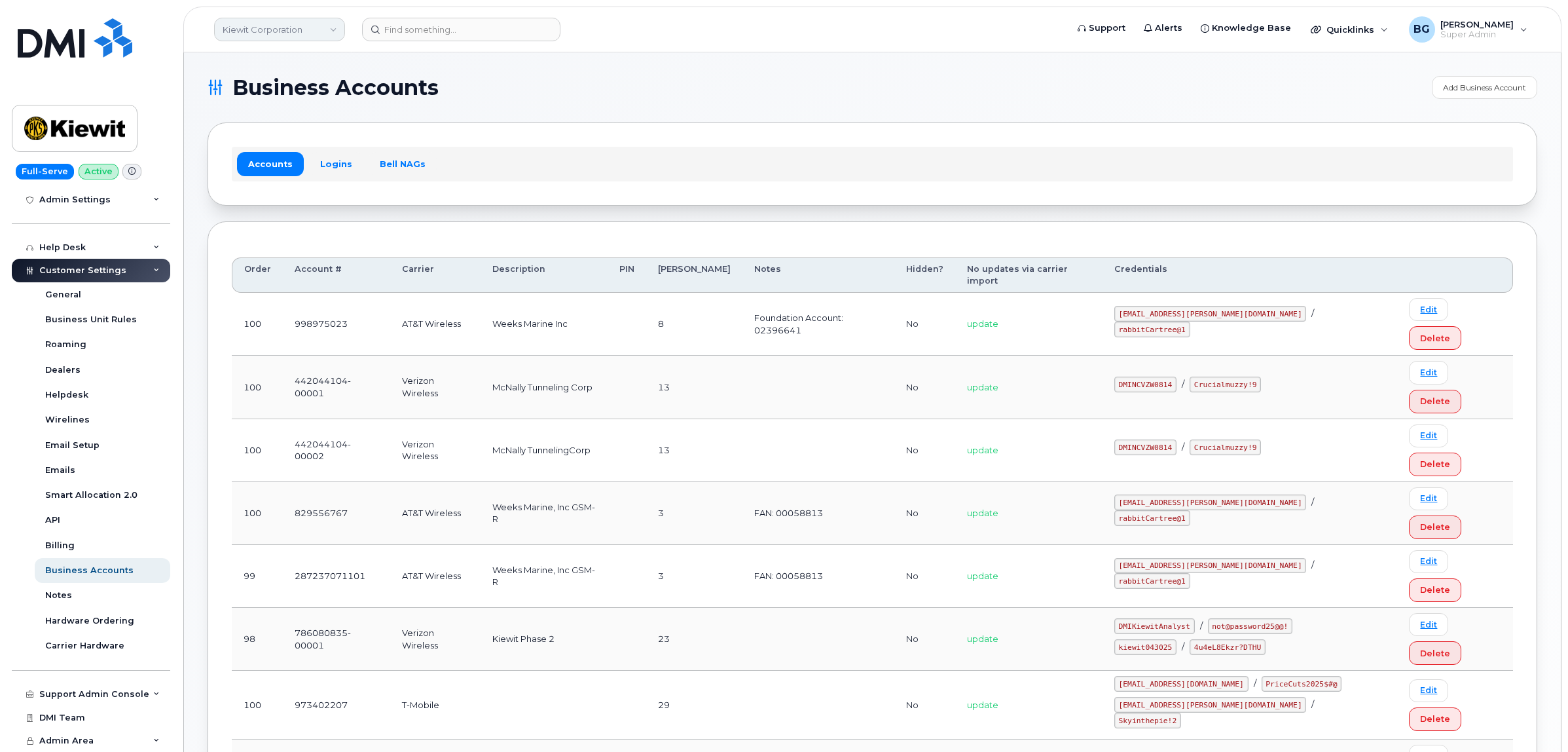
click at [265, 32] on link "Kiewit Corporation" at bounding box center [279, 29] width 131 height 23
type input "v"
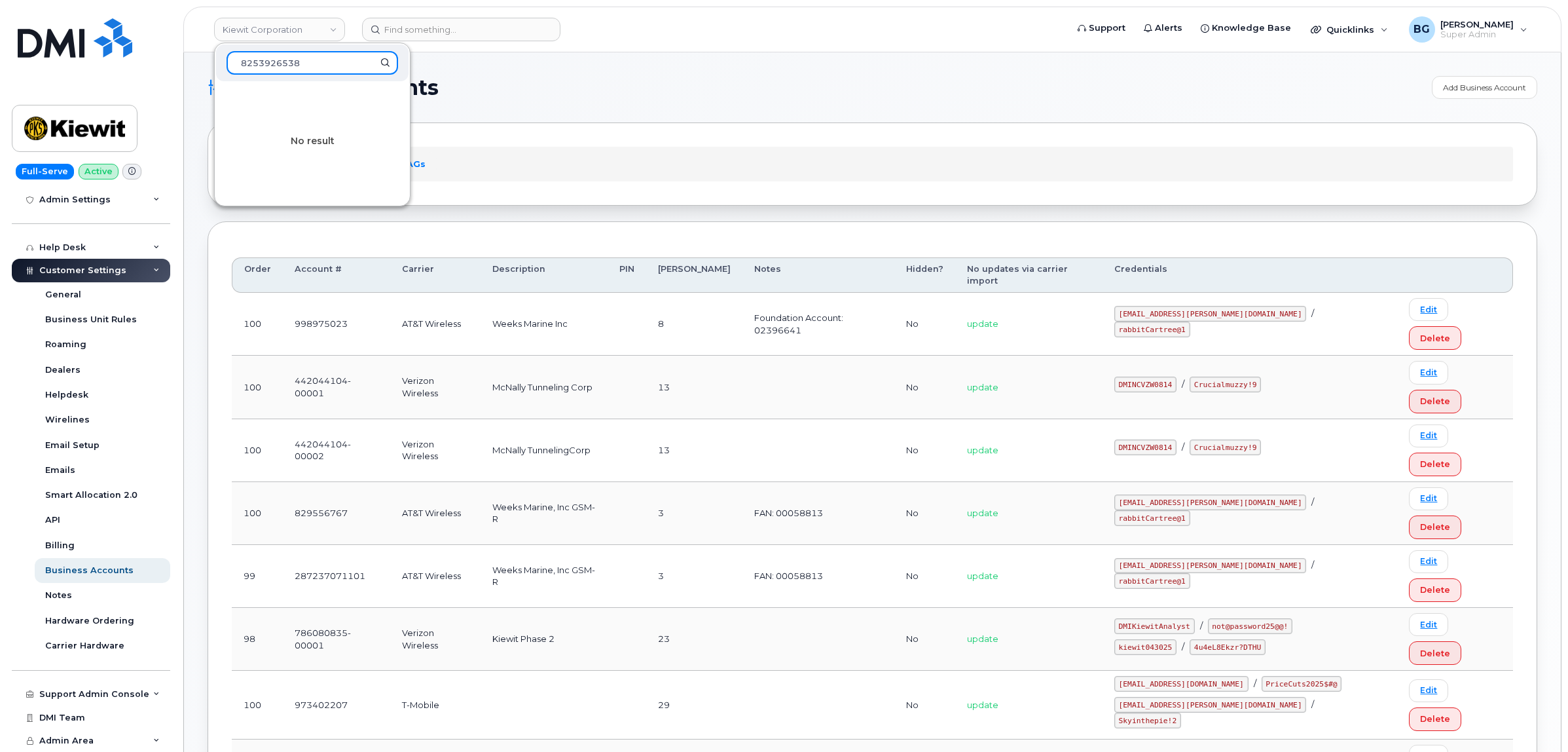
type input "8253926538"
drag, startPoint x: 247, startPoint y: 58, endPoint x: 37, endPoint y: 30, distance: 211.9
click at [183, 30] on div "[PERSON_NAME] Corporation 8253926538 No result Support Alerts Knowledge Base Qu…" at bounding box center [872, 29] width 1378 height 46
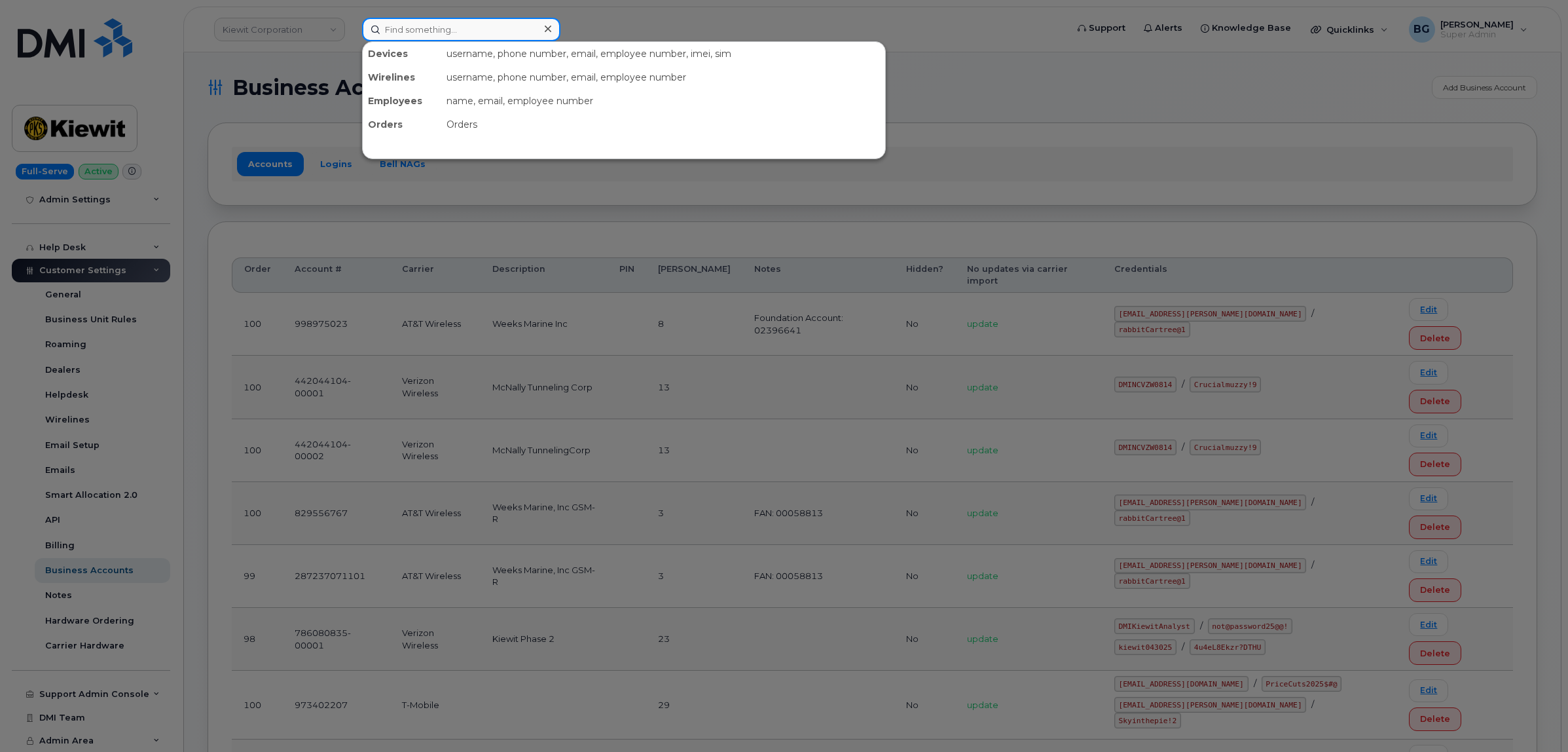
click at [469, 37] on input at bounding box center [461, 29] width 198 height 23
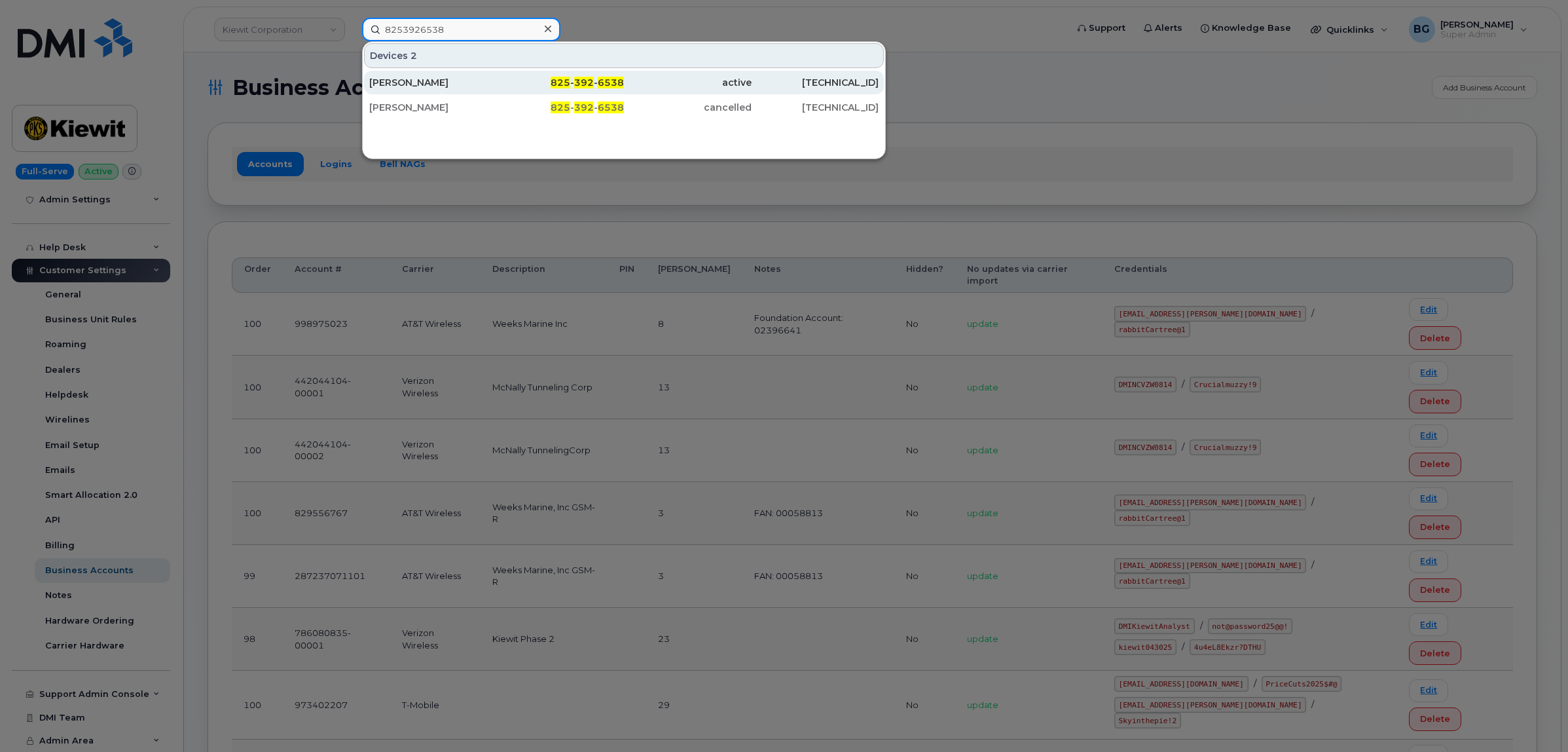
type input "8253926538"
click at [406, 80] on div "Christian Dunn" at bounding box center [433, 82] width 128 height 13
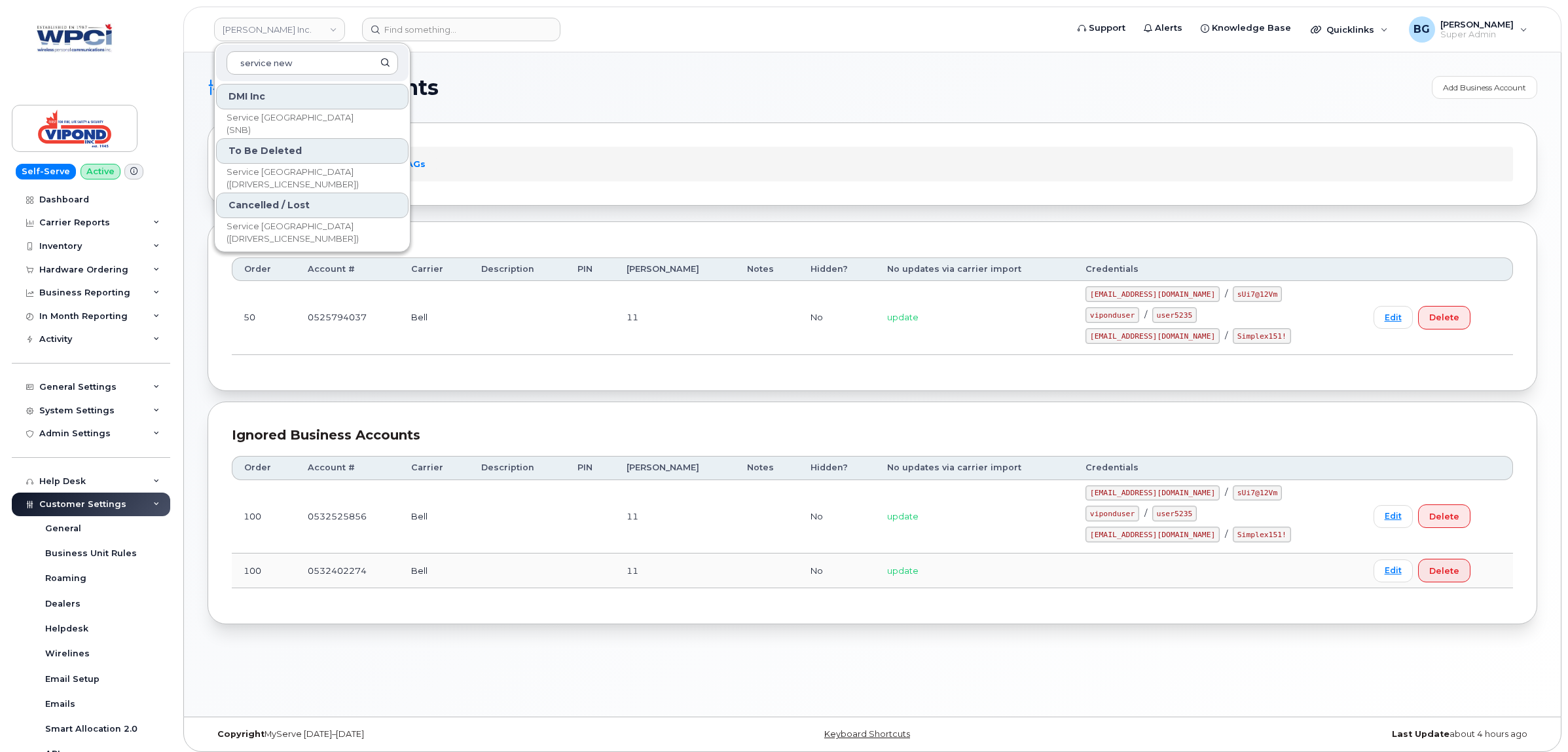
click at [616, 90] on h1 "Business Accounts" at bounding box center [817, 88] width 1218 height 21
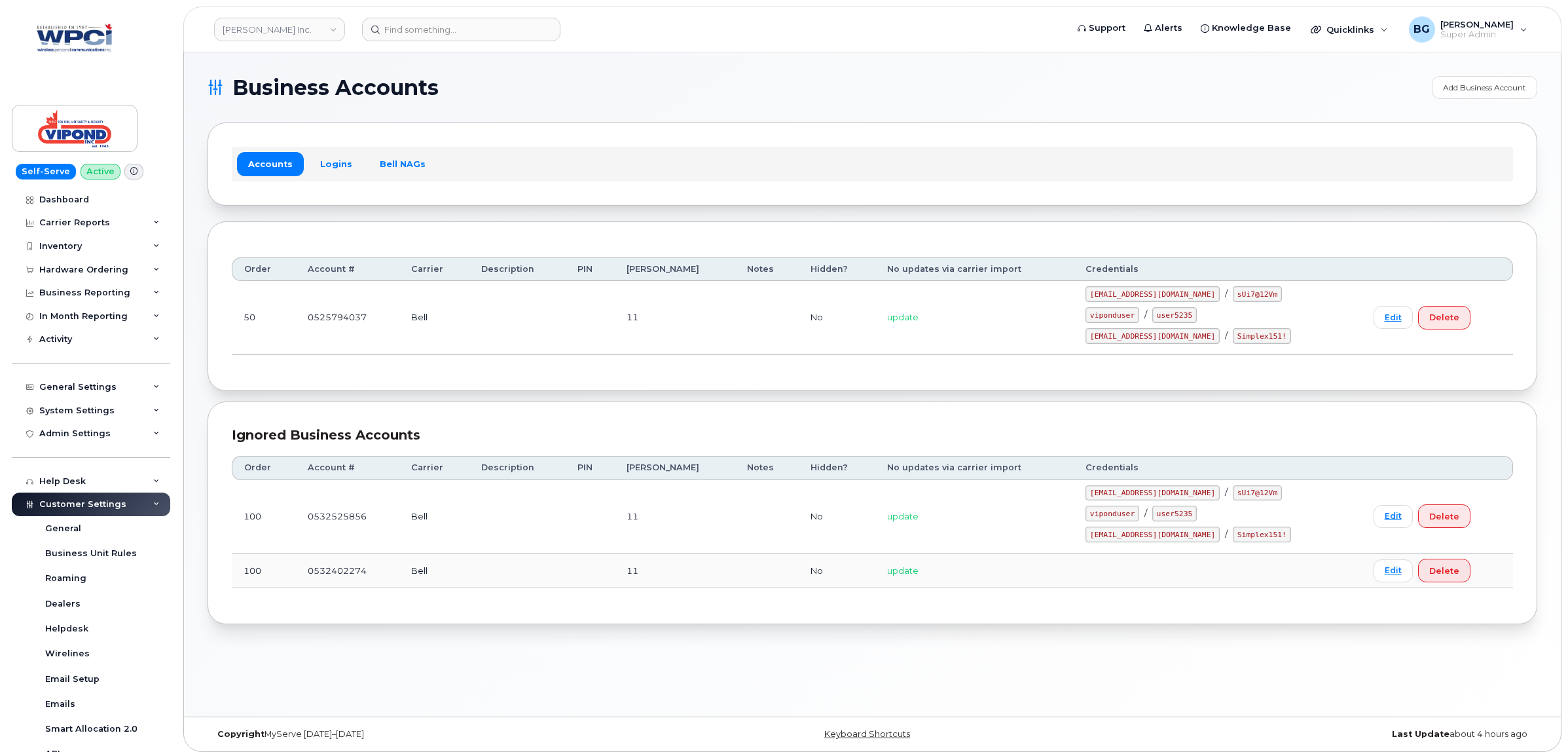
click at [616, 90] on h1 "Business Accounts" at bounding box center [817, 88] width 1218 height 21
click at [509, 239] on div "Ignored Business Accounts Order Account # Carrier Description PIN [PERSON_NAME]…" at bounding box center [873, 513] width 1330 height 223
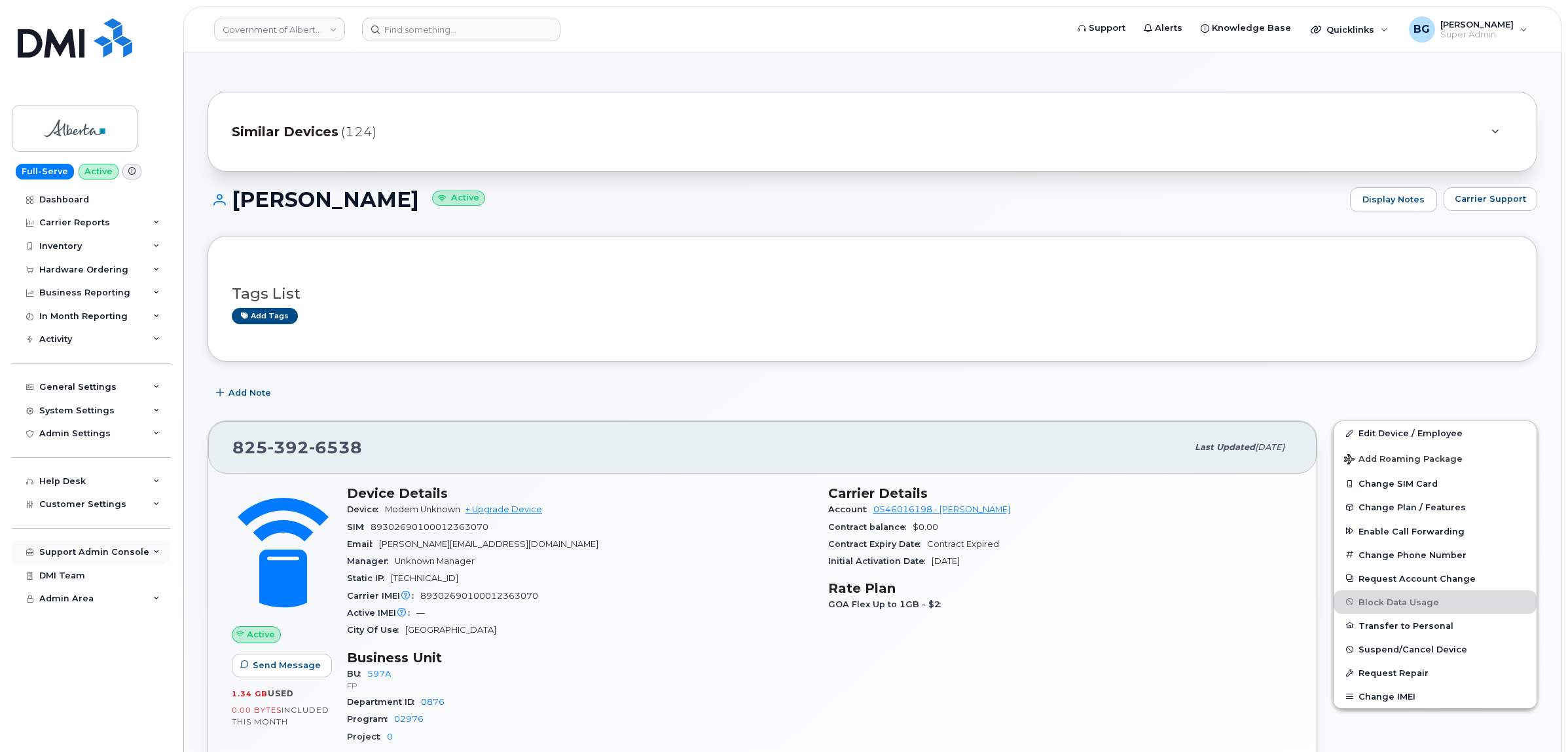
click at [76, 558] on div "Support Admin Console" at bounding box center [95, 552] width 110 height 10
click at [70, 509] on span "Customer Settings" at bounding box center [82, 504] width 87 height 9
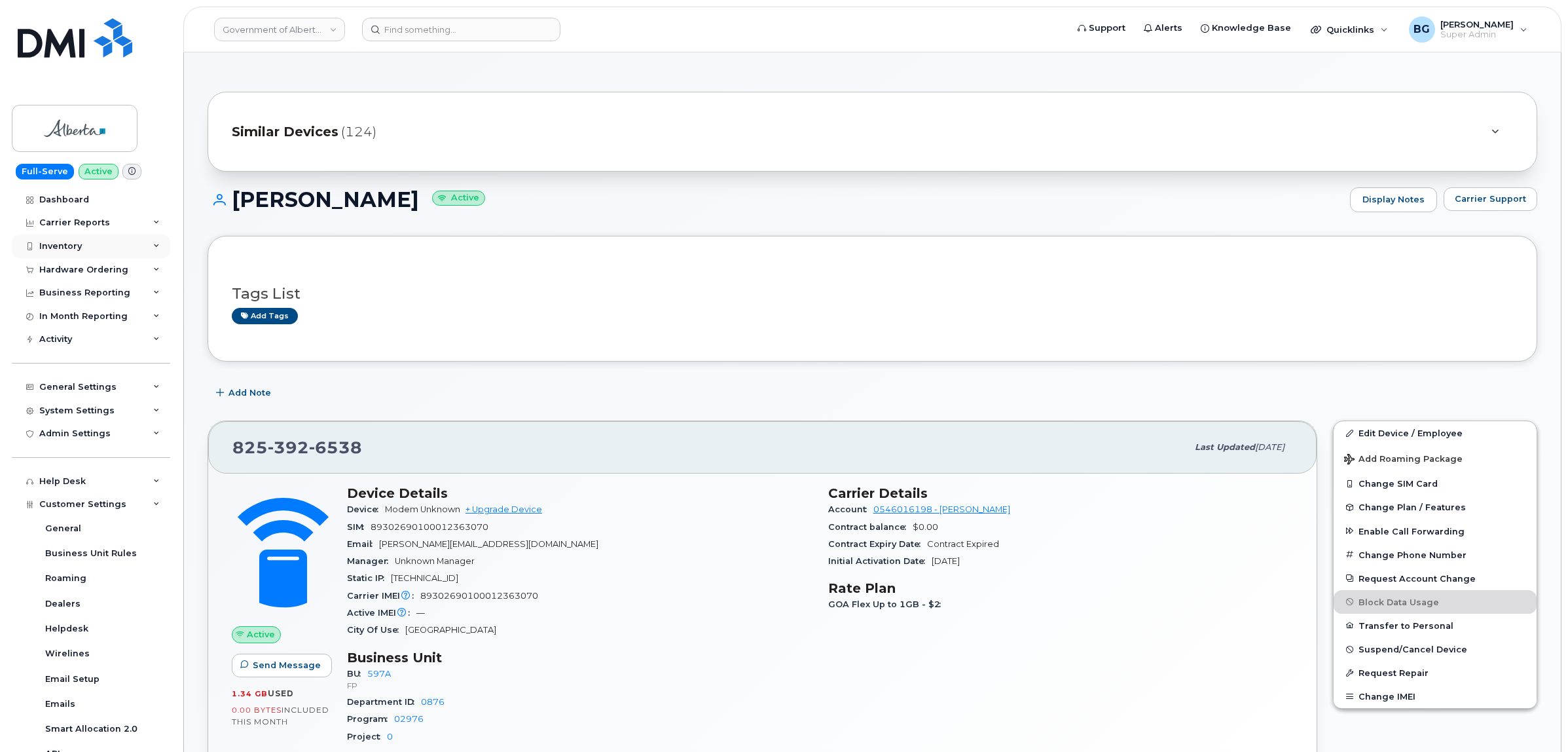
click at [52, 244] on div "Inventory" at bounding box center [61, 246] width 43 height 10
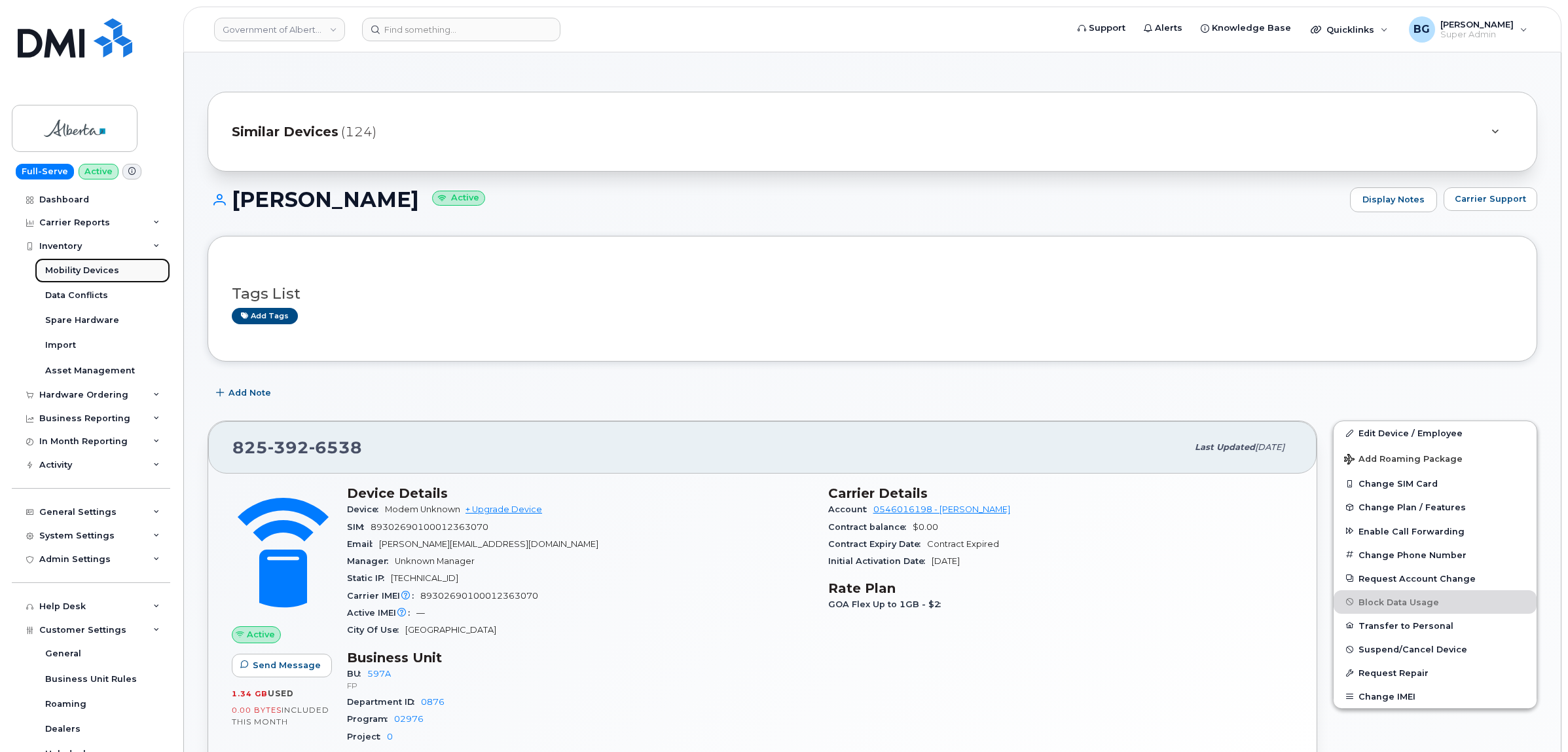
click at [79, 266] on div "Mobility Devices" at bounding box center [82, 271] width 74 height 12
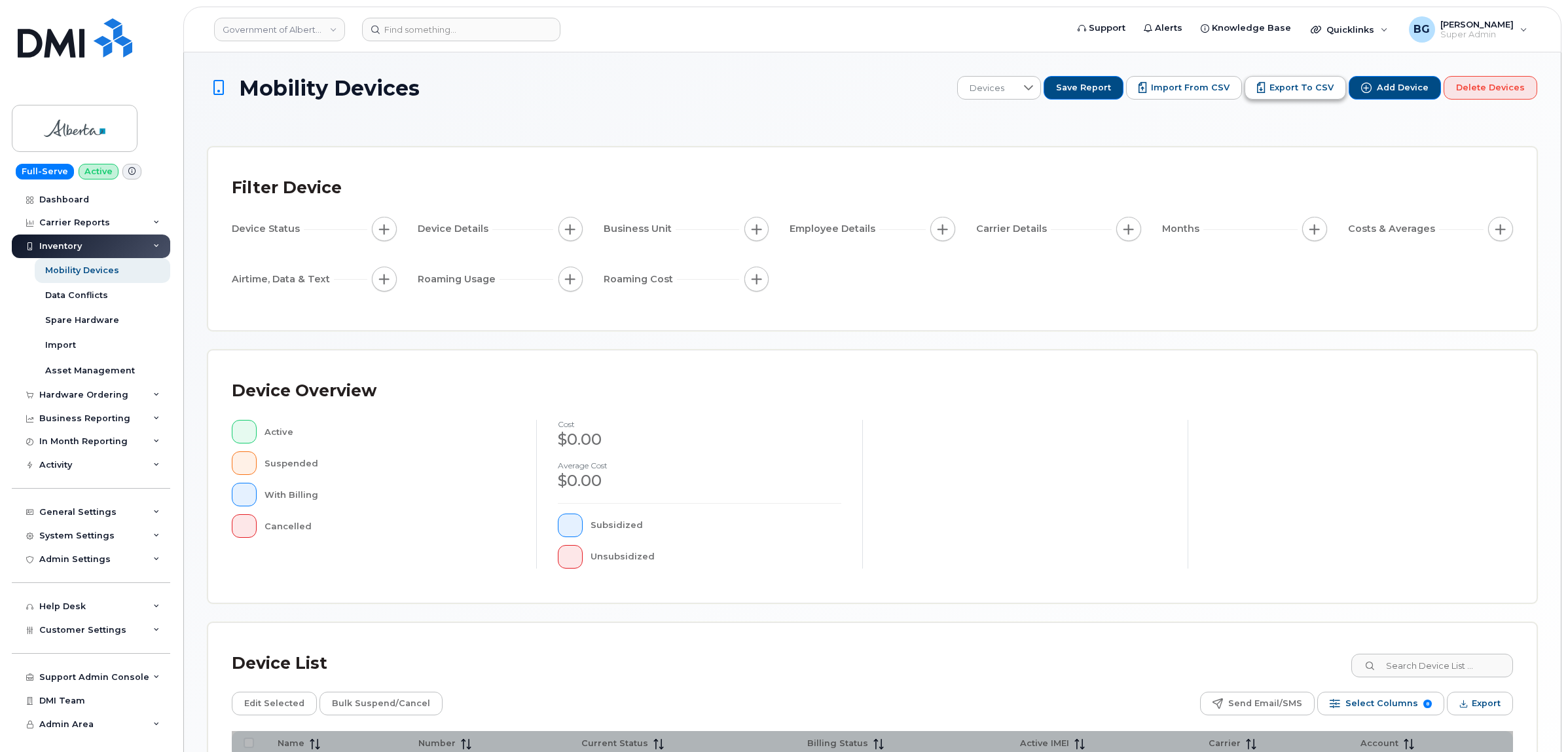
click at [1284, 85] on span "Export to CSV" at bounding box center [1302, 88] width 64 height 12
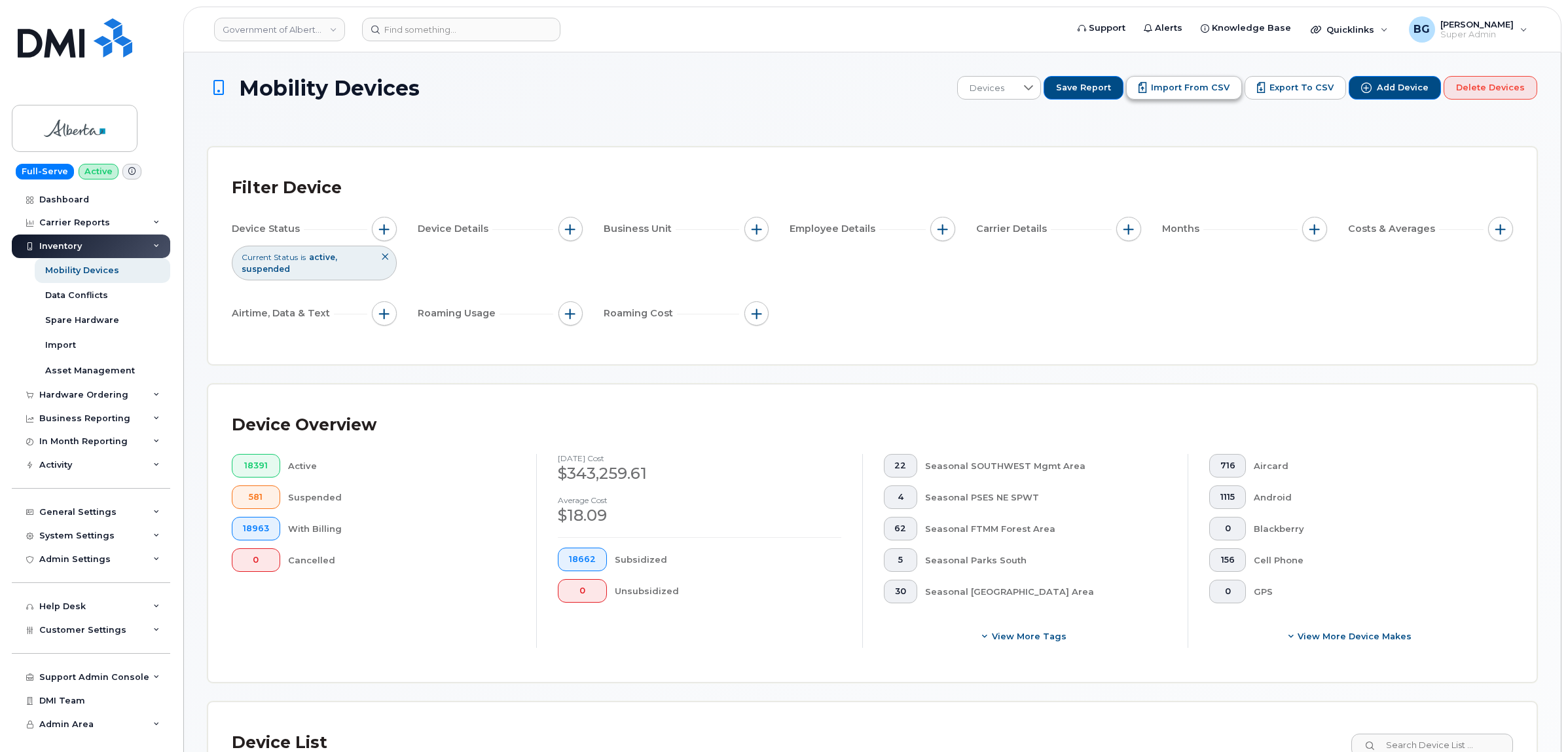
click at [1215, 92] on span "Import from CSV" at bounding box center [1190, 88] width 78 height 12
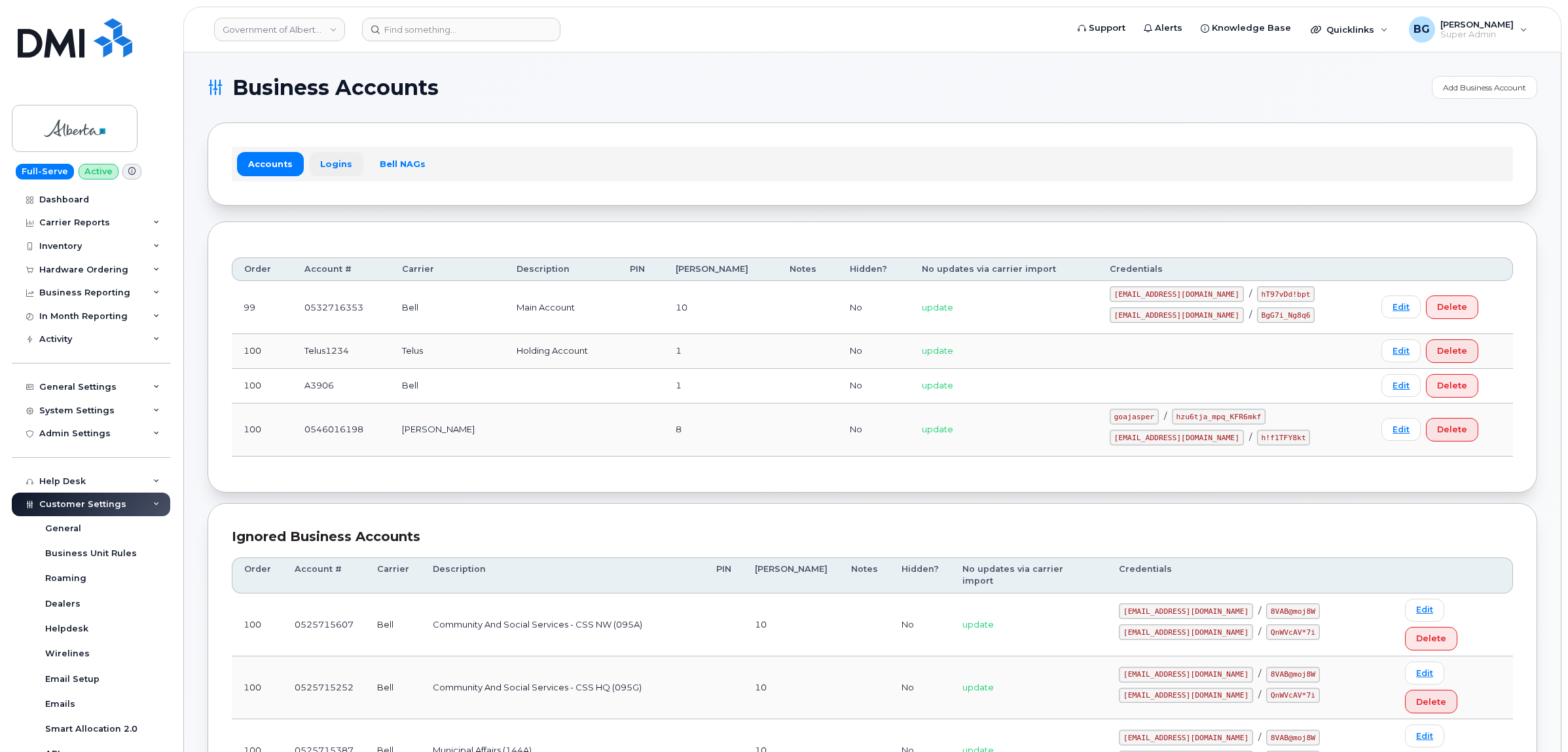
click at [329, 164] on link "Logins" at bounding box center [336, 163] width 54 height 23
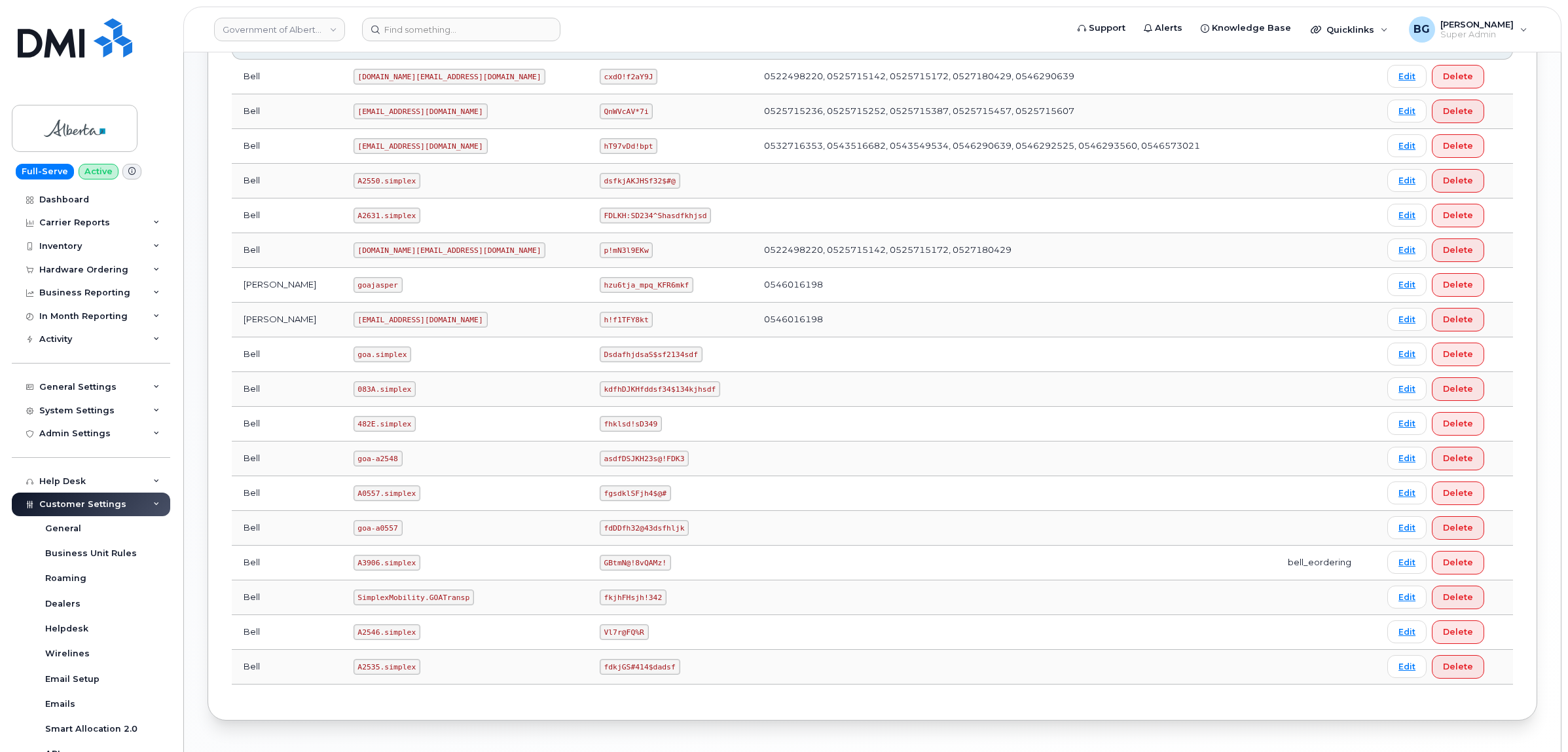
scroll to position [604, 0]
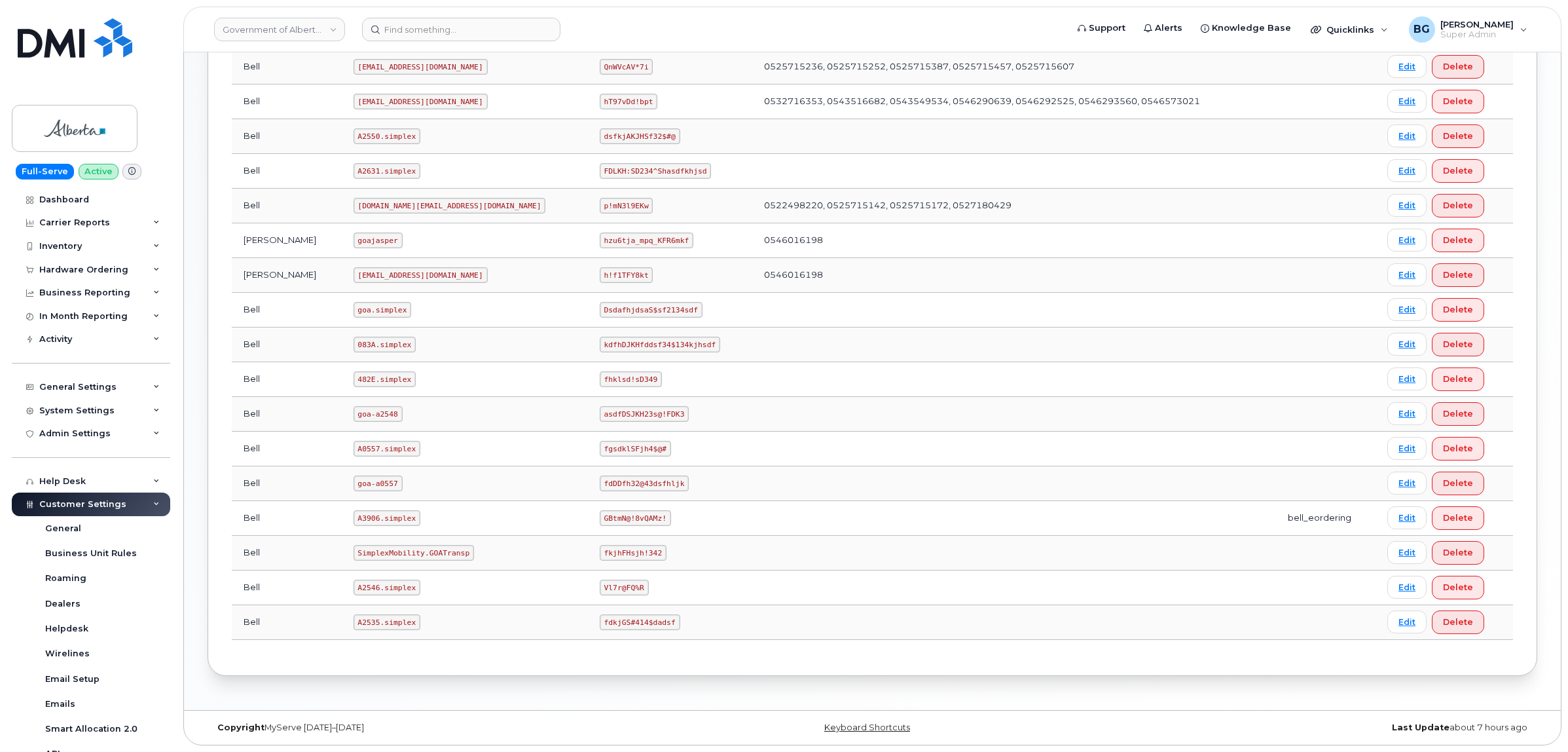
click at [354, 233] on code "goajasper" at bounding box center [378, 241] width 49 height 15
copy code "goajasper"
click at [600, 236] on code "hzu6tja_mpq_KFR6mkf" at bounding box center [646, 241] width 94 height 15
drag, startPoint x: 513, startPoint y: 236, endPoint x: 566, endPoint y: 234, distance: 53.0
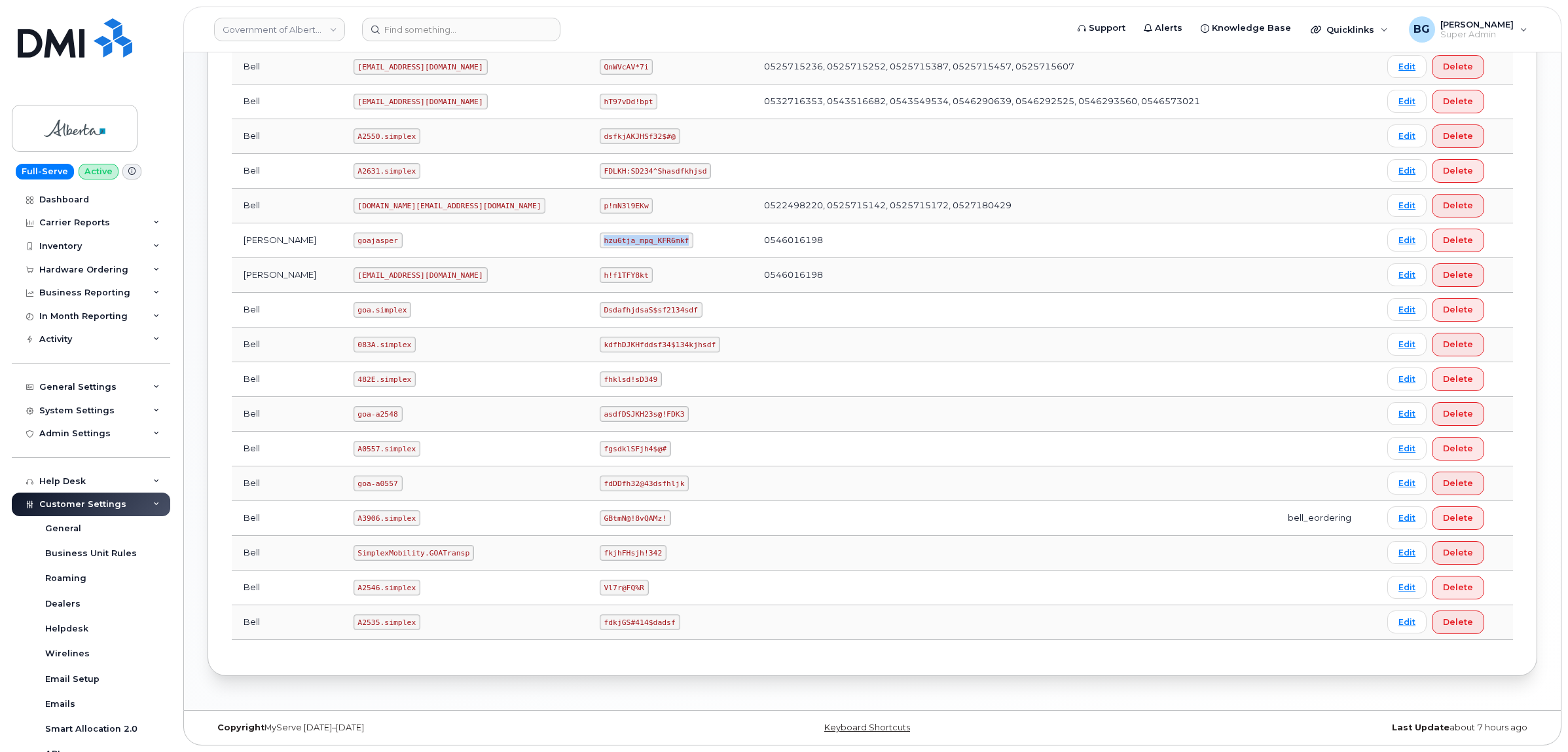
click at [600, 234] on code "hzu6tja_mpq_KFR6mkf" at bounding box center [646, 241] width 94 height 15
copy code "hzu6tja_mpq_KFR6mkf"
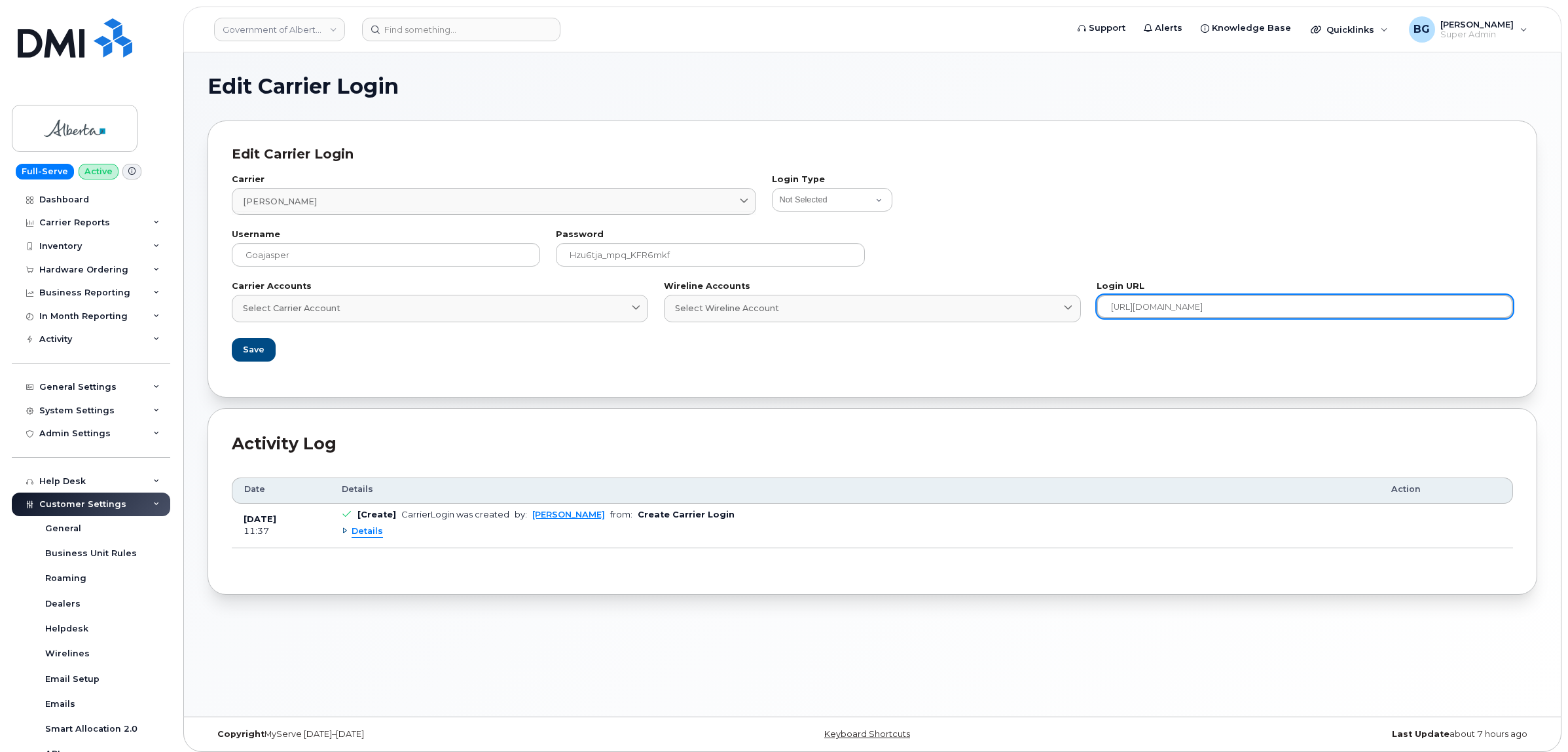
click at [1121, 309] on input "[URL][DOMAIN_NAME]" at bounding box center [1305, 306] width 417 height 23
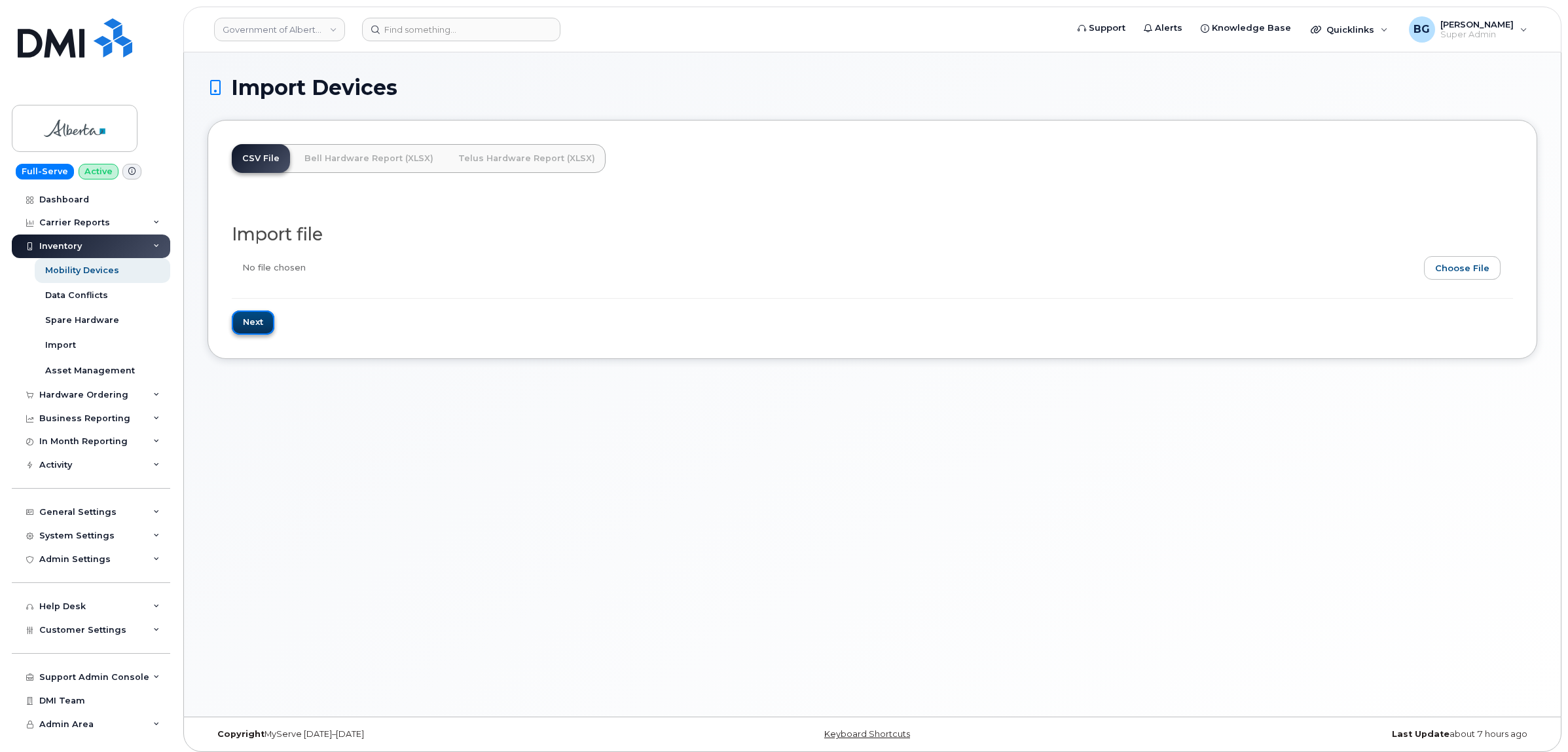
click at [258, 324] on input "Next" at bounding box center [253, 322] width 43 height 24
type input "Loading..."
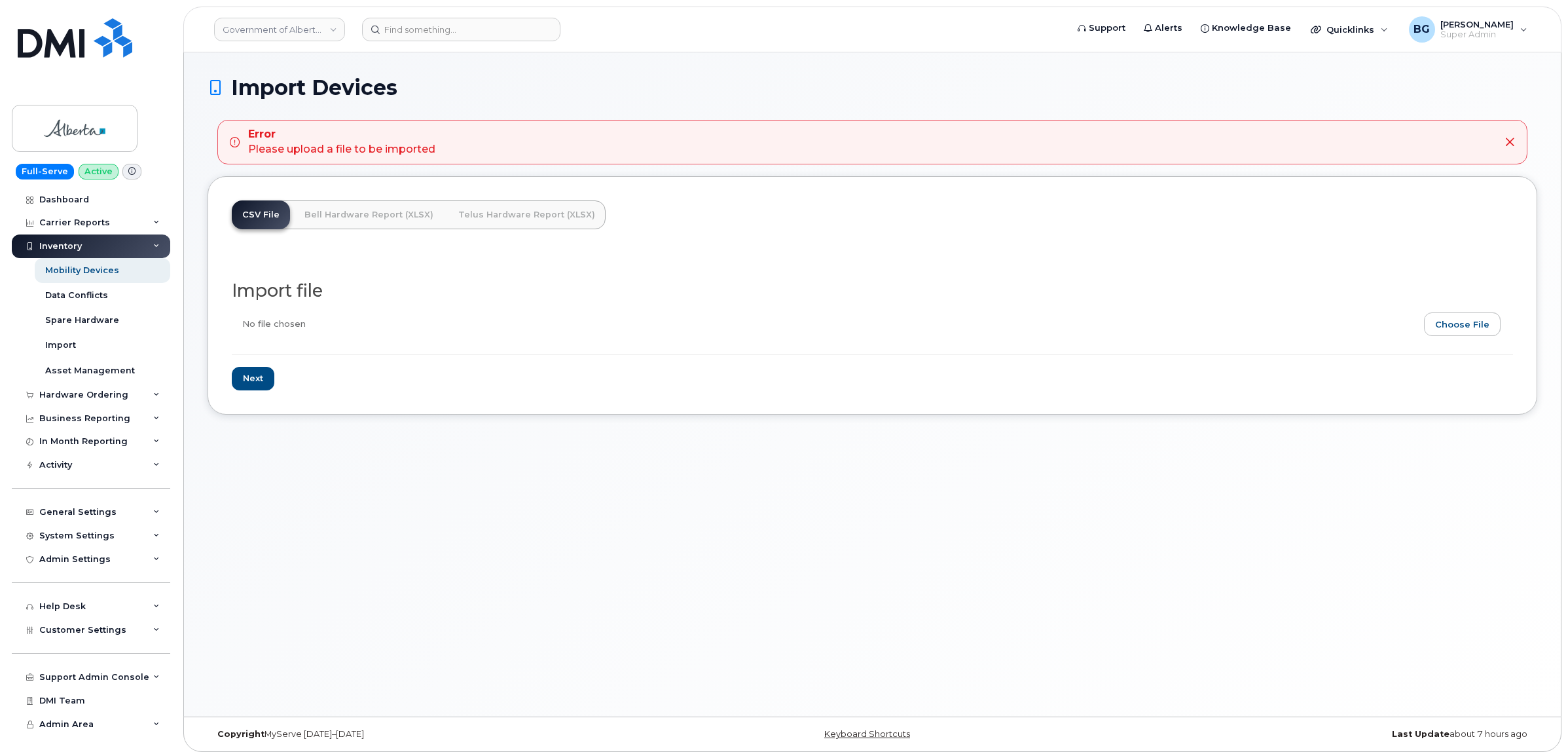
click at [1455, 318] on input "file" at bounding box center [867, 327] width 1271 height 30
type input "C:\fakepath\GOAJasper2.csv"
click at [252, 380] on input "Next" at bounding box center [253, 379] width 43 height 24
type input "Loading..."
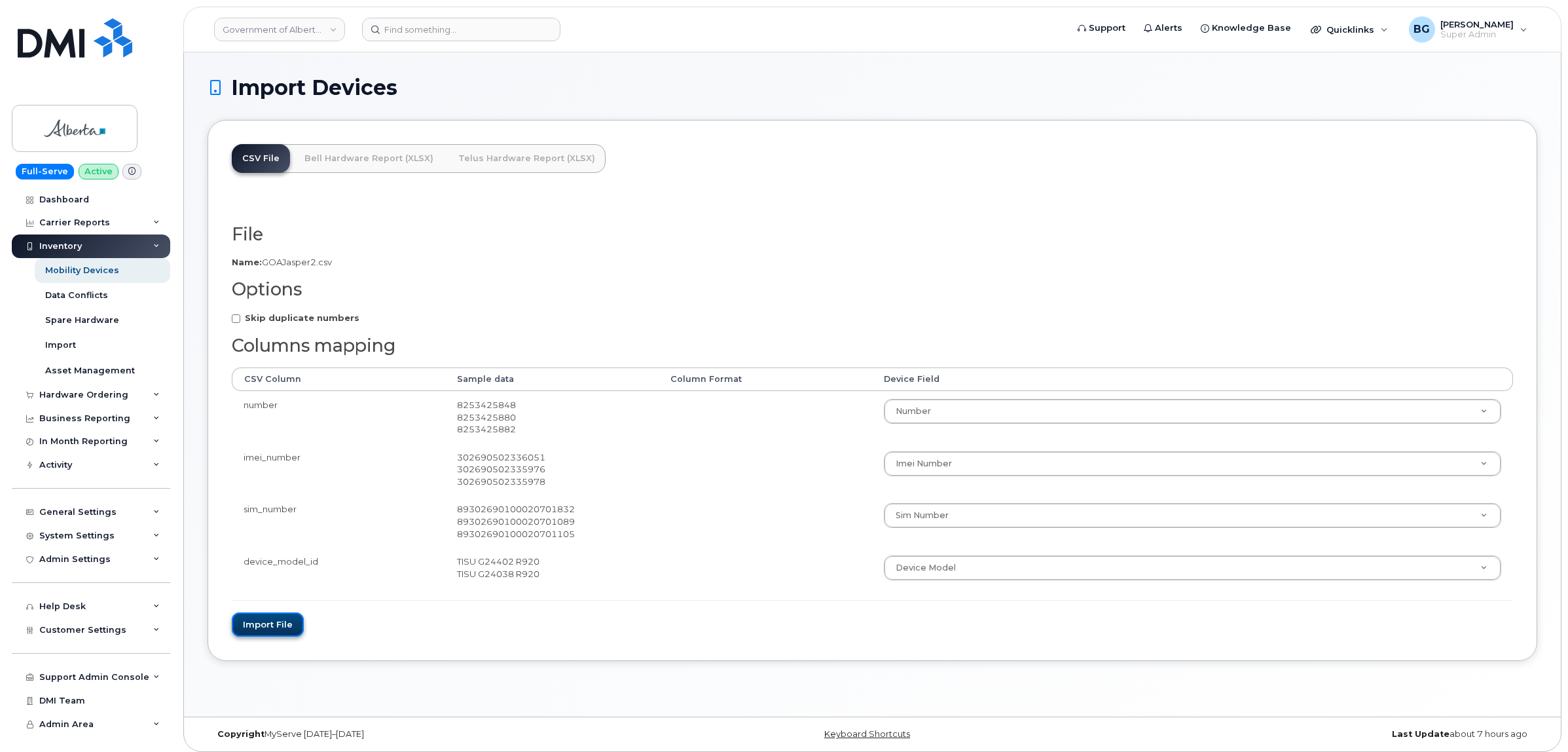
click at [271, 626] on button "Import file" at bounding box center [268, 625] width 72 height 24
